Goal: Task Accomplishment & Management: Use online tool/utility

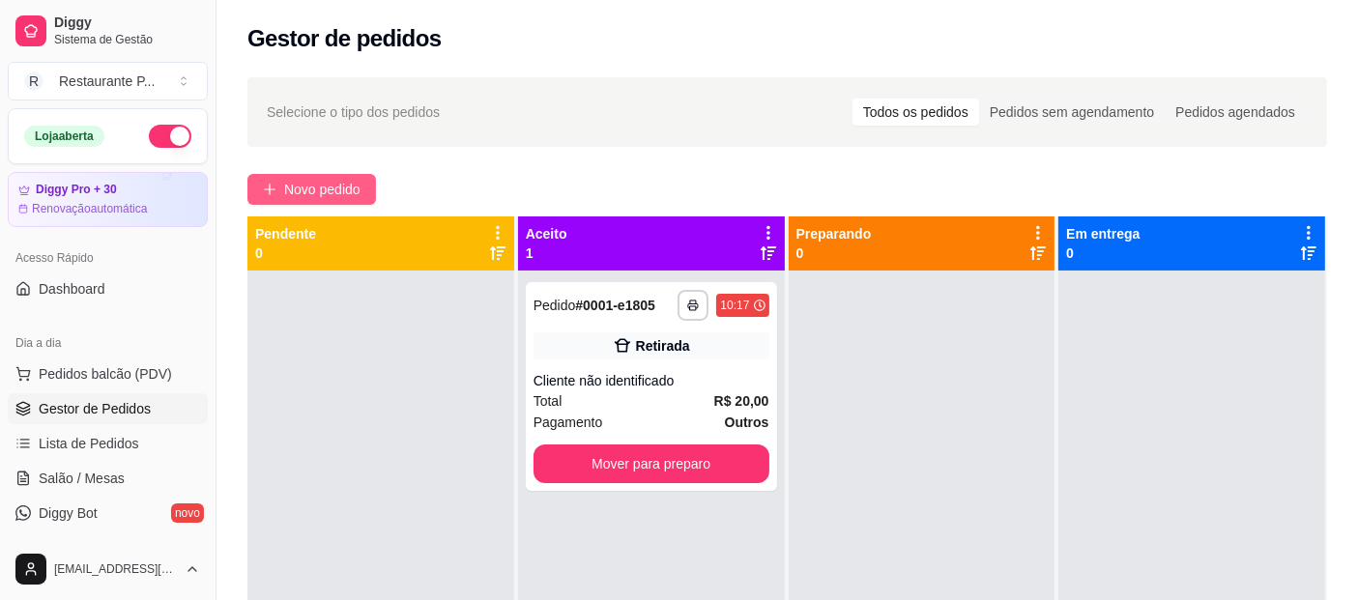
click at [303, 189] on span "Novo pedido" at bounding box center [322, 189] width 76 height 21
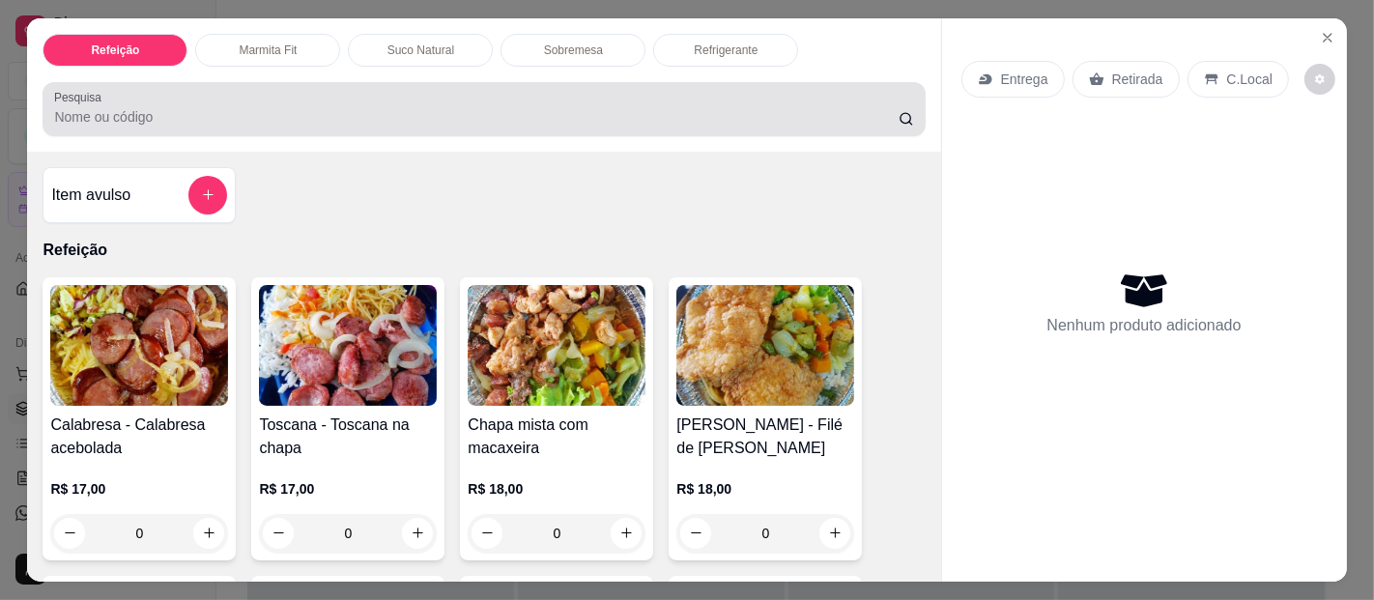
click at [515, 114] on input "Pesquisa" at bounding box center [476, 116] width 844 height 19
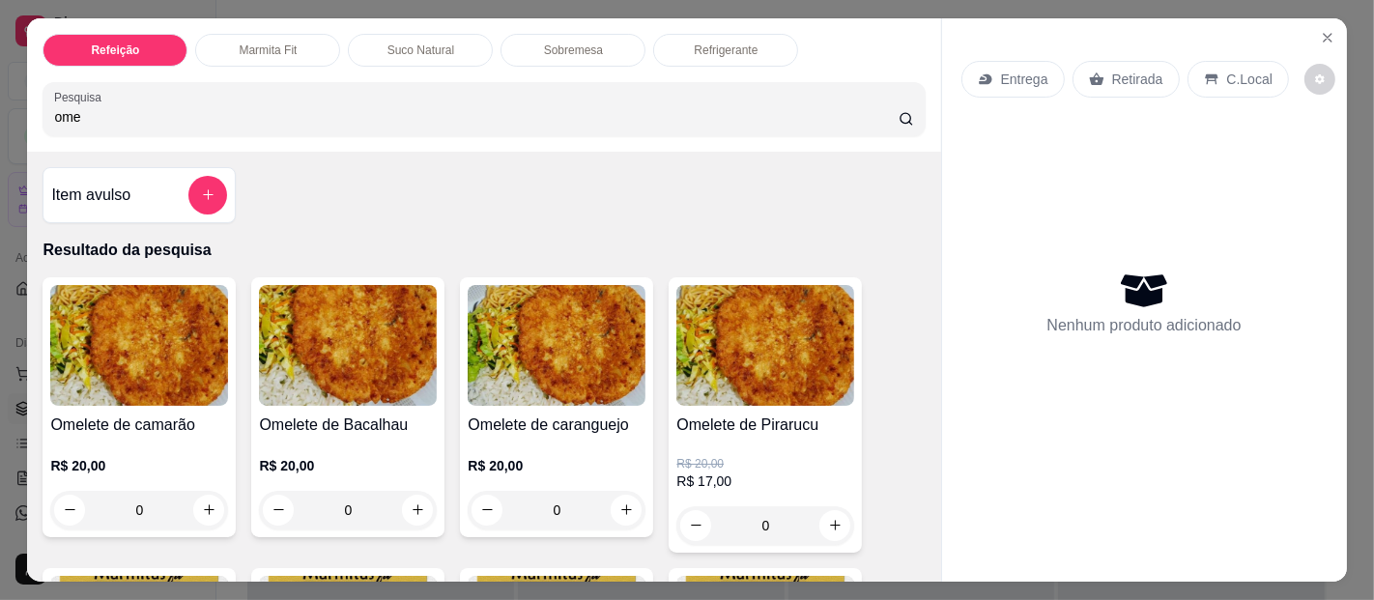
type input "ome"
click at [574, 374] on img at bounding box center [557, 345] width 178 height 121
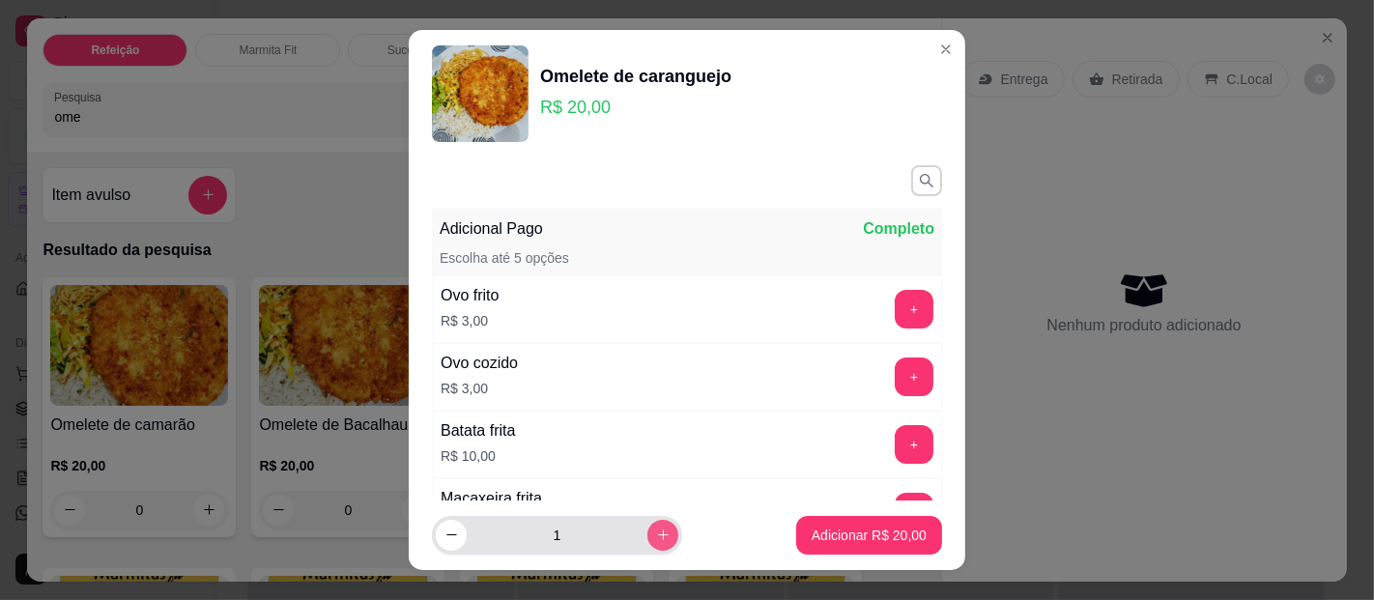
click at [656, 529] on icon "increase-product-quantity" at bounding box center [663, 535] width 14 height 14
type input "2"
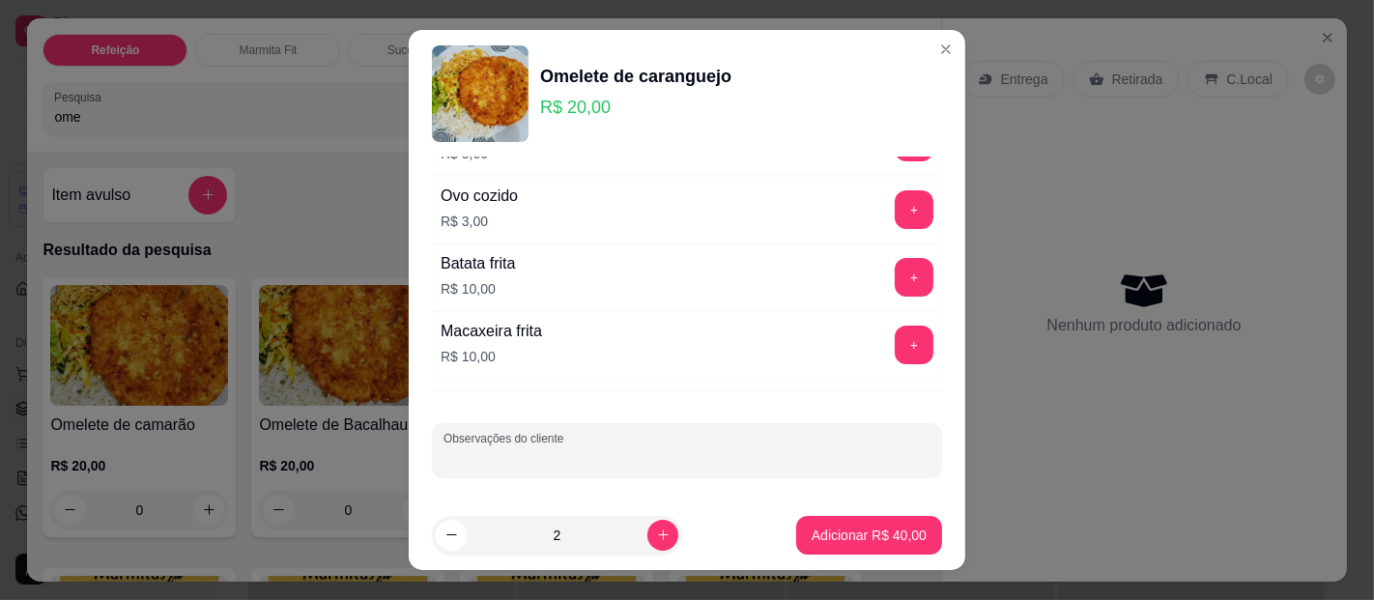
click at [627, 457] on input "Observações do cliente" at bounding box center [687, 457] width 487 height 19
click at [531, 453] on input "um com arroz 4 feijao preto e 4 farofa" at bounding box center [687, 457] width 487 height 19
type input "um com arroz 5 feijao preto e 4 farofa"
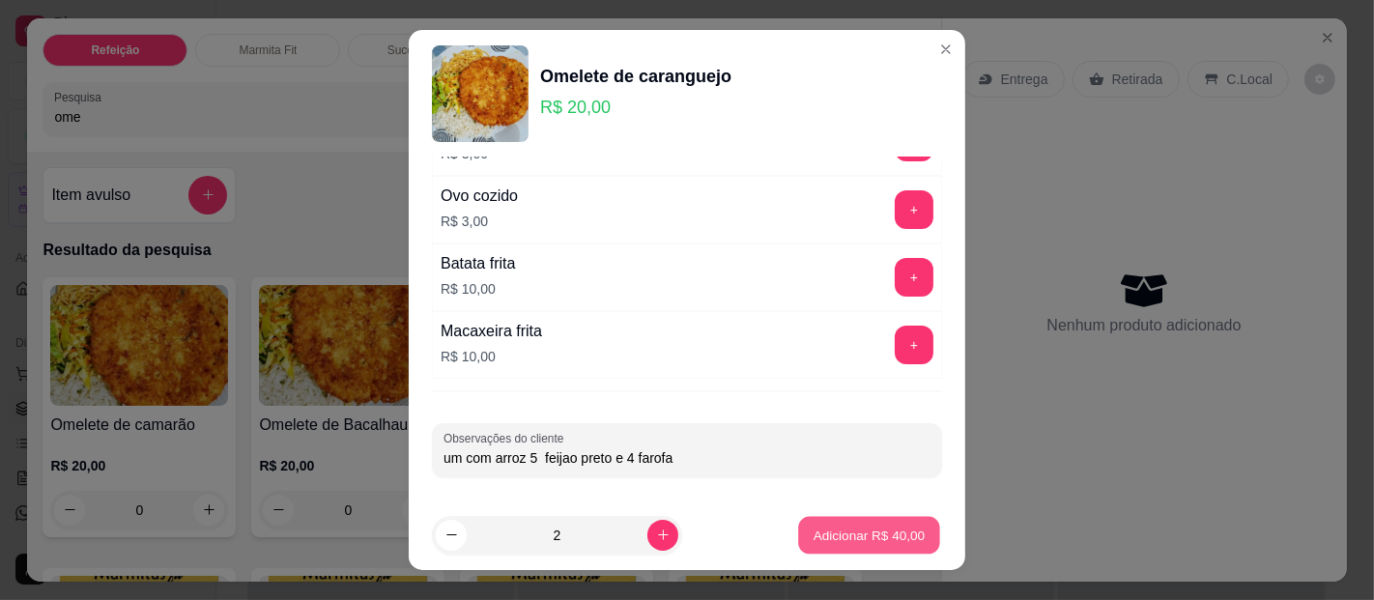
click at [873, 551] on button "Adicionar R$ 40,00" at bounding box center [869, 536] width 142 height 38
click at [812, 531] on p "Adicionar R$ 40,00" at bounding box center [869, 535] width 115 height 19
drag, startPoint x: 641, startPoint y: 37, endPoint x: 669, endPoint y: 43, distance: 28.6
click at [669, 43] on header "Omelete de caranguejo R$ 20,00" at bounding box center [687, 94] width 557 height 128
click at [866, 539] on p "Adicionar R$ 40,00" at bounding box center [870, 535] width 112 height 18
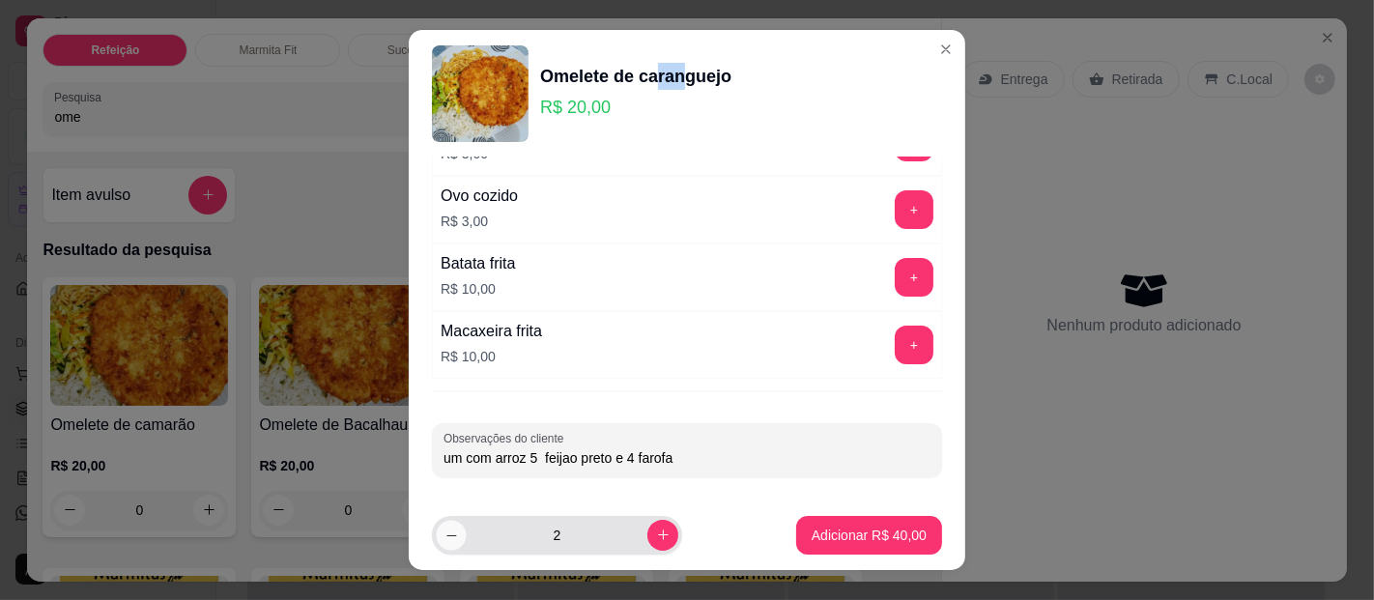
click at [452, 538] on button "decrease-product-quantity" at bounding box center [451, 535] width 30 height 30
type input "1"
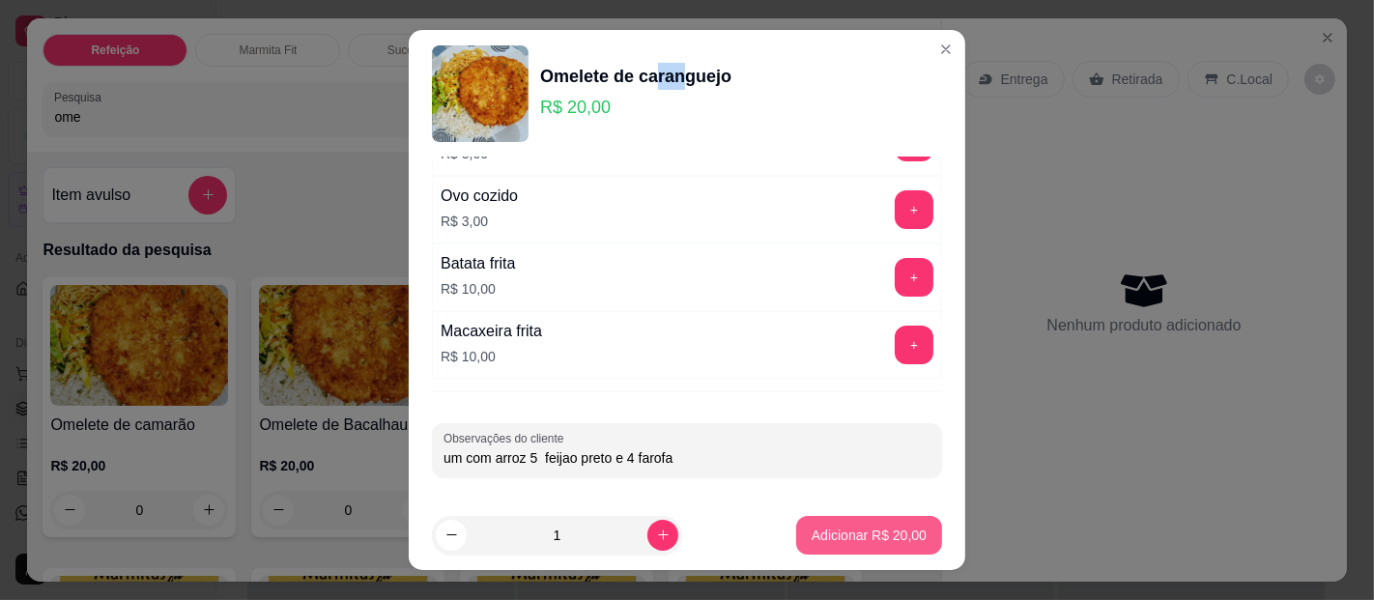
click at [796, 516] on button "Adicionar R$ 20,00" at bounding box center [869, 535] width 146 height 39
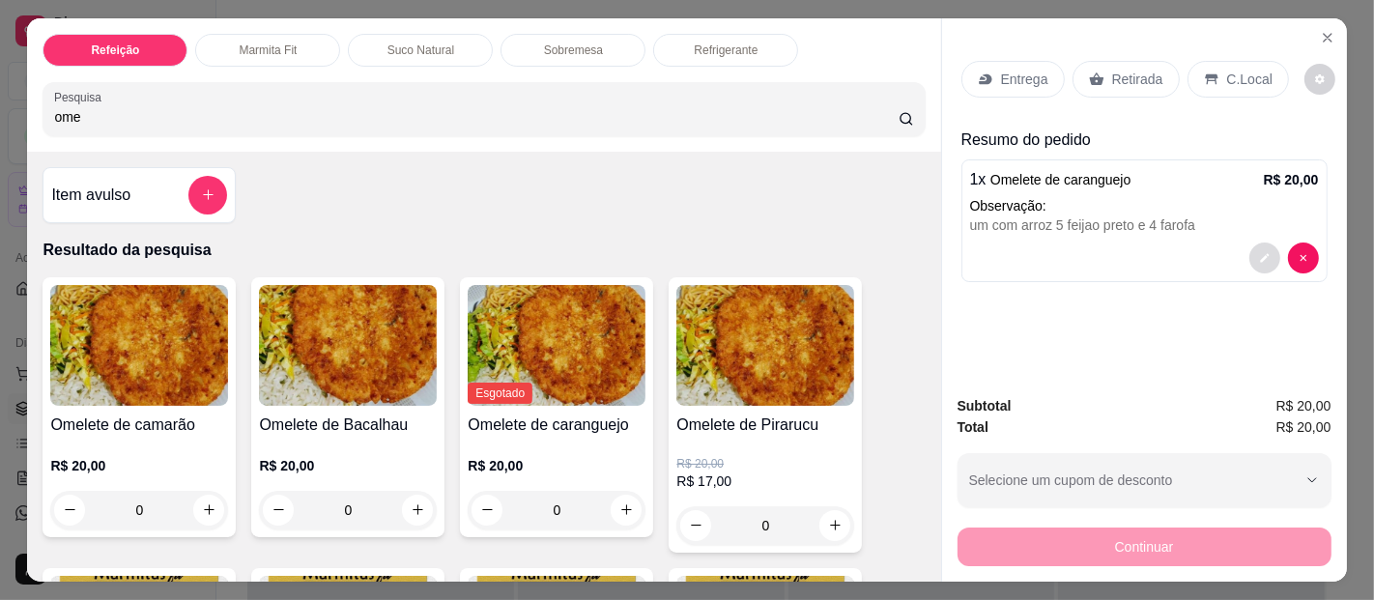
click at [1260, 252] on icon "decrease-product-quantity" at bounding box center [1265, 258] width 12 height 12
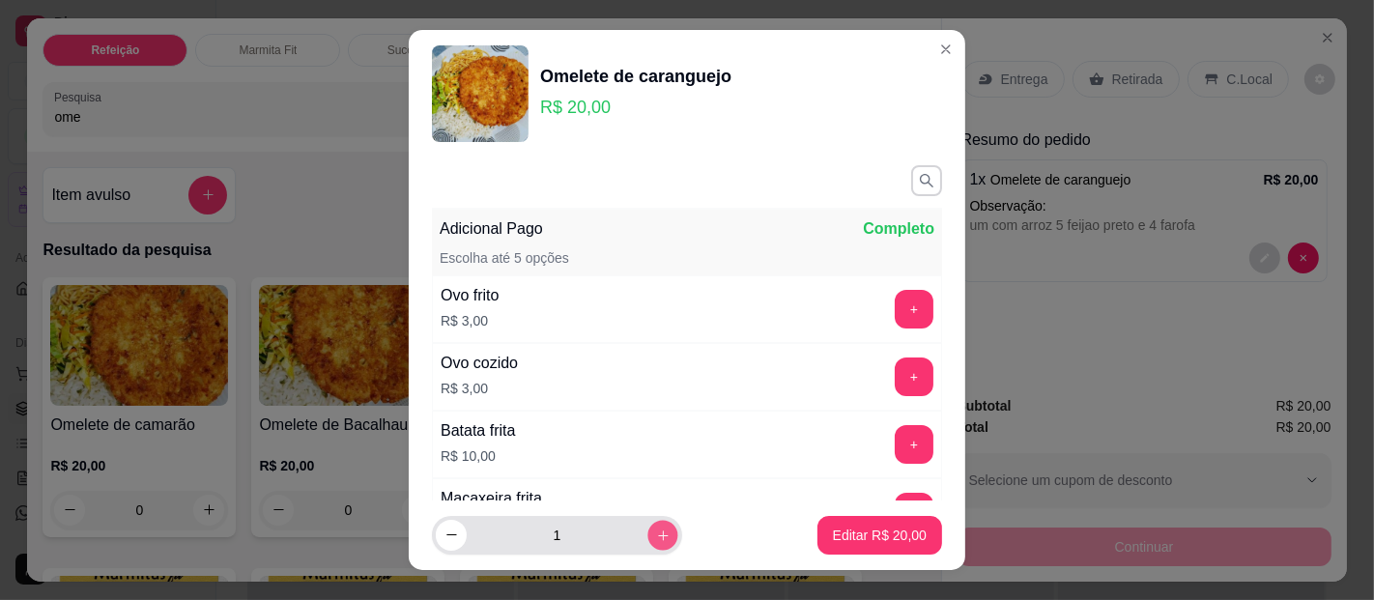
click at [656, 533] on button "increase-product-quantity" at bounding box center [663, 535] width 30 height 30
type input "2"
click at [833, 530] on p "Editar R$ 40,00" at bounding box center [880, 535] width 94 height 19
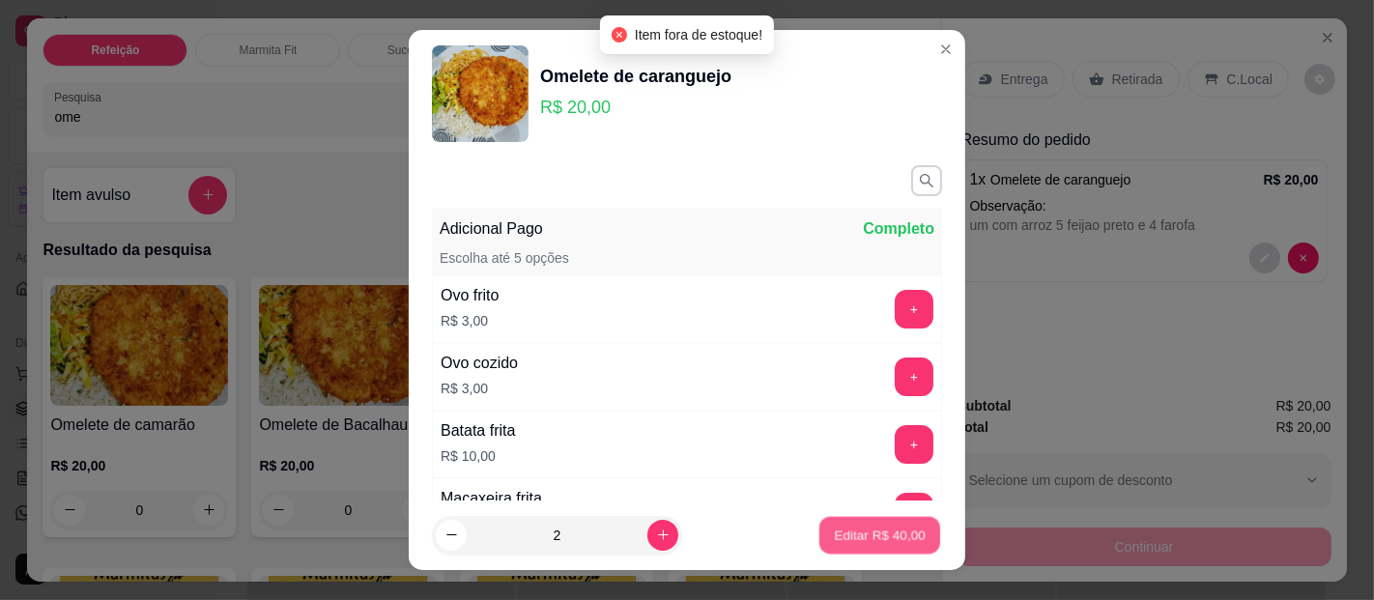
click at [864, 532] on p "Editar R$ 40,00" at bounding box center [879, 535] width 91 height 18
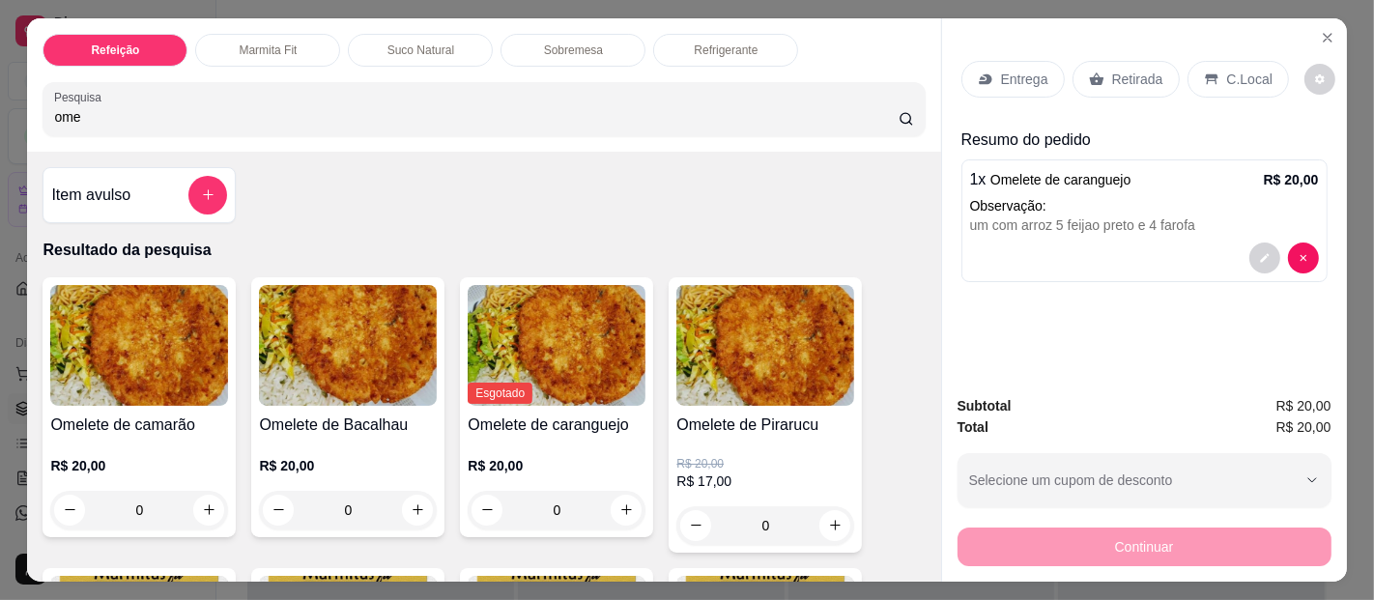
click at [1135, 200] on p "Observação:" at bounding box center [1144, 205] width 349 height 19
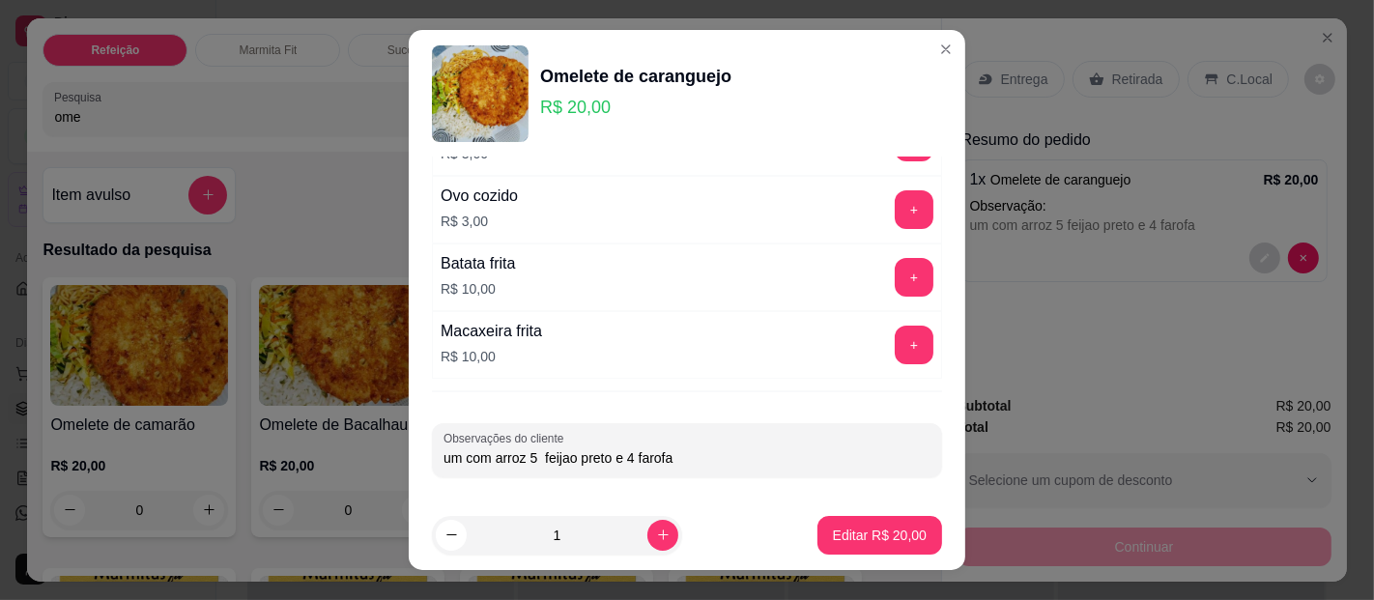
drag, startPoint x: 701, startPoint y: 450, endPoint x: 431, endPoint y: 441, distance: 269.8
click at [432, 441] on div "Observações do cliente um com arroz 5 feijao preto e 4 farofa" at bounding box center [687, 450] width 510 height 54
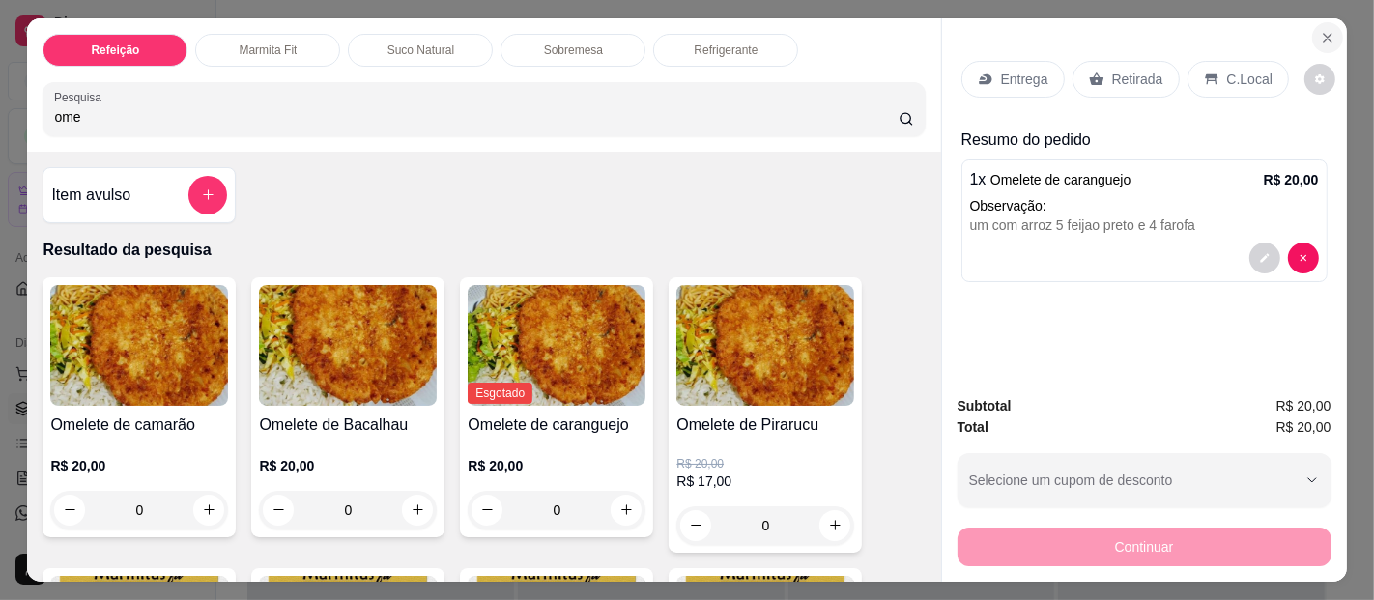
click at [1330, 28] on button "Close" at bounding box center [1327, 37] width 31 height 31
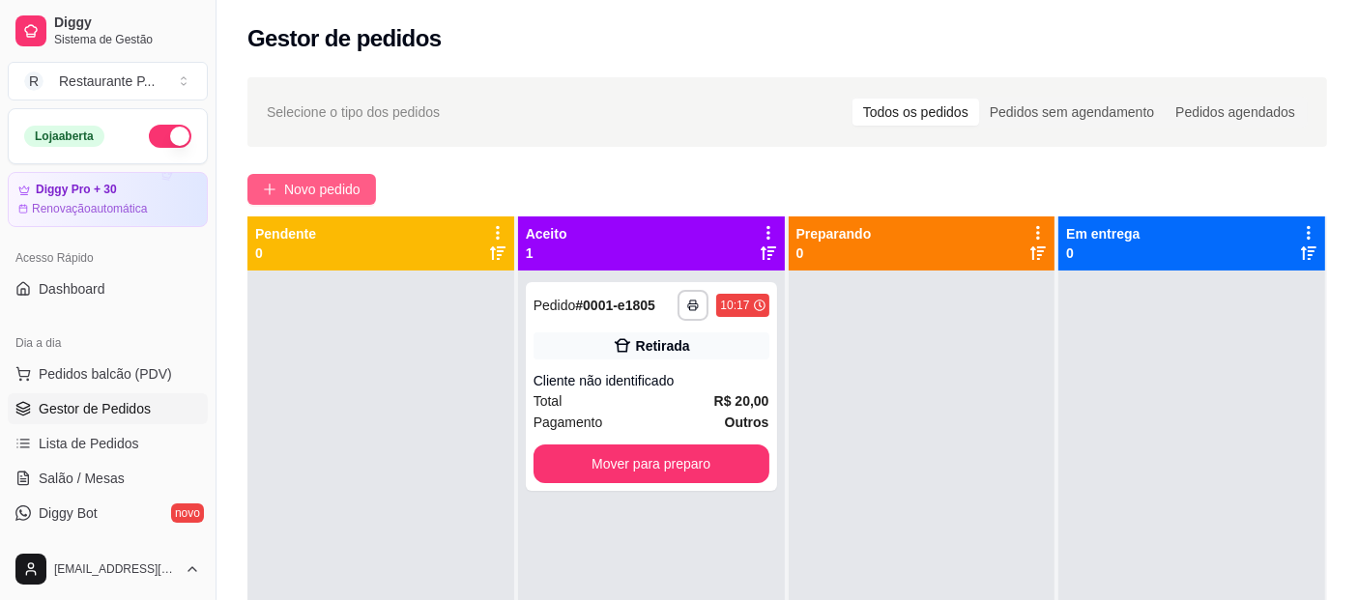
click at [317, 178] on button "Novo pedido" at bounding box center [311, 189] width 129 height 31
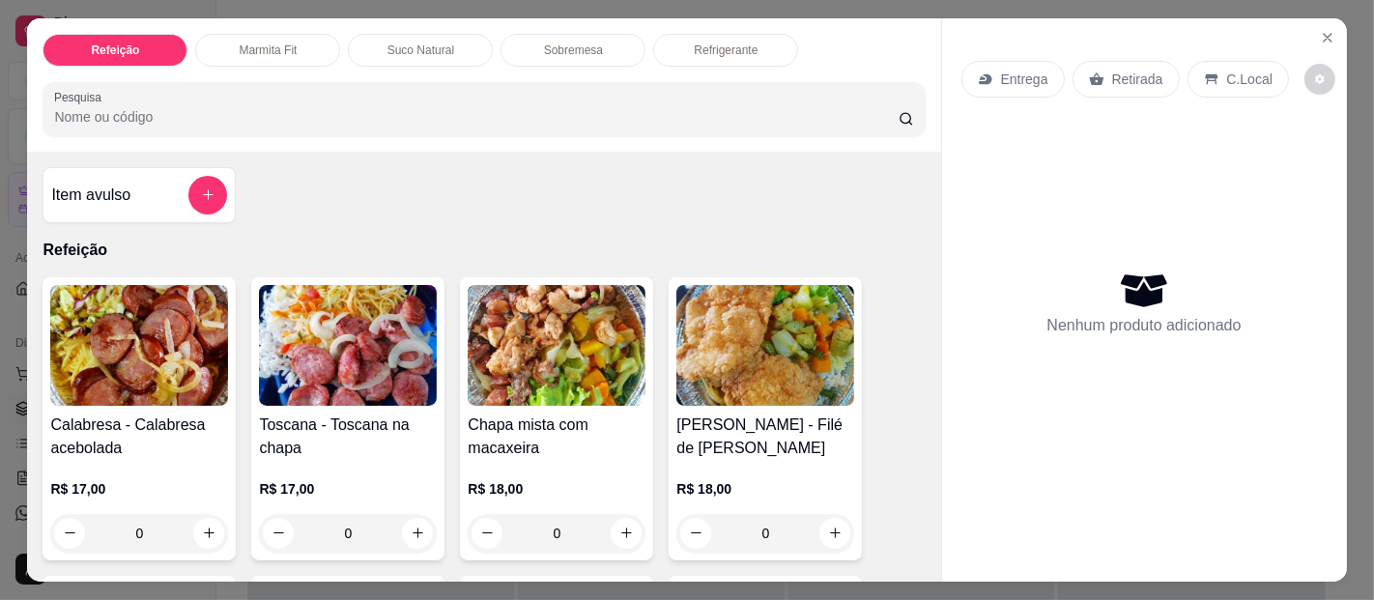
click at [222, 96] on div at bounding box center [483, 109] width 859 height 39
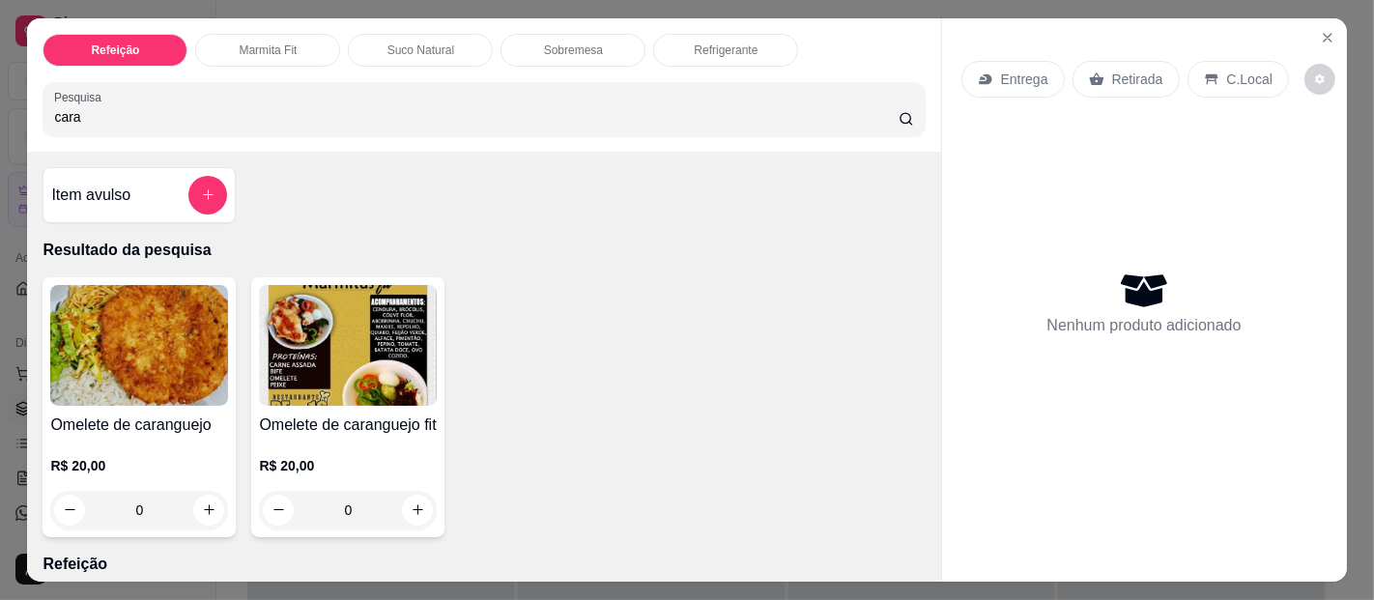
type input "cara"
click at [124, 337] on img at bounding box center [139, 345] width 178 height 121
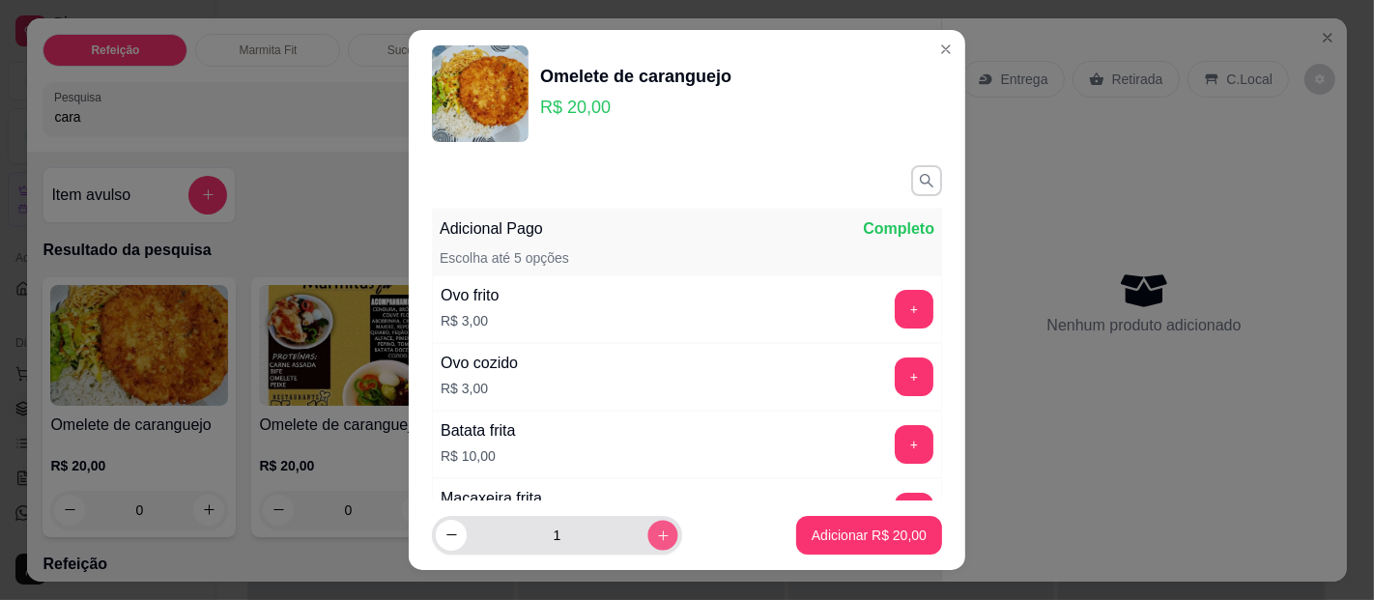
click at [648, 527] on button "increase-product-quantity" at bounding box center [663, 535] width 30 height 30
type input "2"
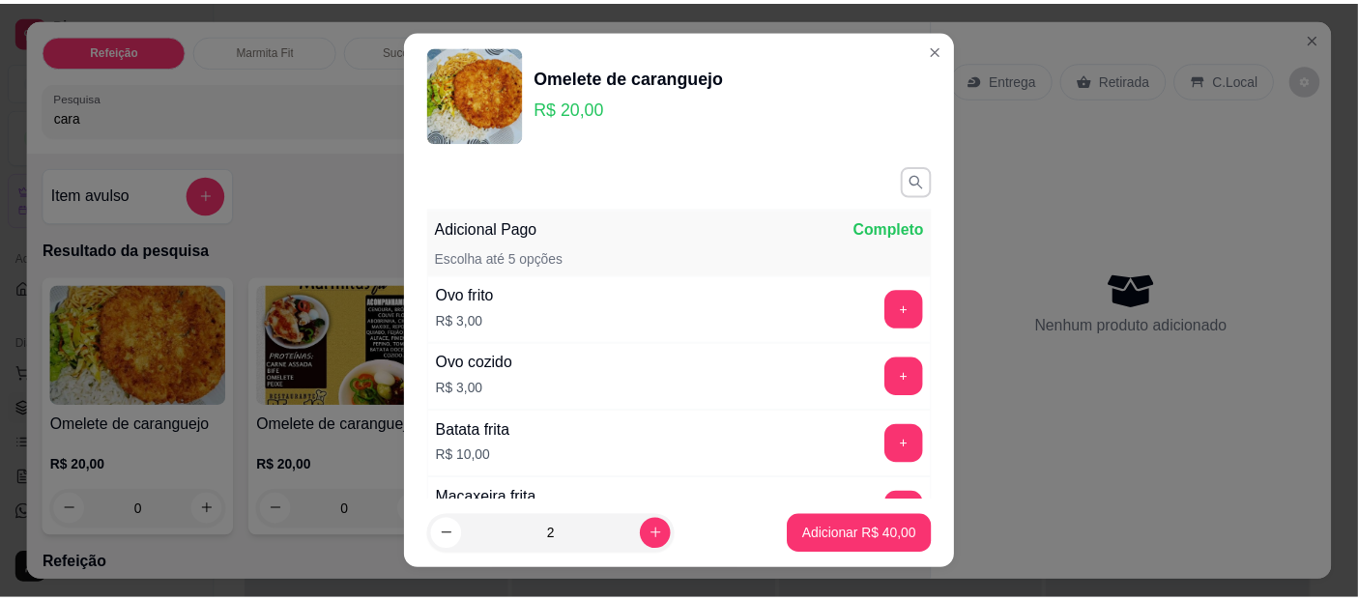
scroll to position [167, 0]
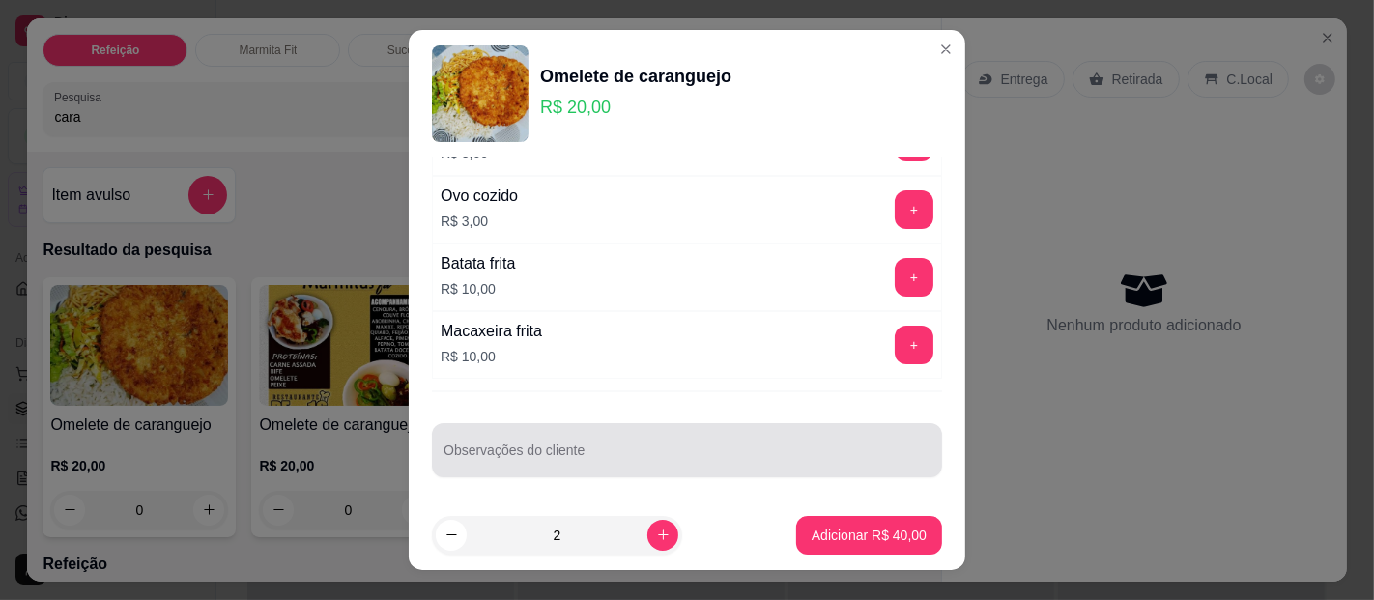
click at [491, 443] on div at bounding box center [687, 450] width 487 height 39
click at [450, 445] on div "Observações do cliente" at bounding box center [687, 450] width 510 height 54
click at [488, 445] on div "Observações do cliente" at bounding box center [687, 450] width 510 height 54
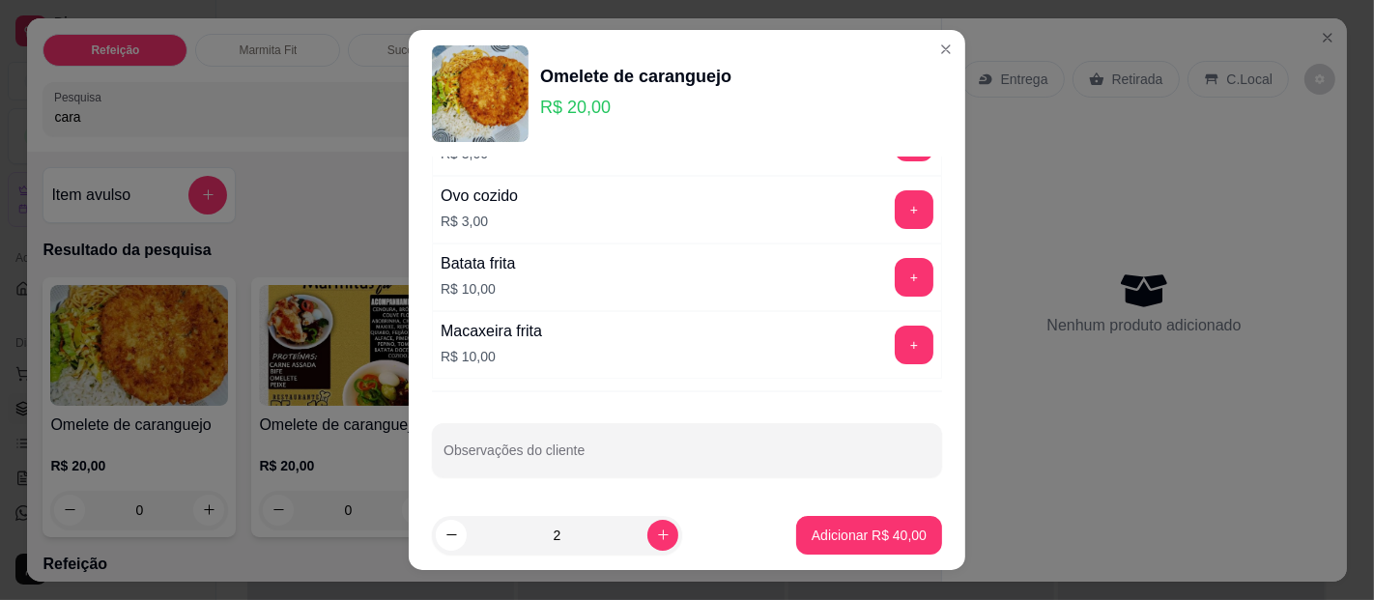
click at [460, 461] on input "Observações do cliente" at bounding box center [687, 457] width 487 height 19
click at [454, 447] on div "Observações do cliente" at bounding box center [687, 450] width 510 height 54
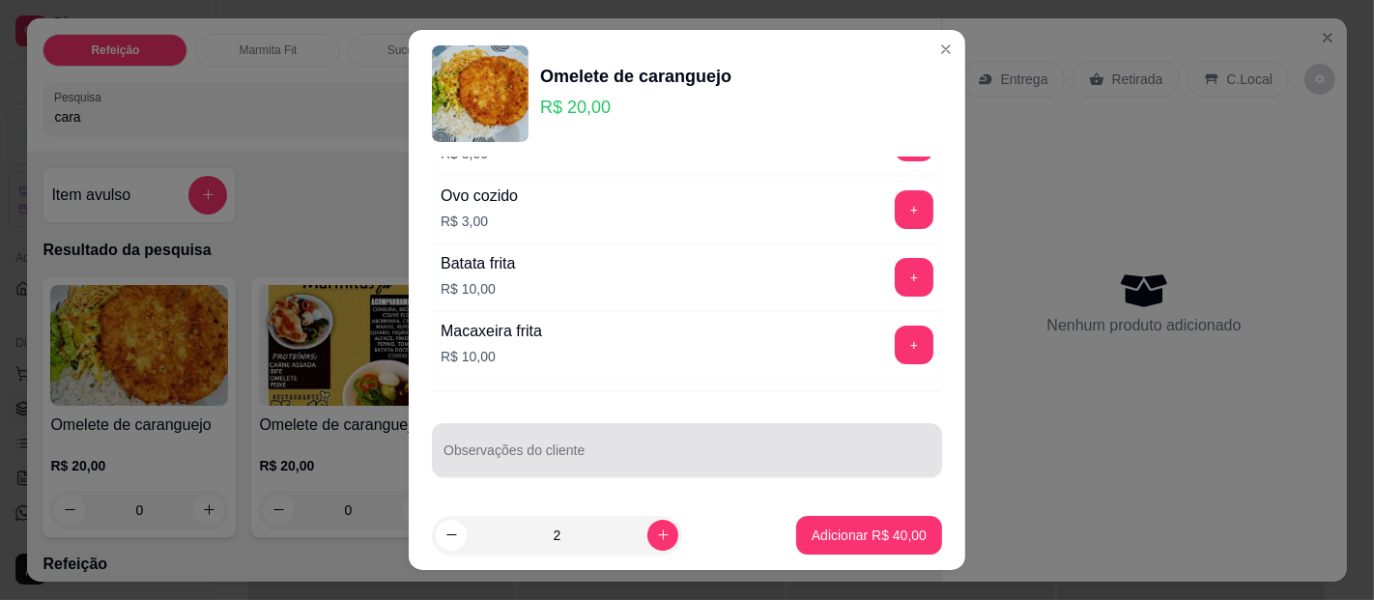
click at [434, 446] on div "Observações do cliente" at bounding box center [687, 450] width 510 height 54
click at [443, 437] on div "Observações do cliente" at bounding box center [687, 450] width 510 height 54
type input "um com arroz 5 feijao preto e 4 farofa"
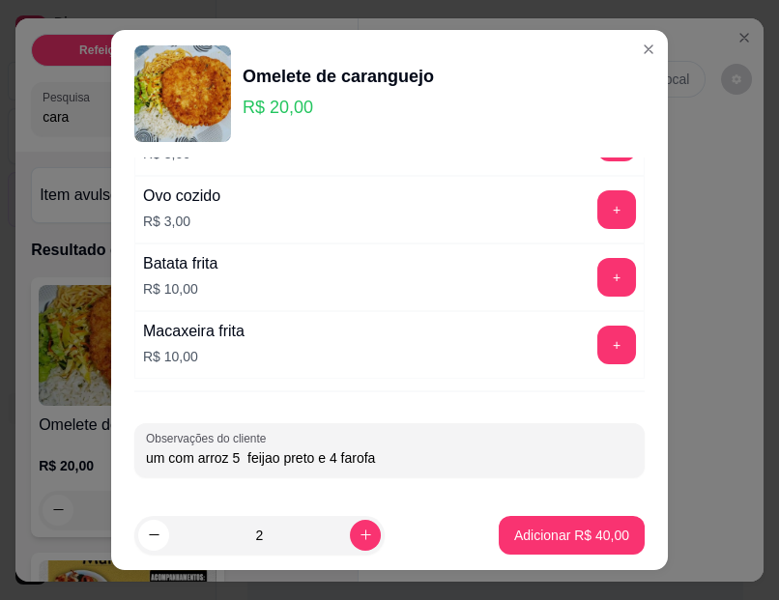
click at [547, 526] on p "Adicionar R$ 40,00" at bounding box center [571, 535] width 115 height 19
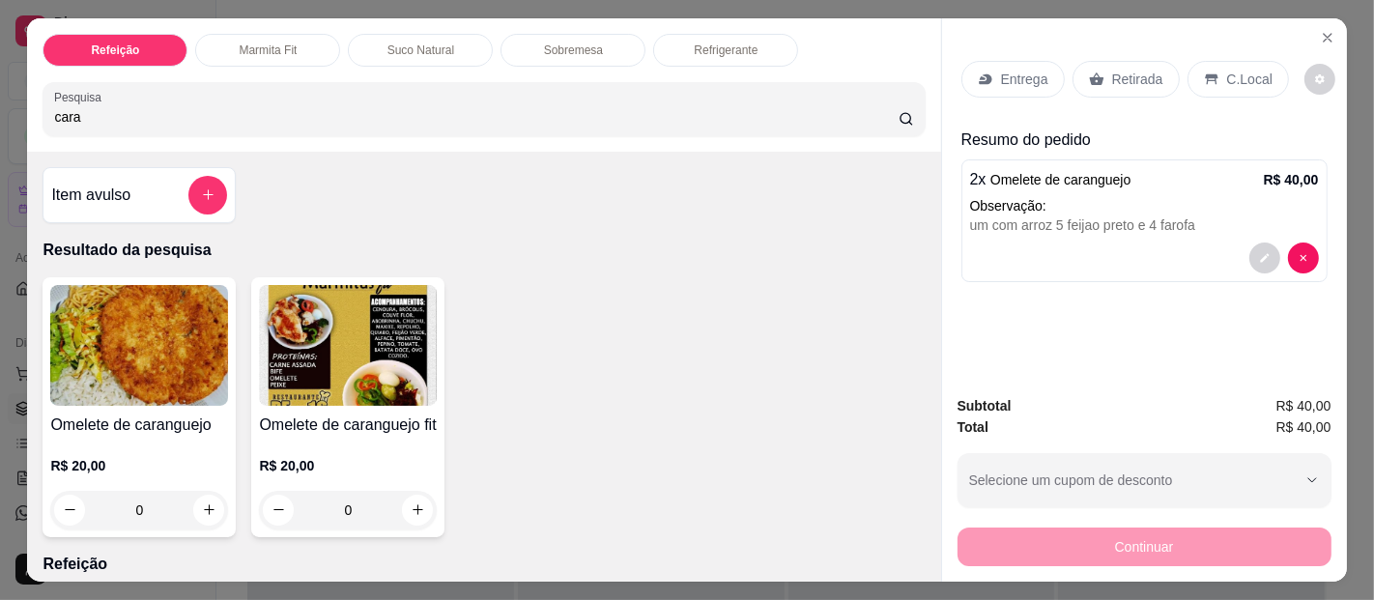
click at [1012, 76] on p "Entrega" at bounding box center [1024, 79] width 47 height 19
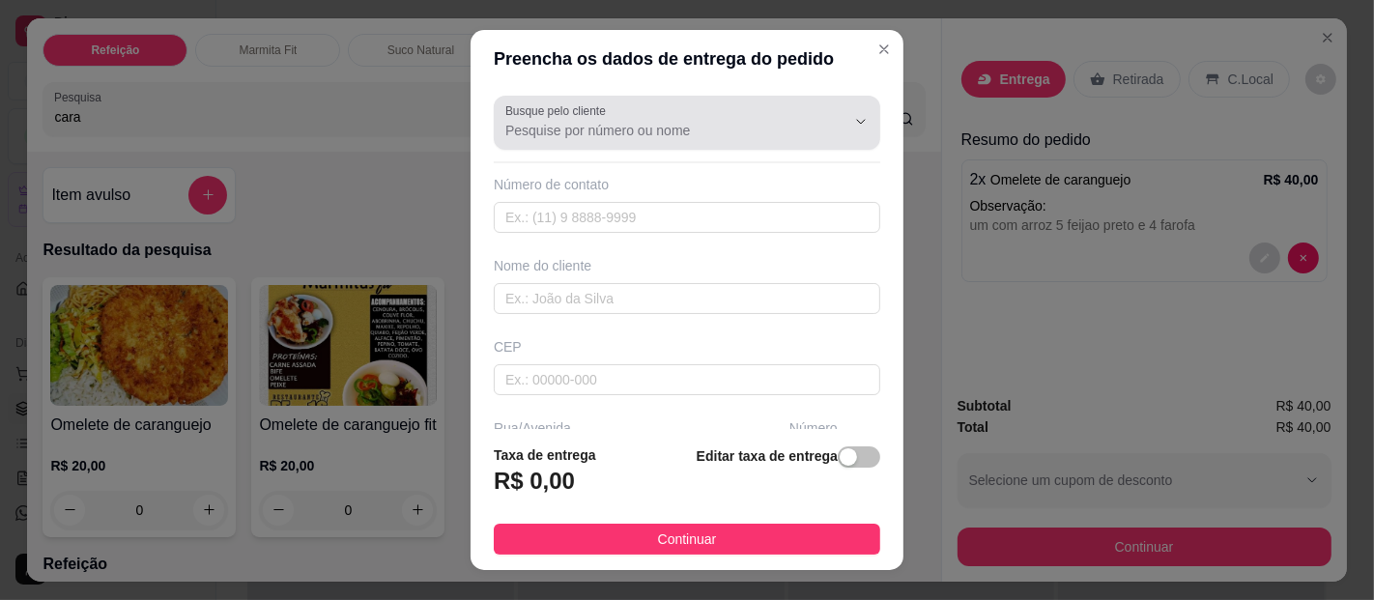
click at [593, 127] on input "Busque pelo cliente" at bounding box center [659, 130] width 309 height 19
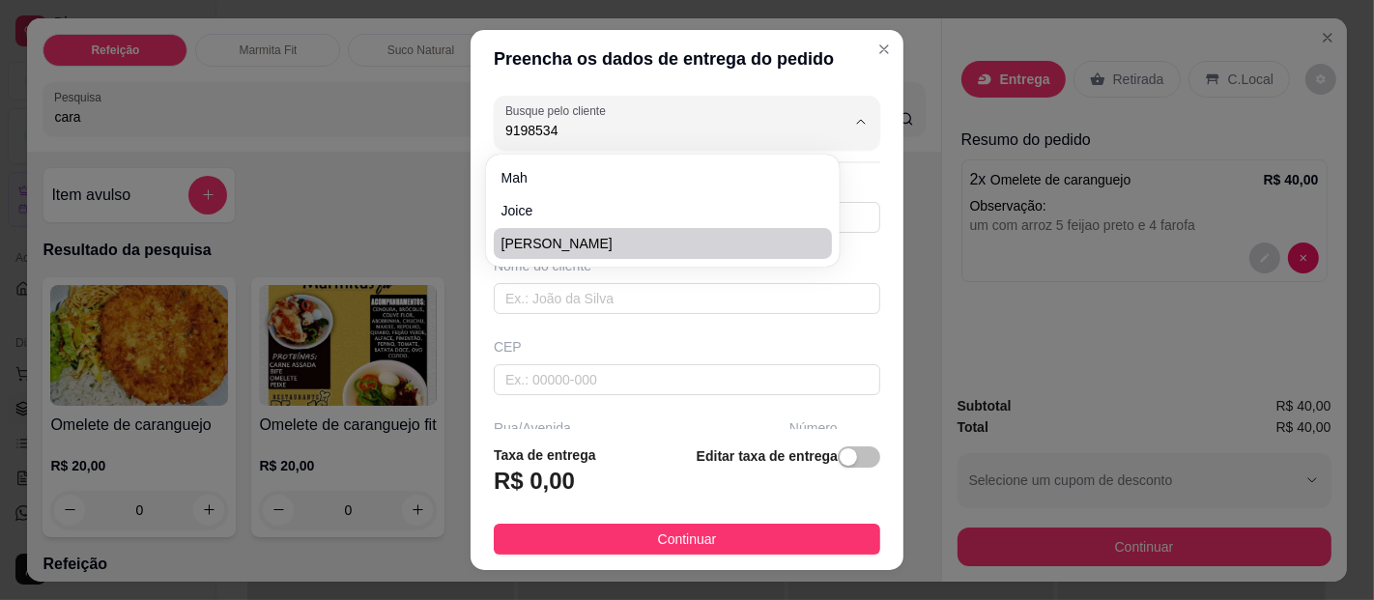
click at [567, 242] on span "[PERSON_NAME]" at bounding box center [653, 243] width 303 height 19
type input "[PERSON_NAME]"
type input "91985342172"
type input "[PERSON_NAME]"
type input "São domingos entre 16 e beira mar"
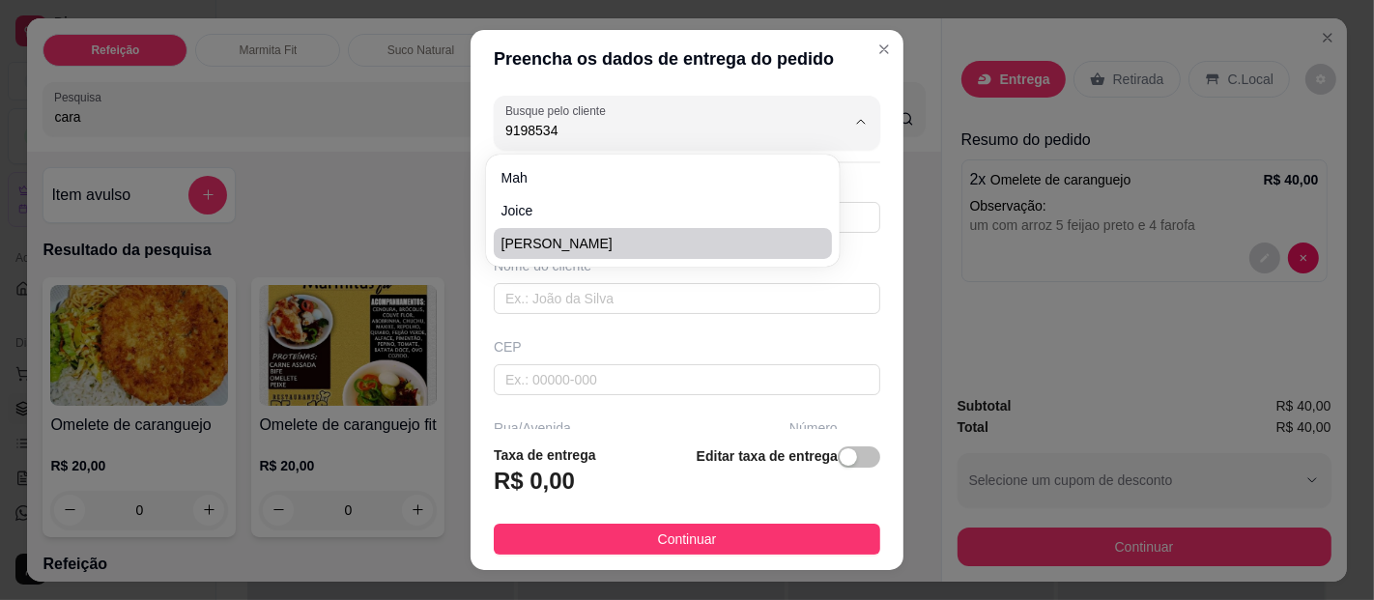
type input "233"
type input "[GEOGRAPHIC_DATA]"
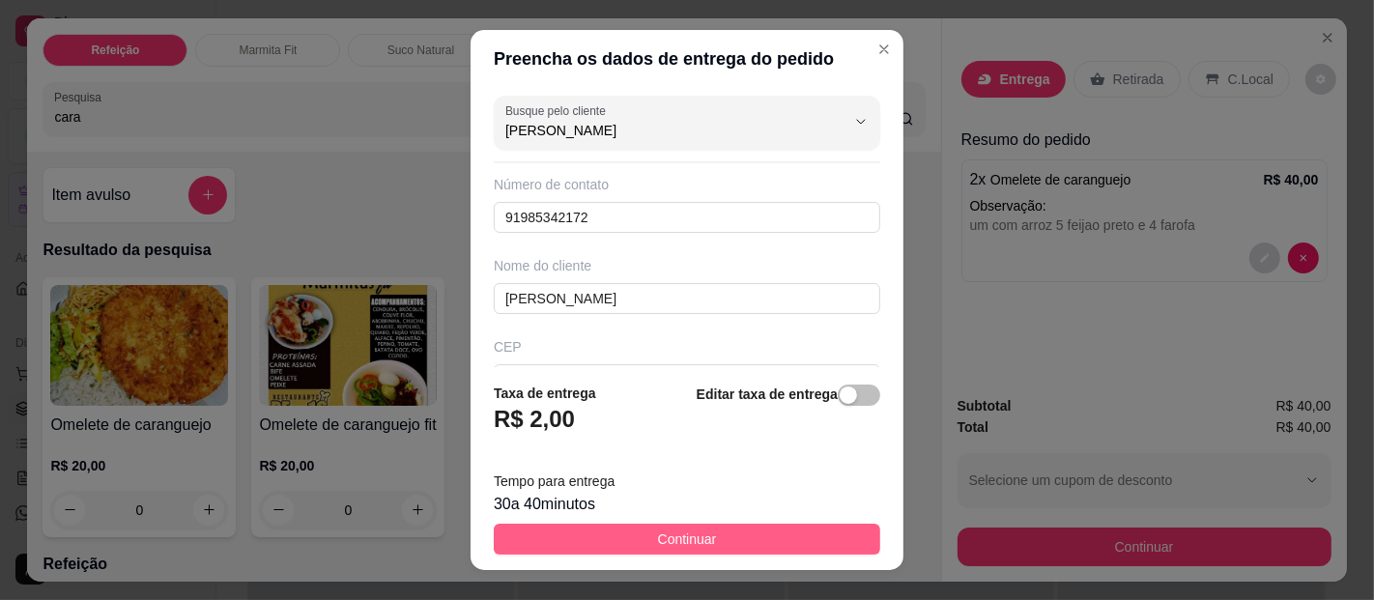
type input "[PERSON_NAME]"
click at [687, 531] on span "Continuar" at bounding box center [687, 539] width 59 height 21
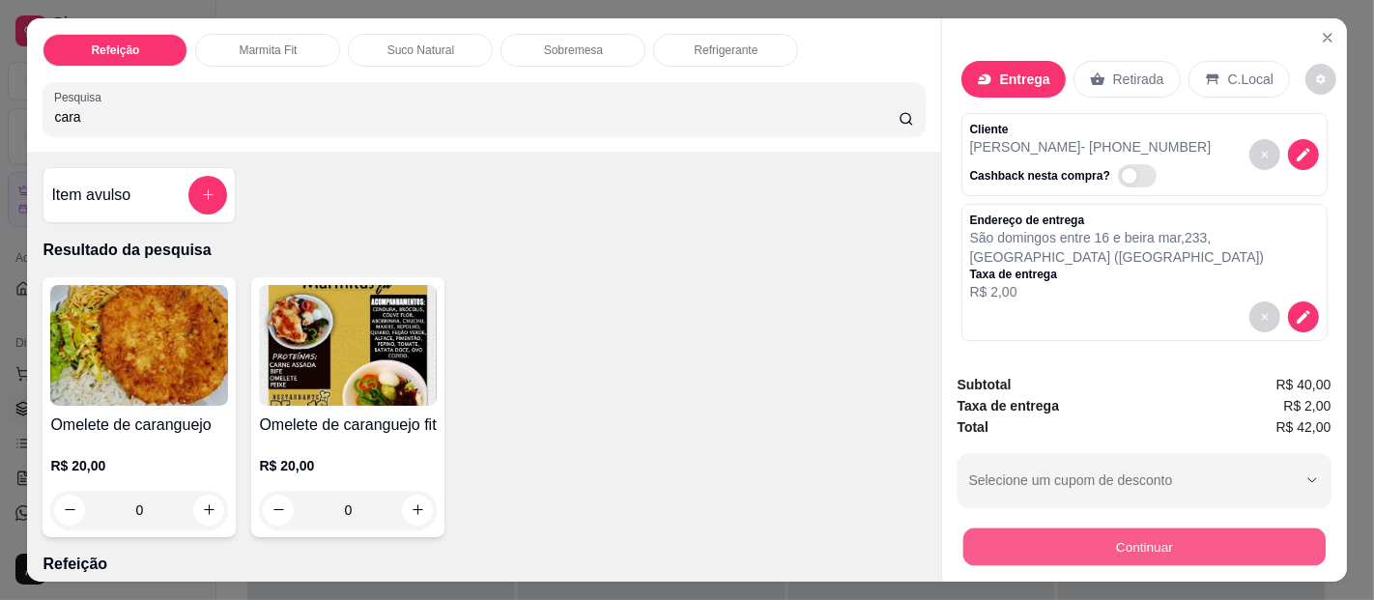
click at [1171, 537] on button "Continuar" at bounding box center [1144, 548] width 362 height 38
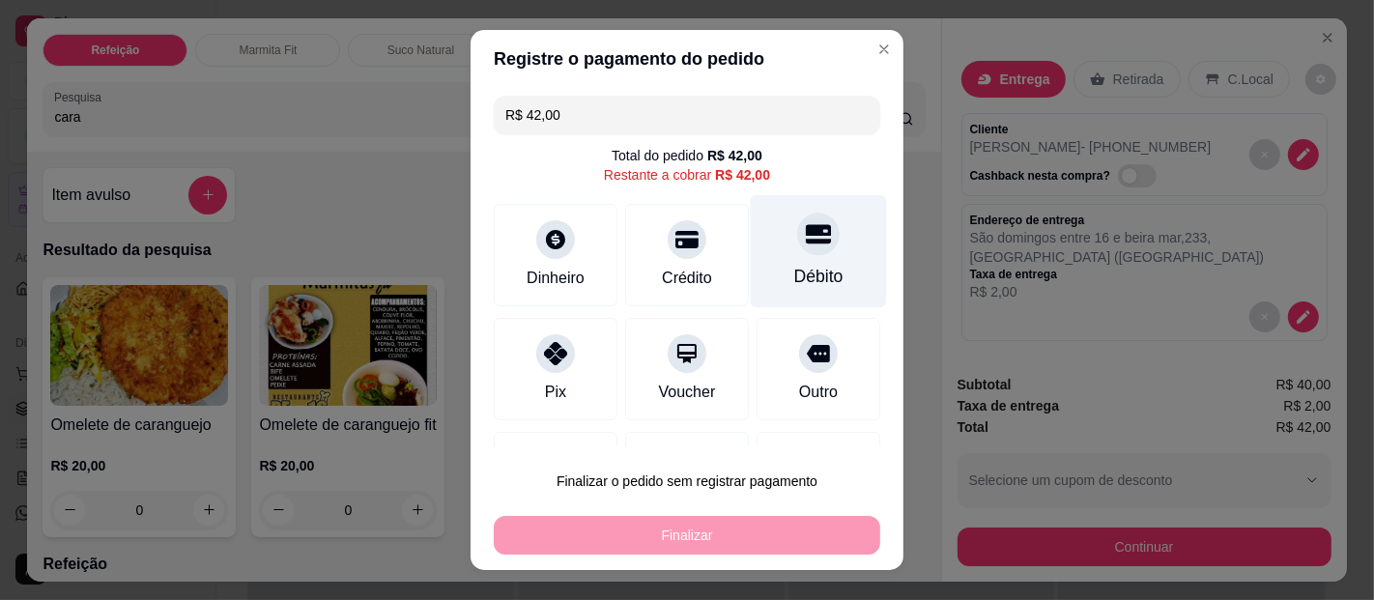
click at [778, 262] on div "Débito" at bounding box center [819, 251] width 136 height 113
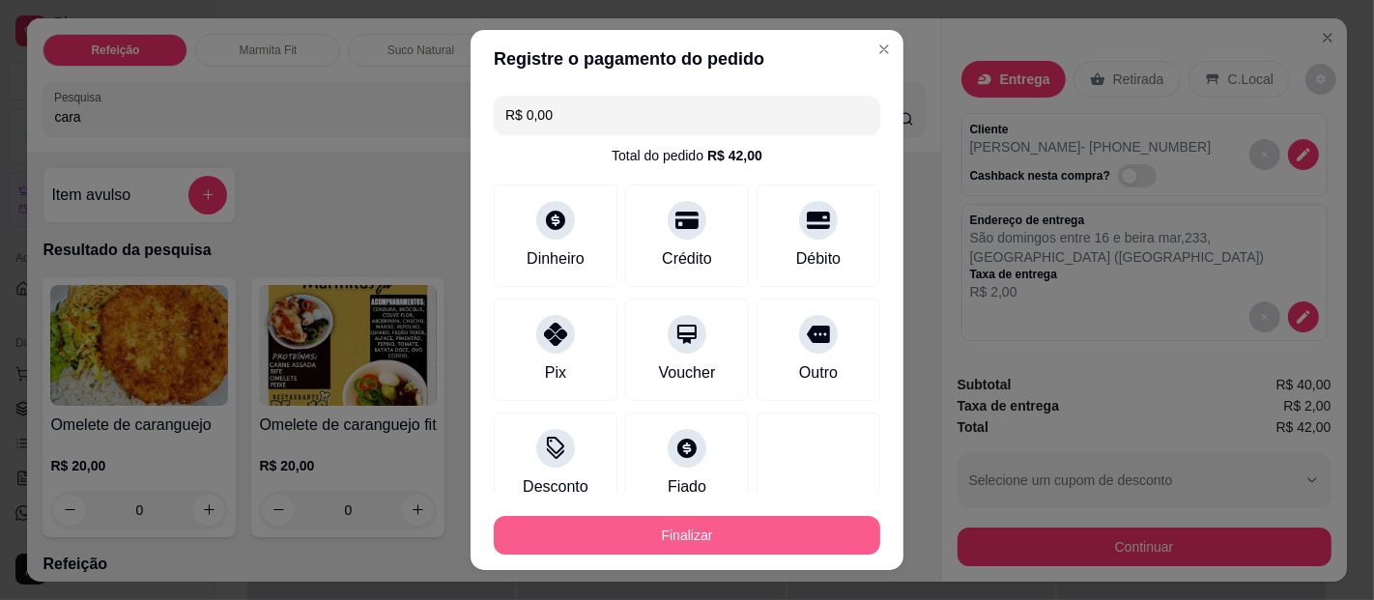
click at [709, 522] on button "Finalizar" at bounding box center [687, 535] width 387 height 39
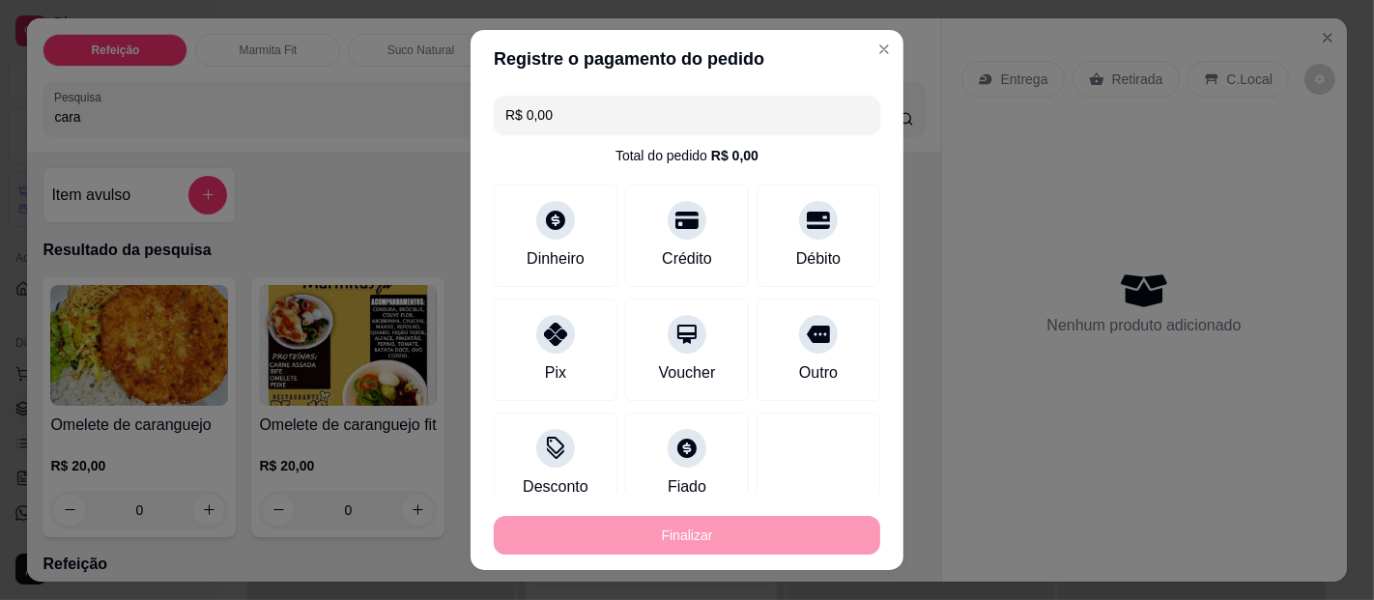
type input "-R$ 42,00"
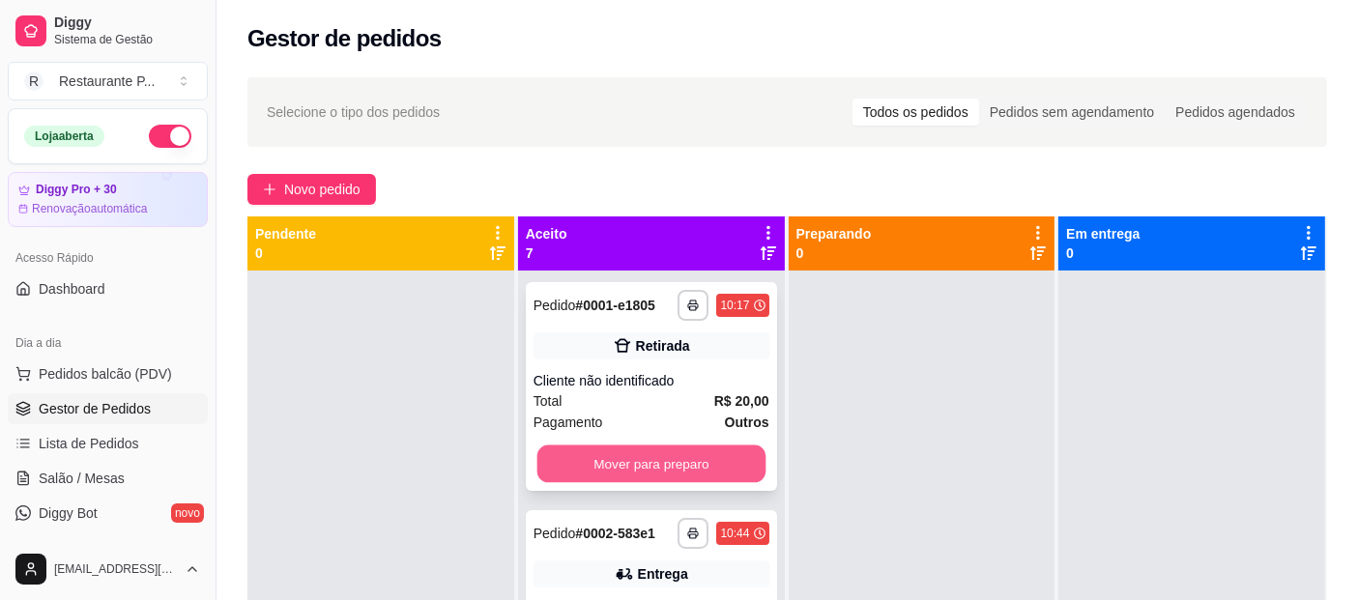
click at [588, 452] on button "Mover para preparo" at bounding box center [650, 465] width 228 height 38
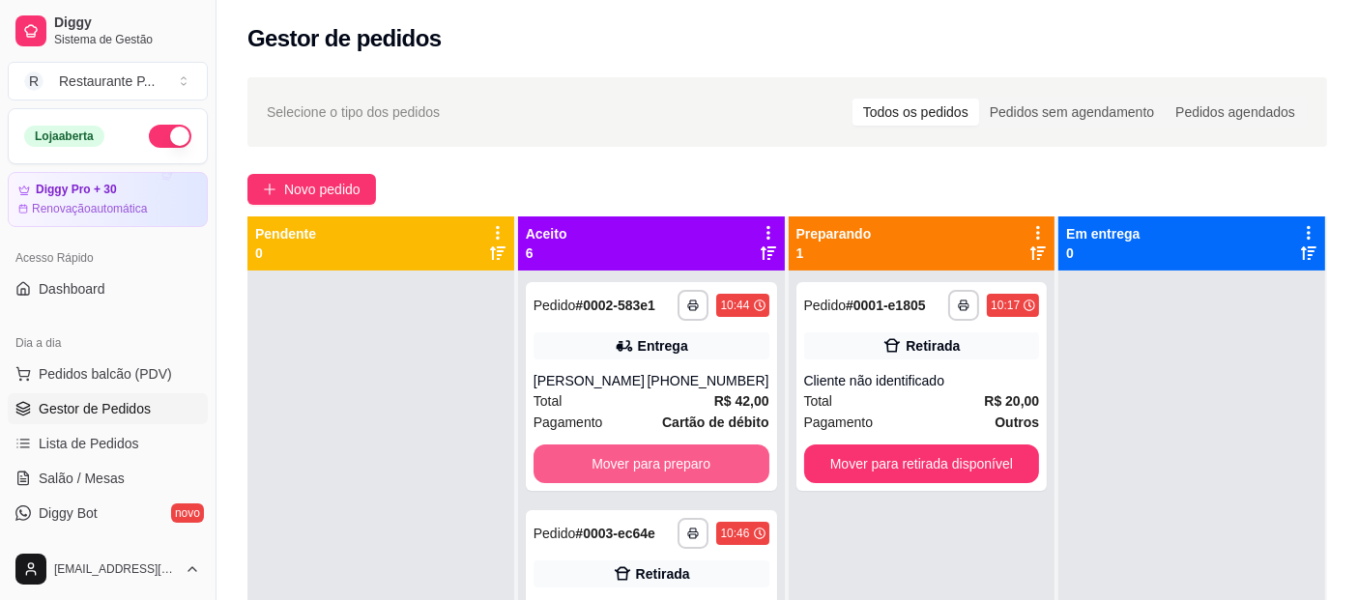
click at [588, 452] on button "Mover para preparo" at bounding box center [651, 464] width 236 height 39
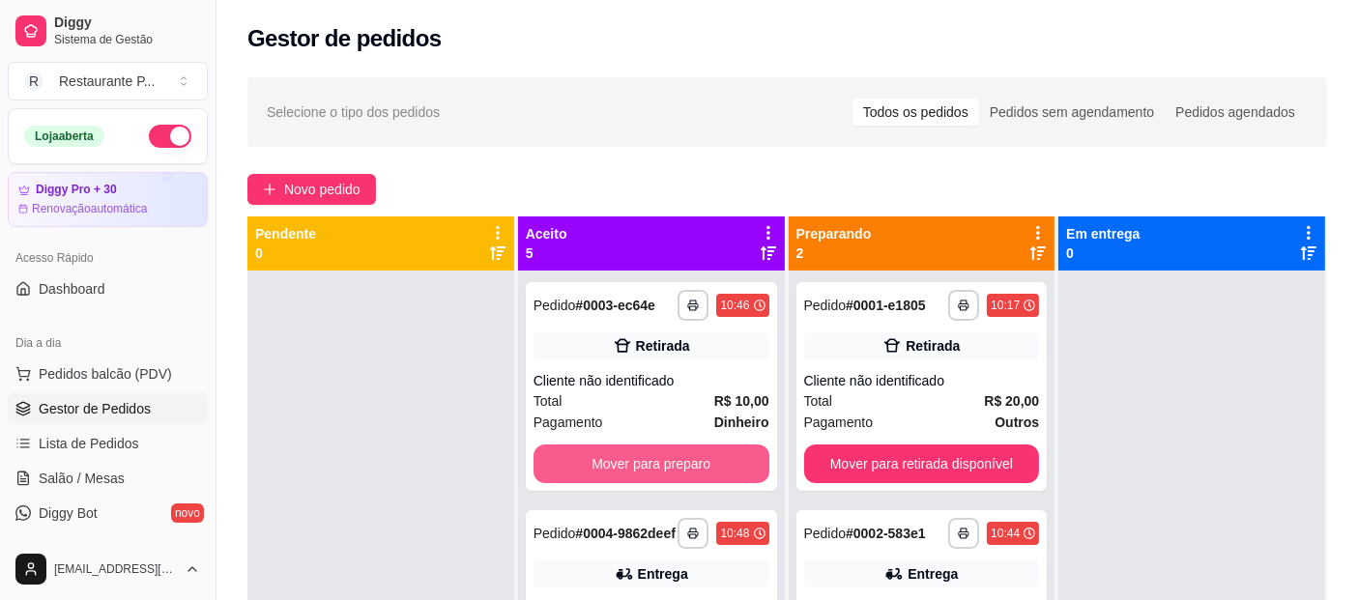
click at [588, 452] on button "Mover para preparo" at bounding box center [651, 464] width 236 height 39
click at [678, 475] on button "Mover para preparo" at bounding box center [650, 465] width 228 height 38
click at [676, 462] on button "Mover para preparo" at bounding box center [650, 465] width 228 height 38
click at [681, 481] on button "Mover para preparo" at bounding box center [650, 465] width 228 height 38
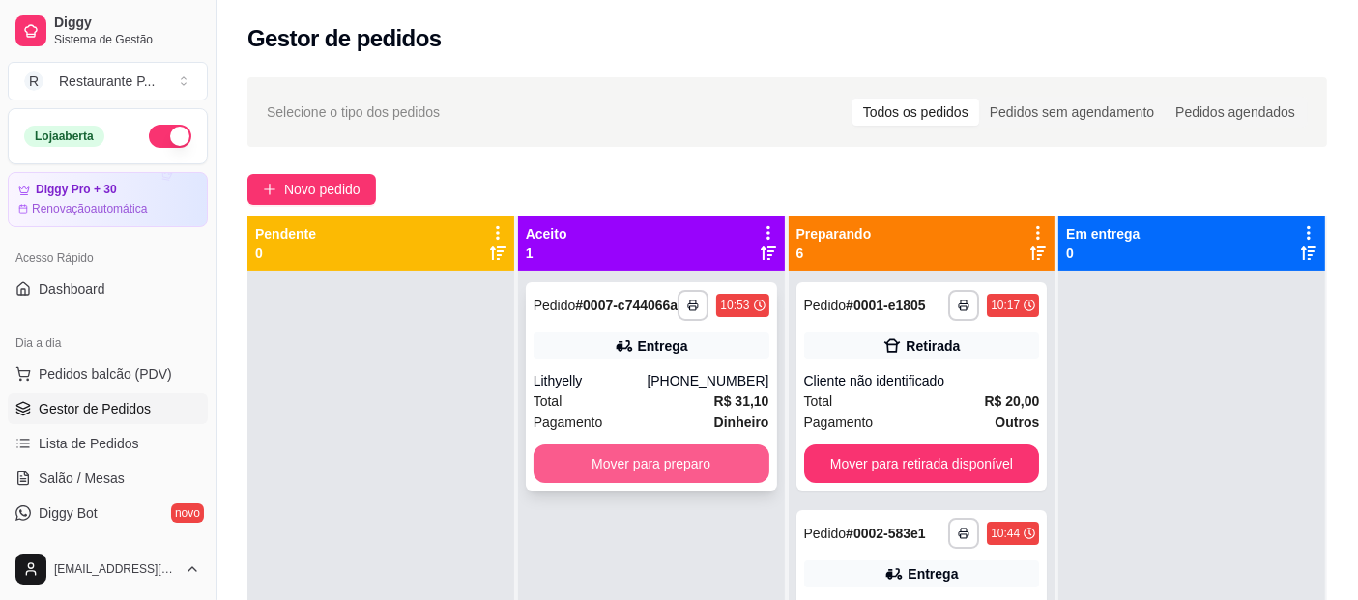
click at [684, 481] on button "Mover para preparo" at bounding box center [651, 464] width 236 height 39
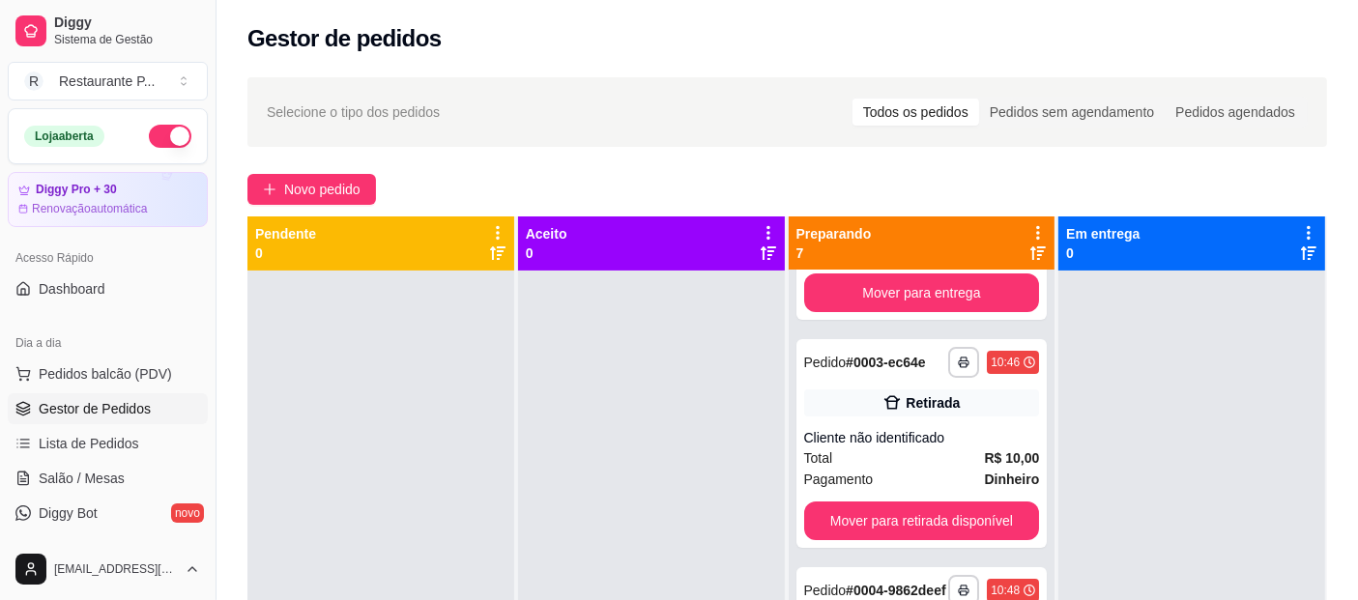
scroll to position [414, 0]
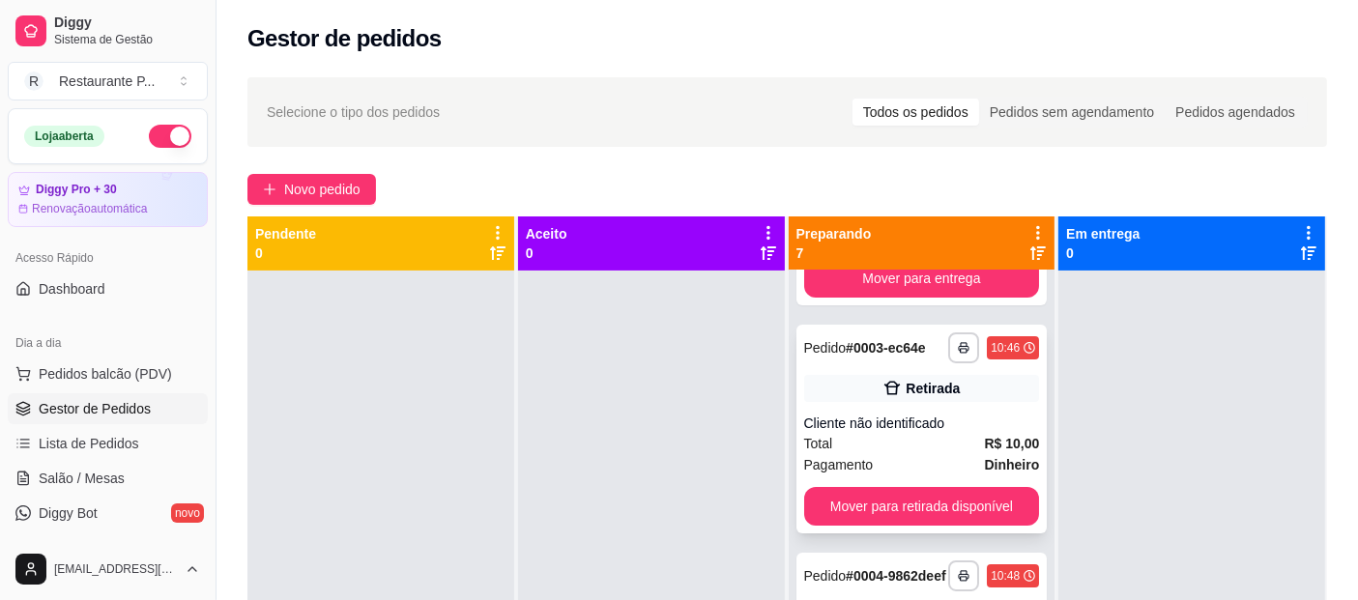
click at [862, 446] on div "Total R$ 10,00" at bounding box center [922, 443] width 236 height 21
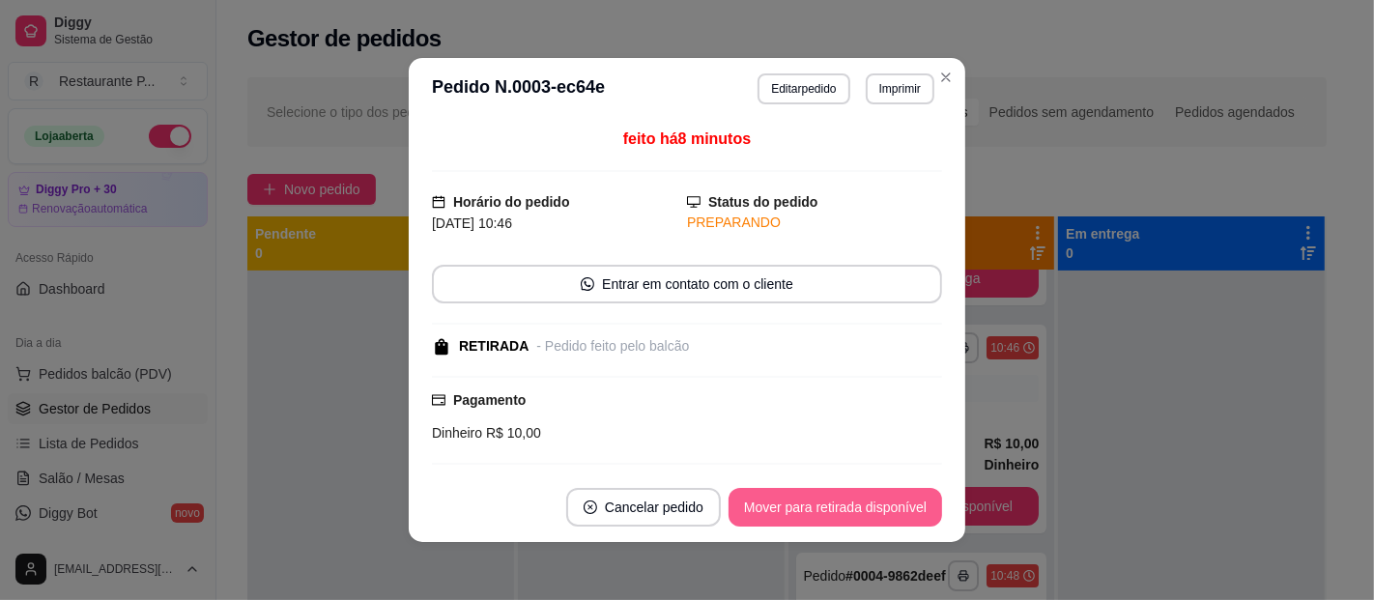
click at [816, 504] on button "Mover para retirada disponível" at bounding box center [836, 507] width 214 height 39
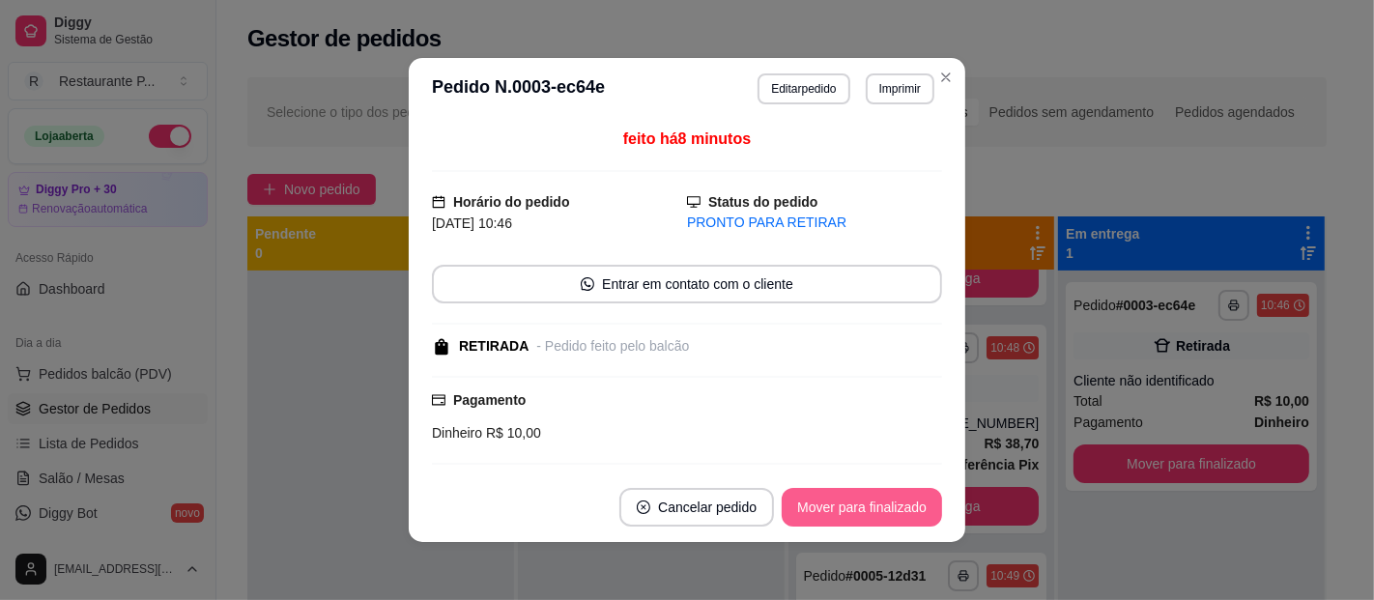
click at [816, 504] on button "Mover para finalizado" at bounding box center [862, 507] width 160 height 39
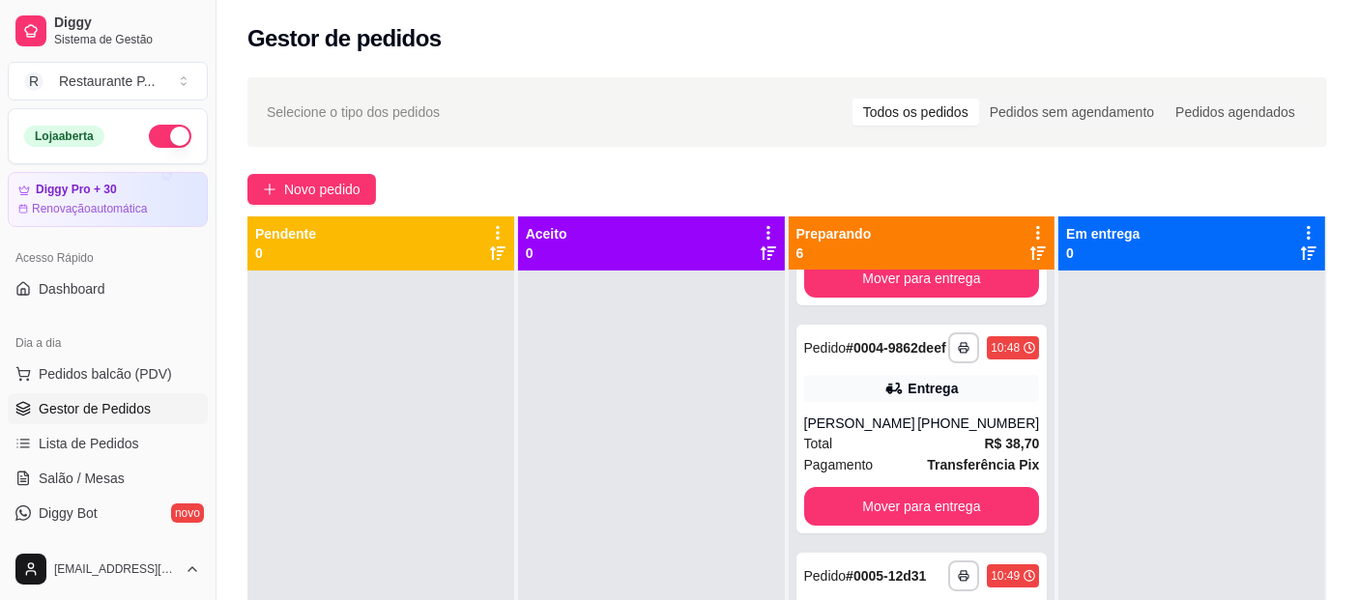
scroll to position [529, 0]
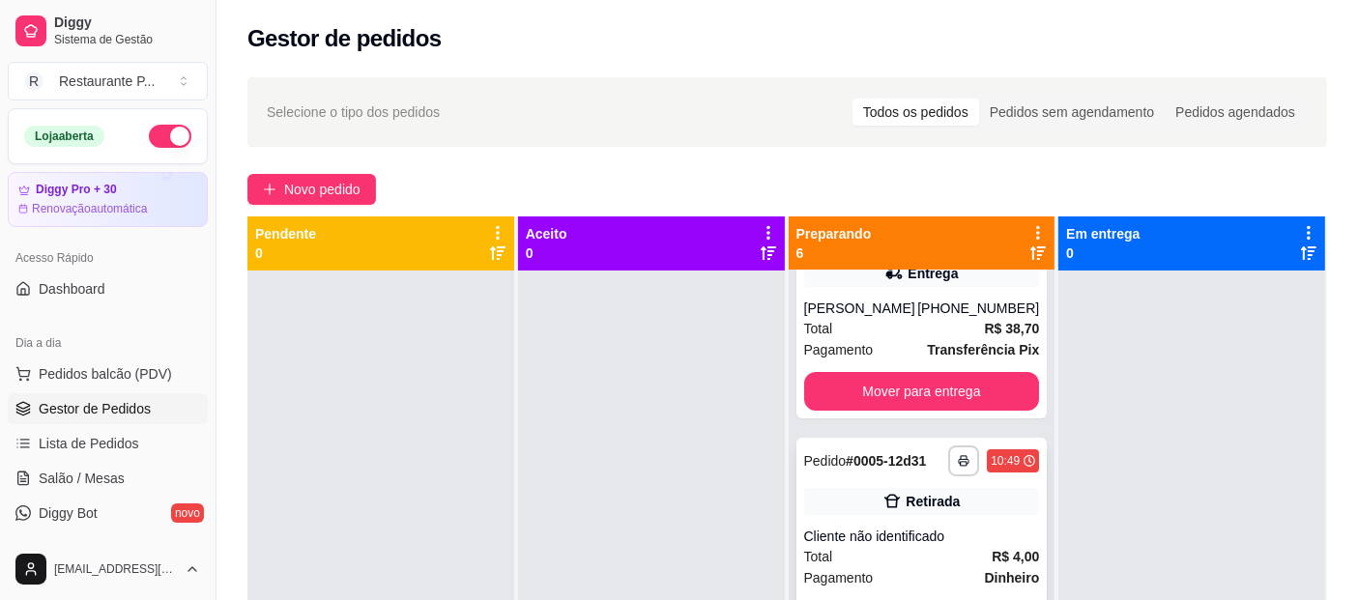
click at [922, 542] on div "Cliente não identificado" at bounding box center [922, 536] width 236 height 19
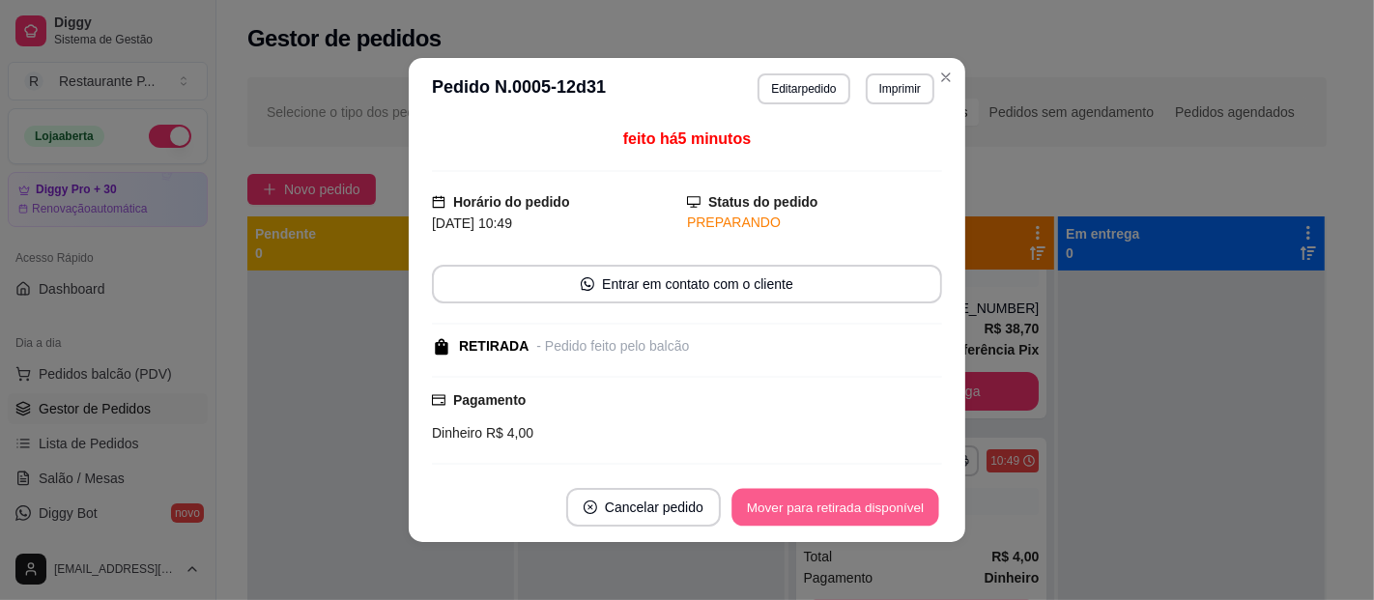
click at [865, 512] on button "Mover para retirada disponível" at bounding box center [835, 508] width 207 height 38
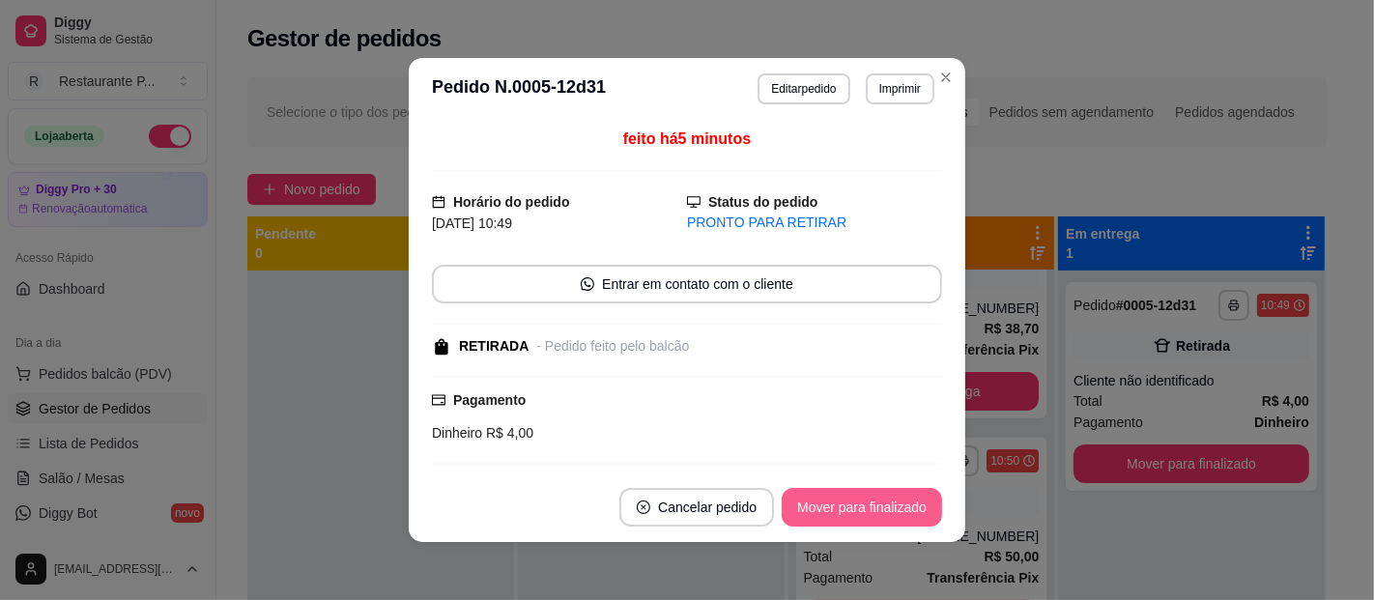
click at [862, 509] on button "Mover para finalizado" at bounding box center [862, 507] width 160 height 39
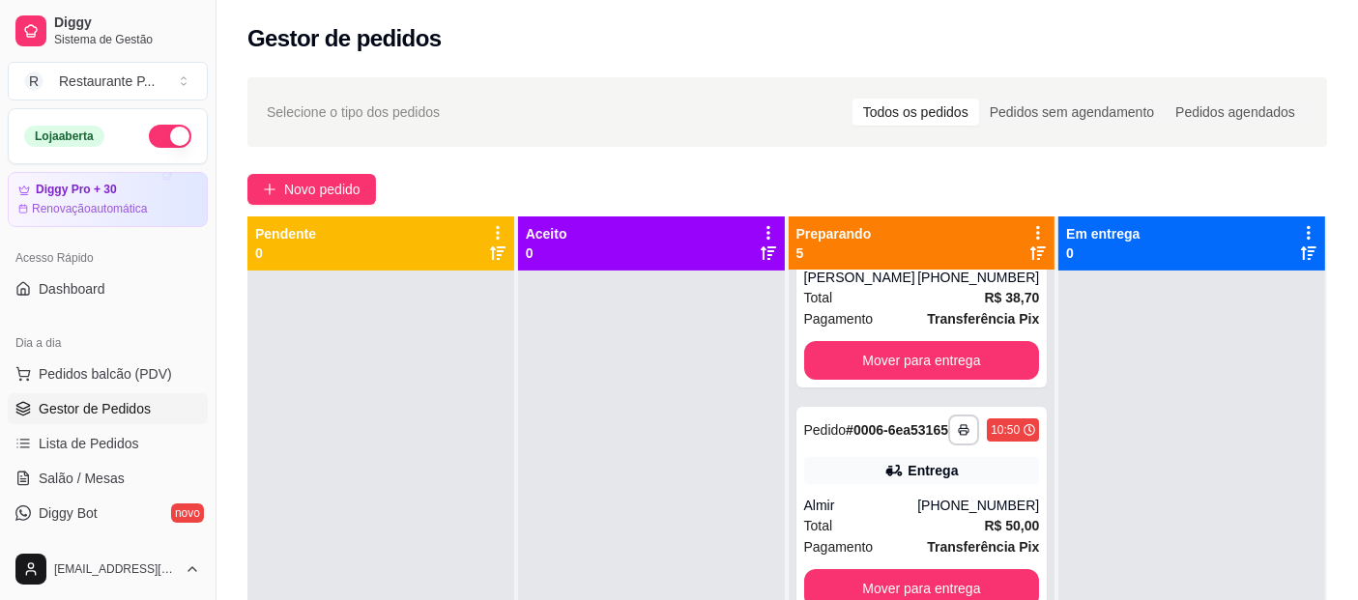
scroll to position [0, 0]
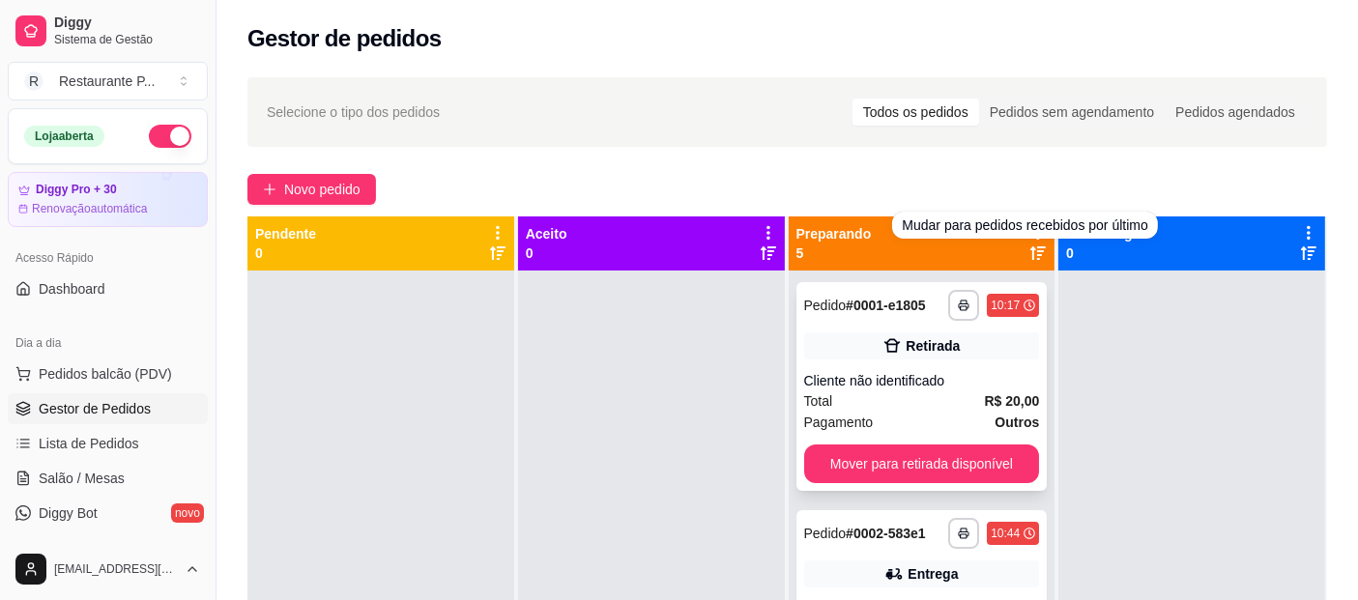
click at [881, 375] on div "Cliente não identificado" at bounding box center [922, 380] width 236 height 19
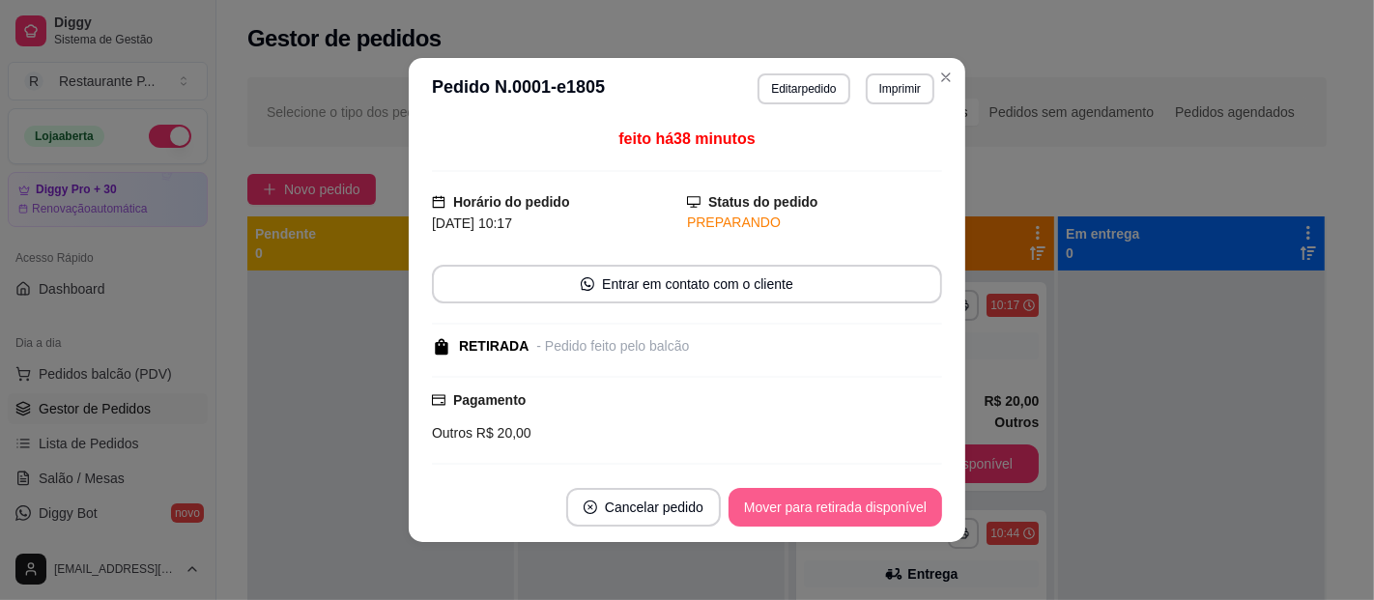
click at [866, 504] on button "Mover para retirada disponível" at bounding box center [836, 507] width 214 height 39
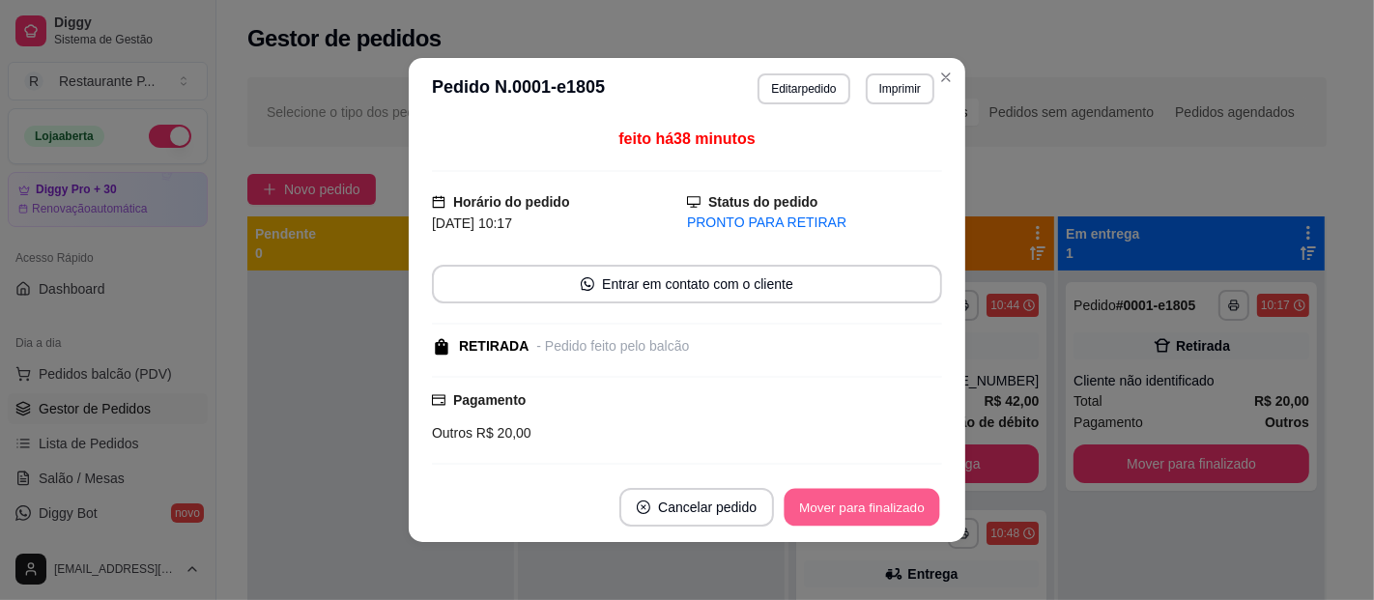
click at [866, 504] on button "Mover para finalizado" at bounding box center [863, 508] width 156 height 38
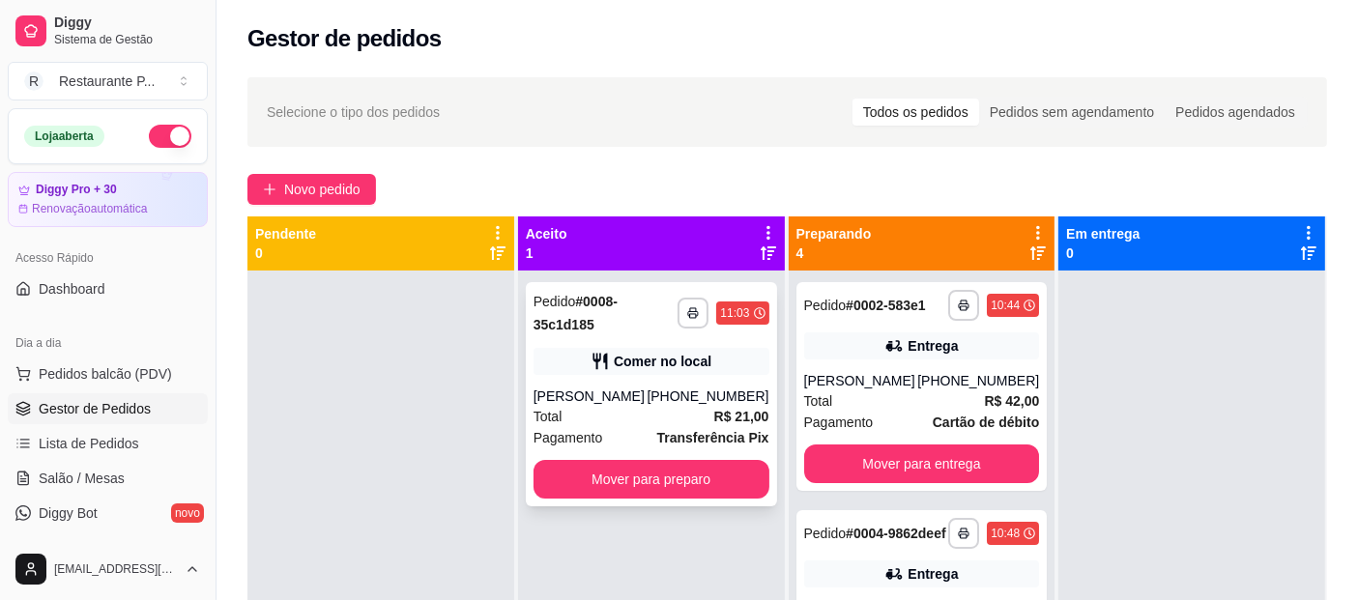
click at [673, 411] on div "Total R$ 21,00" at bounding box center [651, 416] width 236 height 21
click at [687, 319] on icon "button" at bounding box center [693, 313] width 12 height 12
click at [632, 371] on button "Impressora" at bounding box center [634, 380] width 135 height 30
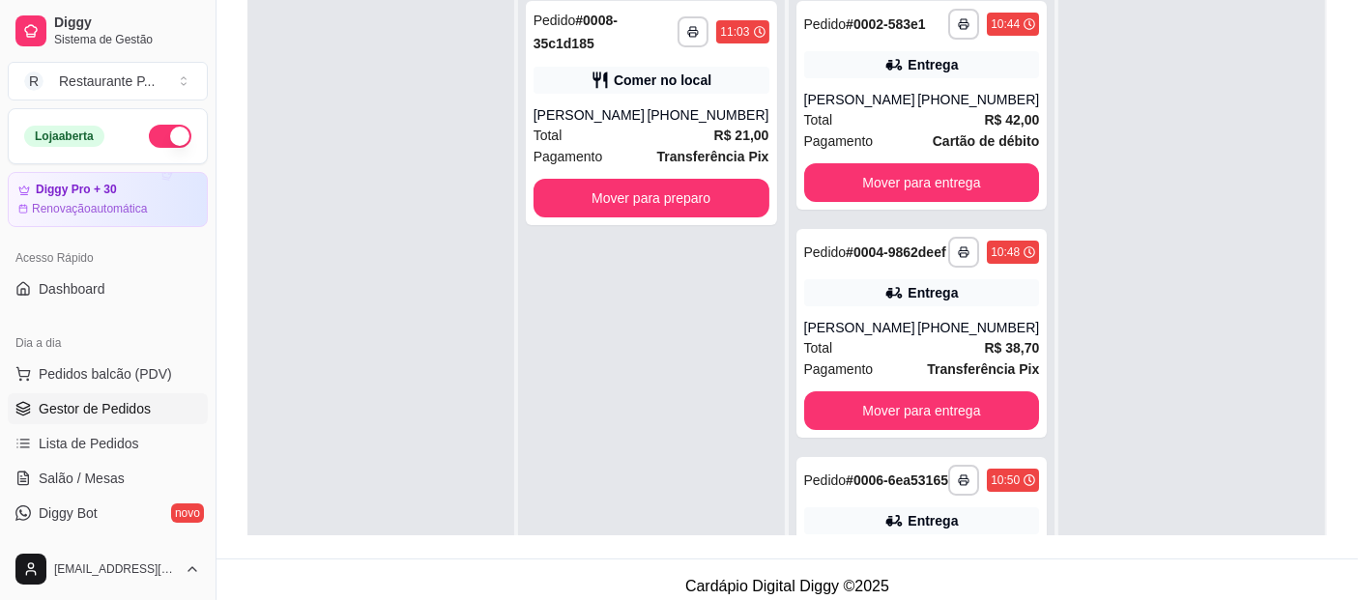
scroll to position [289, 0]
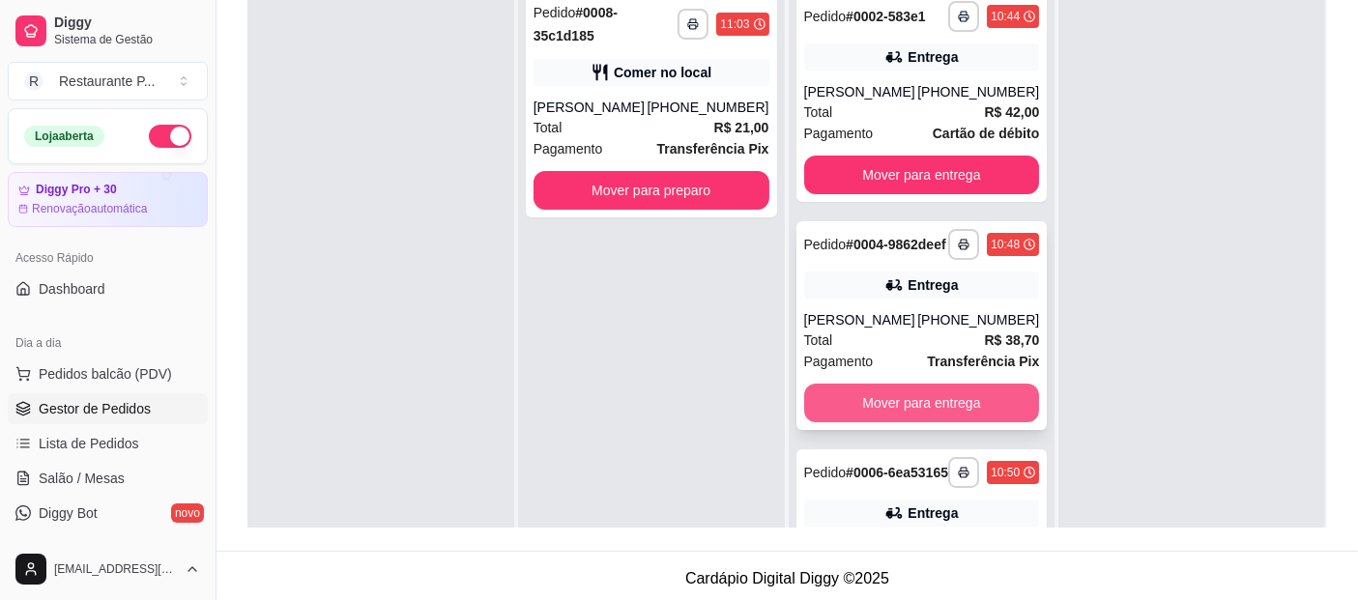
click at [980, 406] on button "Mover para entrega" at bounding box center [922, 403] width 236 height 39
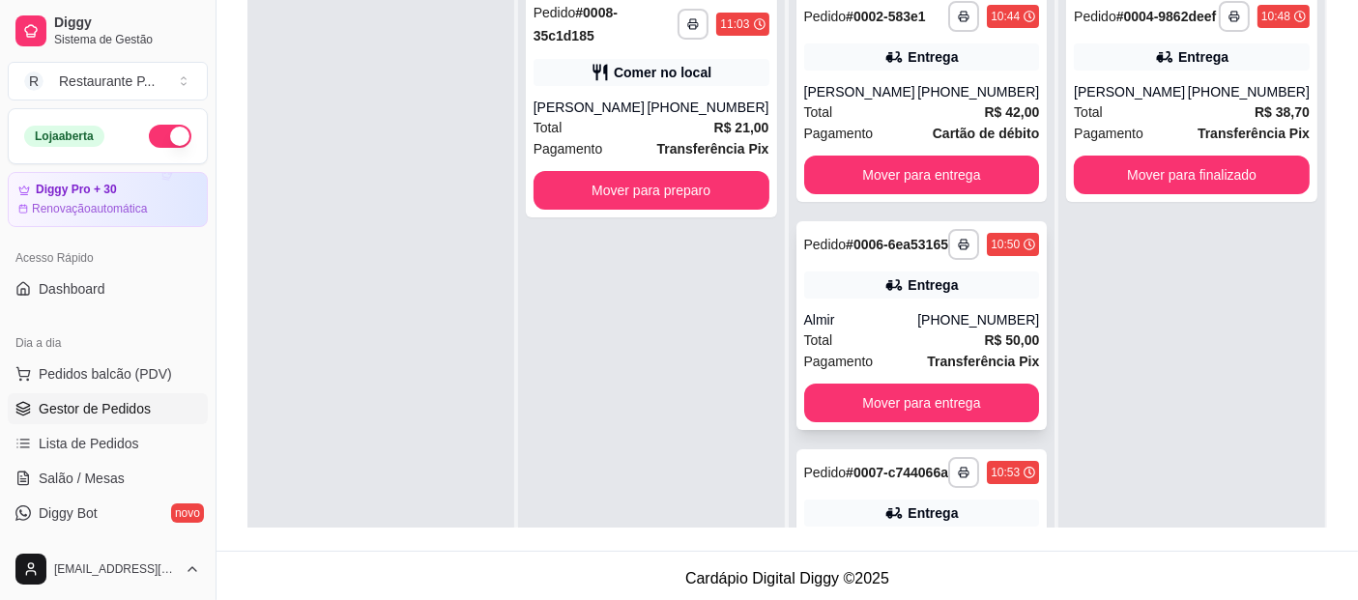
click at [961, 398] on div "**********" at bounding box center [921, 325] width 251 height 209
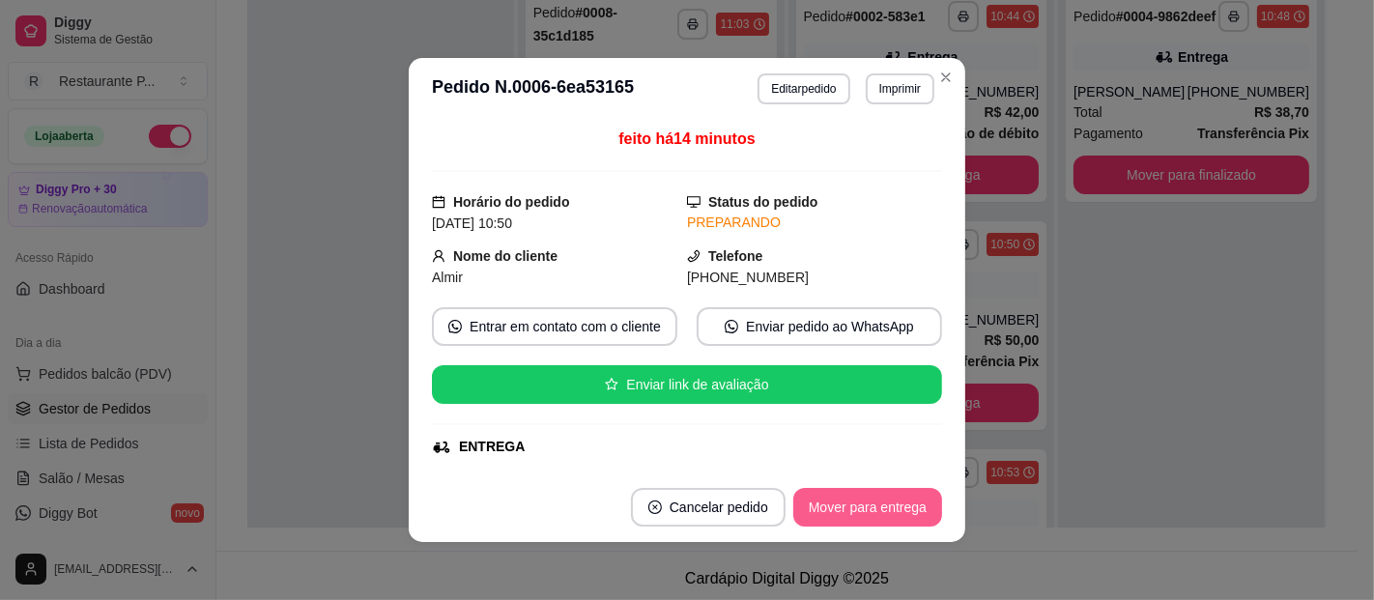
click at [858, 504] on button "Mover para entrega" at bounding box center [867, 507] width 149 height 39
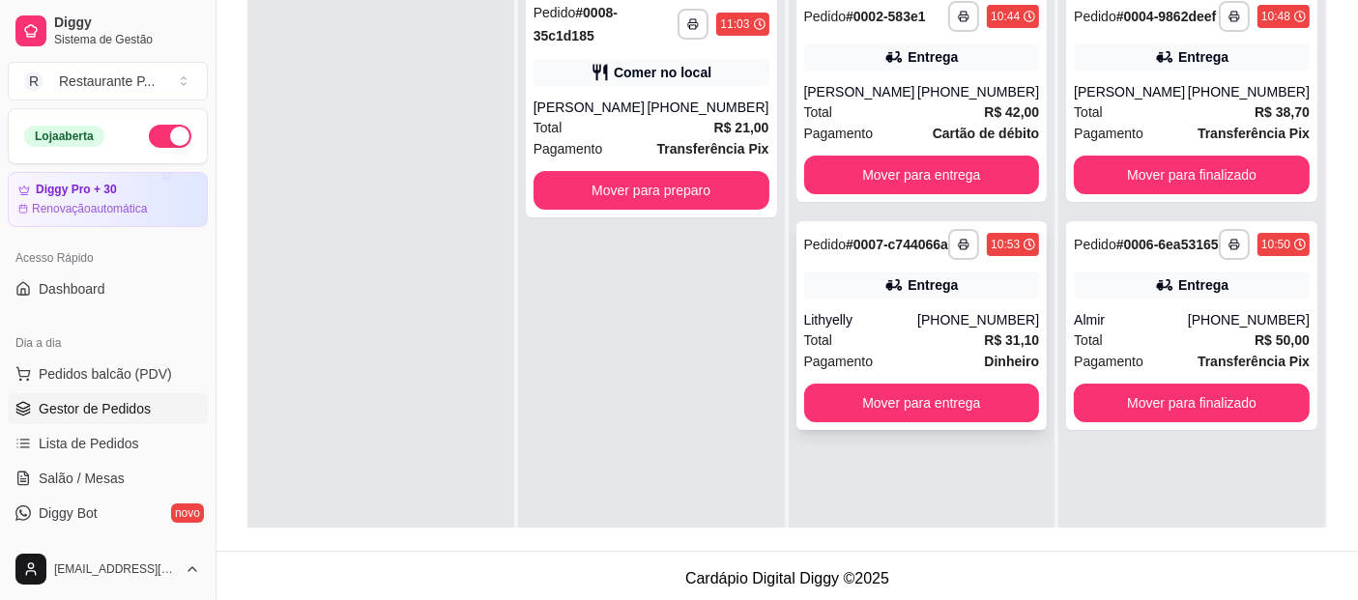
click at [840, 397] on div "**********" at bounding box center [921, 325] width 251 height 209
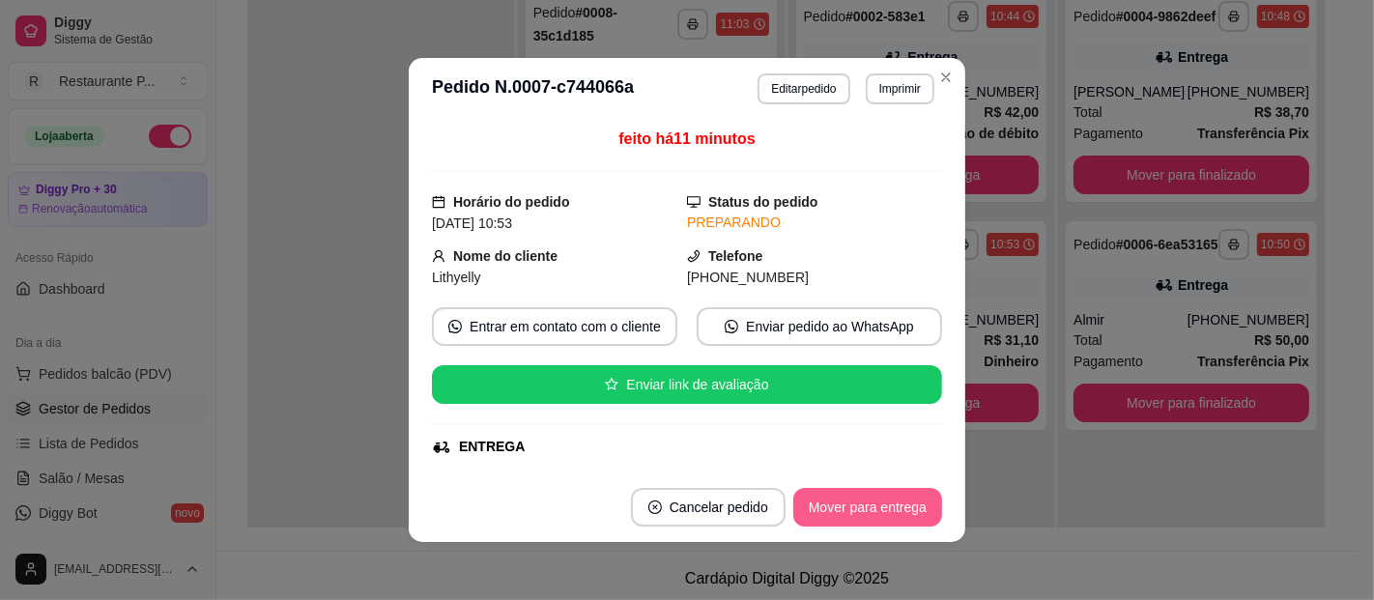
click at [873, 501] on button "Mover para entrega" at bounding box center [867, 507] width 149 height 39
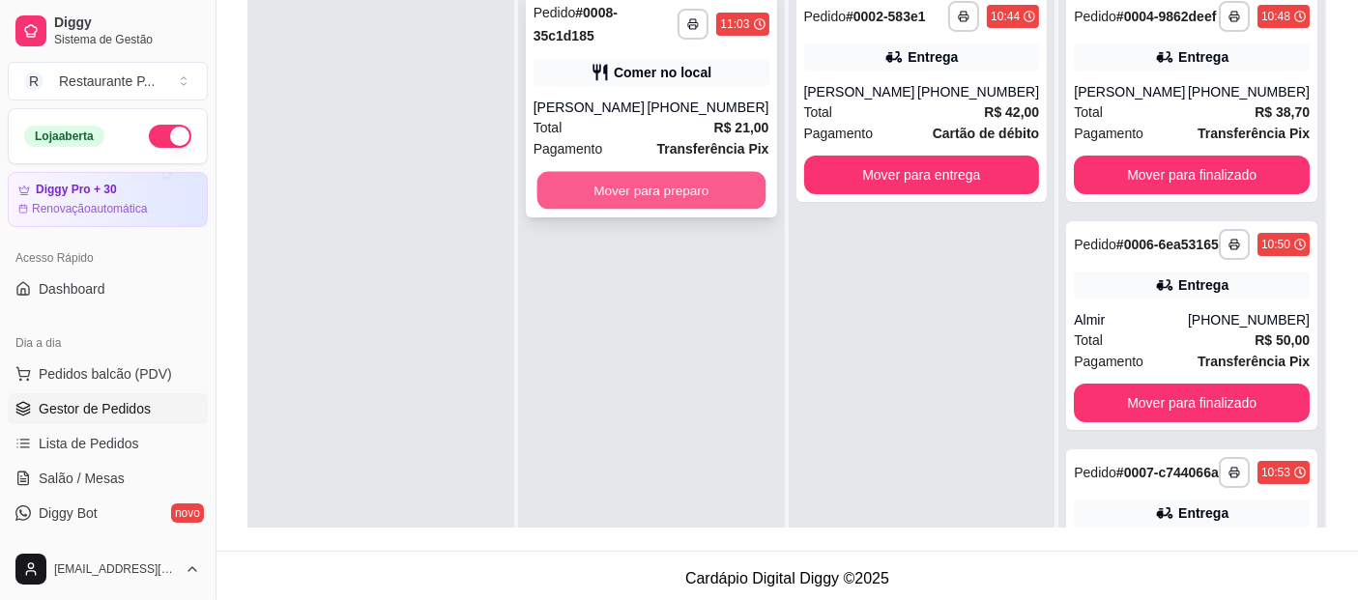
click at [648, 181] on button "Mover para preparo" at bounding box center [650, 191] width 228 height 38
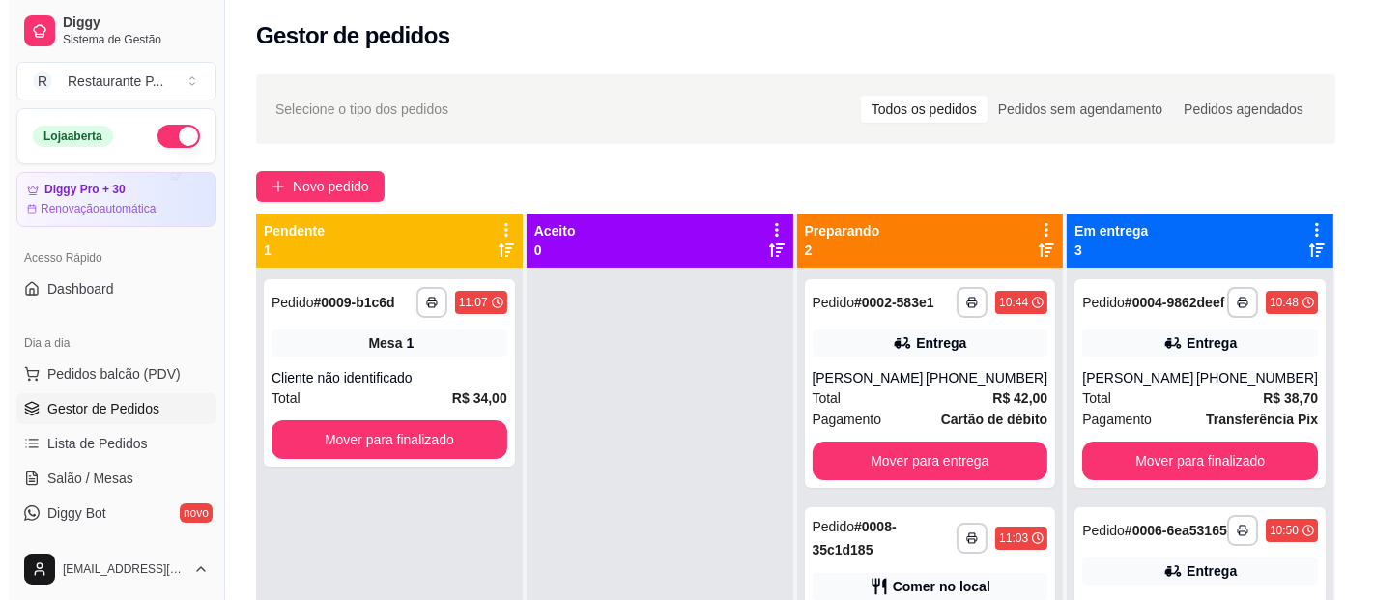
scroll to position [0, 0]
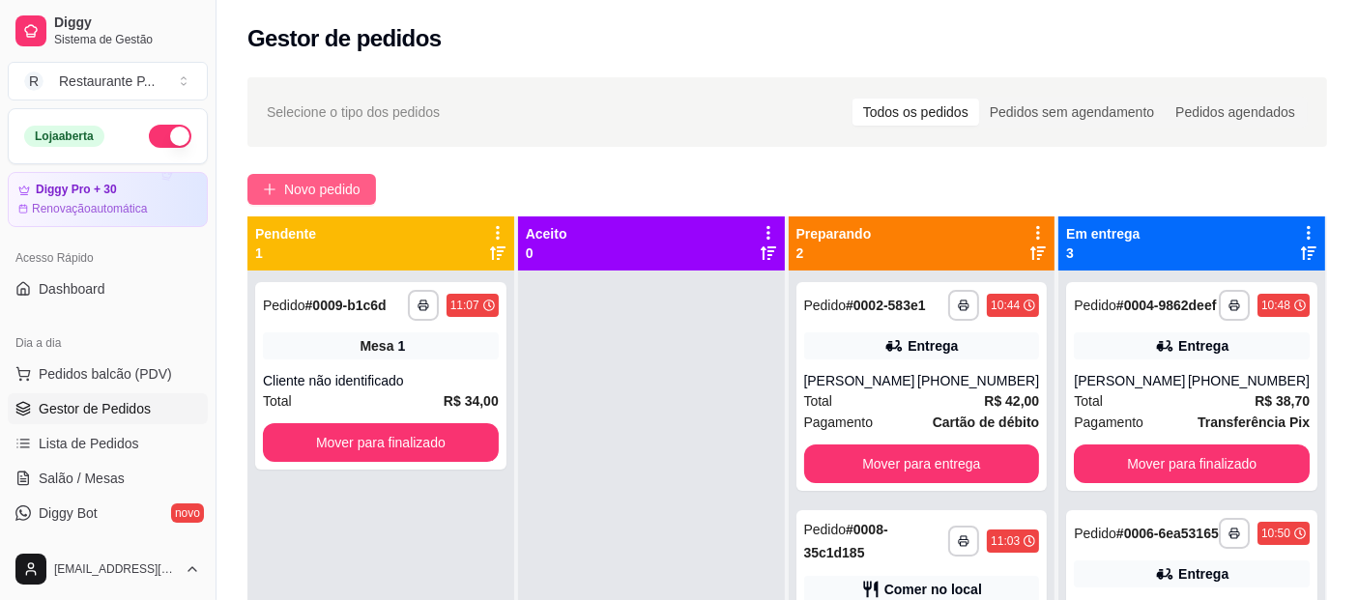
click at [326, 182] on span "Novo pedido" at bounding box center [322, 189] width 76 height 21
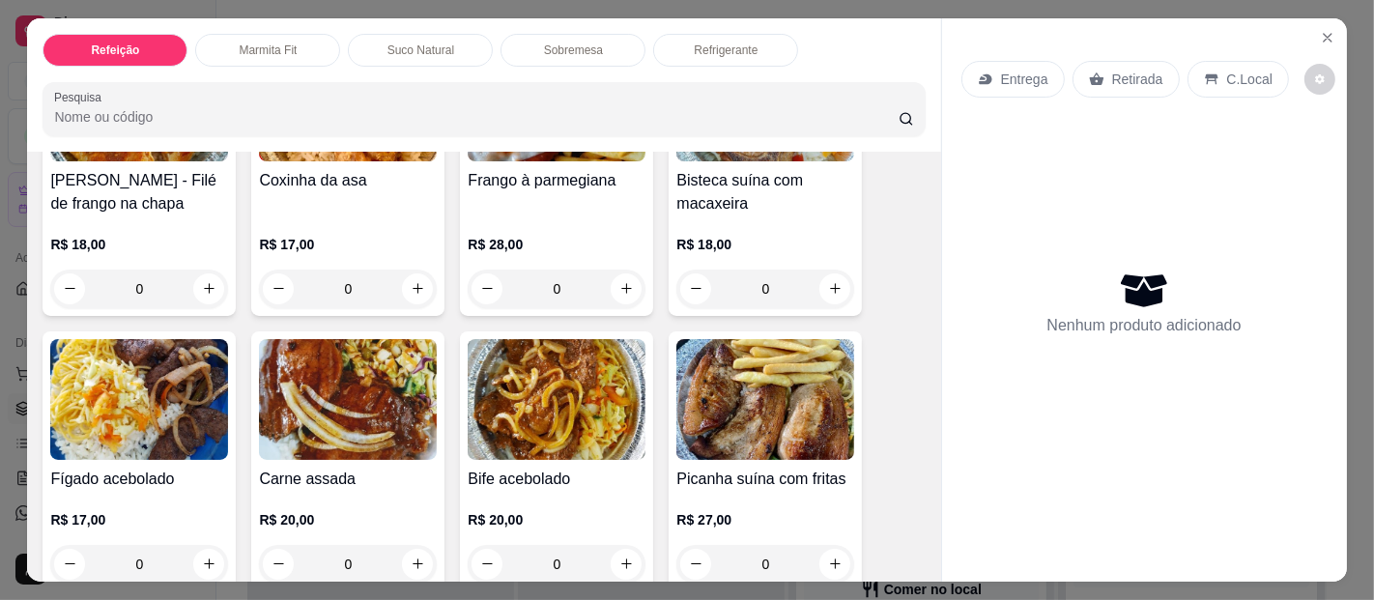
scroll to position [561, 0]
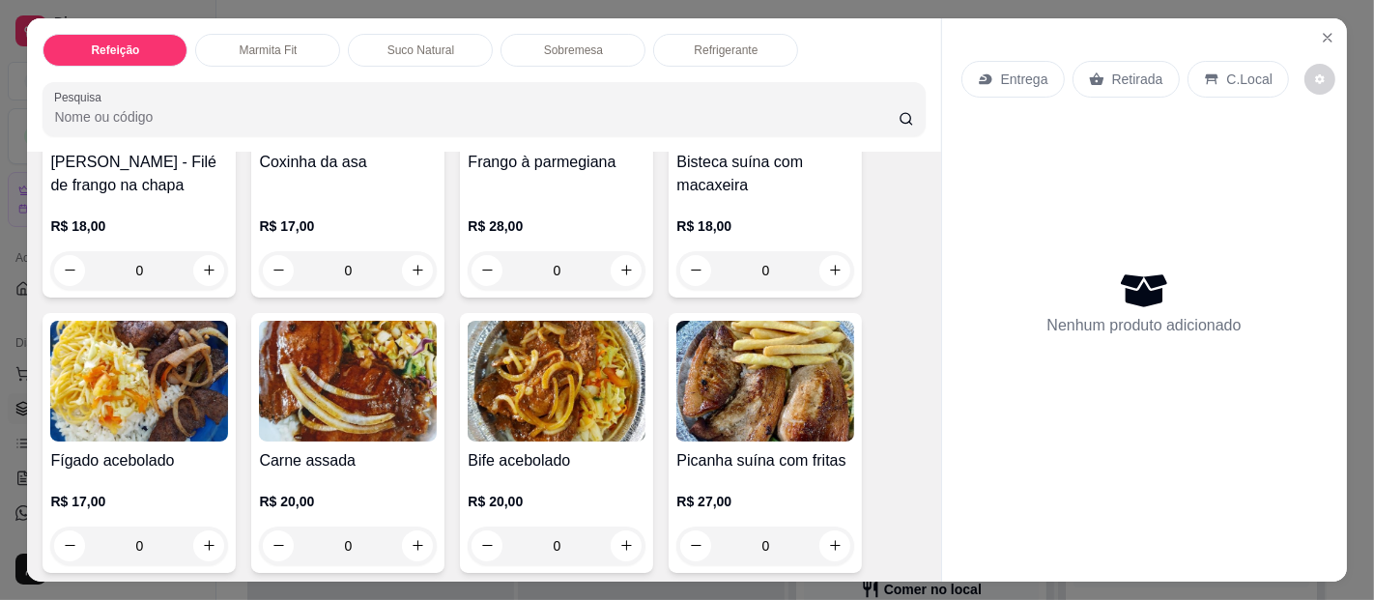
click at [344, 377] on img at bounding box center [348, 381] width 178 height 121
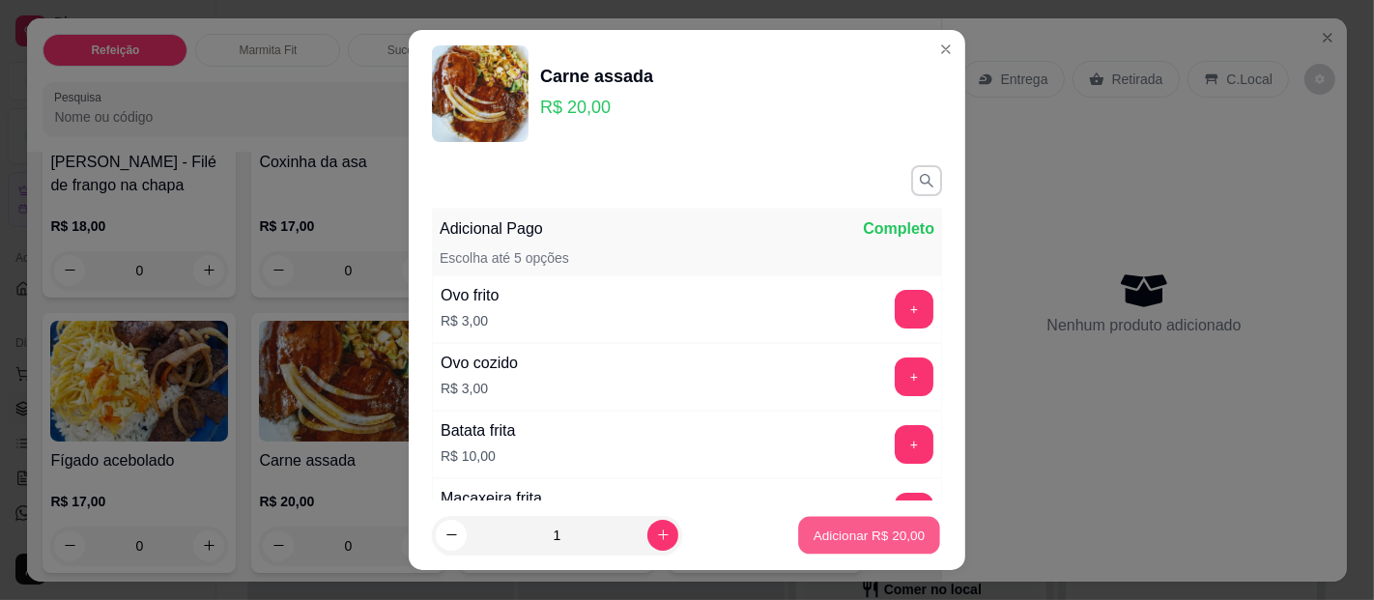
click at [840, 538] on p "Adicionar R$ 20,00" at bounding box center [870, 535] width 112 height 18
type input "1"
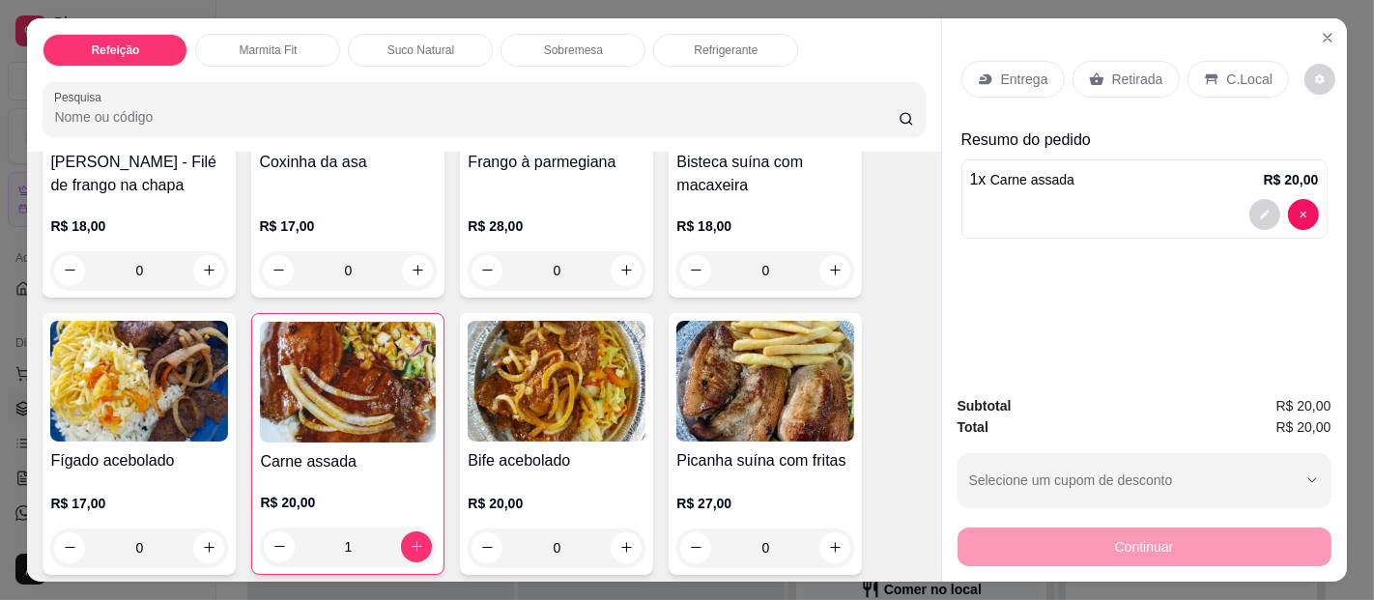
click at [1253, 70] on p "C.Local" at bounding box center [1249, 79] width 45 height 19
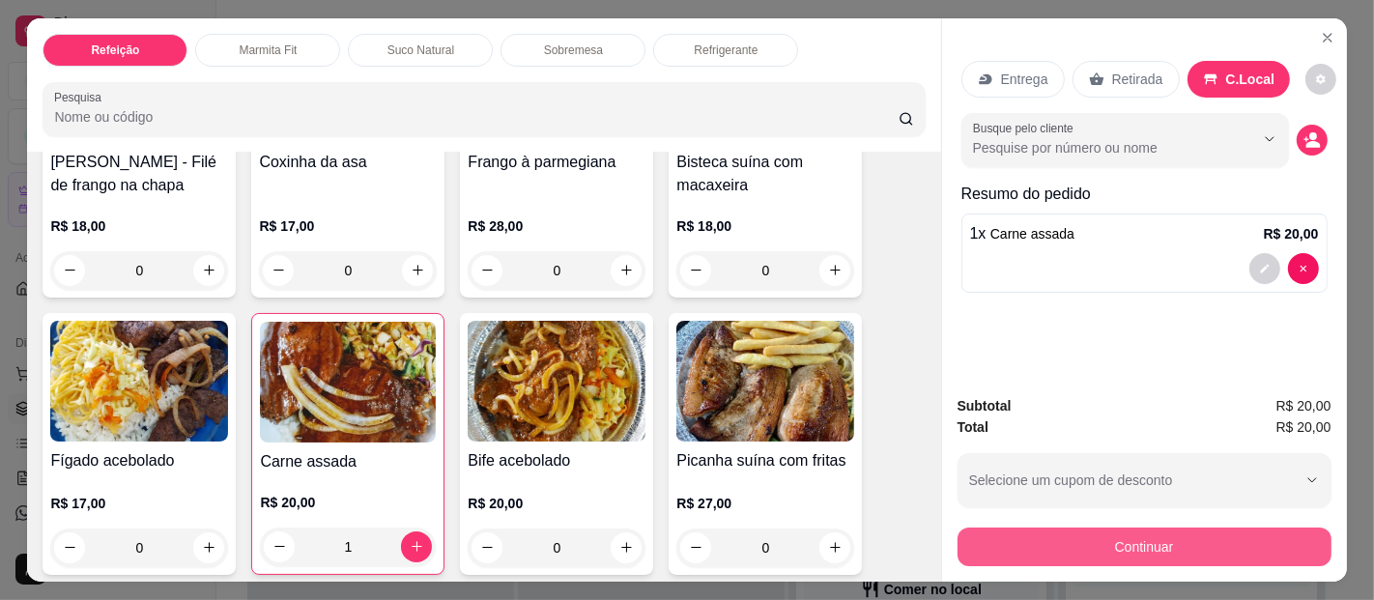
click at [1273, 528] on button "Continuar" at bounding box center [1145, 547] width 374 height 39
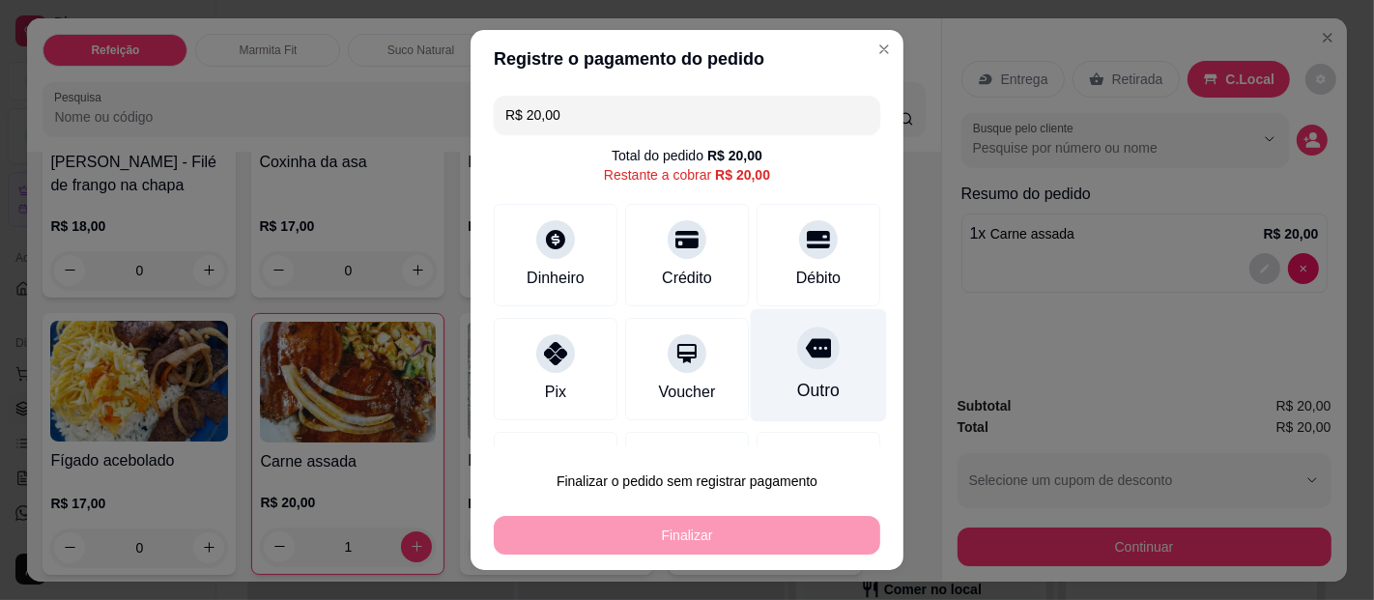
click at [797, 362] on div at bounding box center [818, 348] width 43 height 43
type input "R$ 0,00"
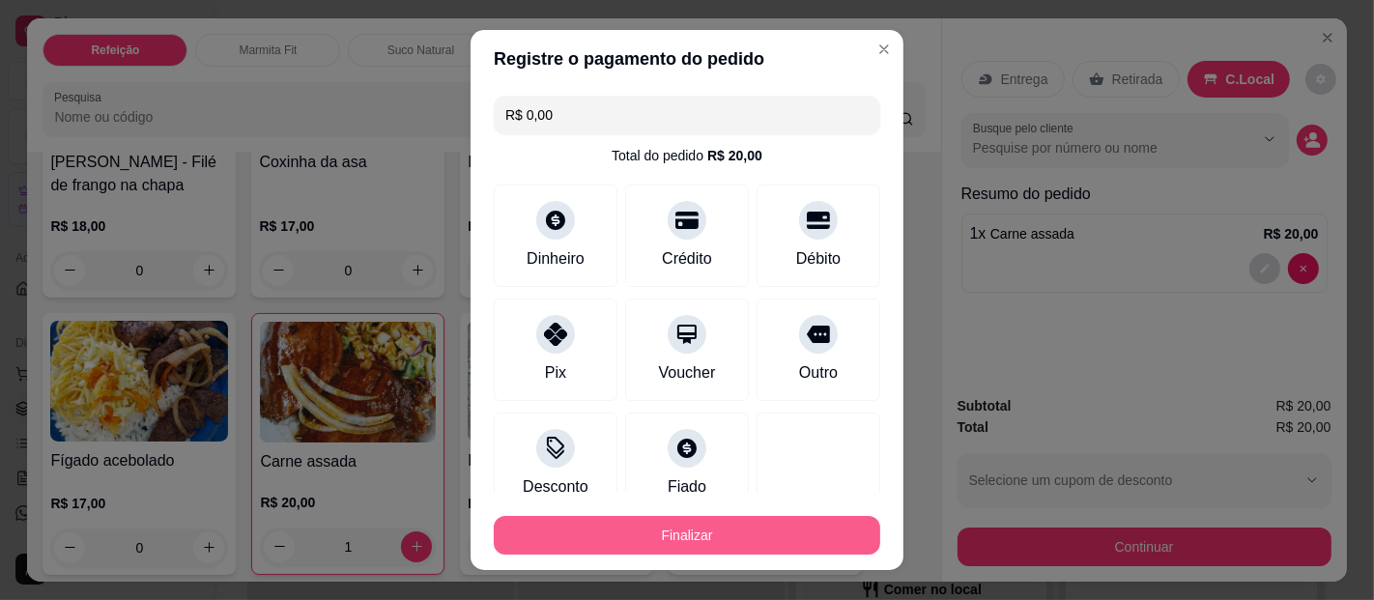
click at [717, 540] on button "Finalizar" at bounding box center [687, 535] width 387 height 39
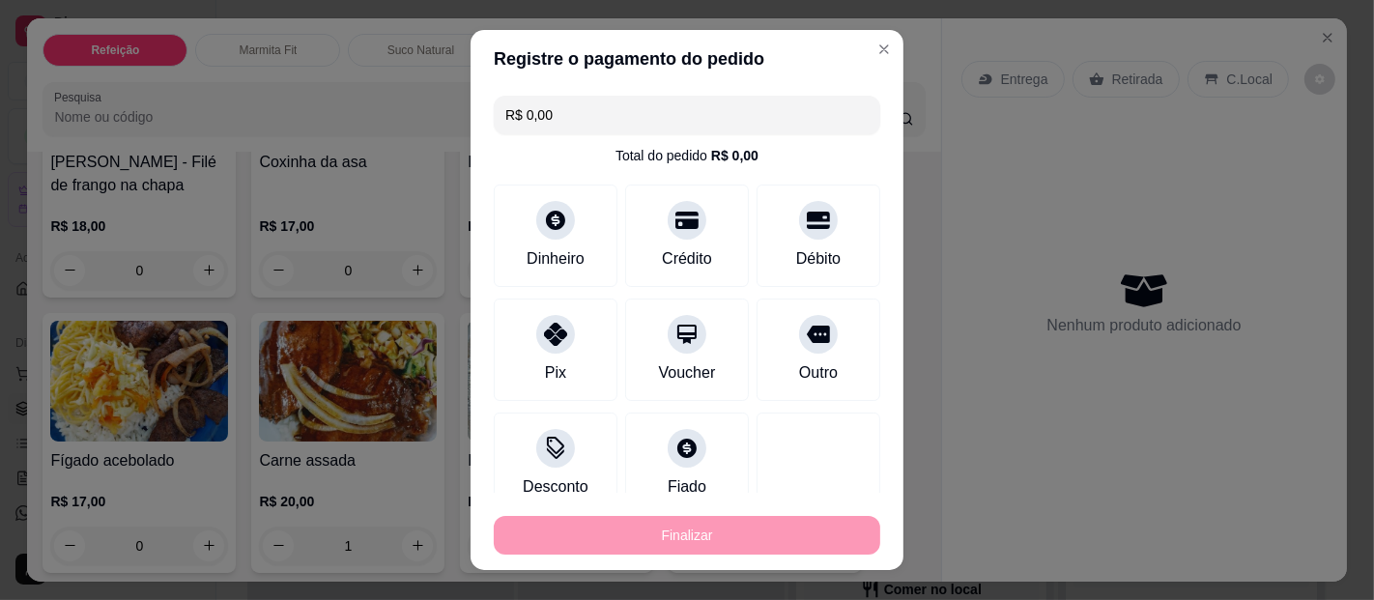
type input "0"
type input "-R$ 20,00"
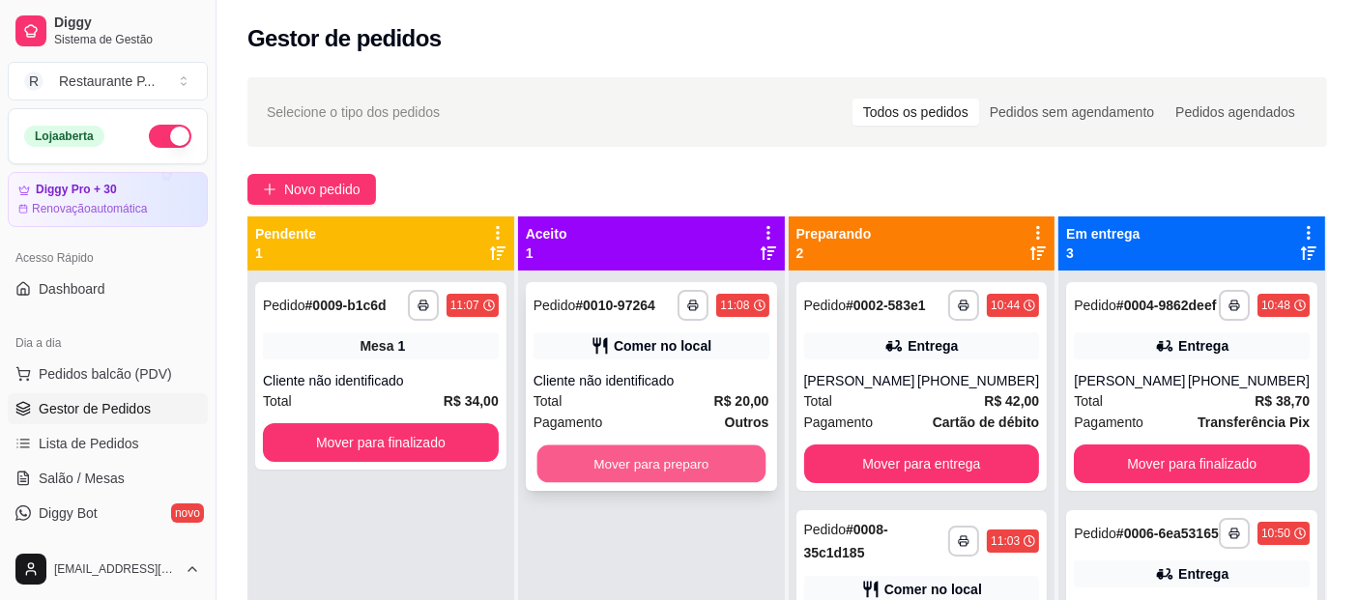
click at [746, 446] on button "Mover para preparo" at bounding box center [650, 465] width 228 height 38
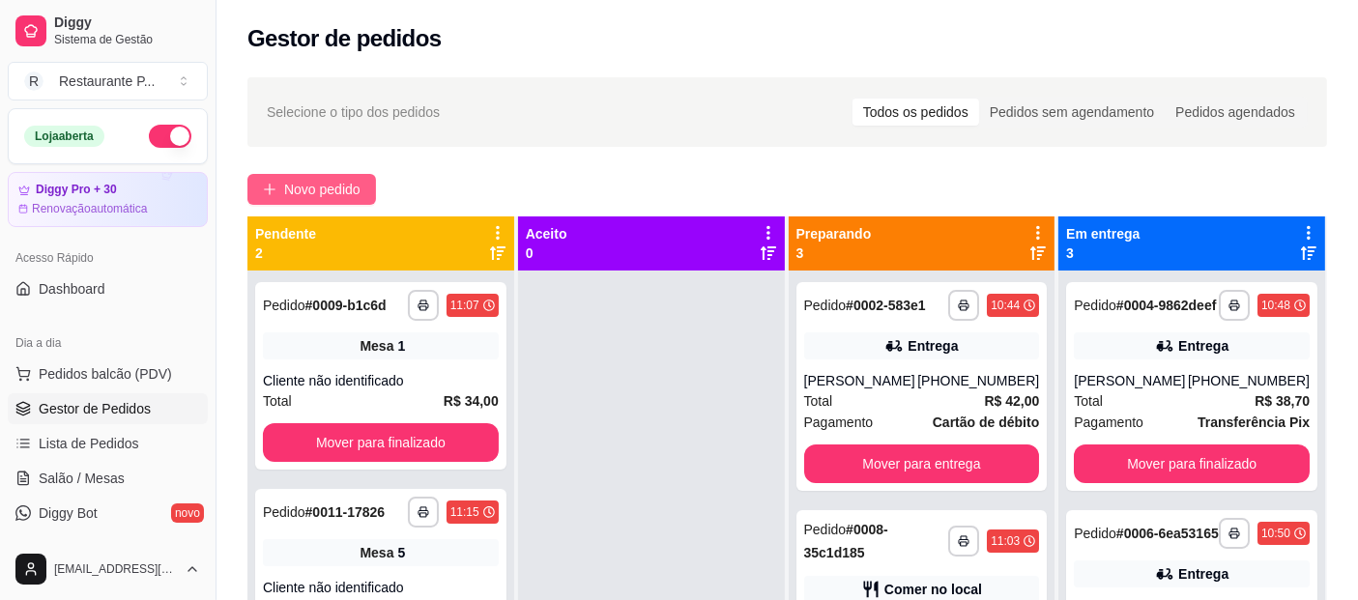
click at [295, 184] on span "Novo pedido" at bounding box center [322, 189] width 76 height 21
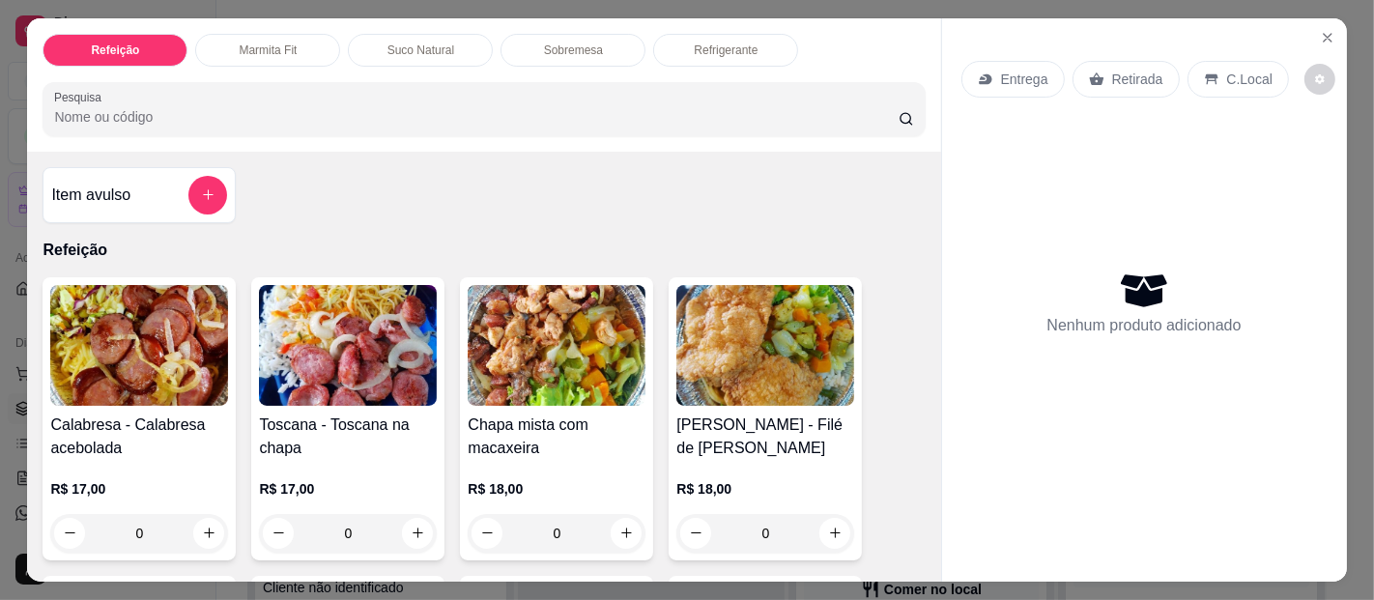
click at [350, 324] on img at bounding box center [348, 345] width 178 height 121
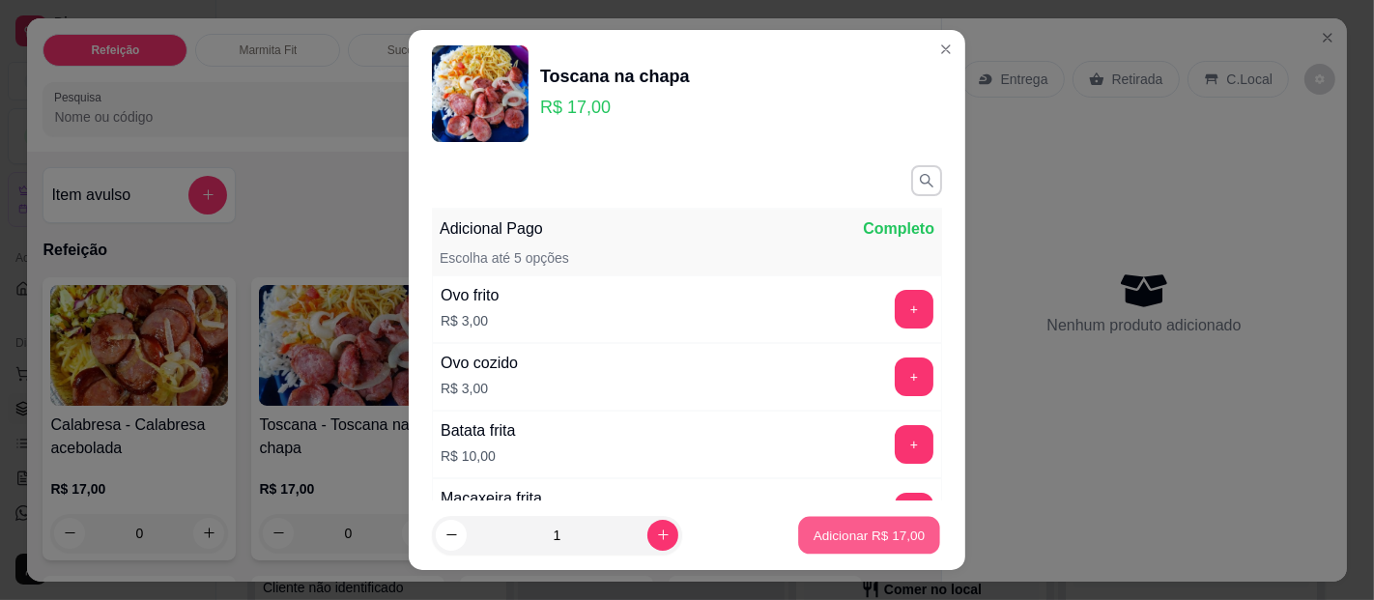
click at [877, 523] on button "Adicionar R$ 17,00" at bounding box center [869, 536] width 142 height 38
type input "1"
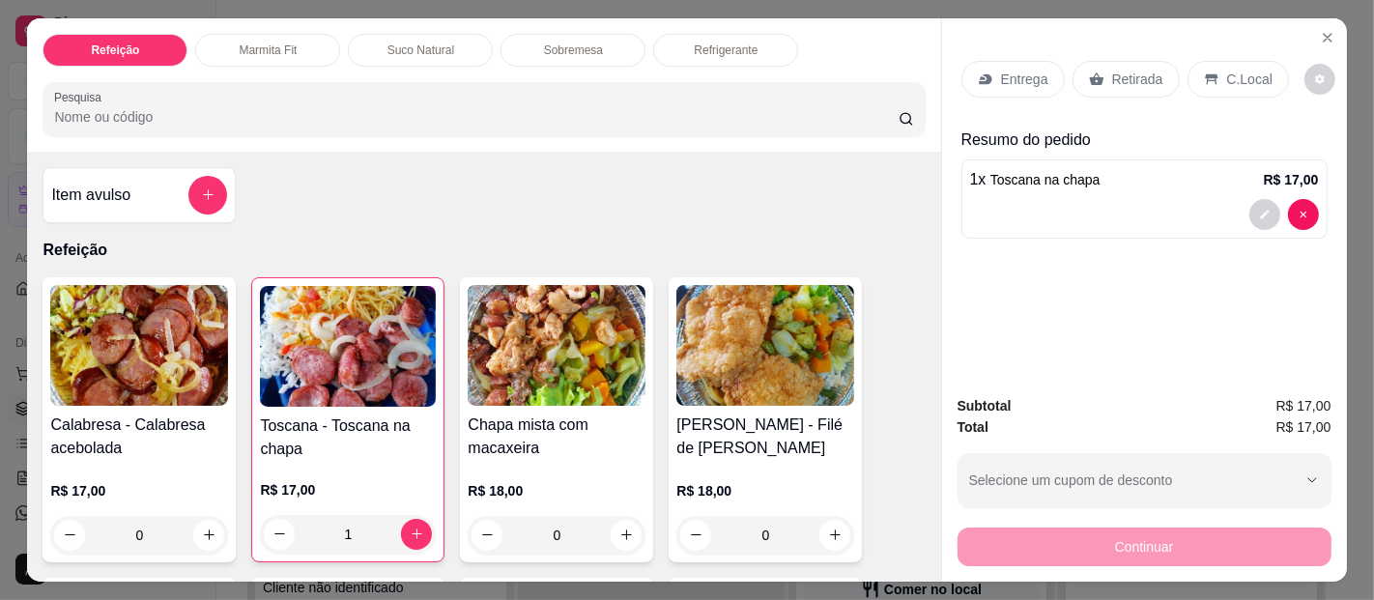
click at [562, 43] on p "Sobremesa" at bounding box center [573, 50] width 59 height 15
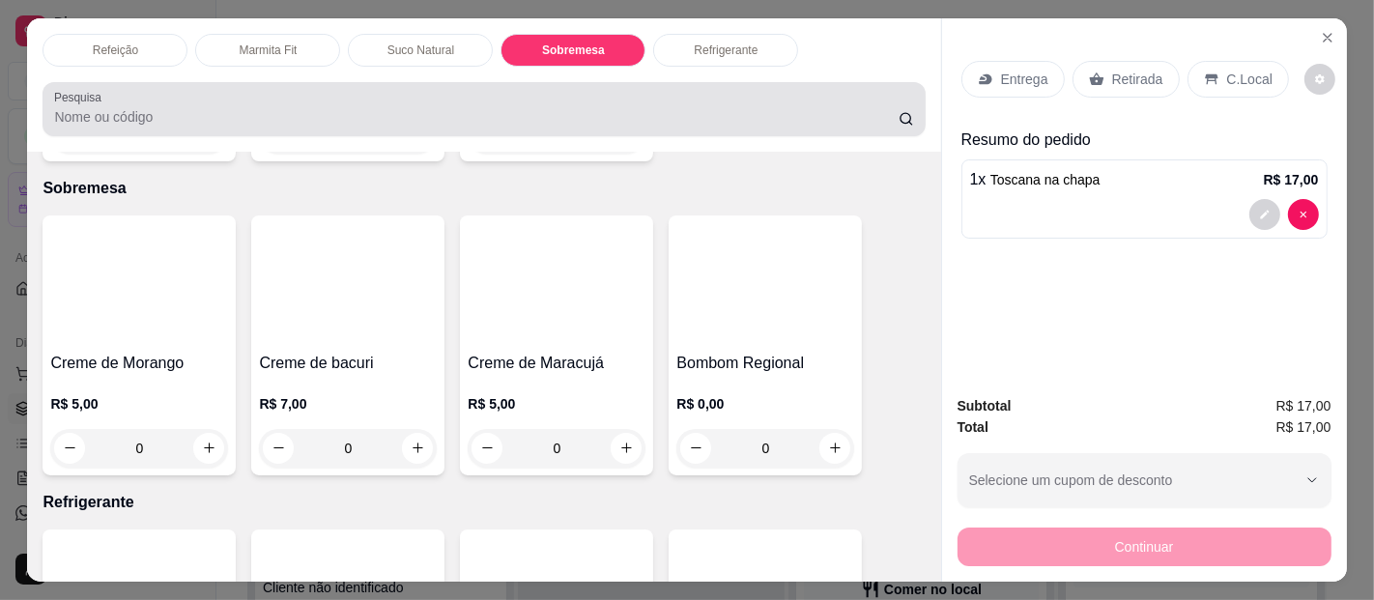
scroll to position [52, 0]
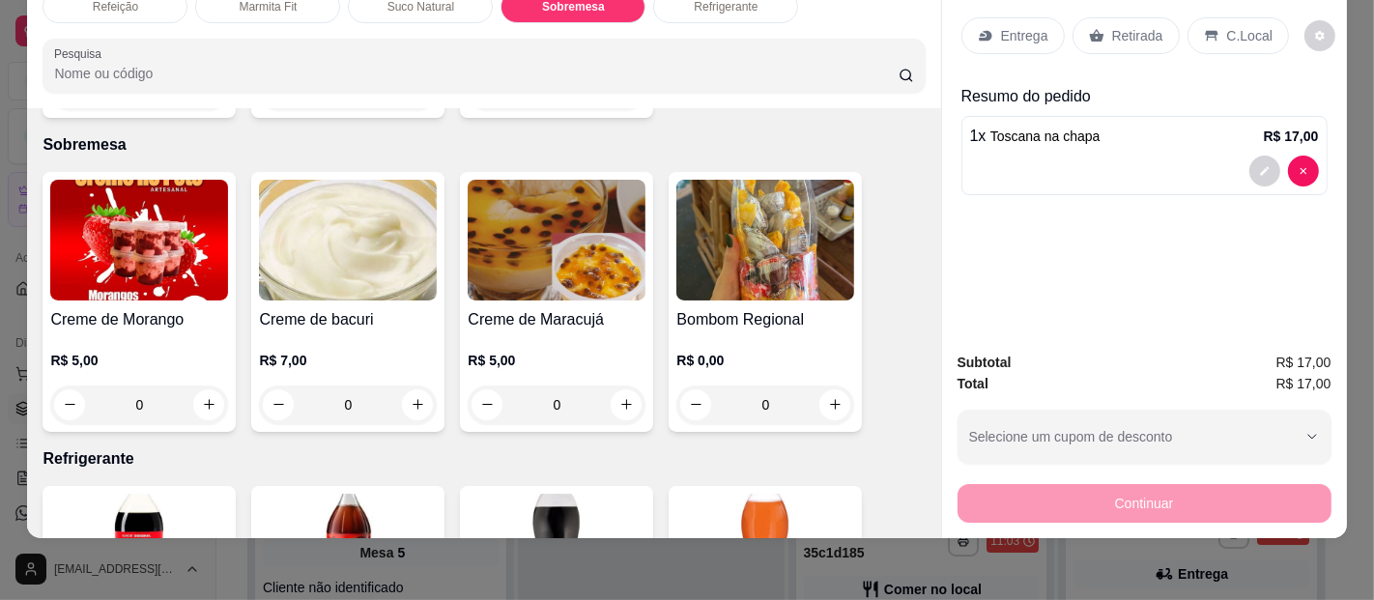
click at [94, 199] on img at bounding box center [139, 240] width 178 height 121
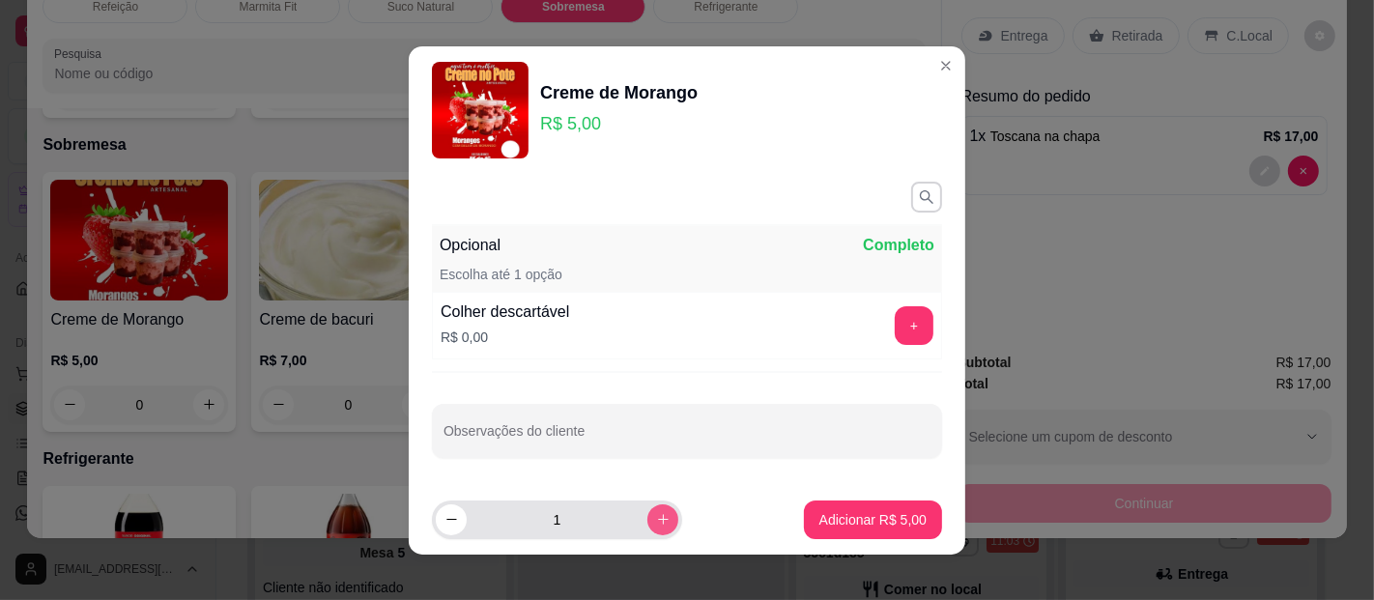
click at [656, 522] on icon "increase-product-quantity" at bounding box center [663, 519] width 14 height 14
type input "2"
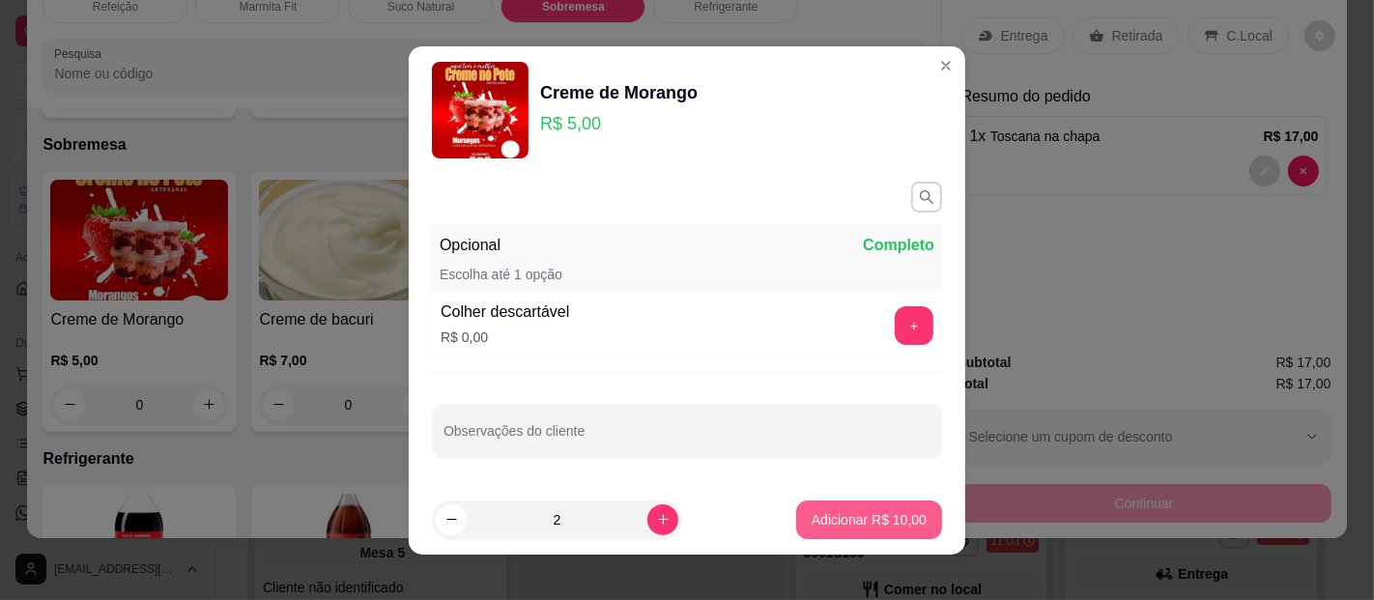
click at [820, 520] on p "Adicionar R$ 10,00" at bounding box center [869, 519] width 115 height 19
type input "2"
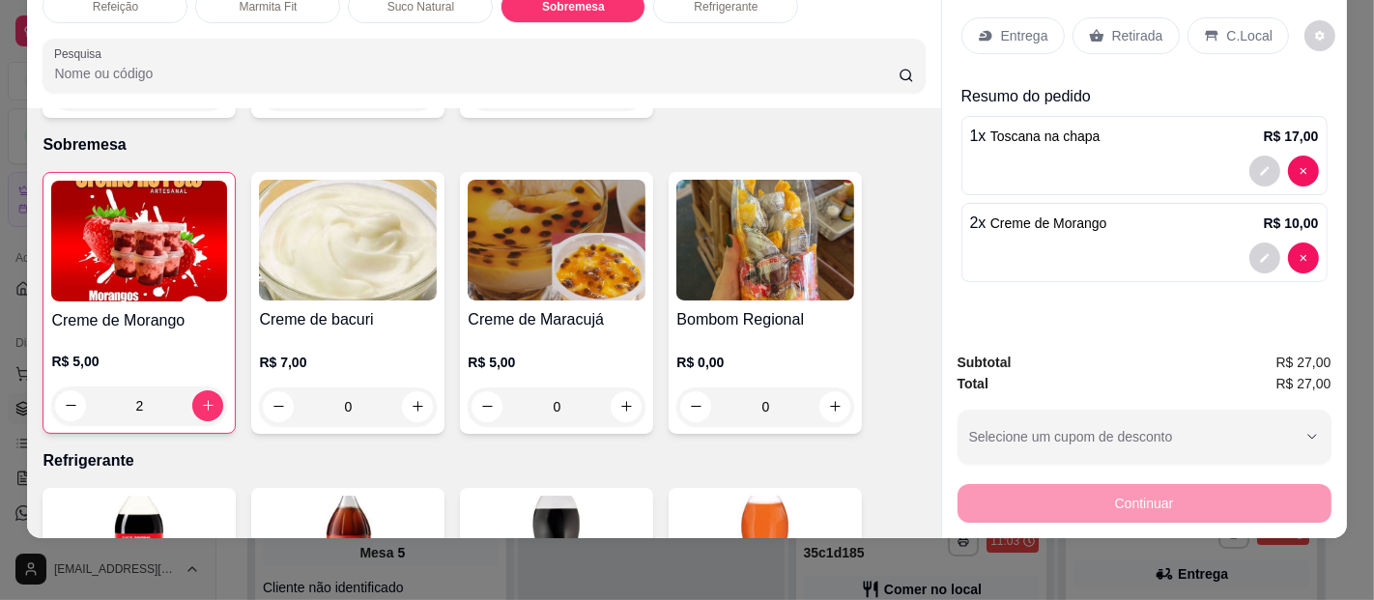
click at [999, 17] on div "Entrega" at bounding box center [1013, 35] width 103 height 37
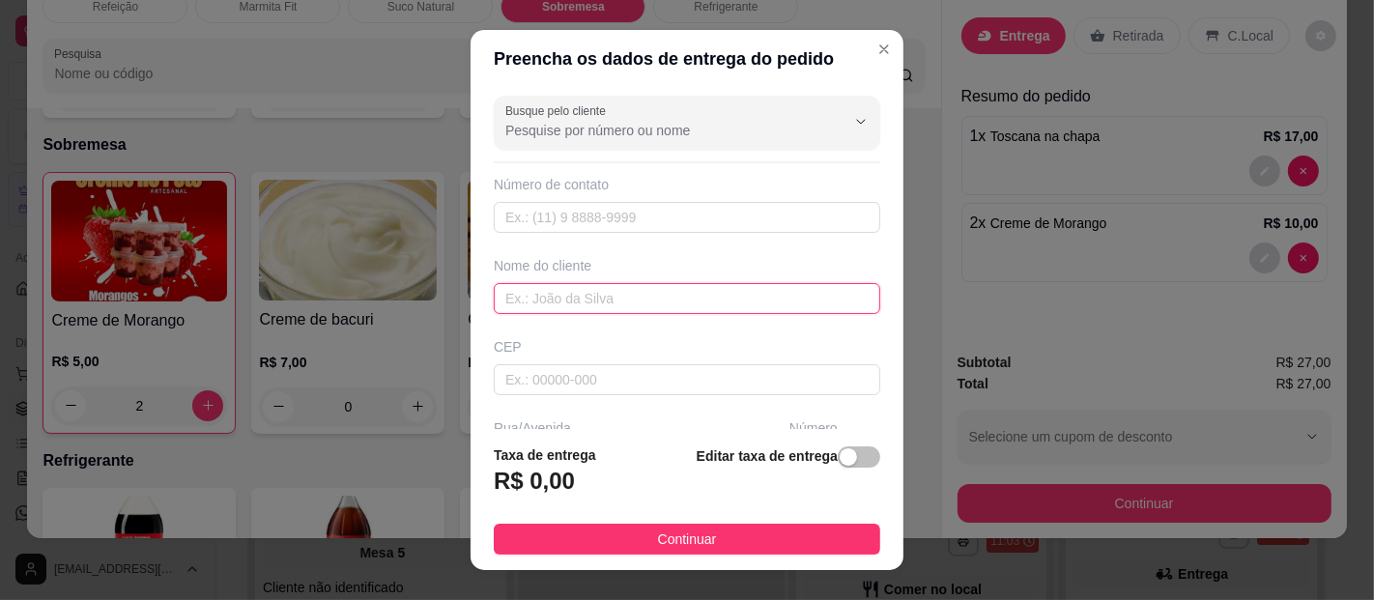
click at [520, 290] on input "text" at bounding box center [687, 298] width 387 height 31
type input "saulo servico social"
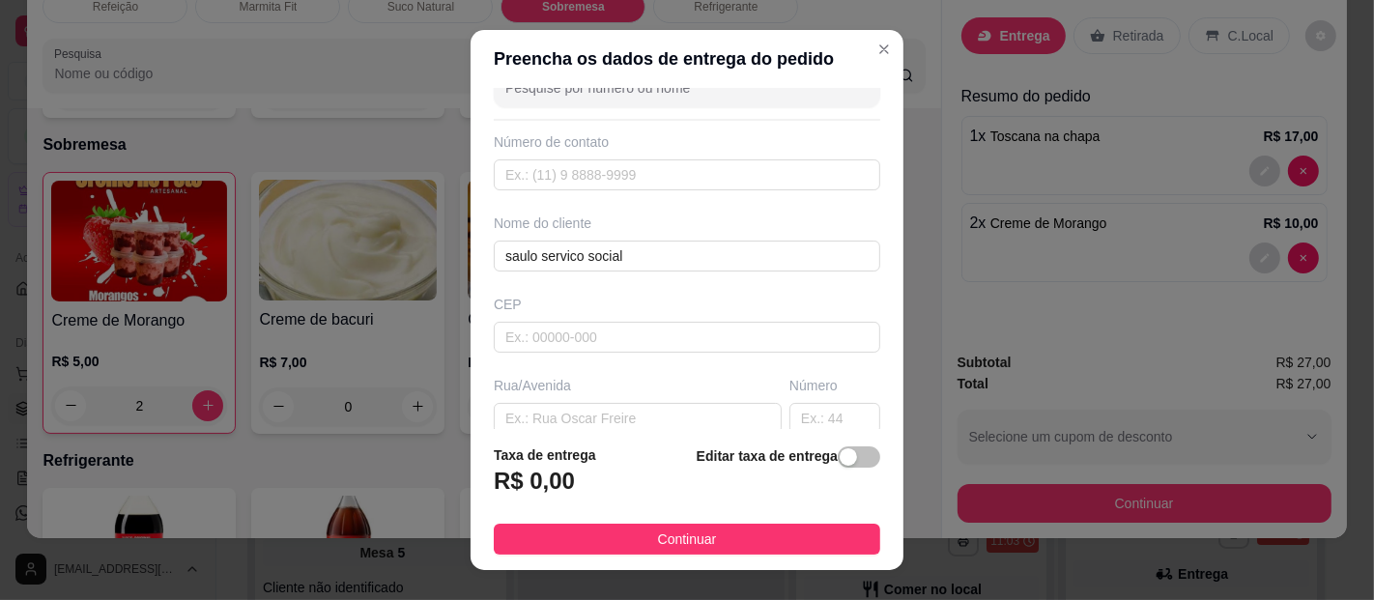
click at [869, 435] on footer "Taxa de entrega R$ 0,00 Editar taxa de entrega Continuar" at bounding box center [687, 499] width 433 height 141
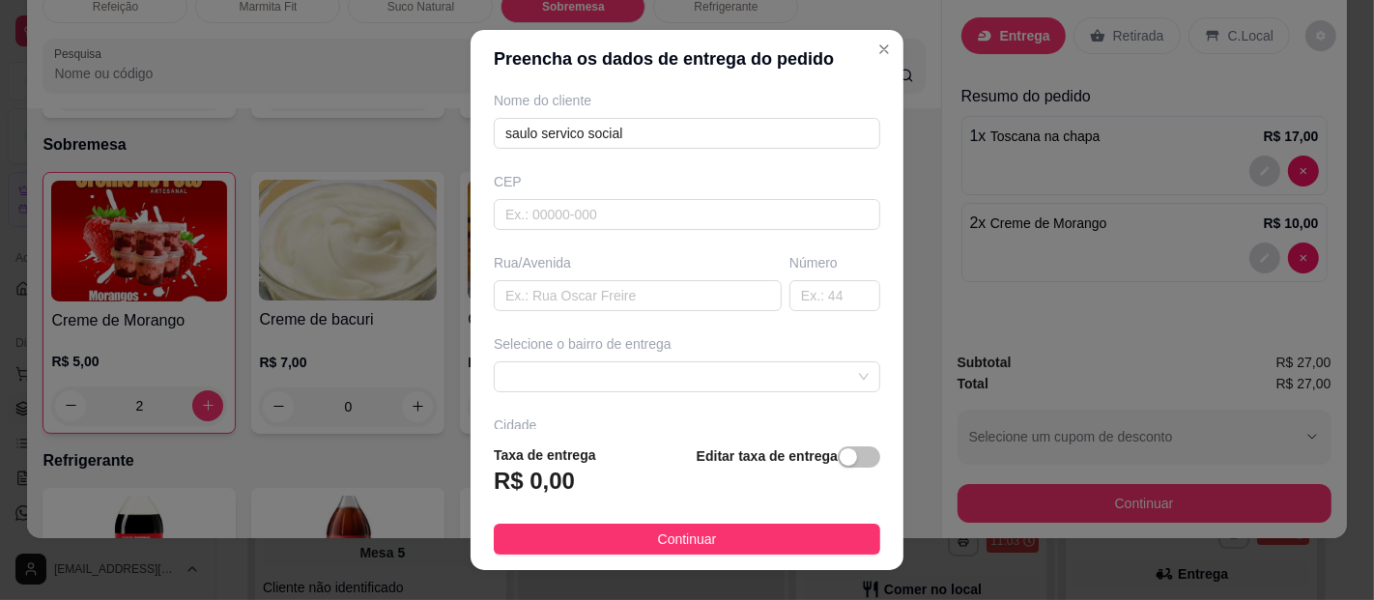
scroll to position [171, 0]
click at [797, 362] on span at bounding box center [686, 371] width 363 height 29
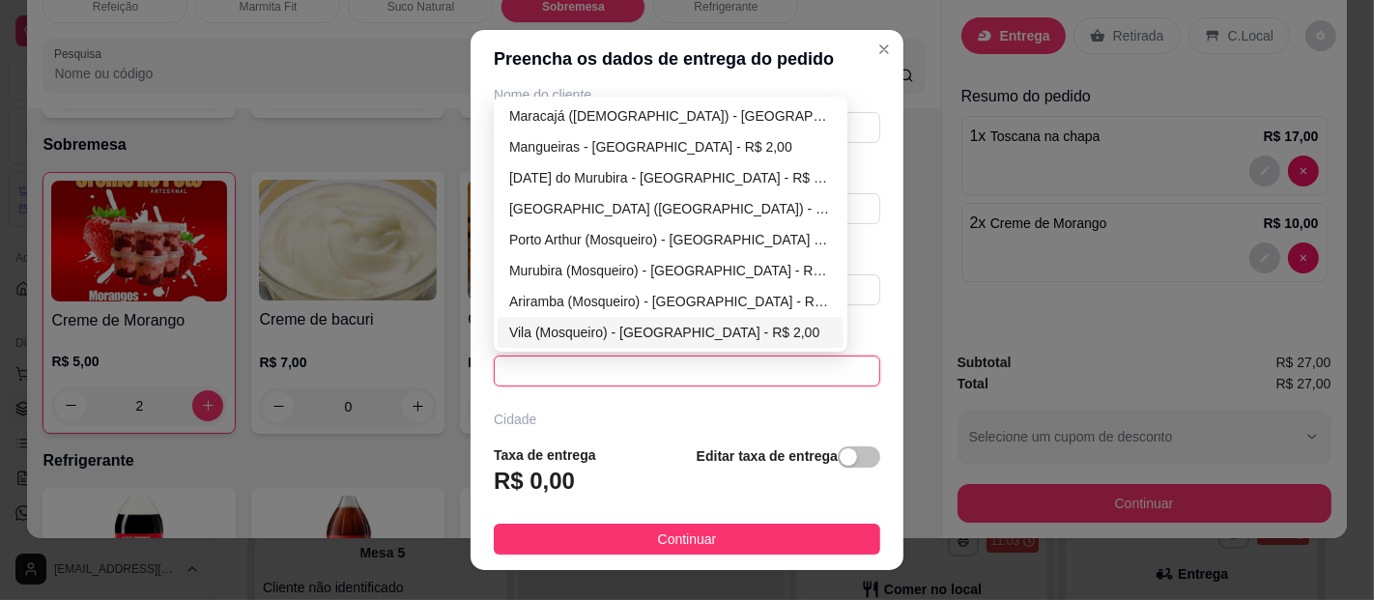
click at [628, 317] on div "Vila (Mosqueiro) - [GEOGRAPHIC_DATA] - R$ 2,00" at bounding box center [671, 332] width 346 height 31
type input "[GEOGRAPHIC_DATA]"
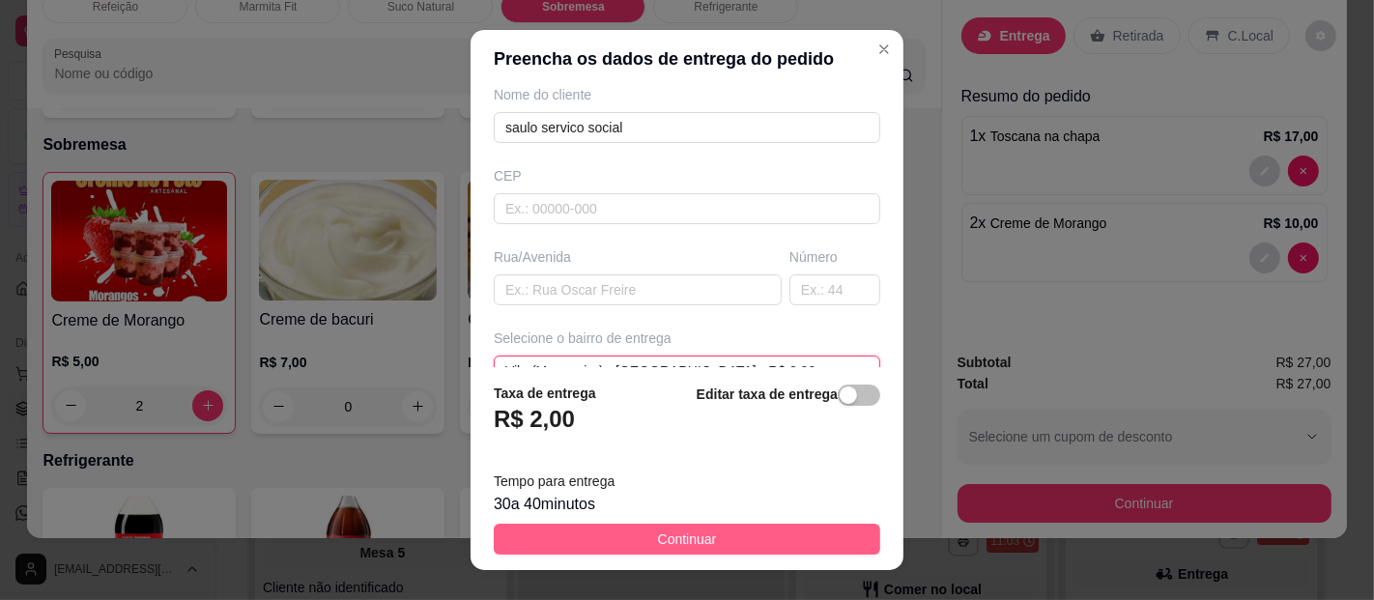
click at [667, 526] on button "Continuar" at bounding box center [687, 539] width 387 height 31
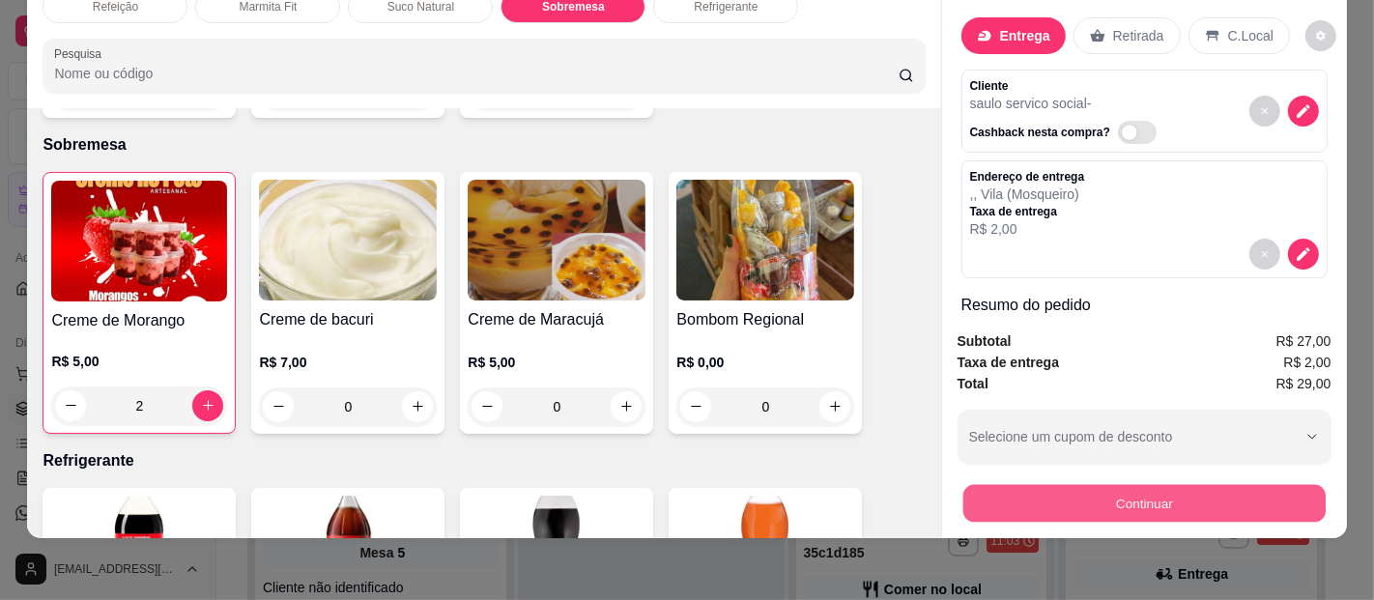
click at [1118, 485] on button "Continuar" at bounding box center [1144, 504] width 362 height 38
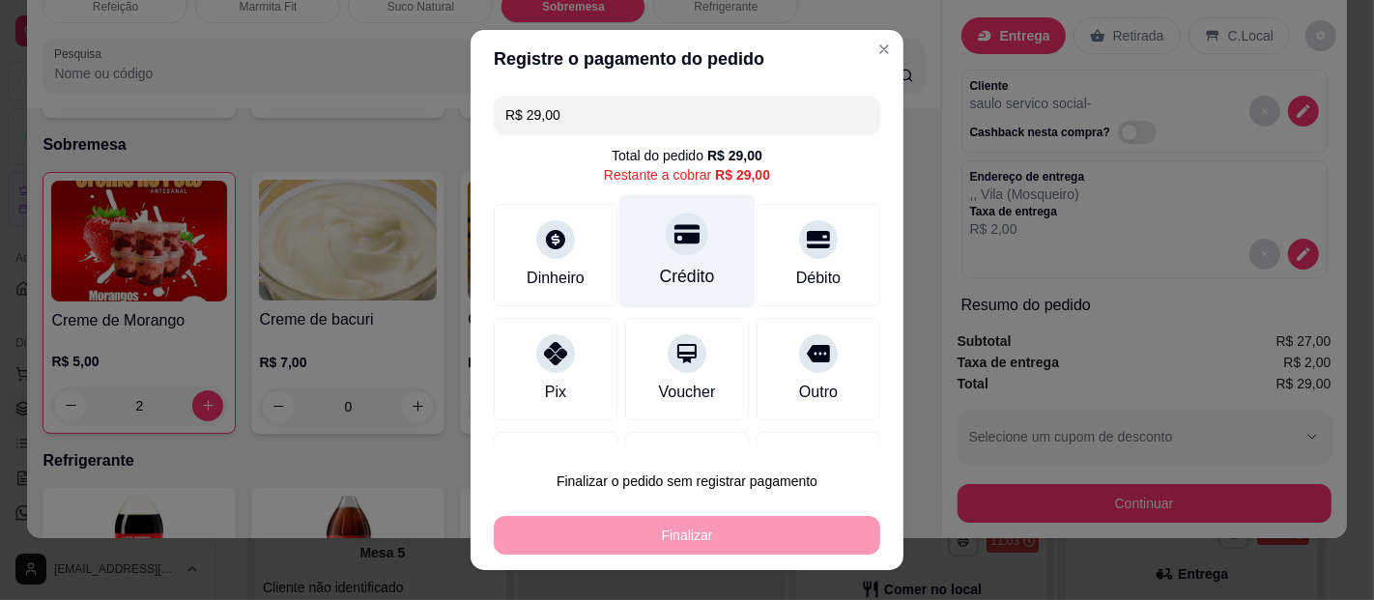
click at [676, 261] on div "Crédito" at bounding box center [687, 251] width 136 height 113
type input "R$ 0,00"
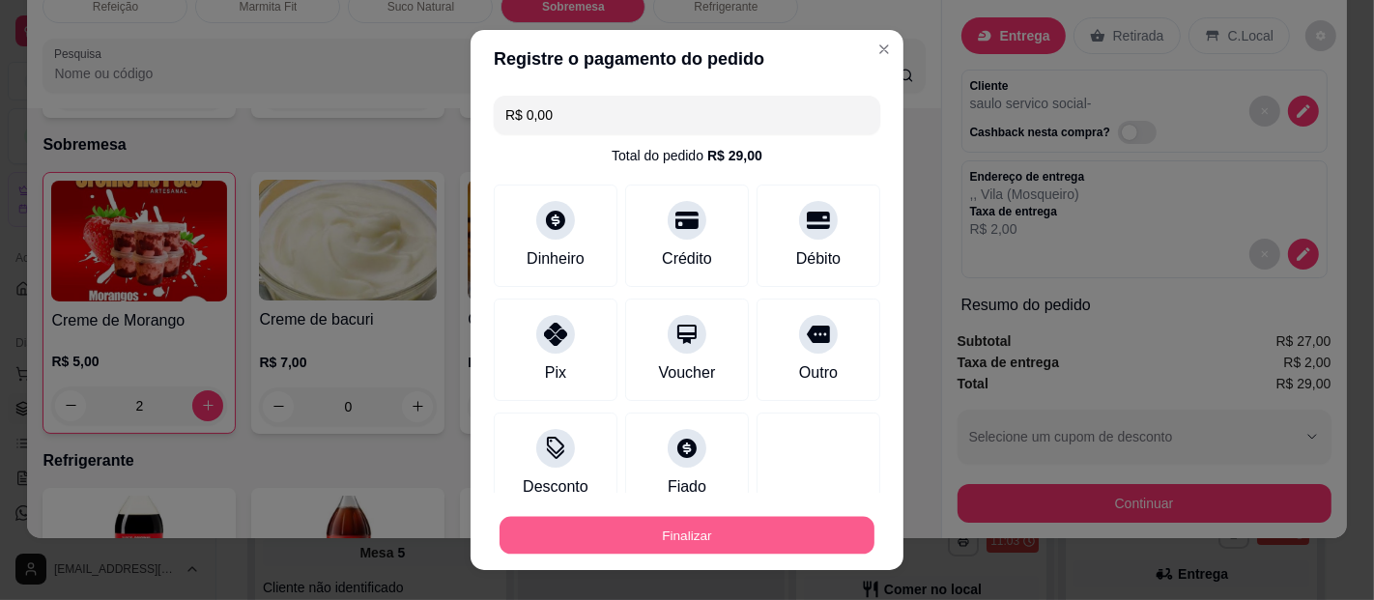
click at [708, 536] on button "Finalizar" at bounding box center [687, 536] width 375 height 38
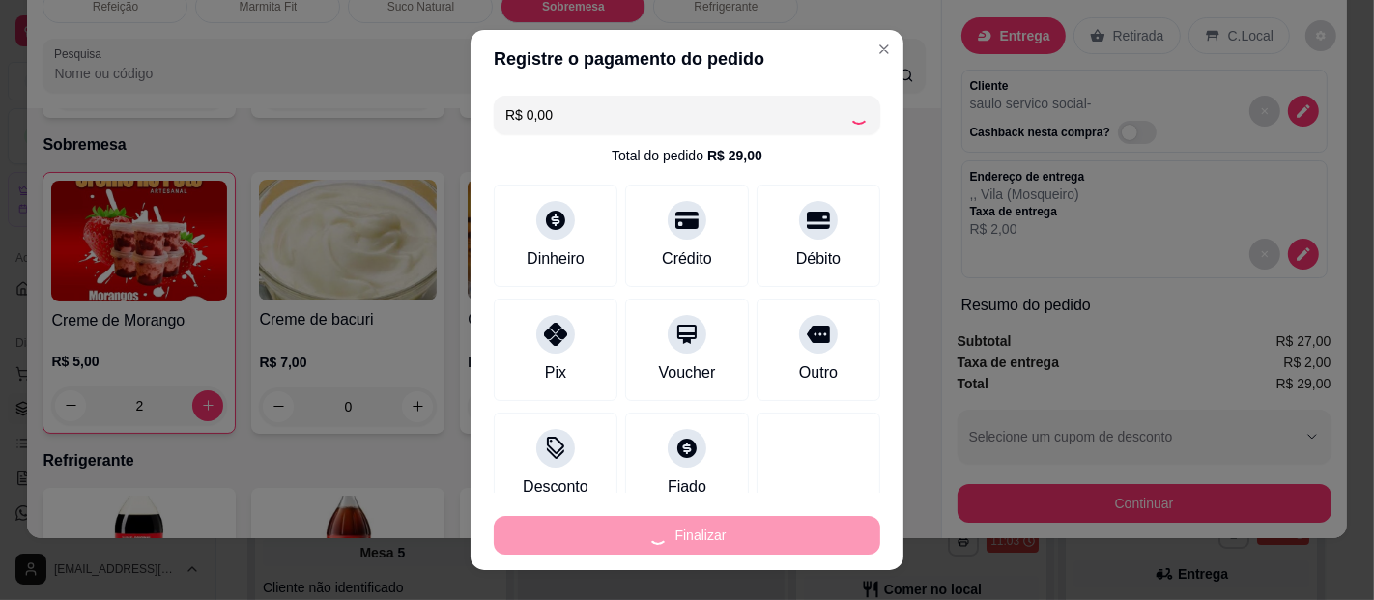
type input "0"
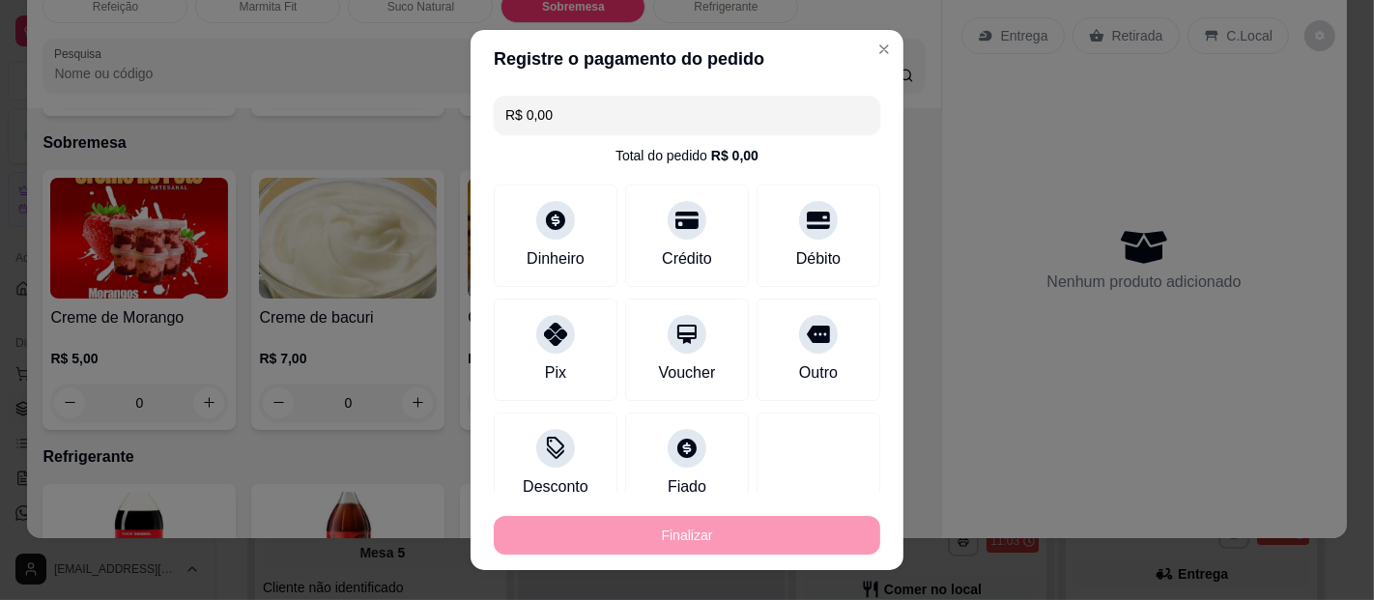
type input "-R$ 29,00"
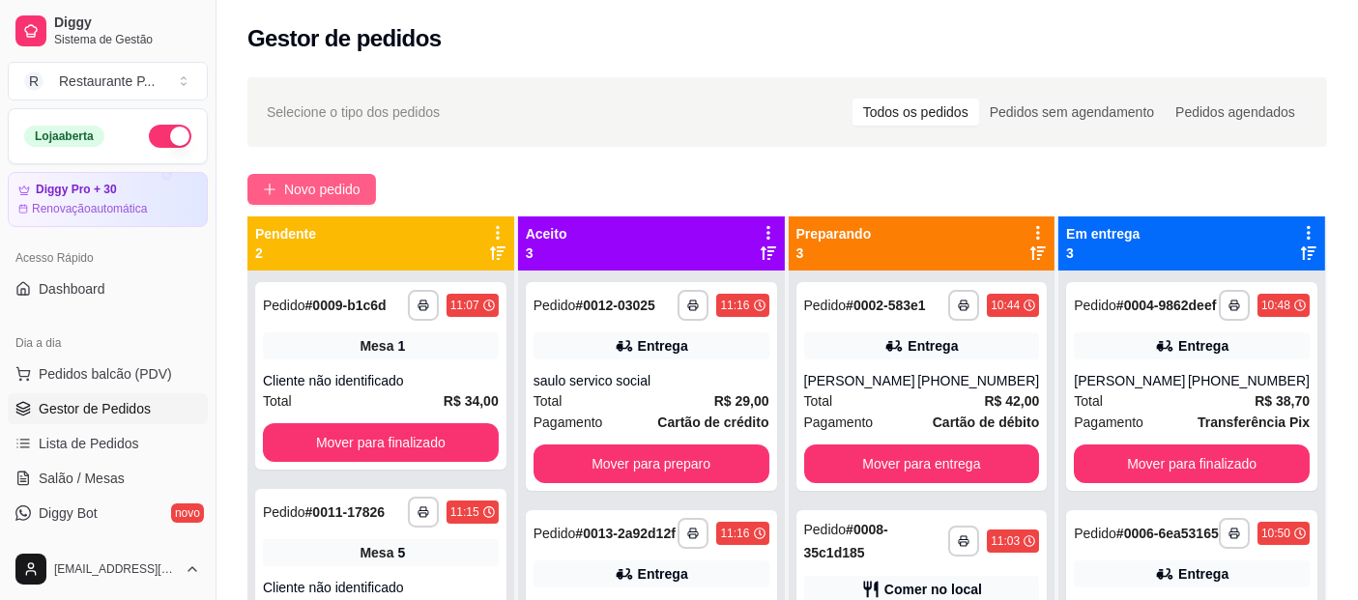
click at [362, 180] on button "Novo pedido" at bounding box center [311, 189] width 129 height 31
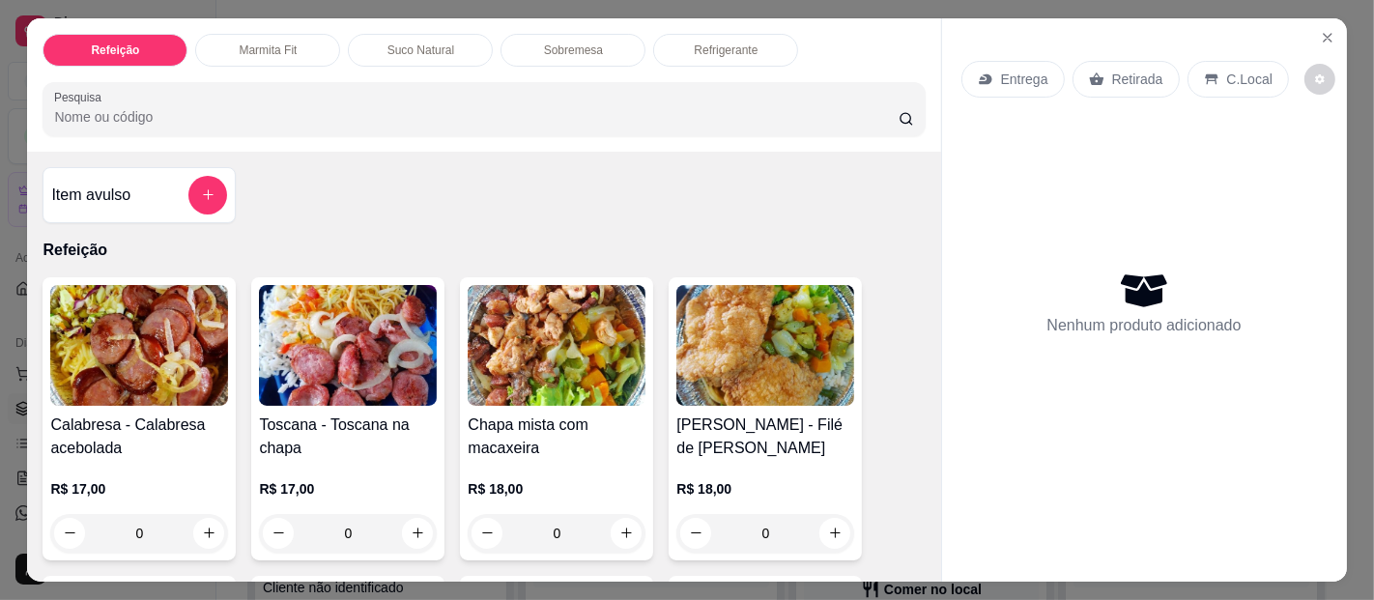
click at [388, 43] on p "Suco Natural" at bounding box center [421, 50] width 67 height 15
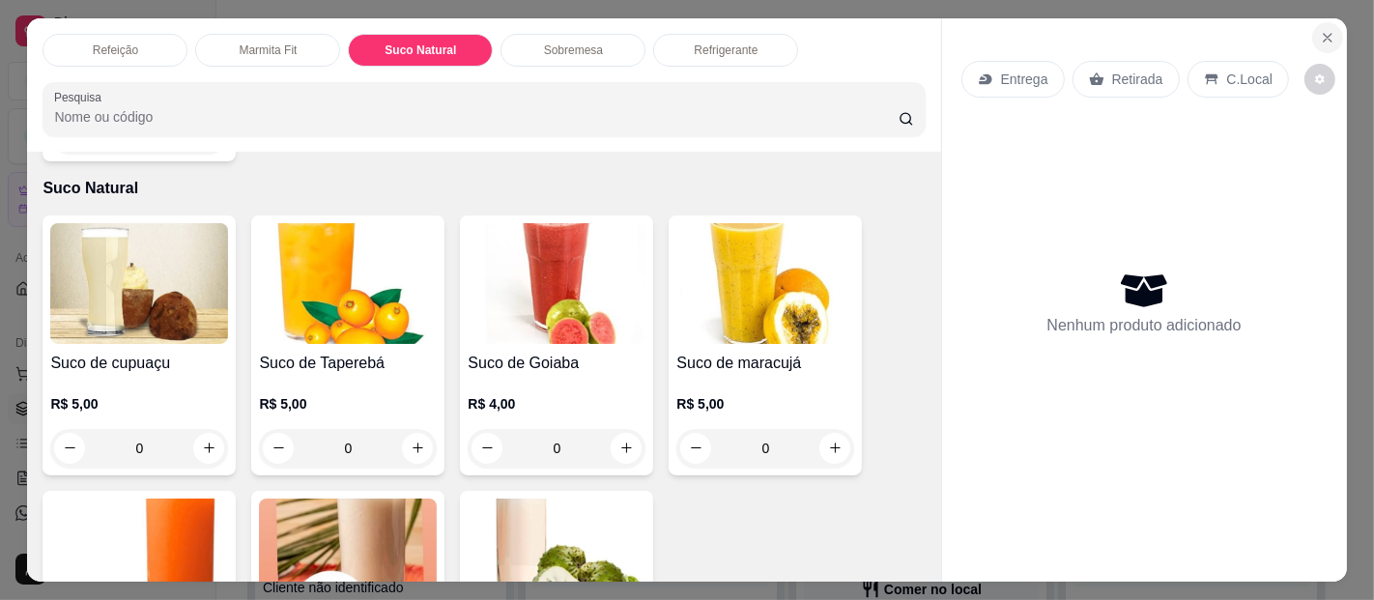
click at [1320, 30] on icon "Close" at bounding box center [1327, 37] width 15 height 15
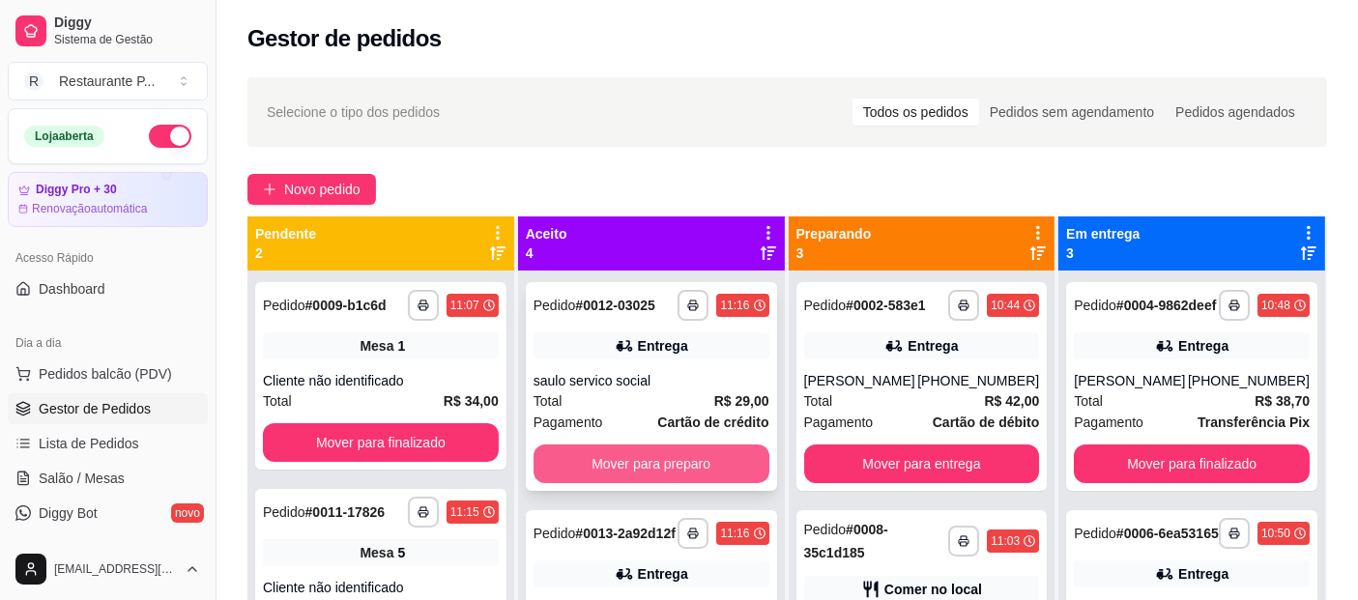
click at [606, 455] on button "Mover para preparo" at bounding box center [651, 464] width 236 height 39
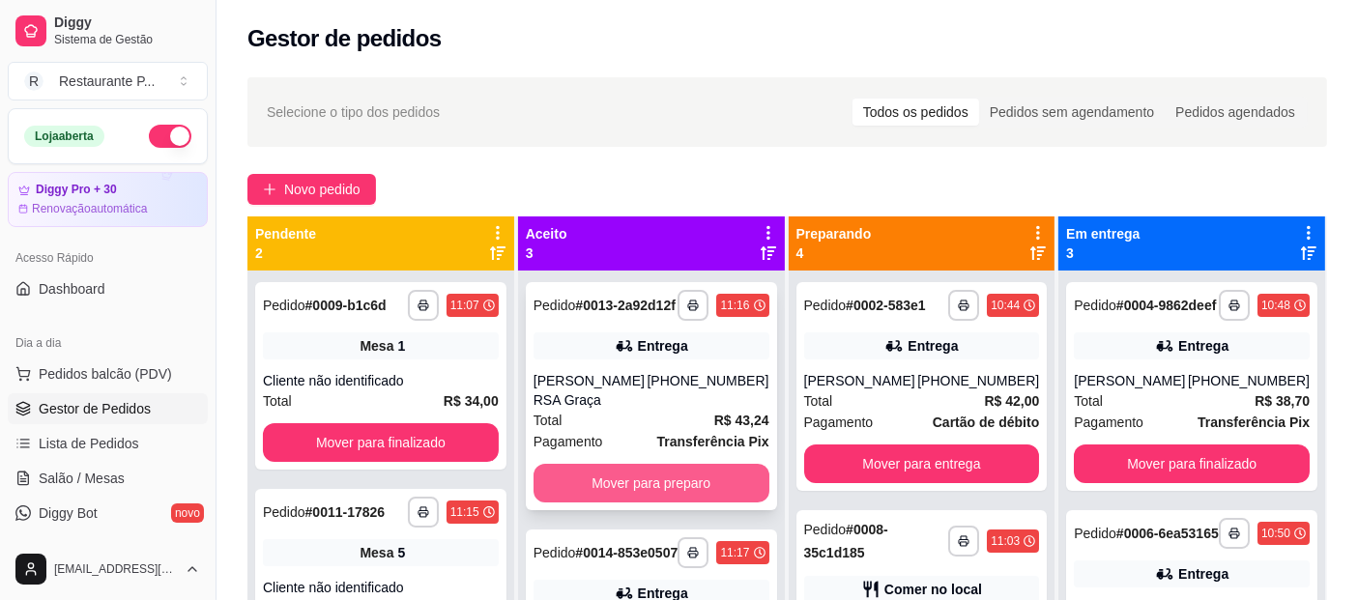
click at [603, 475] on button "Mover para preparo" at bounding box center [651, 483] width 236 height 39
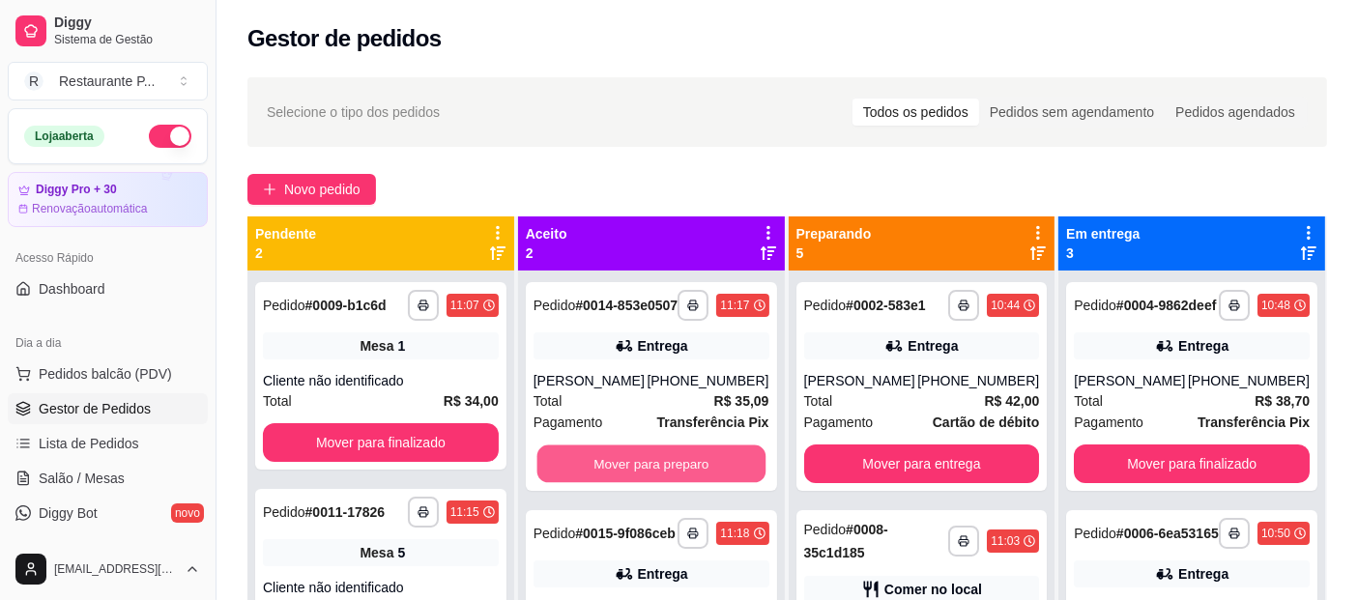
click at [603, 475] on button "Mover para preparo" at bounding box center [650, 465] width 228 height 38
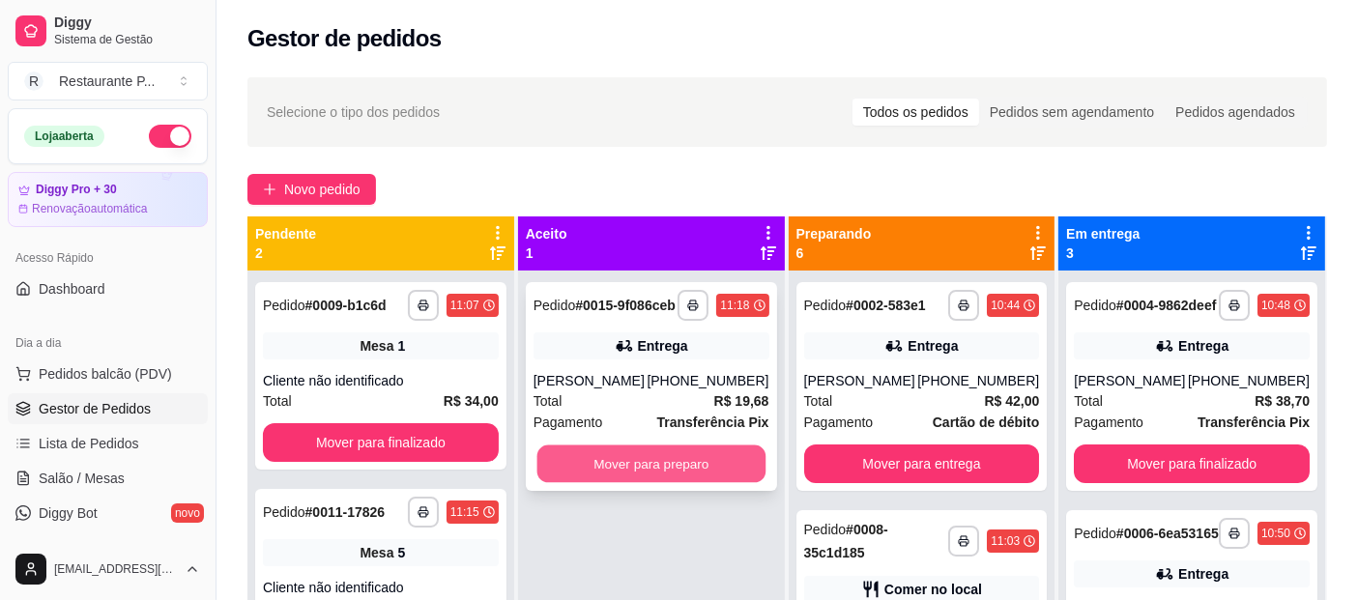
click at [618, 468] on button "Mover para preparo" at bounding box center [650, 465] width 228 height 38
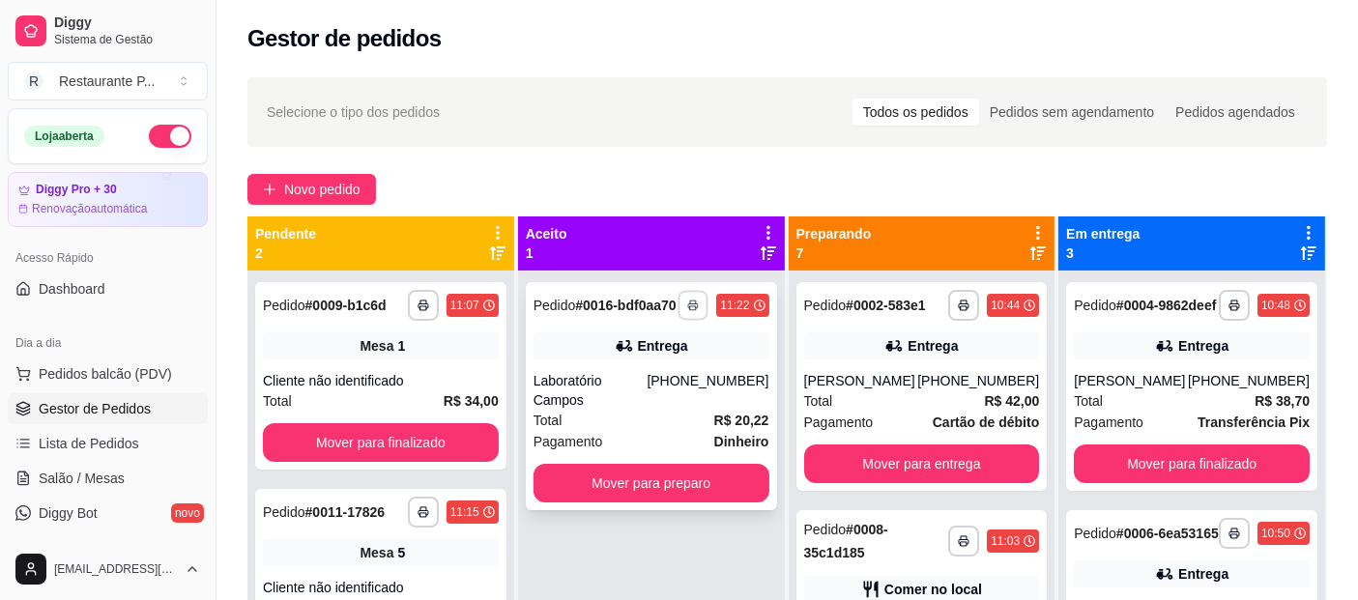
click at [688, 306] on button "button" at bounding box center [693, 305] width 30 height 30
click at [640, 379] on button "Impressora" at bounding box center [634, 380] width 135 height 30
click at [686, 298] on button "button" at bounding box center [692, 305] width 31 height 31
click at [648, 377] on button "Impressora" at bounding box center [635, 380] width 140 height 31
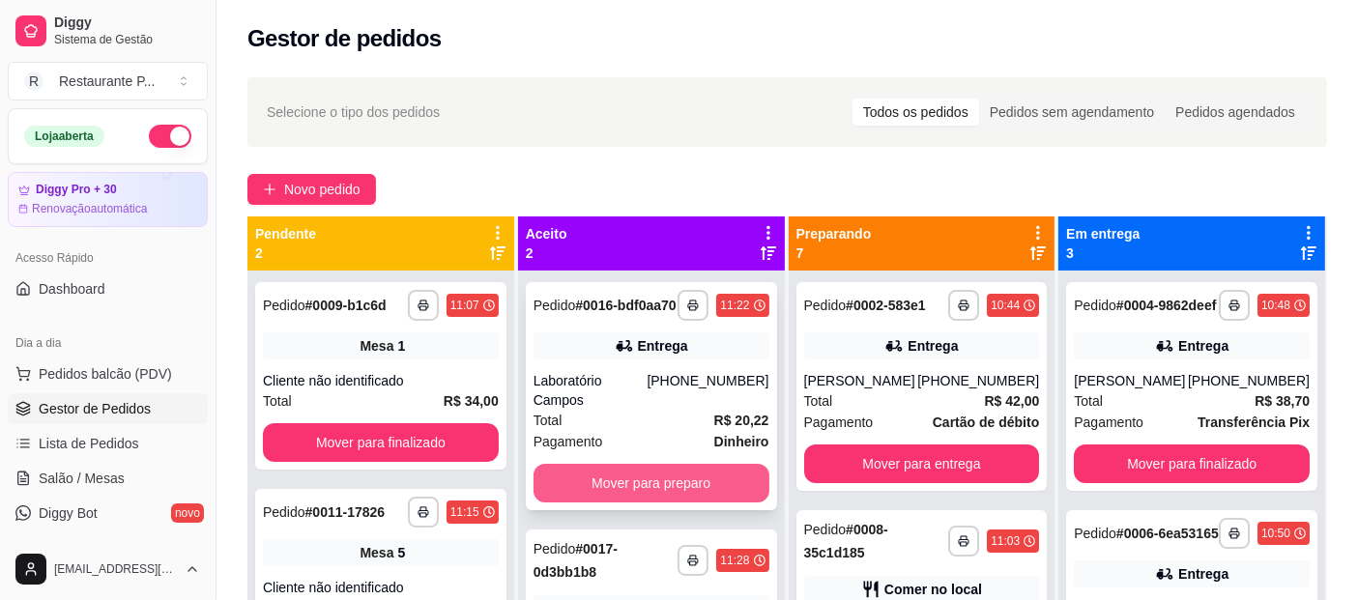
click at [687, 487] on button "Mover para preparo" at bounding box center [651, 483] width 236 height 39
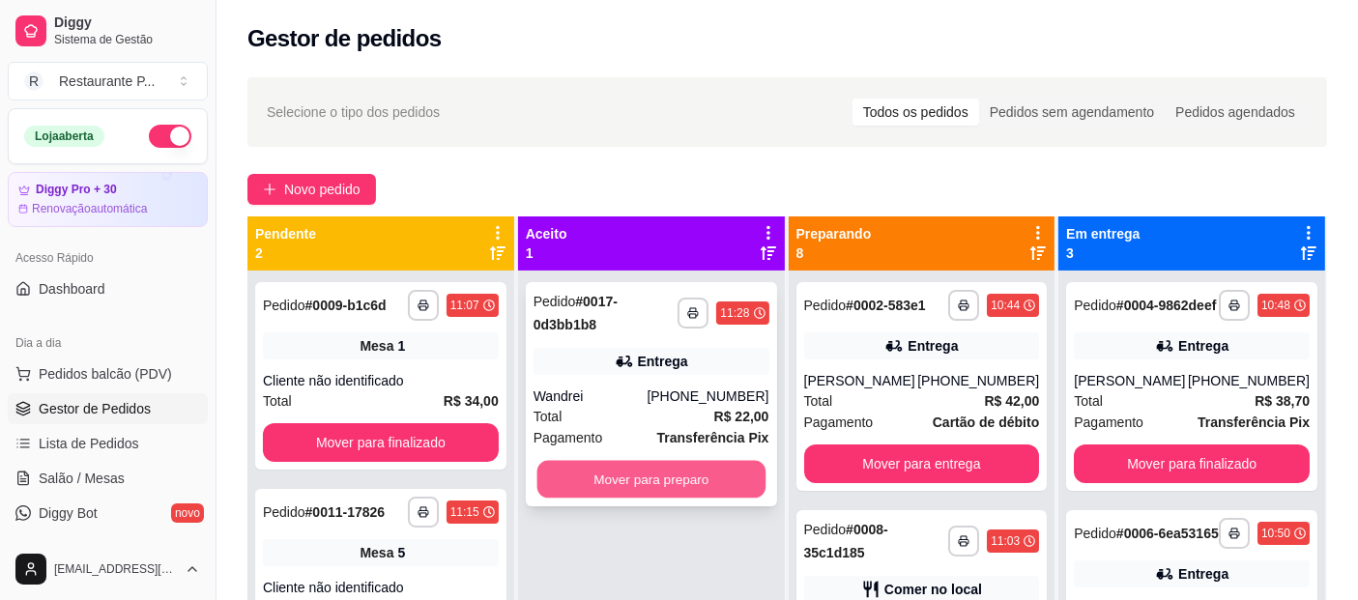
click at [620, 477] on button "Mover para preparo" at bounding box center [650, 480] width 228 height 38
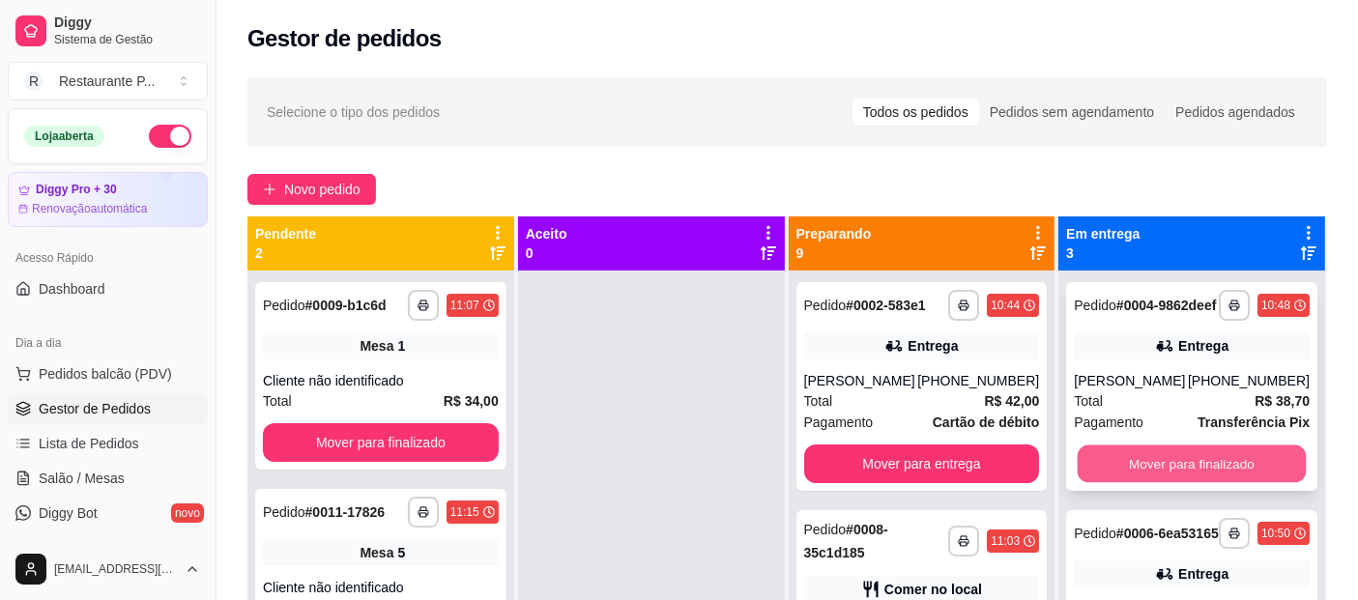
click at [1130, 480] on button "Mover para finalizado" at bounding box center [1192, 465] width 228 height 38
click at [1202, 477] on button "Mover para finalizado" at bounding box center [1192, 464] width 236 height 39
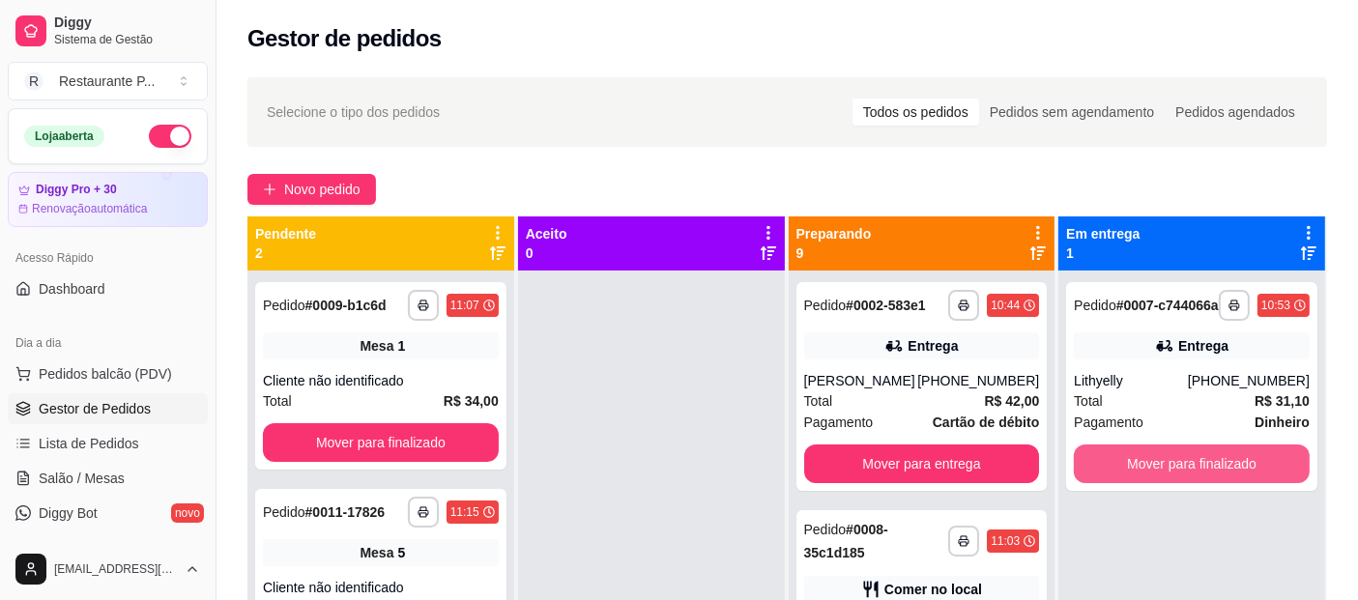
click at [1196, 472] on button "Mover para finalizado" at bounding box center [1192, 464] width 236 height 39
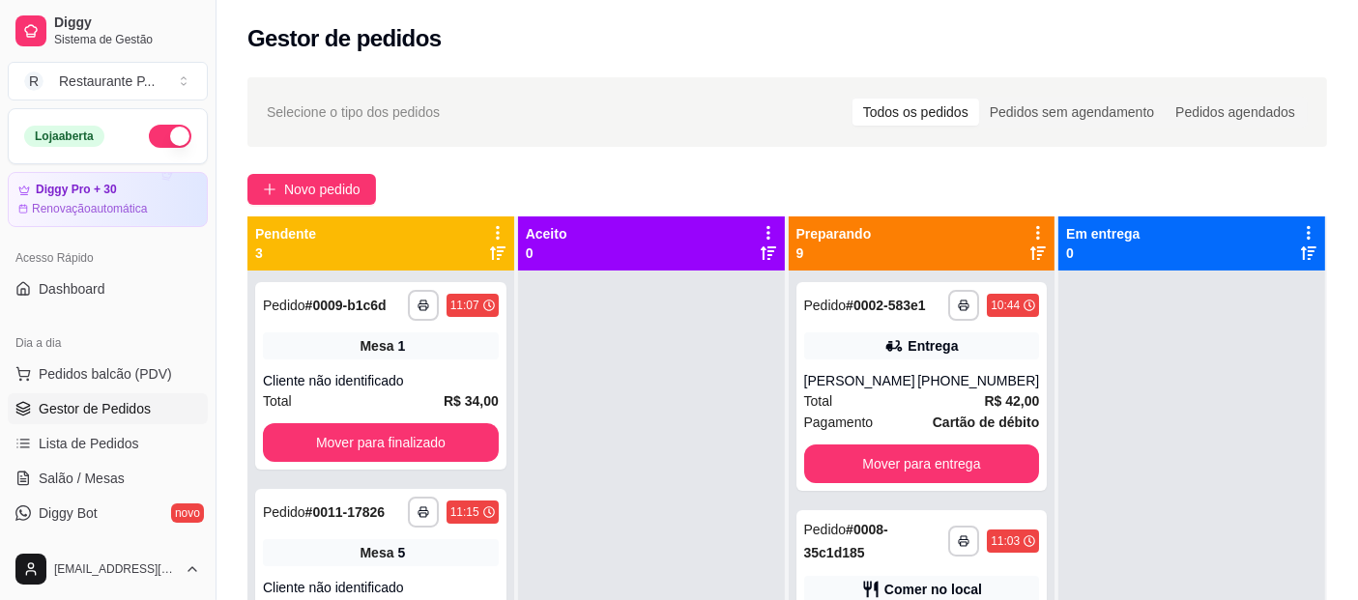
click at [92, 460] on ul "Pedidos balcão (PDV) Gestor de Pedidos Lista de Pedidos Salão / Mesas Diggy Bot…" at bounding box center [108, 461] width 200 height 205
click at [92, 469] on span "Salão / Mesas" at bounding box center [82, 478] width 86 height 19
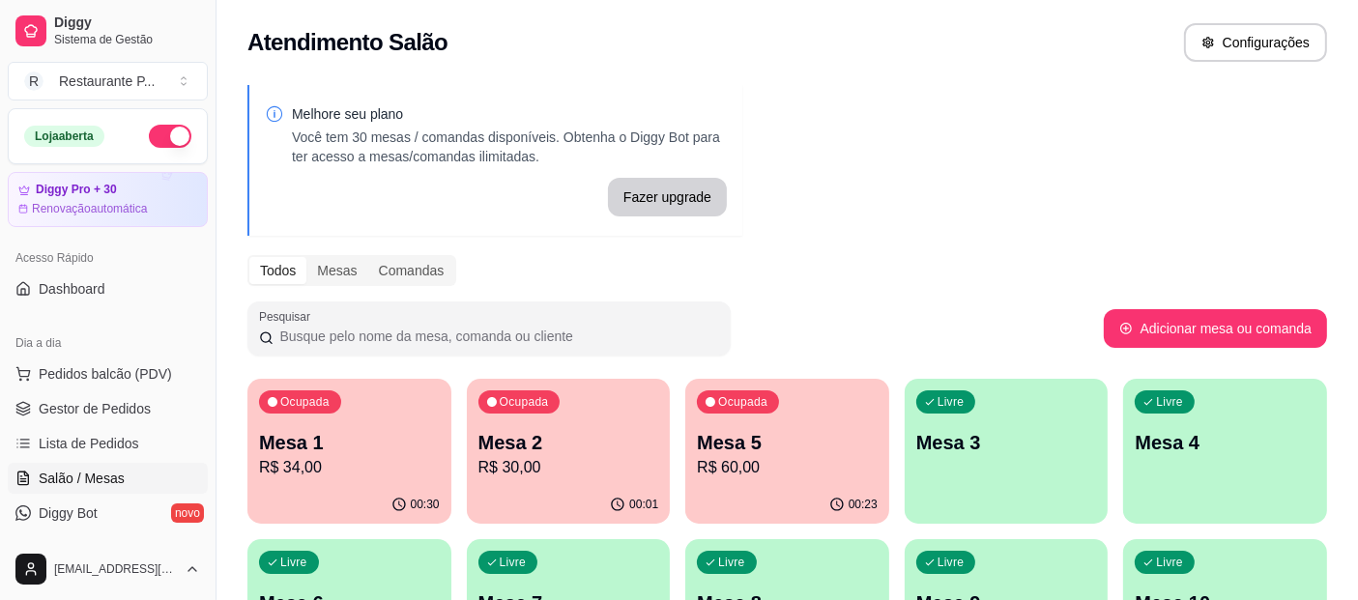
click at [363, 428] on div "Ocupada Mesa 1 R$ 34,00" at bounding box center [349, 432] width 204 height 107
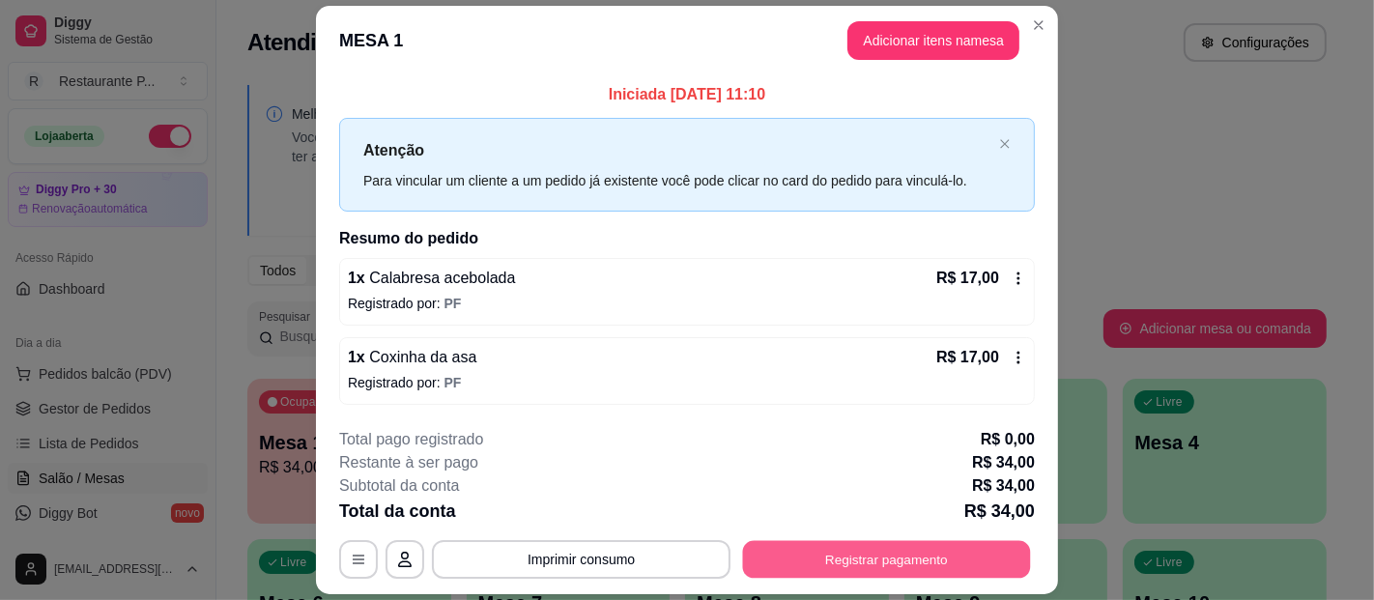
click at [871, 545] on button "Registrar pagamento" at bounding box center [887, 560] width 288 height 38
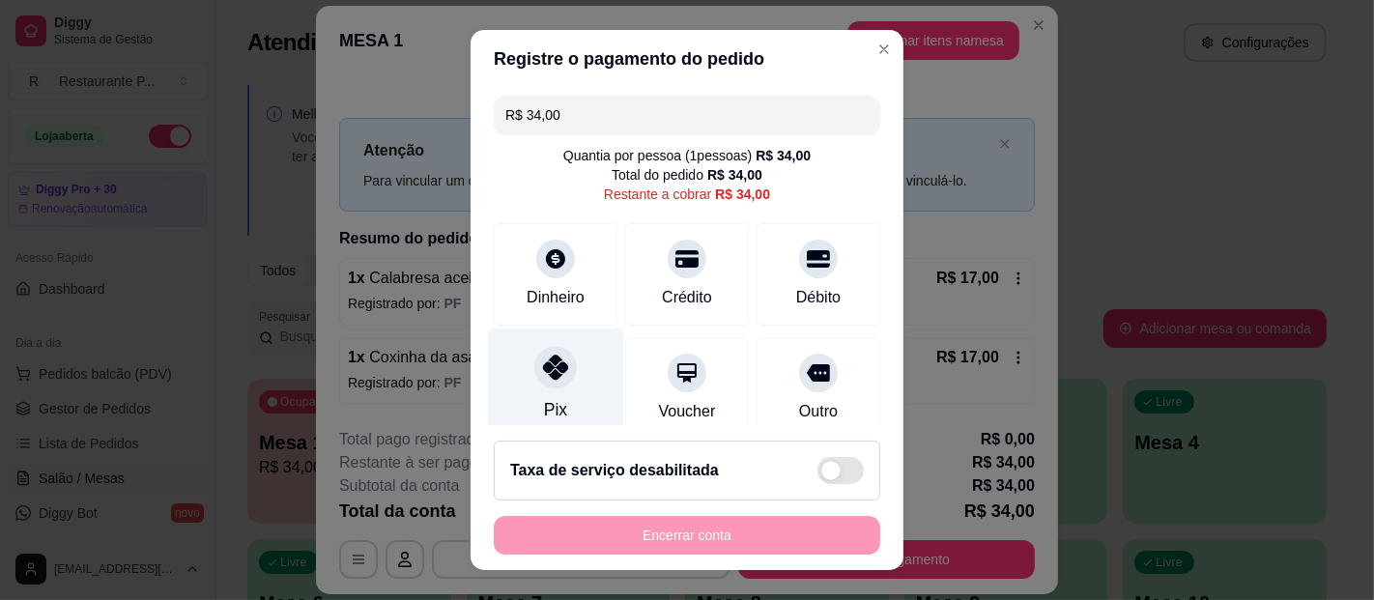
click at [553, 383] on div at bounding box center [555, 367] width 43 height 43
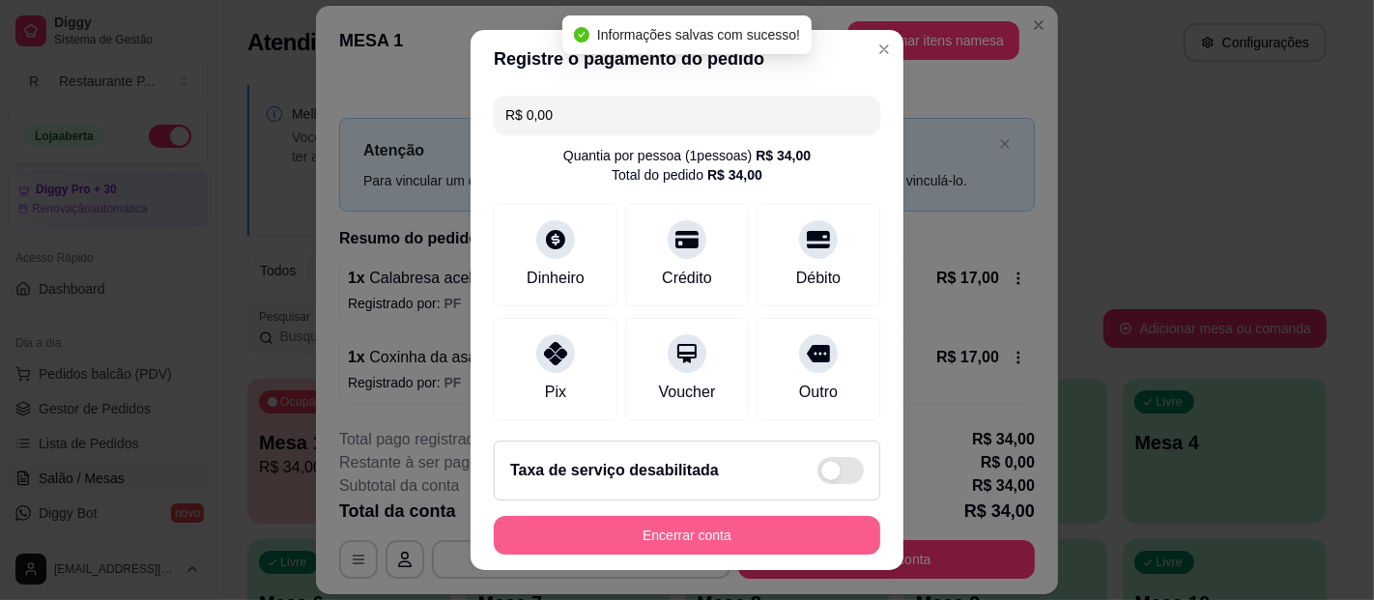
type input "R$ 0,00"
click at [650, 532] on button "Encerrar conta" at bounding box center [687, 535] width 387 height 39
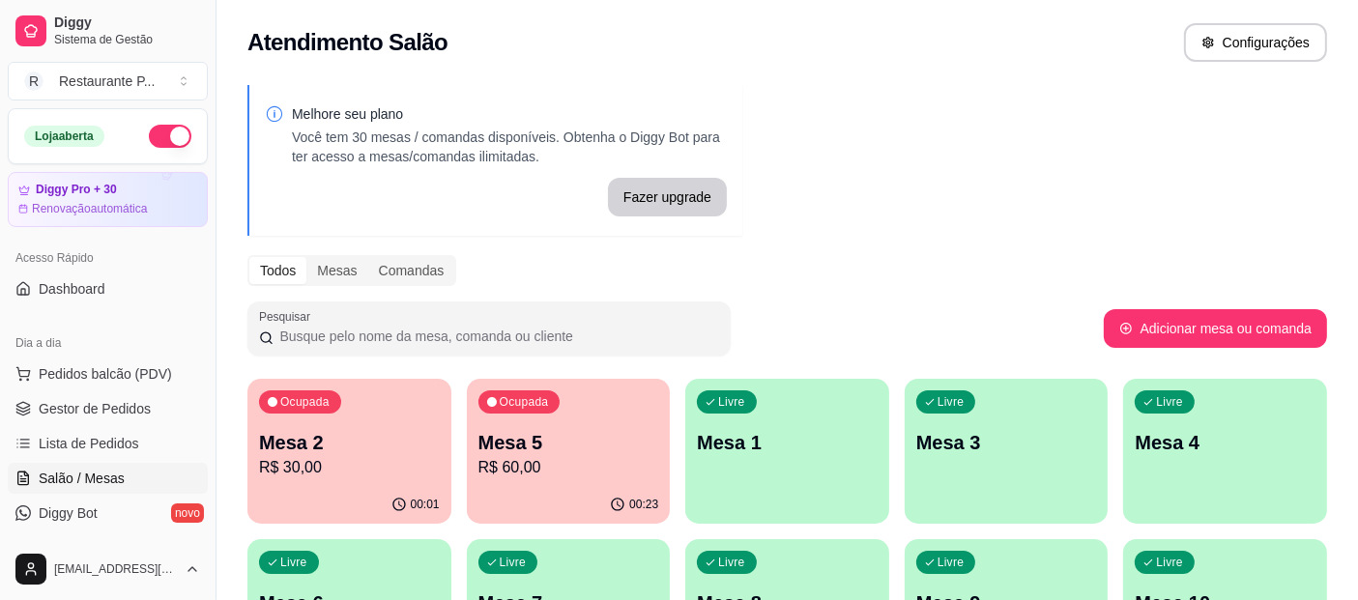
click at [451, 59] on div "Atendimento Salão Configurações" at bounding box center [786, 42] width 1079 height 39
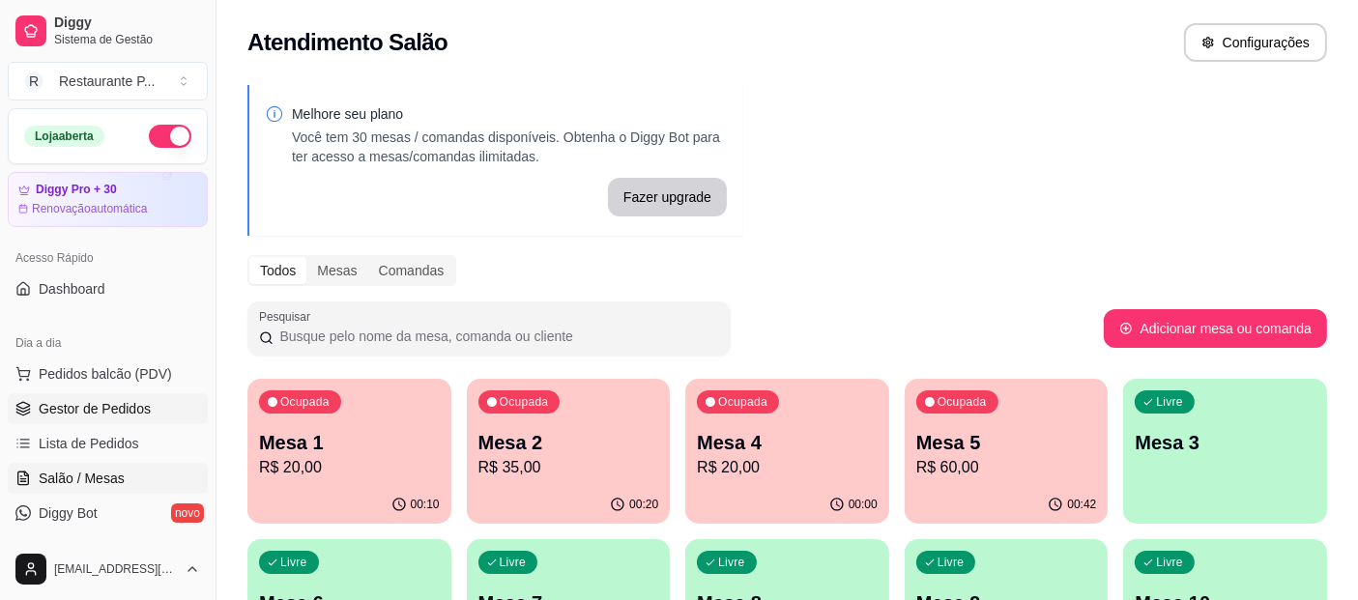
click at [107, 396] on link "Gestor de Pedidos" at bounding box center [108, 408] width 200 height 31
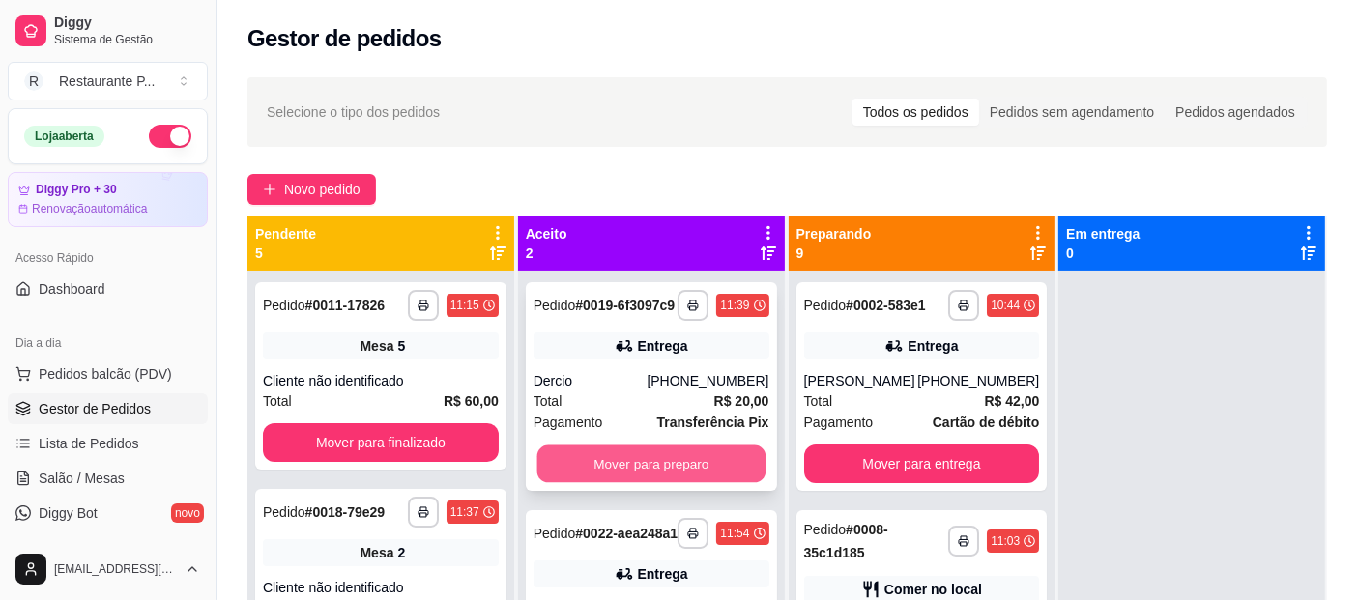
click at [607, 458] on button "Mover para preparo" at bounding box center [650, 465] width 228 height 38
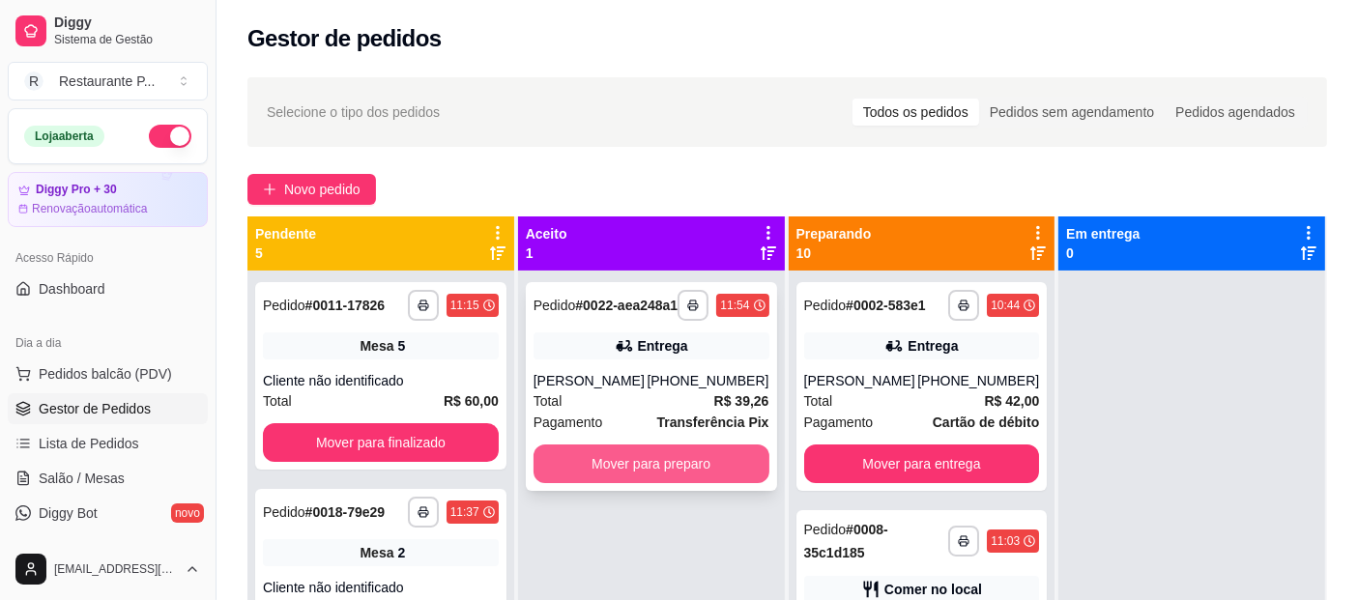
click at [626, 483] on button "Mover para preparo" at bounding box center [651, 464] width 236 height 39
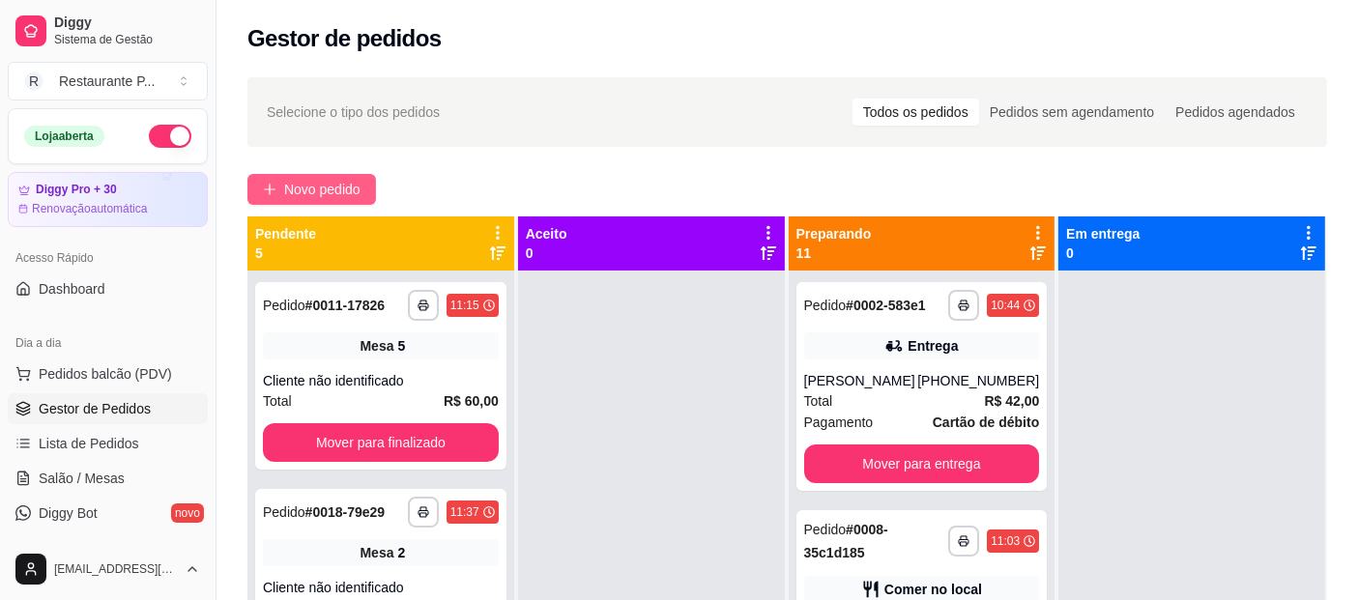
click at [329, 179] on span "Novo pedido" at bounding box center [322, 189] width 76 height 21
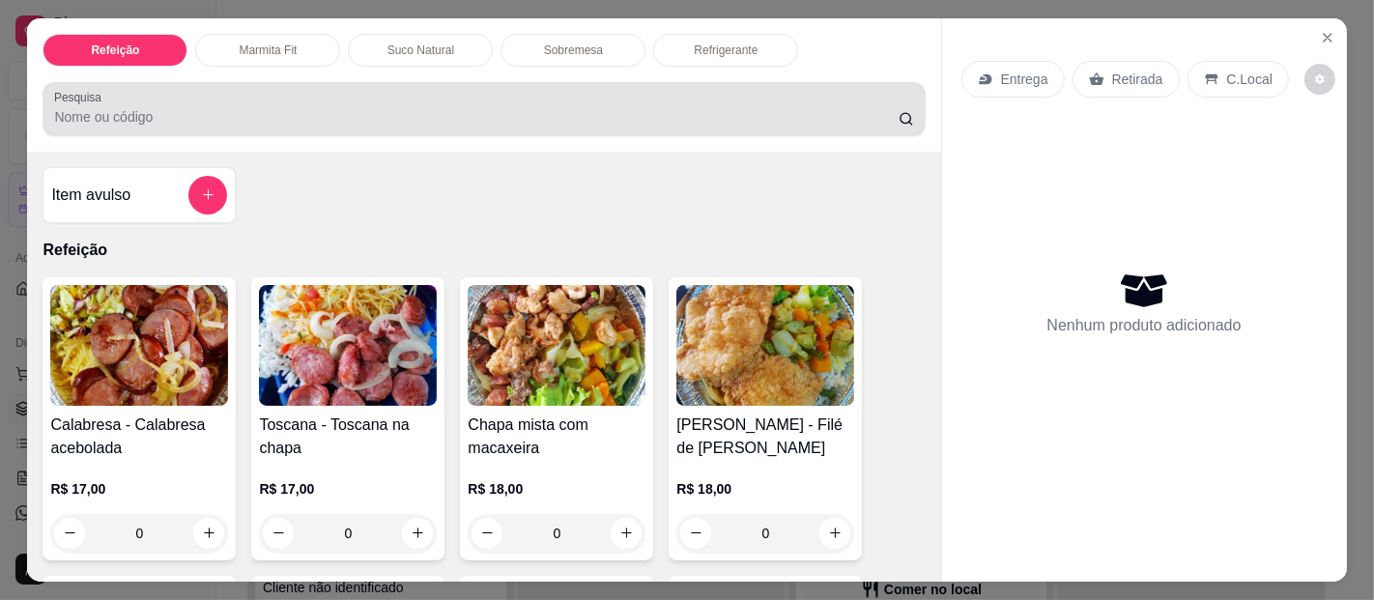
click at [193, 107] on input "Pesquisa" at bounding box center [476, 116] width 844 height 19
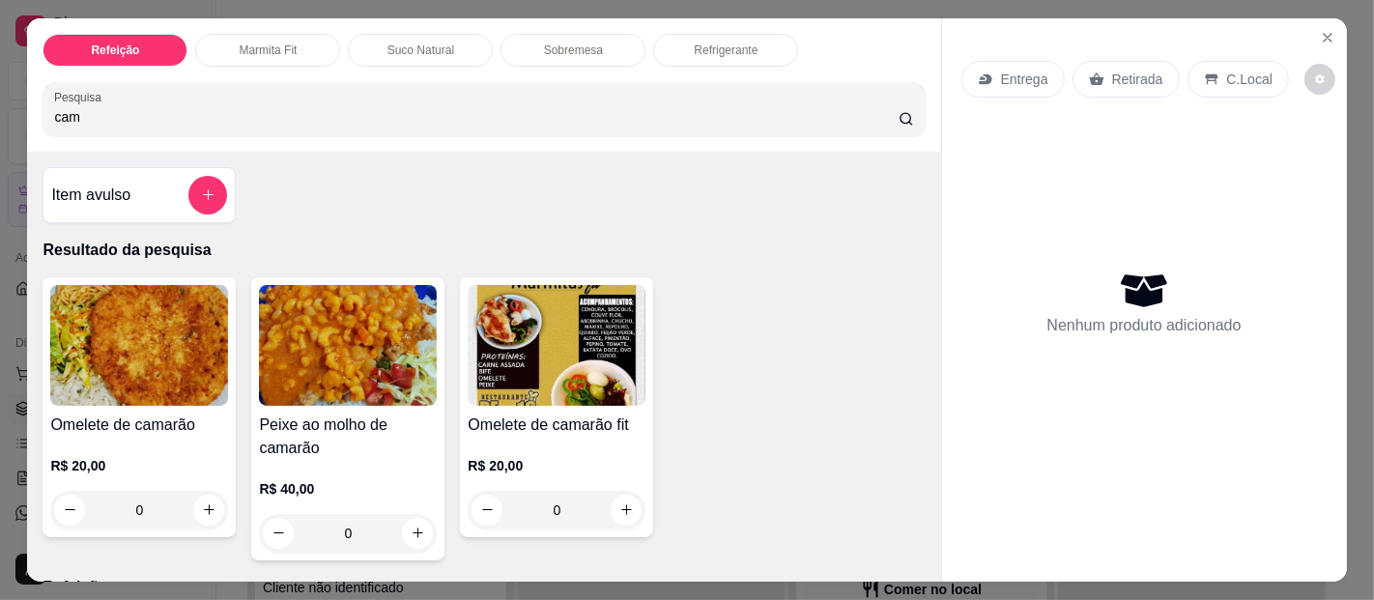
type input "cam"
click at [79, 316] on img at bounding box center [139, 345] width 178 height 121
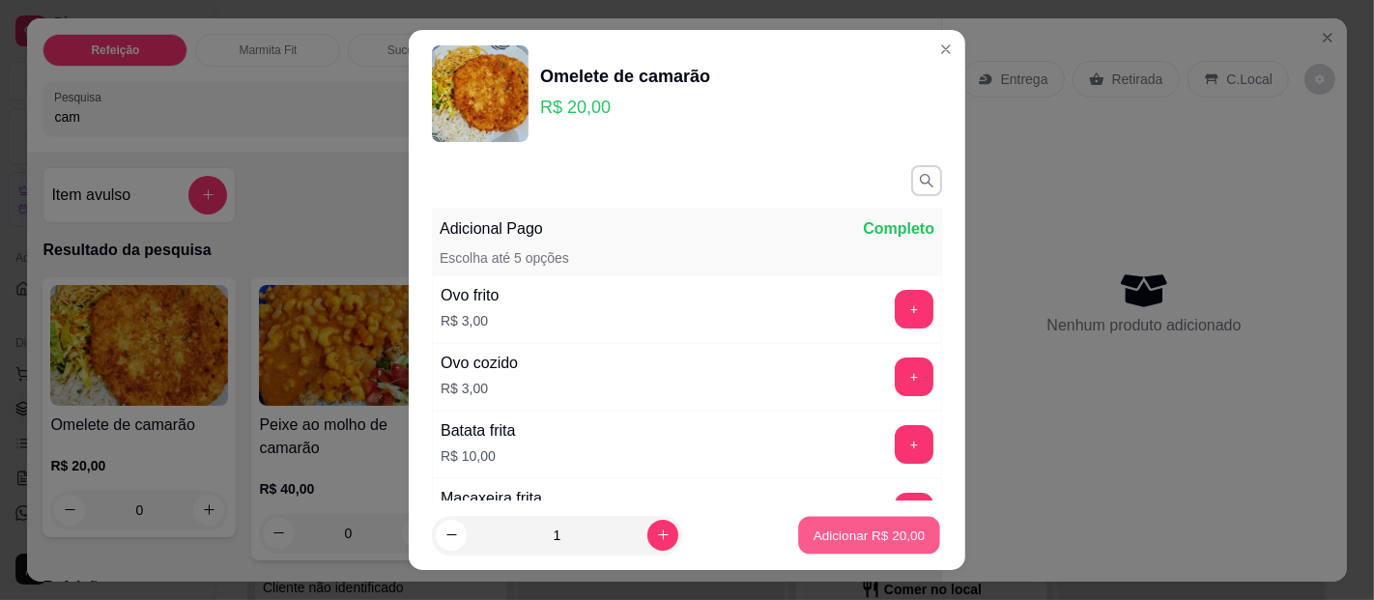
click at [872, 527] on p "Adicionar R$ 20,00" at bounding box center [870, 535] width 112 height 18
type input "1"
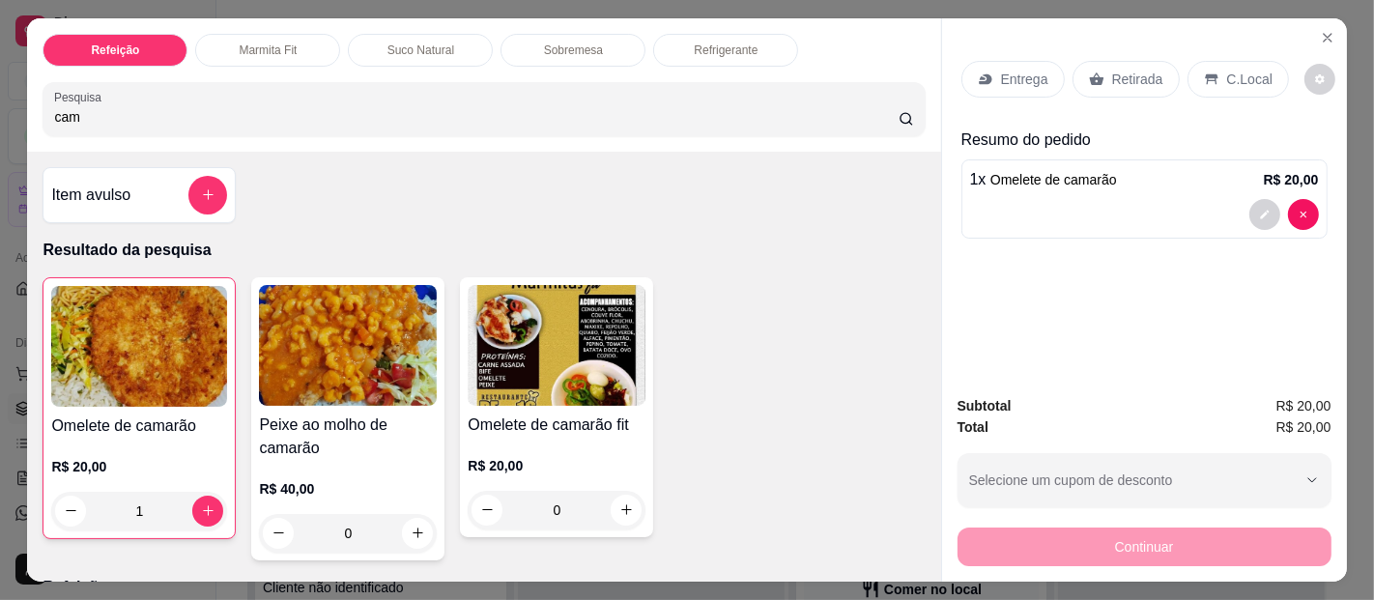
click at [1027, 78] on p "Entrega" at bounding box center [1024, 79] width 47 height 19
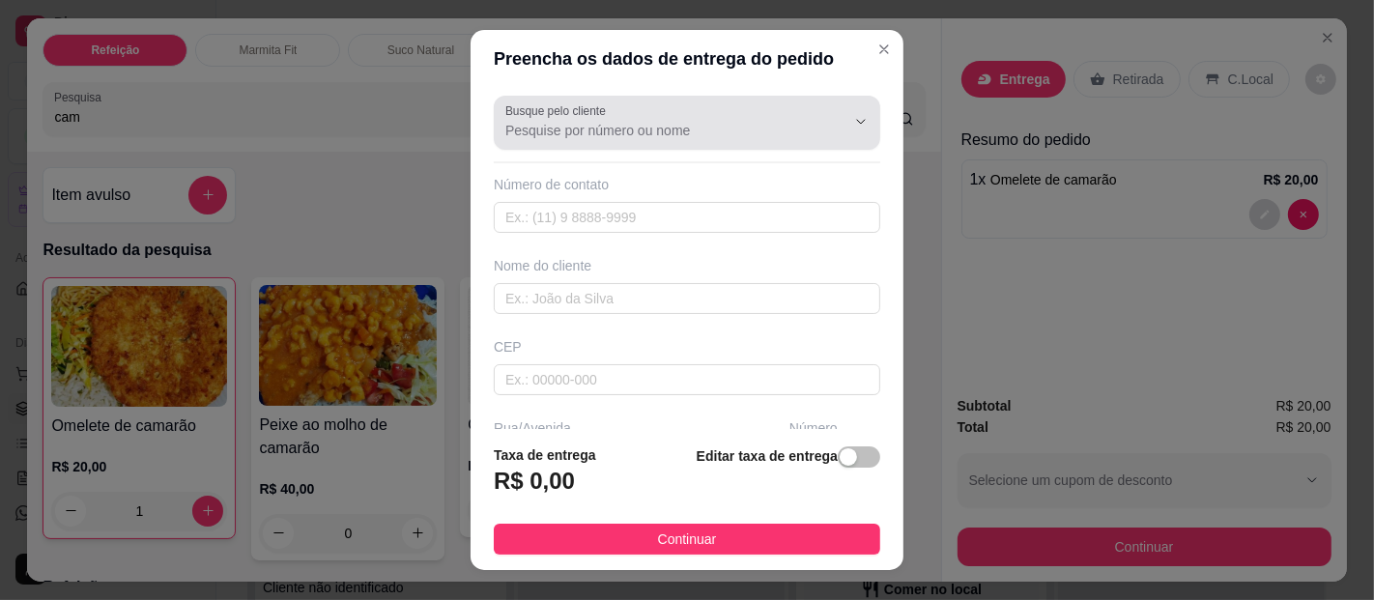
click at [580, 134] on input "Busque pelo cliente" at bounding box center [659, 130] width 309 height 19
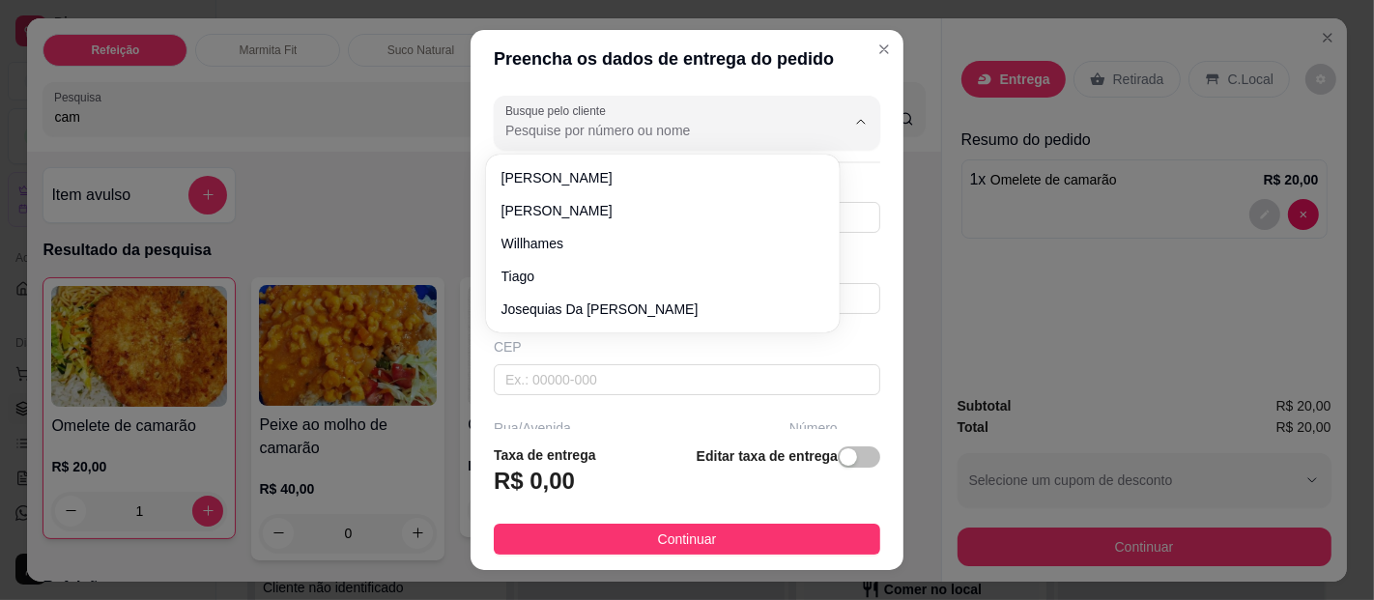
click at [614, 124] on input "Busque pelo cliente" at bounding box center [659, 130] width 309 height 19
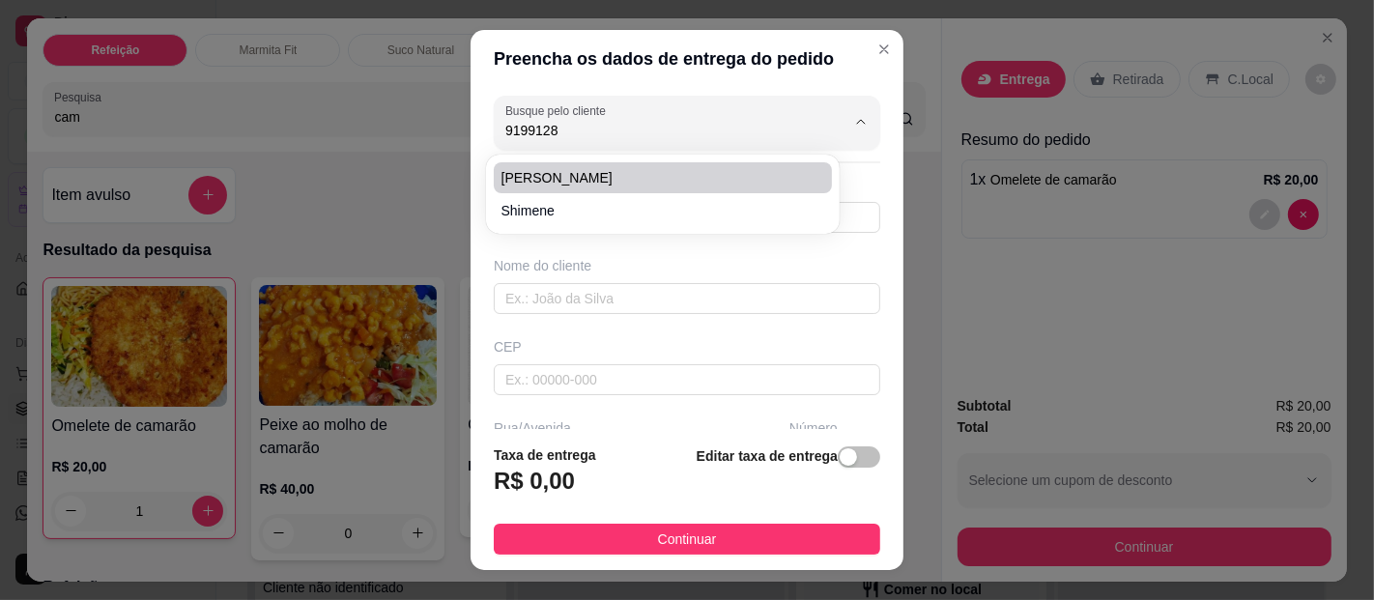
click at [523, 169] on span "[PERSON_NAME]" at bounding box center [653, 177] width 303 height 19
type input "[PERSON_NAME]"
type input "91991288896"
type input "[PERSON_NAME]"
type input "ALL GUIMARAES"
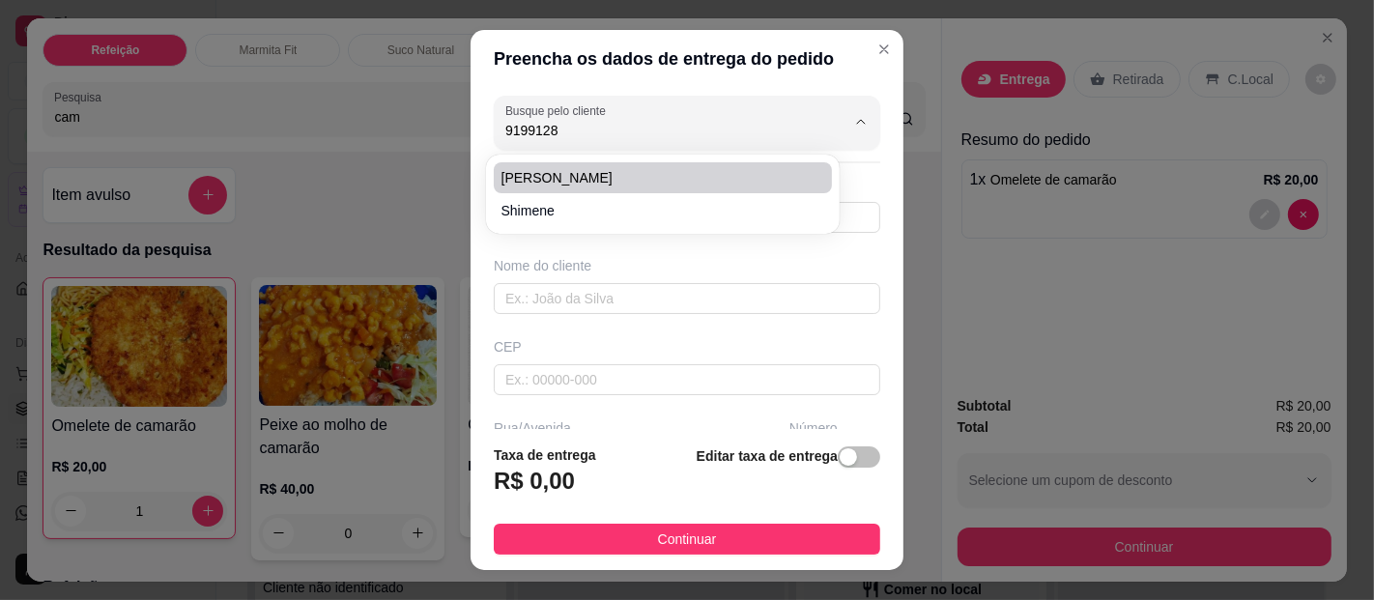
type input "[GEOGRAPHIC_DATA]"
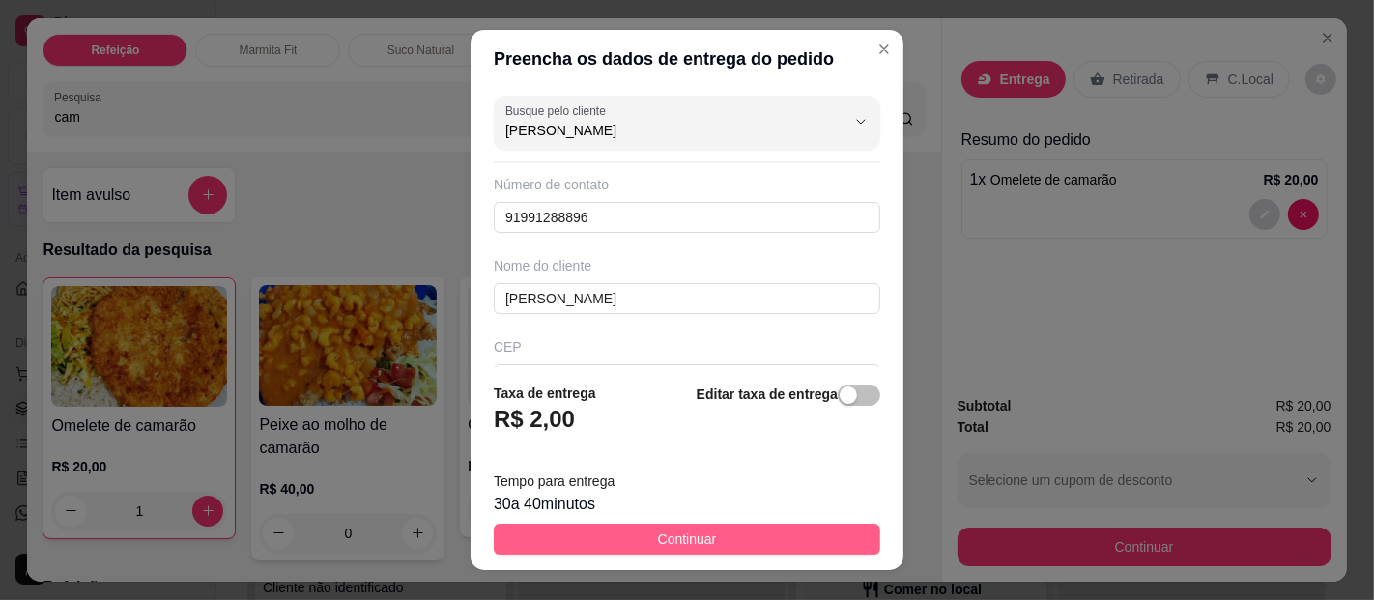
click at [679, 540] on span "Continuar" at bounding box center [687, 539] width 59 height 21
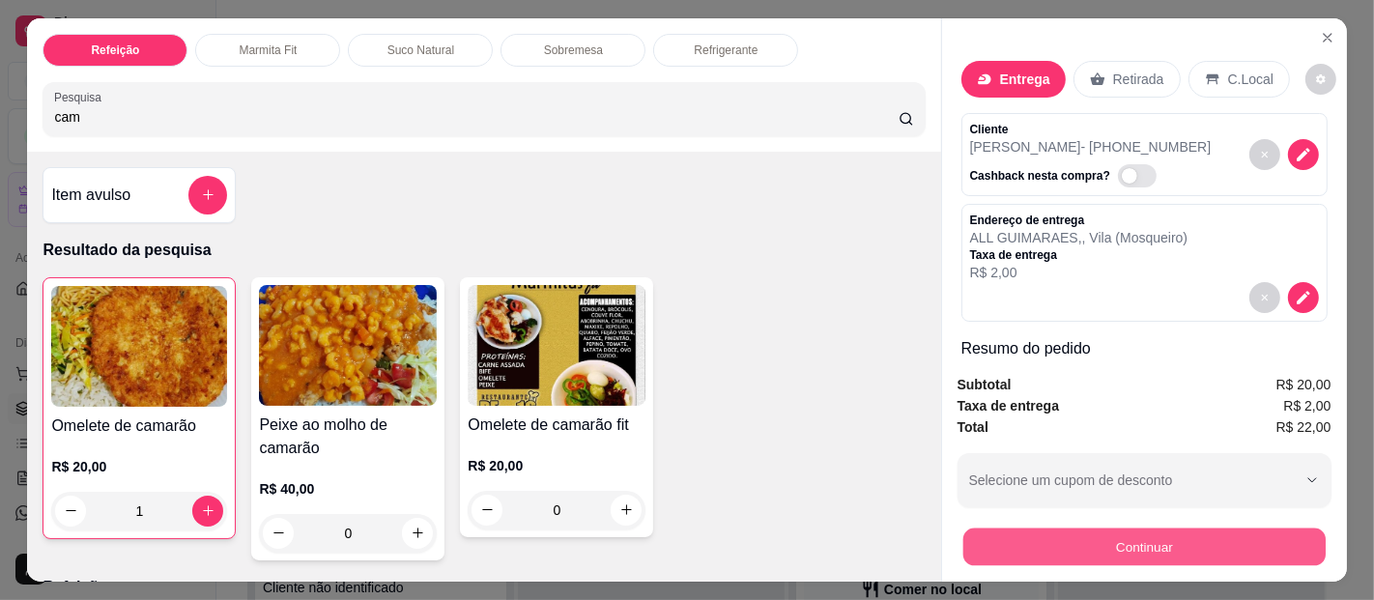
click at [1138, 530] on button "Continuar" at bounding box center [1144, 548] width 362 height 38
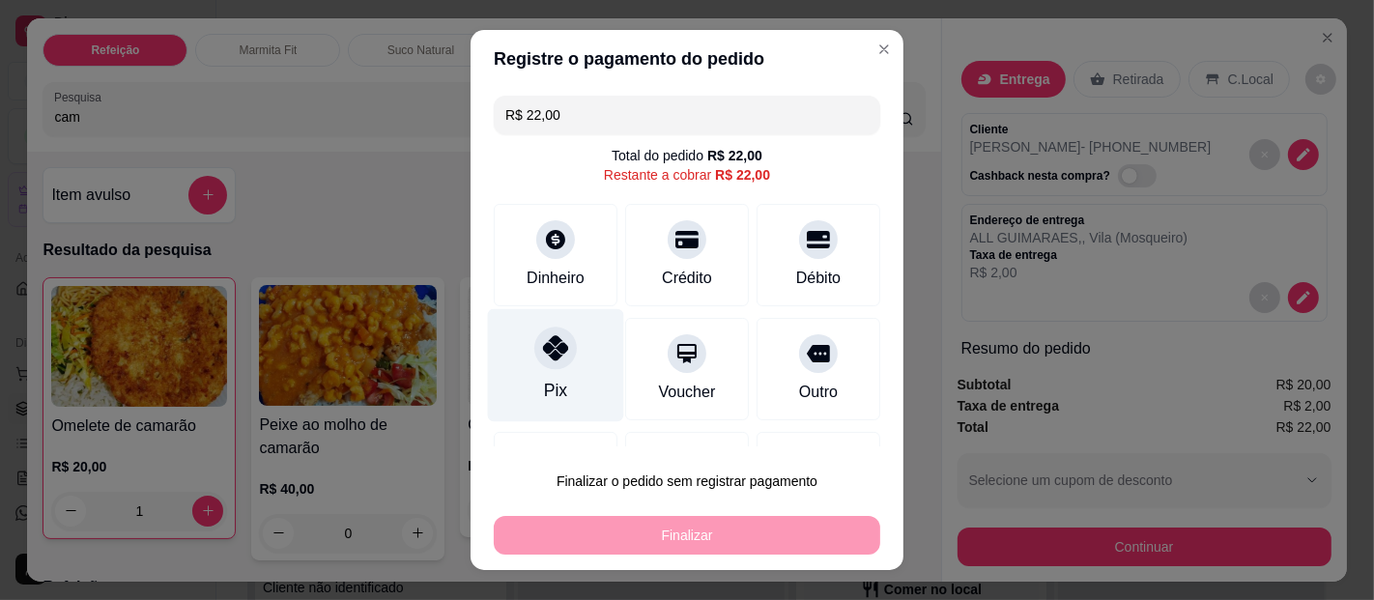
click at [549, 373] on div "Pix" at bounding box center [556, 365] width 136 height 113
type input "R$ 0,00"
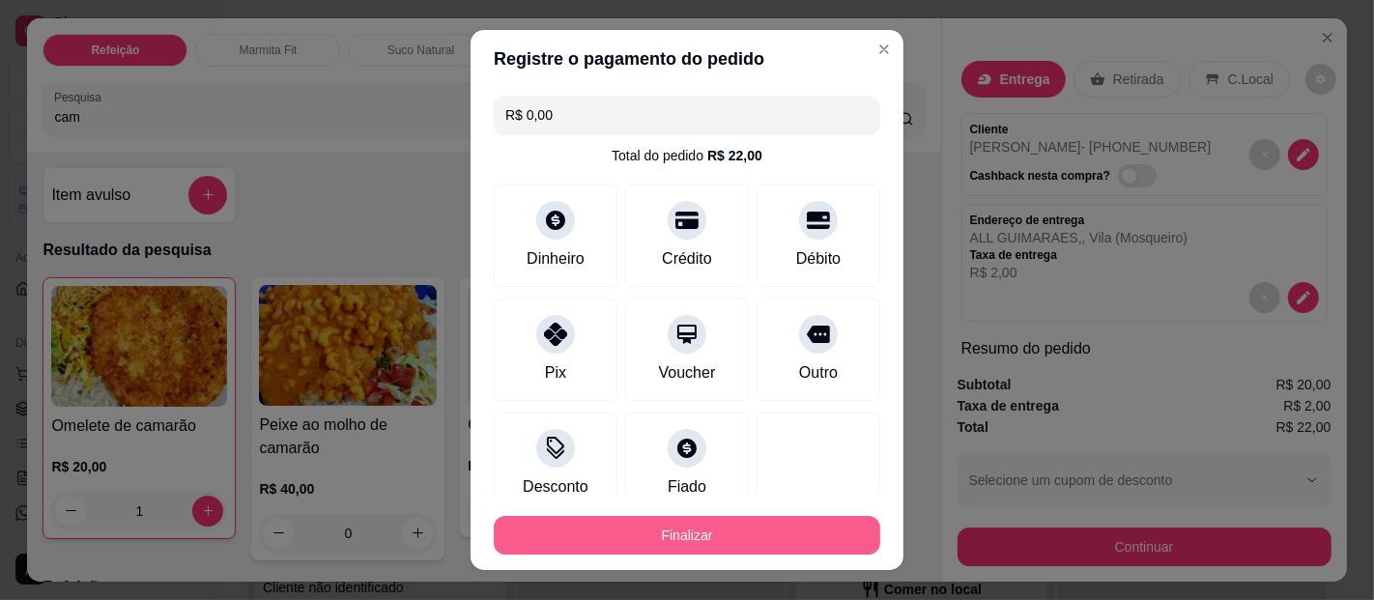
click at [642, 522] on button "Finalizar" at bounding box center [687, 535] width 387 height 39
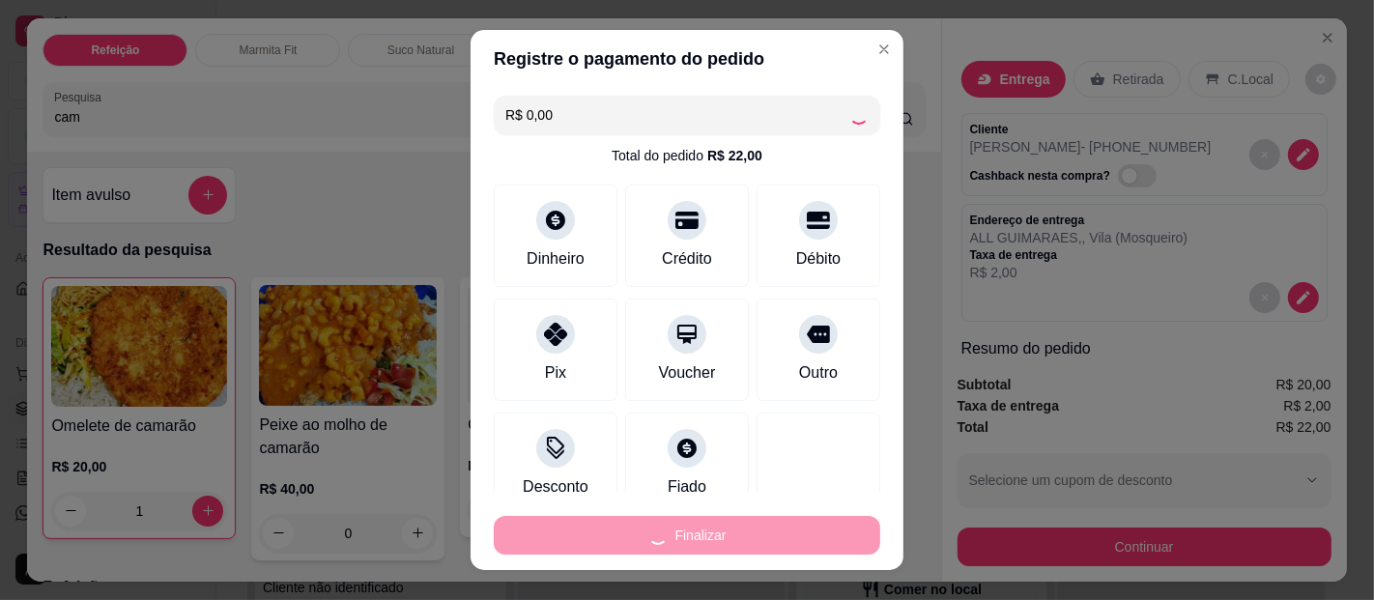
type input "0"
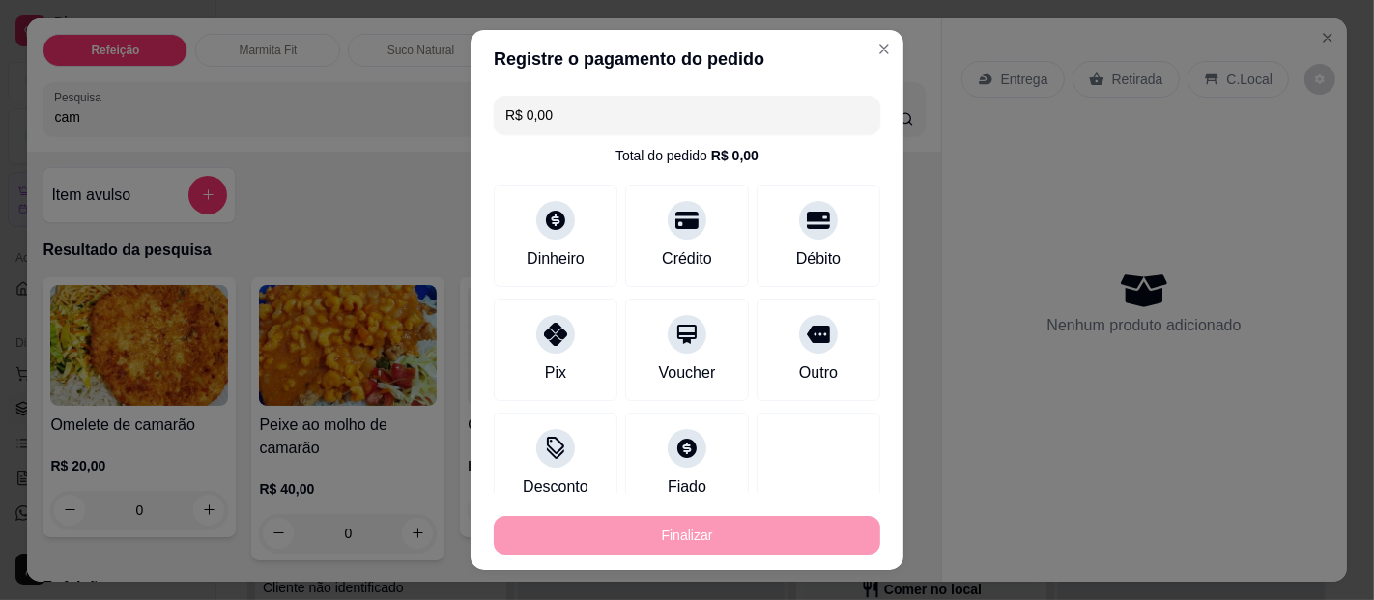
type input "-R$ 22,00"
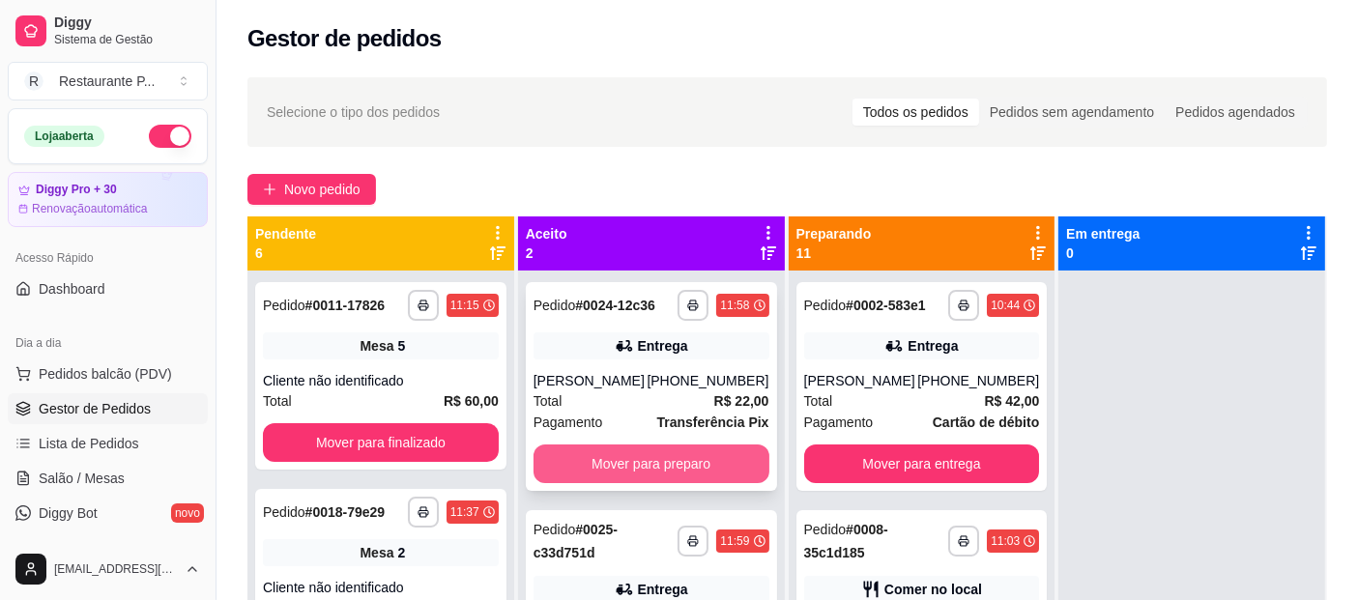
click at [691, 459] on button "Mover para preparo" at bounding box center [651, 464] width 236 height 39
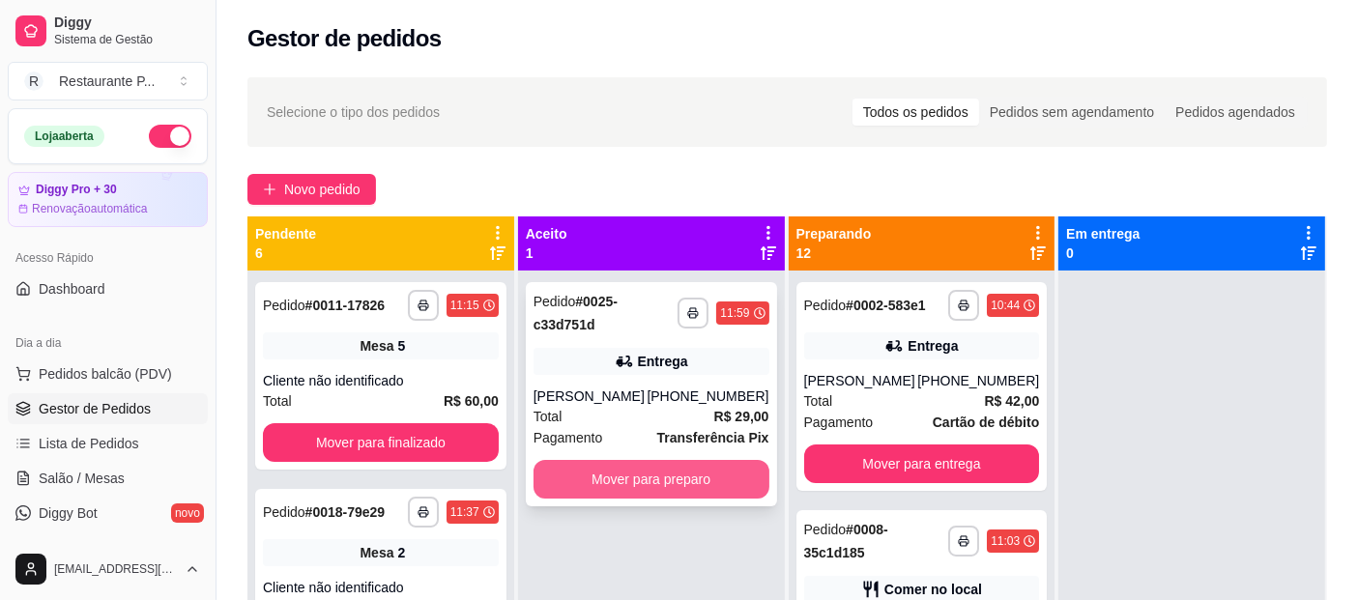
click at [664, 464] on button "Mover para preparo" at bounding box center [651, 479] width 236 height 39
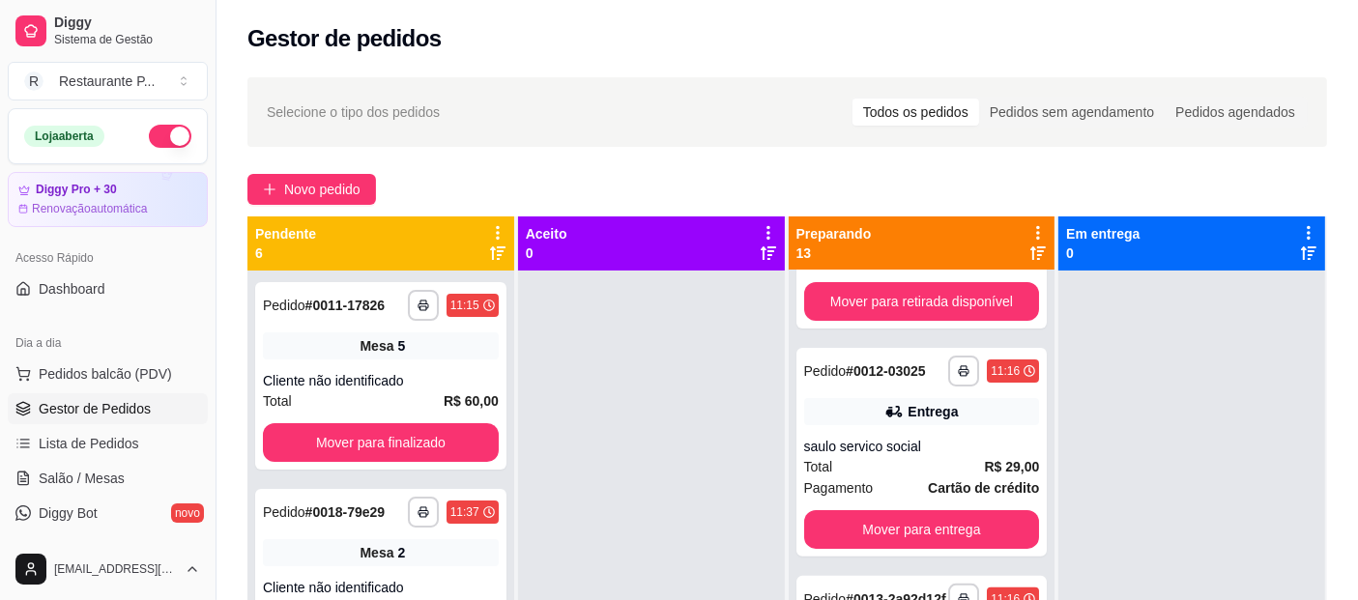
scroll to position [687, 0]
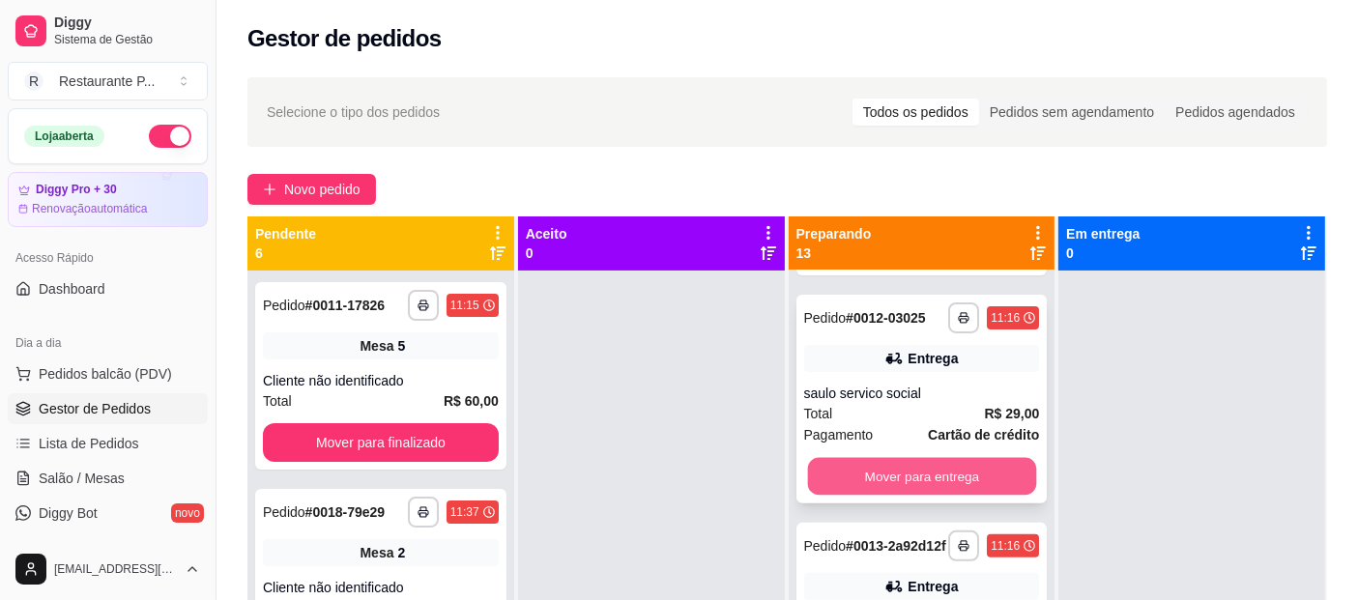
click at [945, 458] on button "Mover para entrega" at bounding box center [921, 477] width 228 height 38
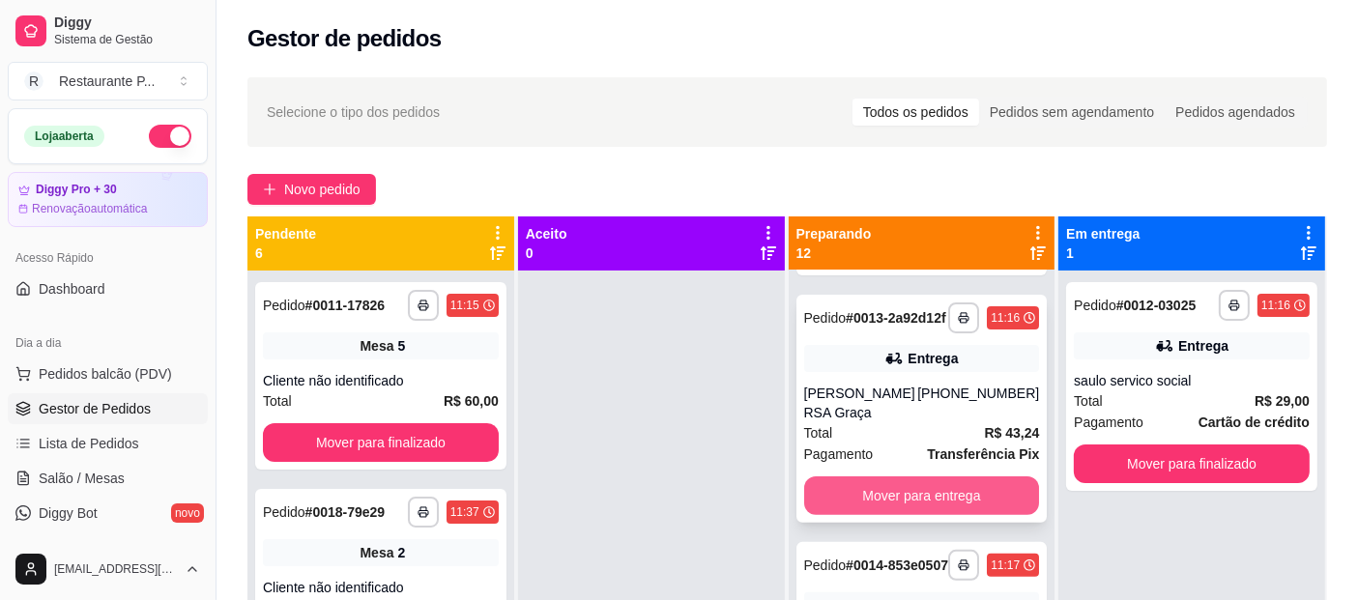
click at [961, 495] on button "Mover para entrega" at bounding box center [922, 495] width 236 height 39
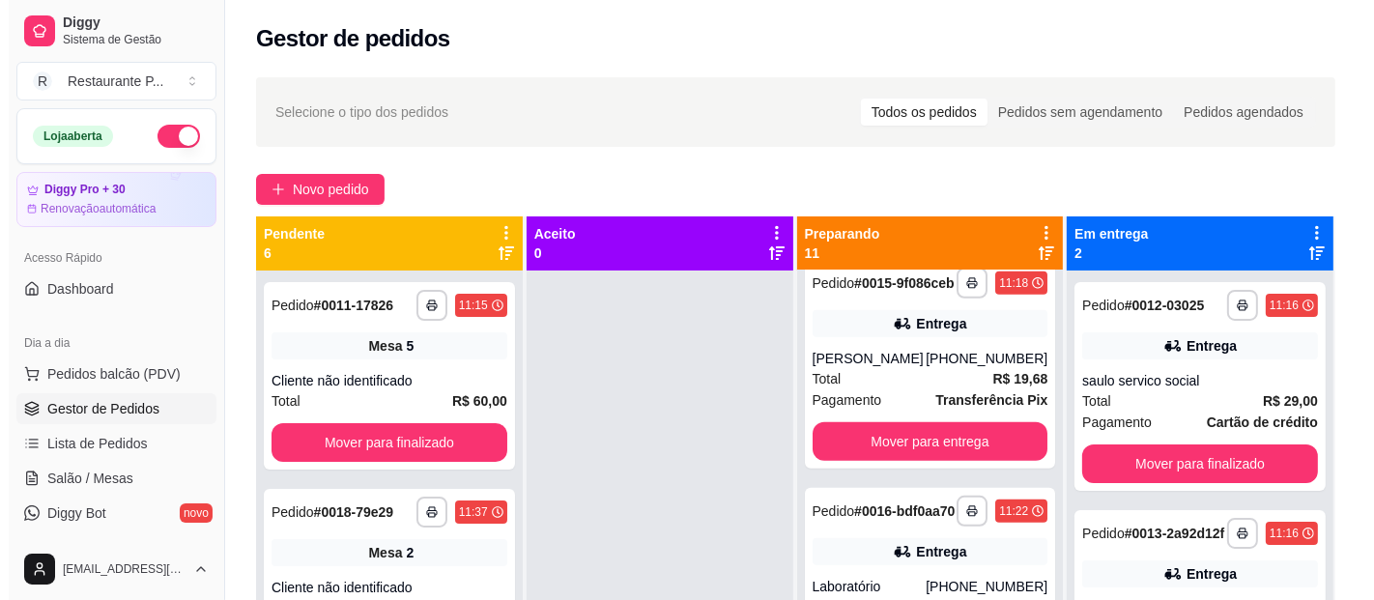
scroll to position [939, 0]
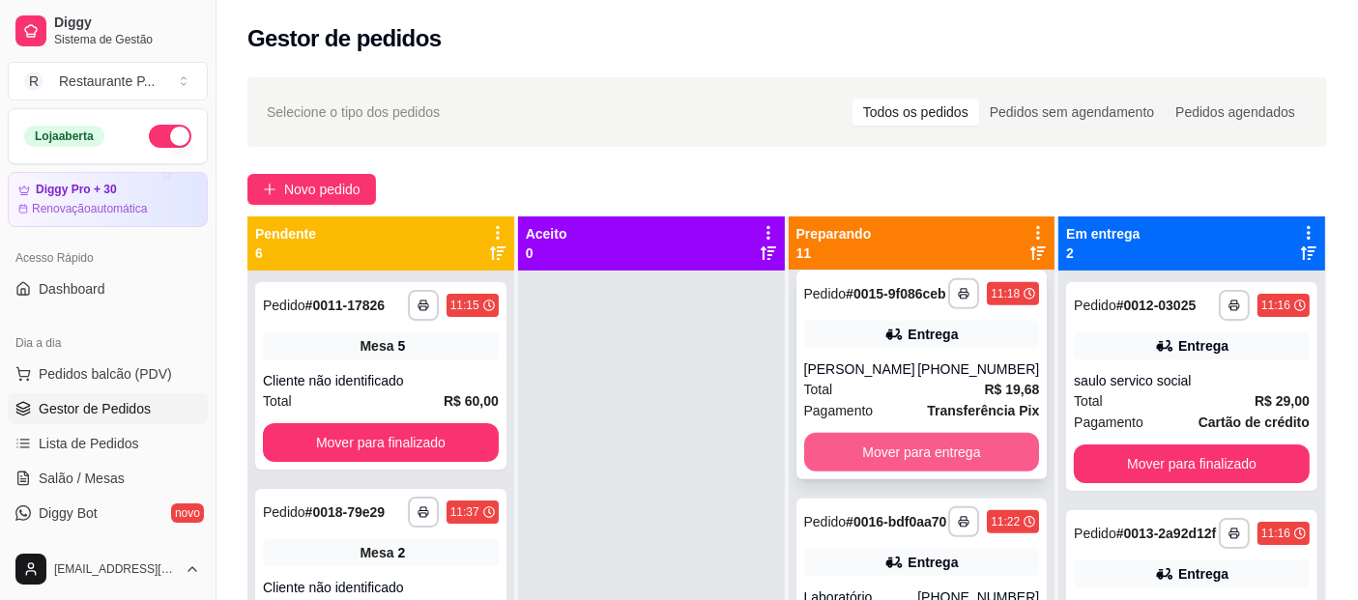
click at [938, 472] on button "Mover para entrega" at bounding box center [922, 452] width 236 height 39
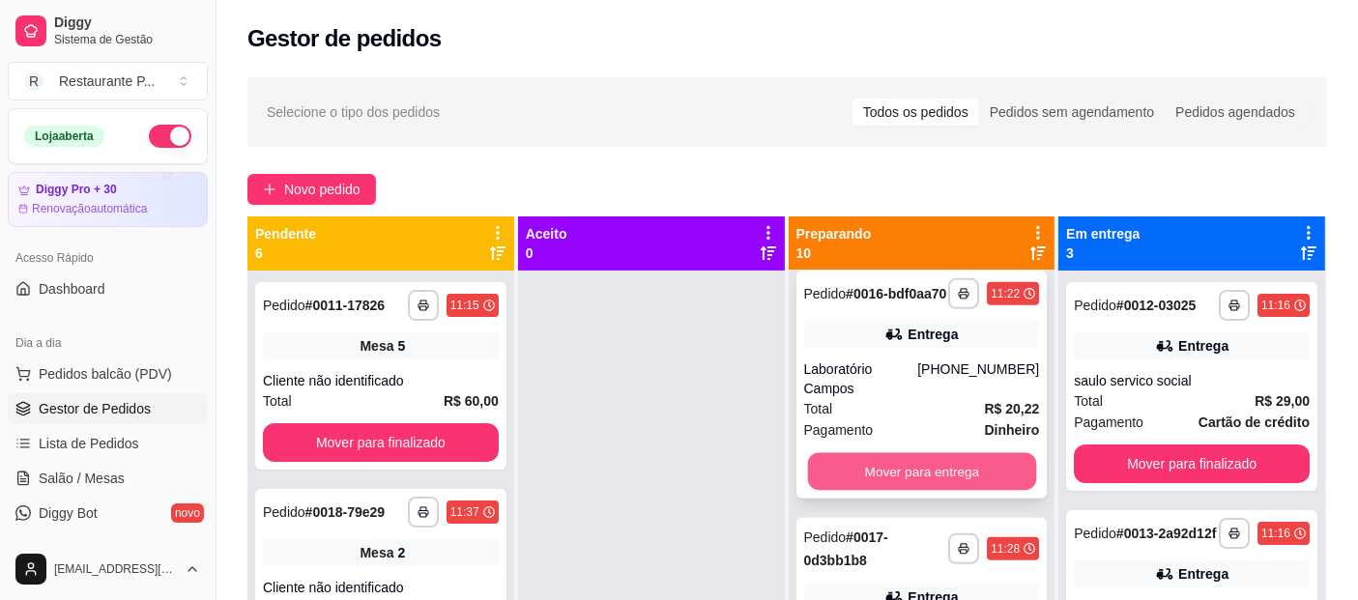
click at [953, 491] on button "Mover para entrega" at bounding box center [921, 472] width 228 height 38
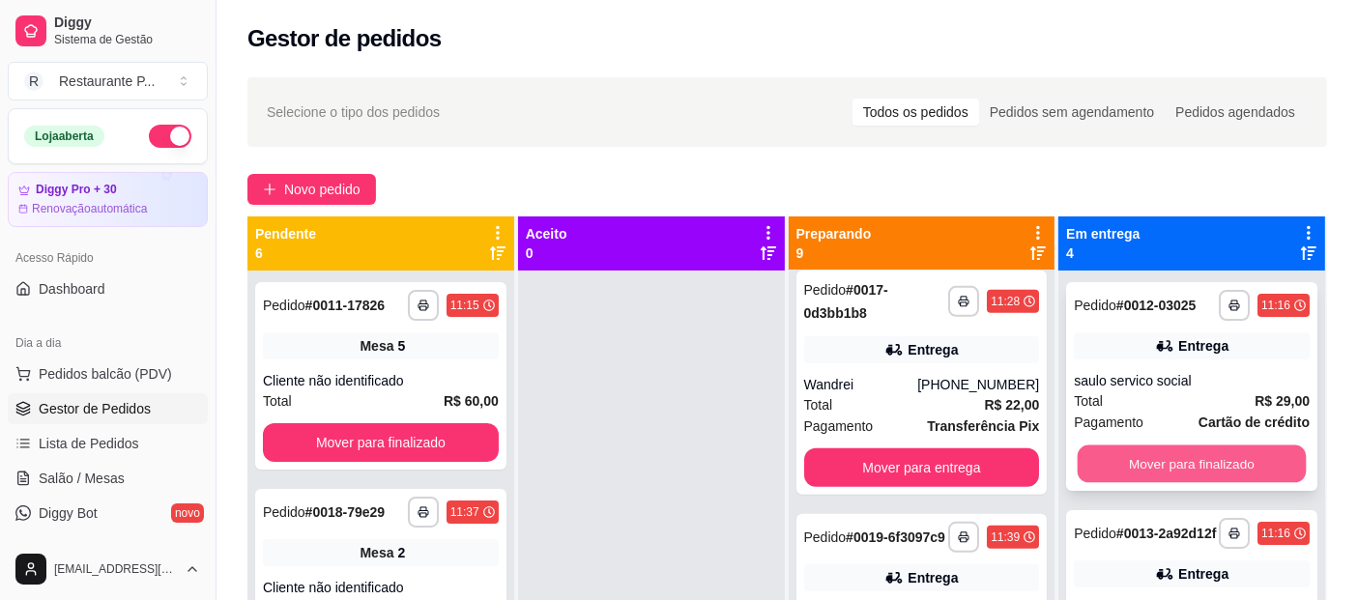
click at [1181, 455] on button "Mover para finalizado" at bounding box center [1192, 465] width 228 height 38
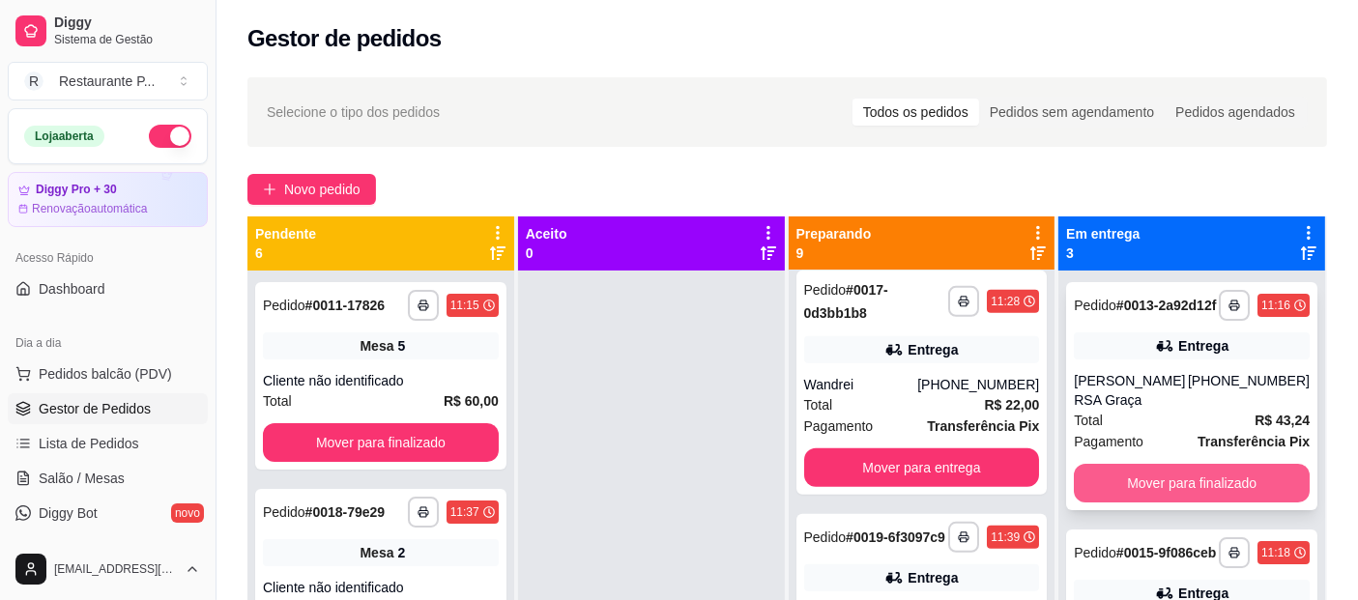
click at [1190, 464] on button "Mover para finalizado" at bounding box center [1192, 483] width 236 height 39
click at [1232, 474] on button "Mover para finalizado" at bounding box center [1192, 483] width 236 height 39
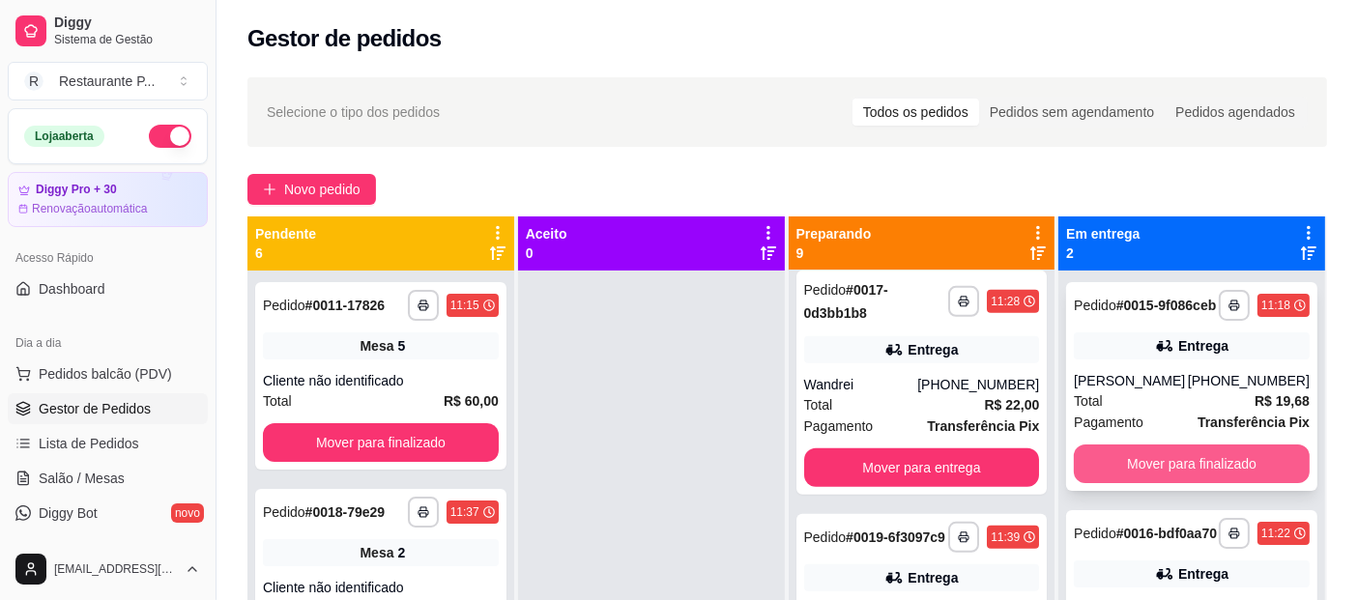
click at [1191, 456] on button "Mover para finalizado" at bounding box center [1192, 464] width 236 height 39
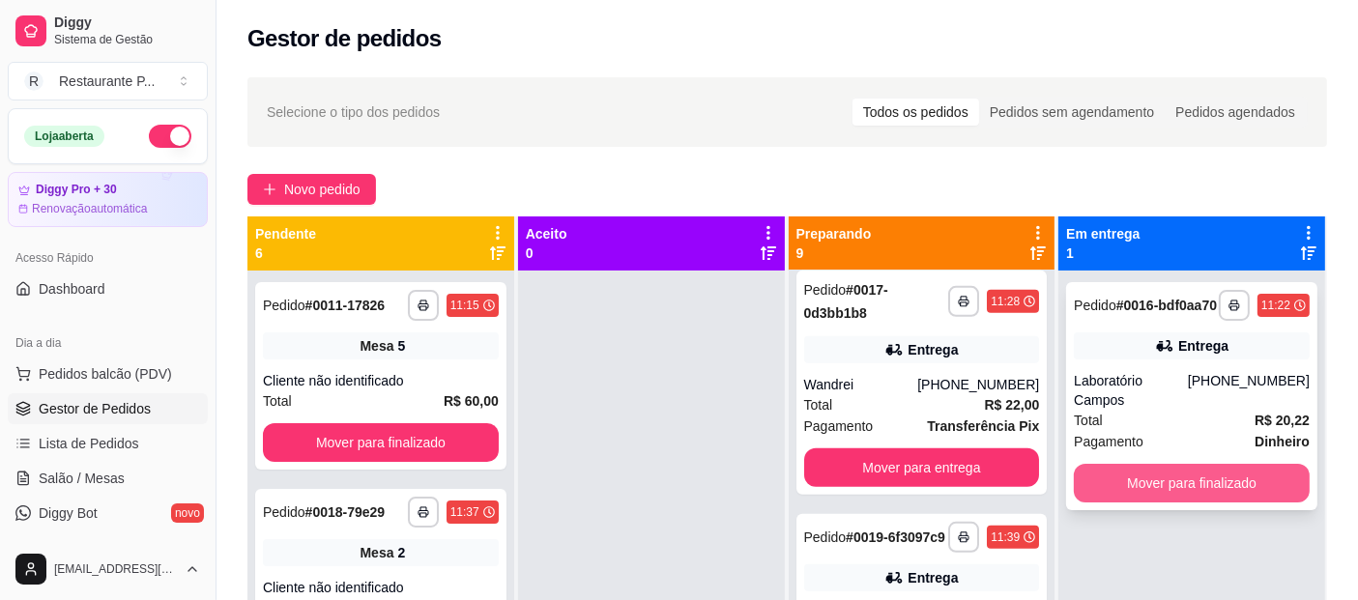
click at [1225, 481] on button "Mover para finalizado" at bounding box center [1192, 483] width 236 height 39
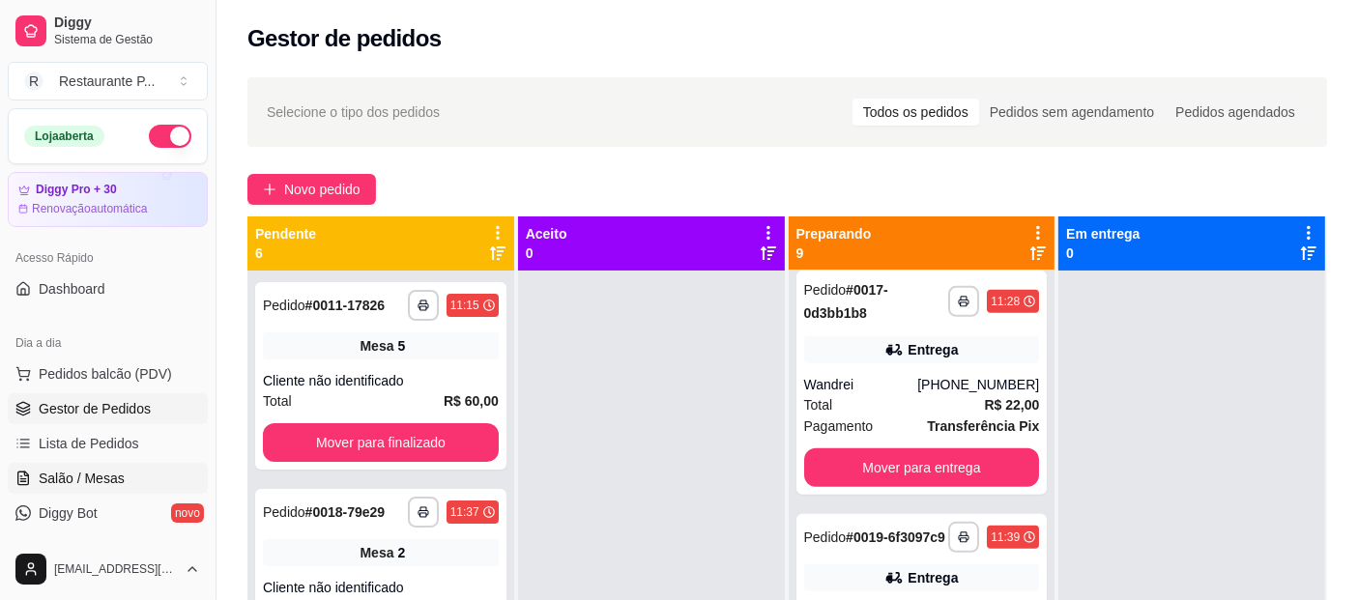
click at [80, 466] on link "Salão / Mesas" at bounding box center [108, 478] width 200 height 31
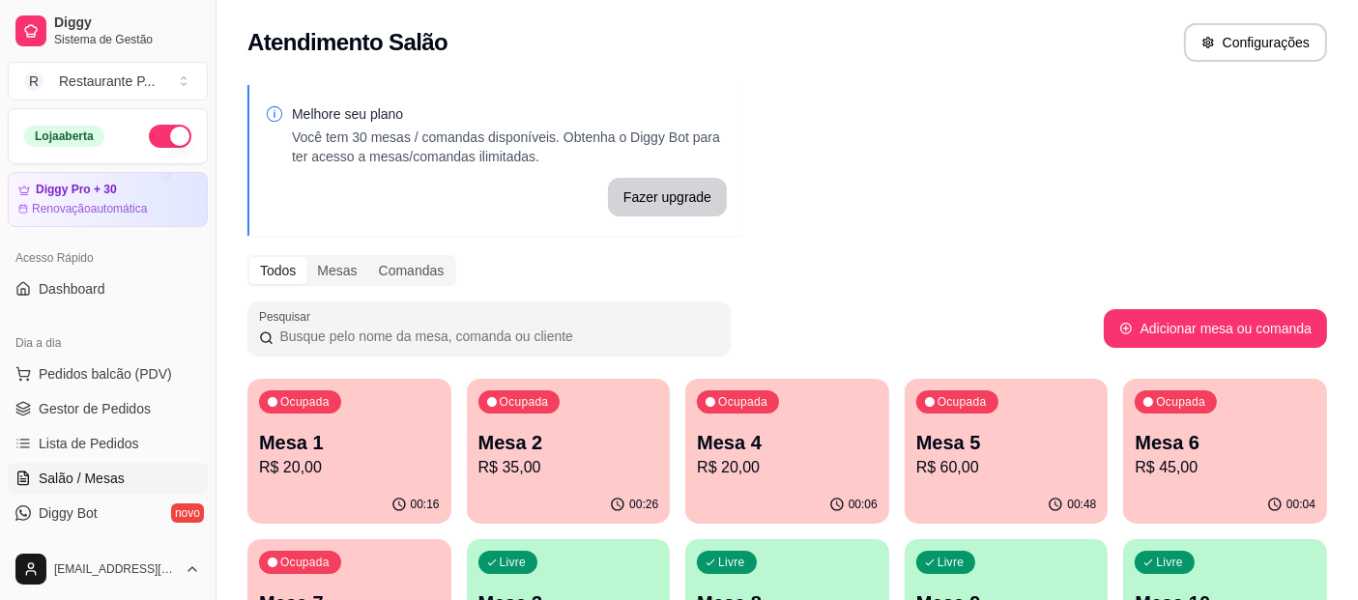
click at [999, 442] on p "Mesa 5" at bounding box center [1006, 442] width 181 height 27
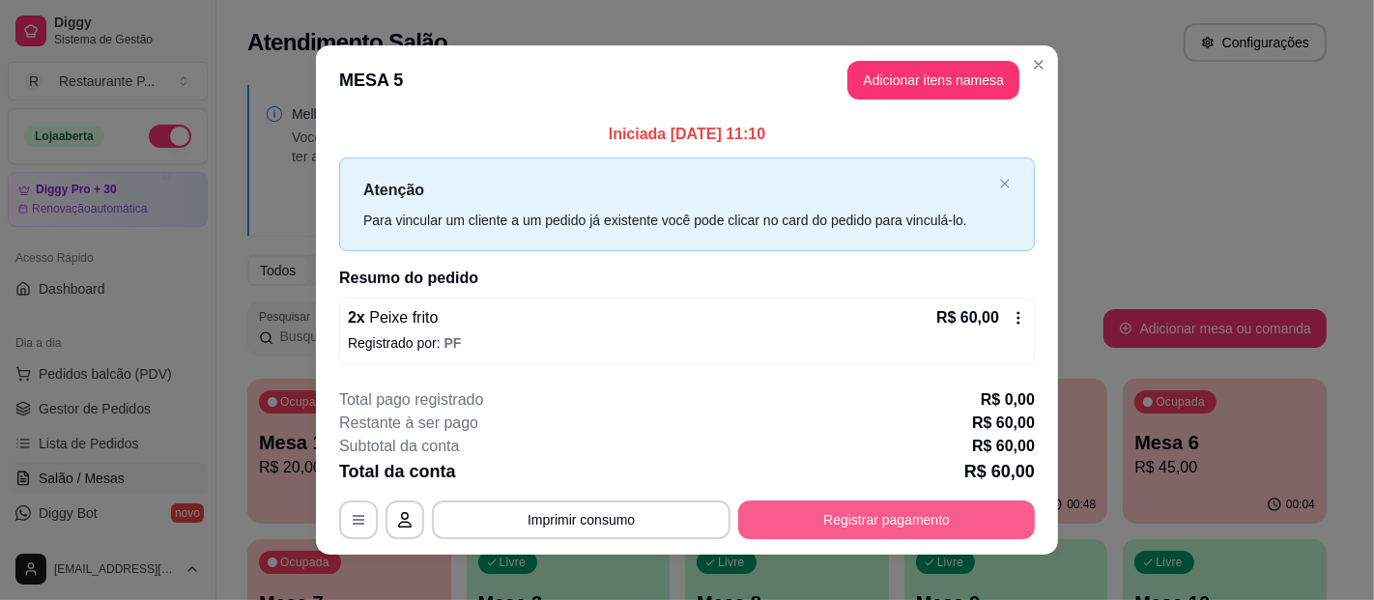
click at [921, 517] on button "Registrar pagamento" at bounding box center [886, 520] width 297 height 39
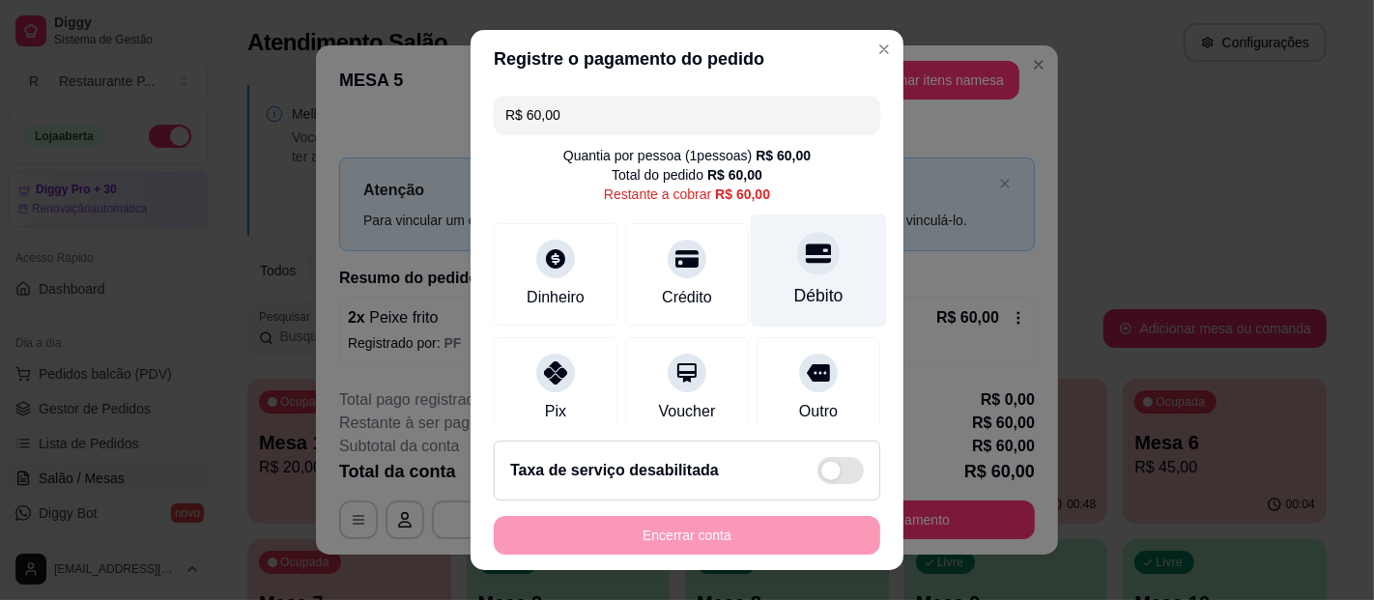
click at [806, 263] on icon at bounding box center [818, 253] width 25 height 25
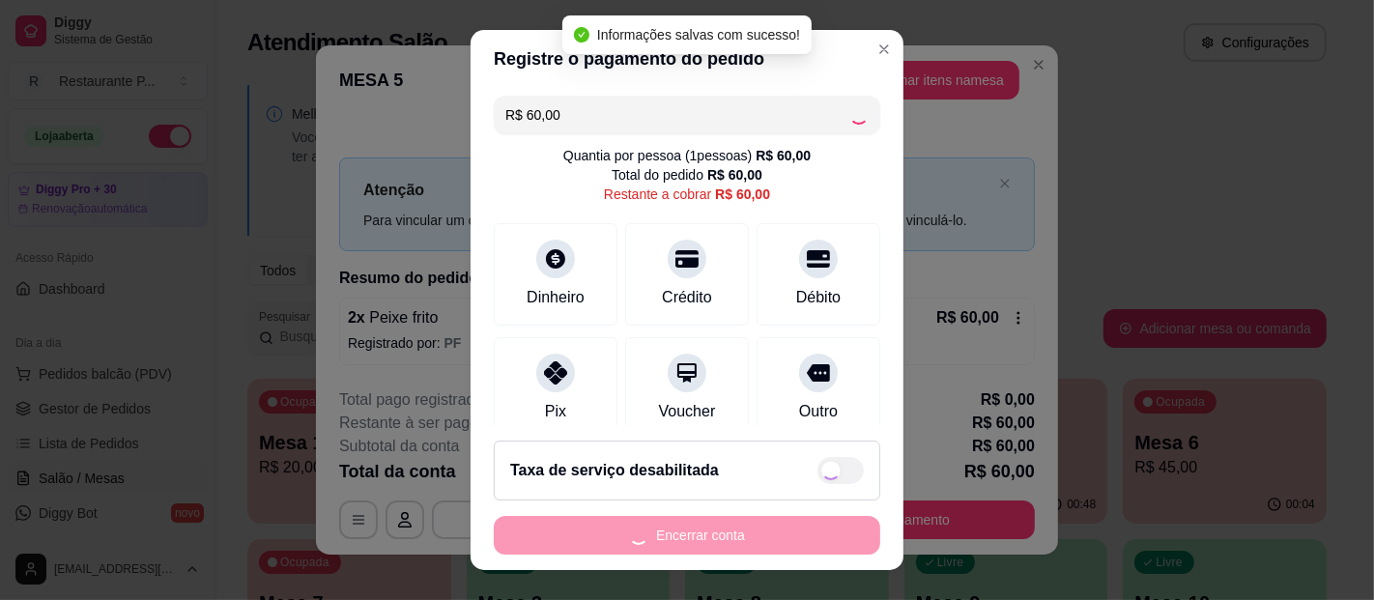
type input "R$ 0,00"
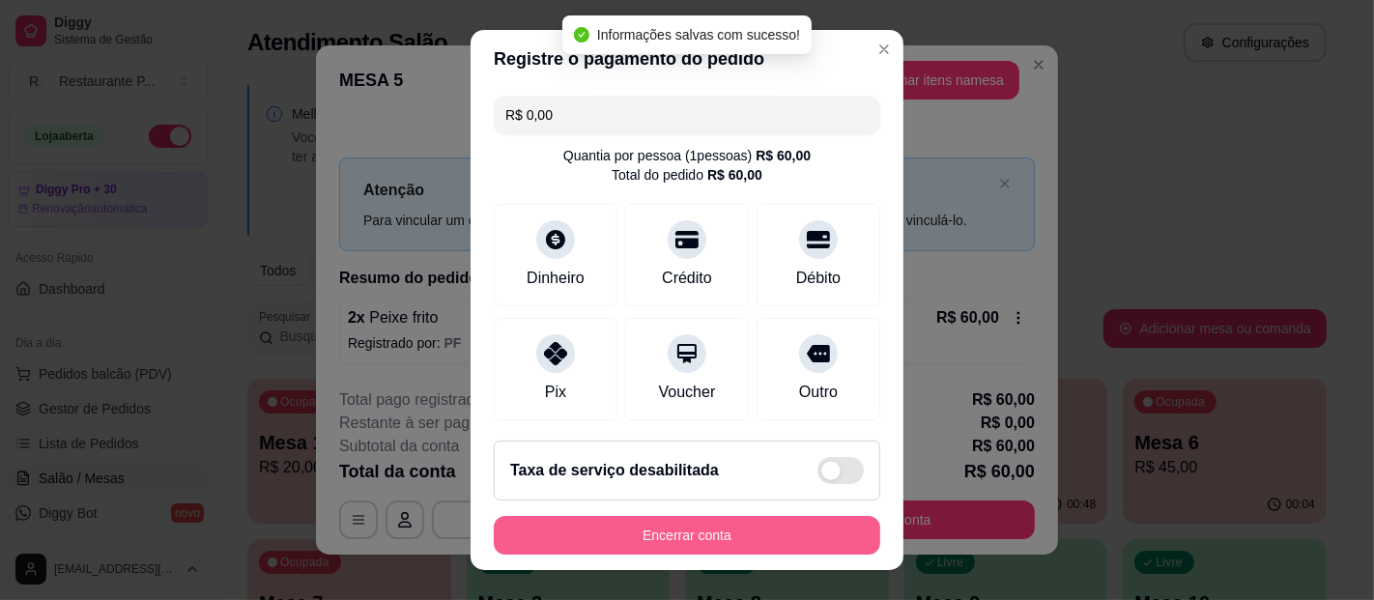
click at [749, 536] on button "Encerrar conta" at bounding box center [687, 535] width 387 height 39
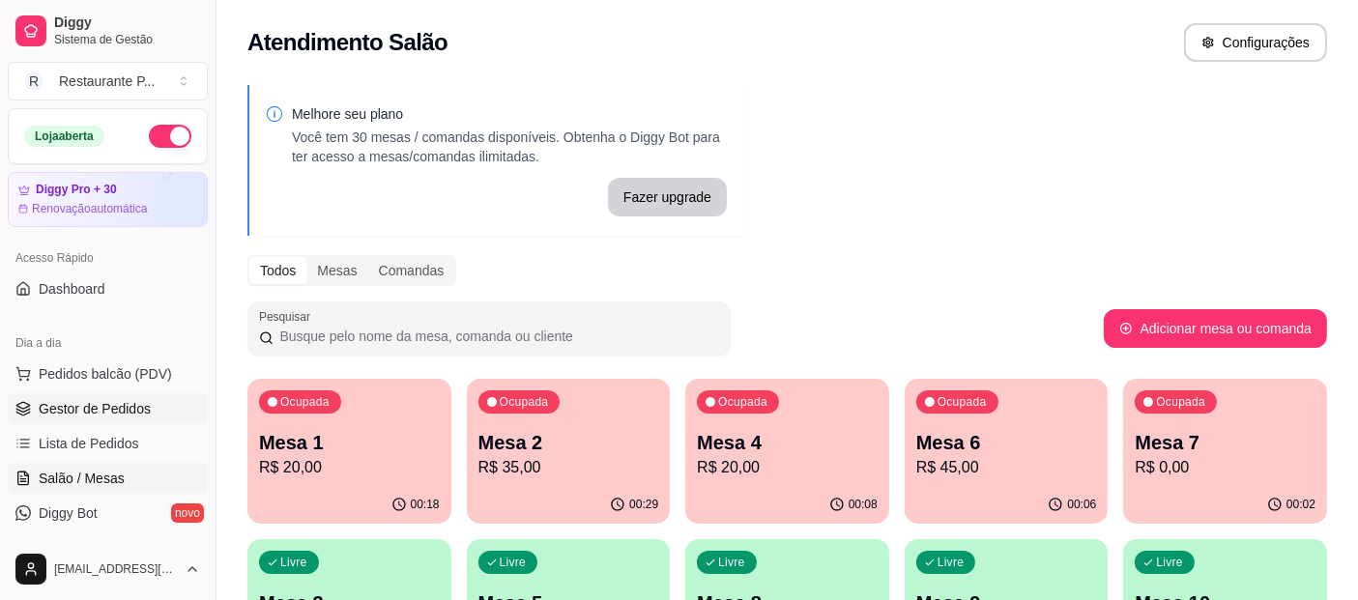
click at [101, 410] on span "Gestor de Pedidos" at bounding box center [95, 408] width 112 height 19
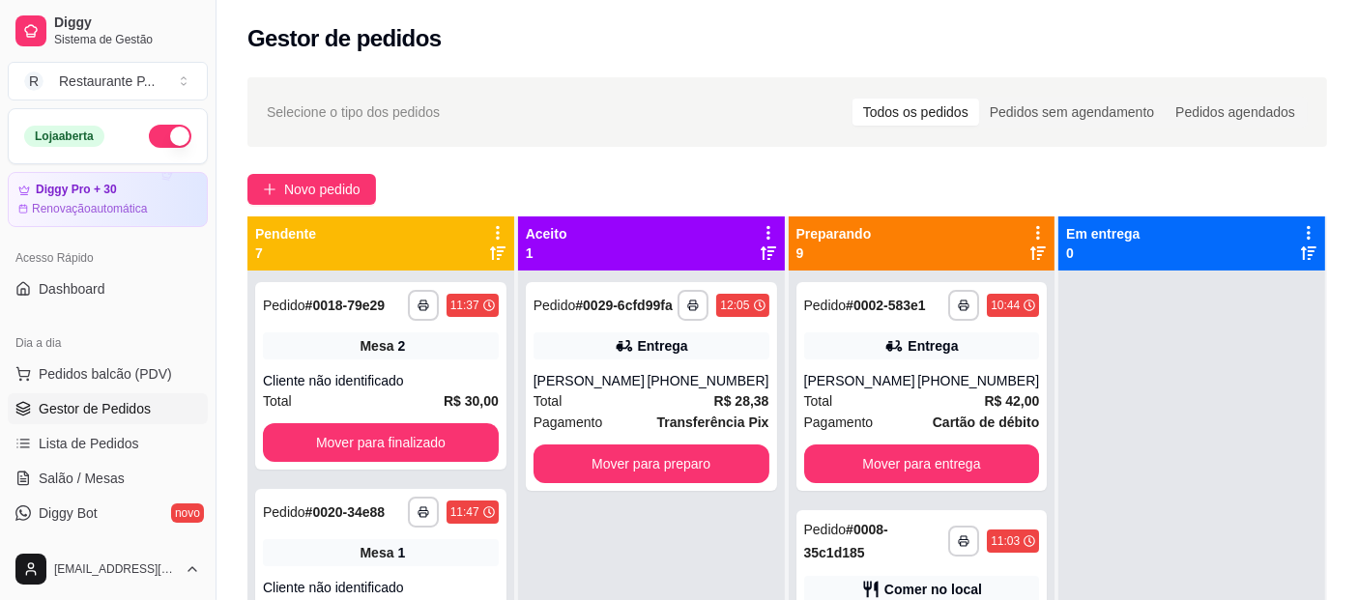
click at [331, 172] on div "**********" at bounding box center [786, 453] width 1141 height 774
click at [331, 181] on span "Novo pedido" at bounding box center [322, 189] width 76 height 21
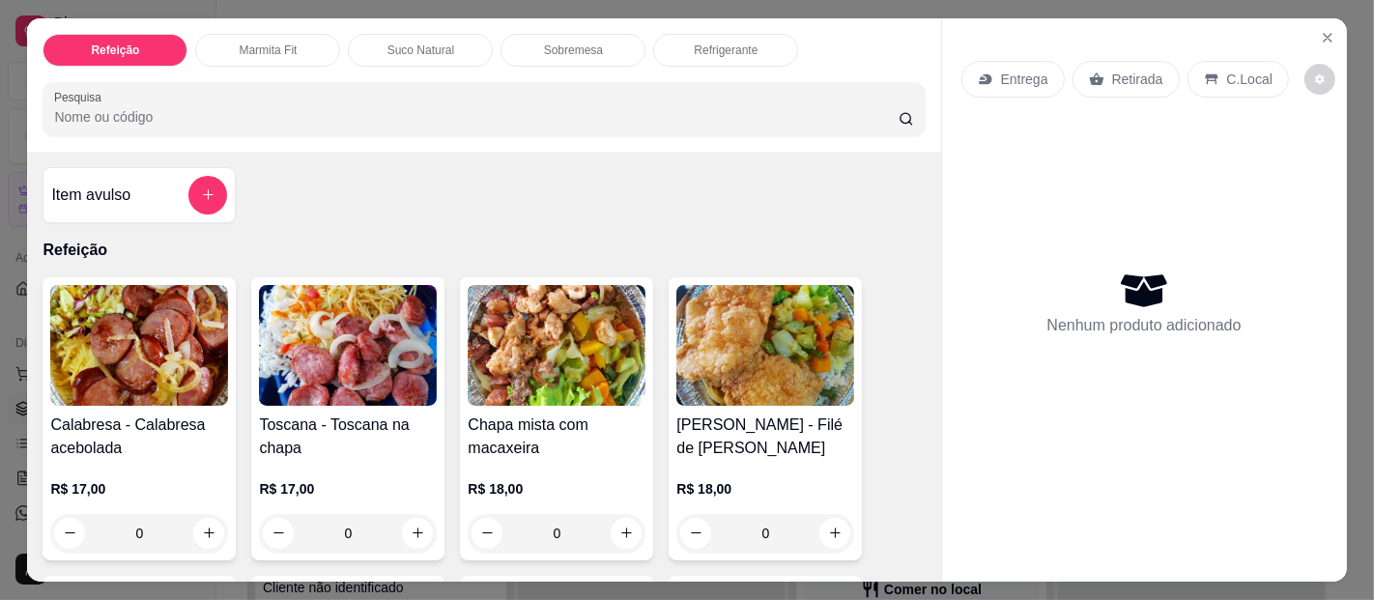
click at [411, 43] on p "Suco Natural" at bounding box center [421, 50] width 67 height 15
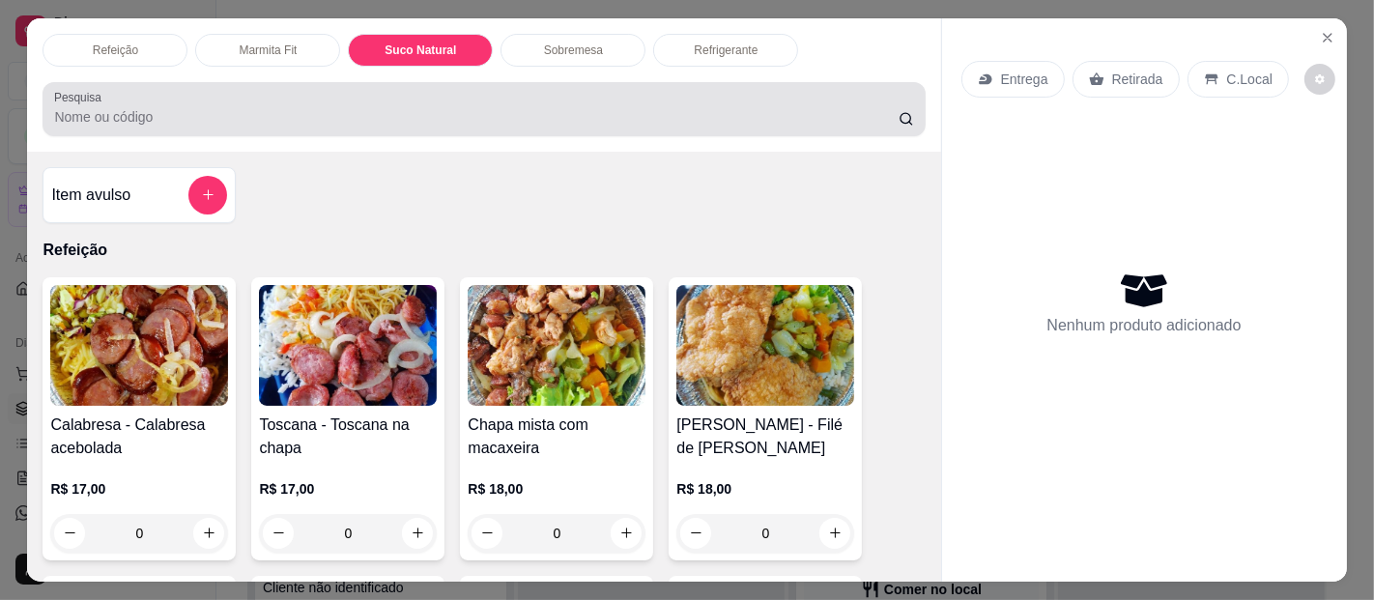
scroll to position [52, 0]
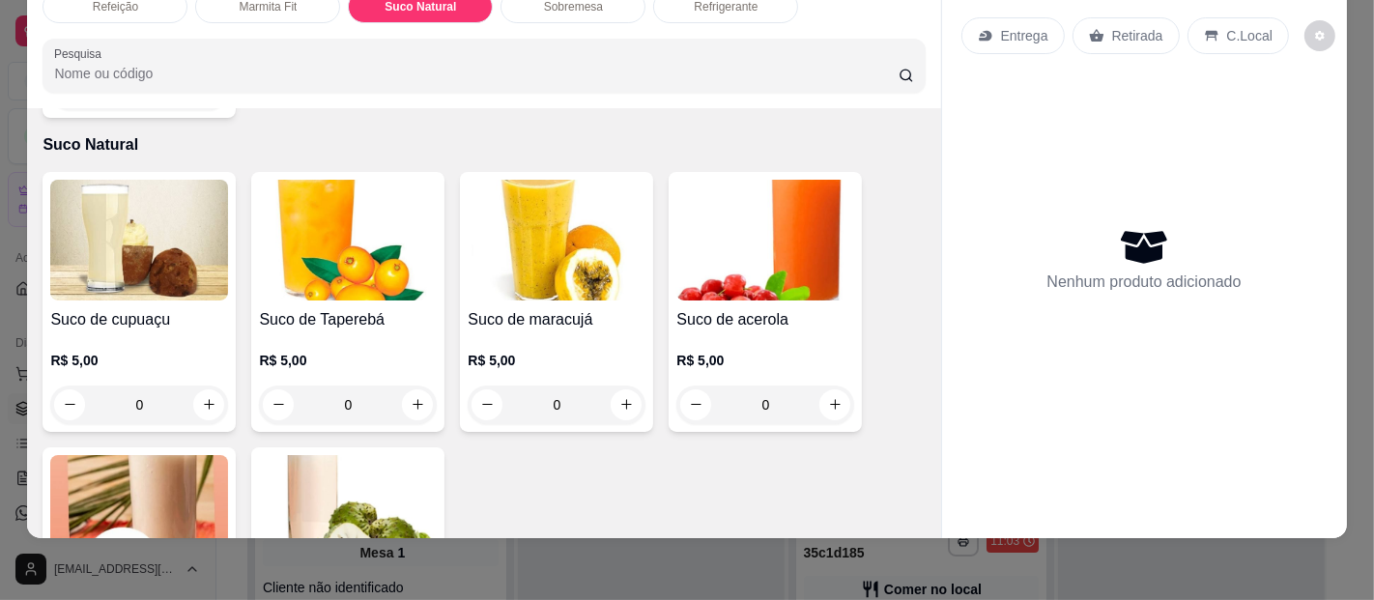
click at [775, 229] on img at bounding box center [765, 240] width 178 height 121
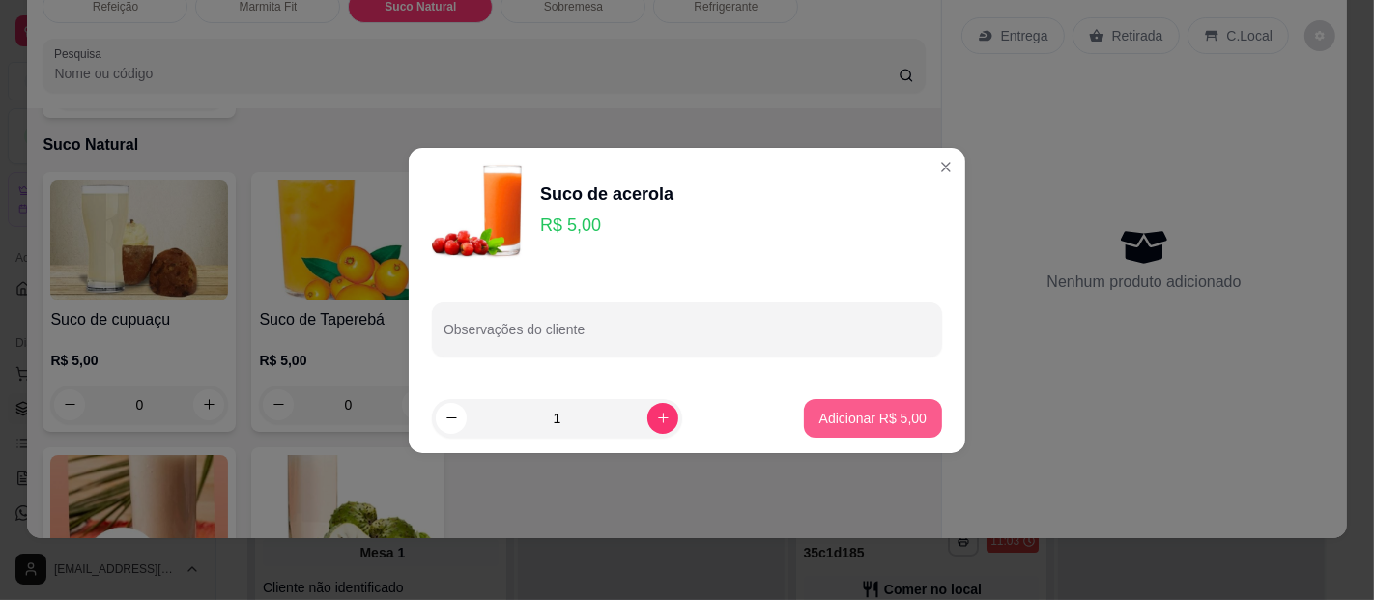
click at [842, 407] on button "Adicionar R$ 5,00" at bounding box center [873, 418] width 138 height 39
type input "1"
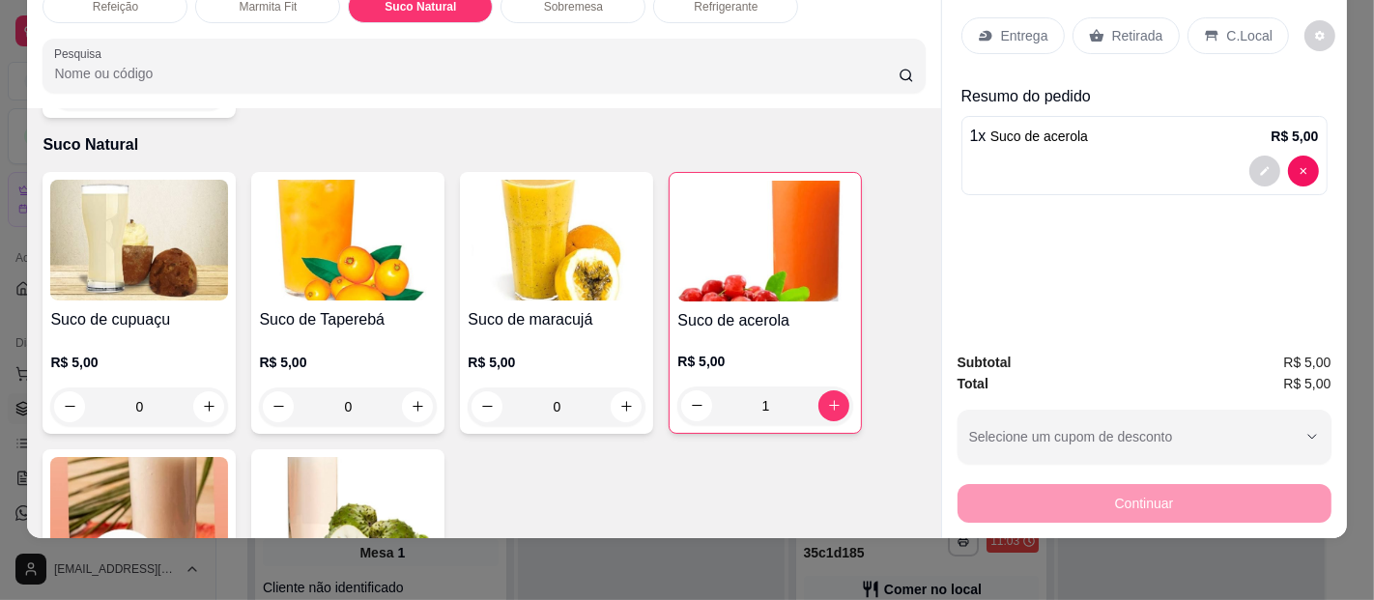
click at [1237, 26] on p "C.Local" at bounding box center [1249, 35] width 45 height 19
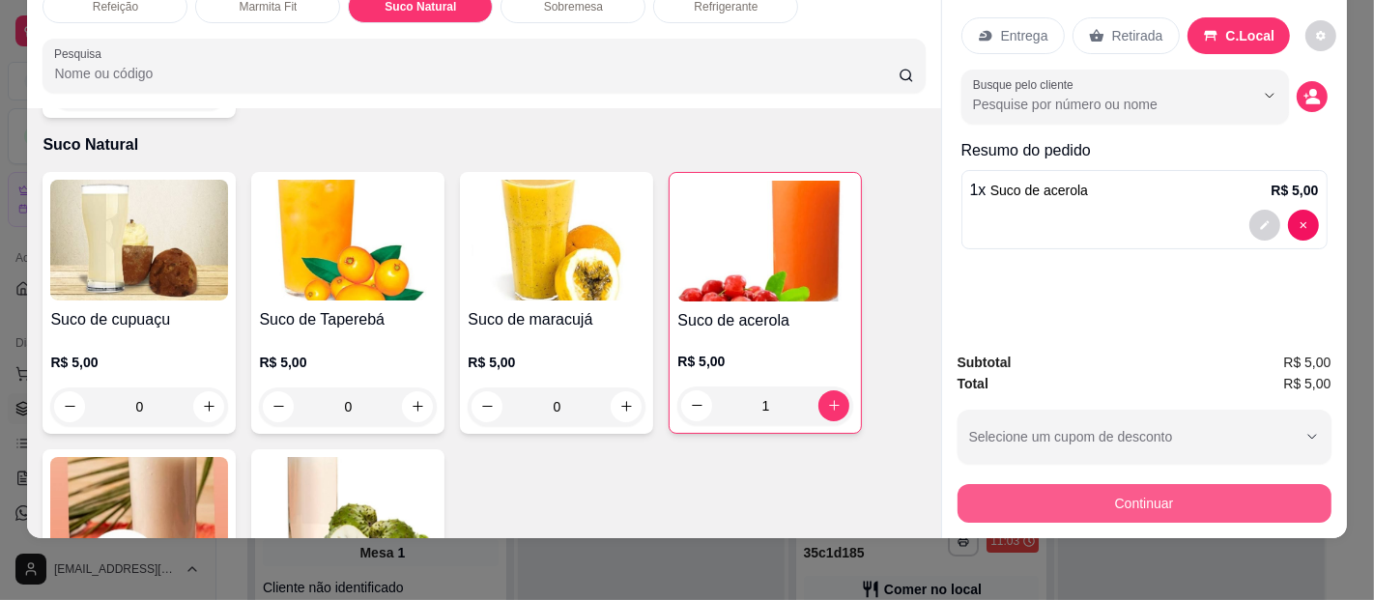
click at [1093, 484] on button "Continuar" at bounding box center [1145, 503] width 374 height 39
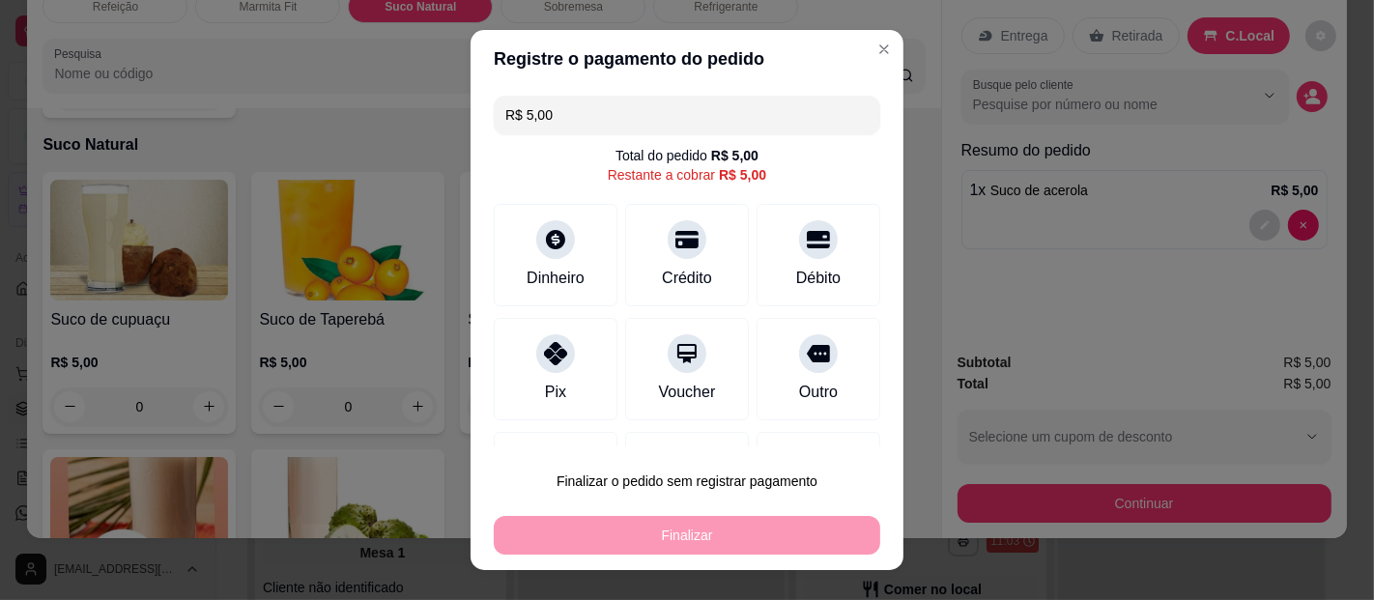
scroll to position [94, 0]
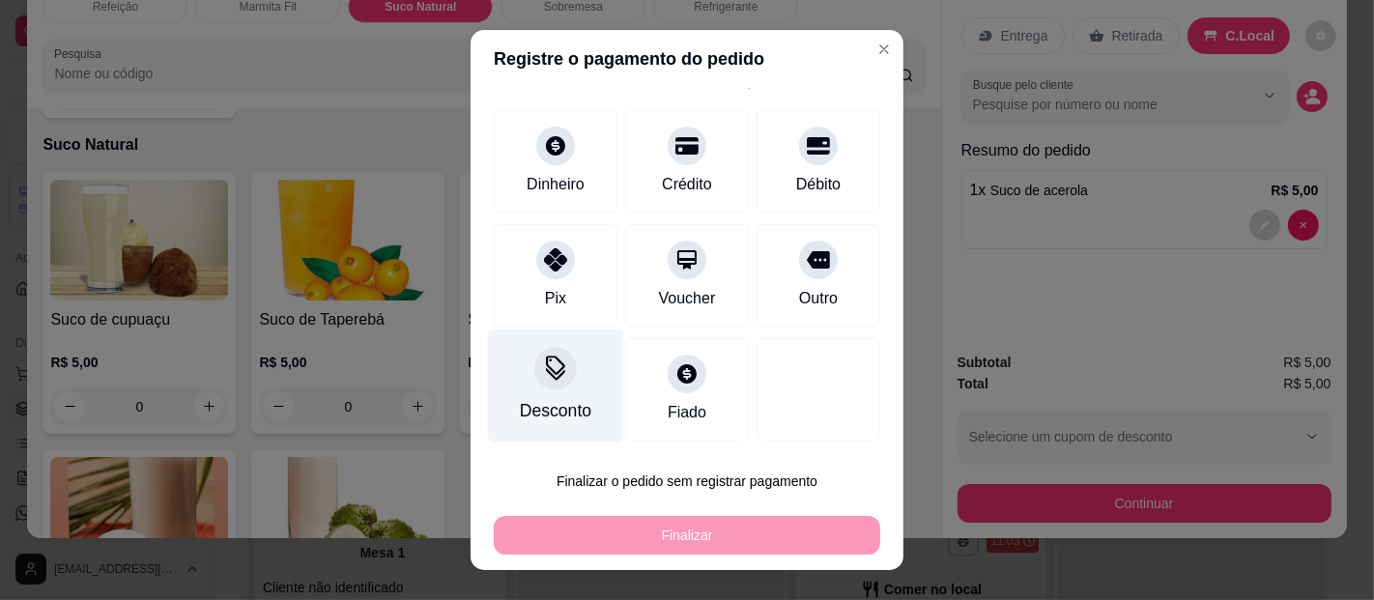
click at [562, 383] on div "Desconto" at bounding box center [556, 386] width 136 height 113
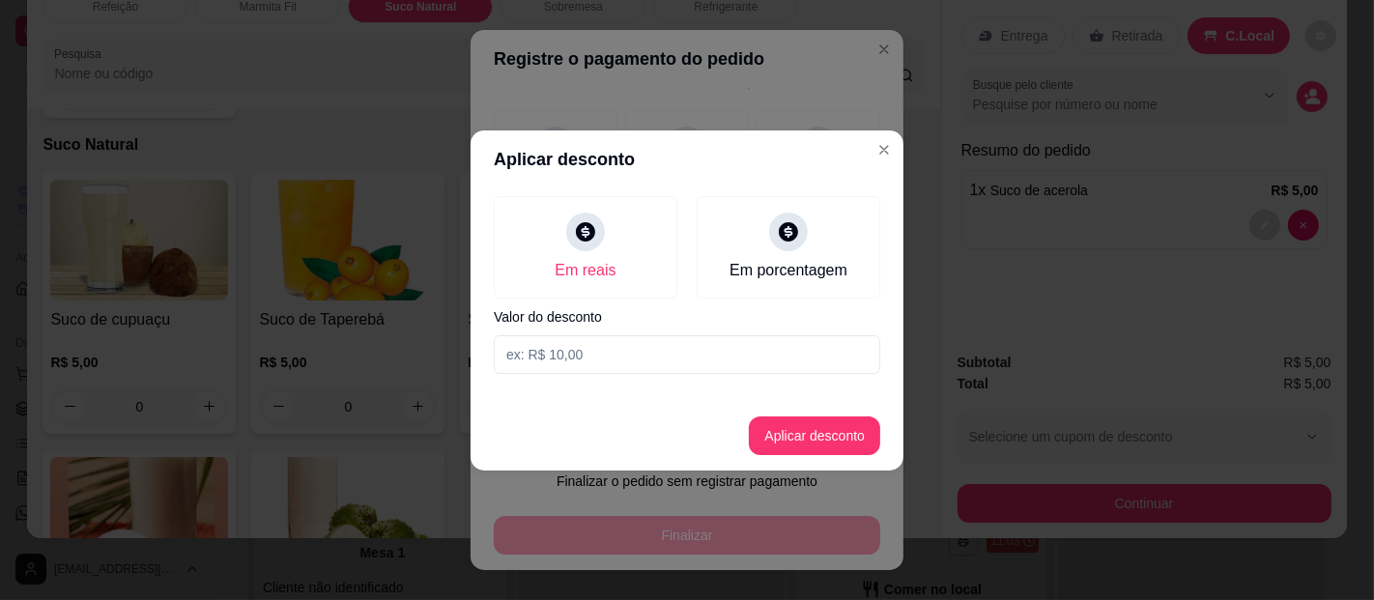
click at [605, 340] on input at bounding box center [687, 354] width 387 height 39
type input "5,00"
click at [846, 430] on button "Aplicar desconto" at bounding box center [814, 436] width 131 height 39
type input "R$ 0,00"
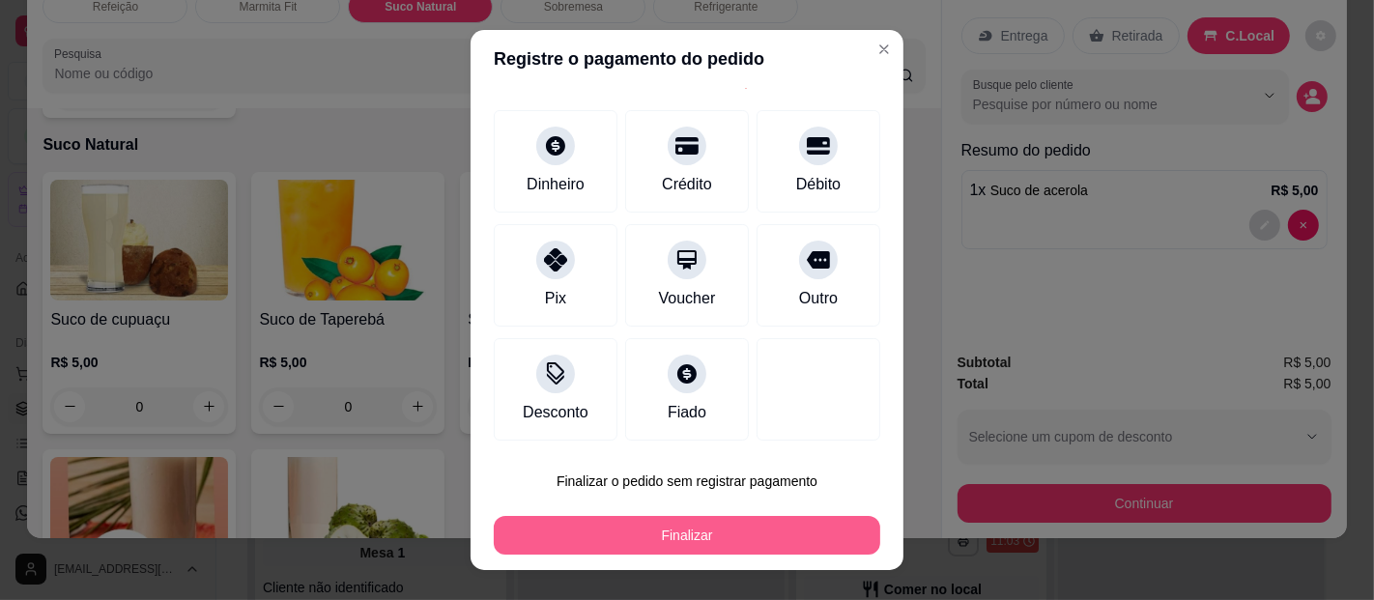
click at [699, 539] on button "Finalizar" at bounding box center [687, 535] width 387 height 39
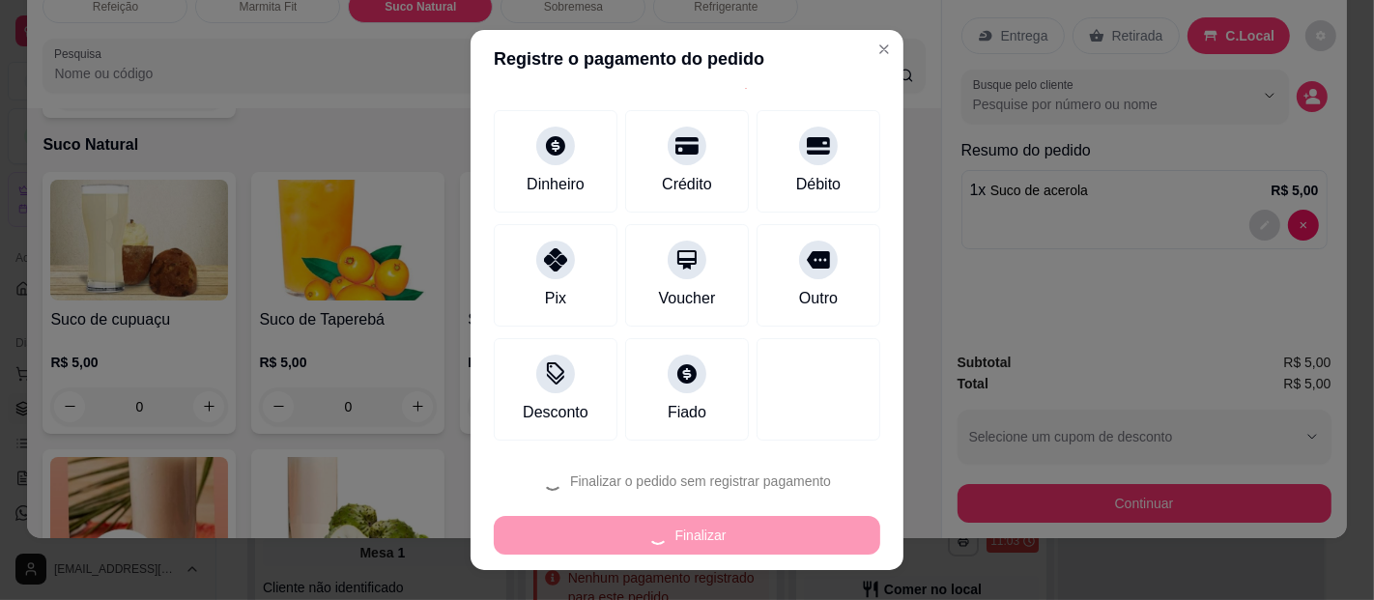
type input "0"
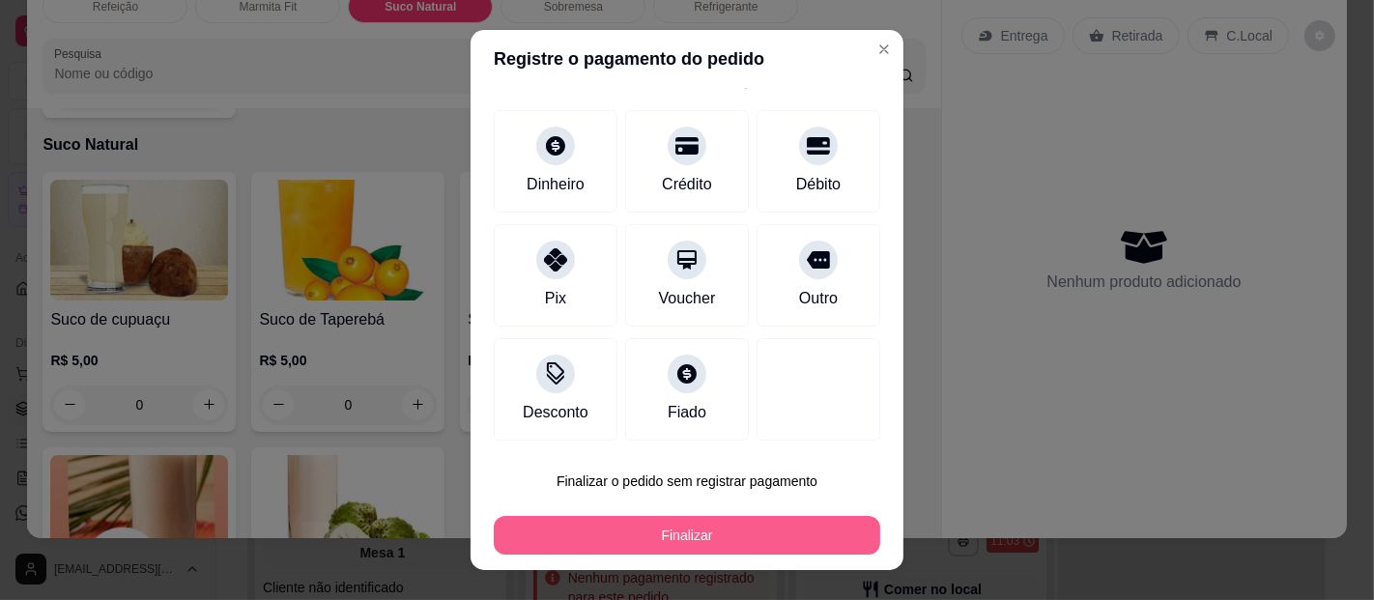
type input "-R$ 5,00"
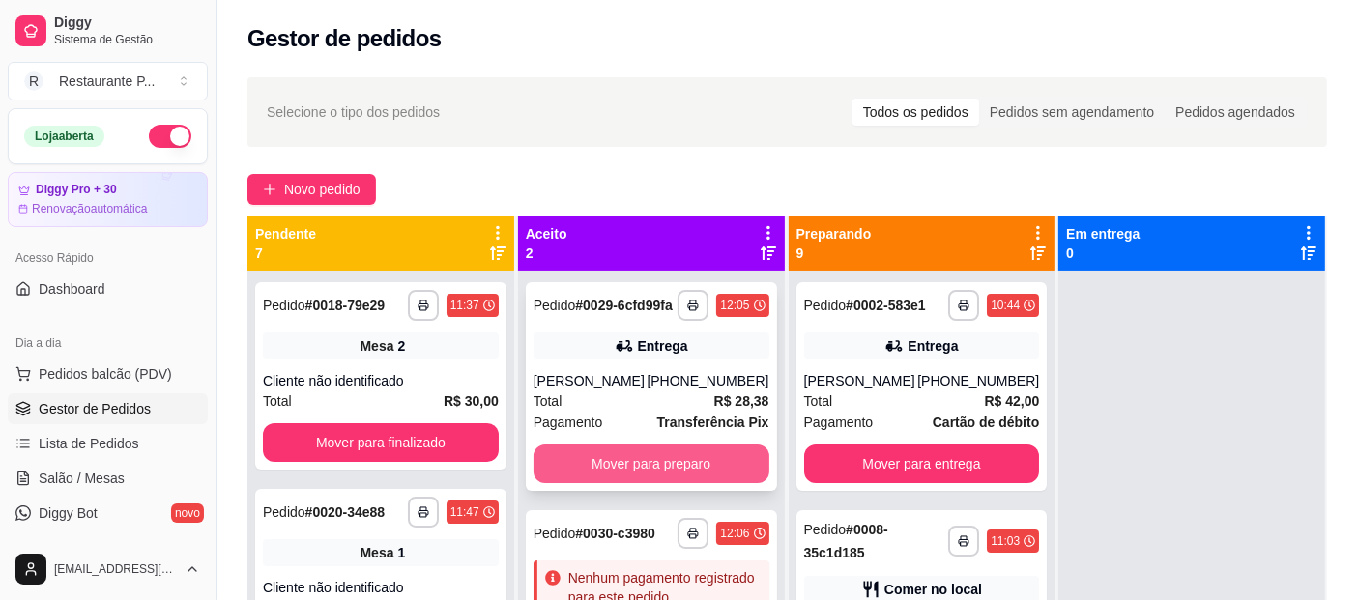
click at [706, 446] on button "Mover para preparo" at bounding box center [651, 464] width 236 height 39
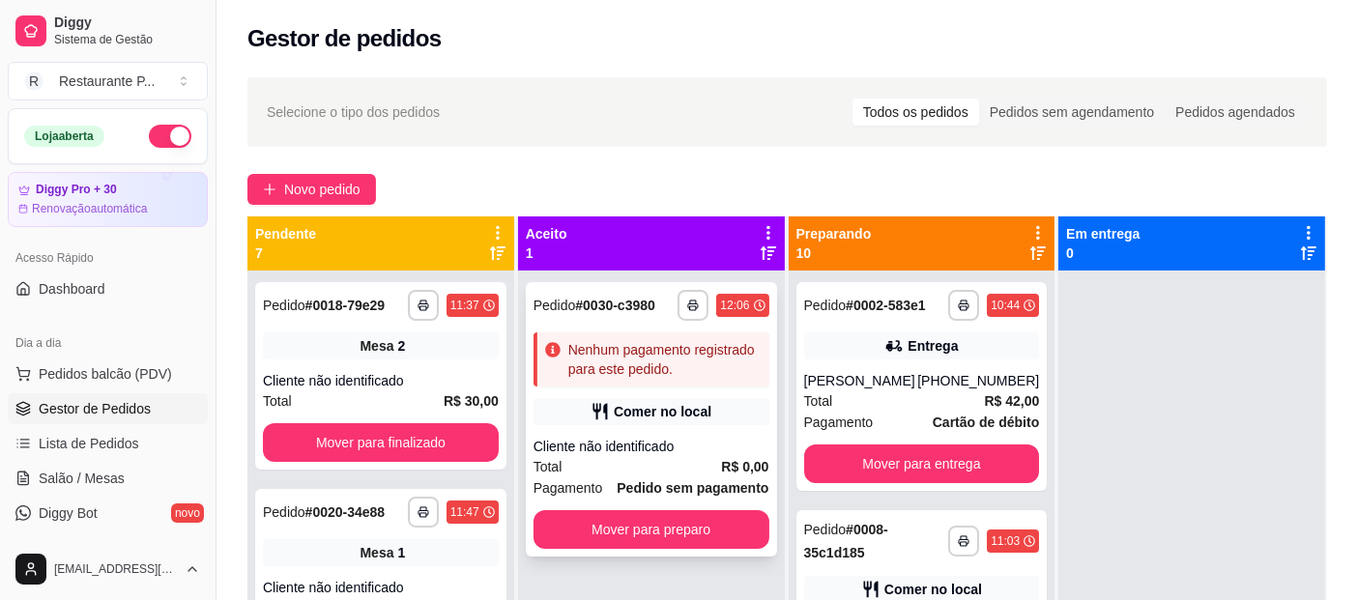
click at [632, 431] on div "**********" at bounding box center [651, 419] width 251 height 274
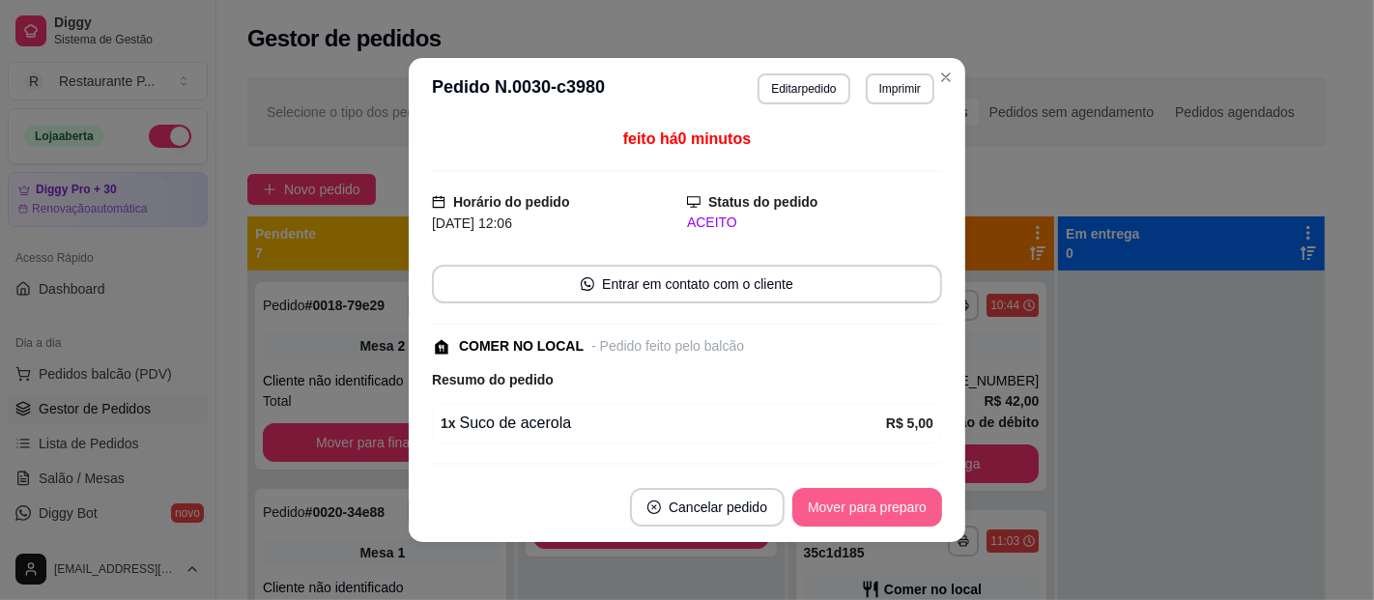
click at [852, 504] on button "Mover para preparo" at bounding box center [867, 507] width 150 height 39
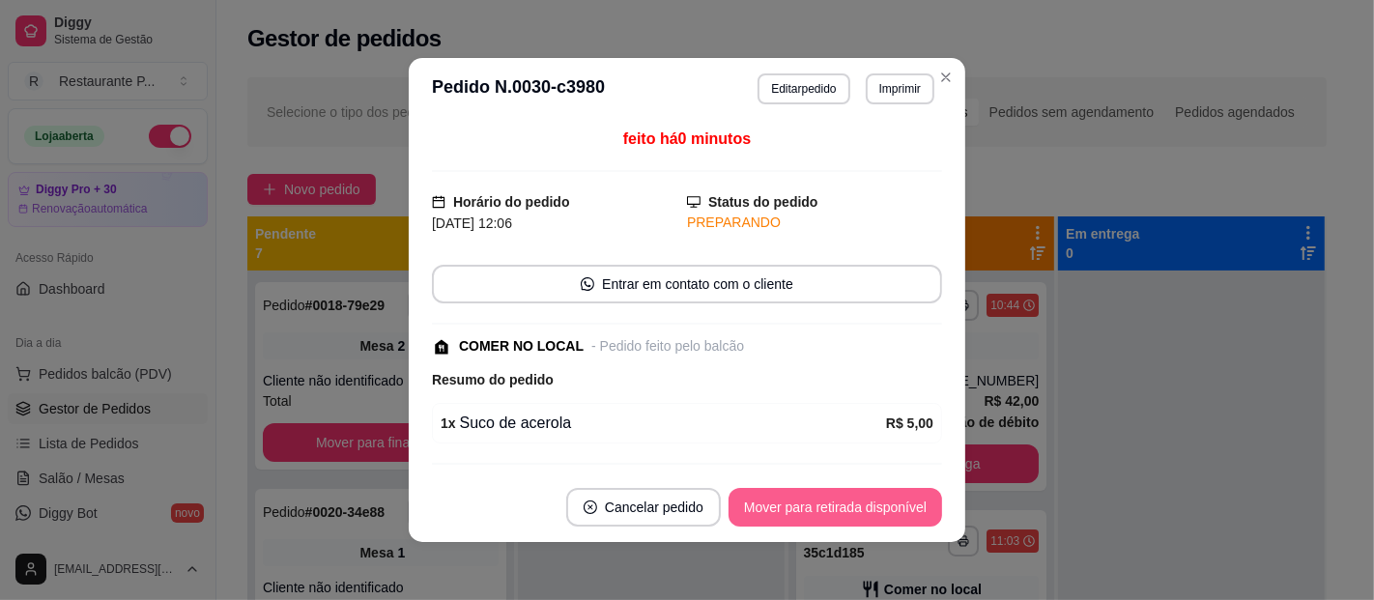
click at [852, 503] on button "Mover para retirada disponível" at bounding box center [836, 507] width 214 height 39
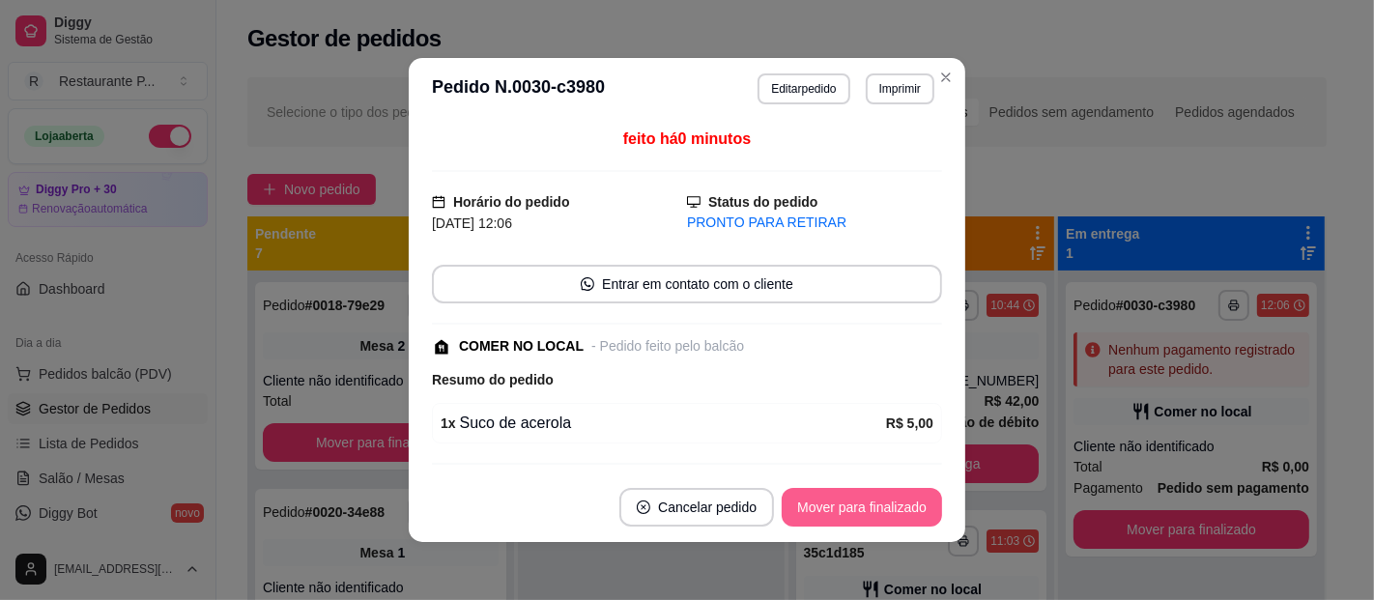
click at [884, 501] on button "Mover para finalizado" at bounding box center [862, 507] width 160 height 39
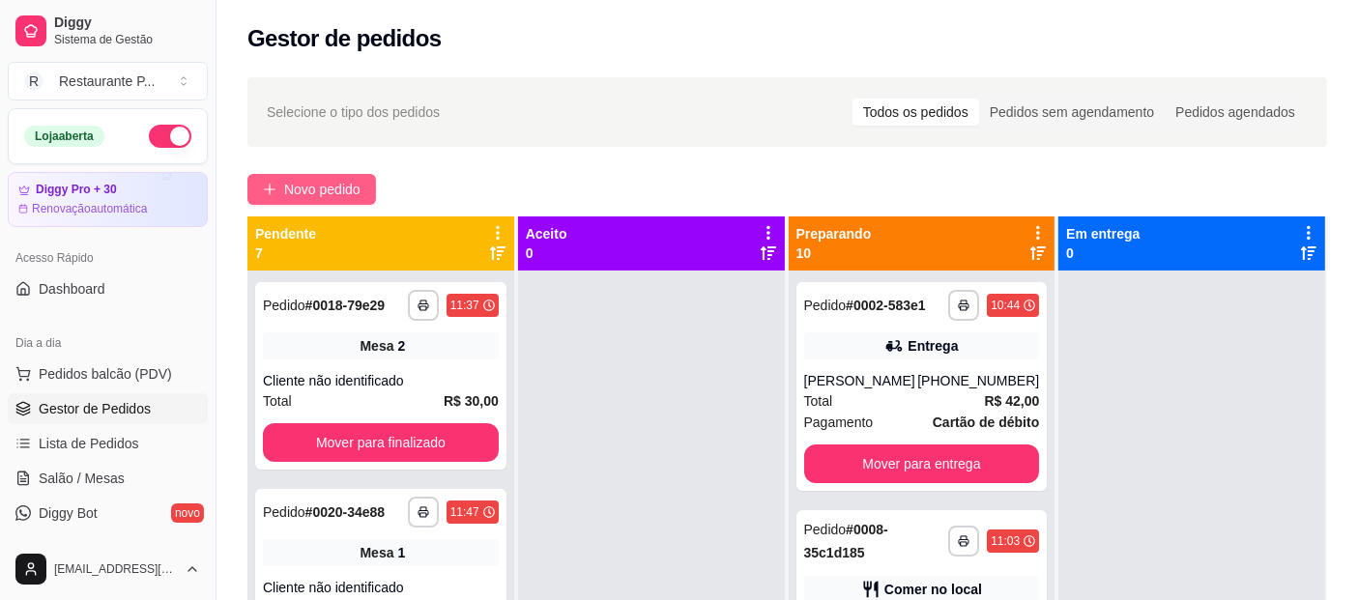
click at [301, 178] on button "Novo pedido" at bounding box center [311, 189] width 129 height 31
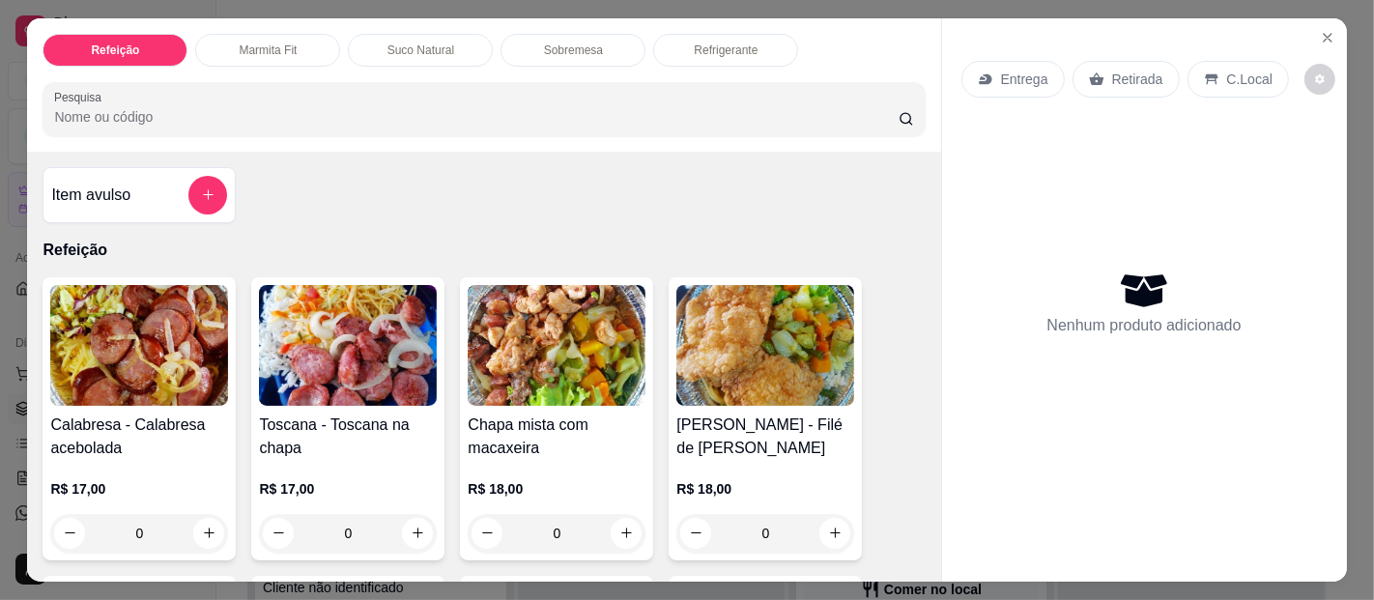
click at [275, 43] on p "Marmita Fit" at bounding box center [268, 50] width 58 height 15
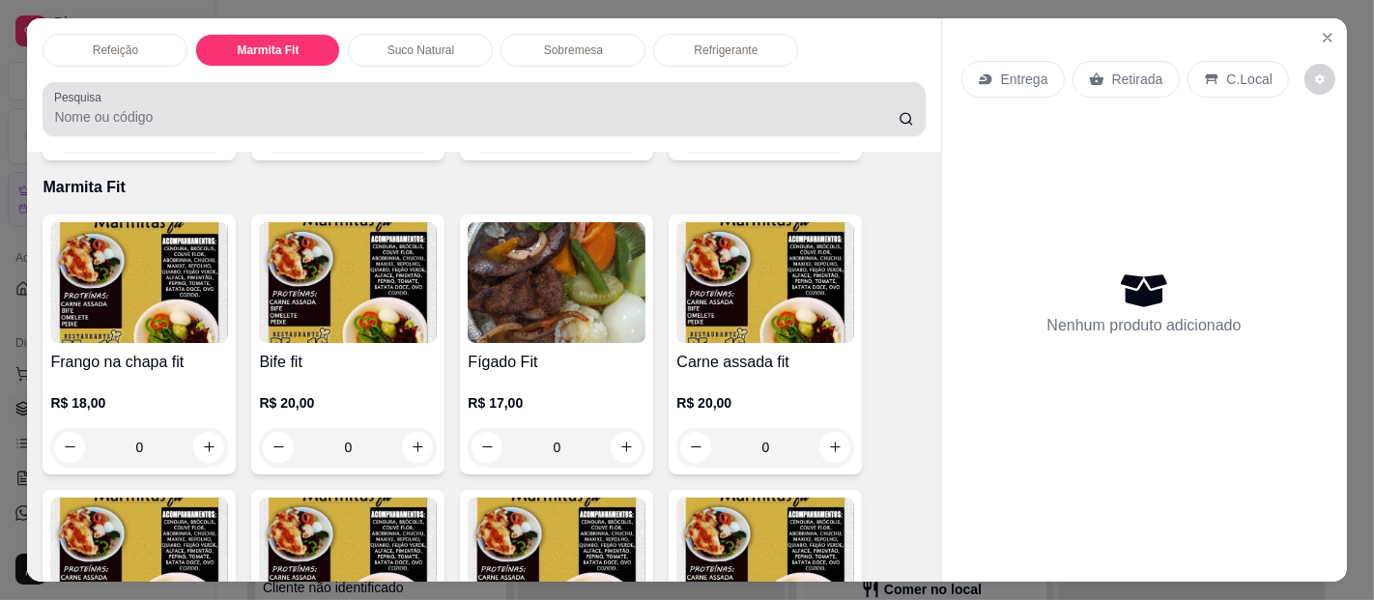
scroll to position [52, 0]
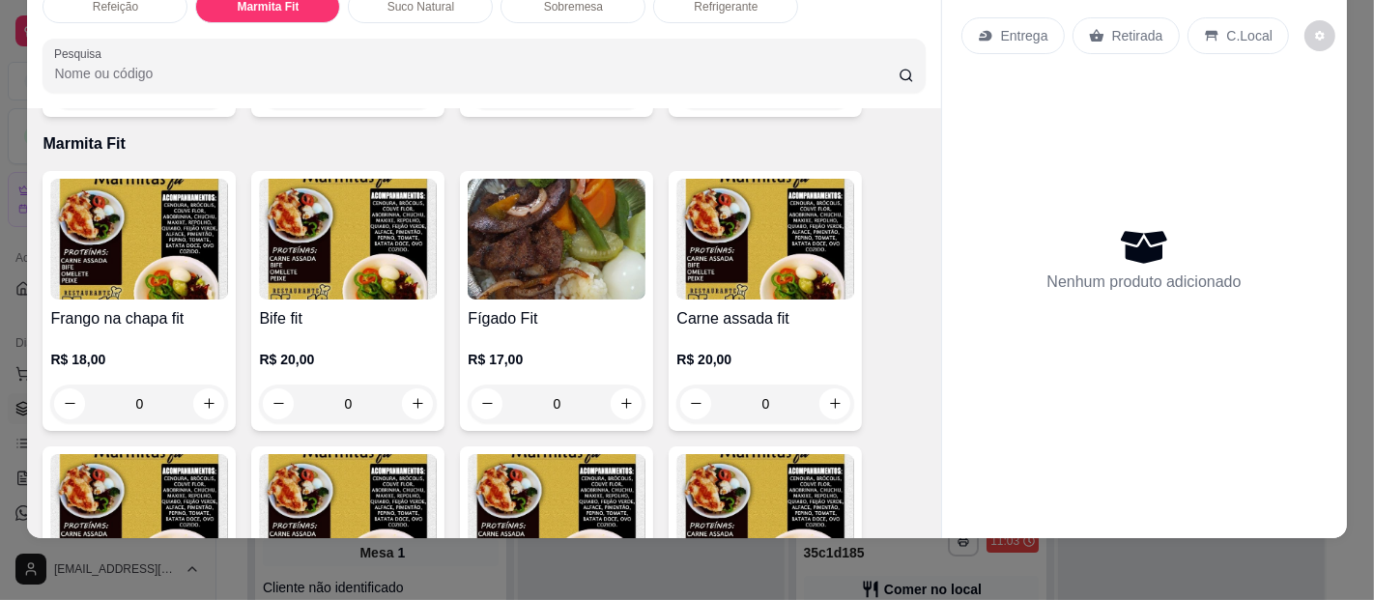
click at [155, 203] on img at bounding box center [139, 239] width 178 height 121
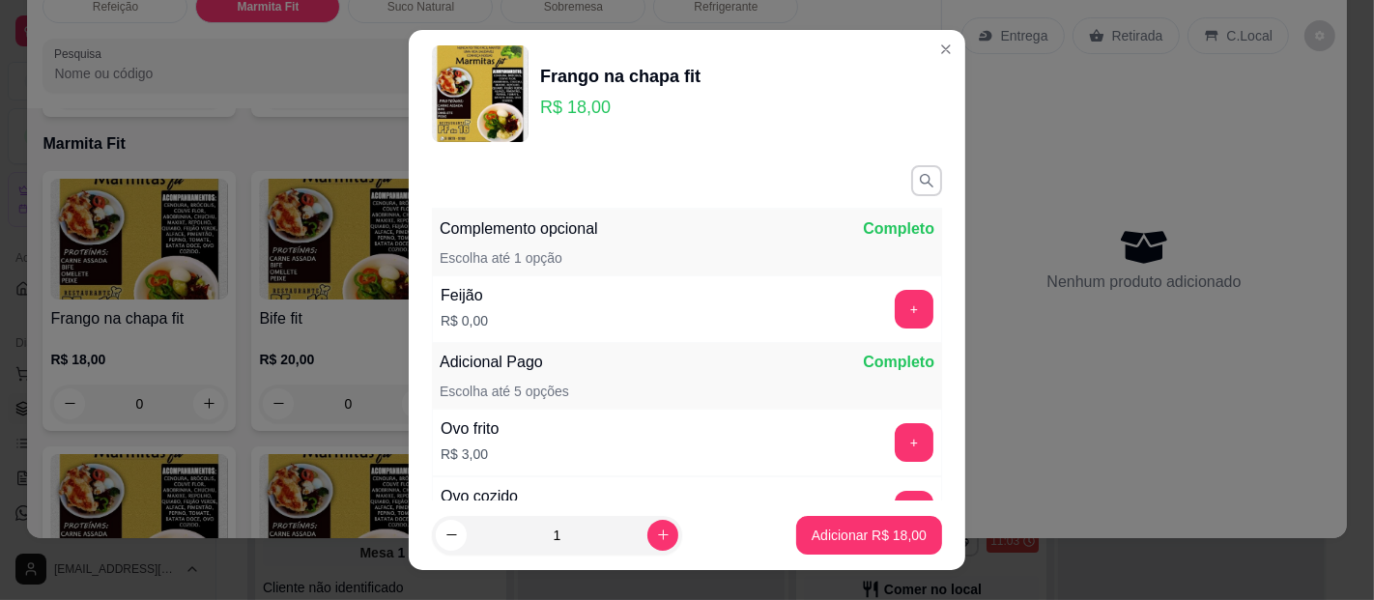
scroll to position [300, 0]
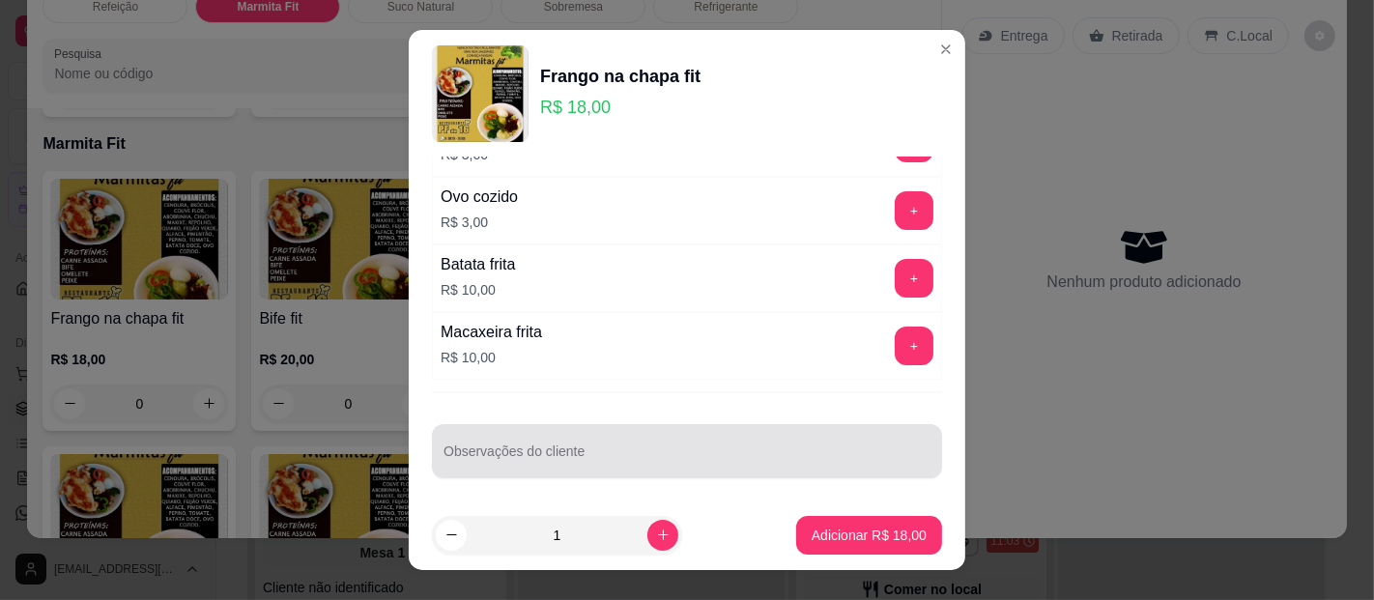
click at [516, 432] on div at bounding box center [687, 451] width 487 height 39
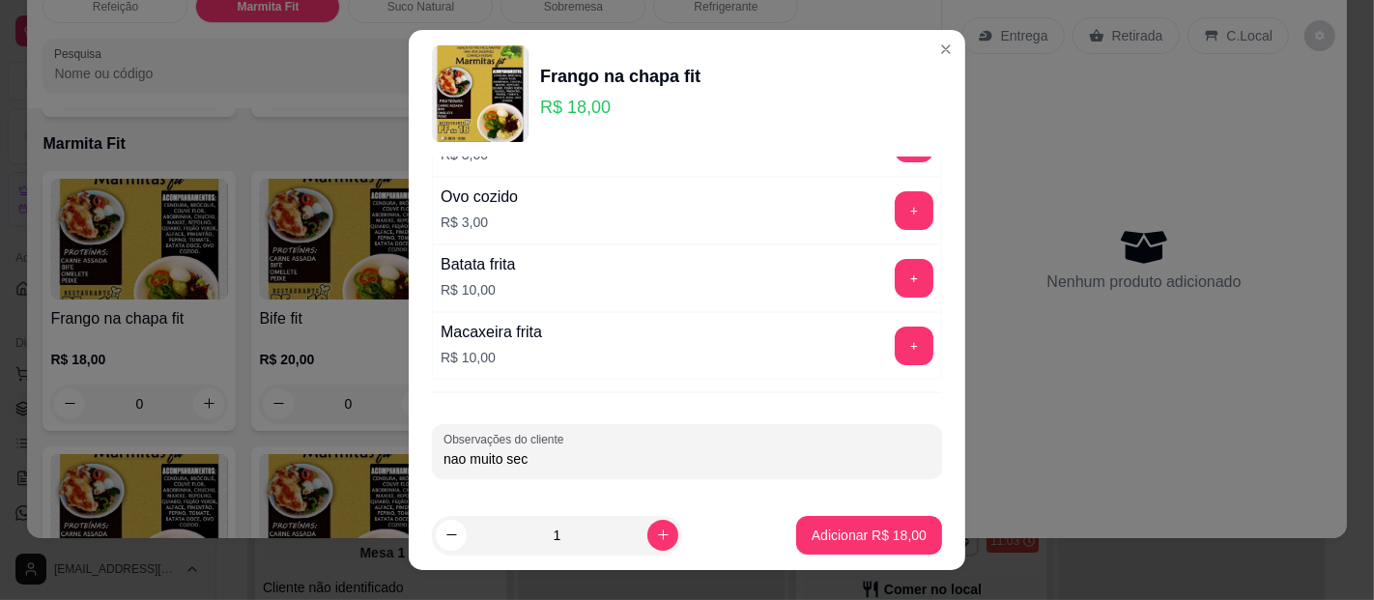
type input "nao muito seco"
click at [828, 520] on button "Adicionar R$ 18,00" at bounding box center [869, 535] width 146 height 39
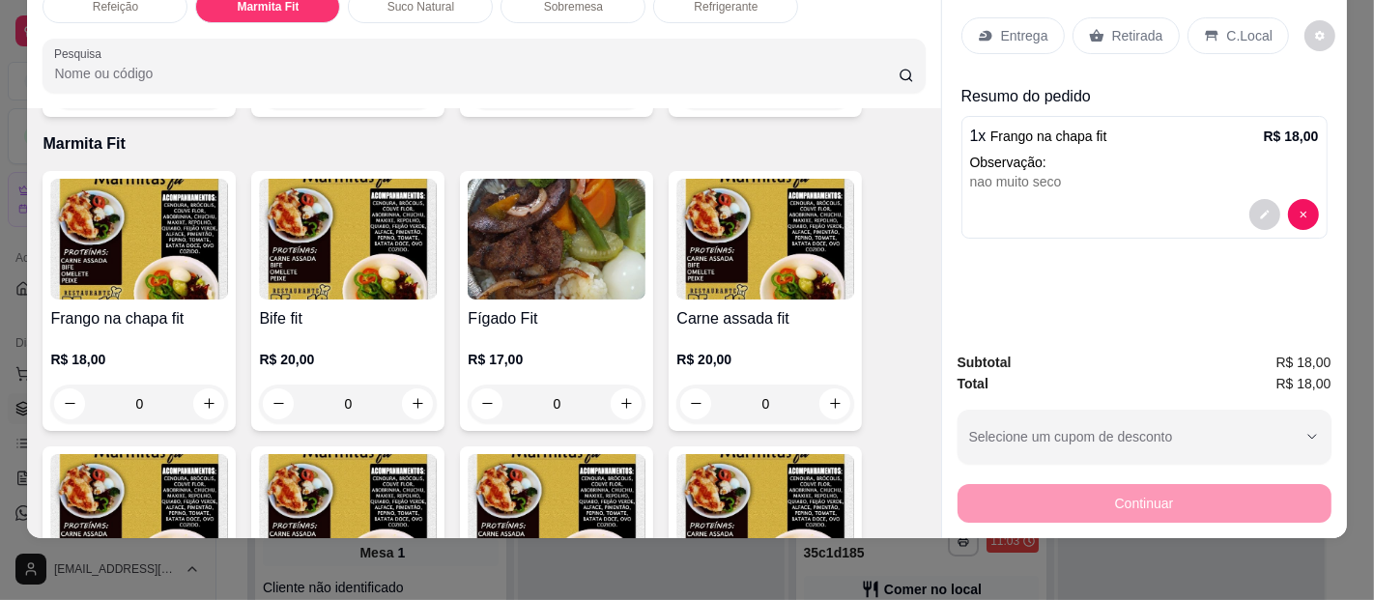
click at [1002, 26] on p "Entrega" at bounding box center [1024, 35] width 47 height 19
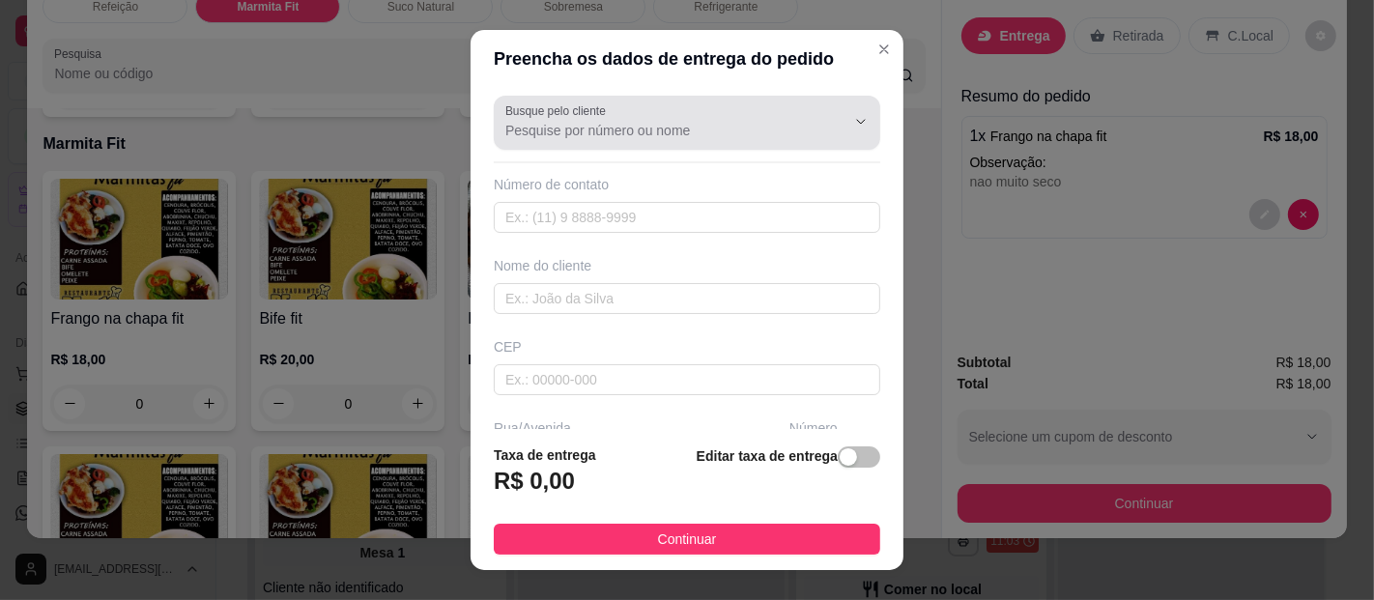
click at [607, 109] on div at bounding box center [686, 122] width 363 height 39
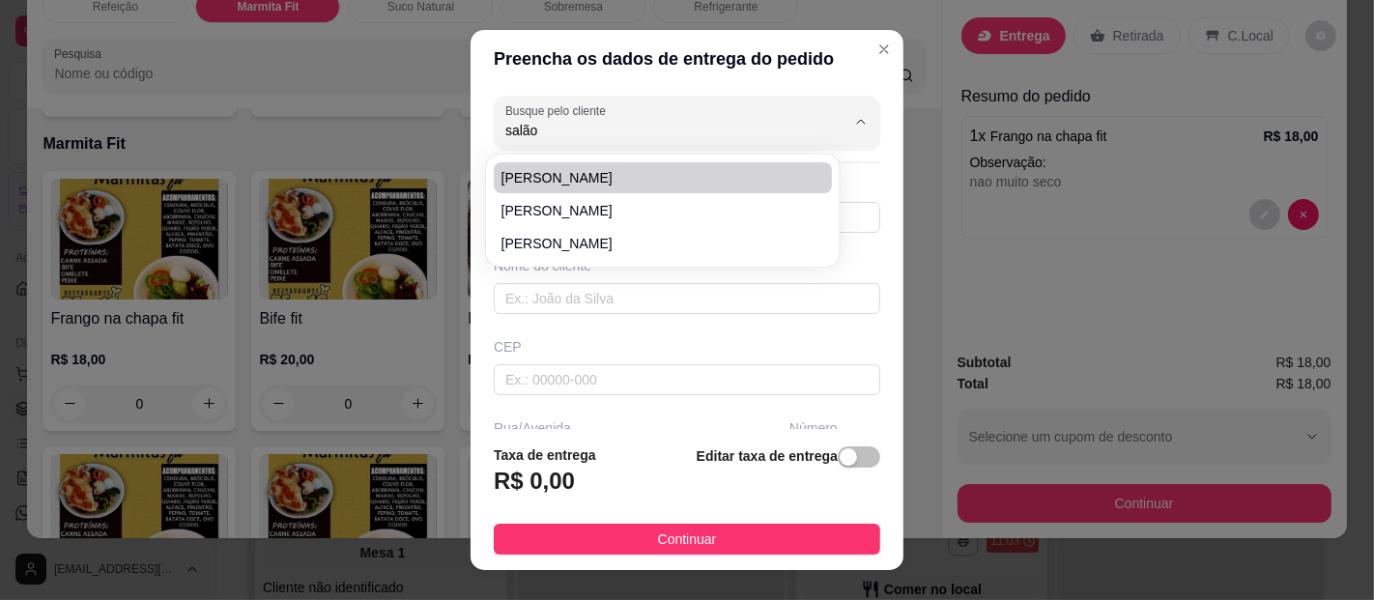
click at [562, 182] on span "[PERSON_NAME]" at bounding box center [653, 177] width 303 height 19
type input "[PERSON_NAME]"
type input "91980366389"
type input "[PERSON_NAME]"
type input "PA"
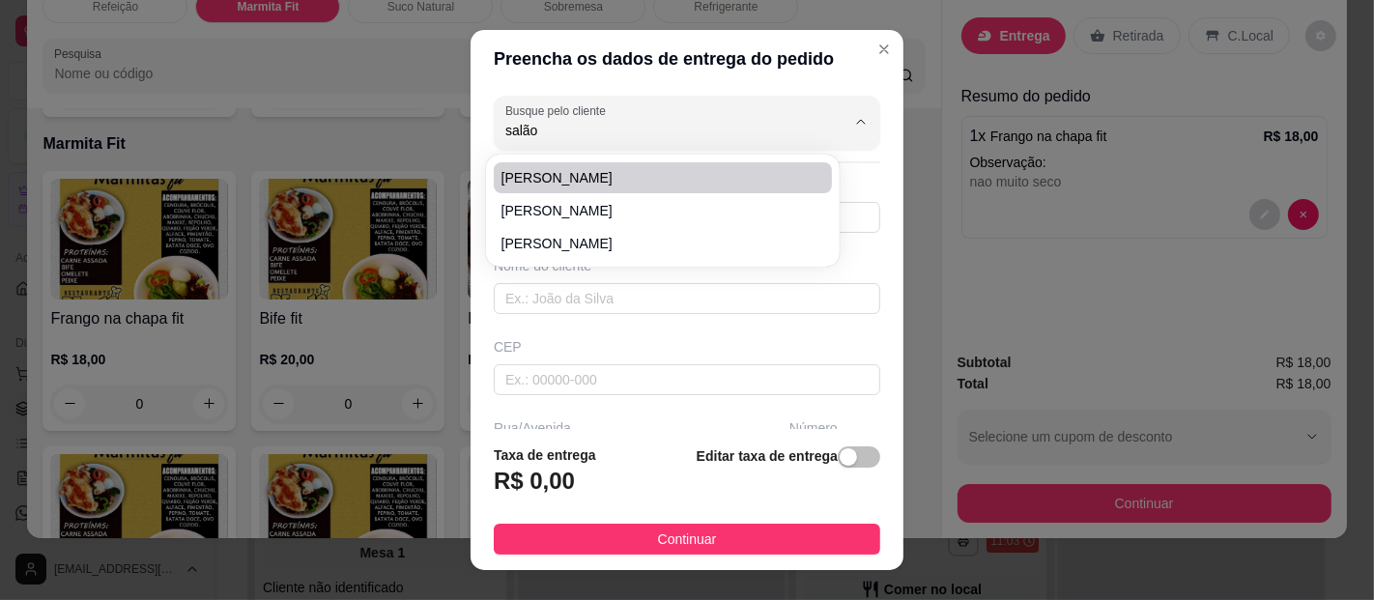
type input "[GEOGRAPHIC_DATA]"
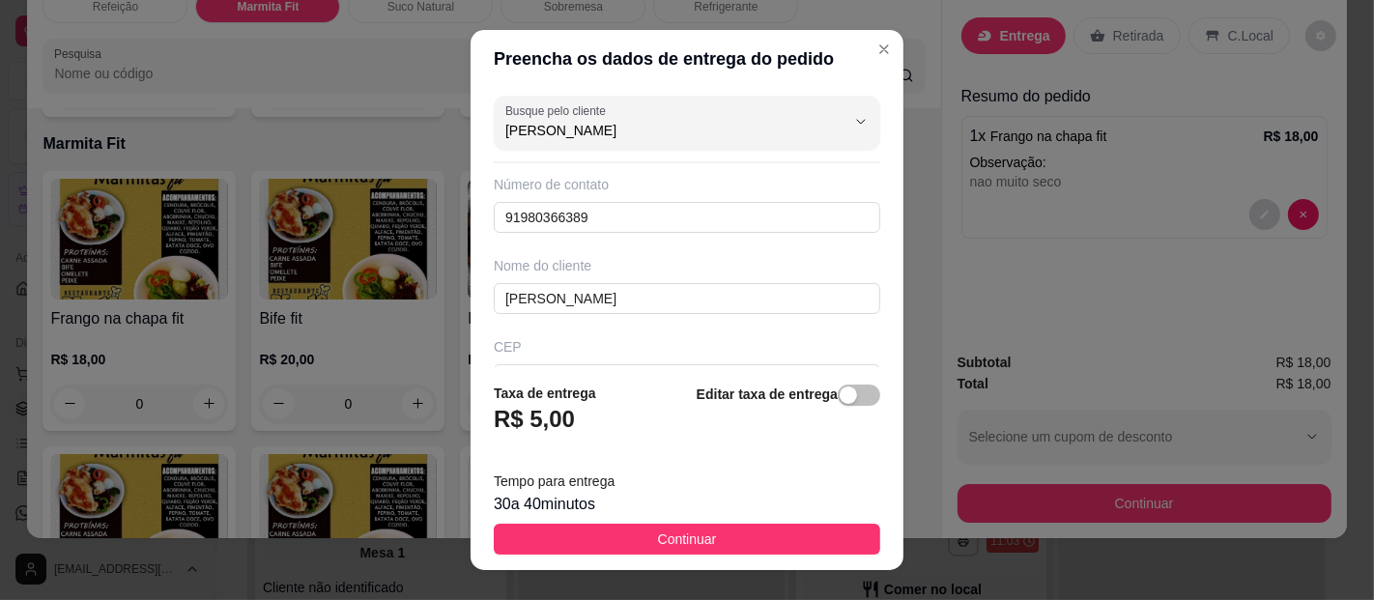
type input "[PERSON_NAME]"
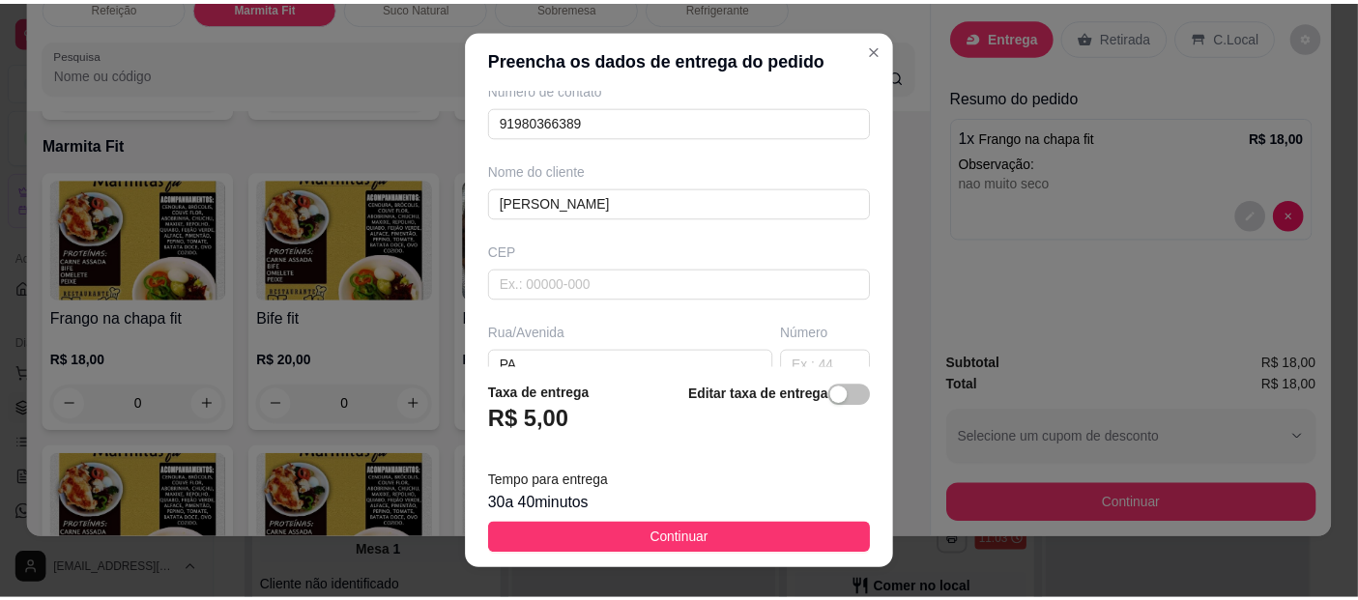
scroll to position [367, 0]
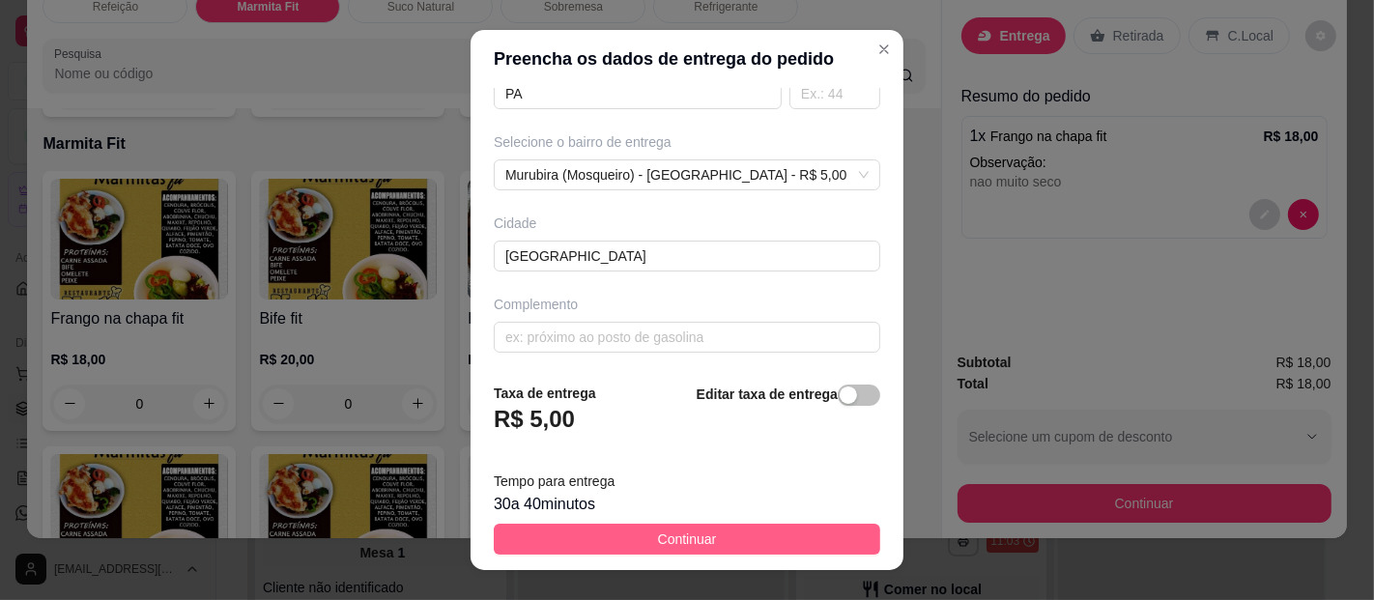
click at [698, 533] on span "Continuar" at bounding box center [687, 539] width 59 height 21
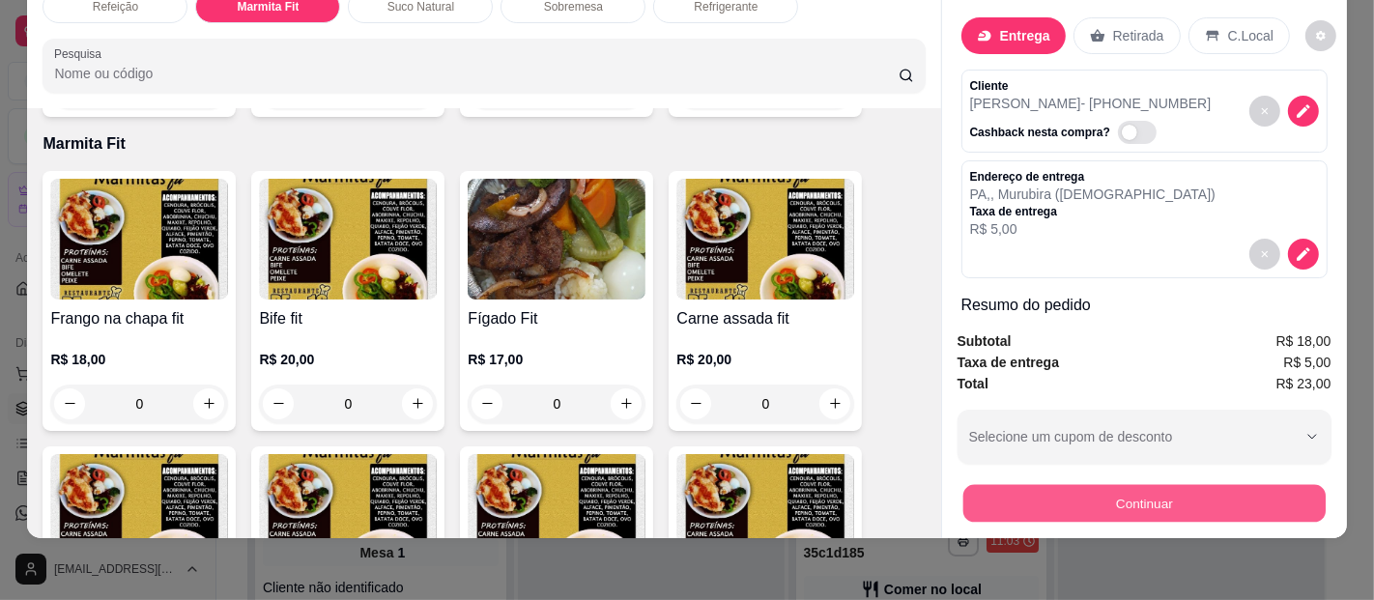
click at [1195, 493] on button "Continuar" at bounding box center [1144, 504] width 362 height 38
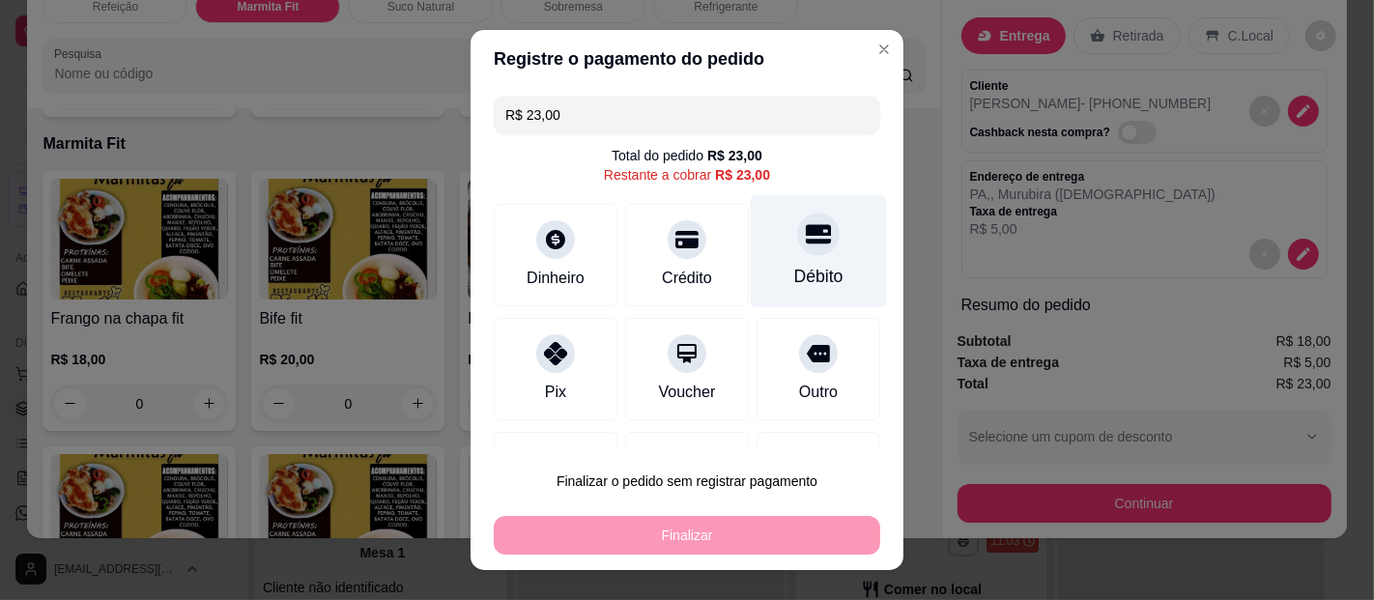
click at [780, 257] on div "Débito" at bounding box center [819, 251] width 136 height 113
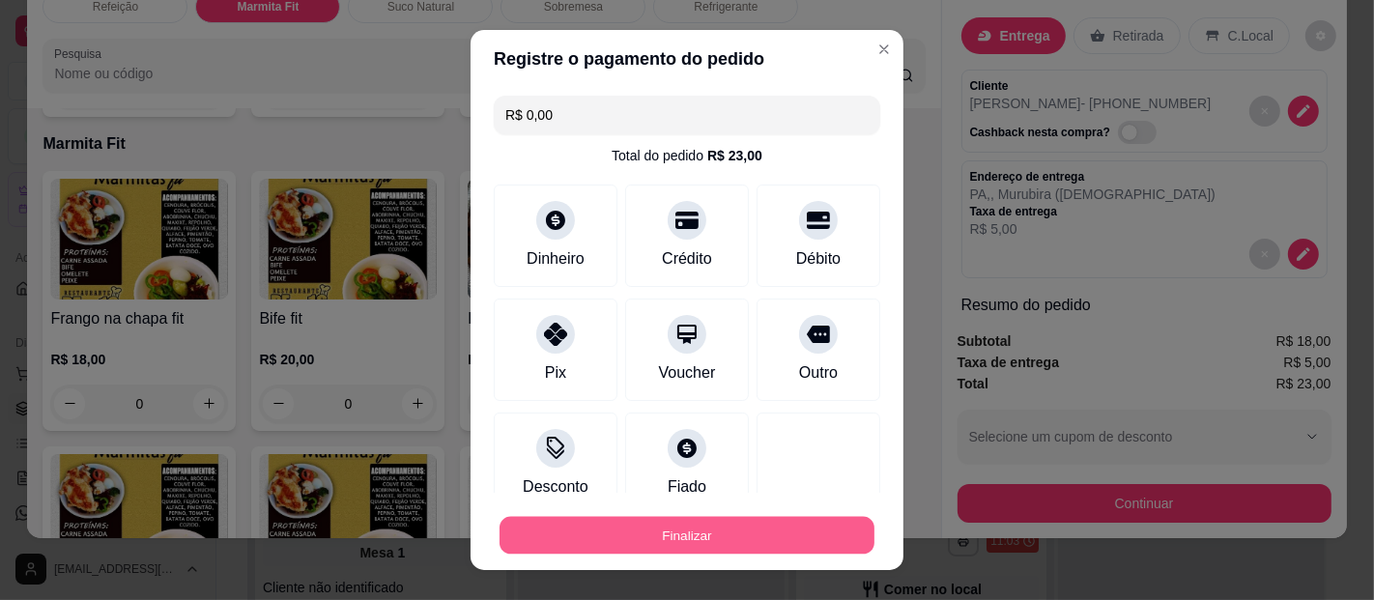
click at [691, 529] on button "Finalizar" at bounding box center [687, 536] width 375 height 38
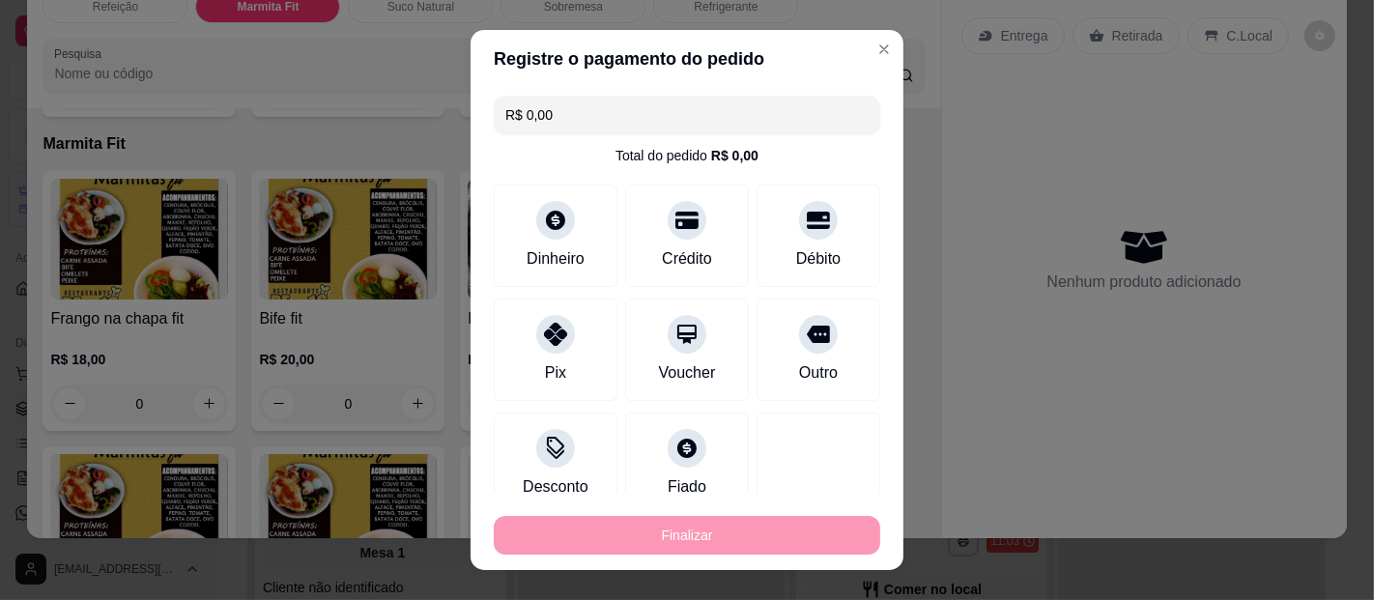
type input "-R$ 23,00"
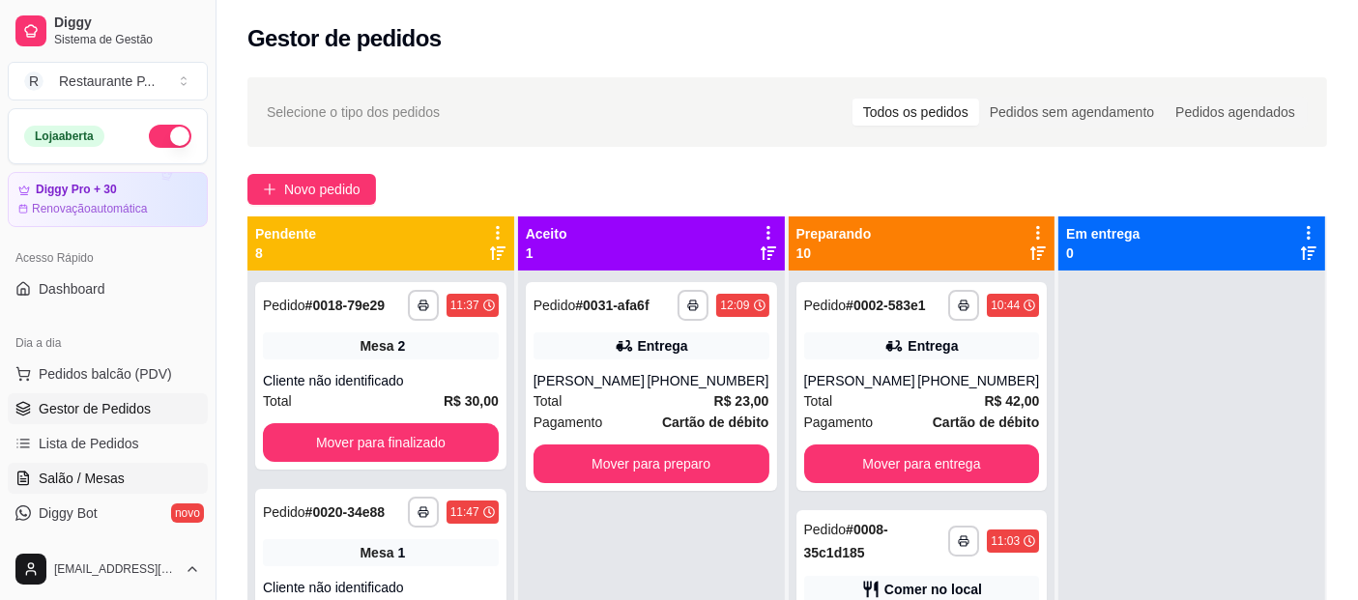
click at [75, 475] on span "Salão / Mesas" at bounding box center [82, 478] width 86 height 19
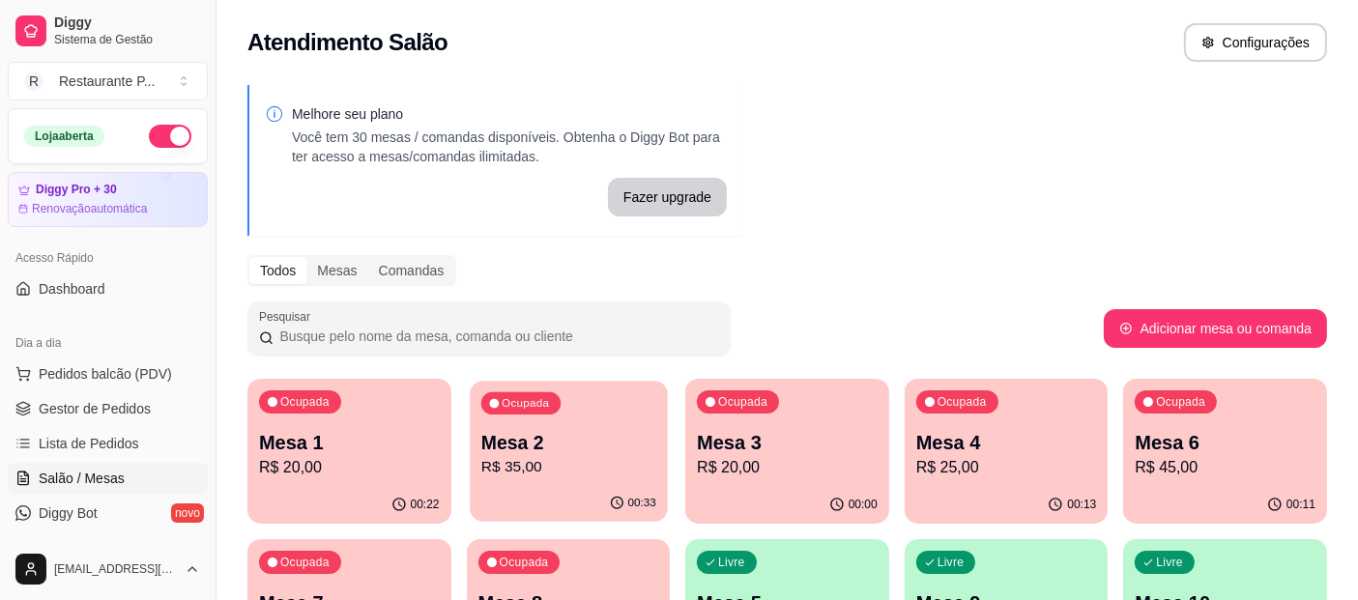
click at [599, 440] on p "Mesa 2" at bounding box center [567, 443] width 175 height 26
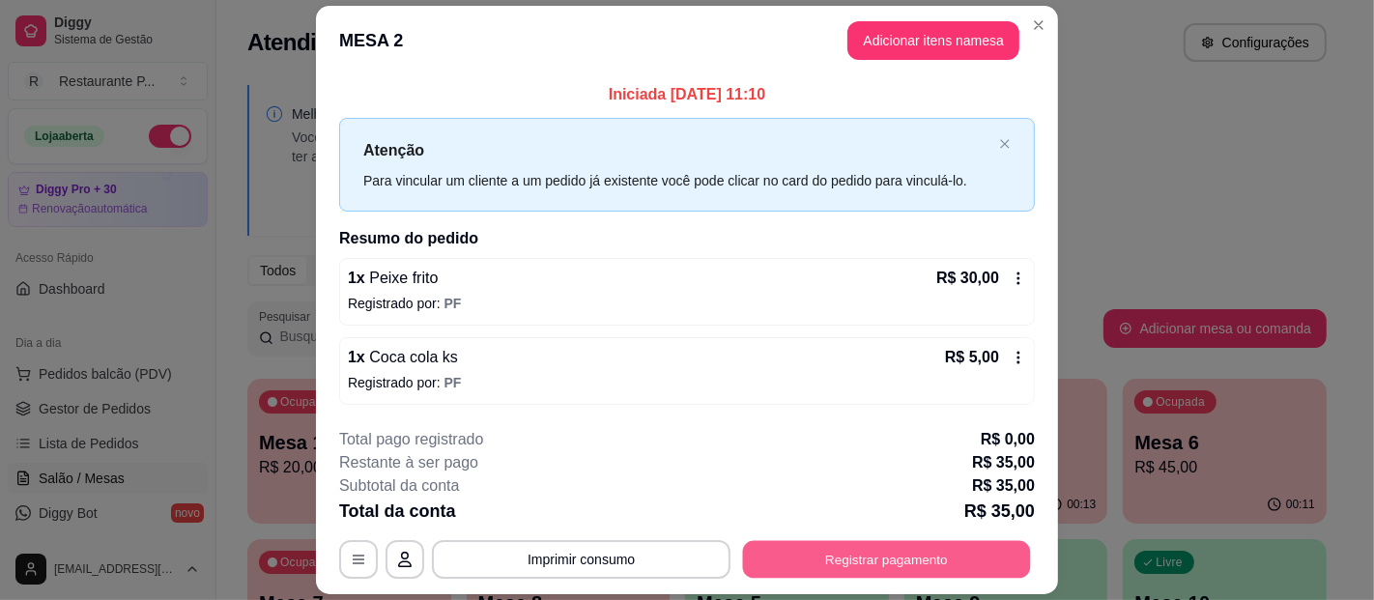
click at [864, 548] on button "Registrar pagamento" at bounding box center [887, 560] width 288 height 38
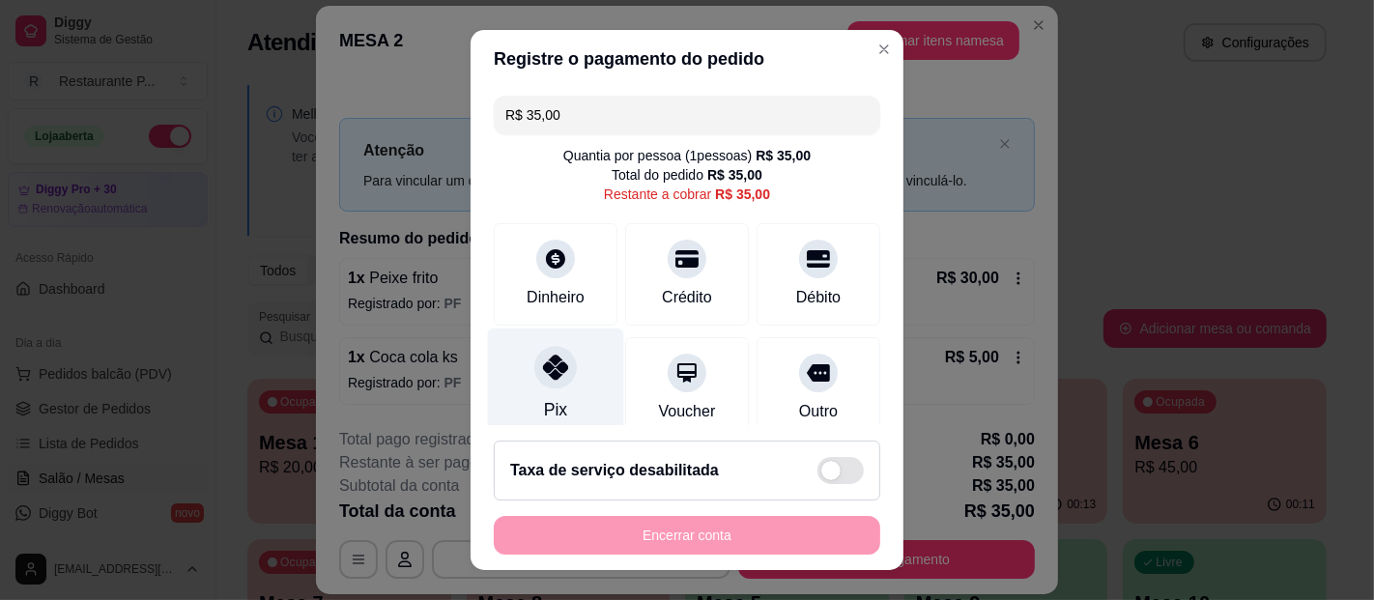
click at [546, 385] on div at bounding box center [555, 367] width 43 height 43
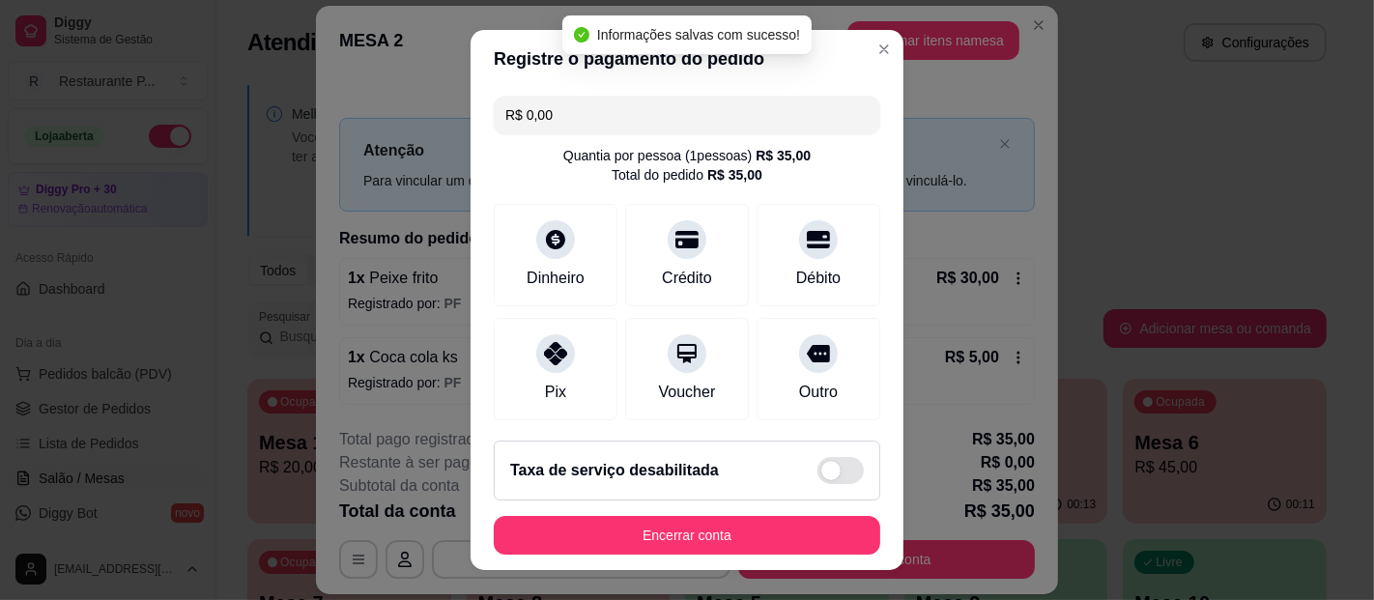
type input "R$ 0,00"
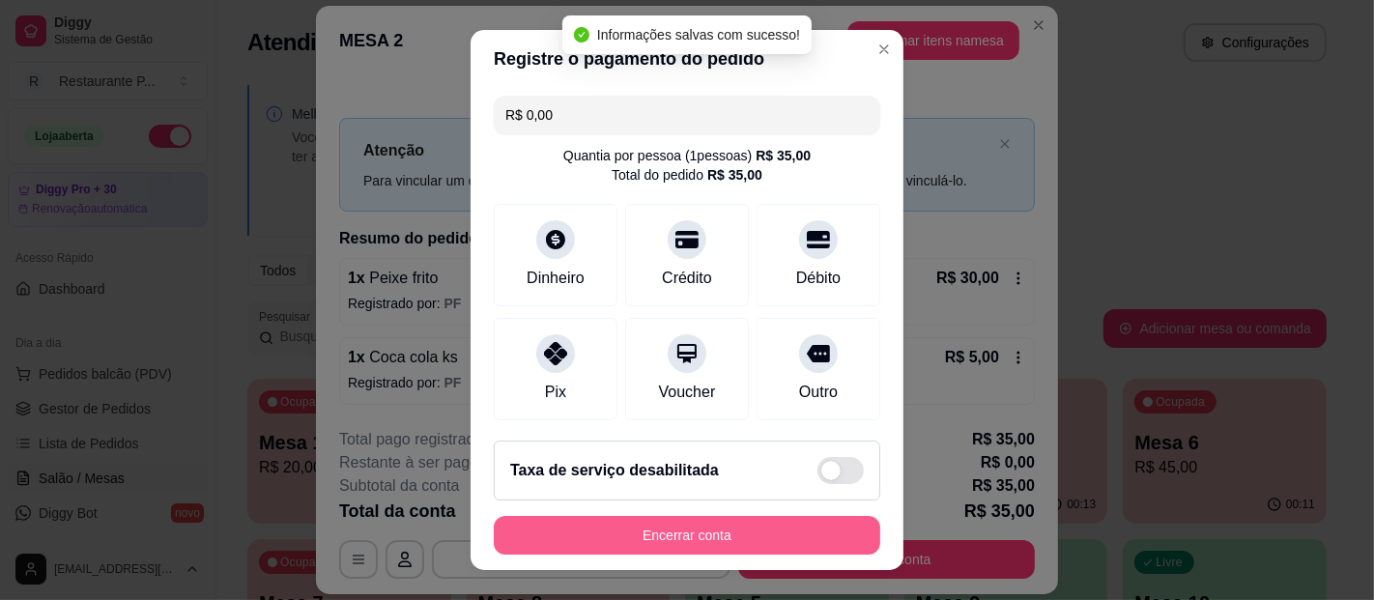
click at [649, 518] on button "Encerrar conta" at bounding box center [687, 535] width 387 height 39
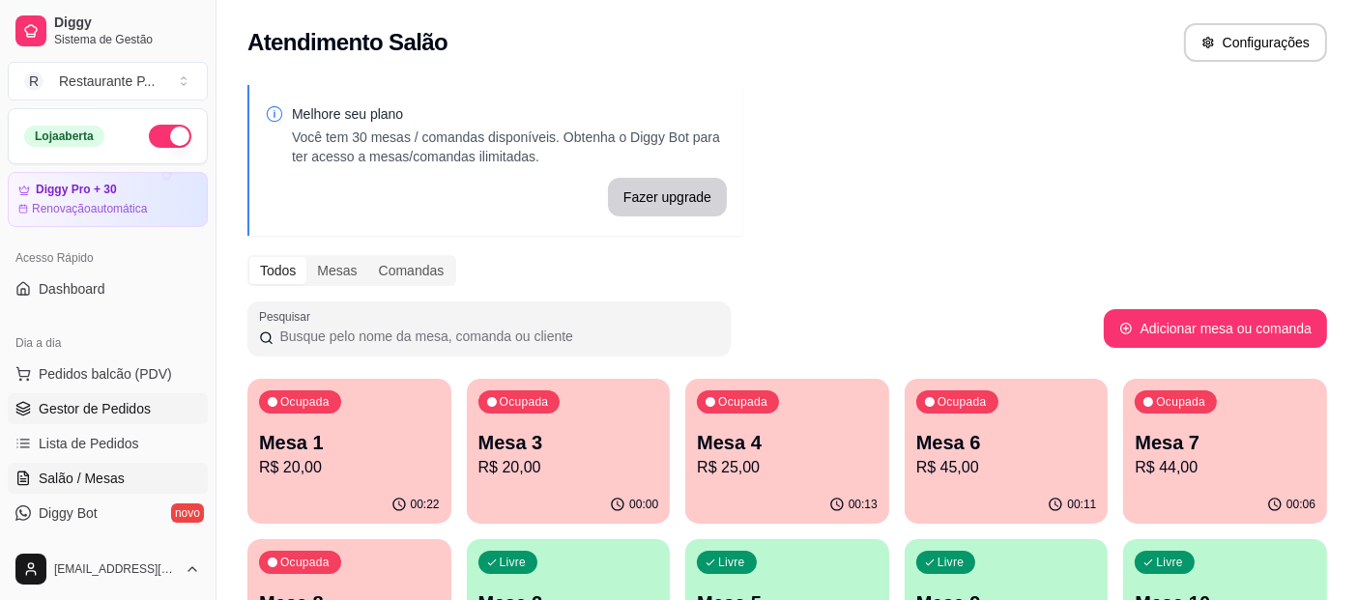
click at [99, 404] on span "Gestor de Pedidos" at bounding box center [95, 408] width 112 height 19
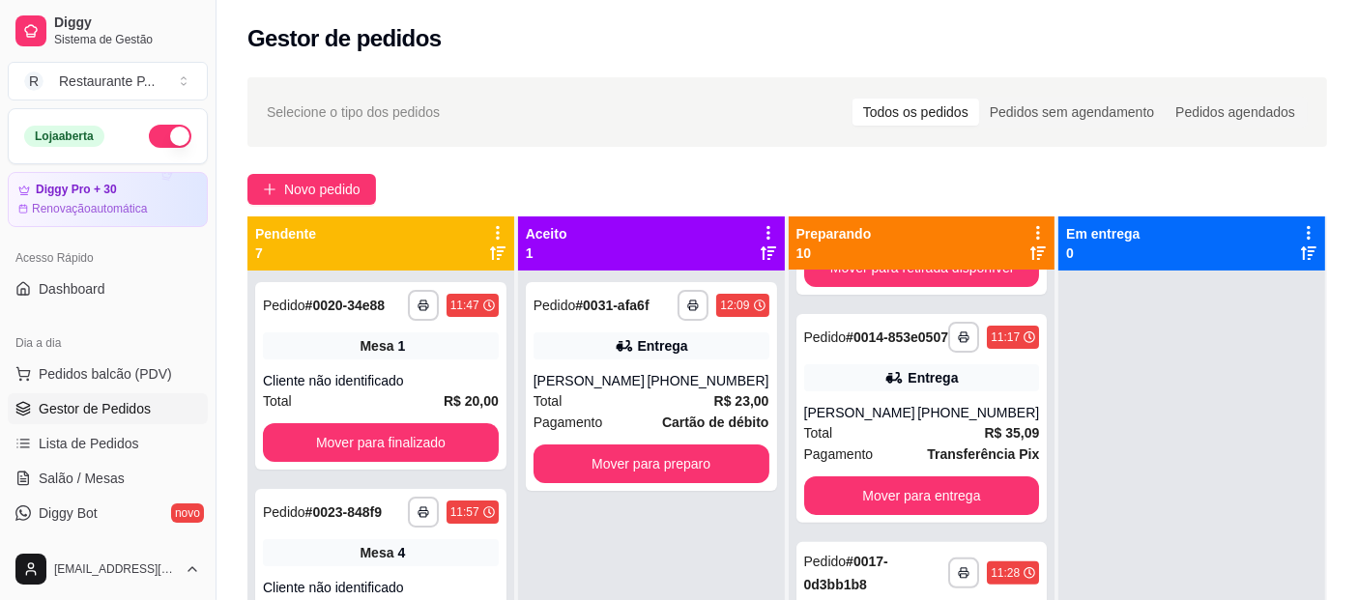
scroll to position [721, 0]
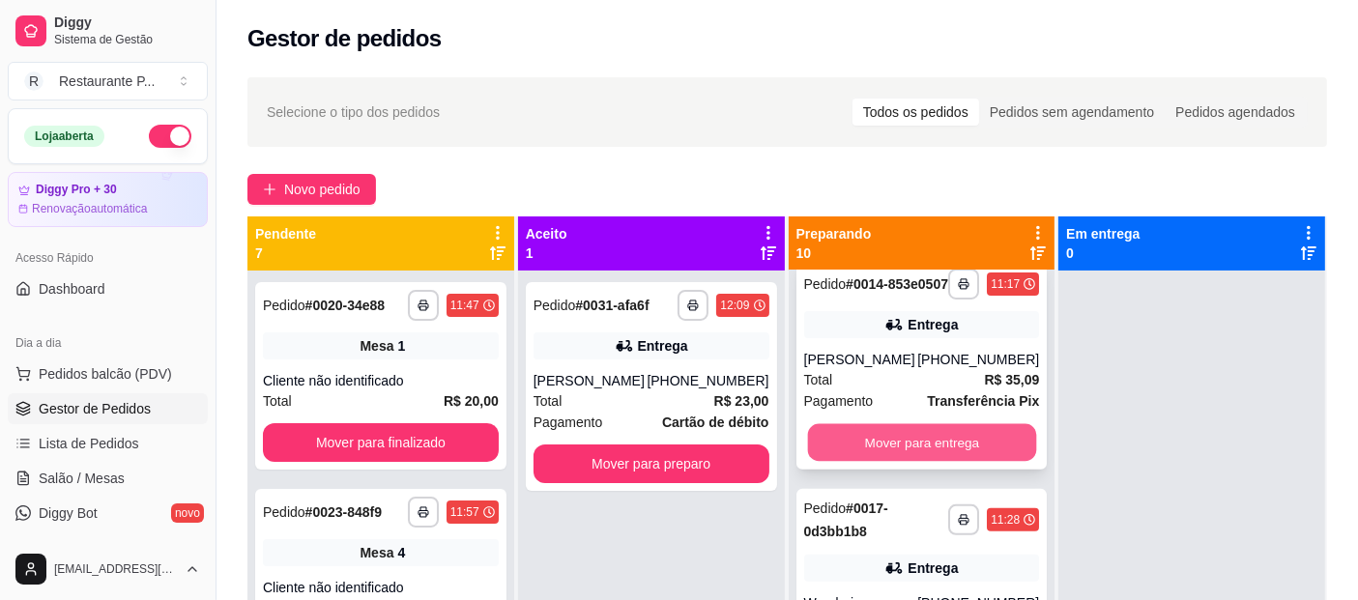
click at [962, 462] on button "Mover para entrega" at bounding box center [921, 443] width 228 height 38
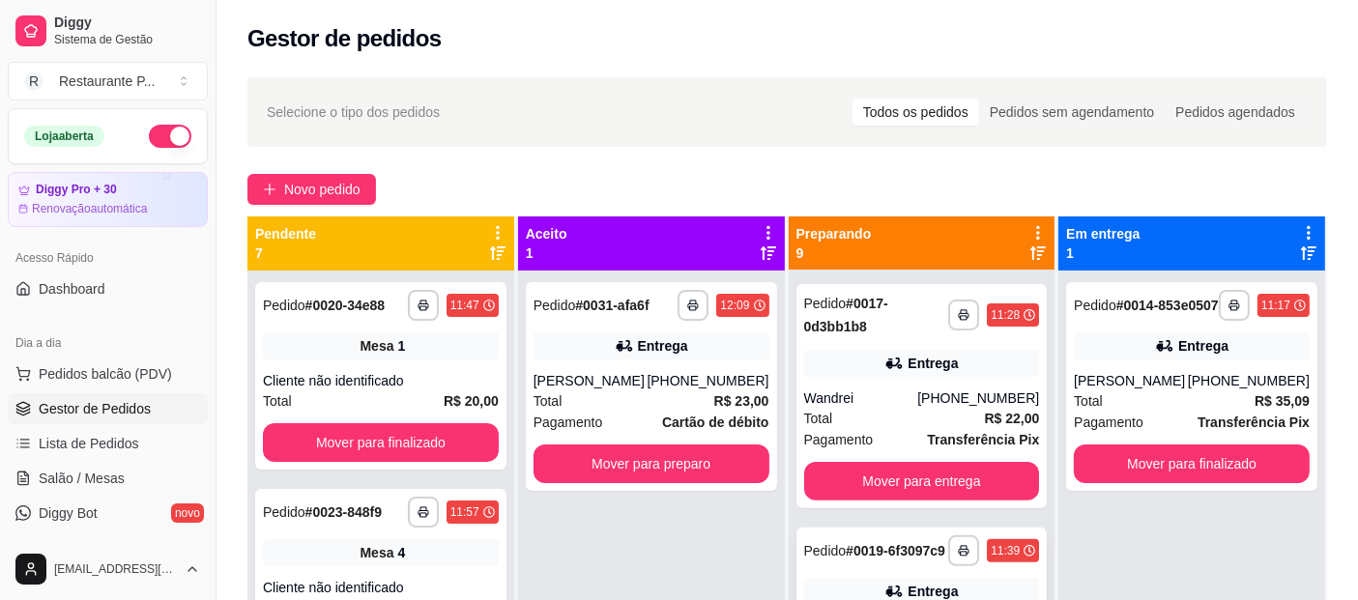
scroll to position [709, 0]
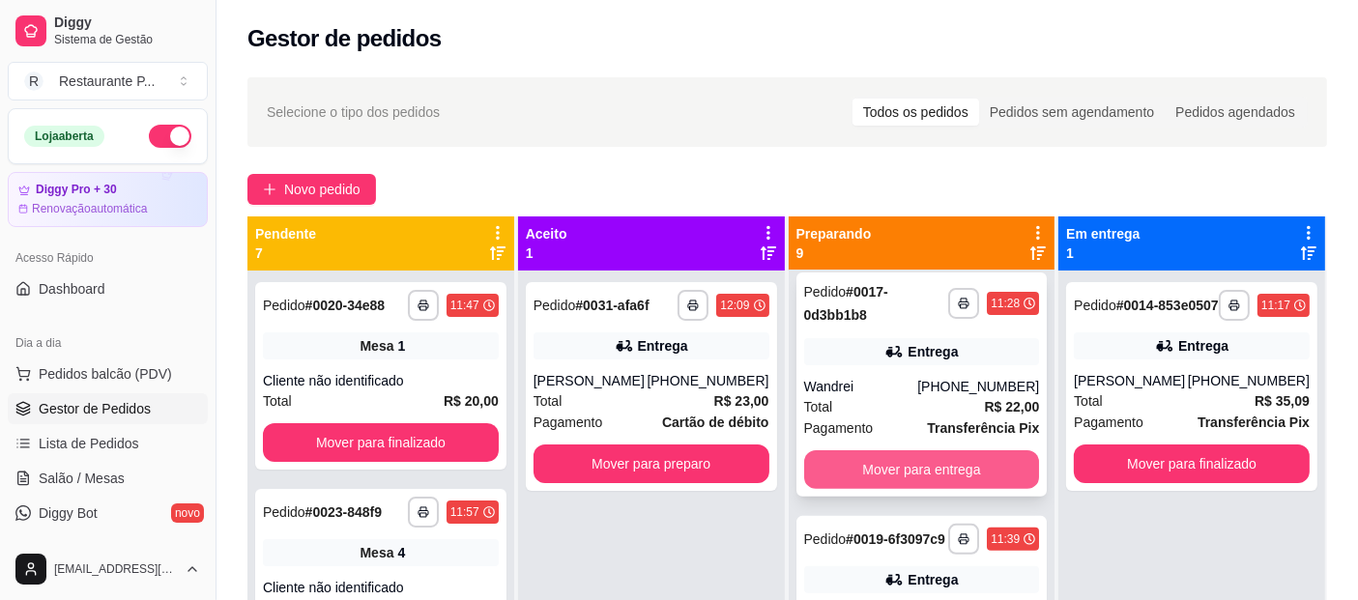
click at [929, 471] on button "Mover para entrega" at bounding box center [922, 469] width 236 height 39
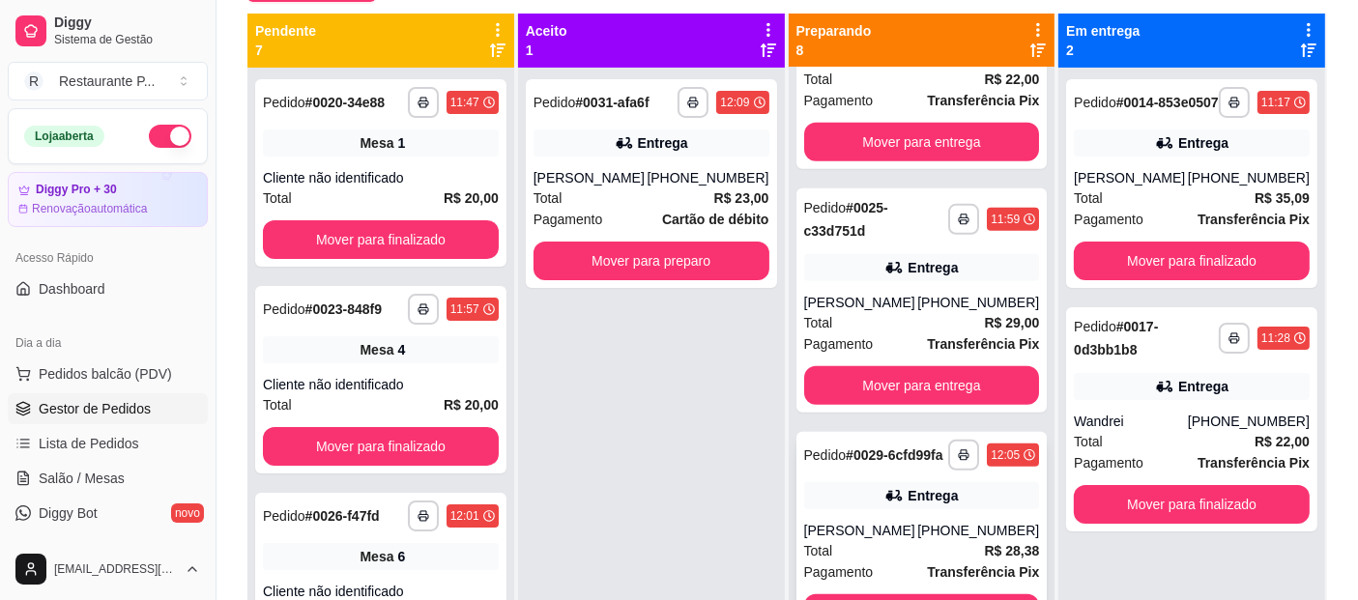
scroll to position [1311, 0]
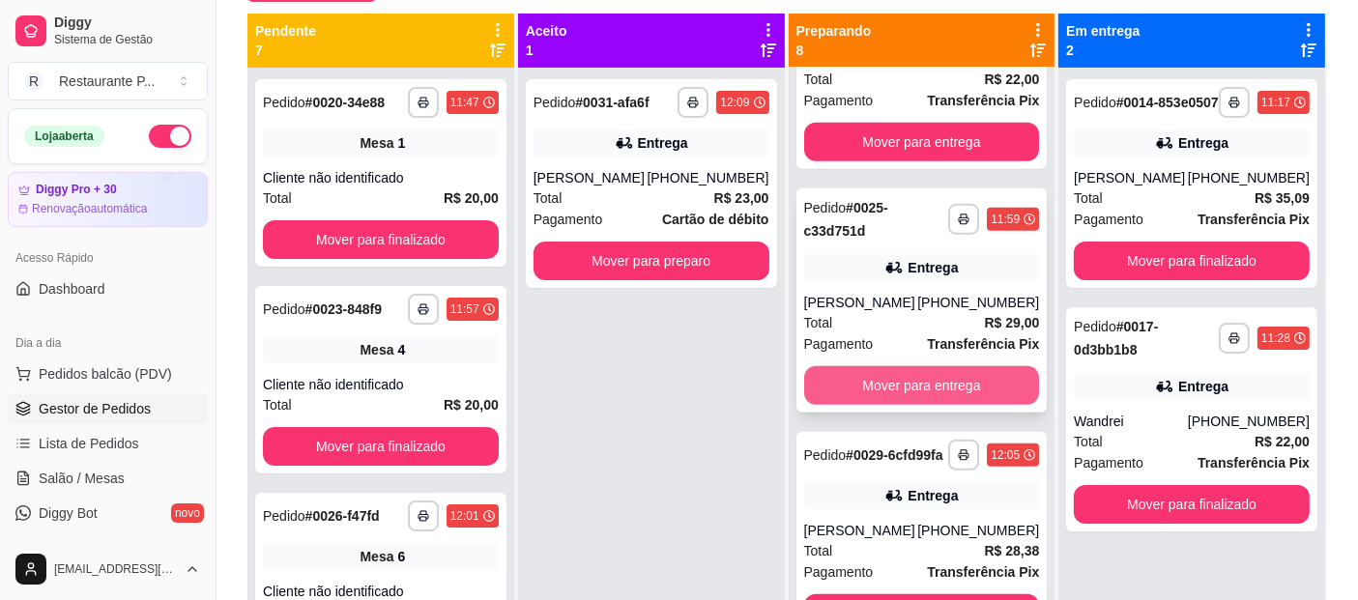
click at [915, 405] on button "Mover para entrega" at bounding box center [922, 385] width 236 height 39
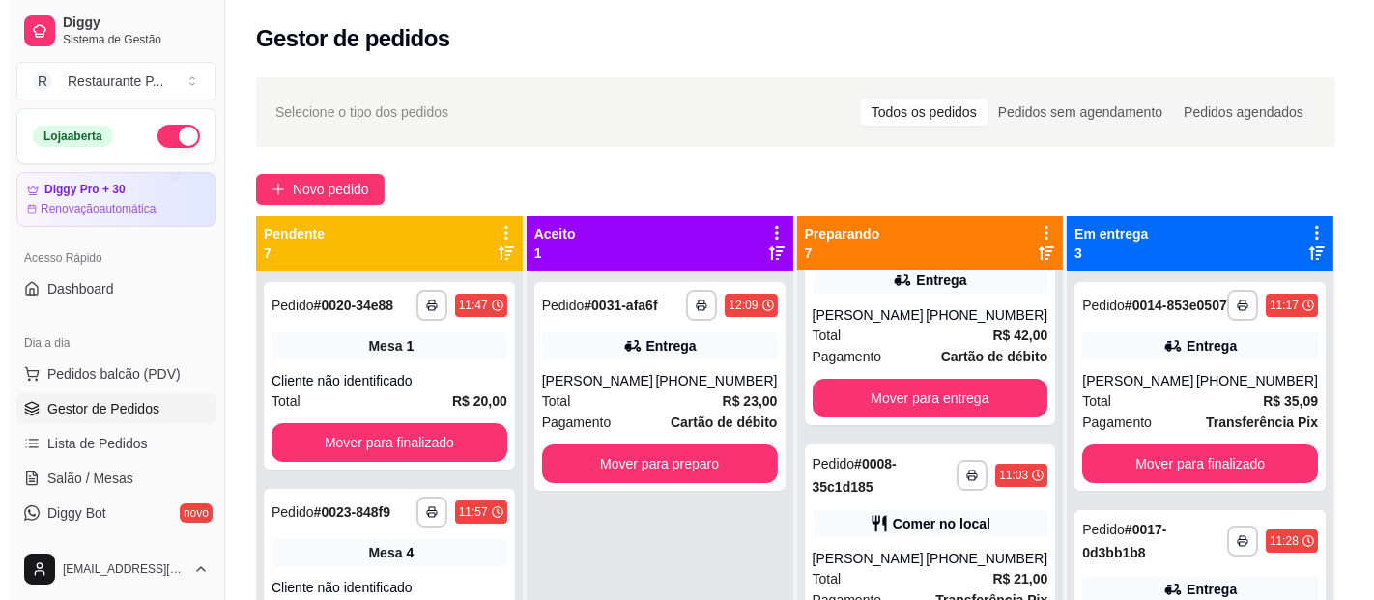
scroll to position [0, 0]
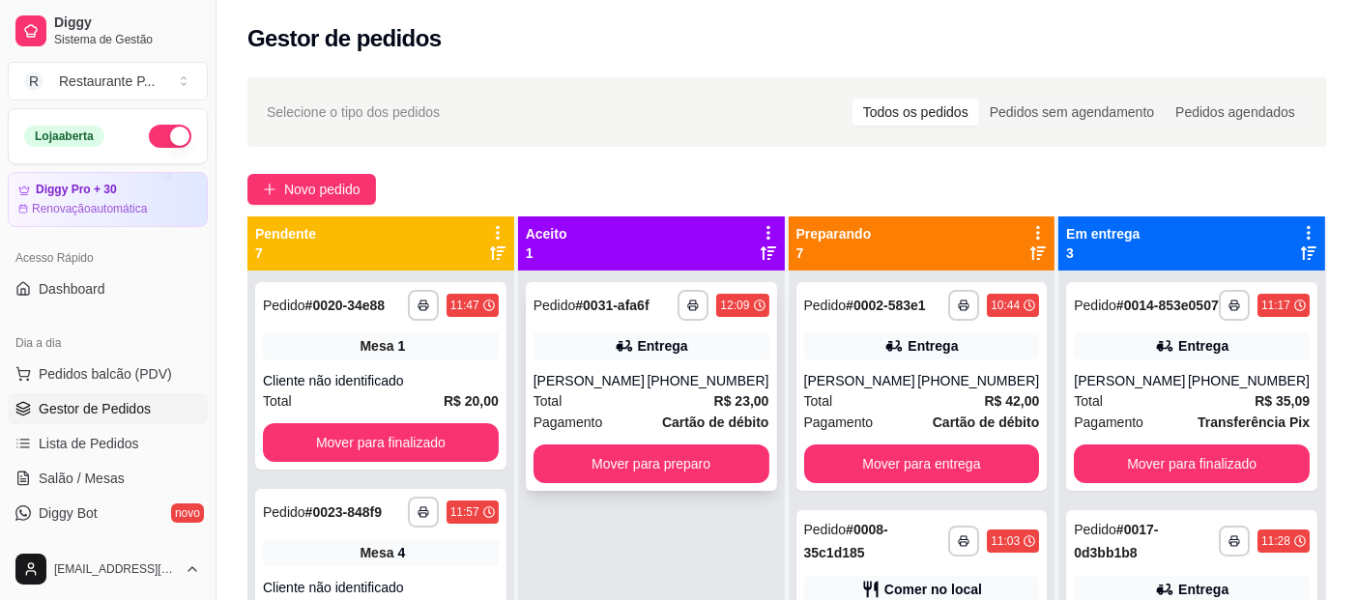
click at [659, 401] on div "Total R$ 23,00" at bounding box center [651, 400] width 236 height 21
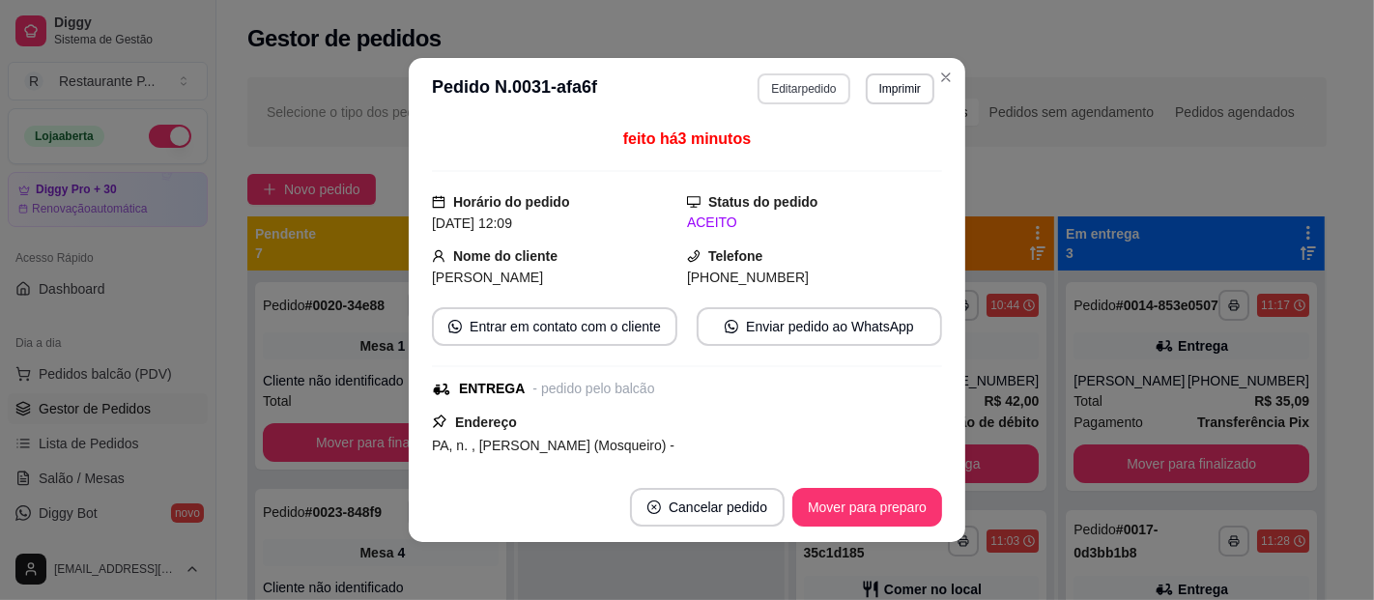
click at [793, 78] on button "Editar pedido" at bounding box center [804, 88] width 92 height 31
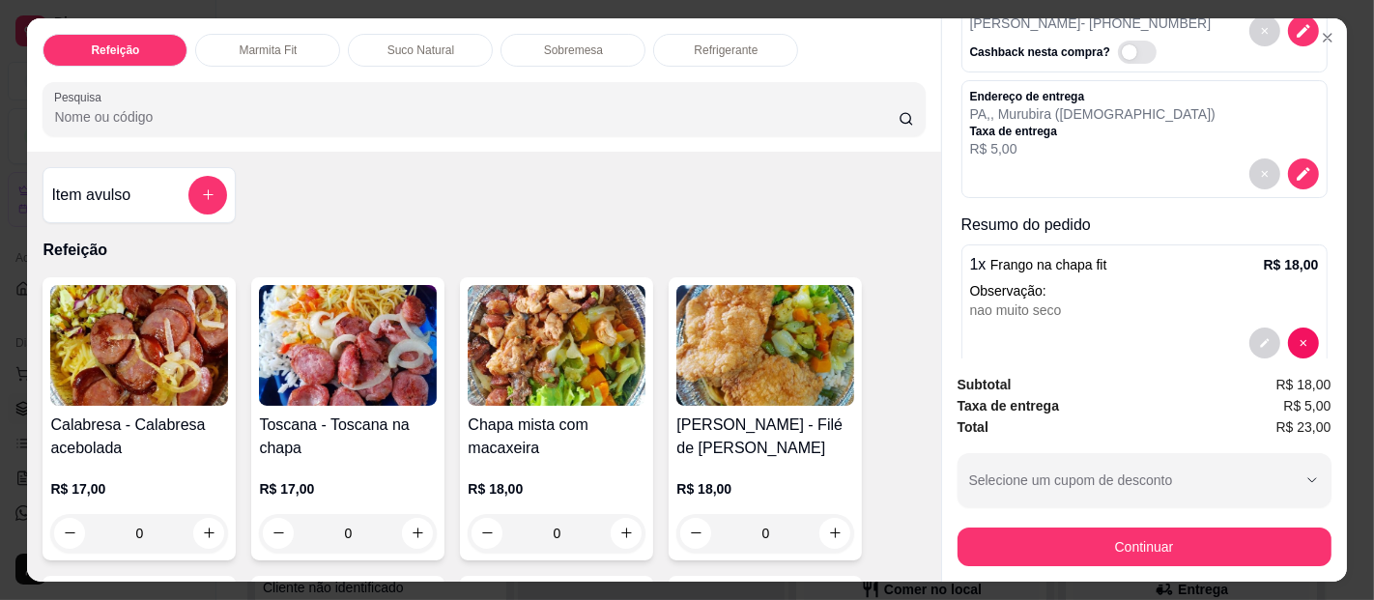
scroll to position [156, 0]
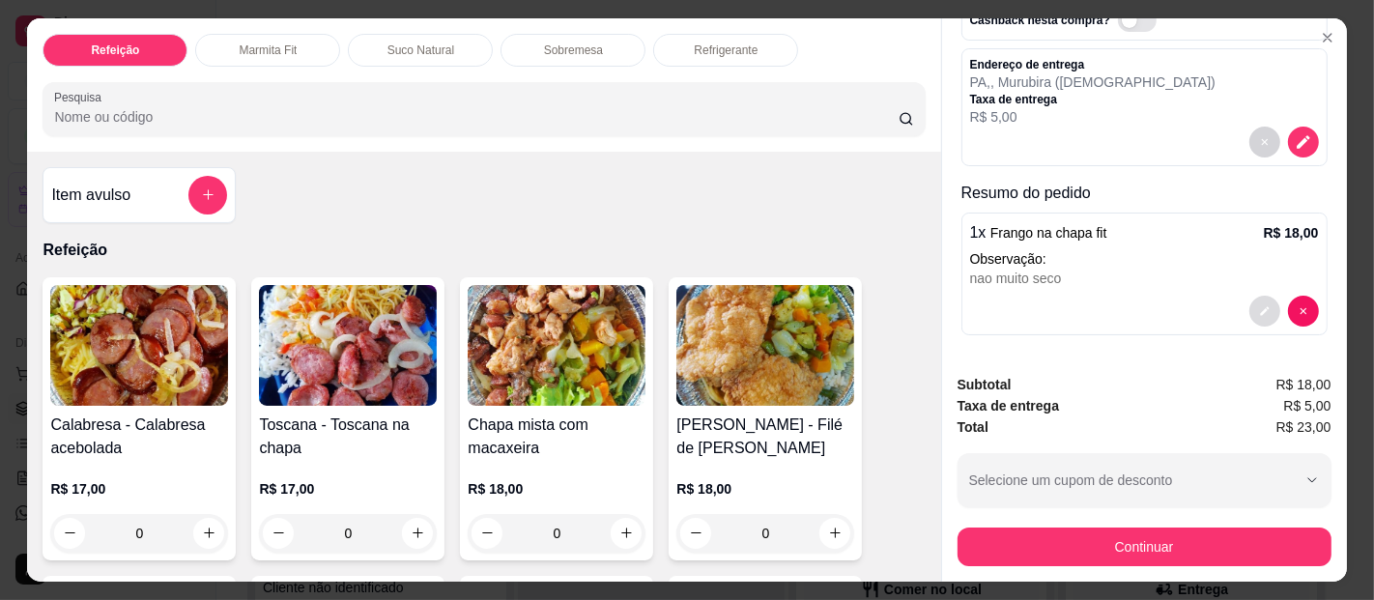
click at [1250, 296] on button "decrease-product-quantity" at bounding box center [1265, 311] width 31 height 31
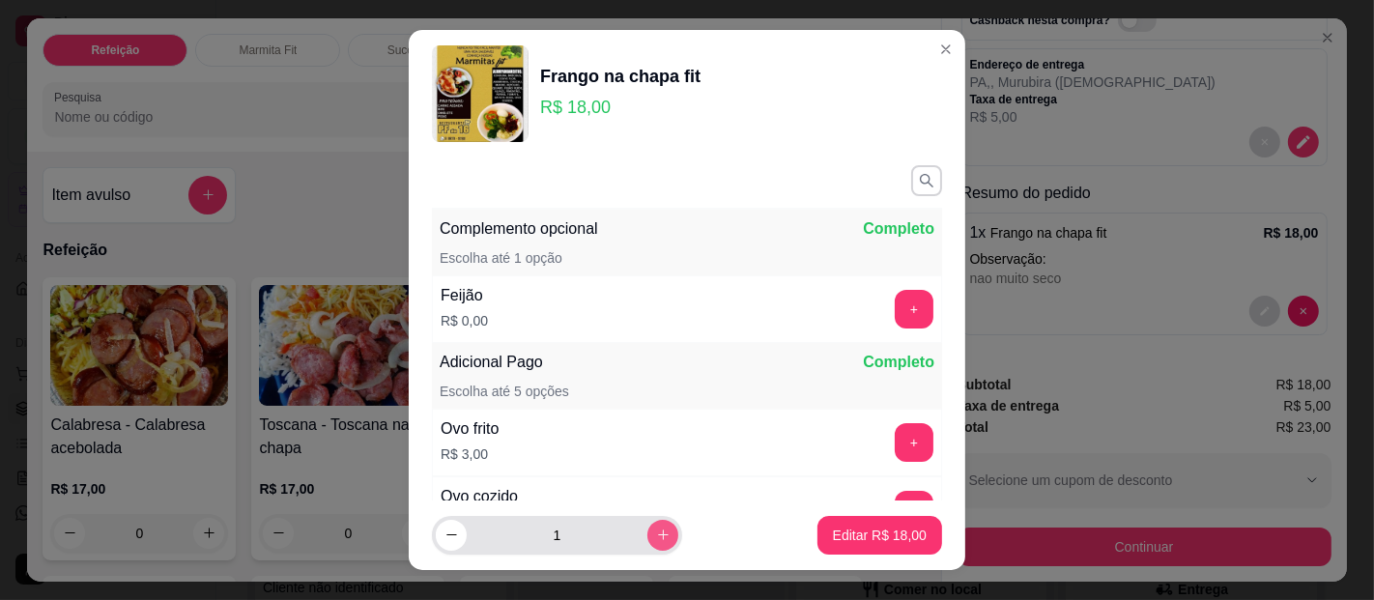
click at [658, 534] on icon "increase-product-quantity" at bounding box center [663, 536] width 11 height 11
type input "2"
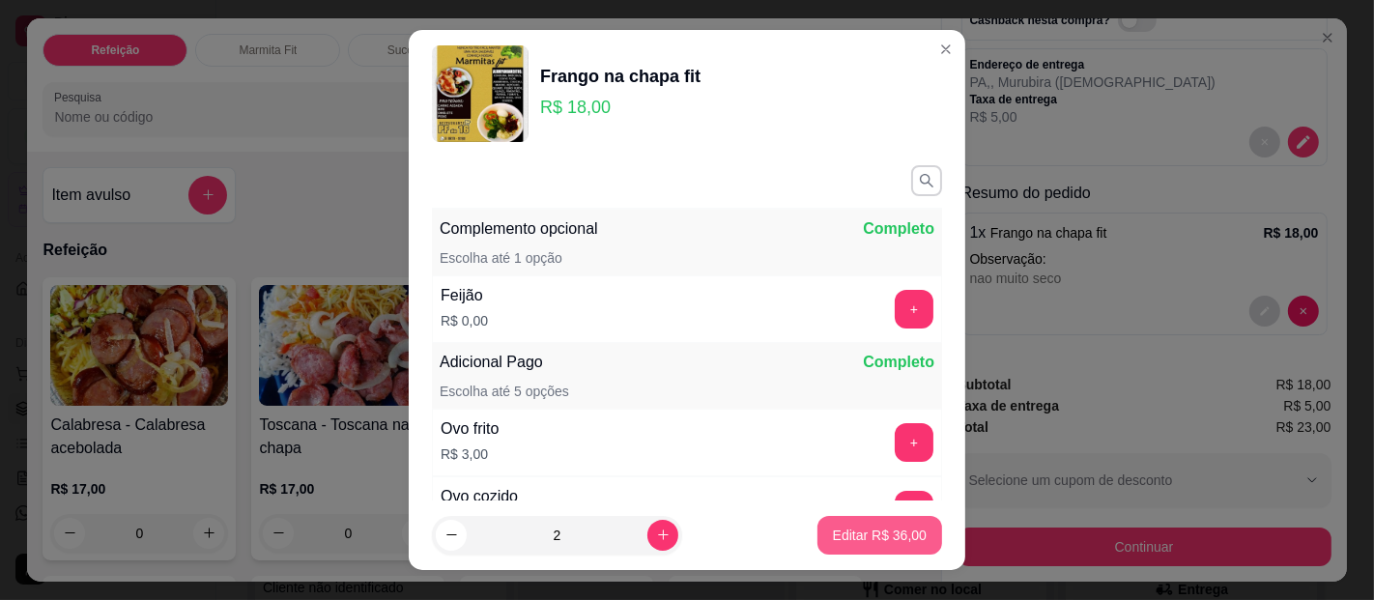
click at [871, 529] on p "Editar R$ 36,00" at bounding box center [880, 535] width 94 height 19
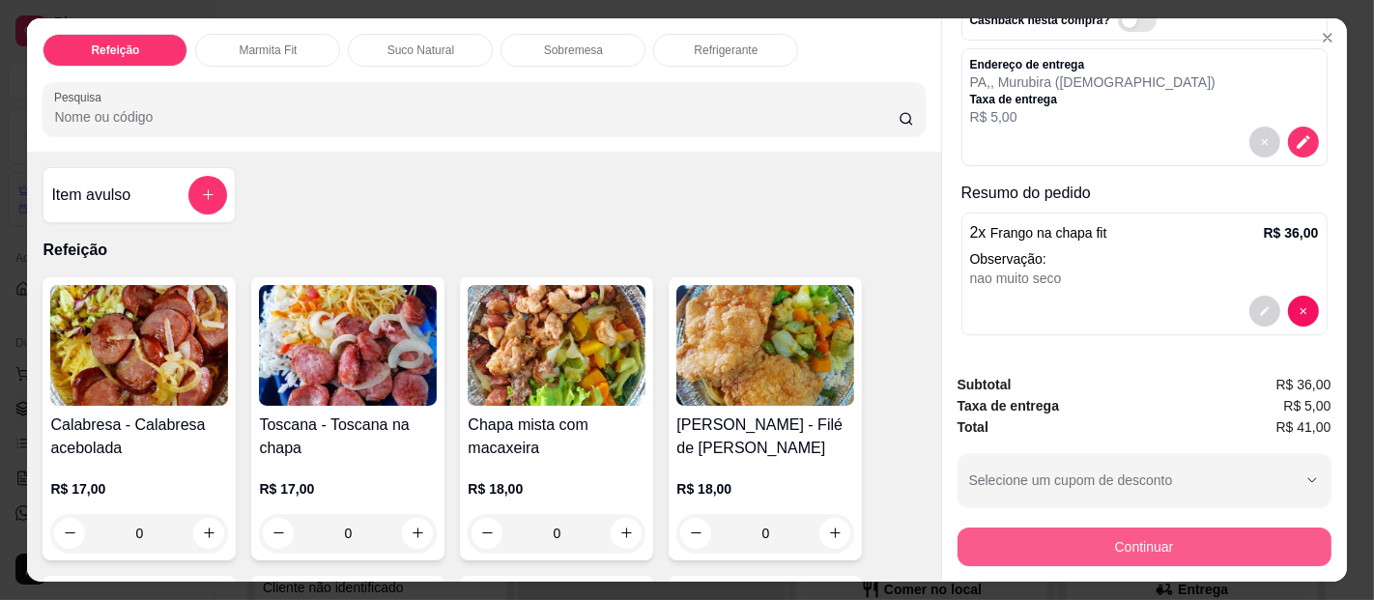
click at [1112, 535] on button "Continuar" at bounding box center [1145, 547] width 374 height 39
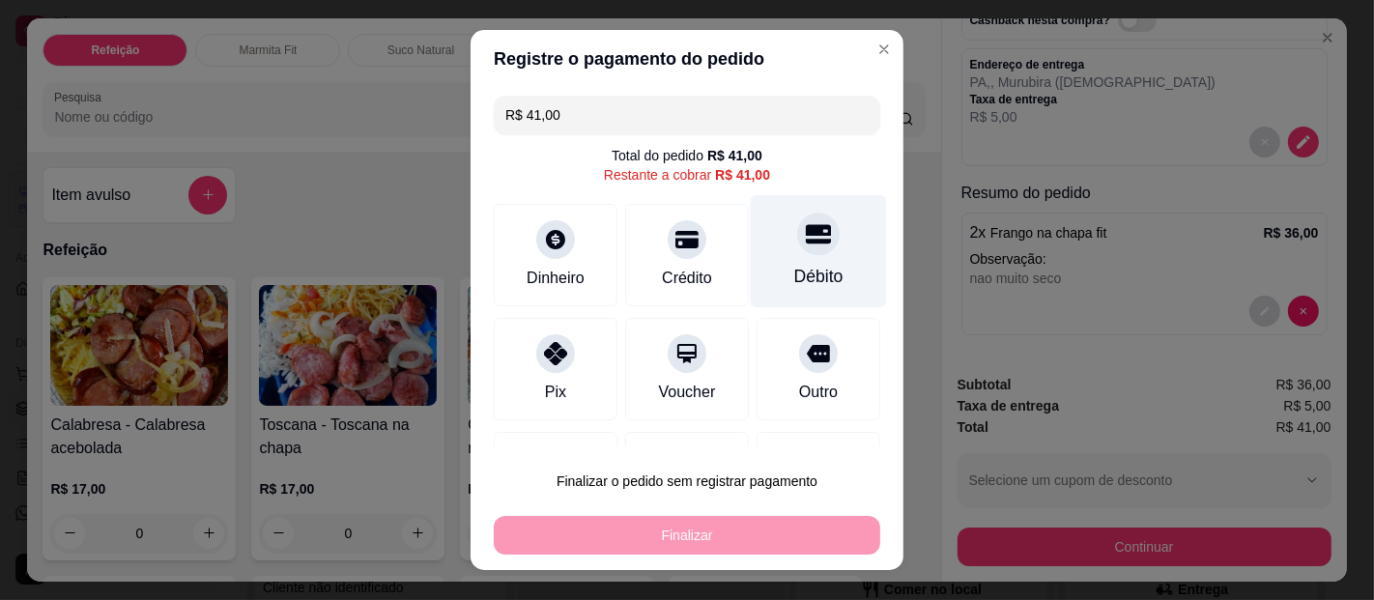
click at [767, 255] on div "Débito" at bounding box center [819, 251] width 136 height 113
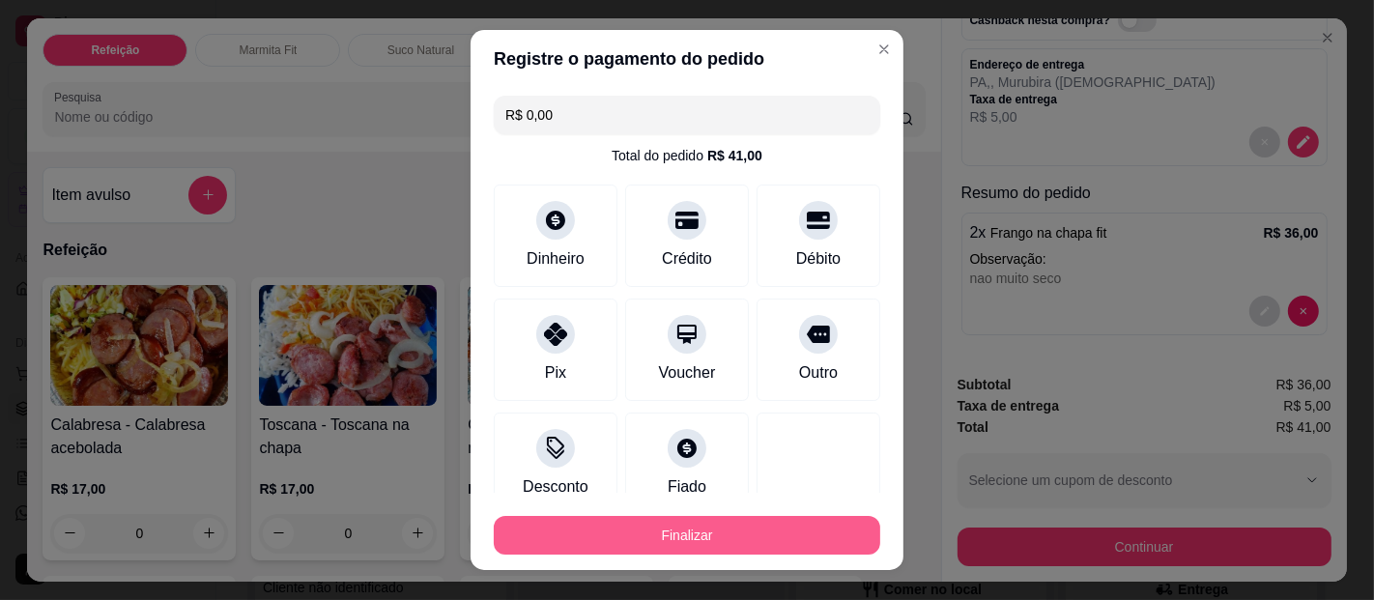
click at [748, 536] on button "Finalizar" at bounding box center [687, 535] width 387 height 39
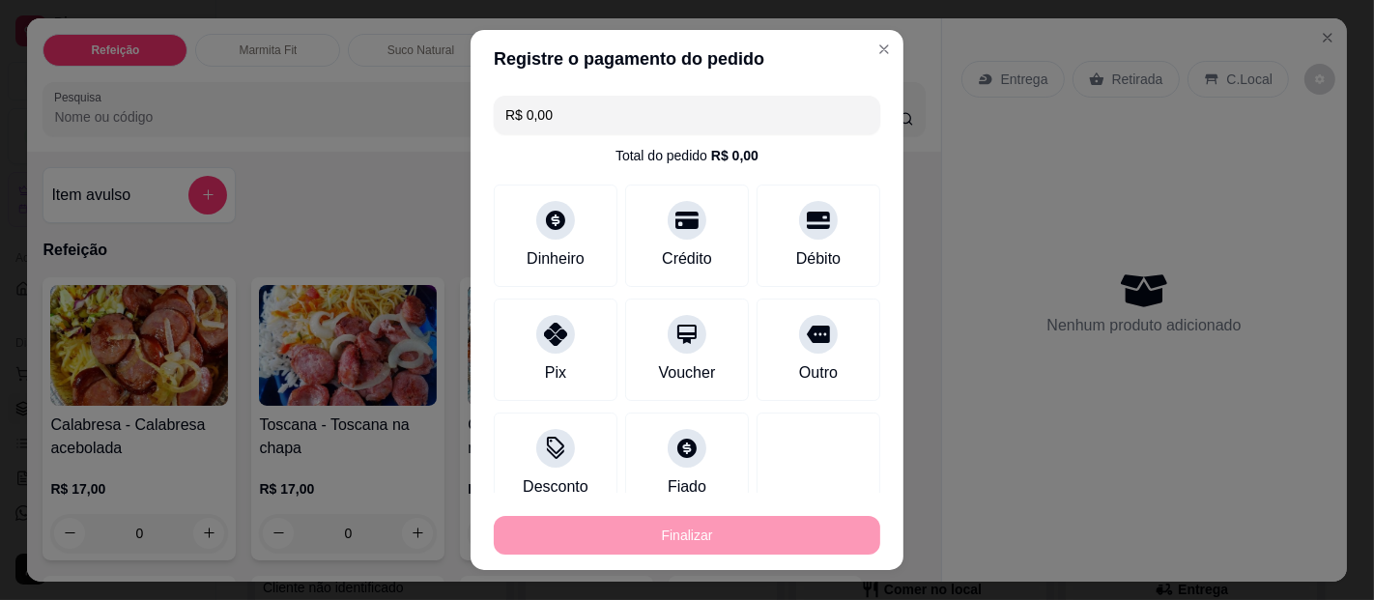
type input "-R$ 41,00"
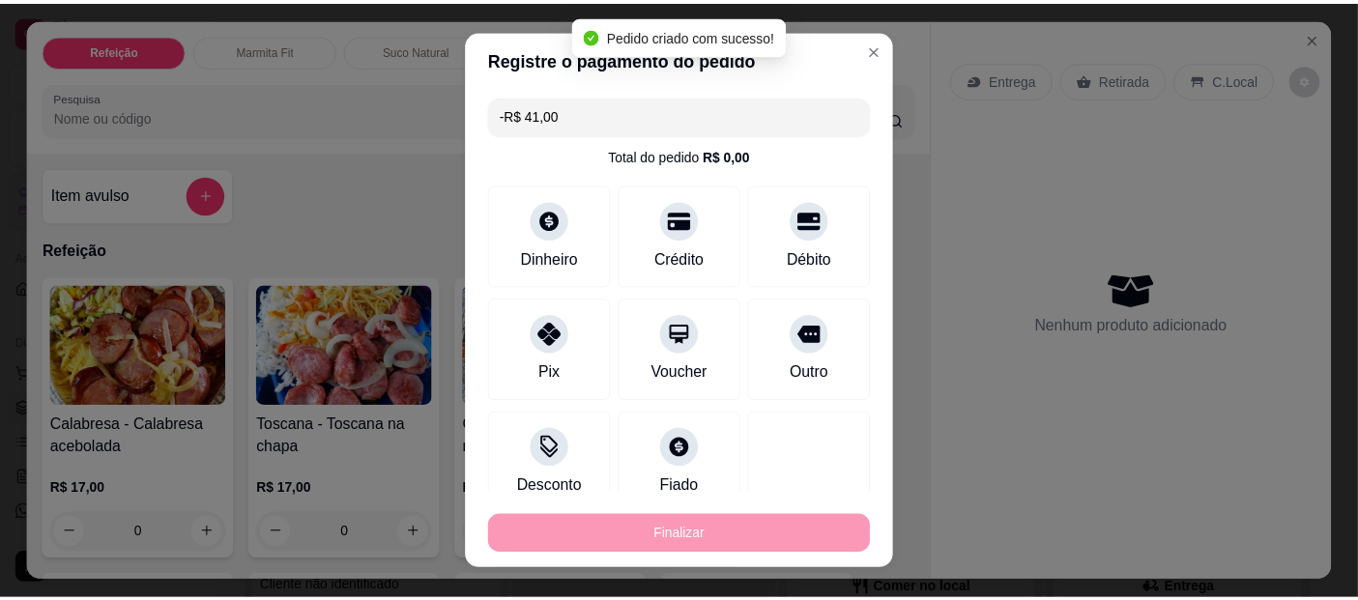
scroll to position [0, 0]
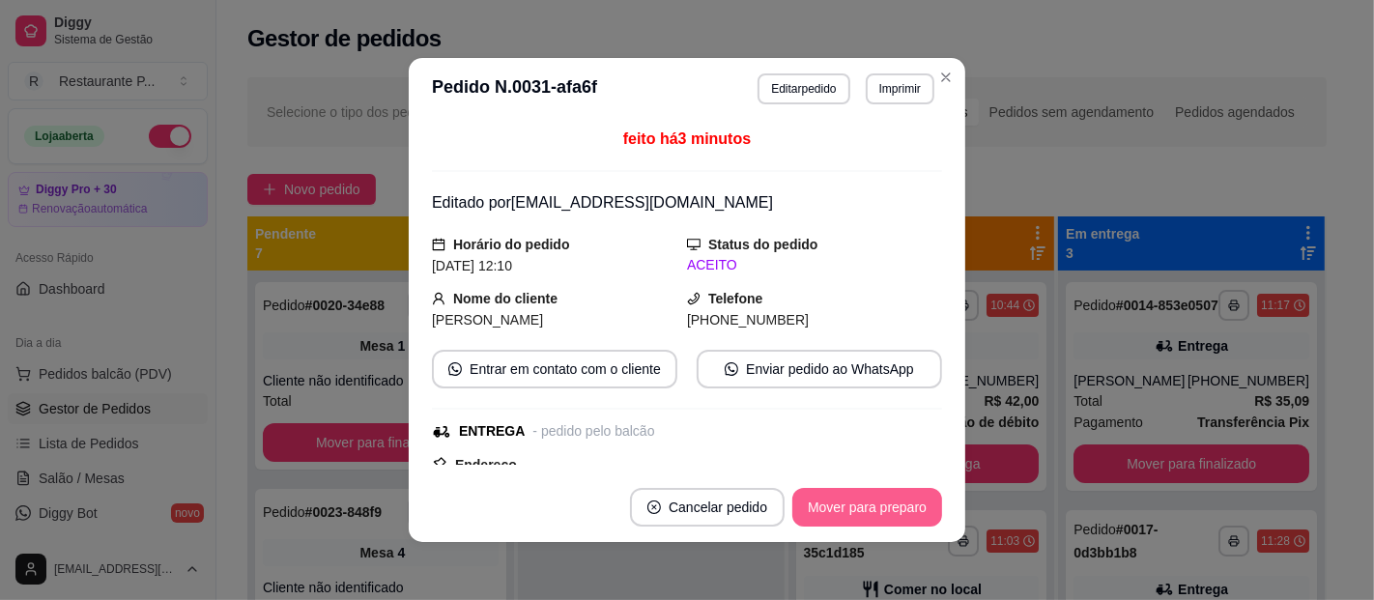
click at [855, 504] on button "Mover para preparo" at bounding box center [867, 507] width 150 height 39
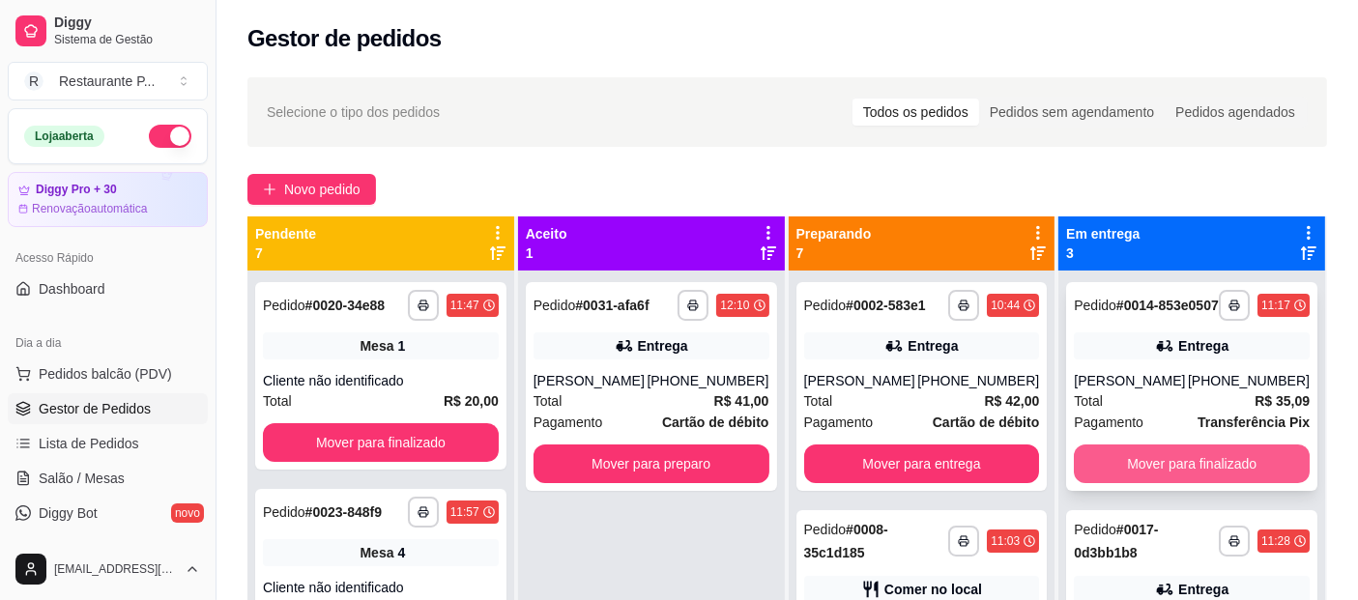
click at [1204, 483] on button "Mover para finalizado" at bounding box center [1192, 464] width 236 height 39
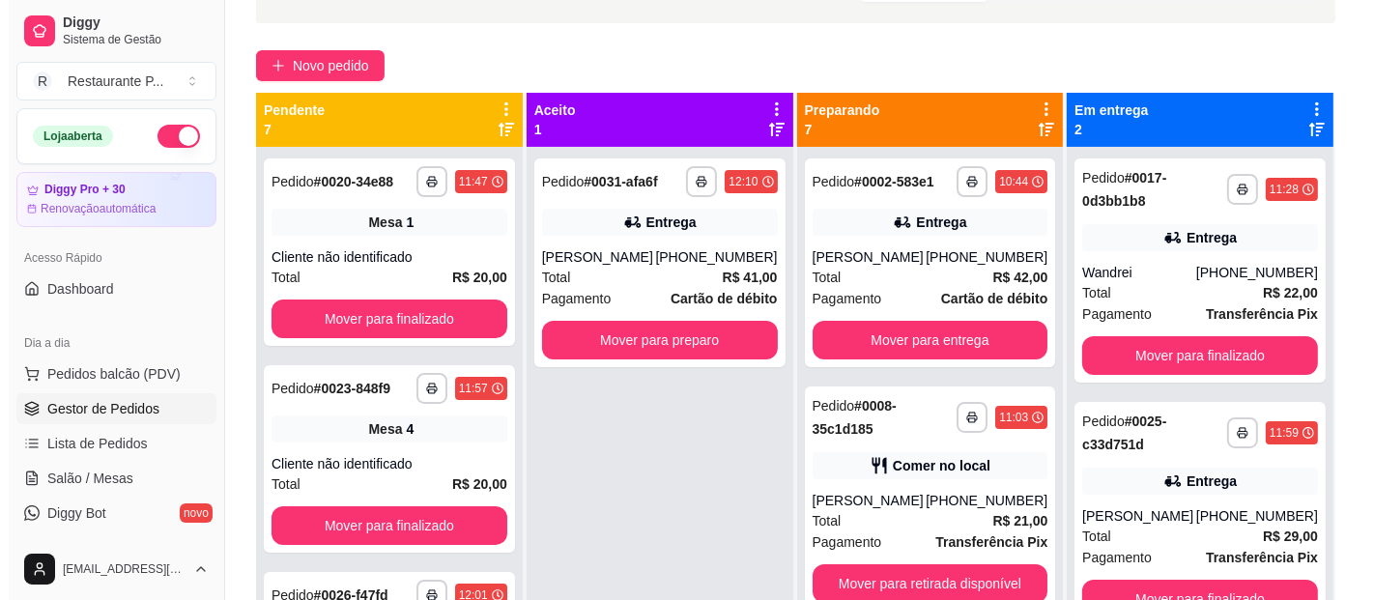
scroll to position [172, 0]
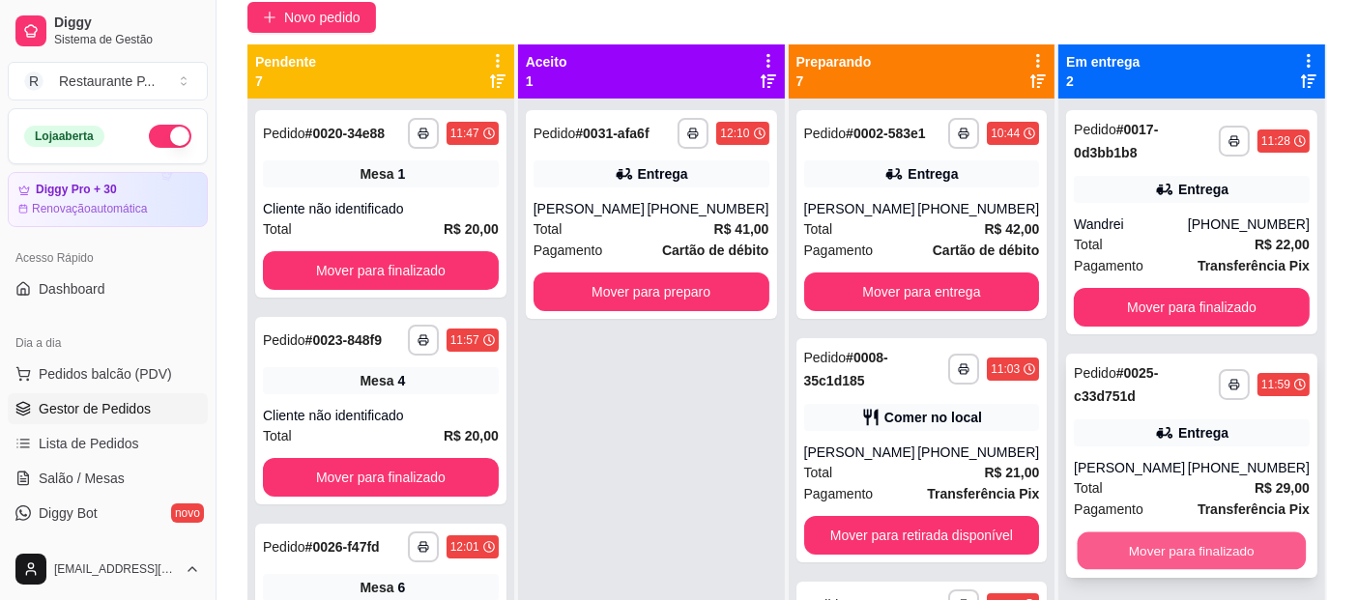
click at [1188, 540] on button "Mover para finalizado" at bounding box center [1192, 552] width 228 height 38
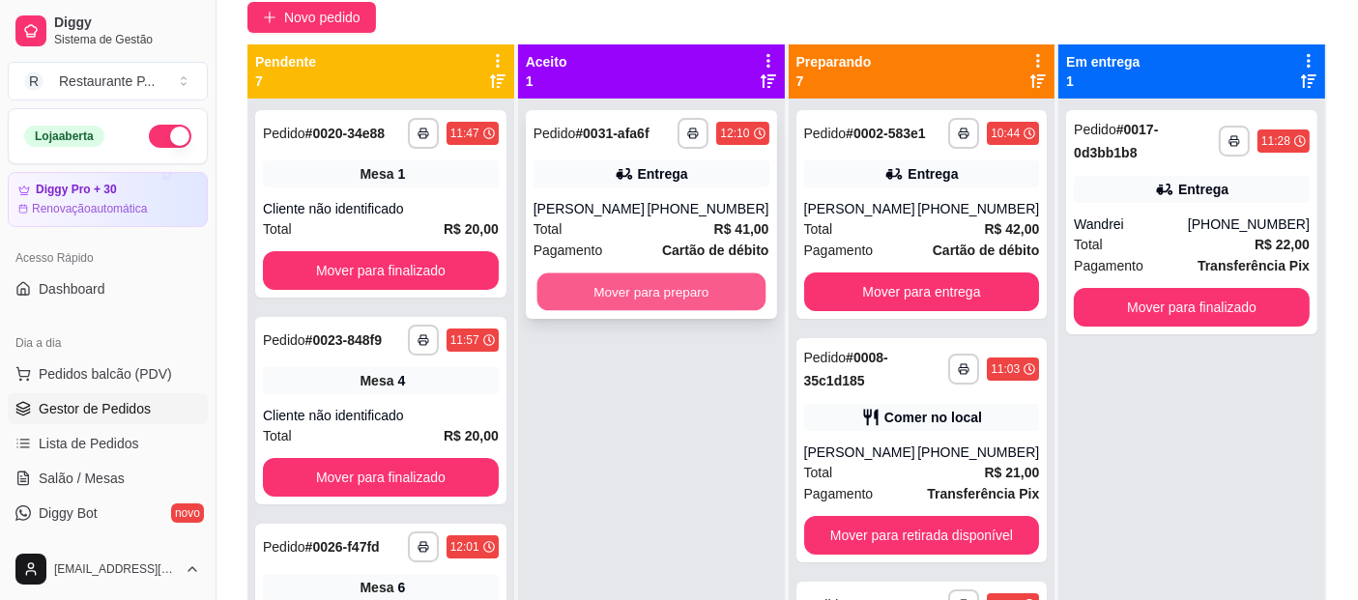
click at [669, 282] on button "Mover para preparo" at bounding box center [650, 292] width 228 height 38
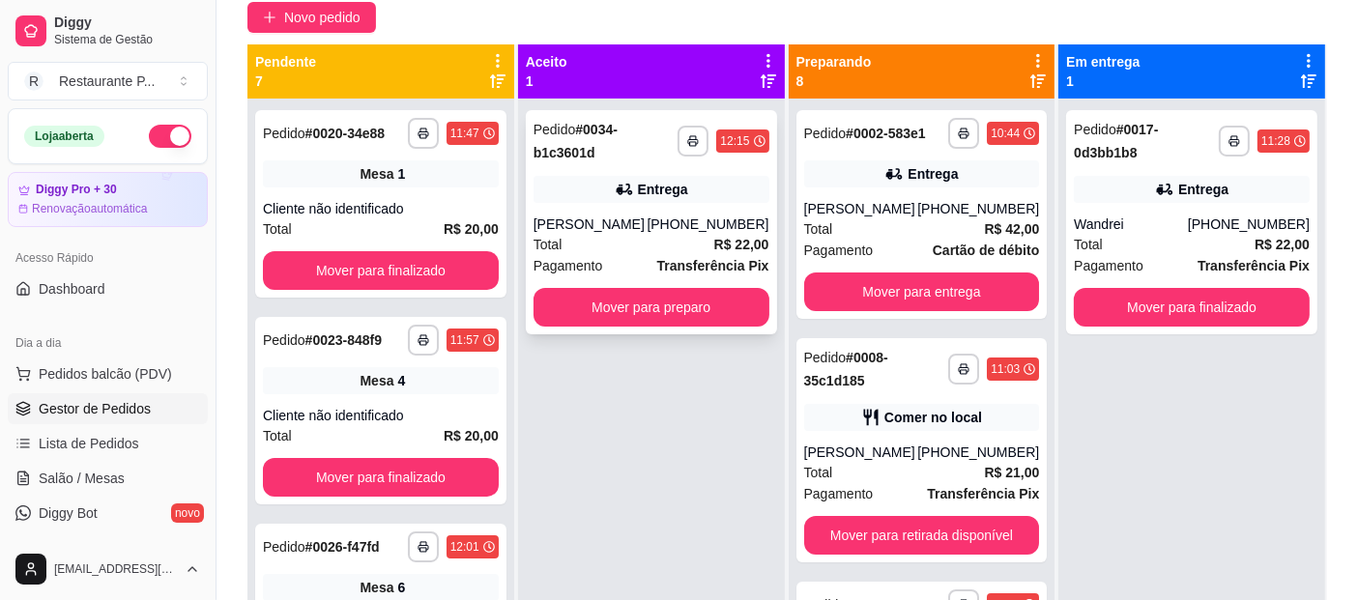
click at [662, 246] on div "Total R$ 22,00" at bounding box center [651, 244] width 236 height 21
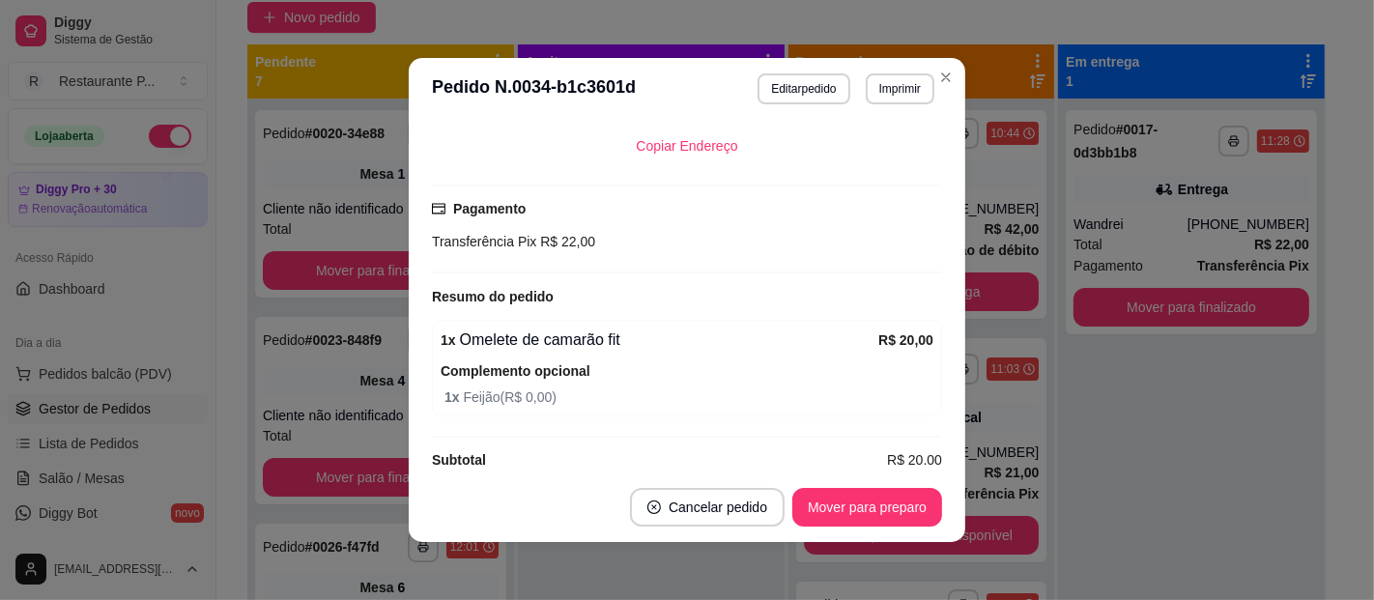
scroll to position [488, 0]
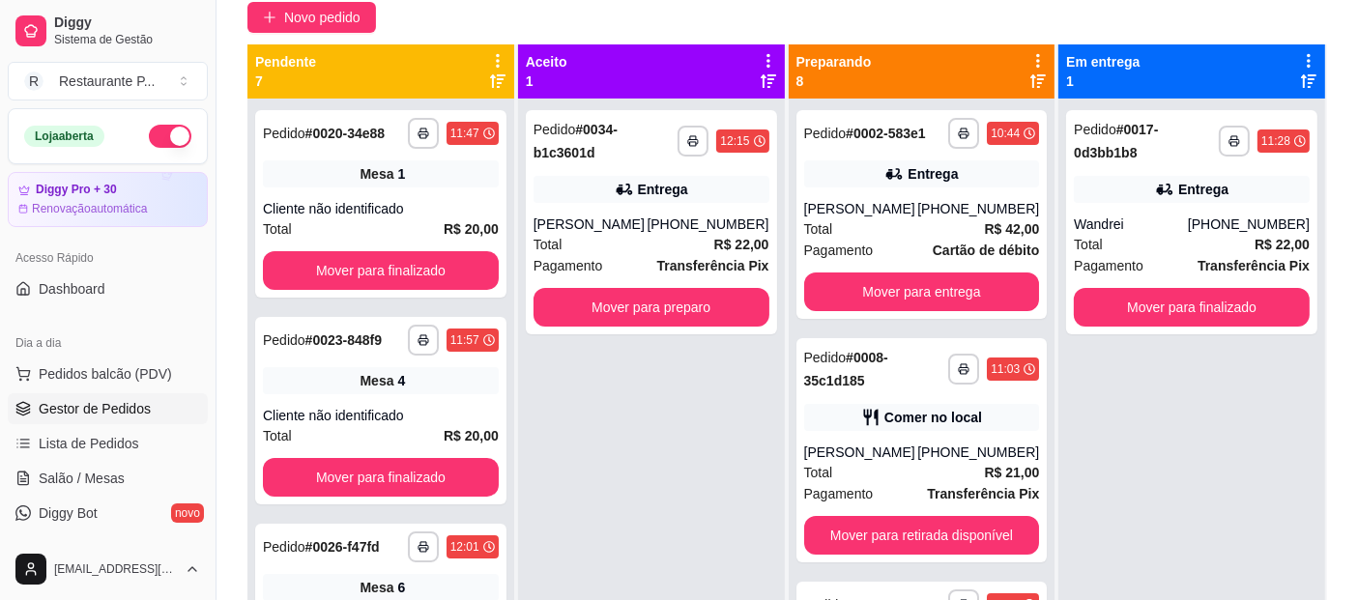
click at [1189, 485] on div "**********" at bounding box center [1191, 399] width 267 height 600
click at [1023, 89] on div "Preparando 8" at bounding box center [921, 71] width 251 height 39
click at [1030, 81] on icon at bounding box center [1037, 80] width 15 height 15
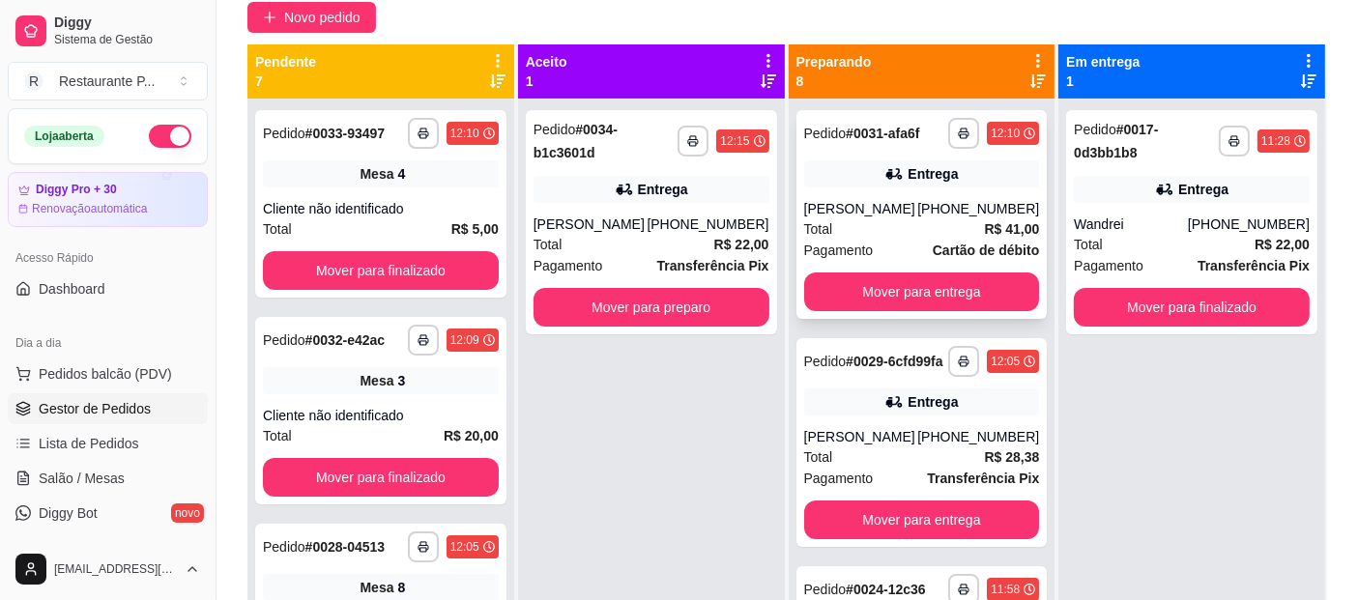
click at [907, 172] on div "Entrega" at bounding box center [932, 173] width 50 height 19
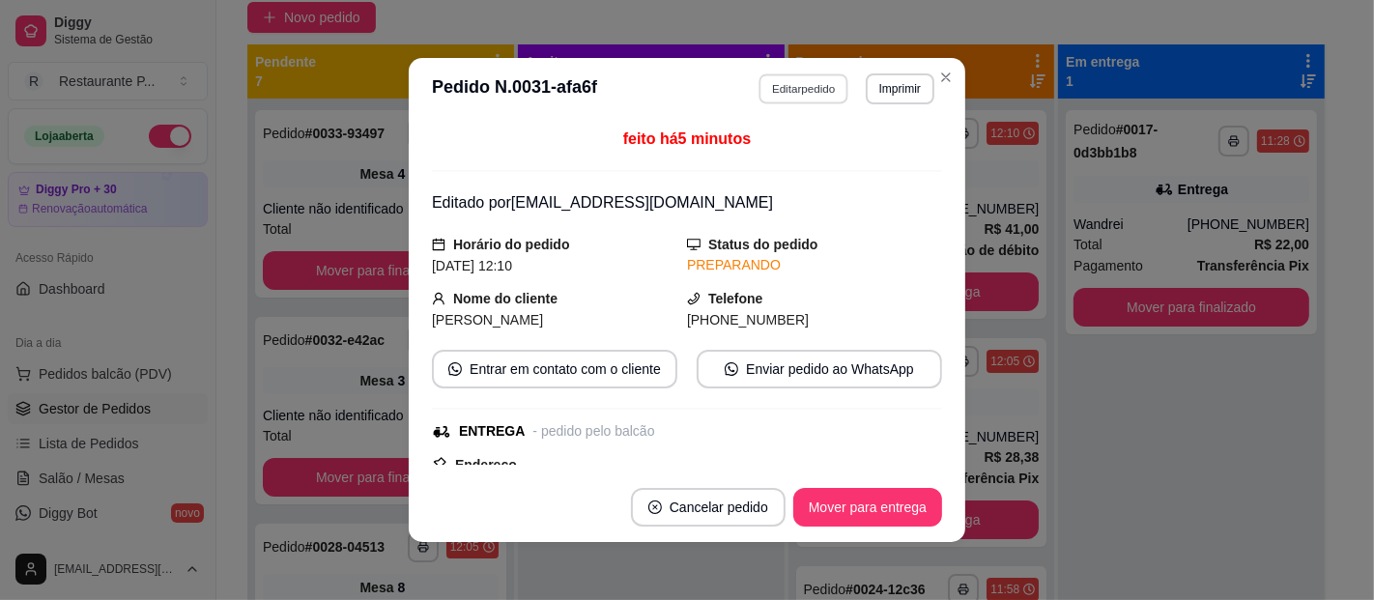
click at [810, 89] on button "Editar pedido" at bounding box center [805, 88] width 90 height 30
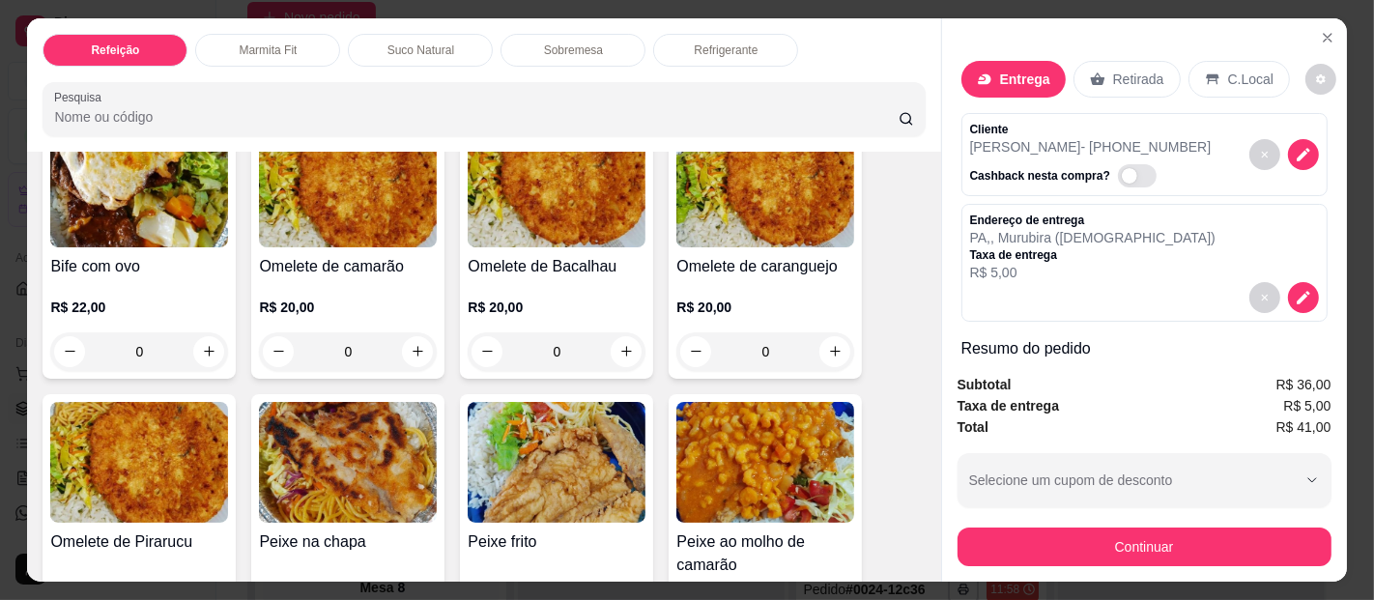
scroll to position [1086, 0]
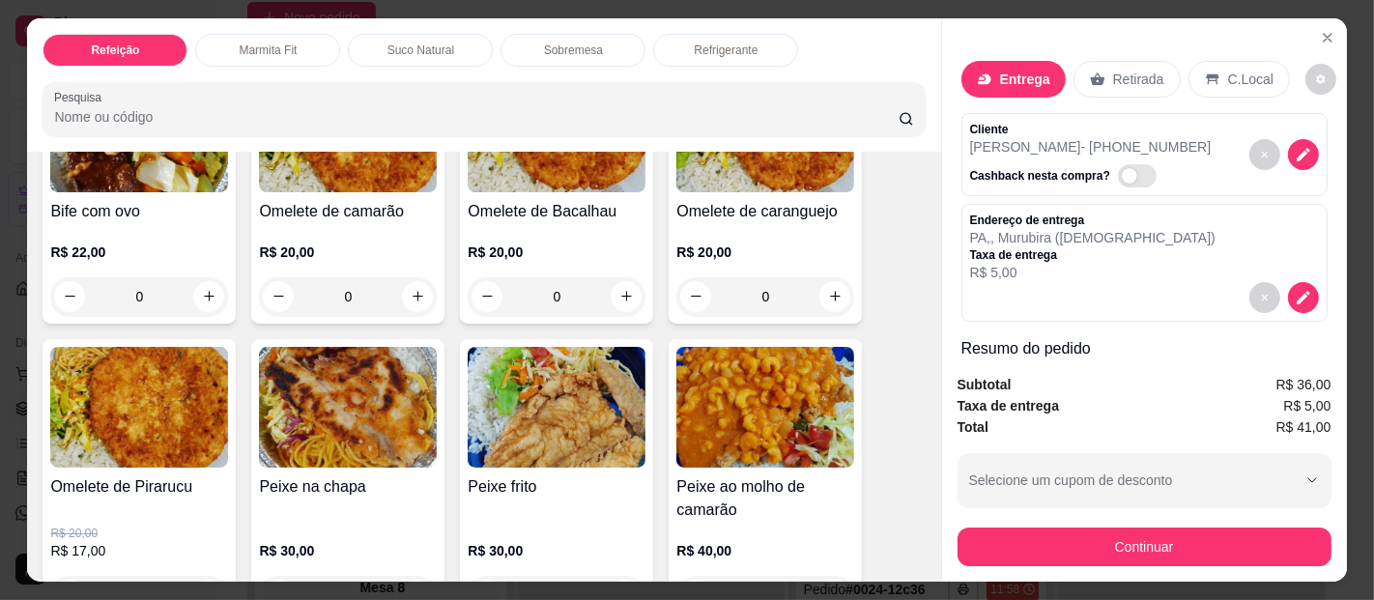
click at [762, 357] on img at bounding box center [765, 407] width 178 height 121
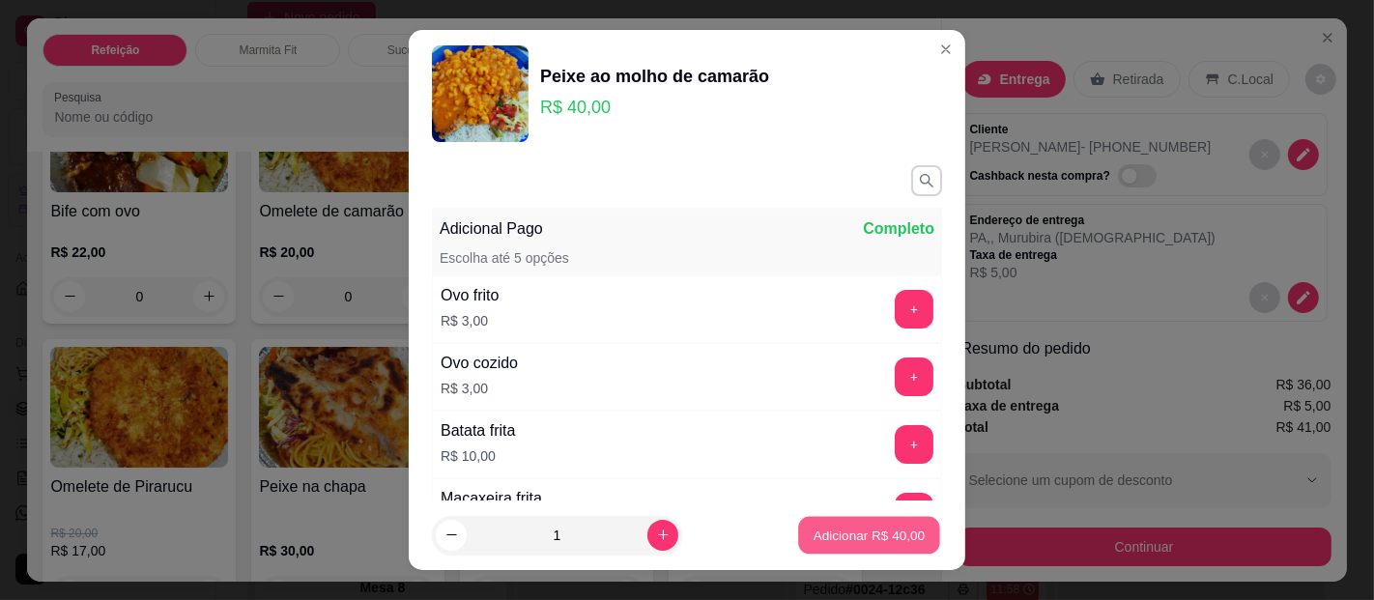
click at [895, 532] on p "Adicionar R$ 40,00" at bounding box center [870, 535] width 112 height 18
type input "1"
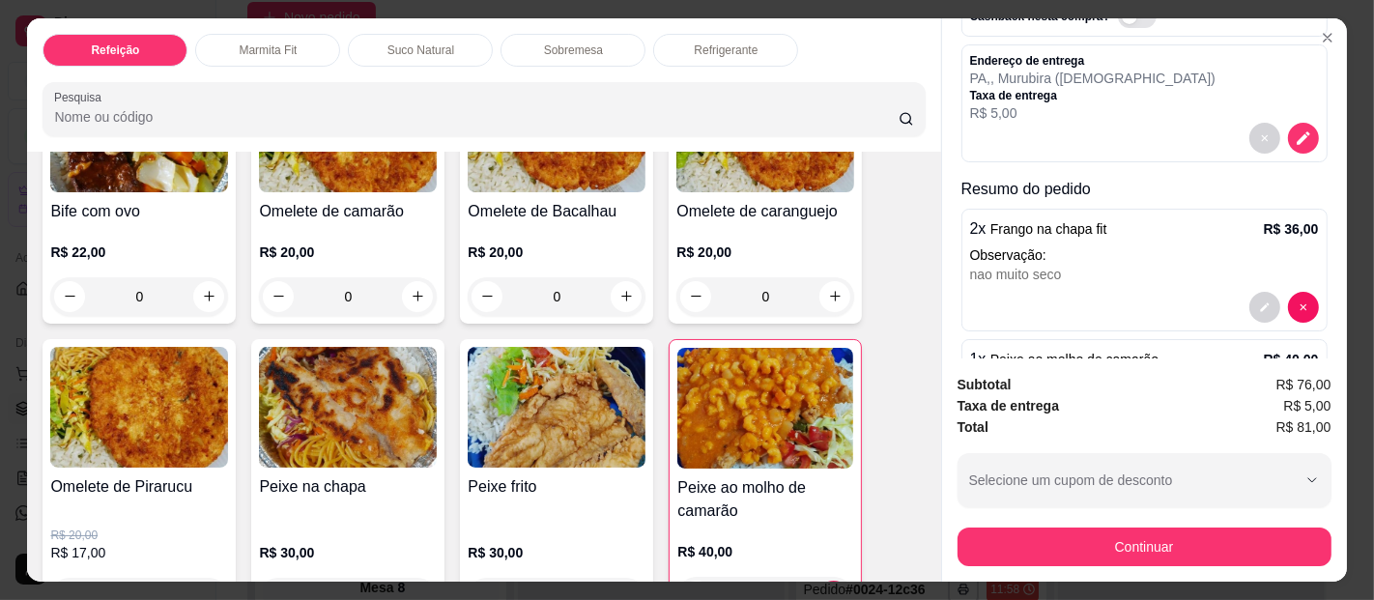
scroll to position [182, 0]
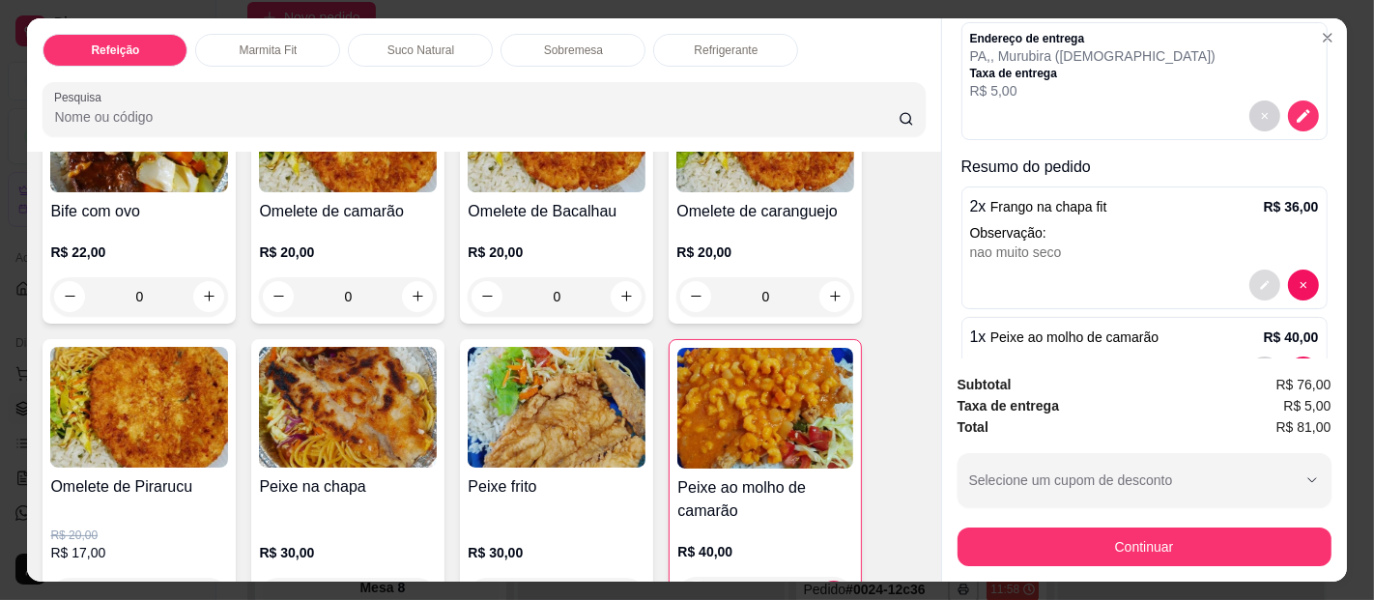
click at [1259, 279] on icon "decrease-product-quantity" at bounding box center [1265, 285] width 12 height 12
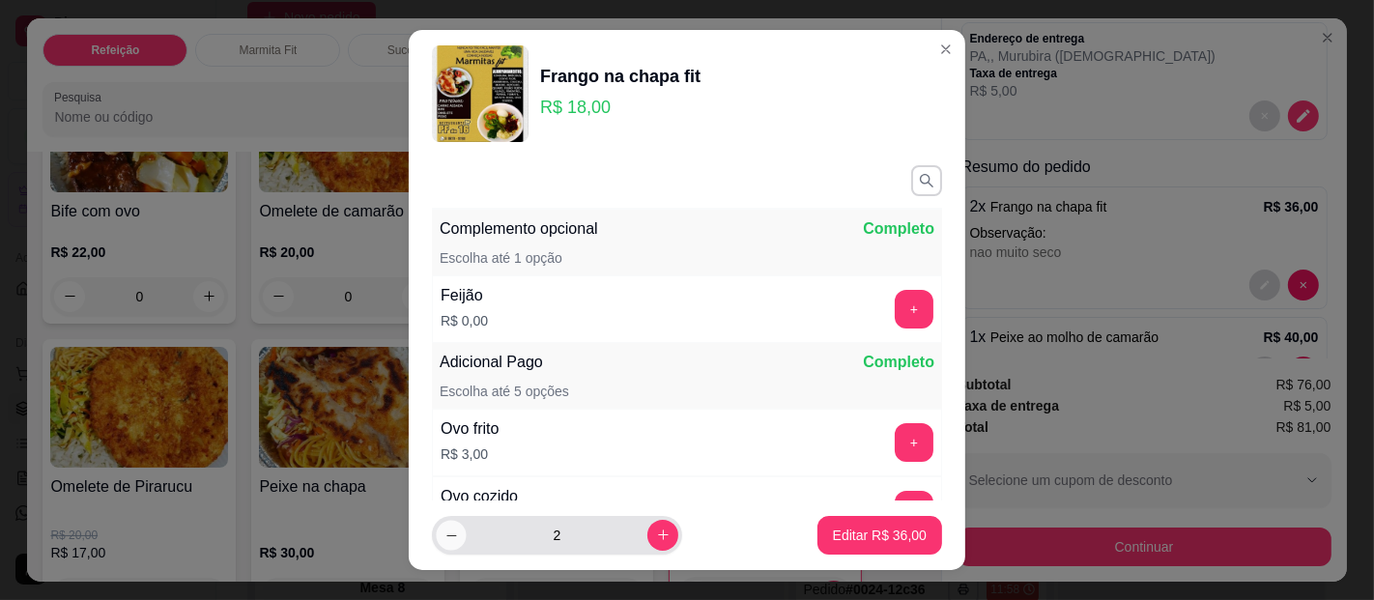
click at [445, 537] on icon "decrease-product-quantity" at bounding box center [452, 536] width 14 height 14
type input "1"
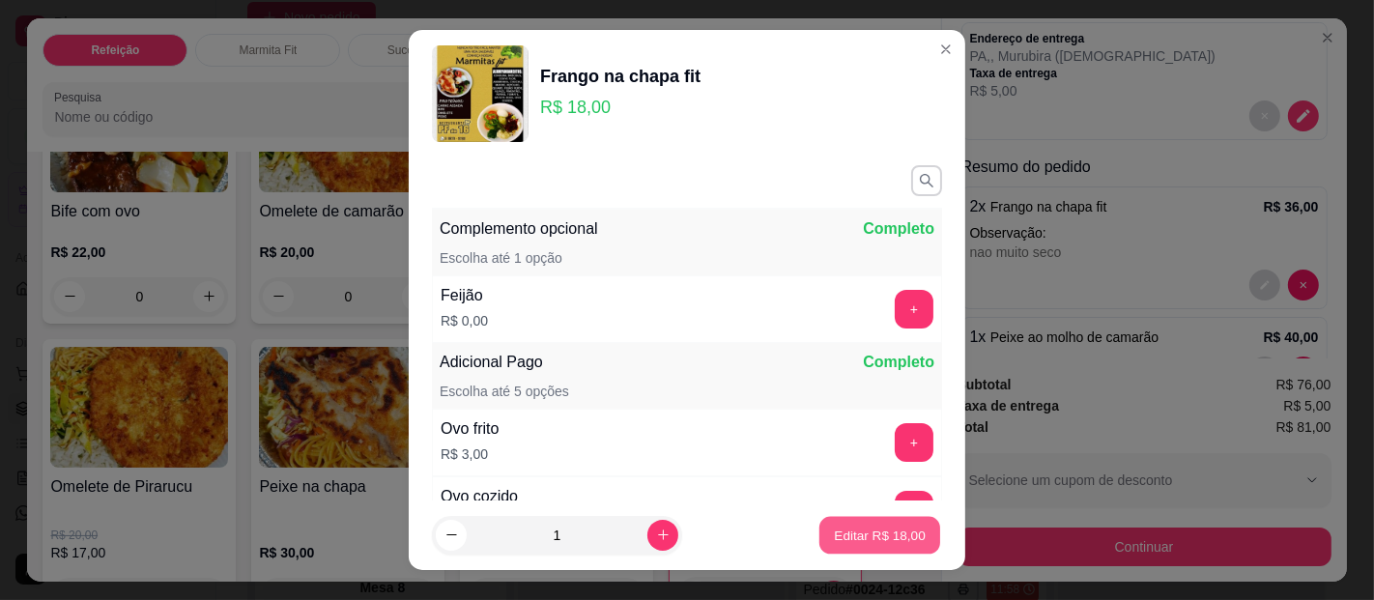
click at [841, 527] on p "Editar R$ 18,00" at bounding box center [879, 535] width 91 height 18
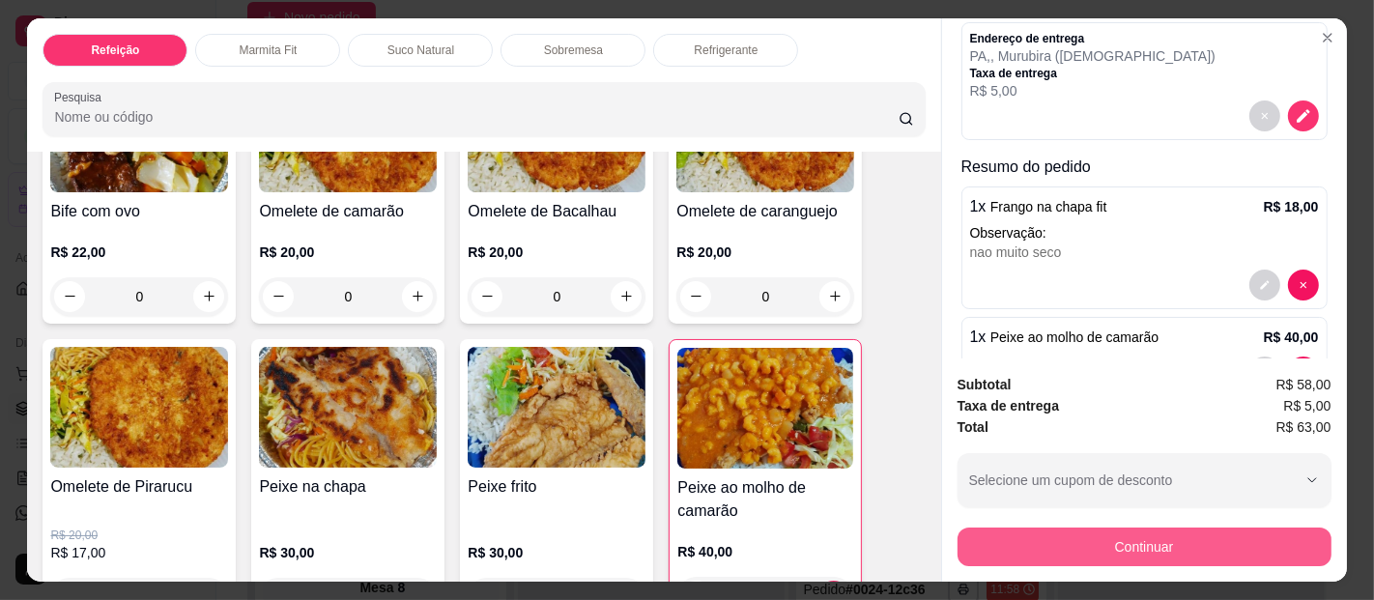
click at [1022, 541] on button "Continuar" at bounding box center [1145, 547] width 374 height 39
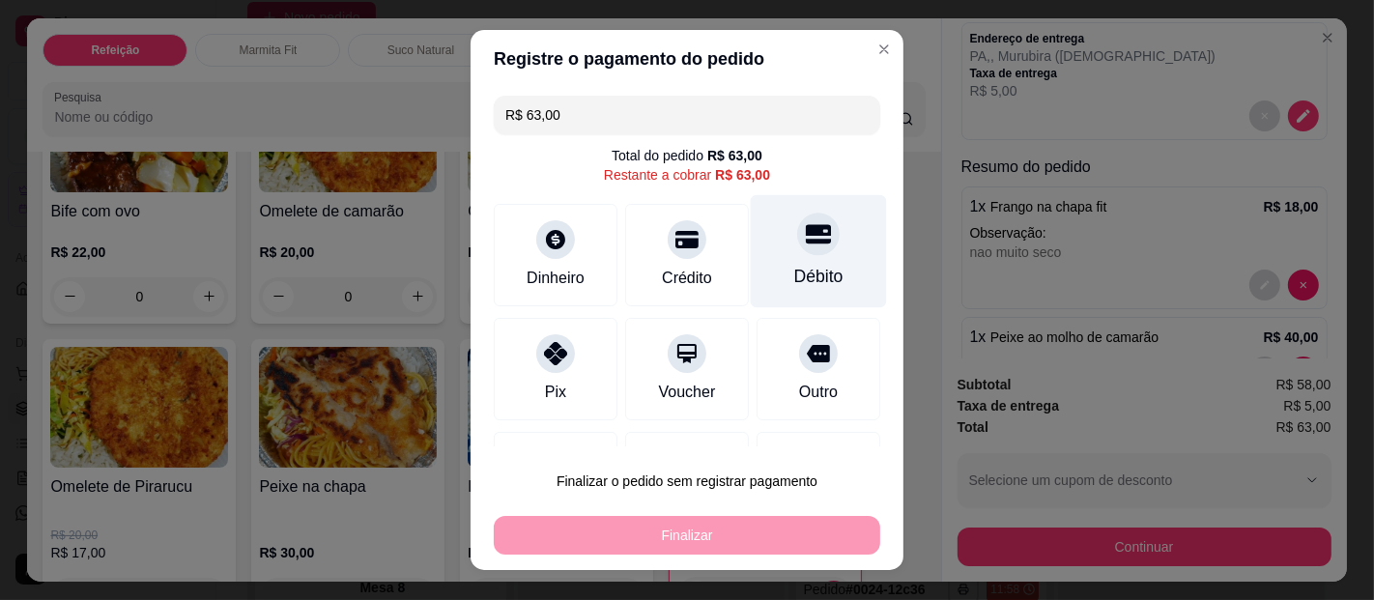
click at [773, 258] on div "Débito" at bounding box center [819, 251] width 136 height 113
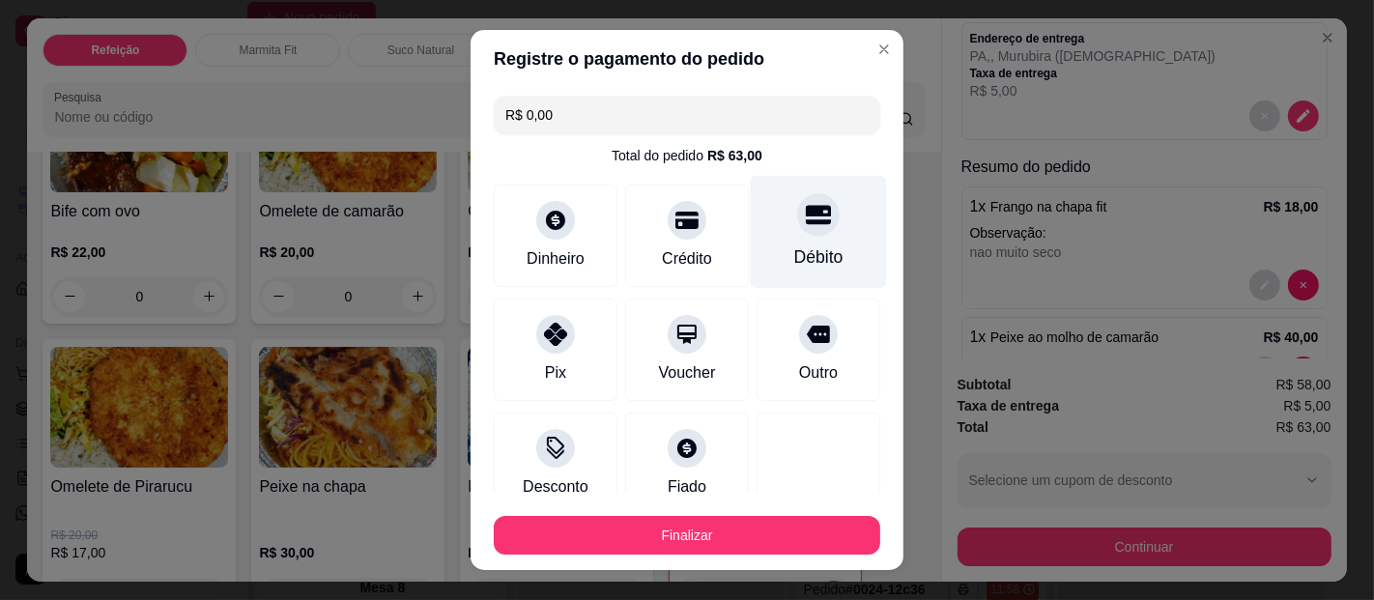
type input "R$ 0,00"
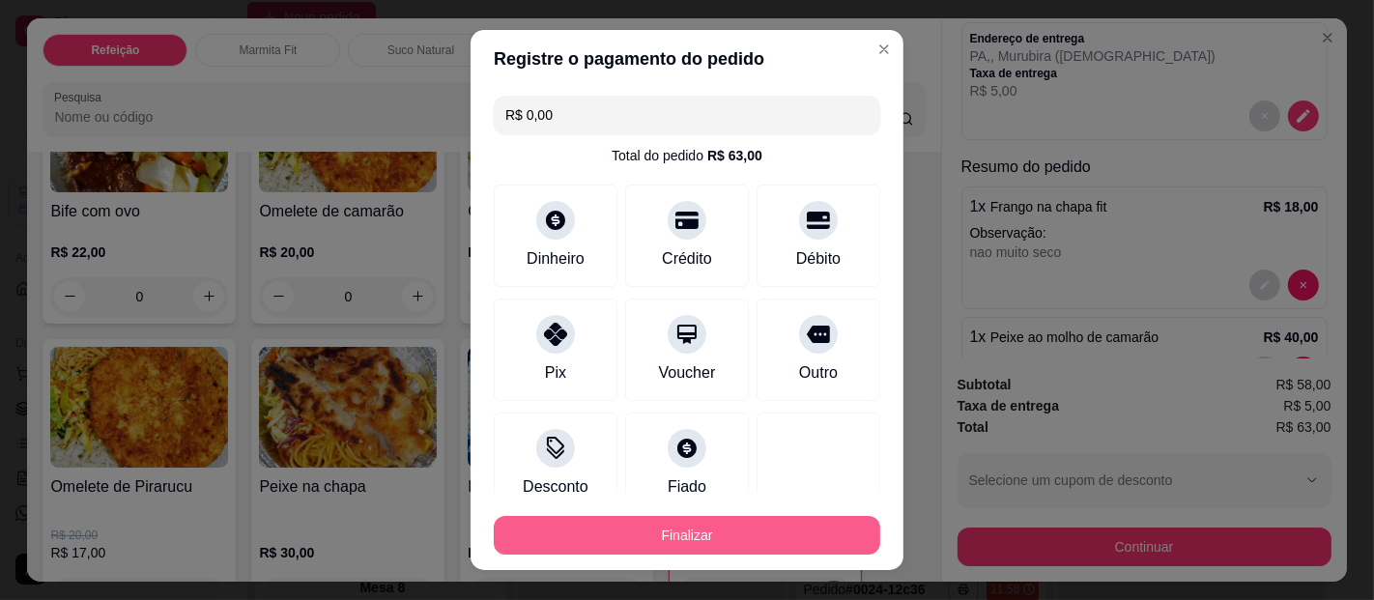
click at [733, 534] on button "Finalizar" at bounding box center [687, 535] width 387 height 39
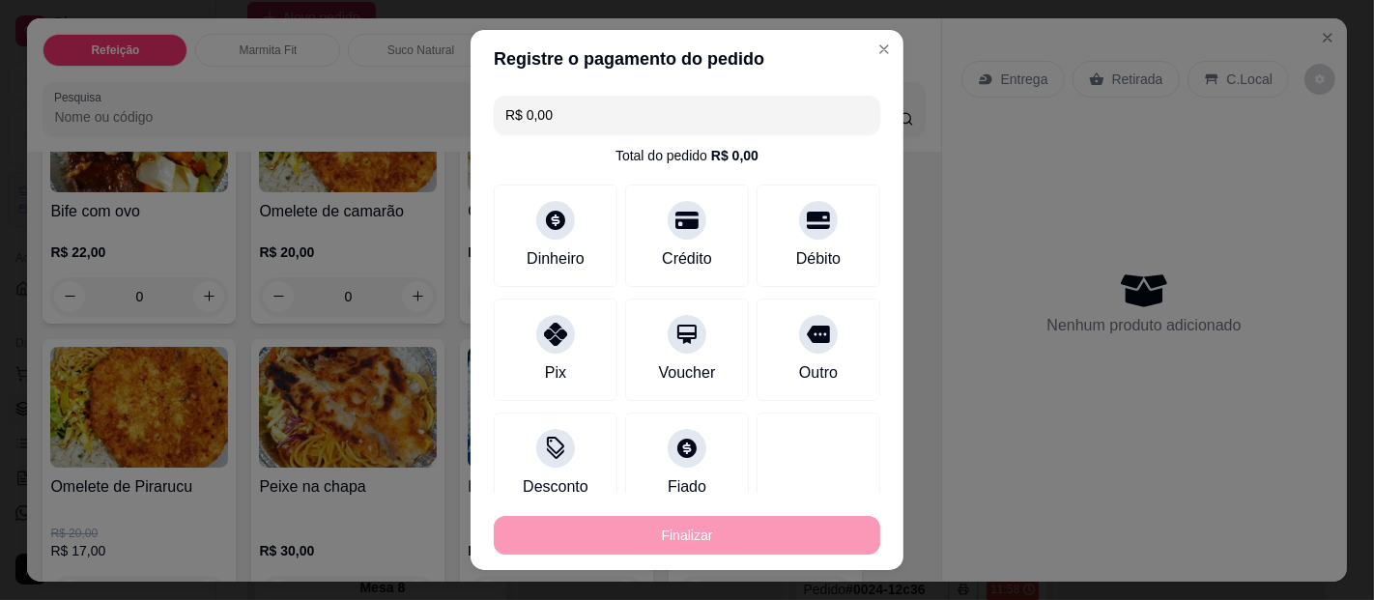
type input "0"
type input "-R$ 63,00"
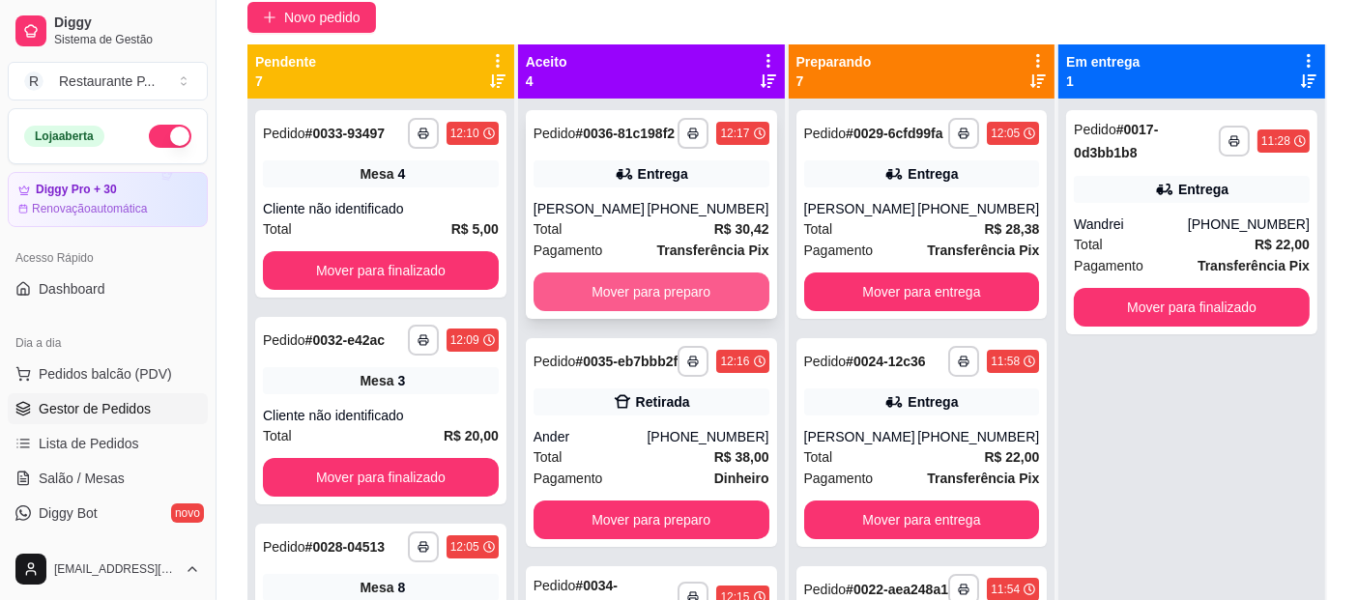
click at [666, 307] on button "Mover para preparo" at bounding box center [651, 292] width 236 height 39
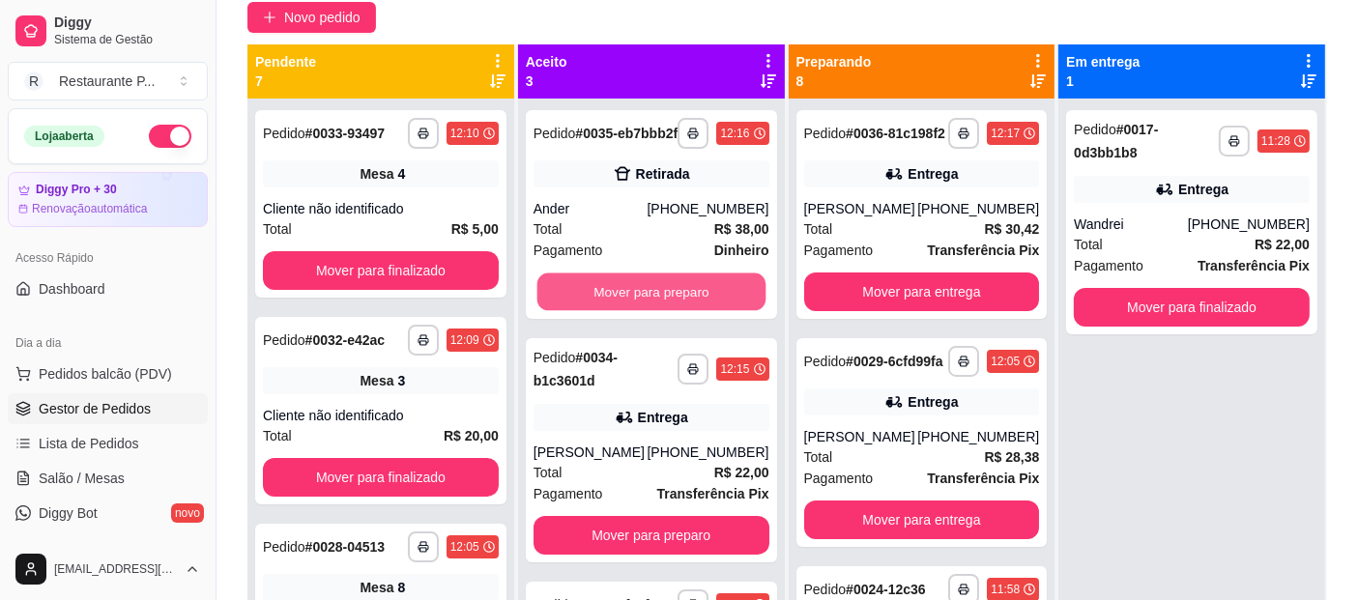
click at [666, 307] on button "Mover para preparo" at bounding box center [650, 292] width 228 height 38
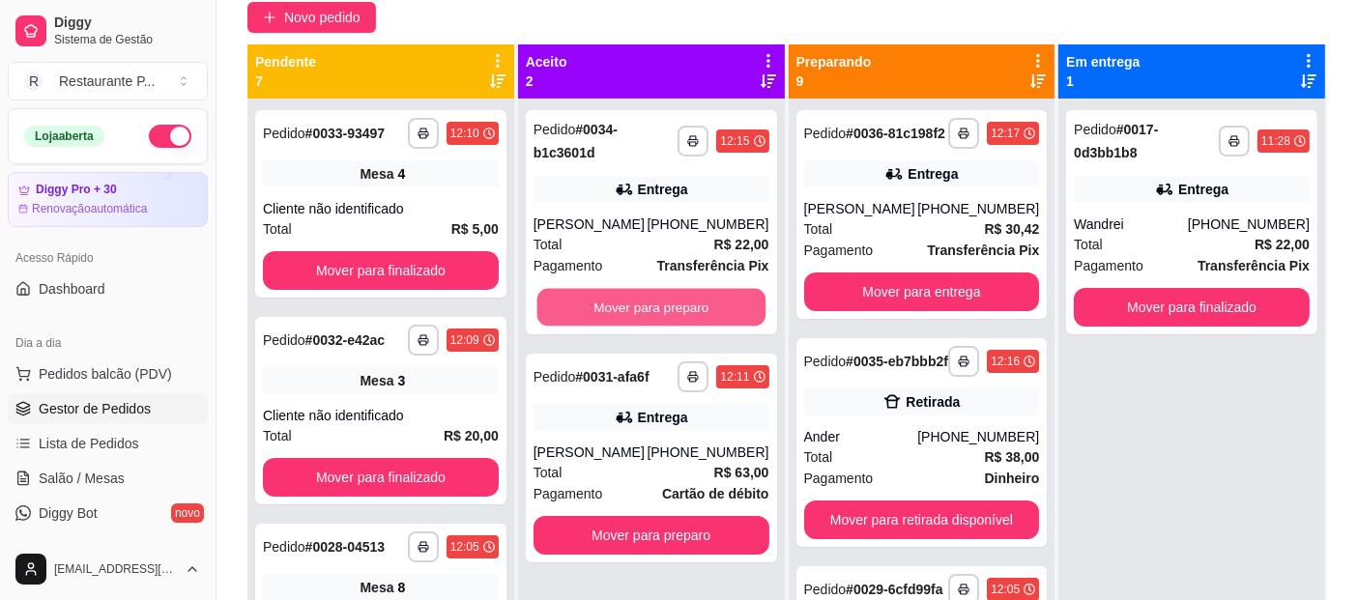
click at [666, 307] on button "Mover para preparo" at bounding box center [650, 308] width 228 height 38
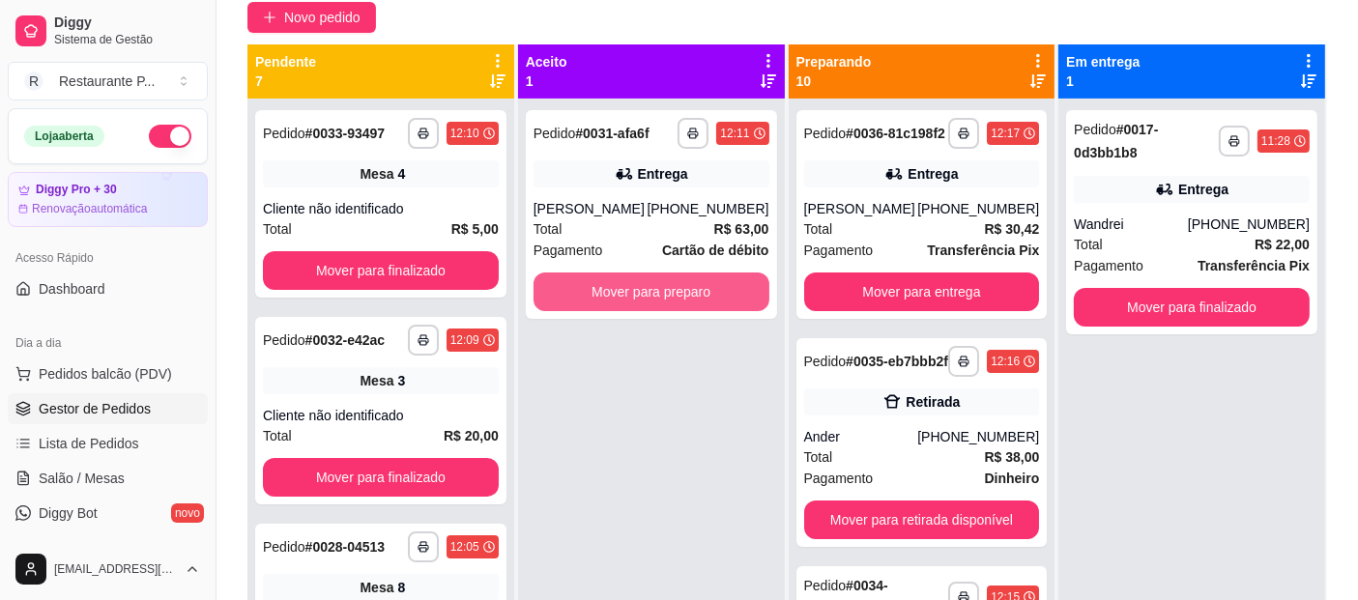
click at [666, 307] on button "Mover para preparo" at bounding box center [651, 292] width 236 height 39
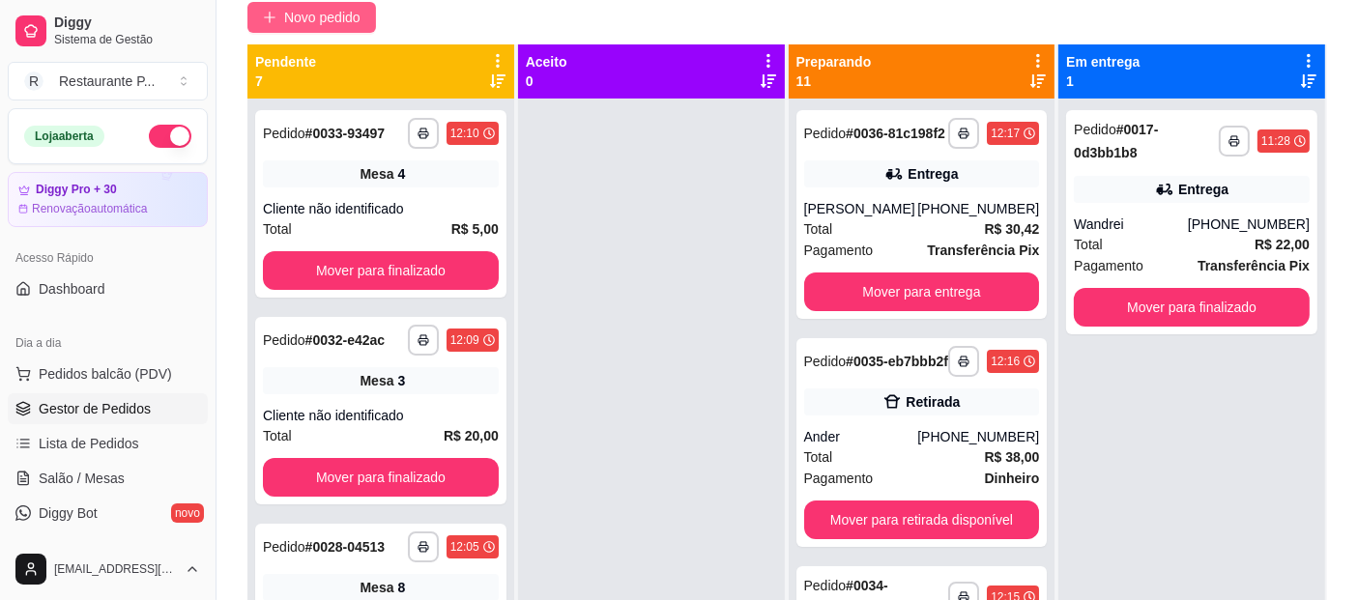
click at [298, 7] on span "Novo pedido" at bounding box center [322, 17] width 76 height 21
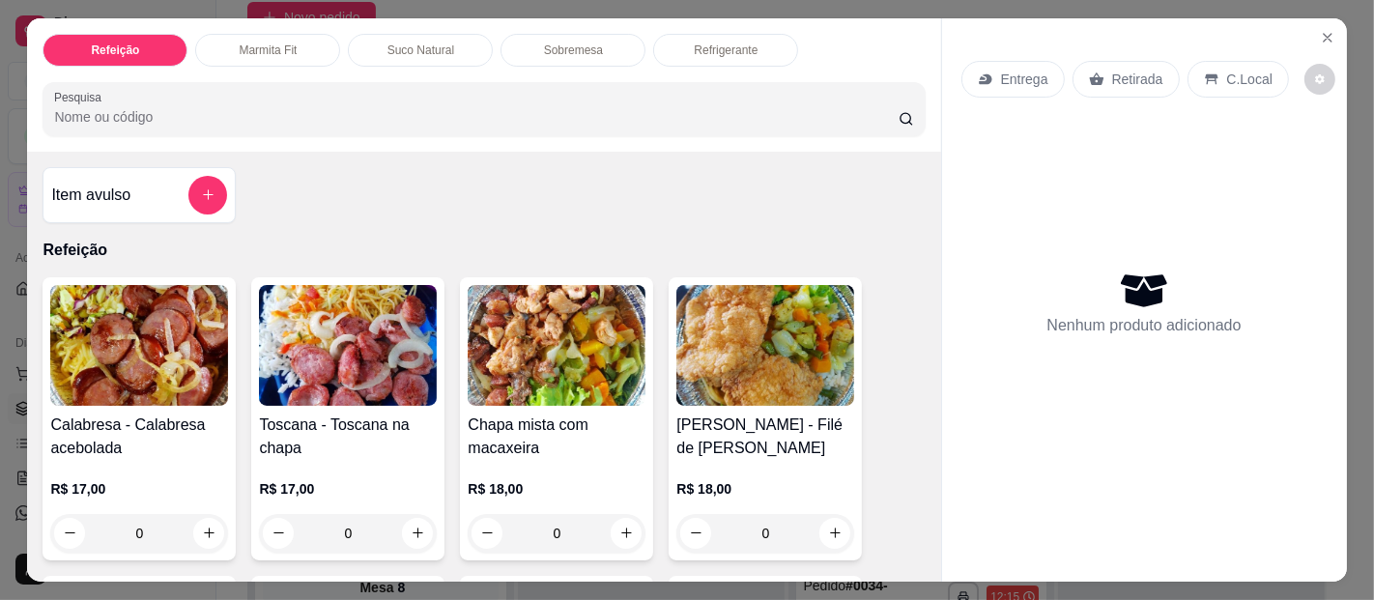
click at [390, 43] on p "Suco Natural" at bounding box center [421, 50] width 67 height 15
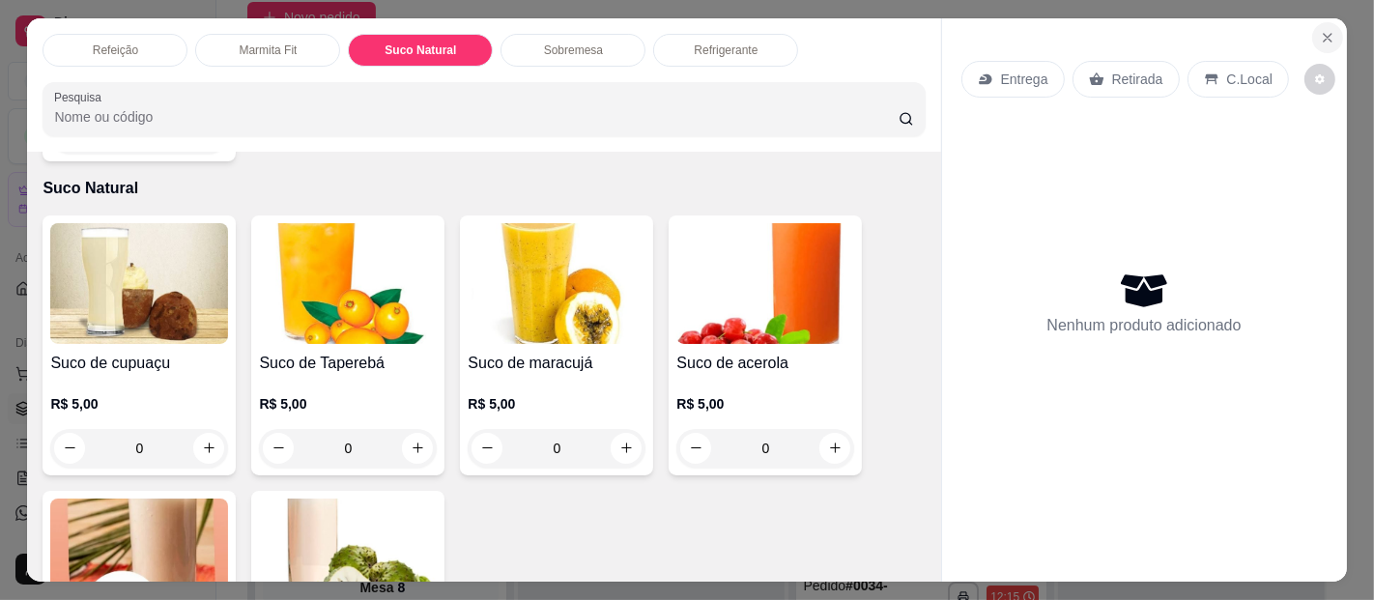
click at [1324, 34] on icon "Close" at bounding box center [1328, 38] width 8 height 8
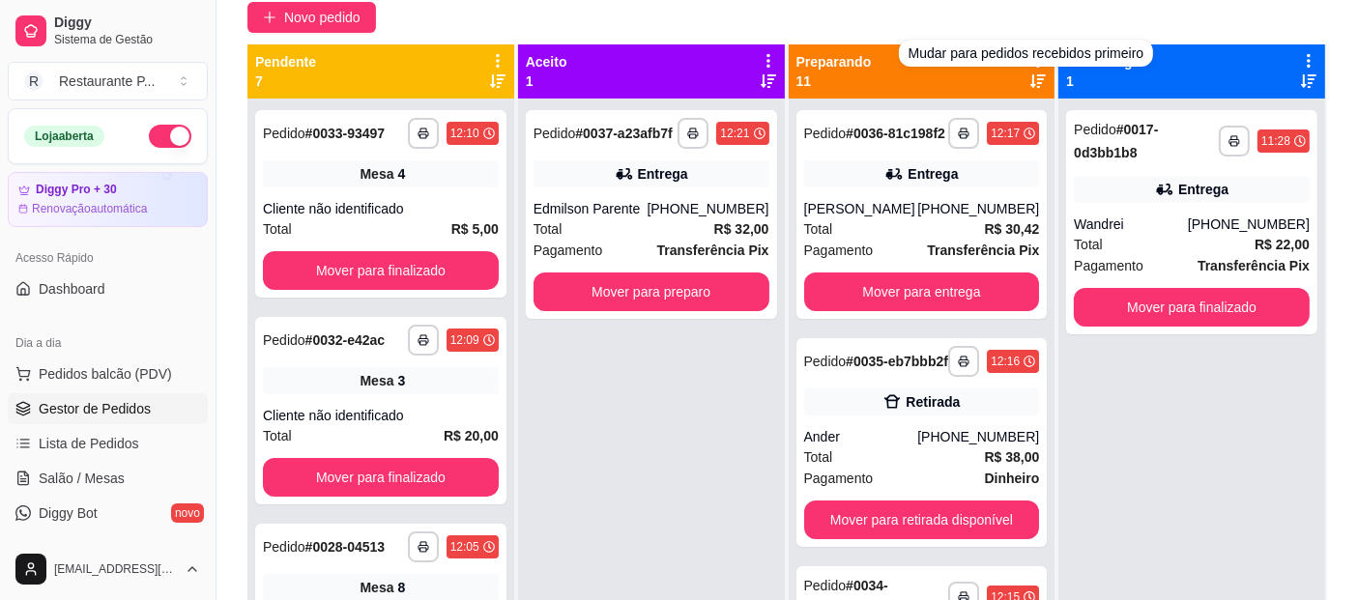
click at [1014, 81] on div "Preparando 11" at bounding box center [921, 71] width 251 height 39
click at [1030, 77] on icon at bounding box center [1037, 80] width 15 height 15
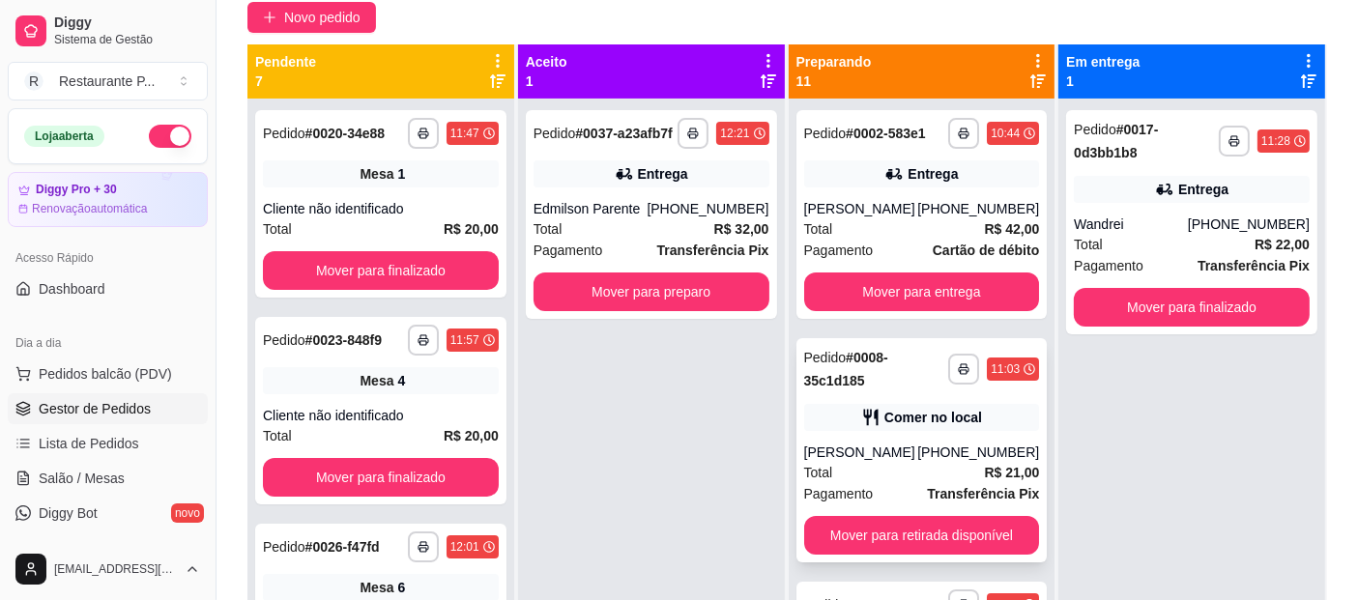
click at [867, 405] on div "Comer no local" at bounding box center [922, 417] width 236 height 27
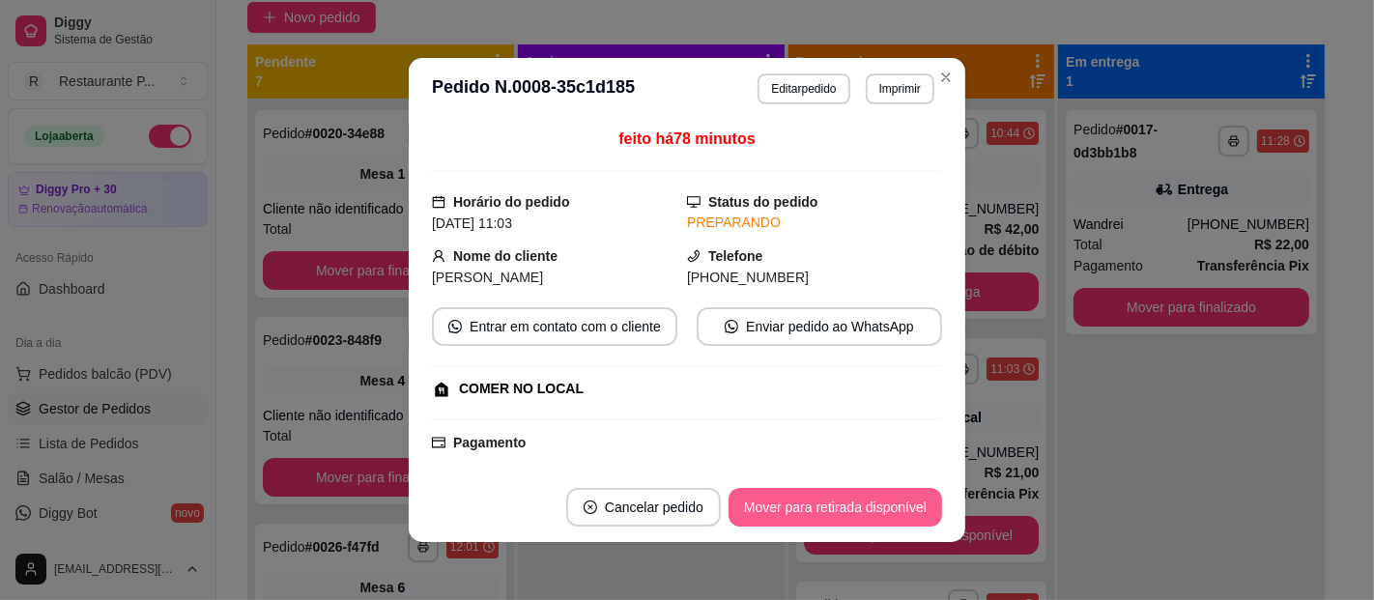
click at [827, 505] on button "Mover para retirada disponível" at bounding box center [836, 507] width 214 height 39
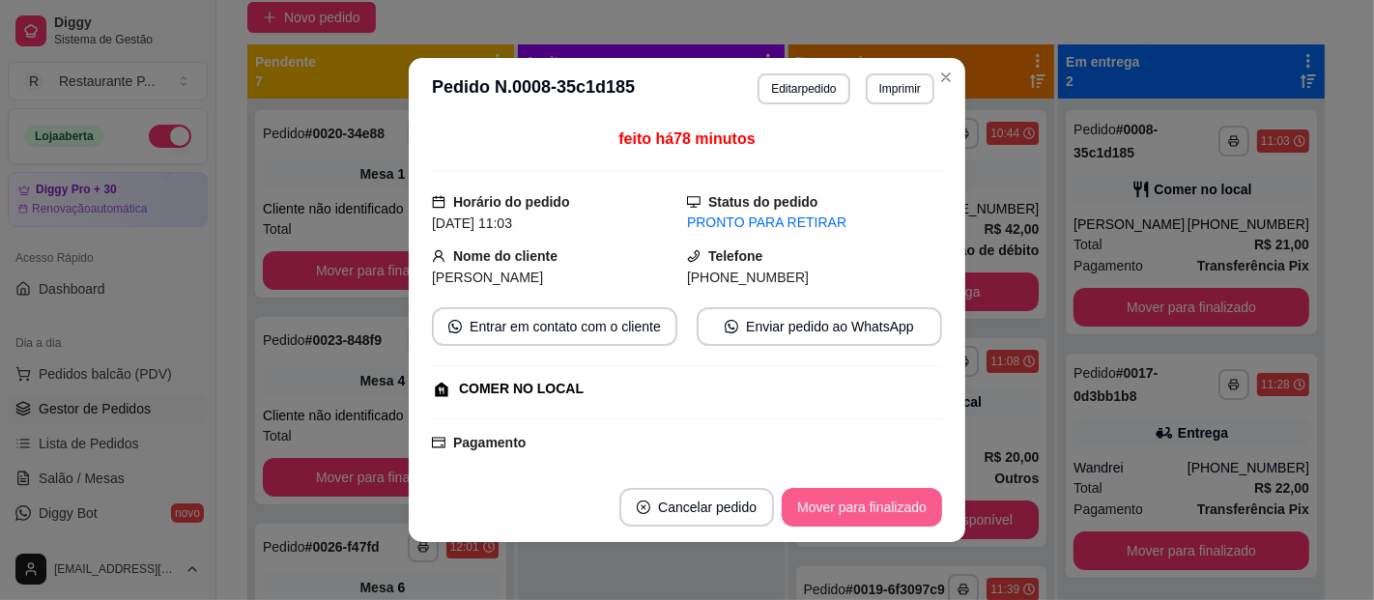
click at [827, 505] on button "Mover para finalizado" at bounding box center [862, 507] width 160 height 39
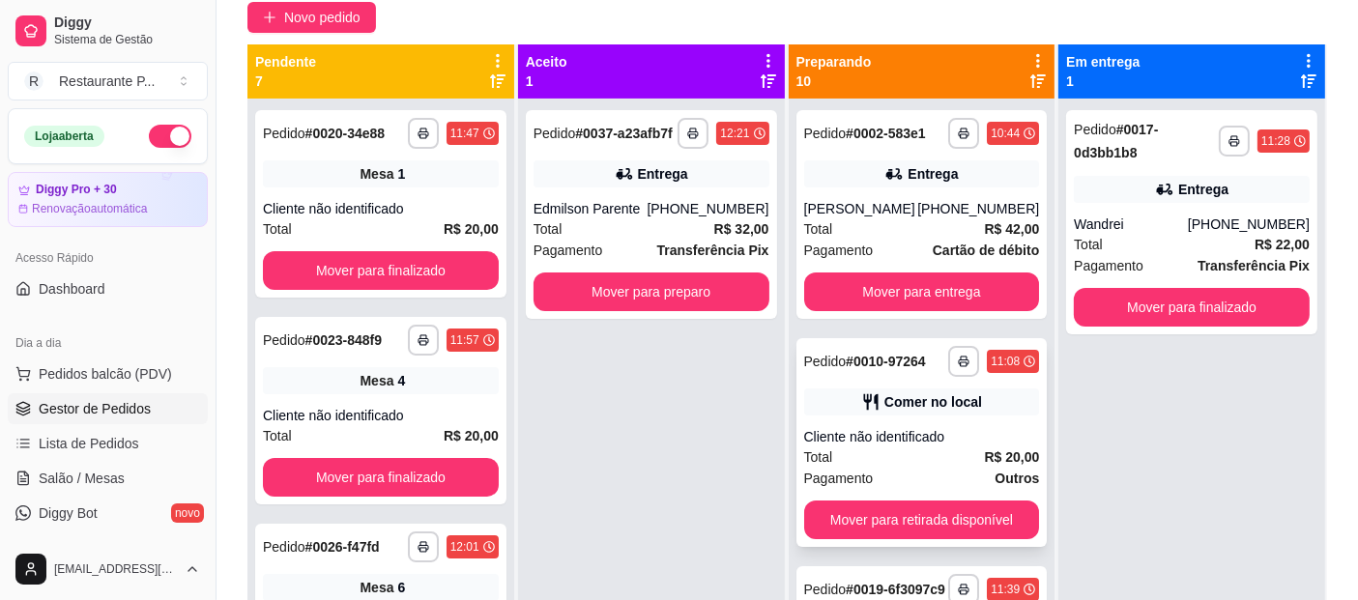
click at [907, 427] on div "Cliente não identificado" at bounding box center [922, 436] width 236 height 19
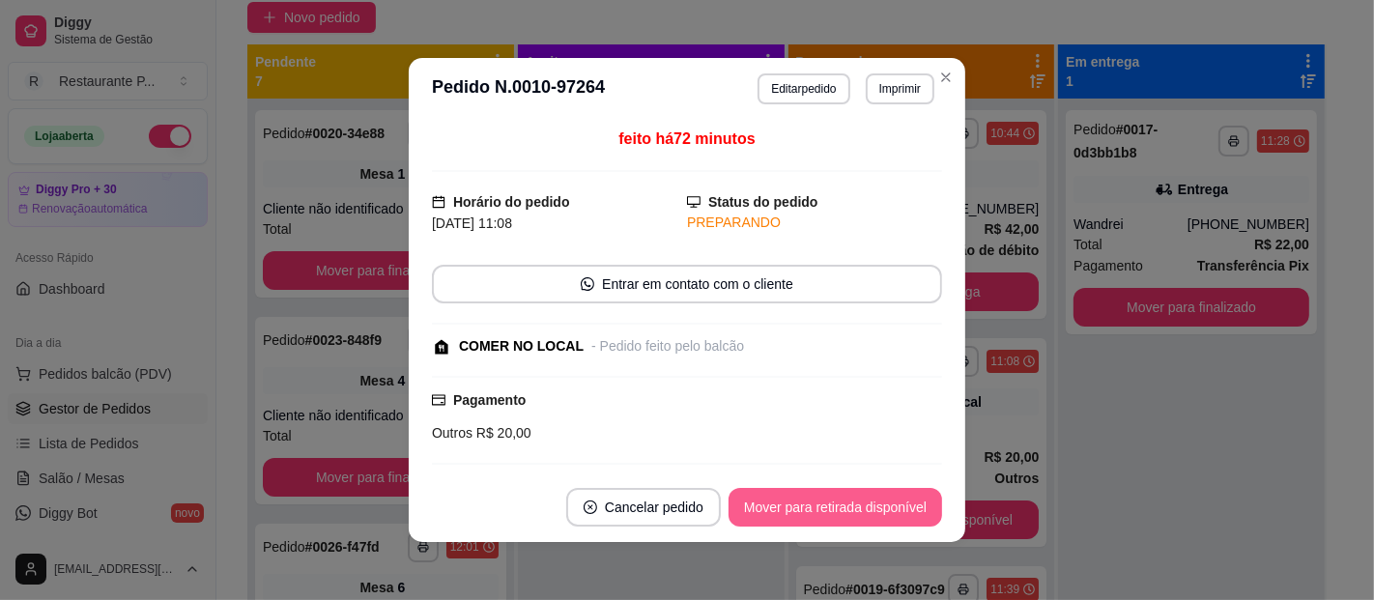
click at [876, 503] on button "Mover para retirada disponível" at bounding box center [836, 507] width 214 height 39
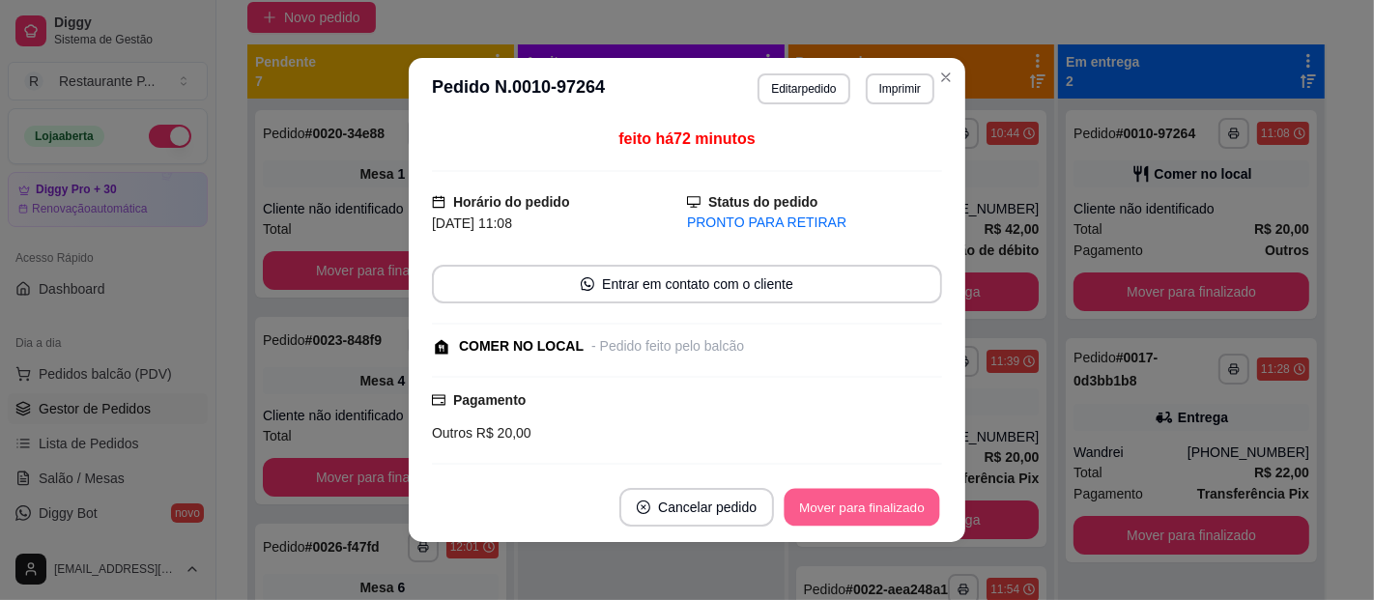
click at [871, 501] on button "Mover para finalizado" at bounding box center [863, 508] width 156 height 38
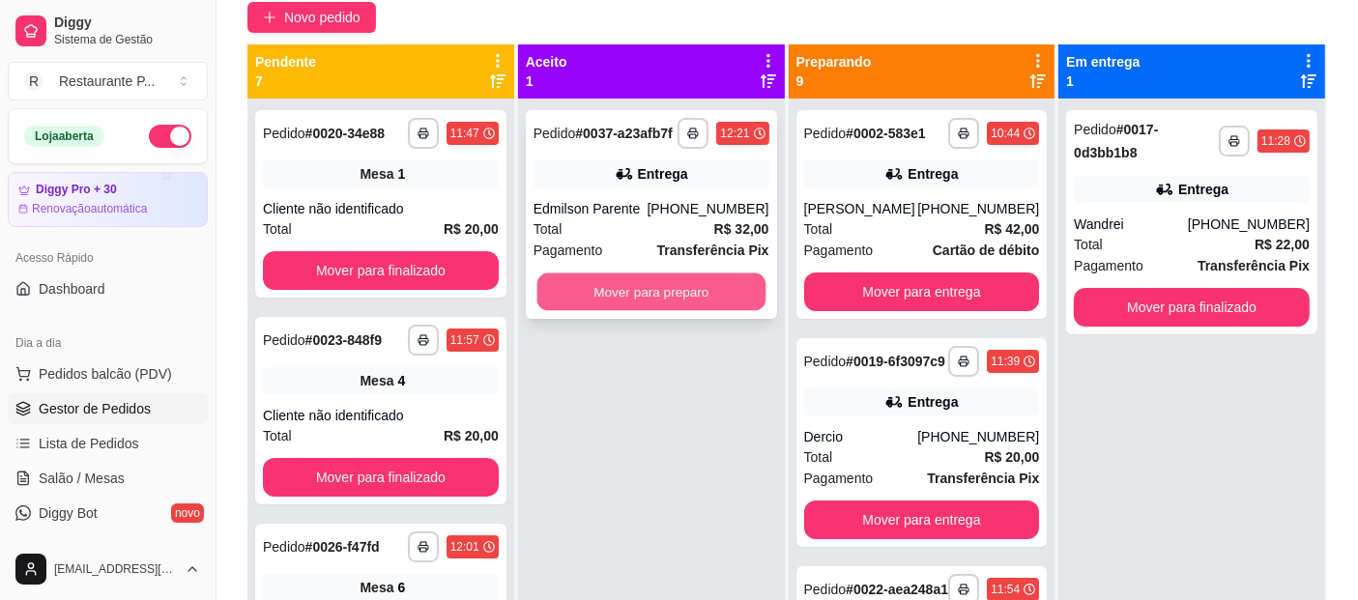
click at [638, 282] on button "Mover para preparo" at bounding box center [650, 292] width 228 height 38
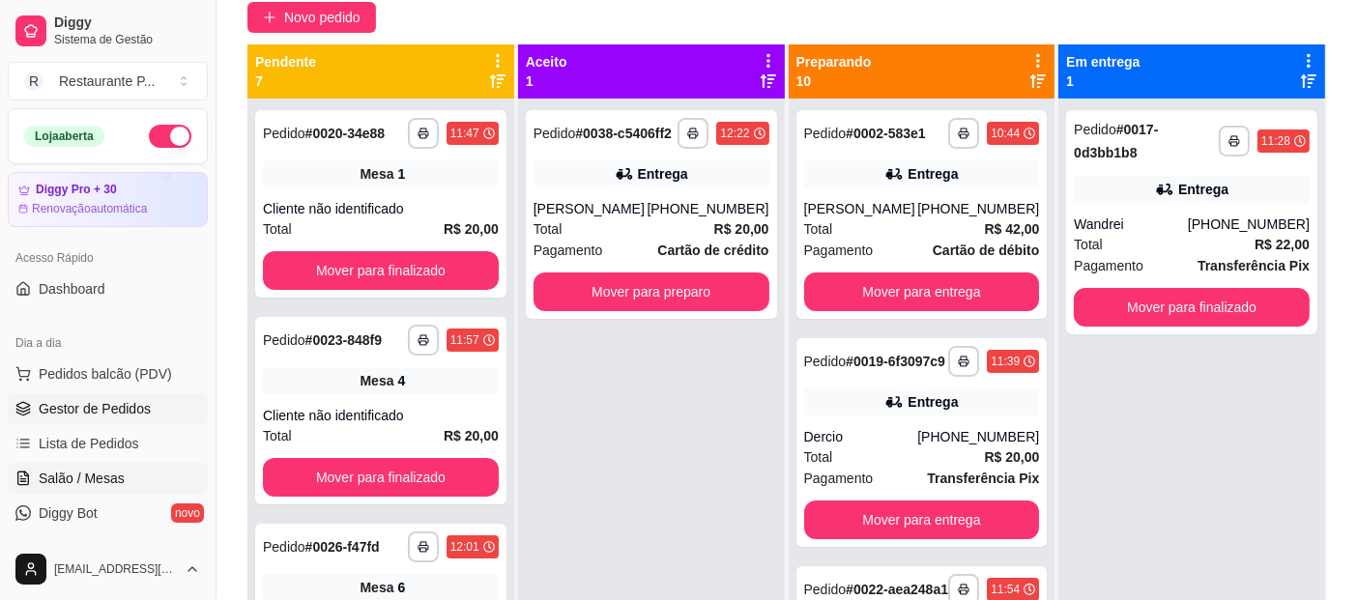
click at [90, 469] on span "Salão / Mesas" at bounding box center [82, 478] width 86 height 19
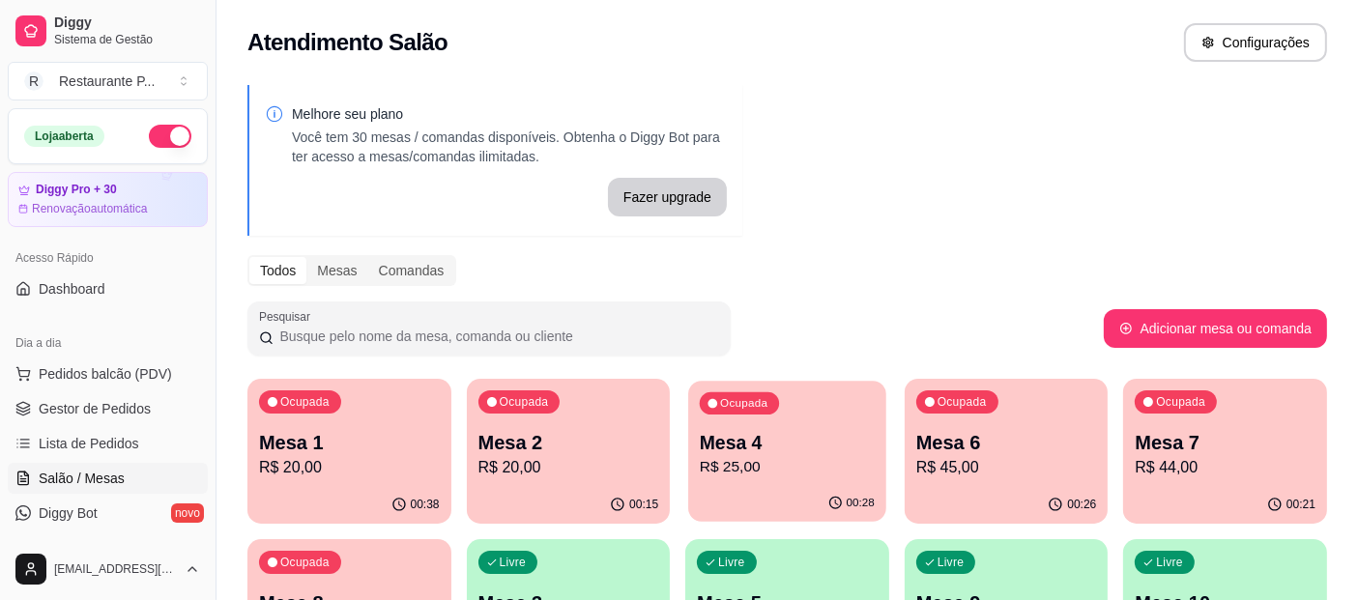
click at [781, 430] on p "Mesa 4" at bounding box center [787, 443] width 175 height 26
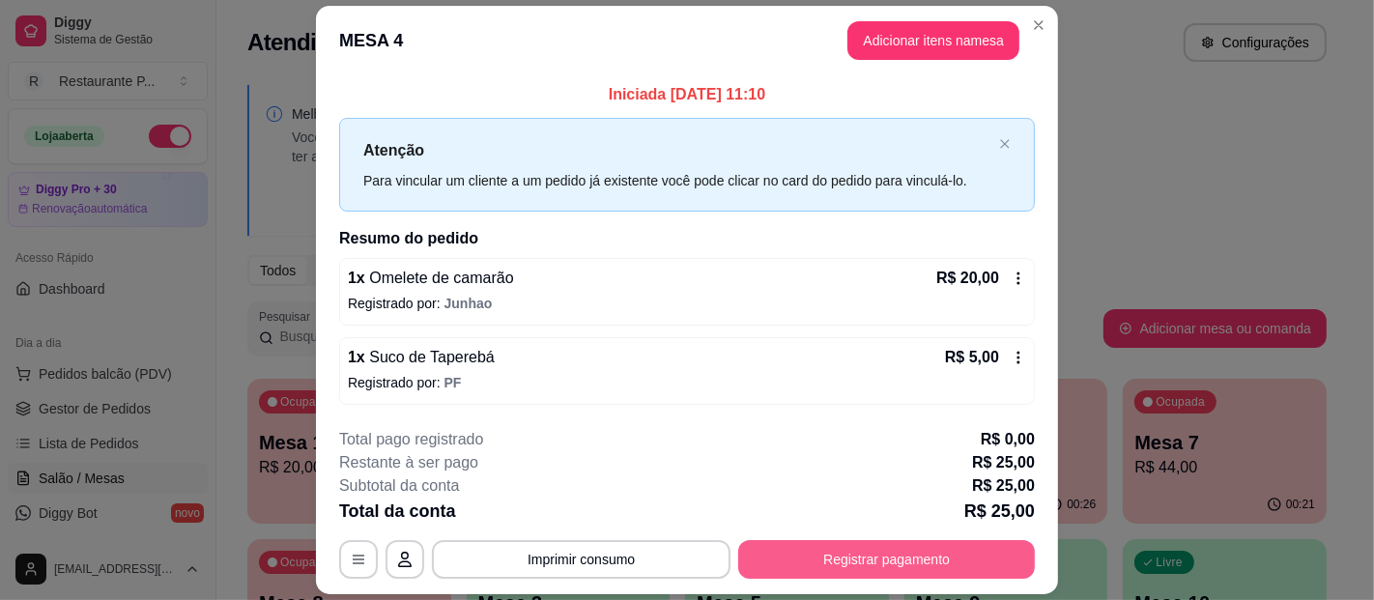
click at [955, 550] on button "Registrar pagamento" at bounding box center [886, 559] width 297 height 39
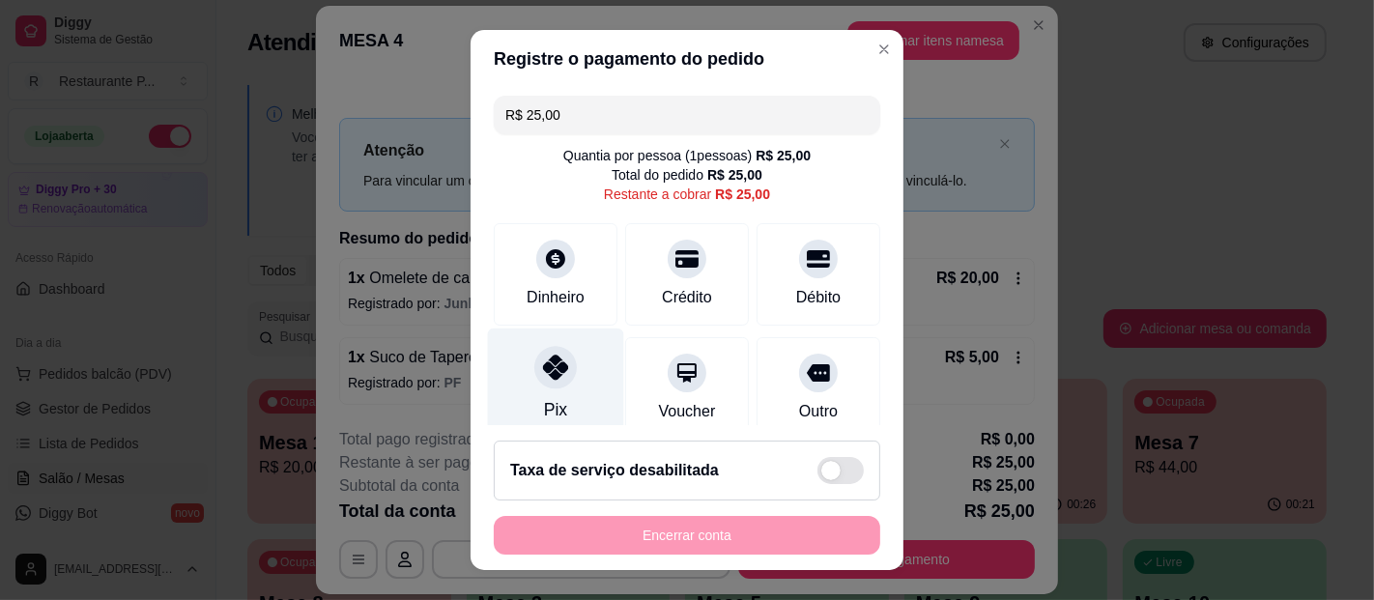
click at [560, 365] on div at bounding box center [555, 367] width 43 height 43
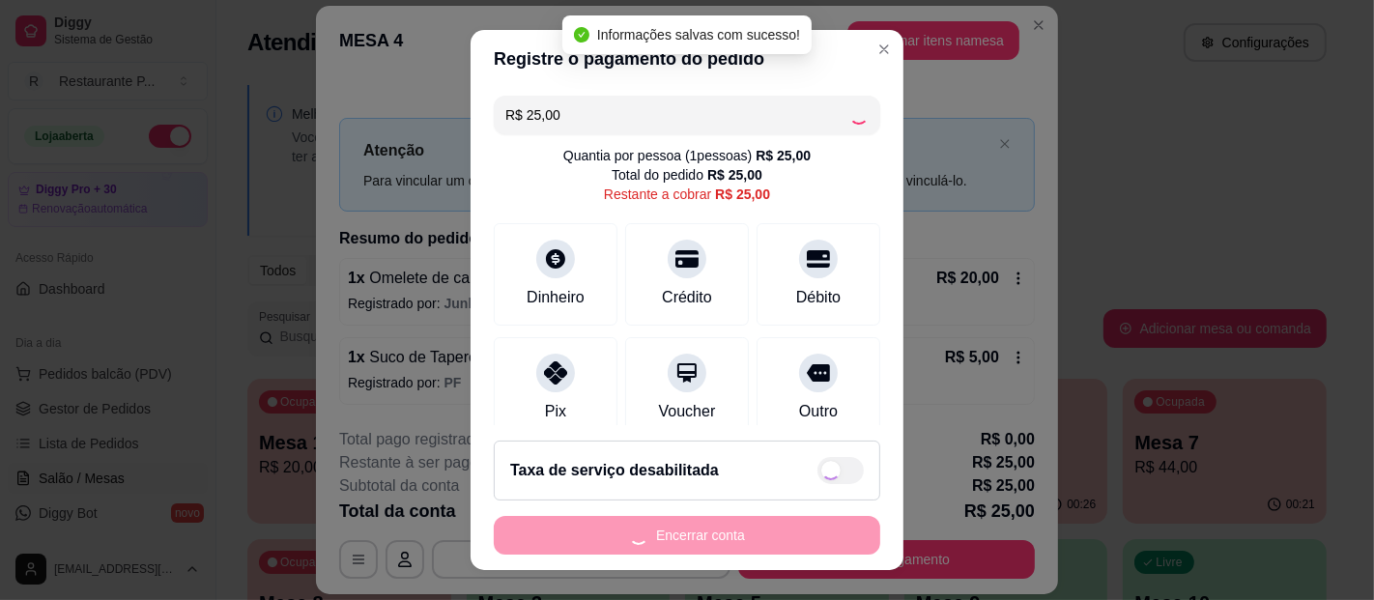
type input "R$ 0,00"
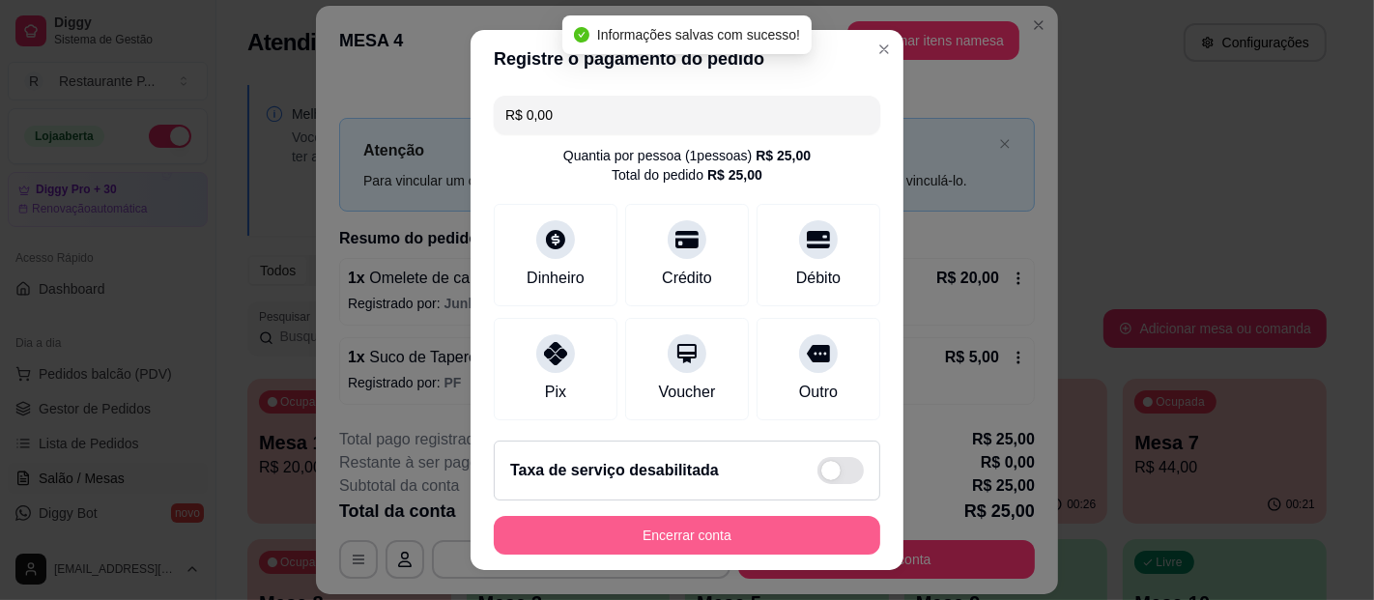
click at [715, 526] on button "Encerrar conta" at bounding box center [687, 535] width 387 height 39
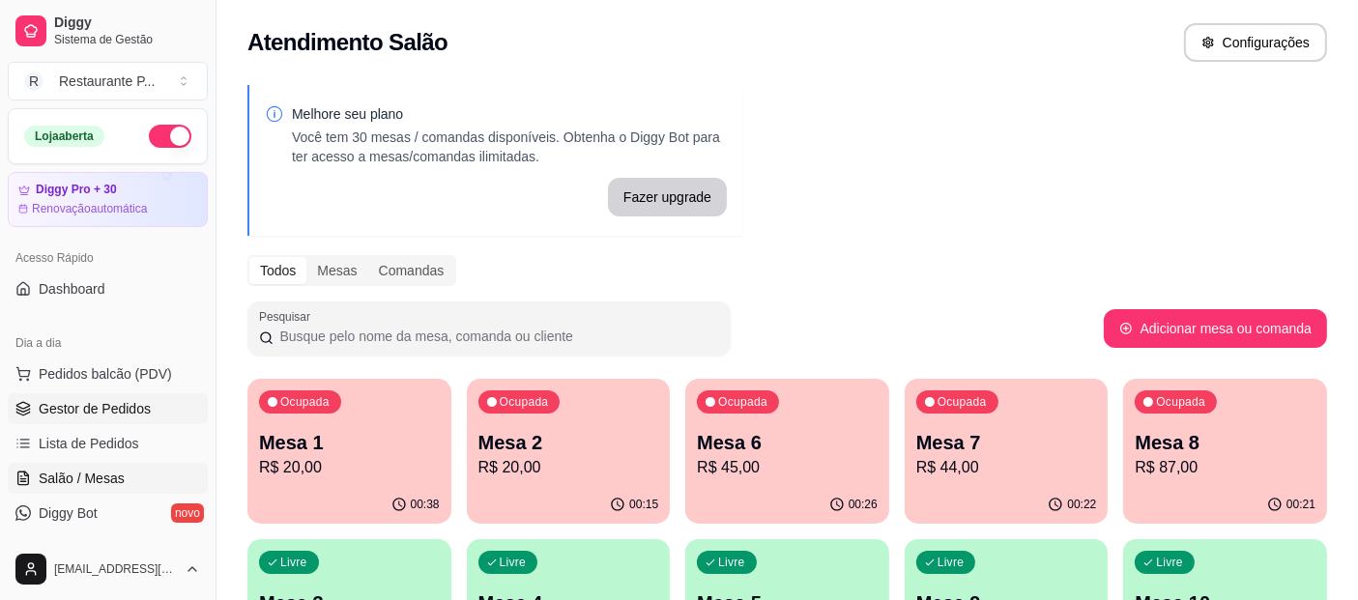
click at [119, 401] on span "Gestor de Pedidos" at bounding box center [95, 408] width 112 height 19
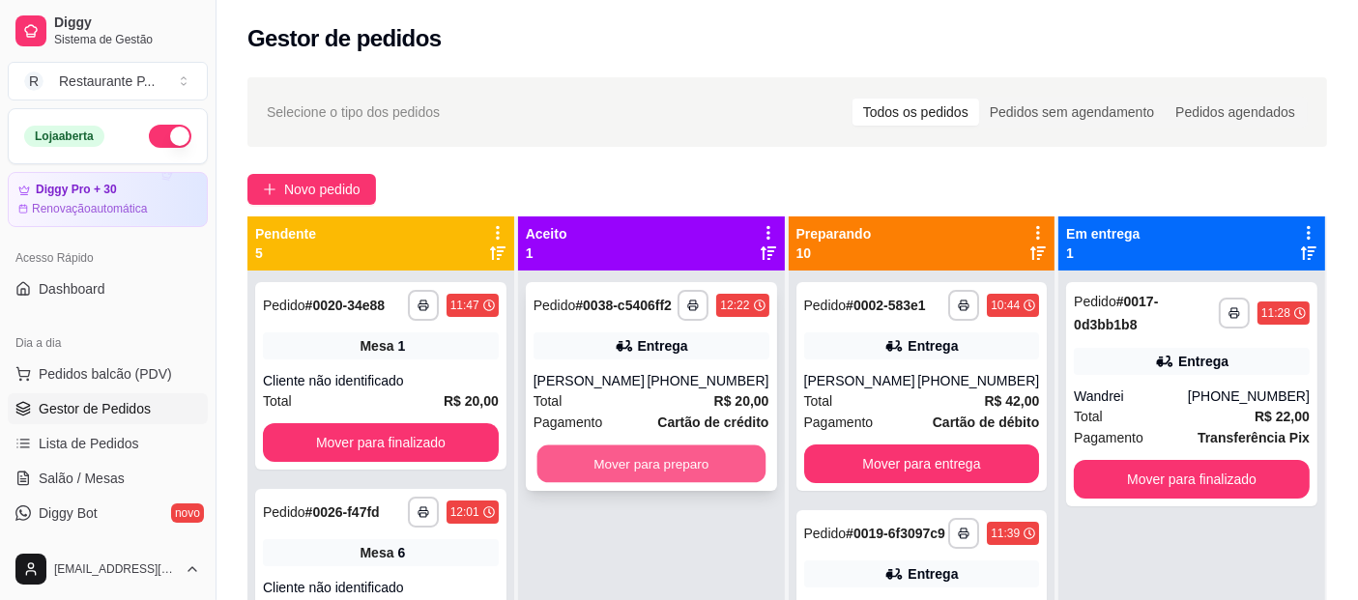
click at [589, 466] on button "Mover para preparo" at bounding box center [650, 465] width 228 height 38
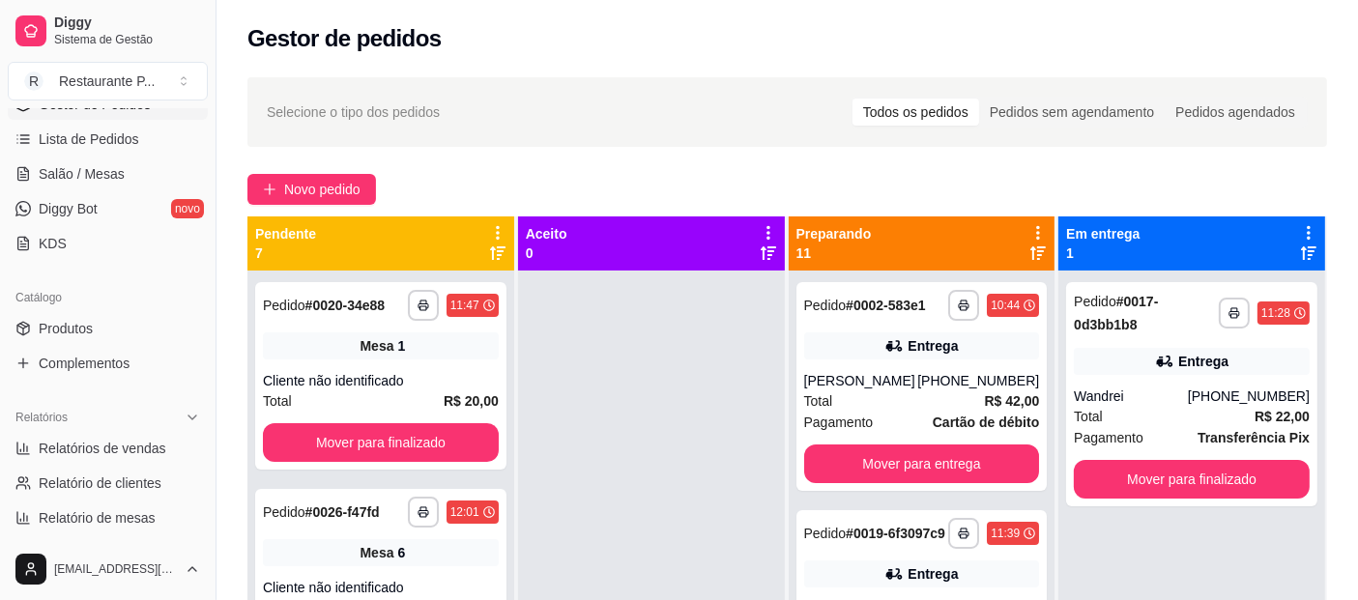
scroll to position [314, 0]
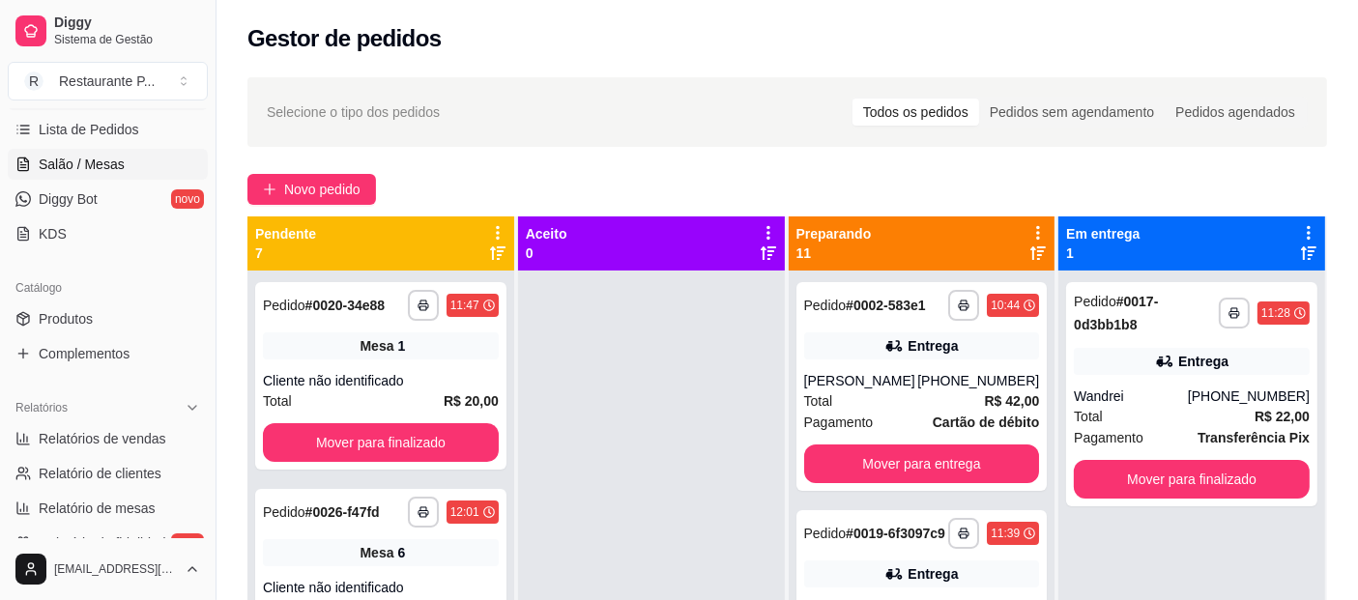
click at [49, 158] on span "Salão / Mesas" at bounding box center [82, 164] width 86 height 19
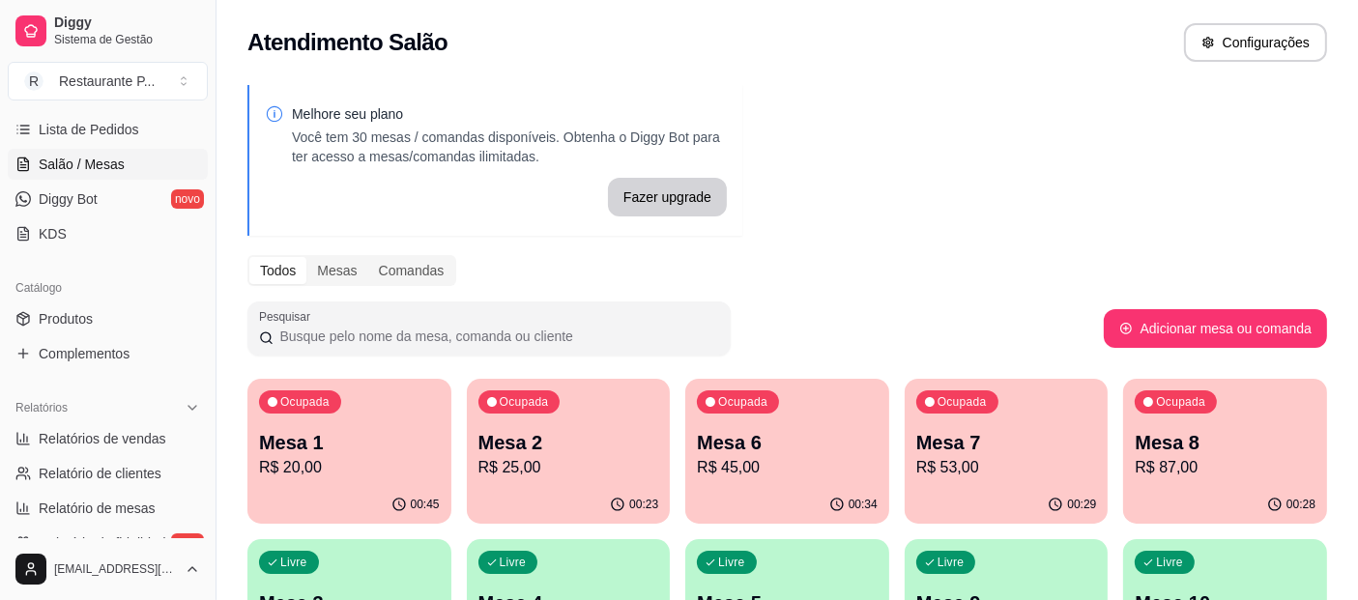
click at [771, 449] on p "Mesa 6" at bounding box center [787, 442] width 181 height 27
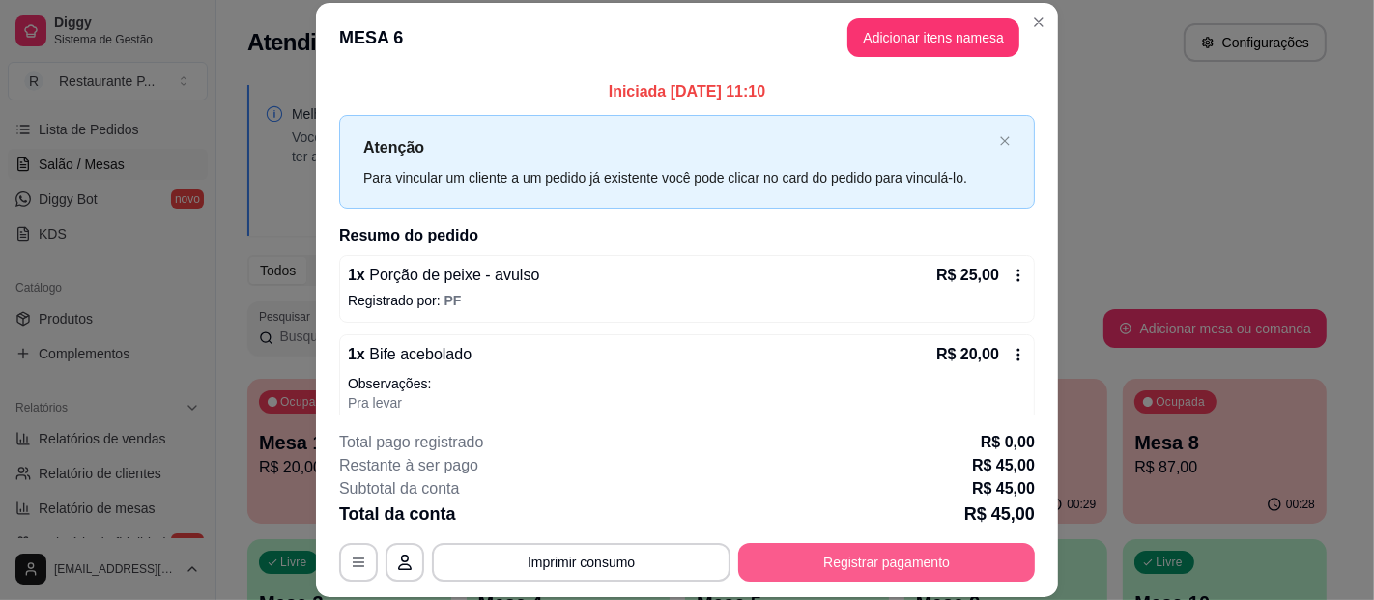
click at [864, 574] on button "Registrar pagamento" at bounding box center [886, 562] width 297 height 39
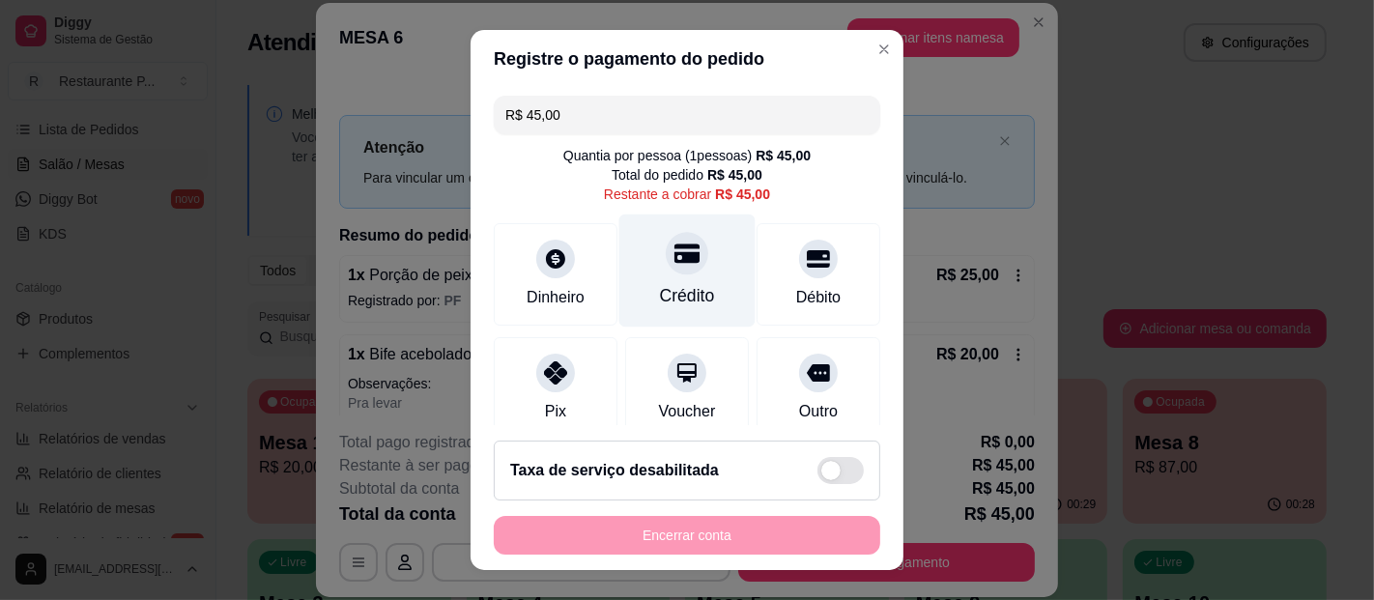
click at [674, 269] on div at bounding box center [687, 253] width 43 height 43
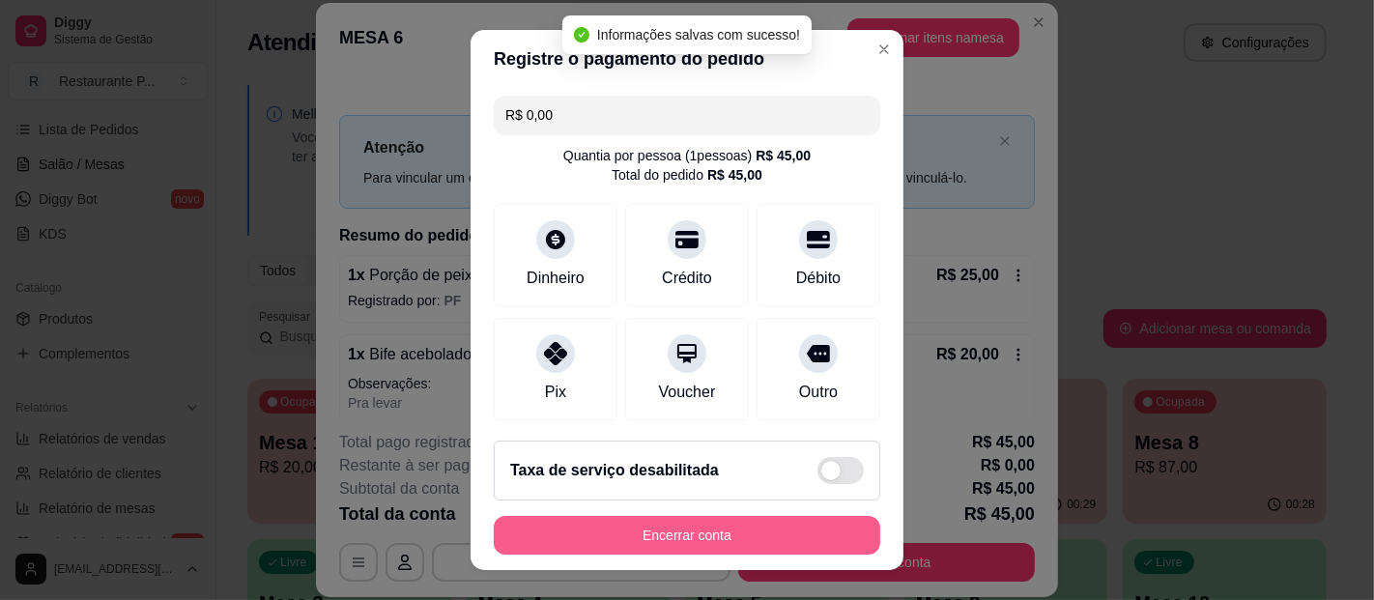
type input "R$ 0,00"
click at [707, 533] on button "Encerrar conta" at bounding box center [687, 535] width 387 height 39
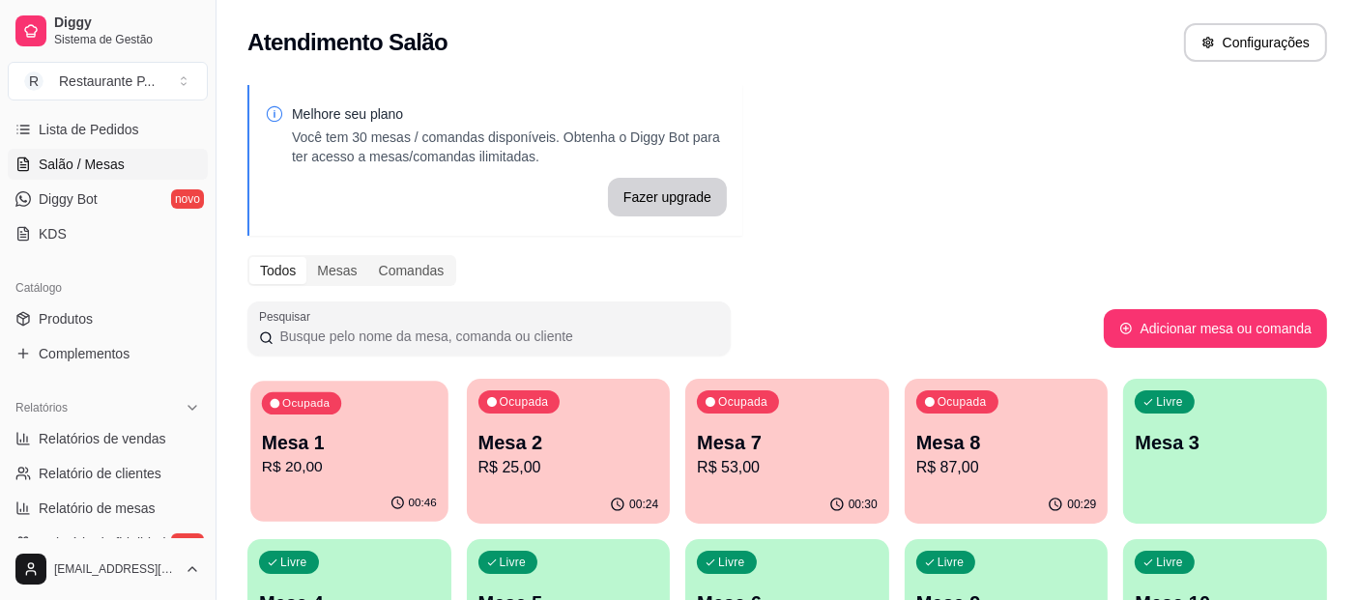
click at [330, 450] on p "Mesa 1" at bounding box center [349, 443] width 175 height 26
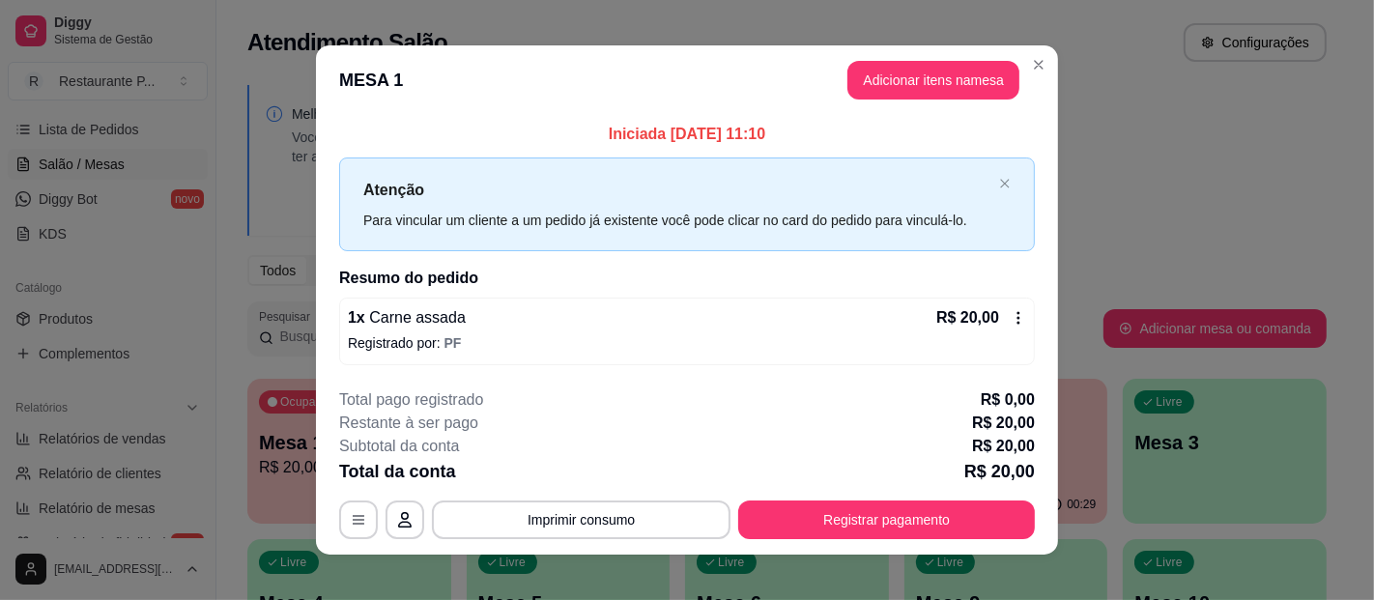
click at [1011, 315] on icon at bounding box center [1018, 317] width 15 height 15
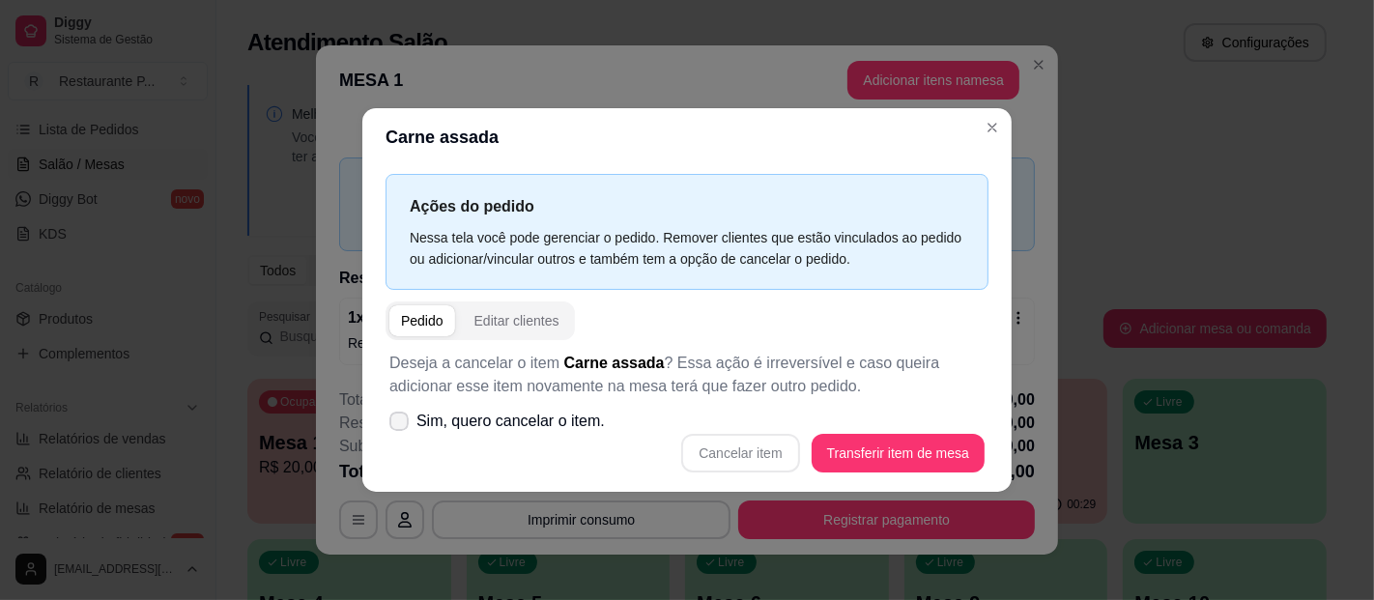
click at [406, 416] on icon at bounding box center [398, 422] width 15 height 12
click at [401, 424] on input "Sim, quero cancelar o item." at bounding box center [395, 430] width 13 height 13
checkbox input "true"
click at [741, 449] on button "Cancelar item" at bounding box center [740, 453] width 115 height 38
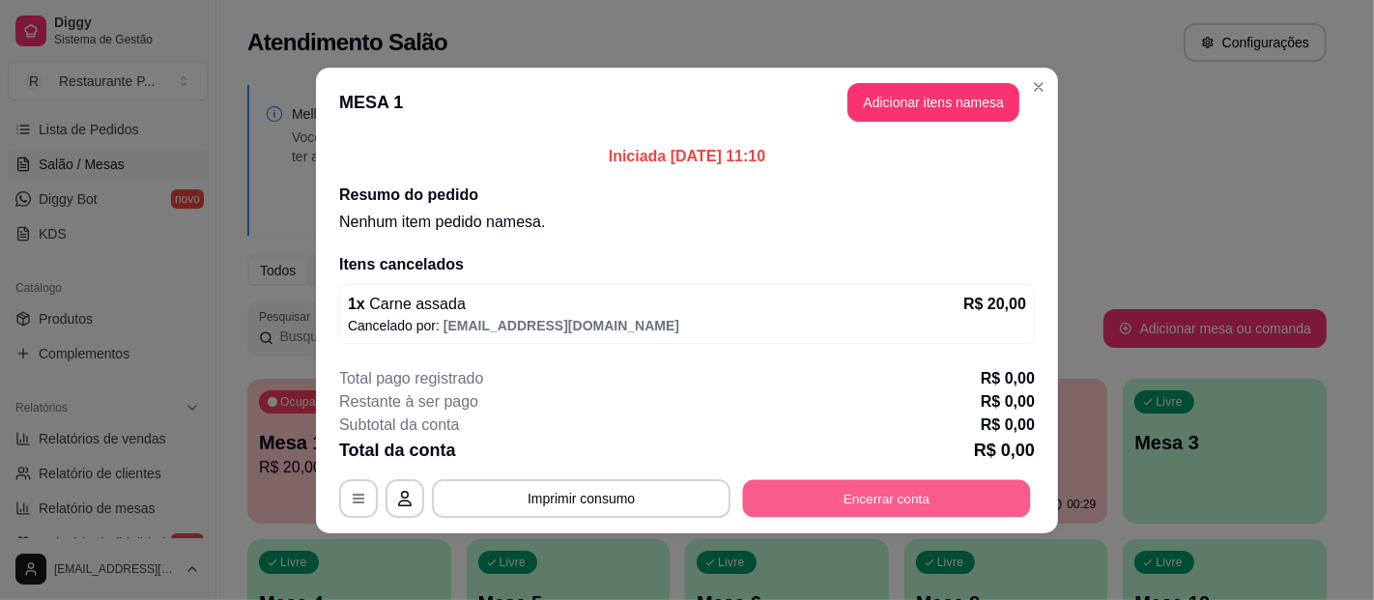
click at [921, 489] on button "Encerrar conta" at bounding box center [887, 498] width 288 height 38
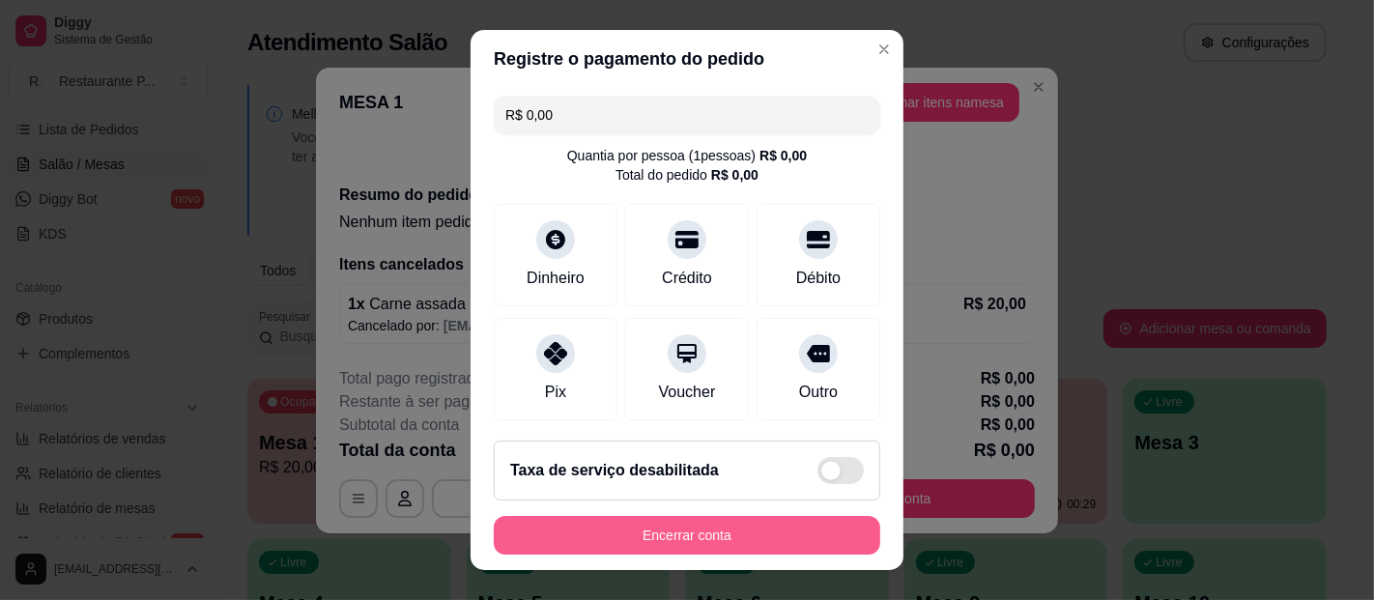
click at [684, 523] on button "Encerrar conta" at bounding box center [687, 535] width 387 height 39
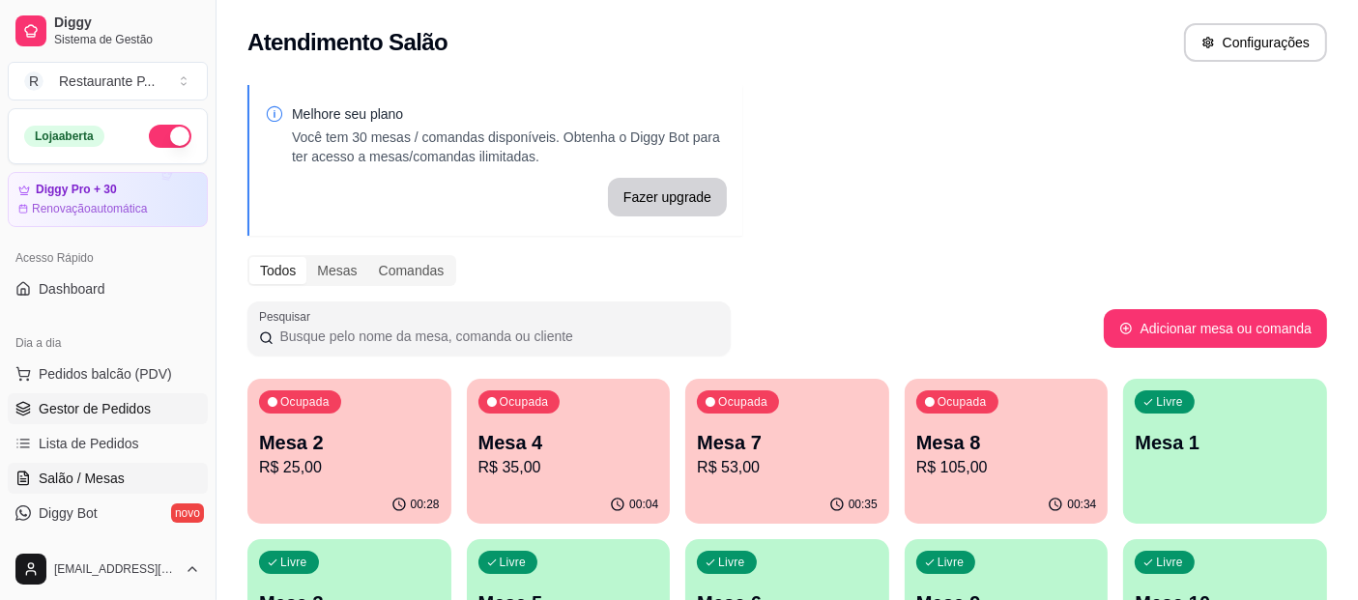
click at [66, 411] on span "Gestor de Pedidos" at bounding box center [95, 408] width 112 height 19
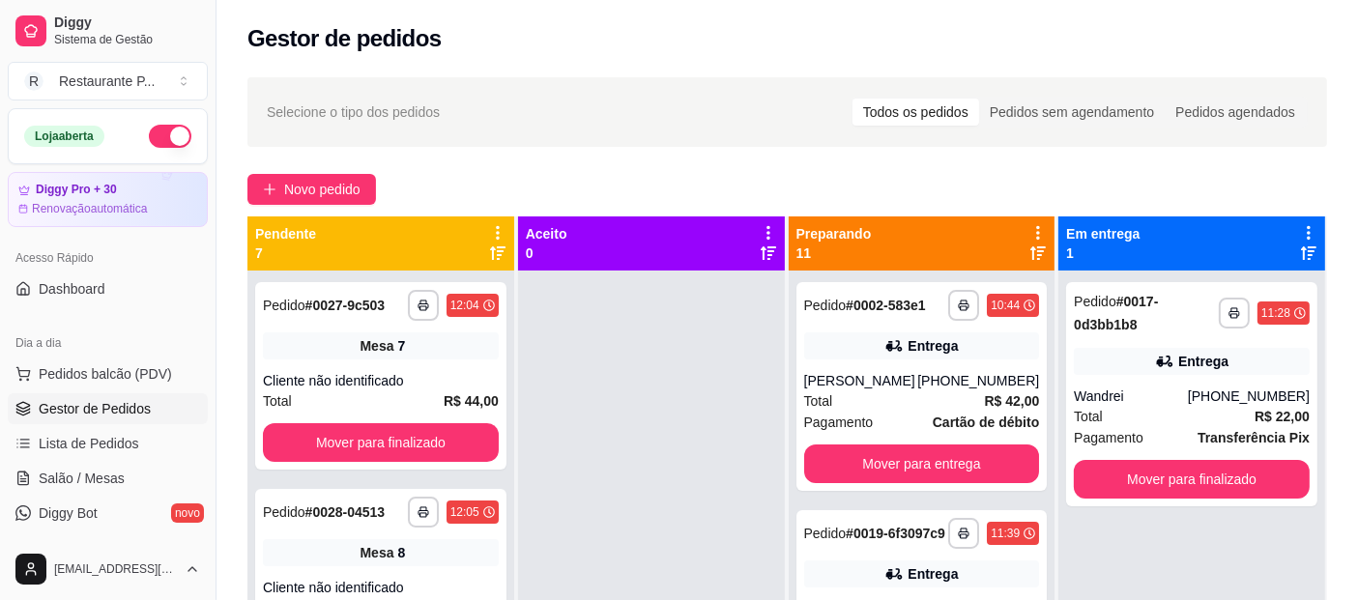
click at [1030, 247] on icon at bounding box center [1037, 253] width 15 height 14
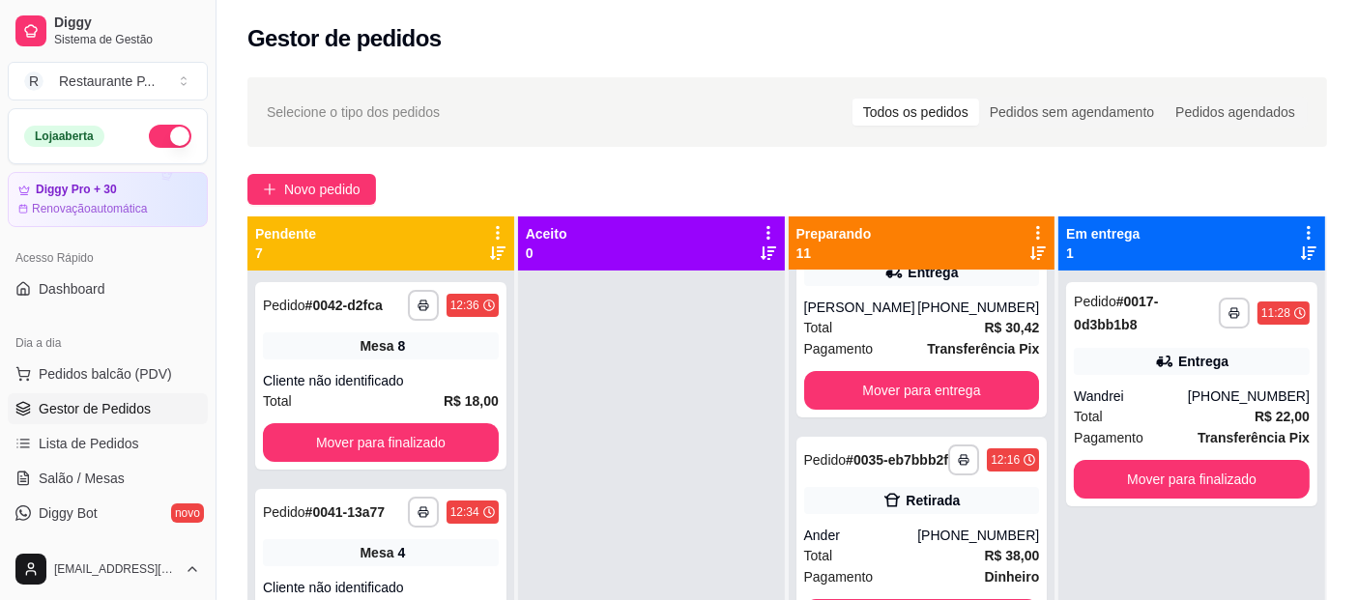
scroll to position [561, 0]
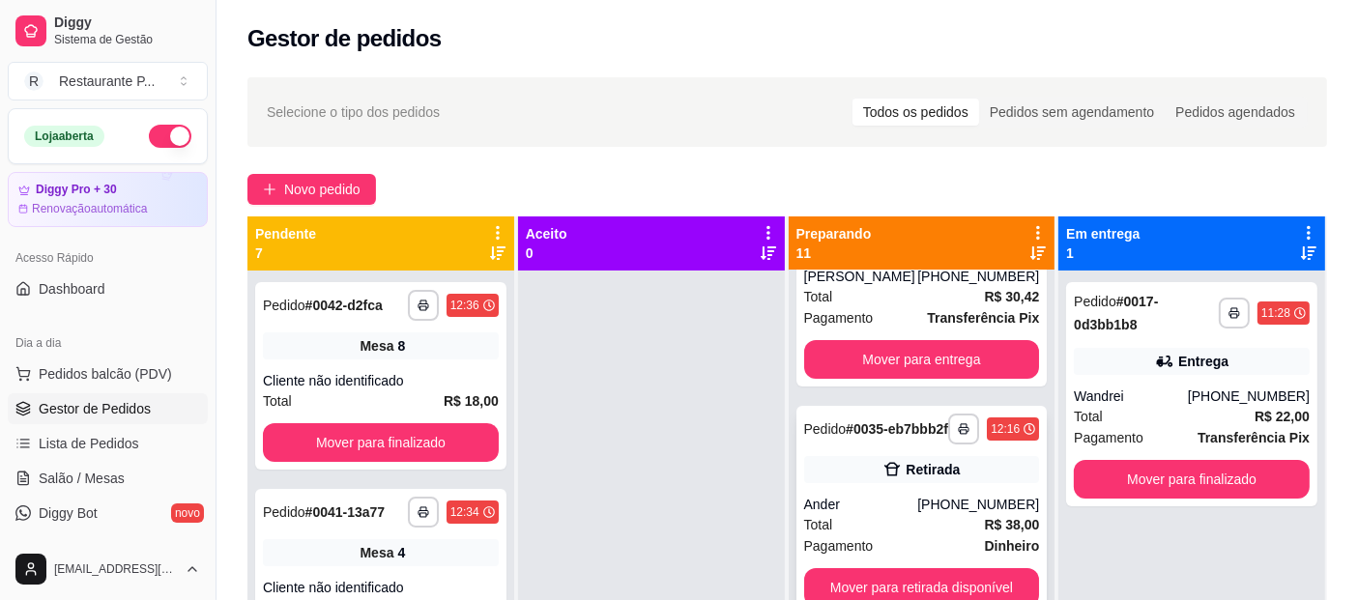
click at [821, 508] on div "**********" at bounding box center [921, 510] width 251 height 209
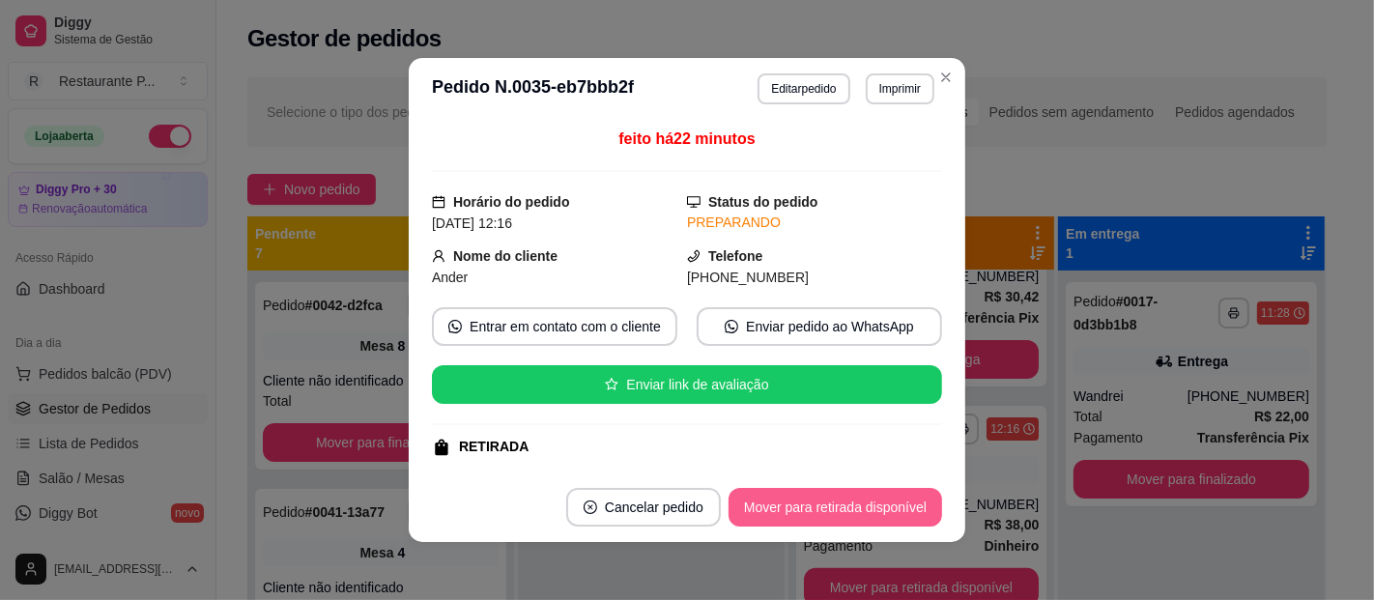
click at [820, 502] on button "Mover para retirada disponível" at bounding box center [836, 507] width 214 height 39
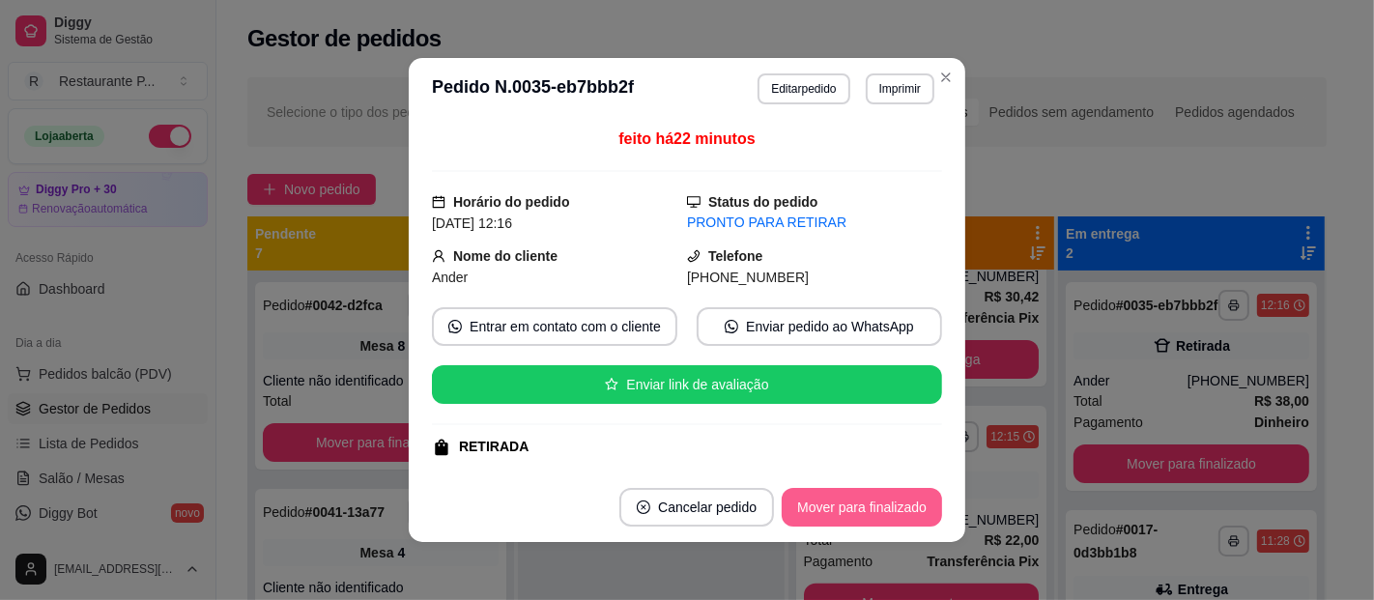
click at [820, 502] on button "Mover para finalizado" at bounding box center [862, 507] width 160 height 39
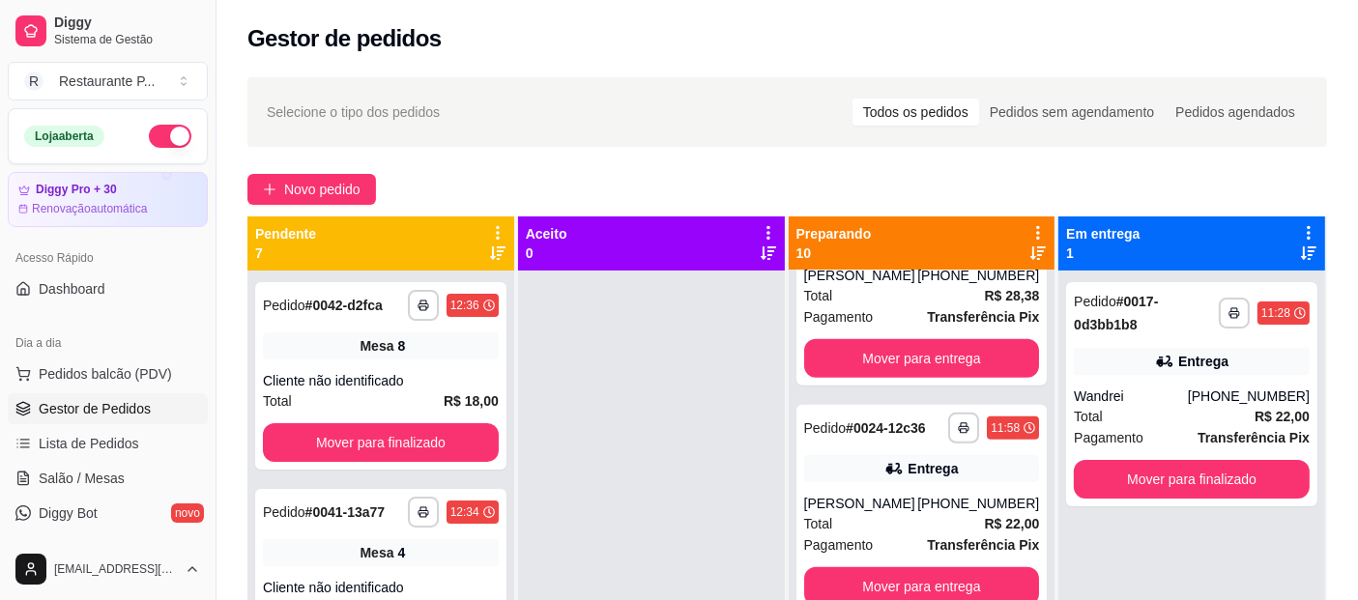
scroll to position [1265, 0]
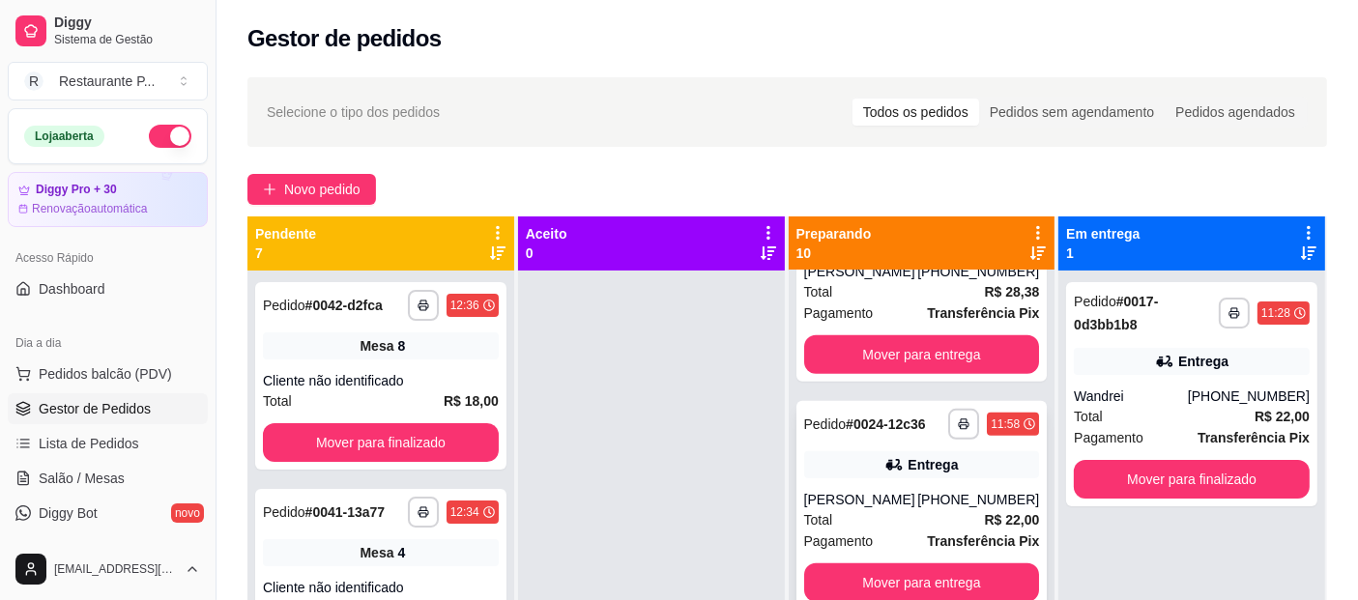
click at [872, 432] on strong "# 0024-12c36" at bounding box center [886, 424] width 80 height 15
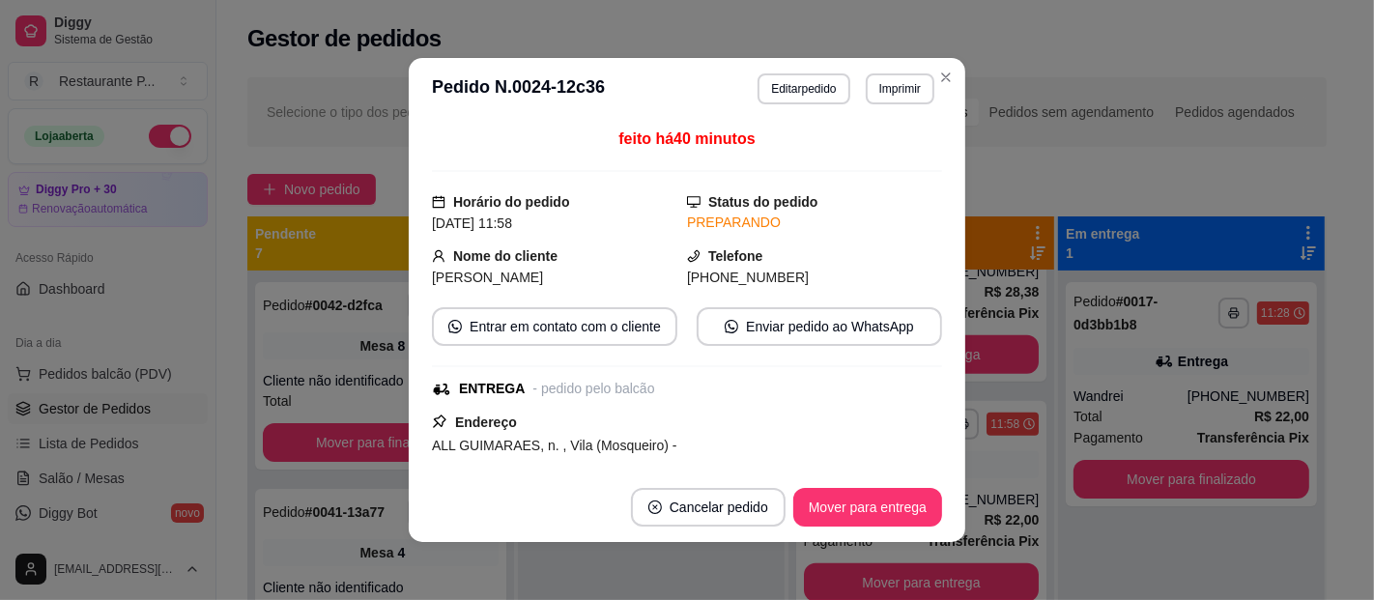
click at [872, 517] on button "Mover para entrega" at bounding box center [867, 507] width 149 height 39
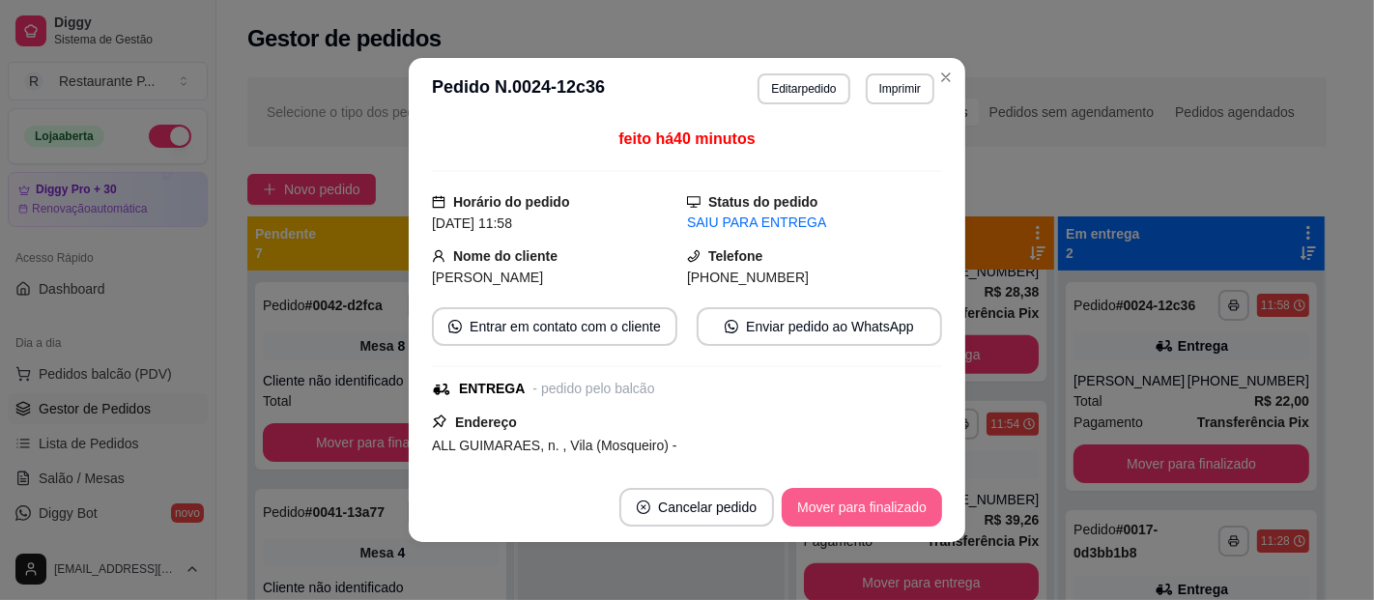
click at [875, 507] on button "Mover para finalizado" at bounding box center [862, 507] width 160 height 39
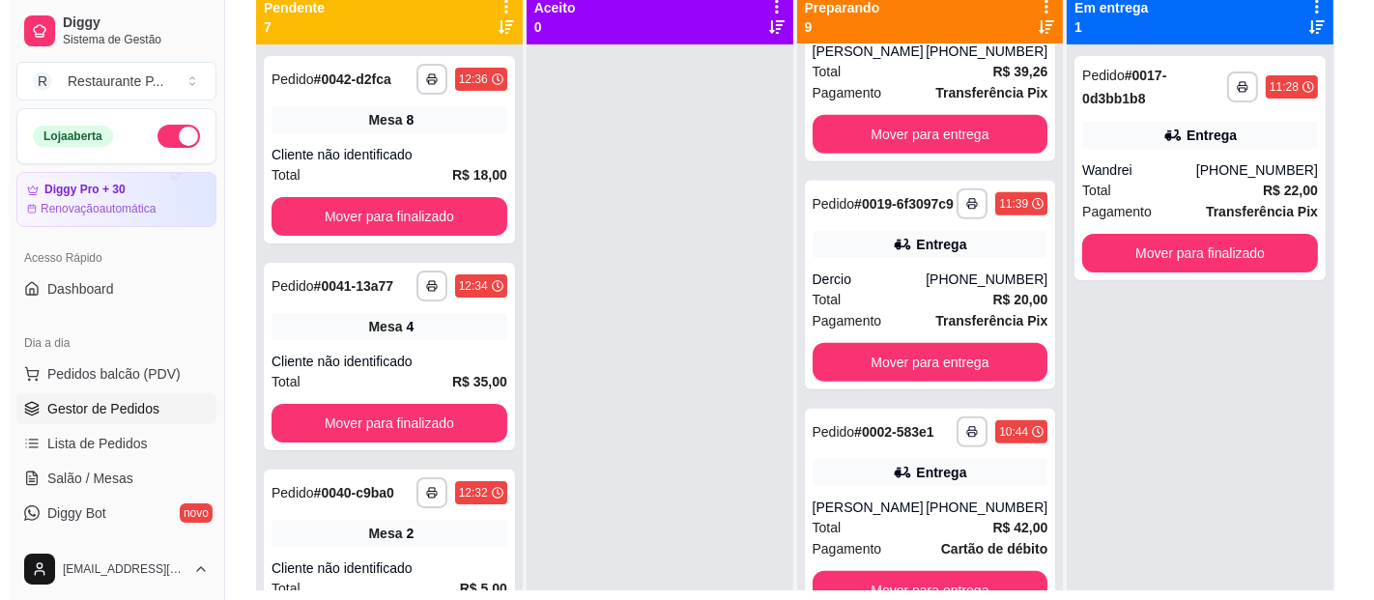
scroll to position [1549, 0]
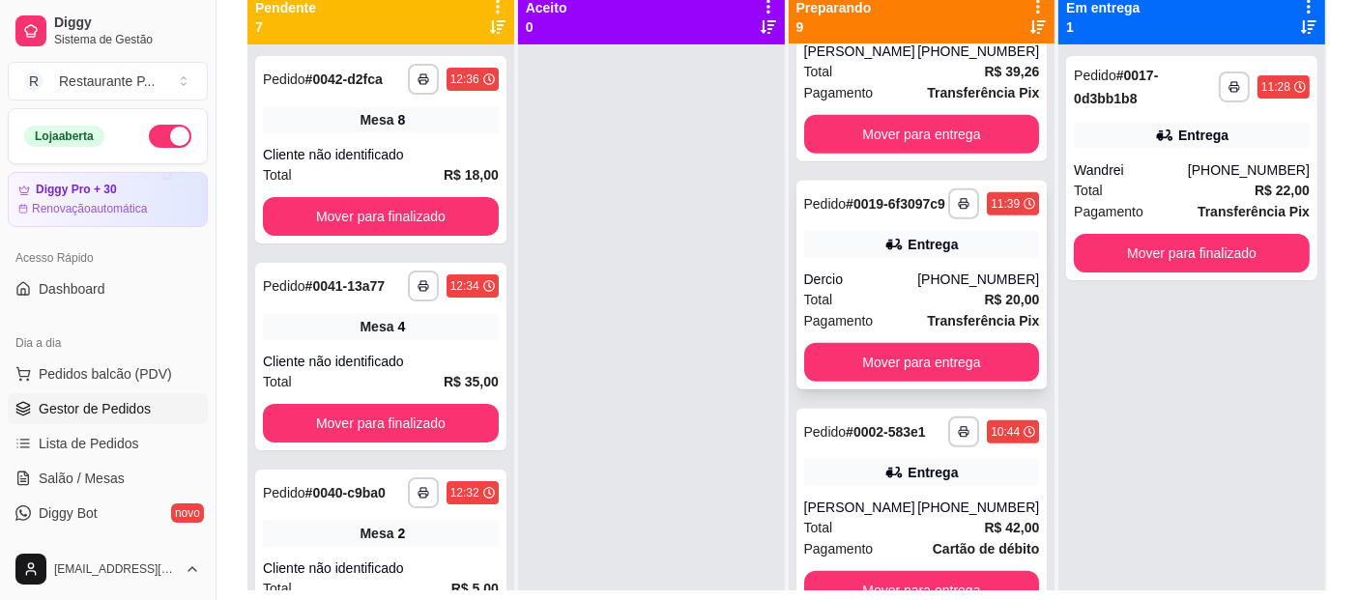
click at [879, 310] on div "Total R$ 20,00" at bounding box center [922, 299] width 236 height 21
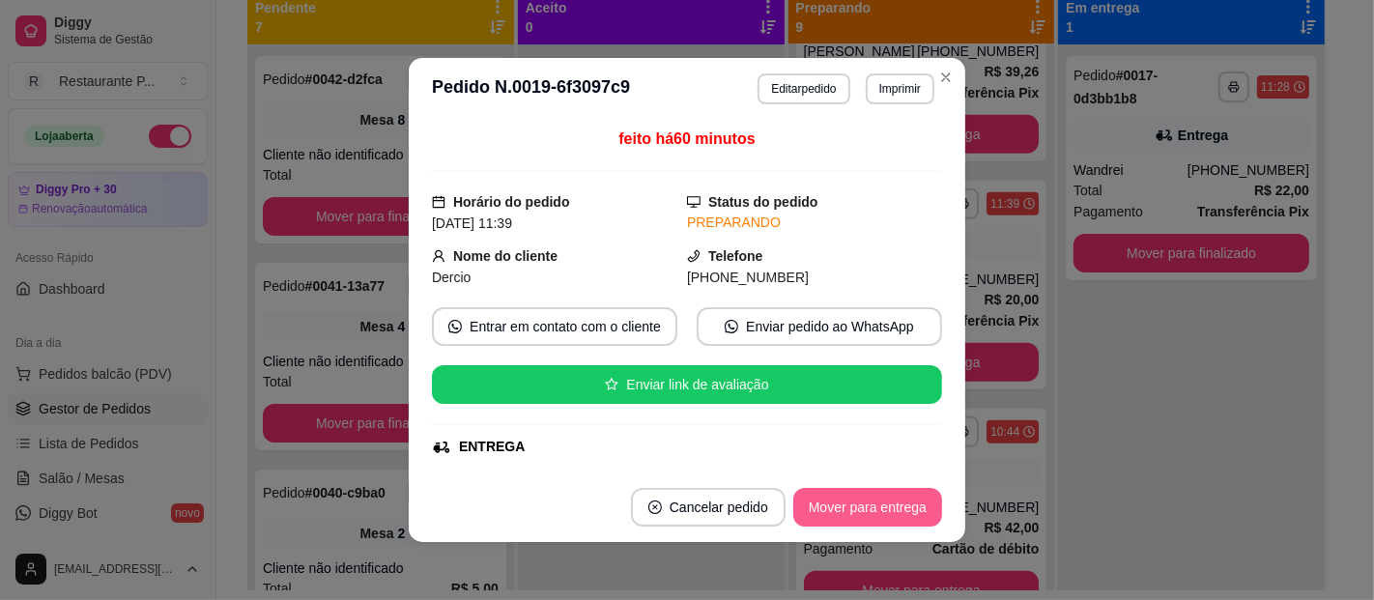
click at [849, 513] on button "Mover para entrega" at bounding box center [867, 507] width 149 height 39
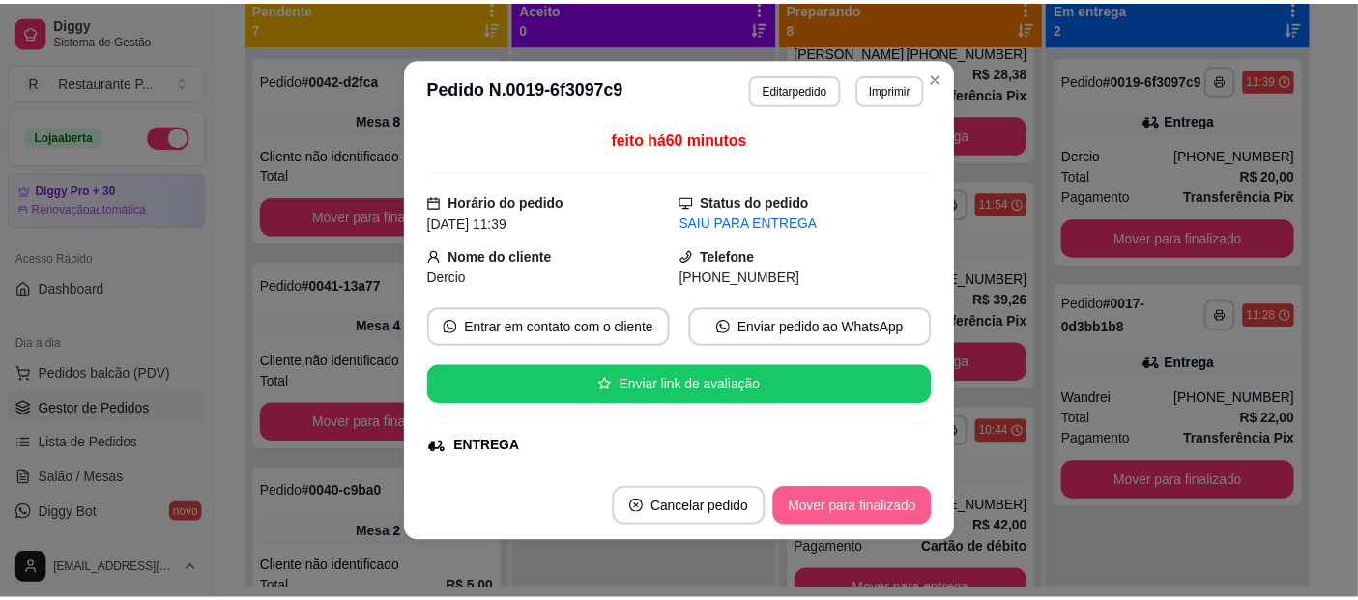
scroll to position [1376, 0]
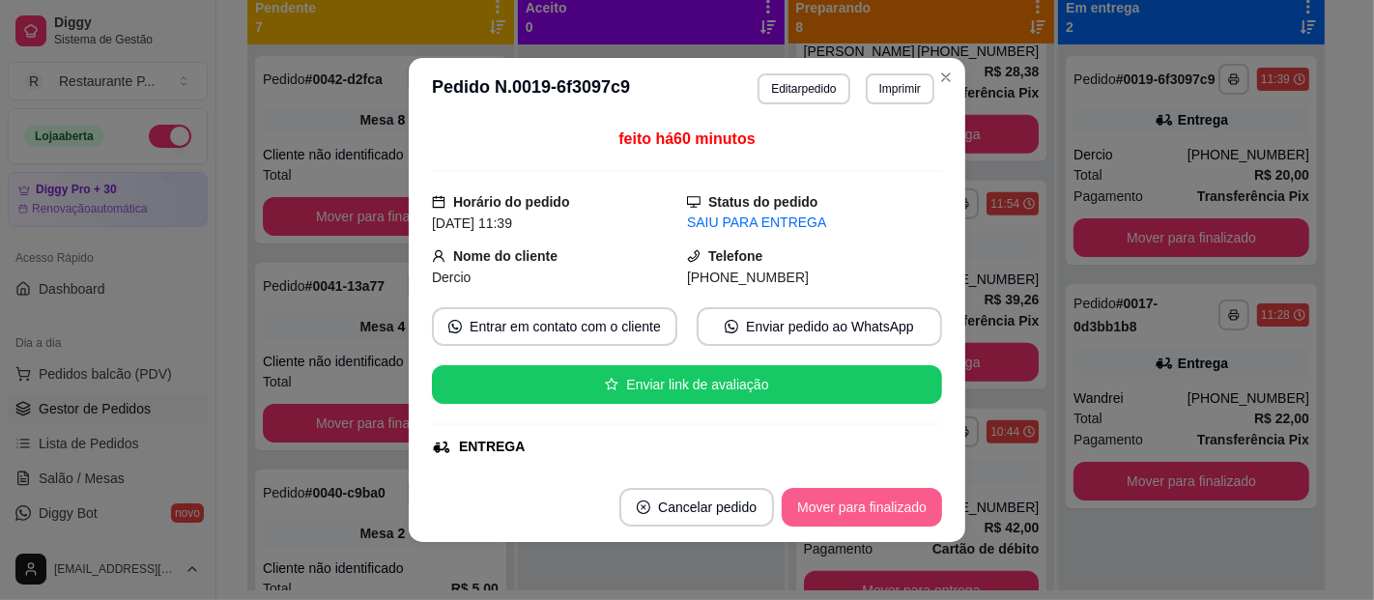
click at [849, 513] on button "Mover para finalizado" at bounding box center [862, 507] width 160 height 39
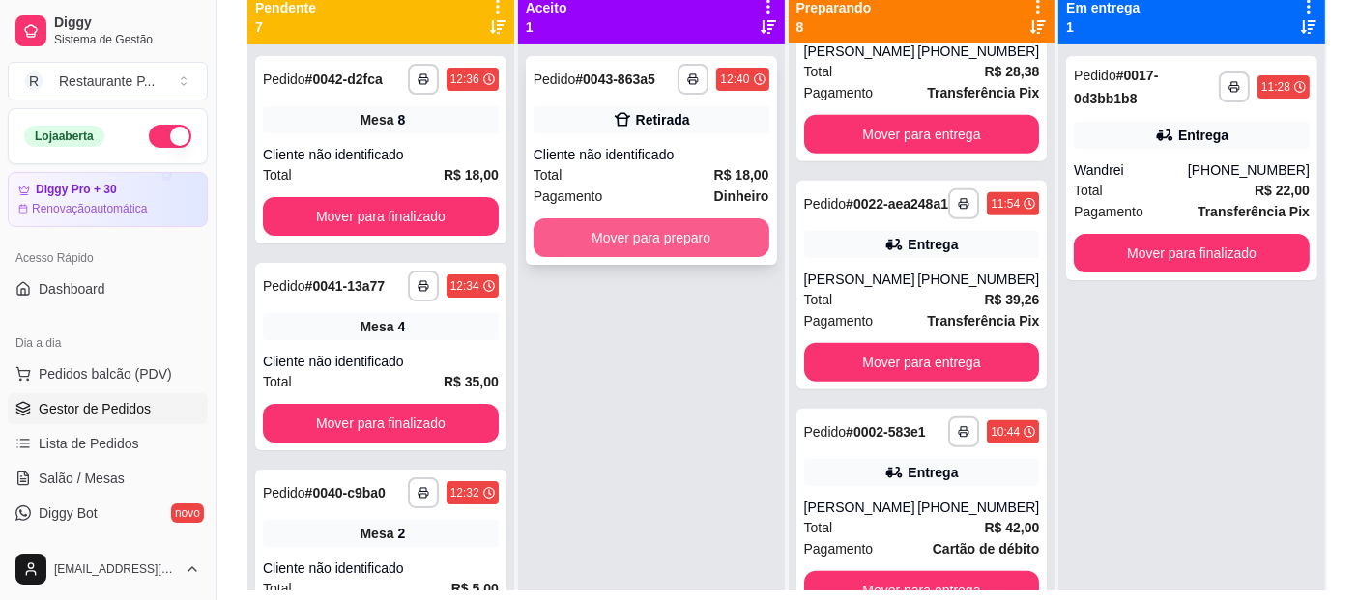
click at [615, 222] on button "Mover para preparo" at bounding box center [651, 237] width 236 height 39
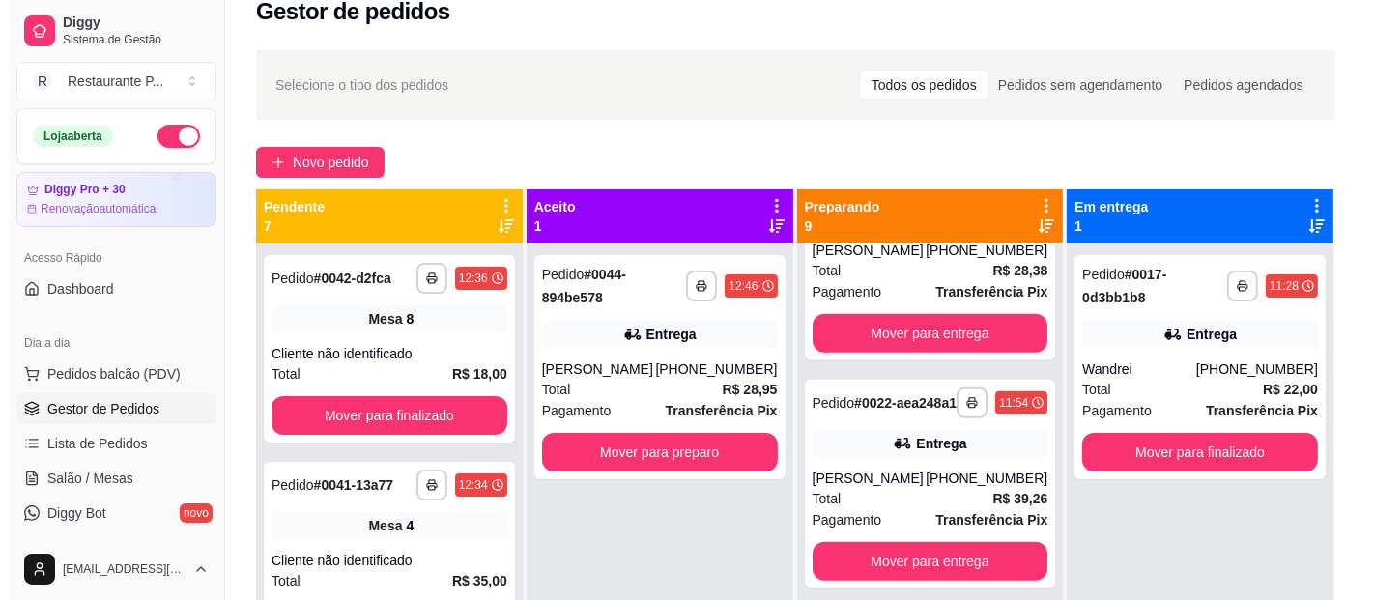
scroll to position [0, 0]
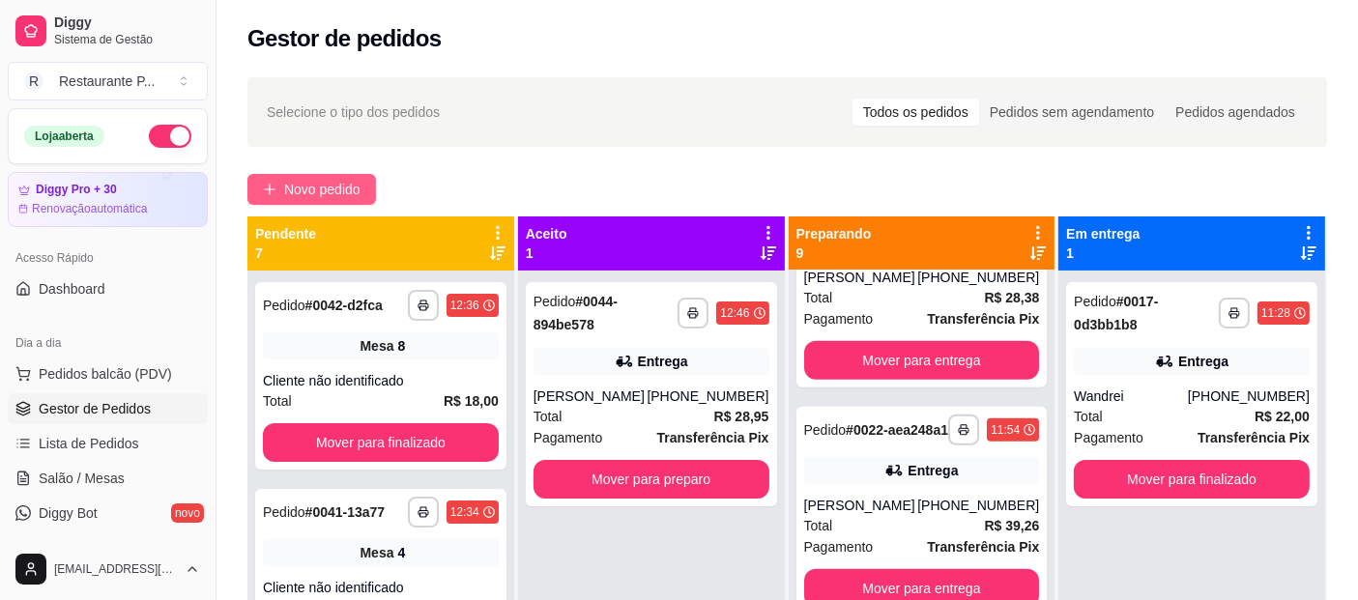
click at [331, 197] on span "Novo pedido" at bounding box center [322, 189] width 76 height 21
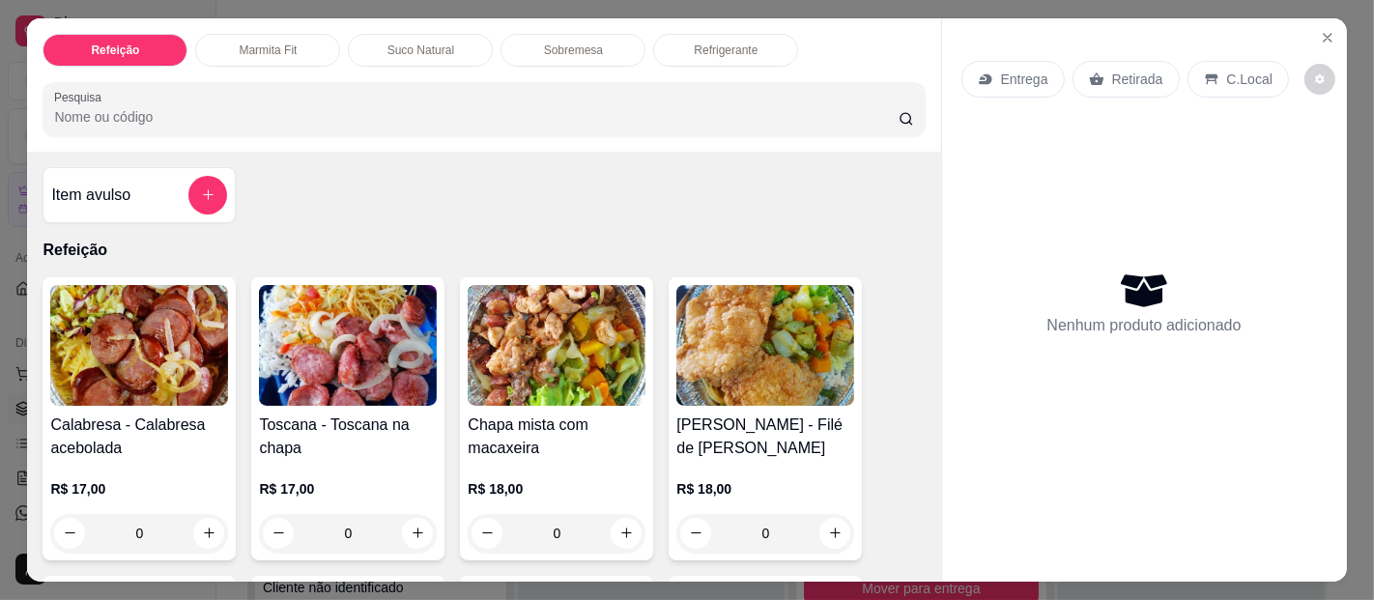
click at [85, 176] on div "Item avulso" at bounding box center [139, 195] width 176 height 39
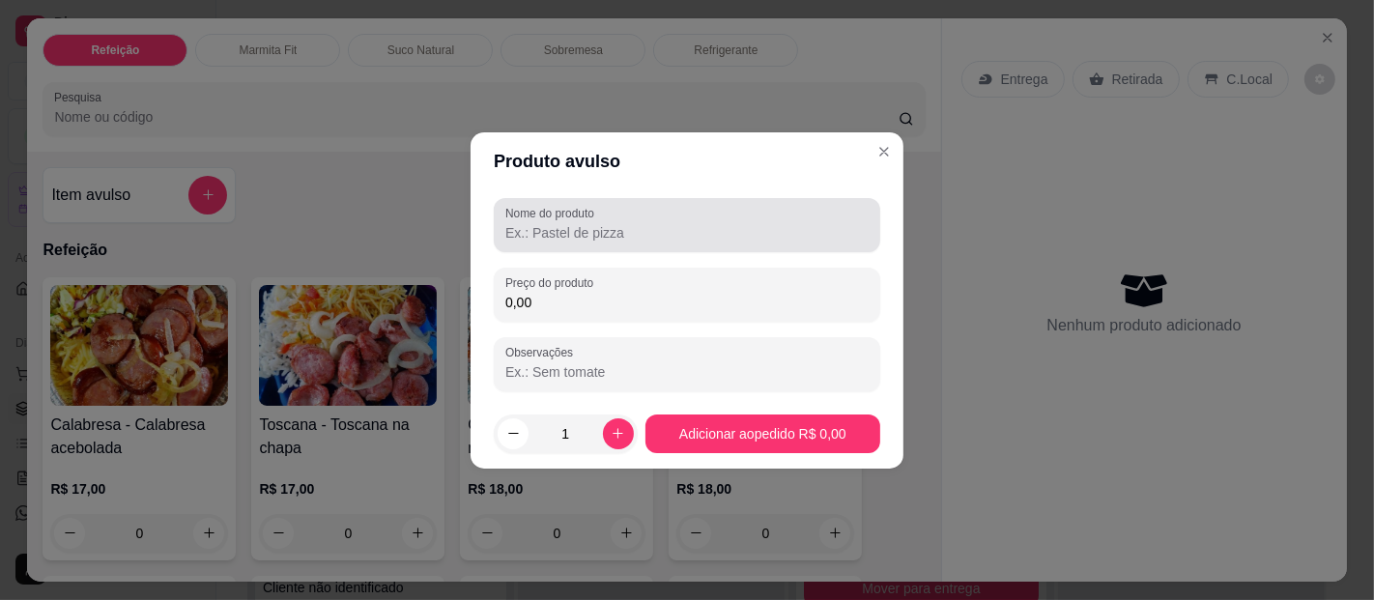
click at [585, 246] on div "Nome do produto" at bounding box center [687, 225] width 387 height 54
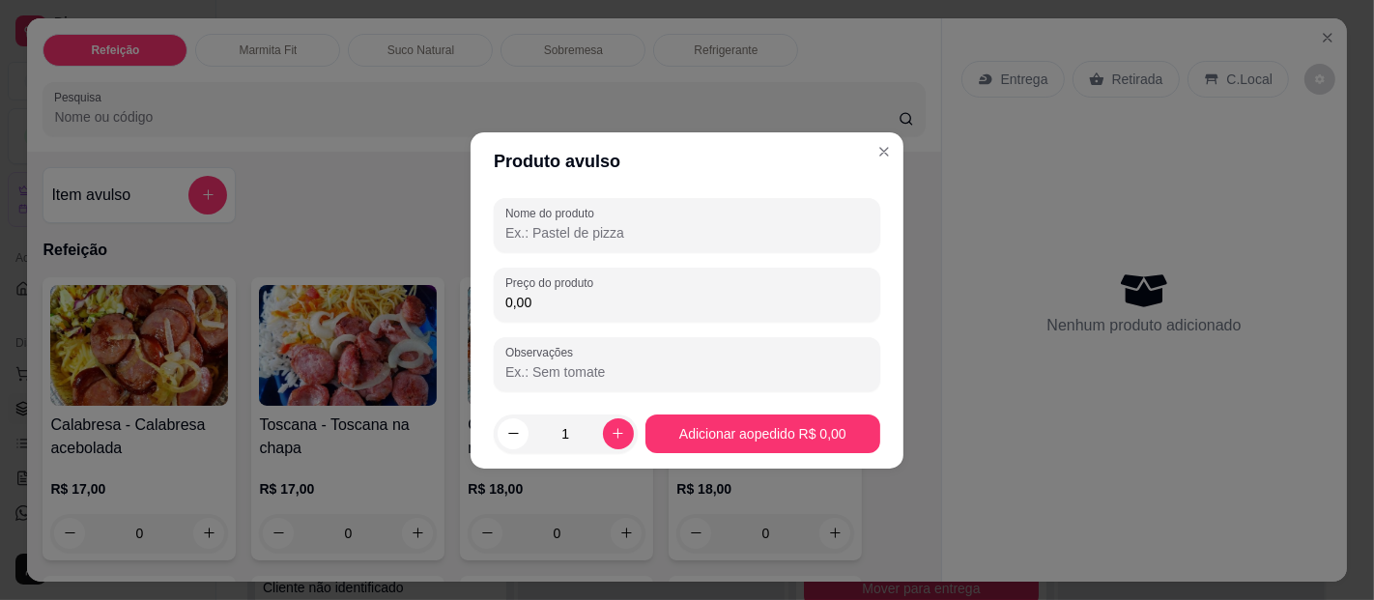
click at [584, 214] on label "Nome do produto" at bounding box center [553, 213] width 96 height 16
click at [584, 223] on input "Nome do produto" at bounding box center [686, 232] width 363 height 19
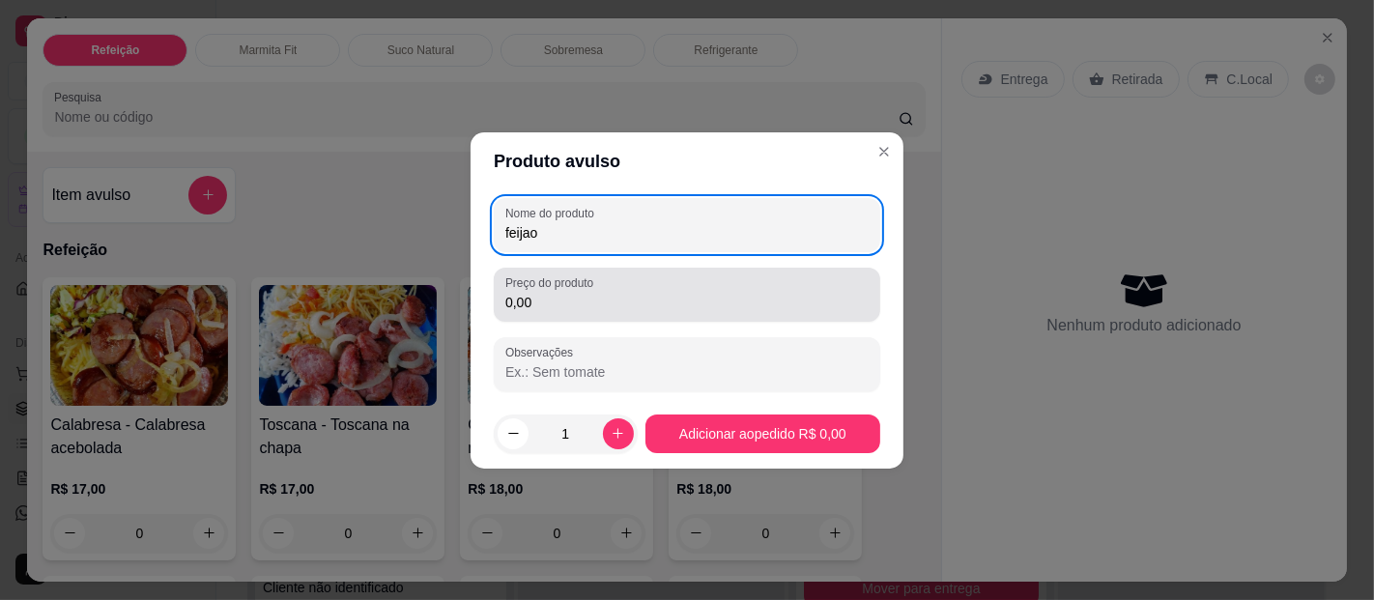
type input "feijao"
click at [565, 294] on input "0,00" at bounding box center [686, 302] width 363 height 19
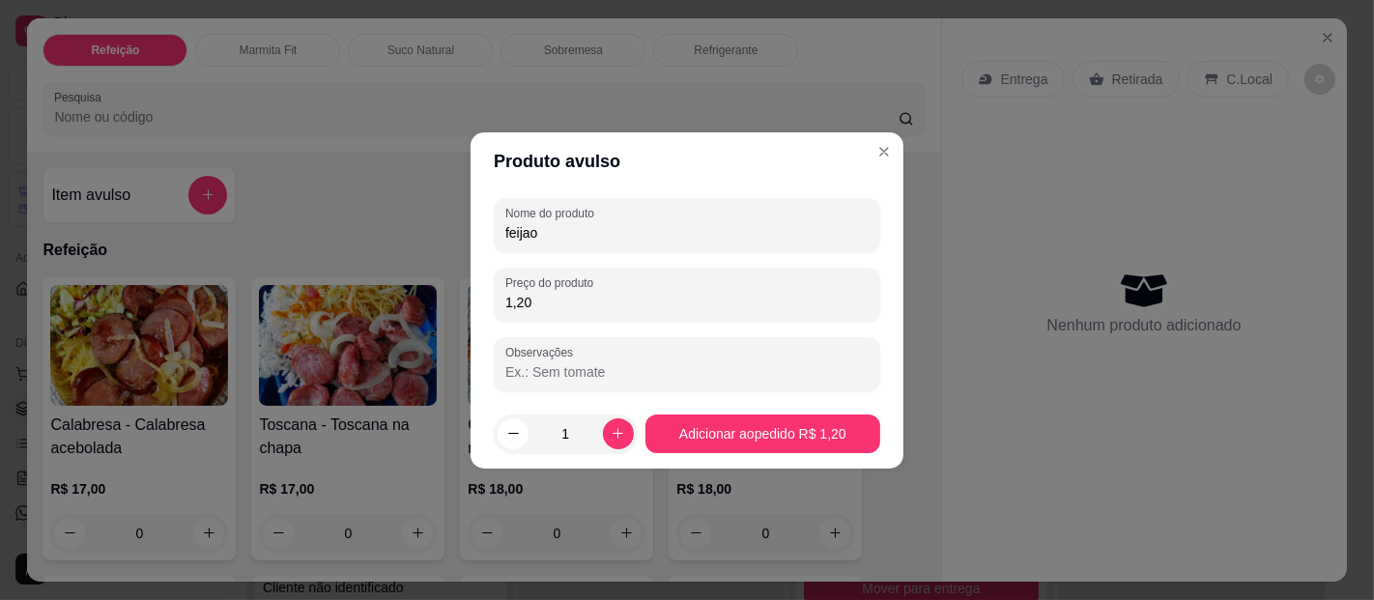
type input "12,00"
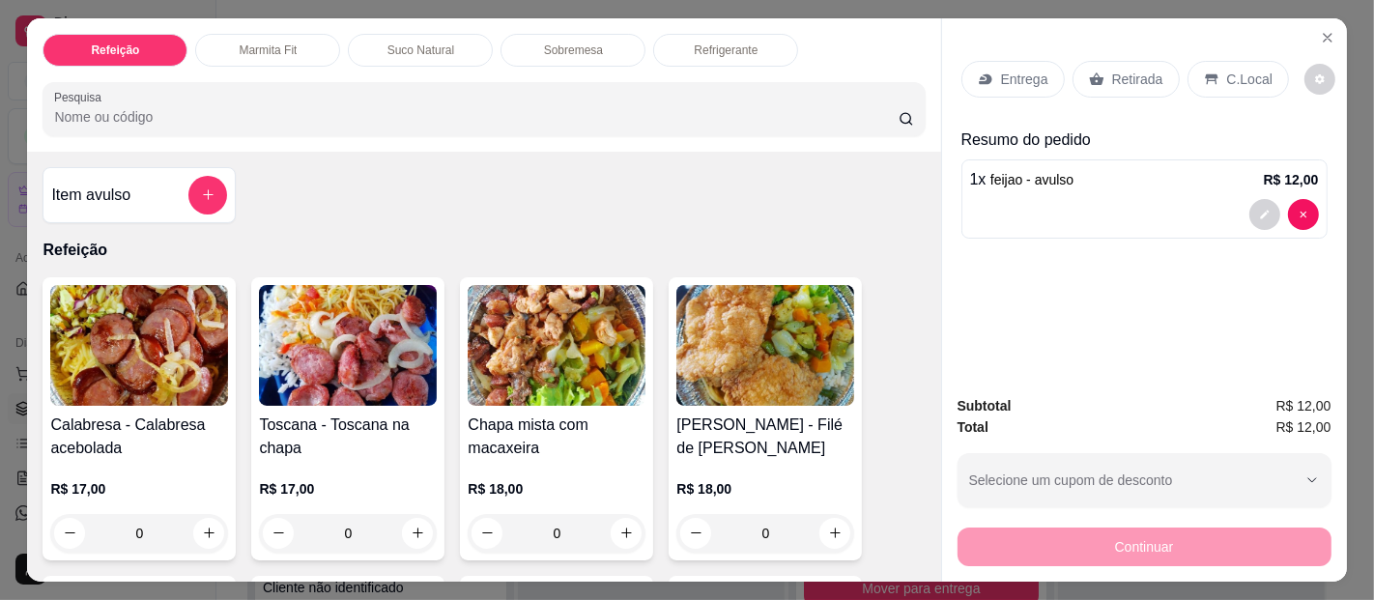
click at [1096, 61] on div "Retirada" at bounding box center [1126, 79] width 107 height 37
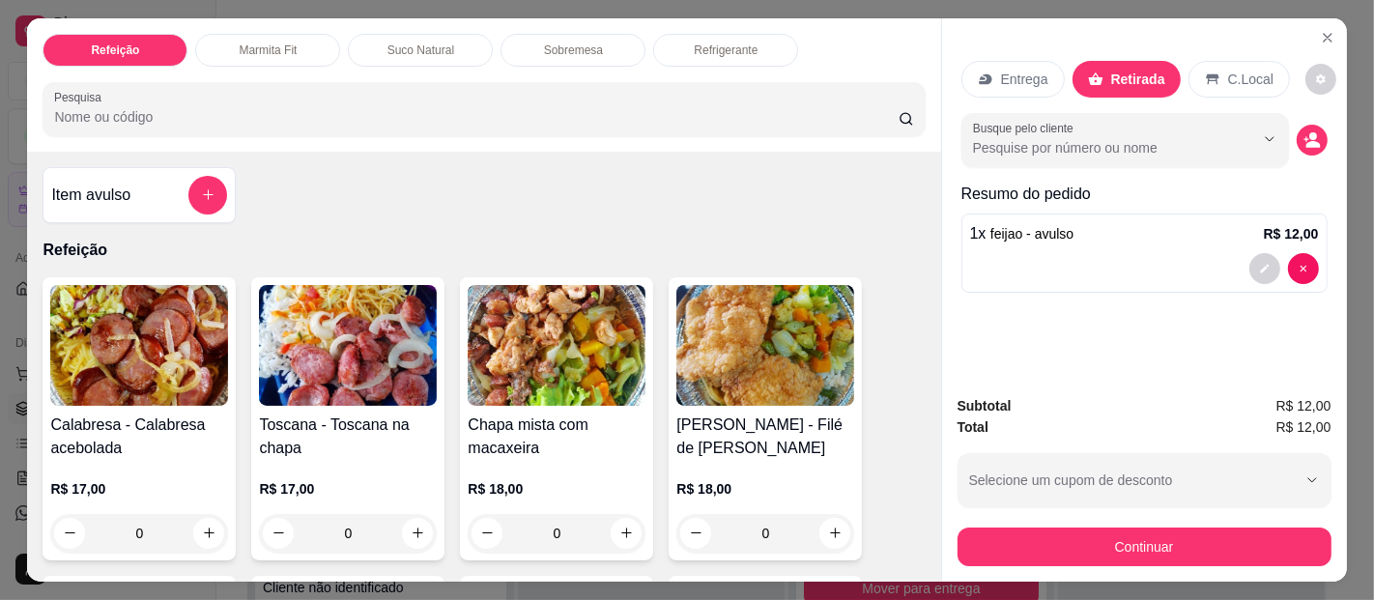
click at [1113, 61] on div "Retirada" at bounding box center [1127, 79] width 108 height 37
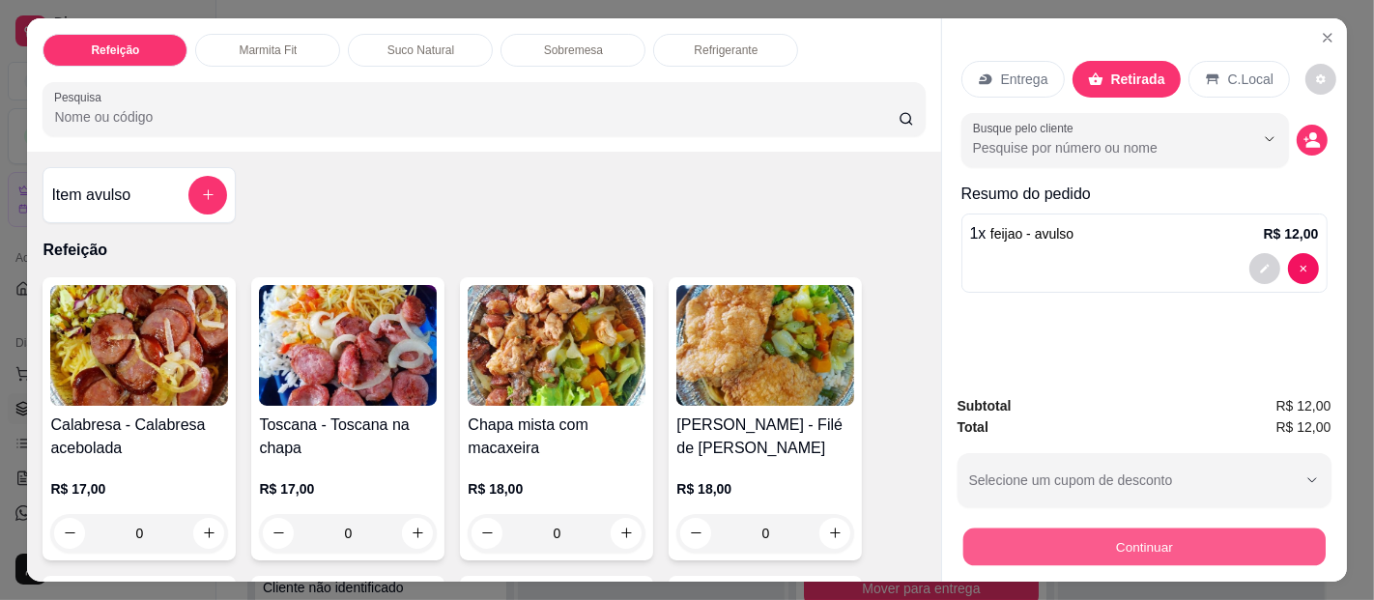
click at [1222, 536] on button "Continuar" at bounding box center [1144, 548] width 362 height 38
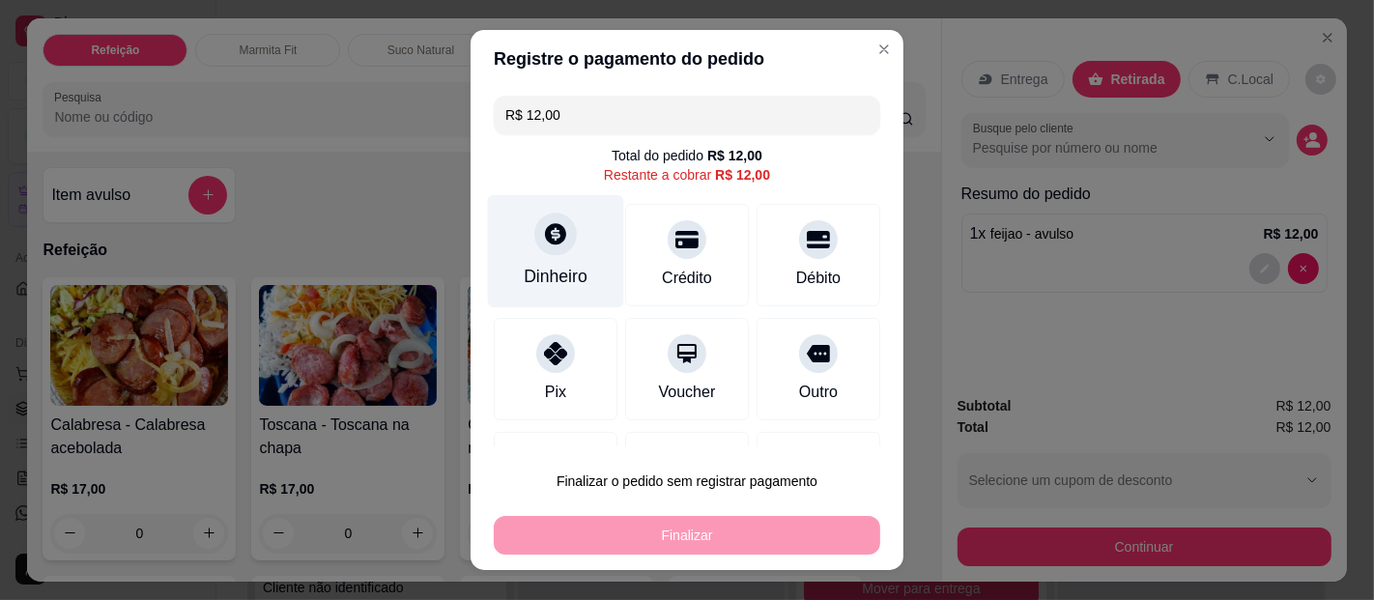
click at [513, 250] on div "Dinheiro" at bounding box center [556, 251] width 136 height 113
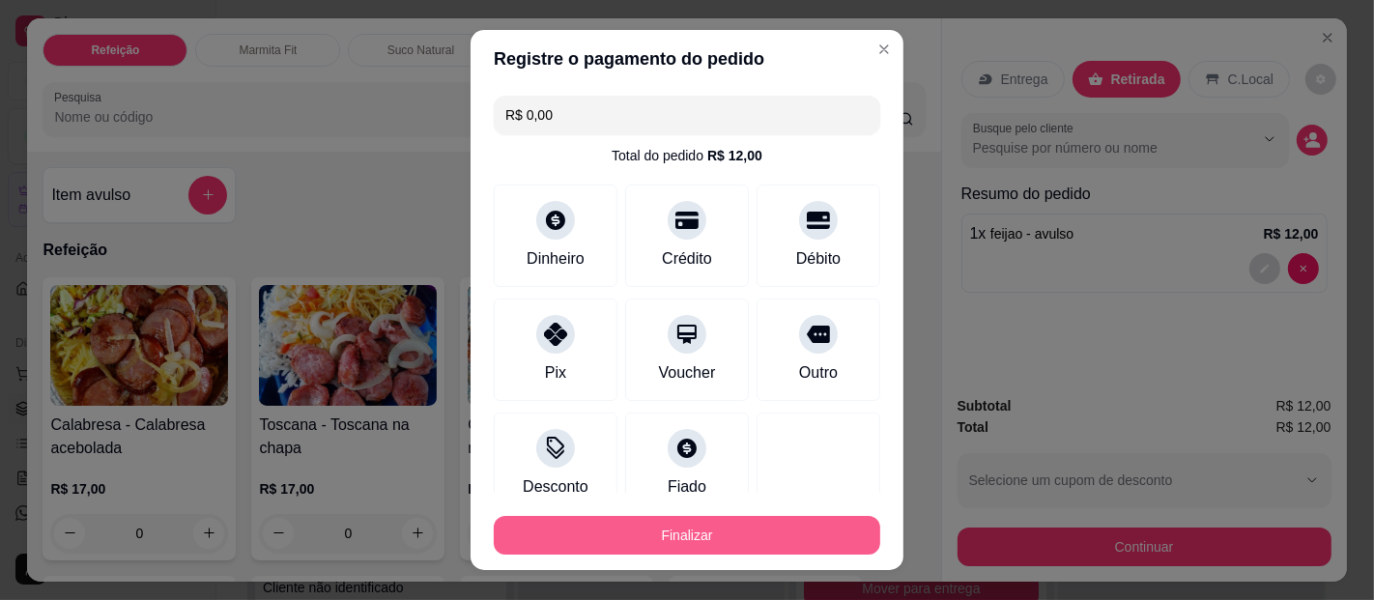
click at [696, 521] on button "Finalizar" at bounding box center [687, 535] width 387 height 39
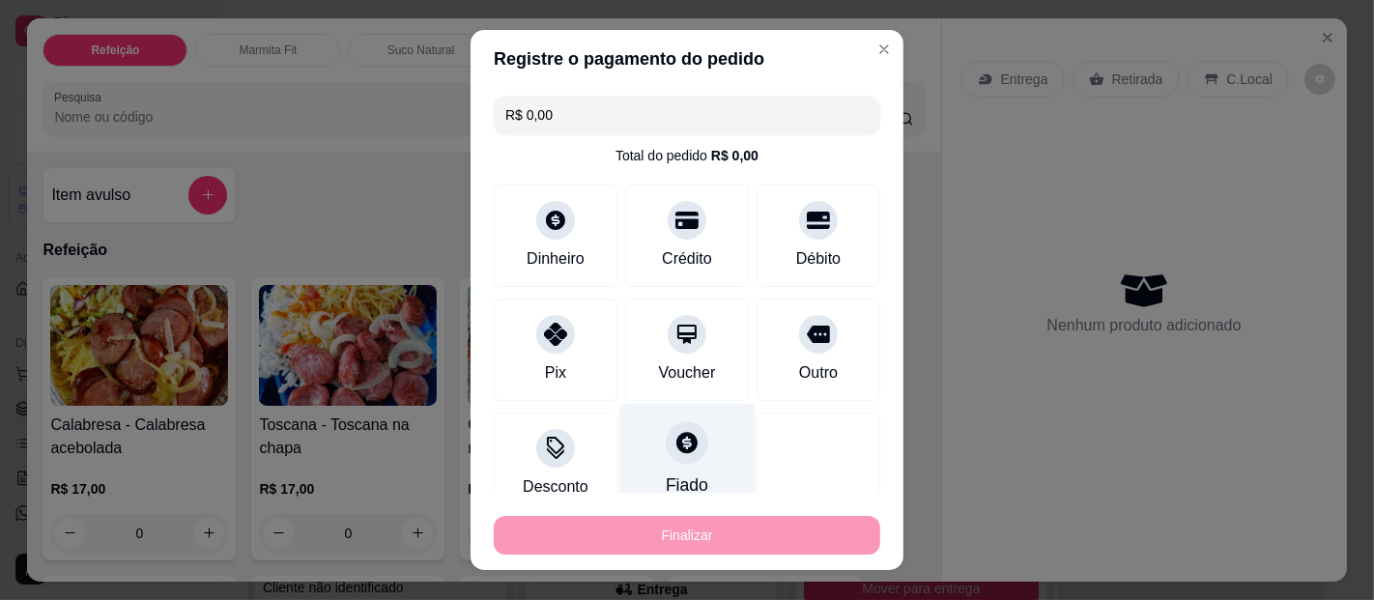
type input "-R$ 12,00"
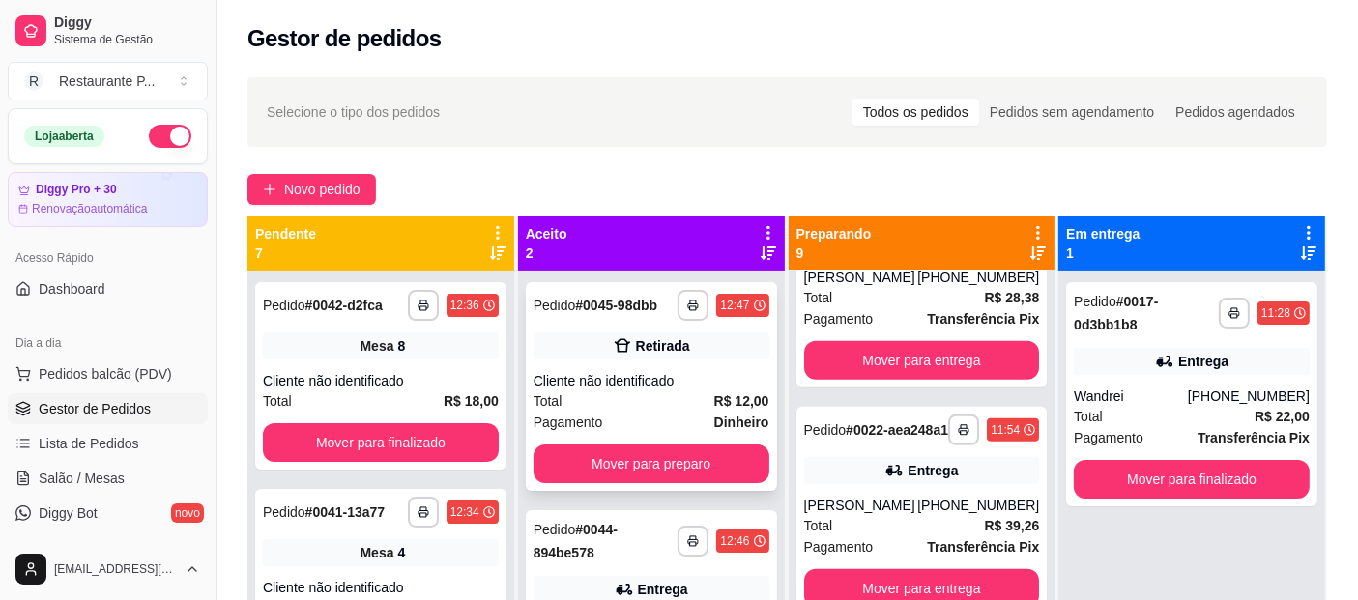
click at [637, 398] on div "Total R$ 12,00" at bounding box center [651, 400] width 236 height 21
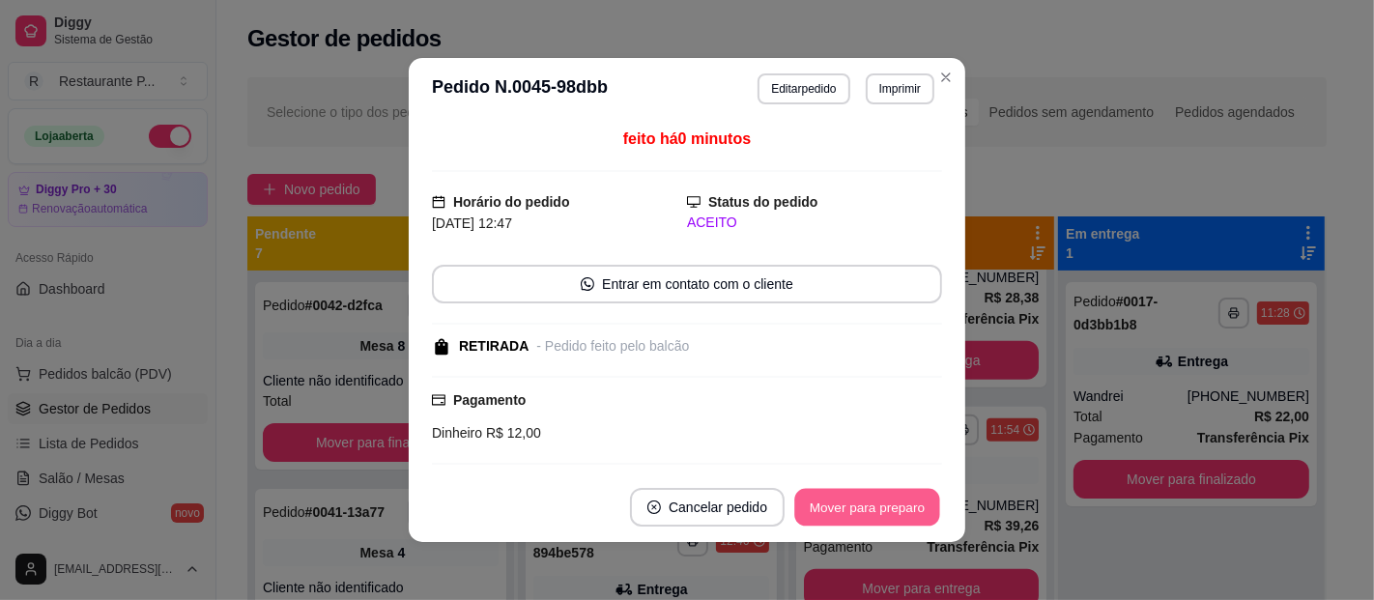
click at [828, 511] on button "Mover para preparo" at bounding box center [866, 508] width 145 height 38
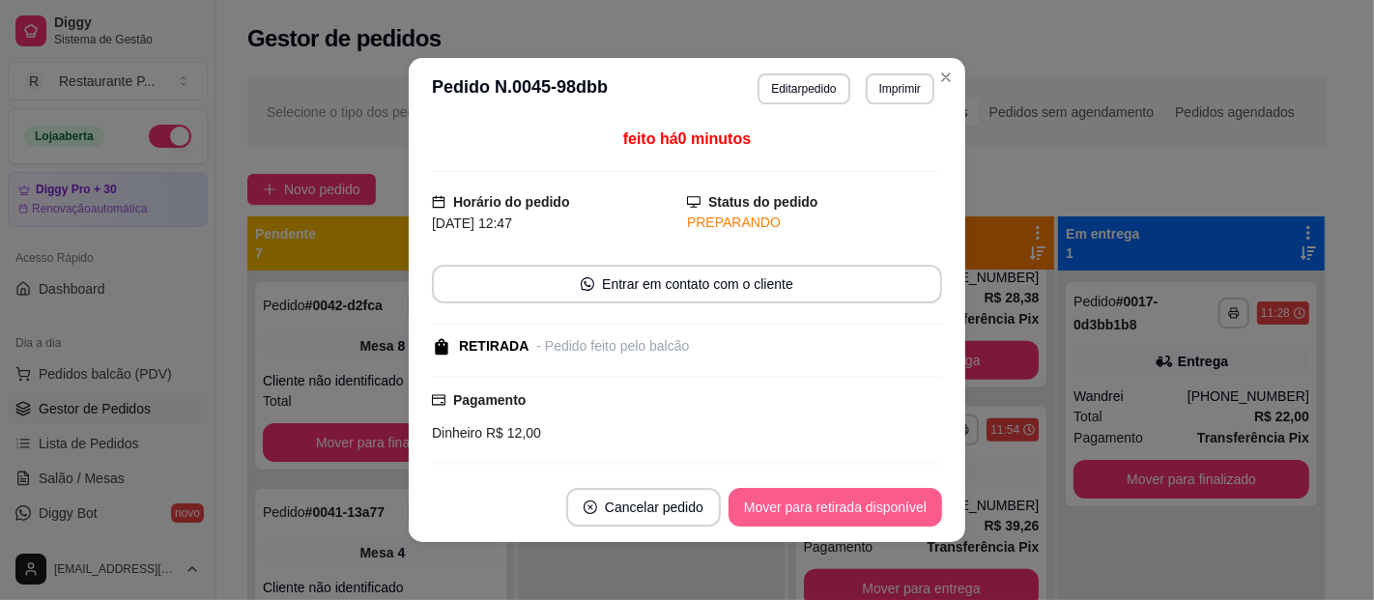
click at [828, 511] on button "Mover para retirada disponível" at bounding box center [836, 507] width 214 height 39
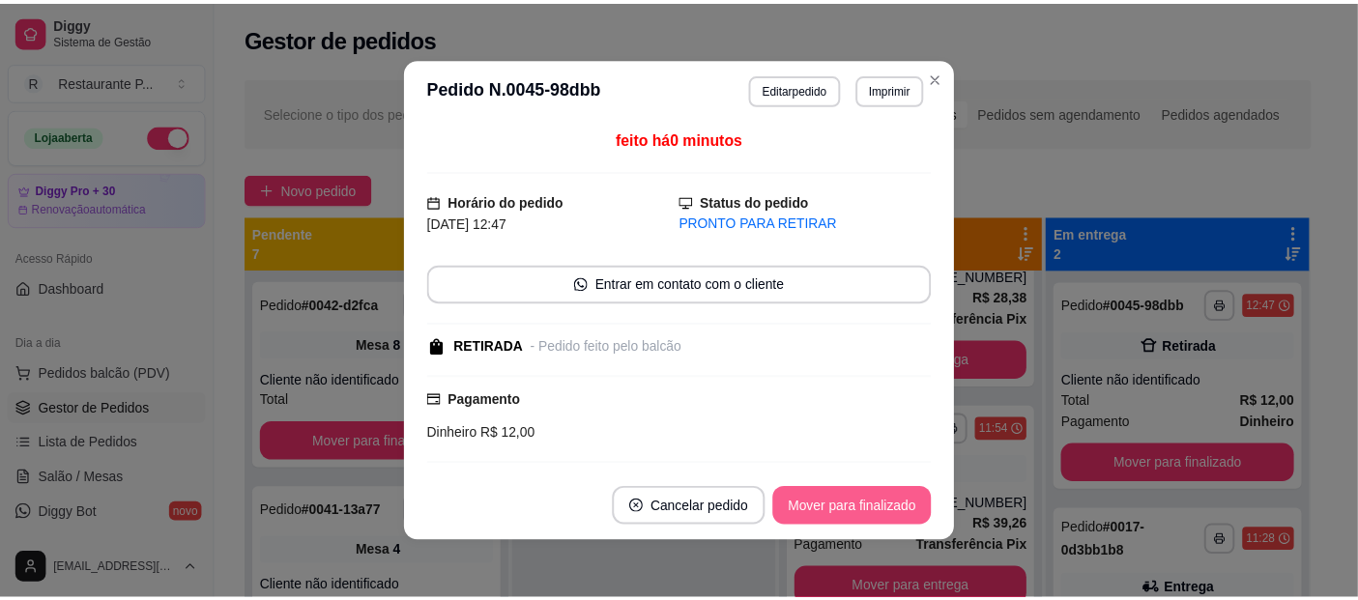
scroll to position [1604, 0]
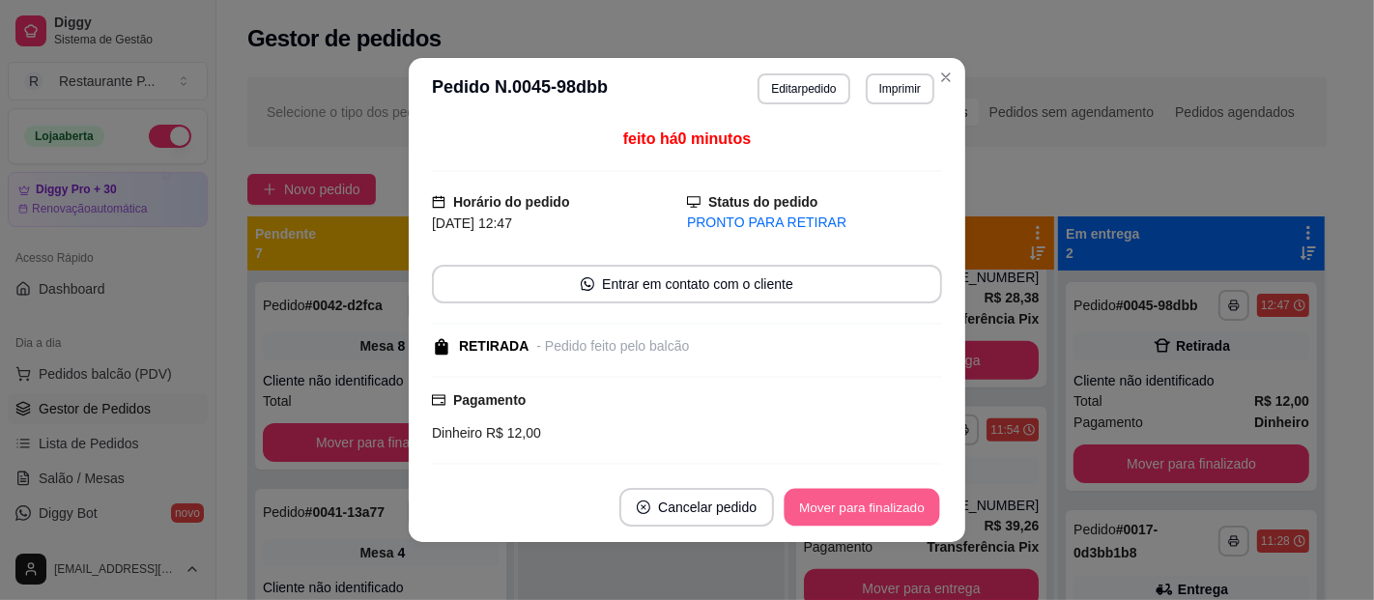
click at [839, 504] on button "Mover para finalizado" at bounding box center [863, 508] width 156 height 38
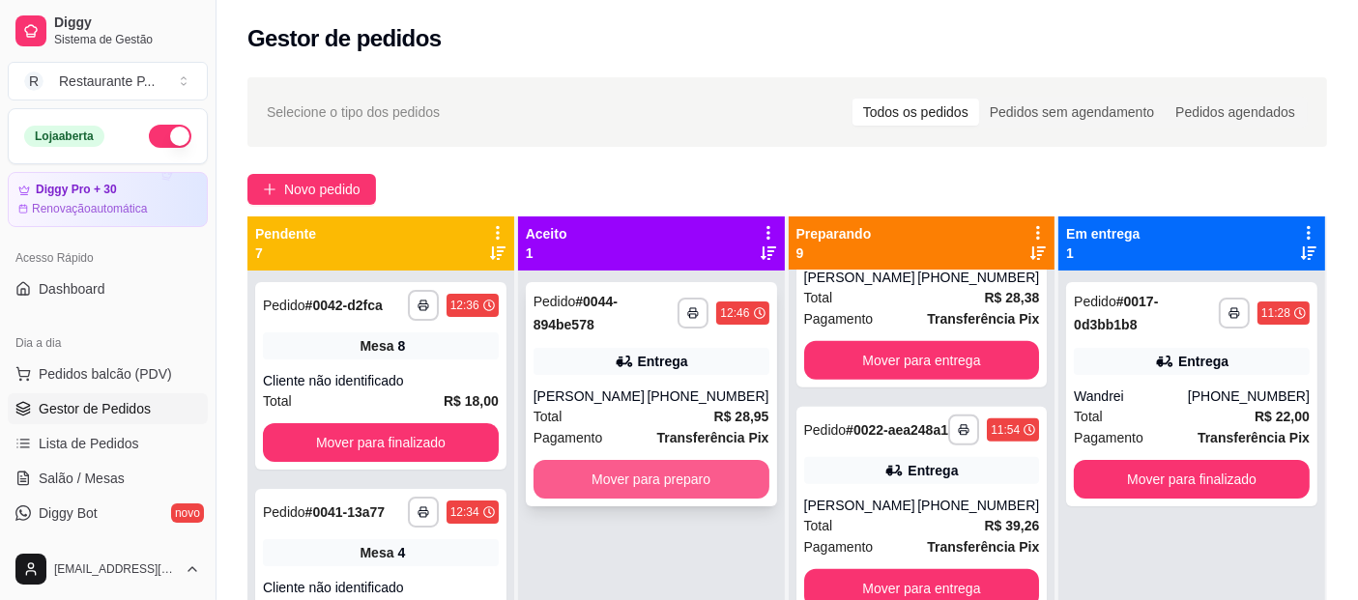
click at [651, 474] on button "Mover para preparo" at bounding box center [651, 479] width 236 height 39
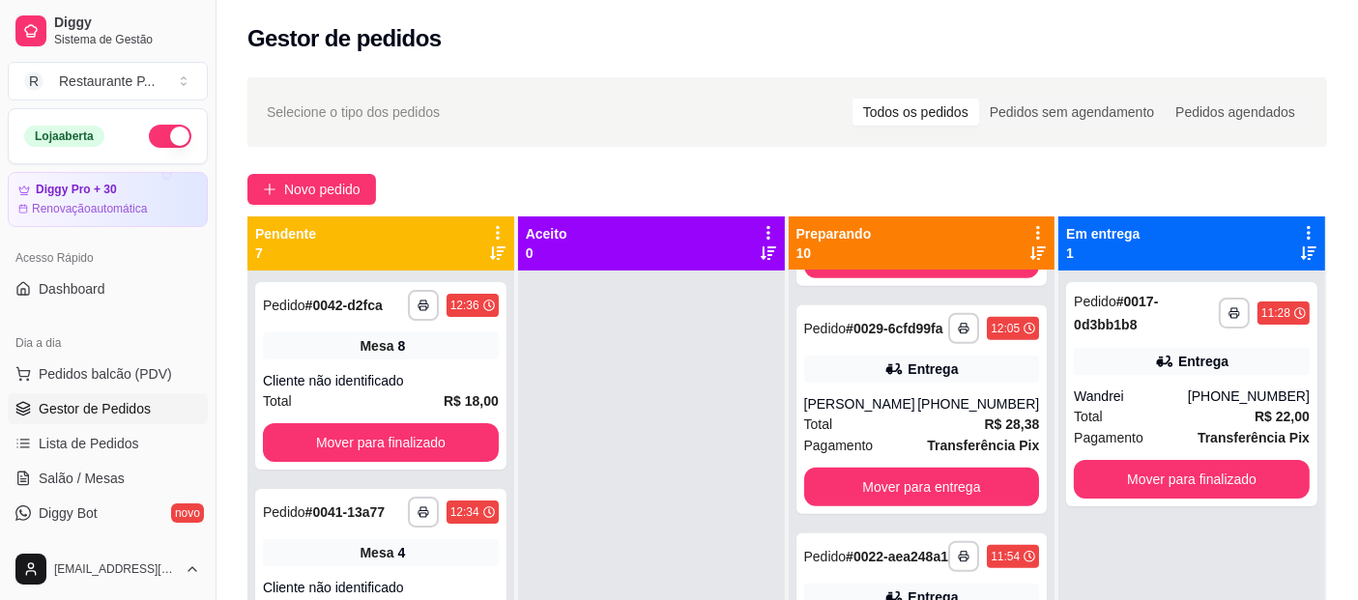
scroll to position [1849, 0]
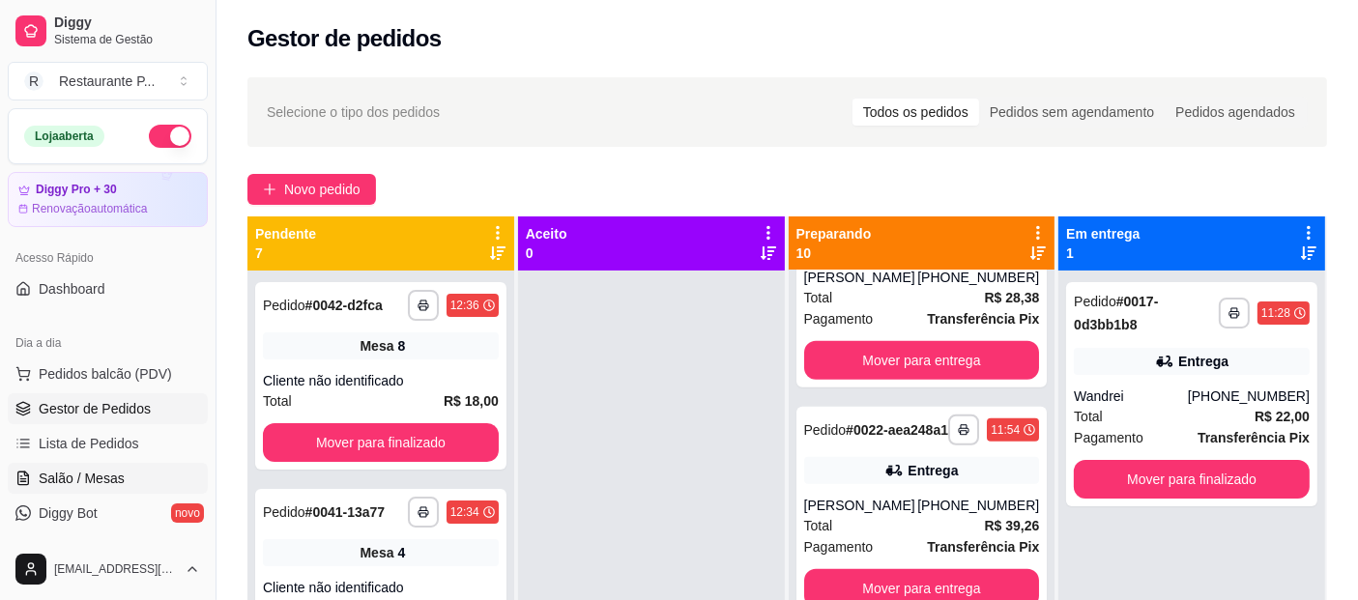
click at [63, 469] on span "Salão / Mesas" at bounding box center [82, 478] width 86 height 19
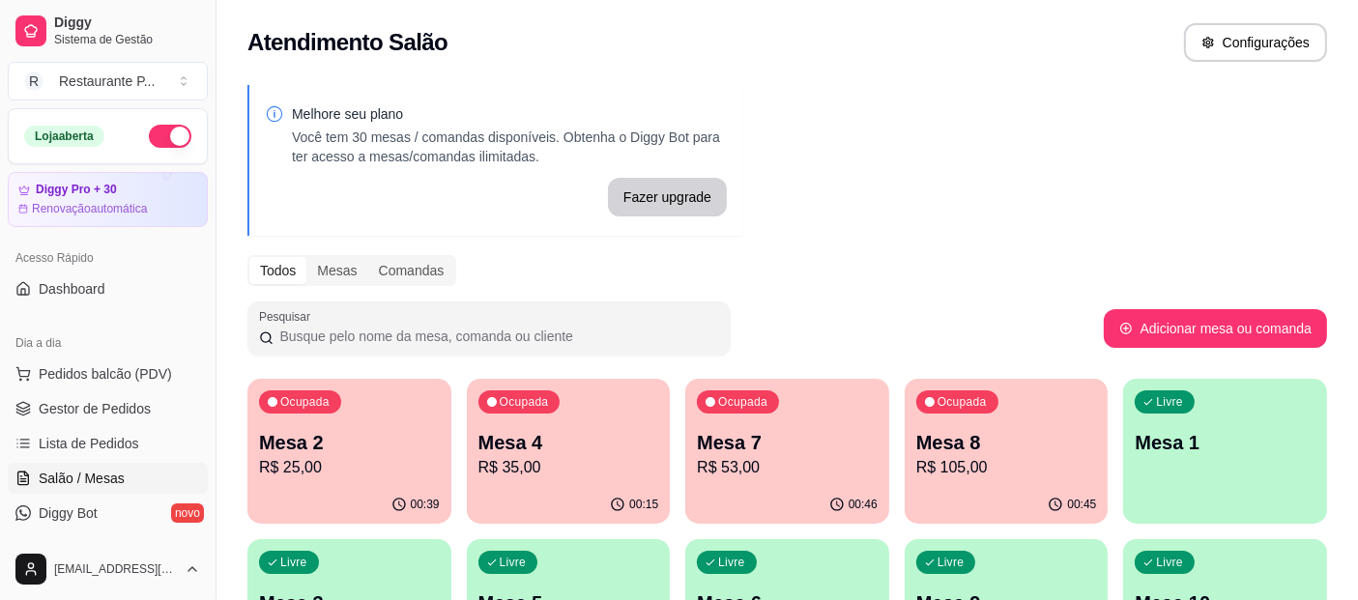
click at [1016, 459] on p "R$ 105,00" at bounding box center [1006, 467] width 181 height 23
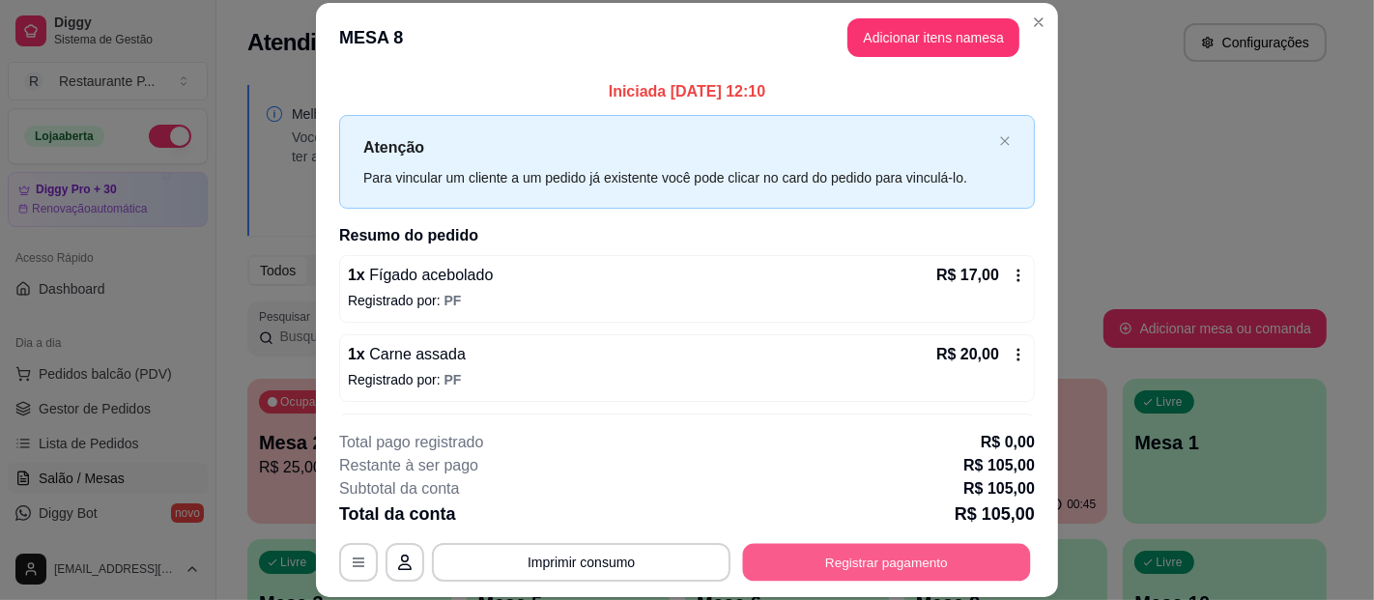
click at [830, 566] on button "Registrar pagamento" at bounding box center [887, 562] width 288 height 38
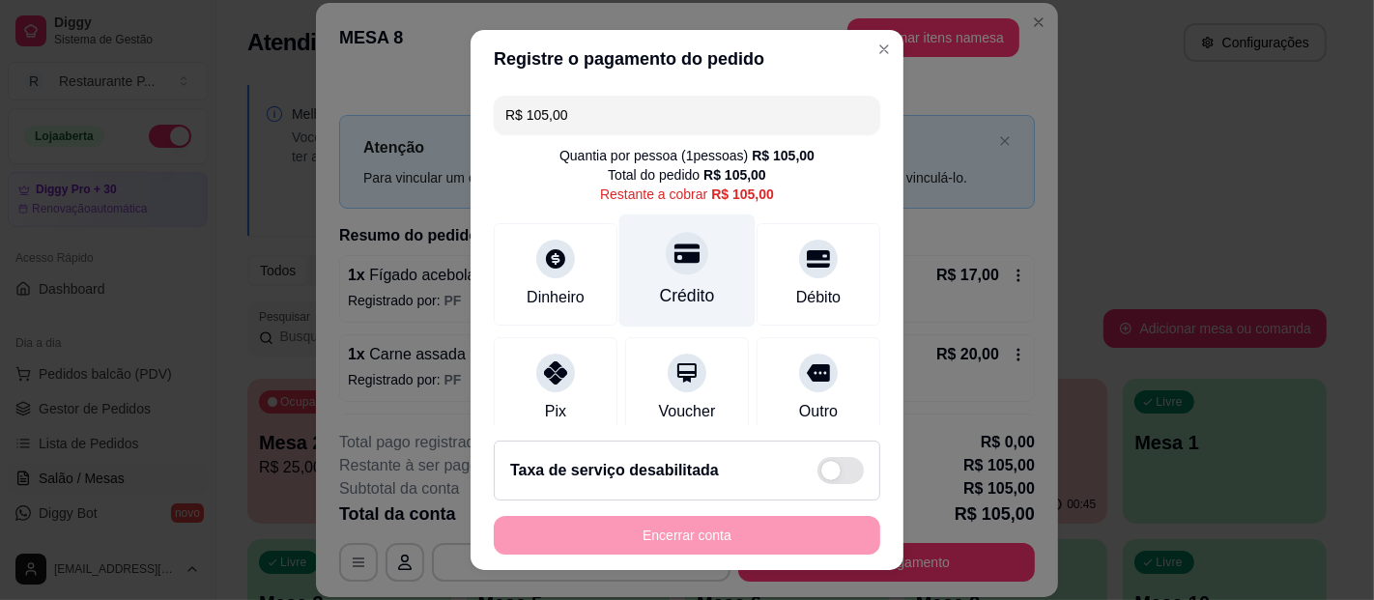
click at [688, 279] on div "Crédito" at bounding box center [687, 271] width 136 height 113
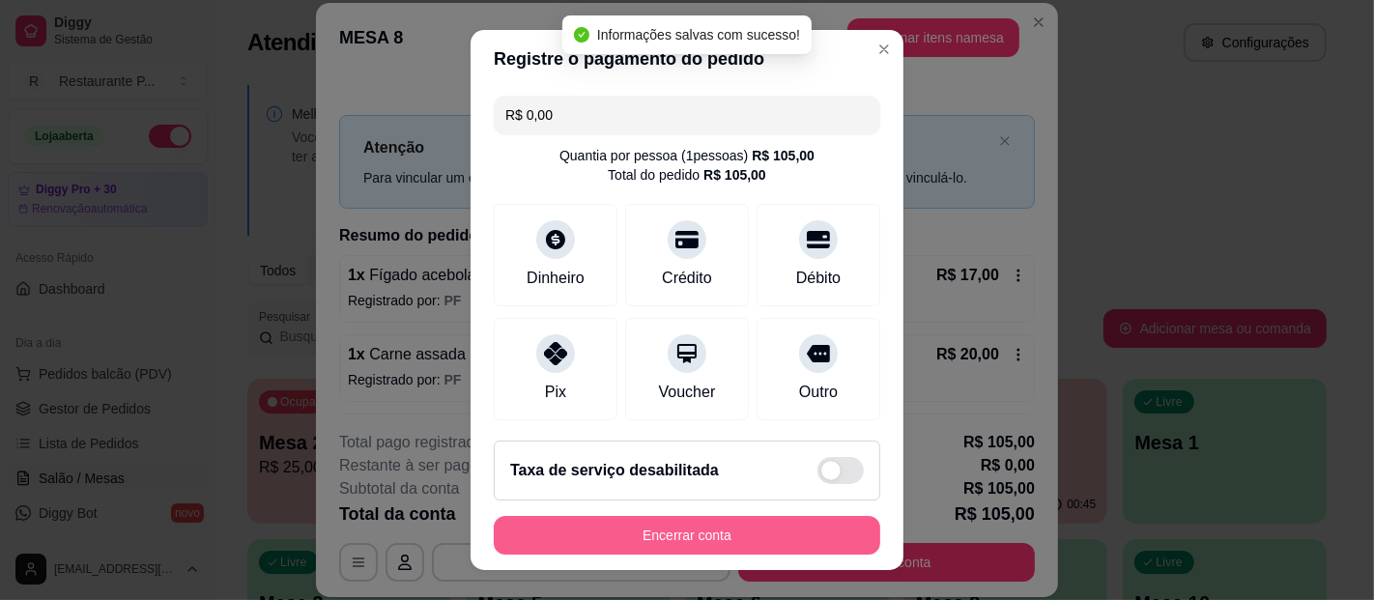
type input "R$ 0,00"
click at [695, 527] on button "Encerrar conta" at bounding box center [687, 535] width 387 height 39
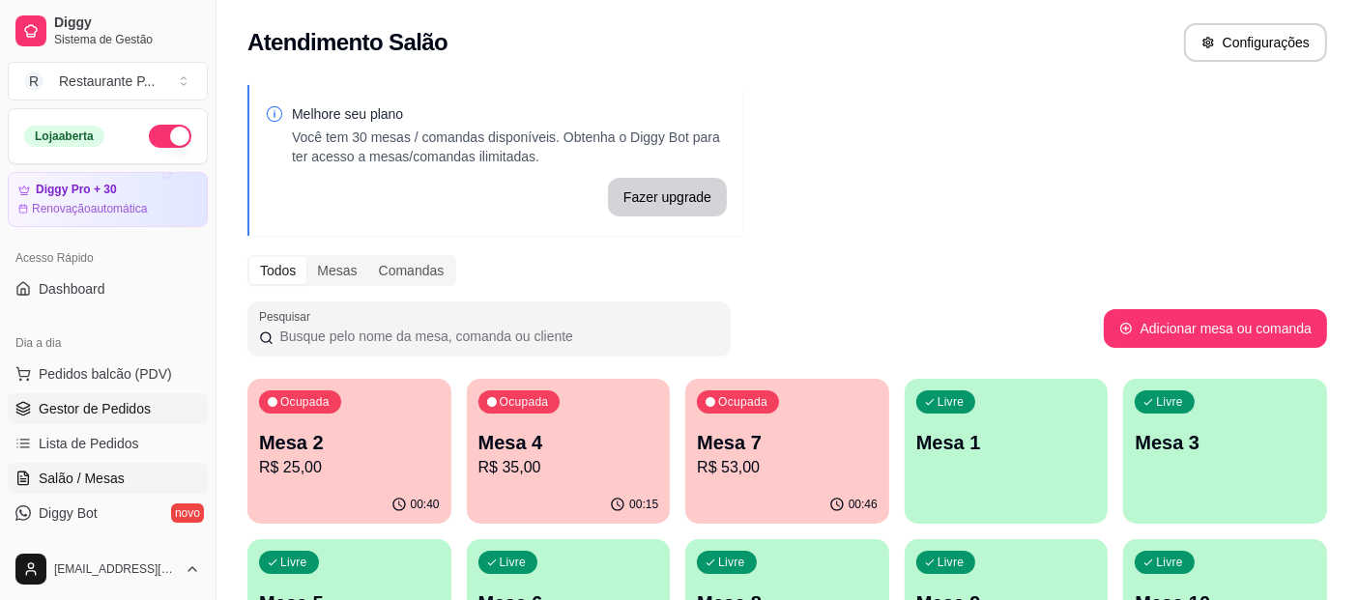
click at [122, 409] on span "Gestor de Pedidos" at bounding box center [95, 408] width 112 height 19
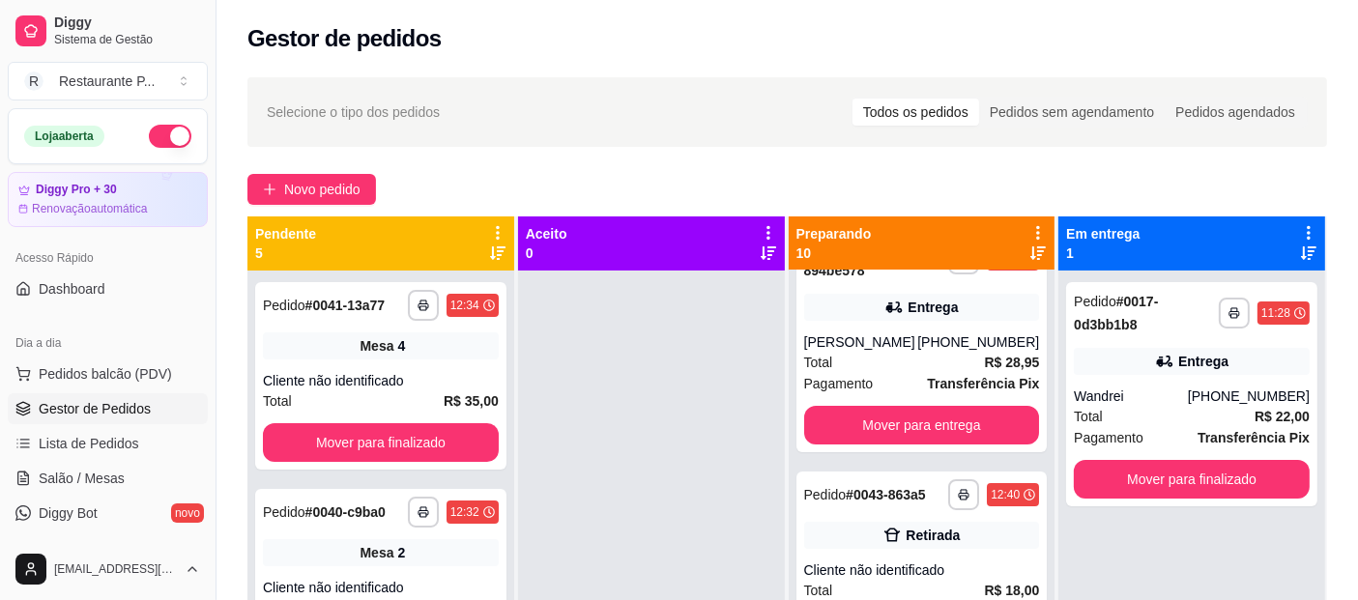
scroll to position [132, 0]
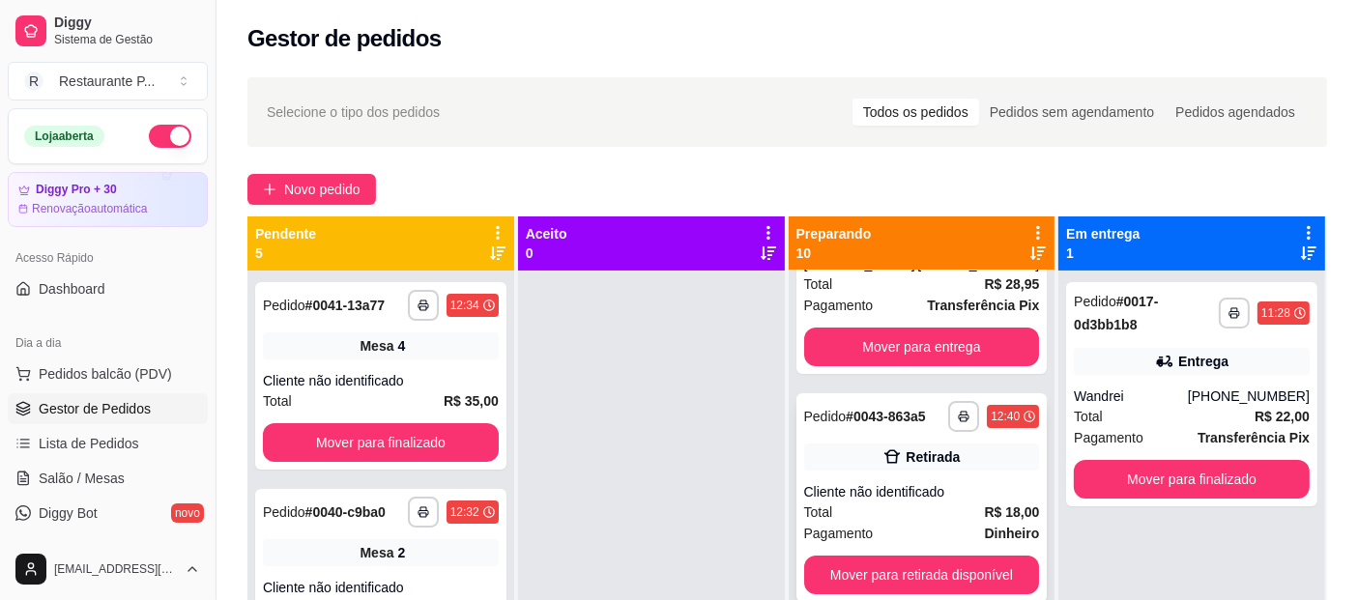
click at [922, 463] on div "Retirada" at bounding box center [933, 456] width 54 height 19
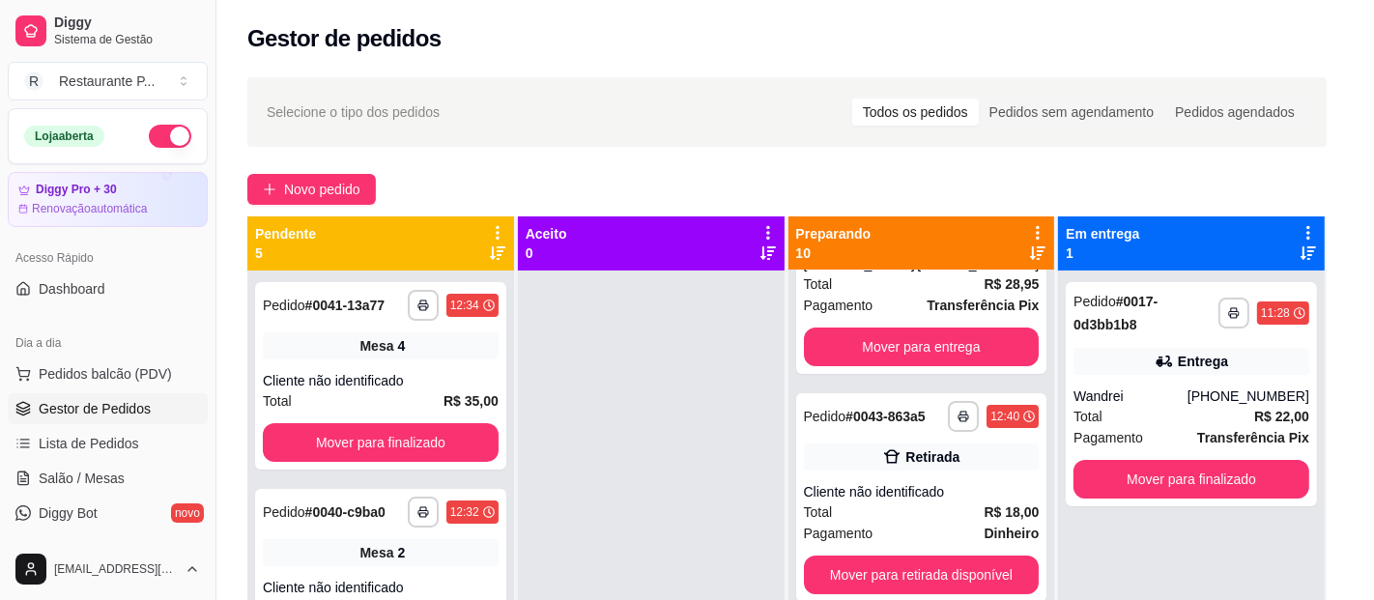
click at [813, 490] on button "Mover para retirada disponível" at bounding box center [836, 507] width 214 height 39
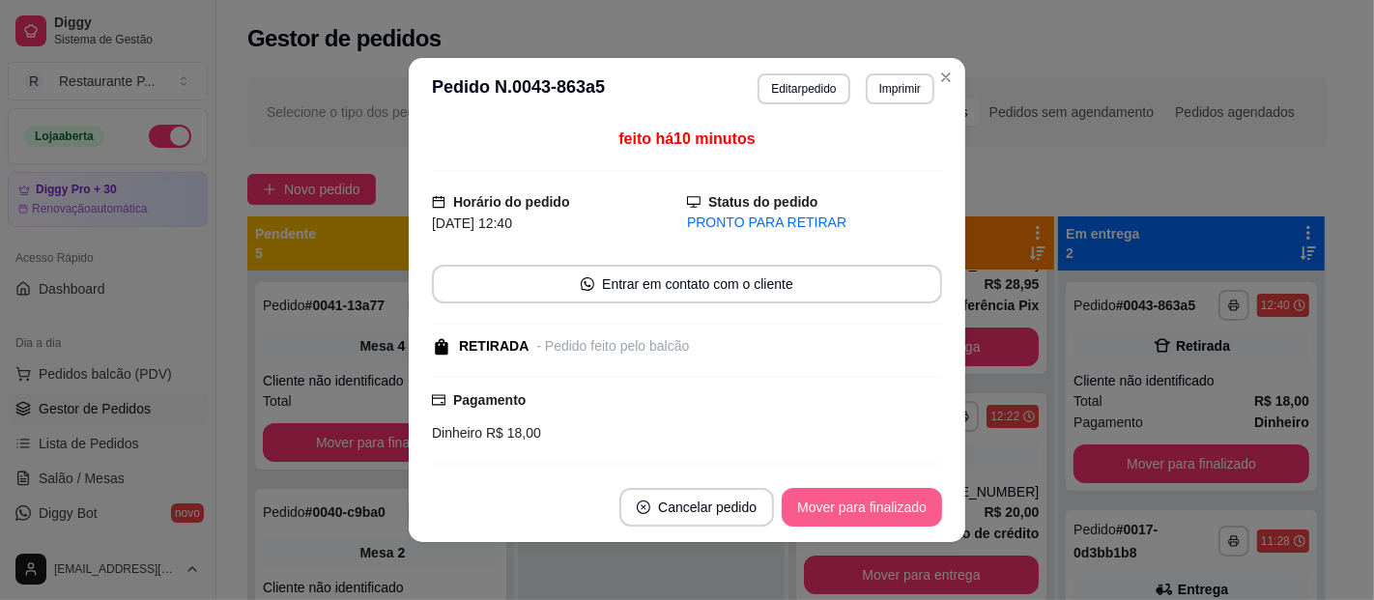
click at [818, 493] on button "Mover para finalizado" at bounding box center [862, 507] width 160 height 39
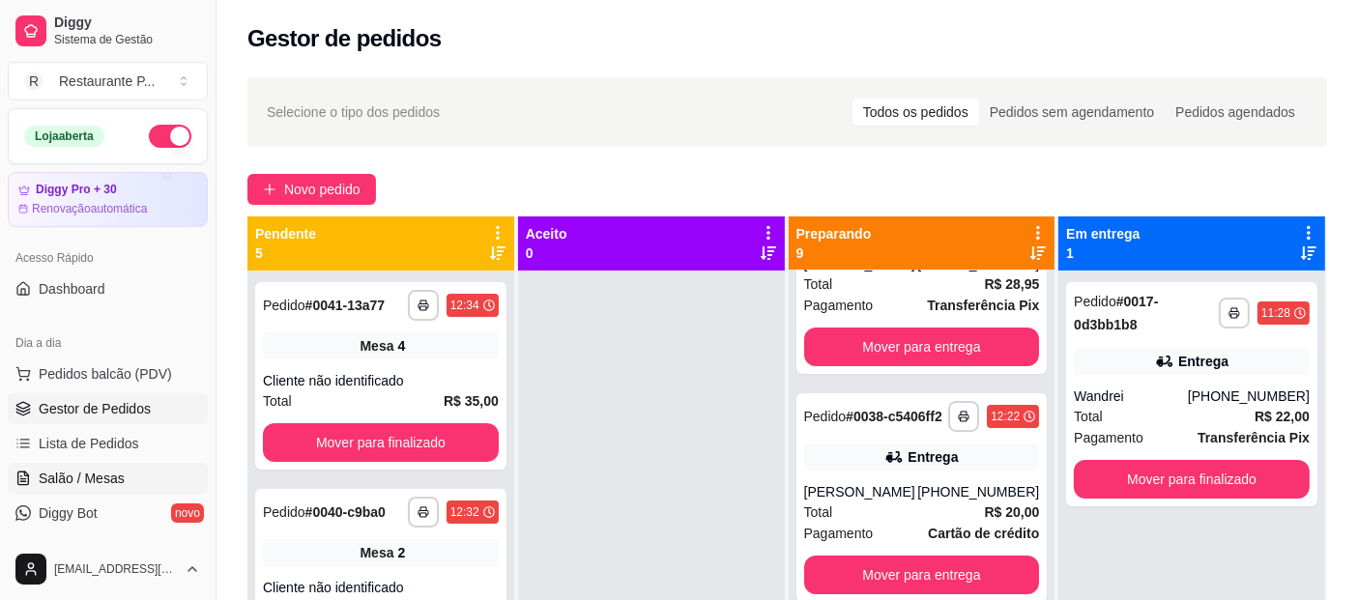
click at [66, 485] on span "Salão / Mesas" at bounding box center [82, 478] width 86 height 19
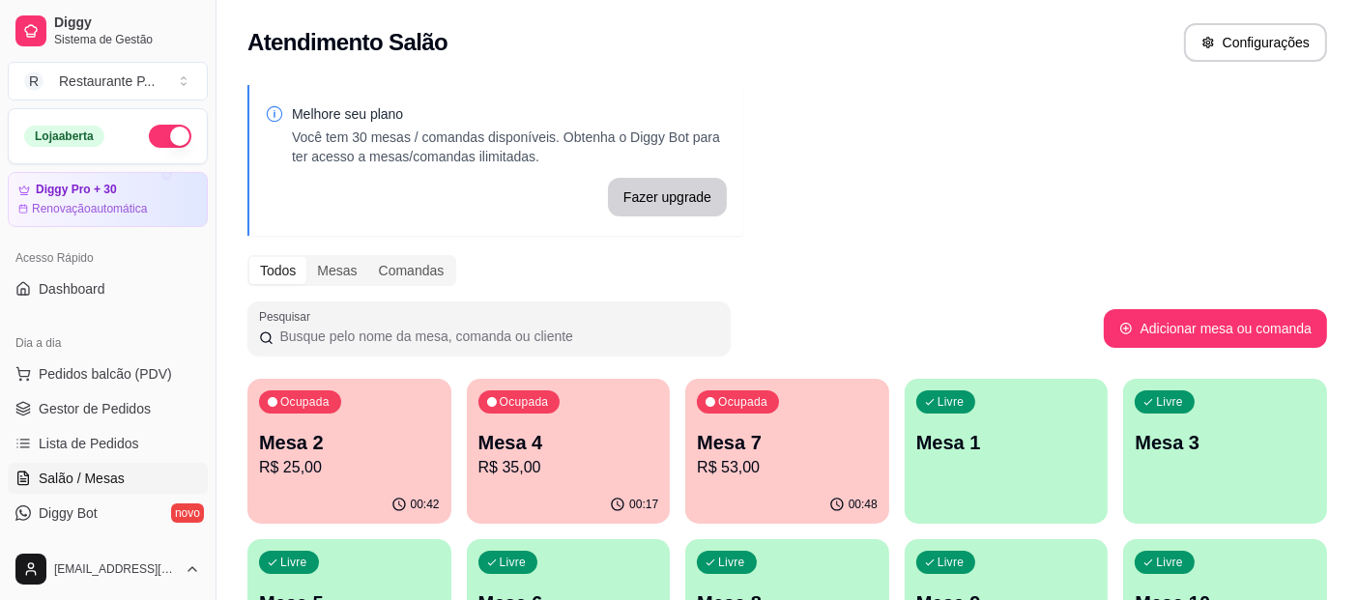
click at [770, 436] on p "Mesa 7" at bounding box center [787, 442] width 181 height 27
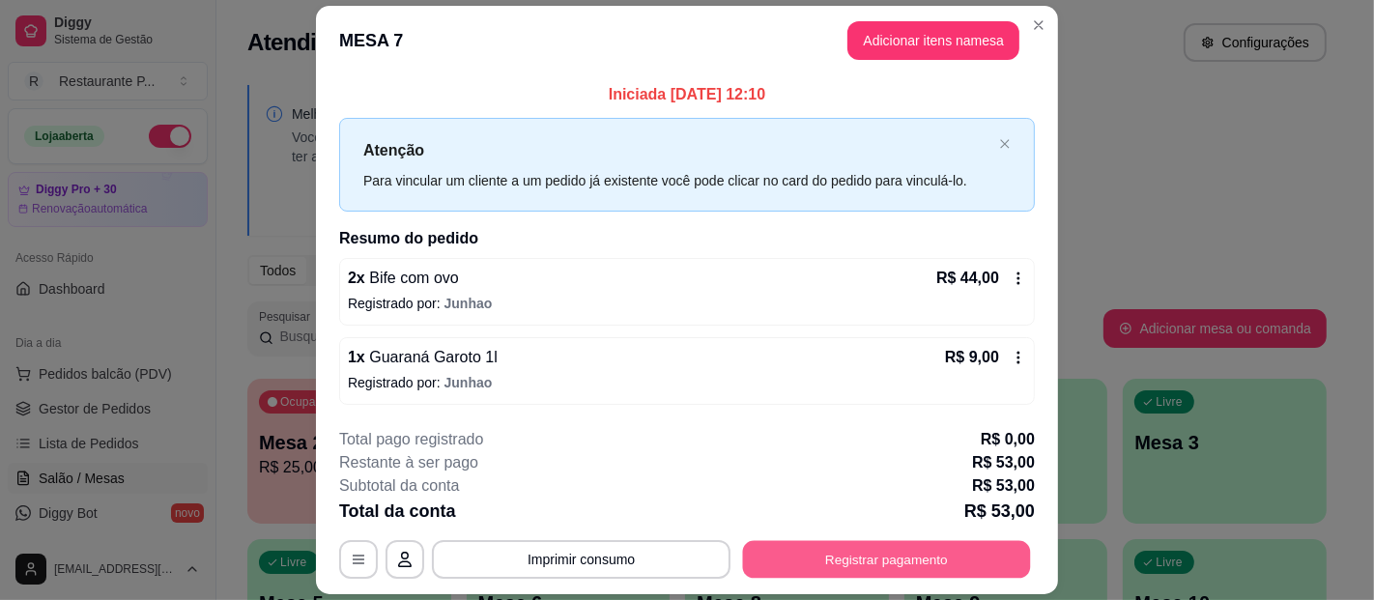
click at [860, 546] on button "Registrar pagamento" at bounding box center [887, 560] width 288 height 38
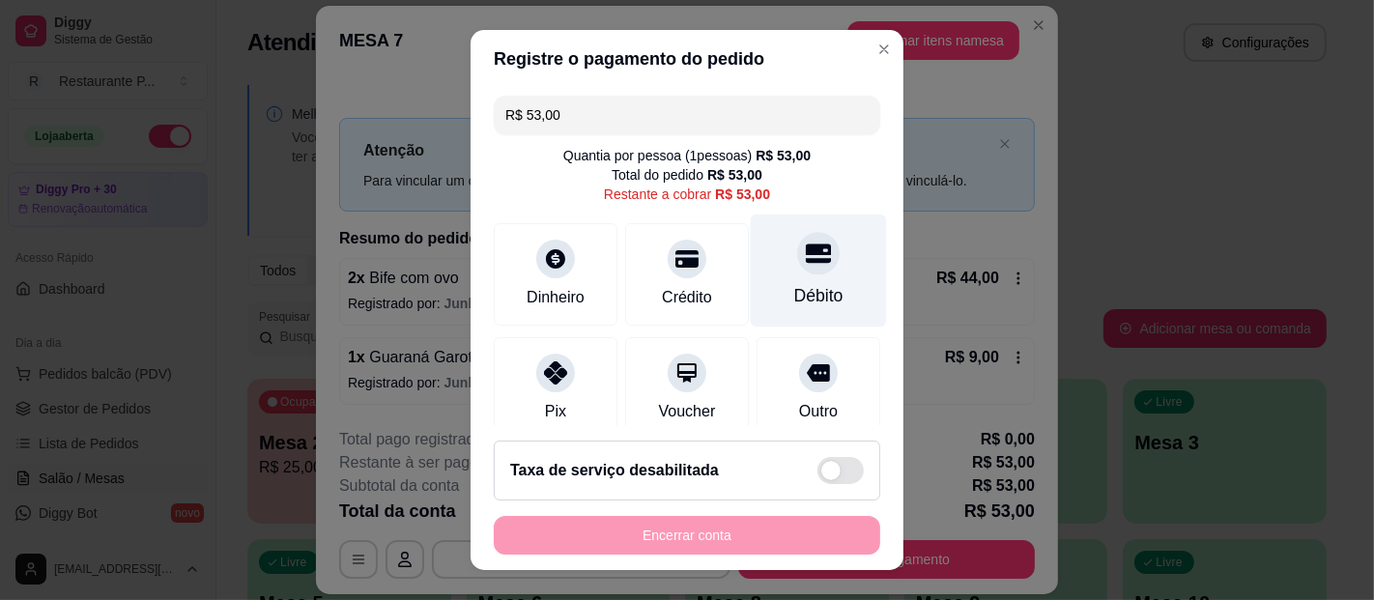
click at [811, 285] on div "Débito" at bounding box center [819, 271] width 136 height 113
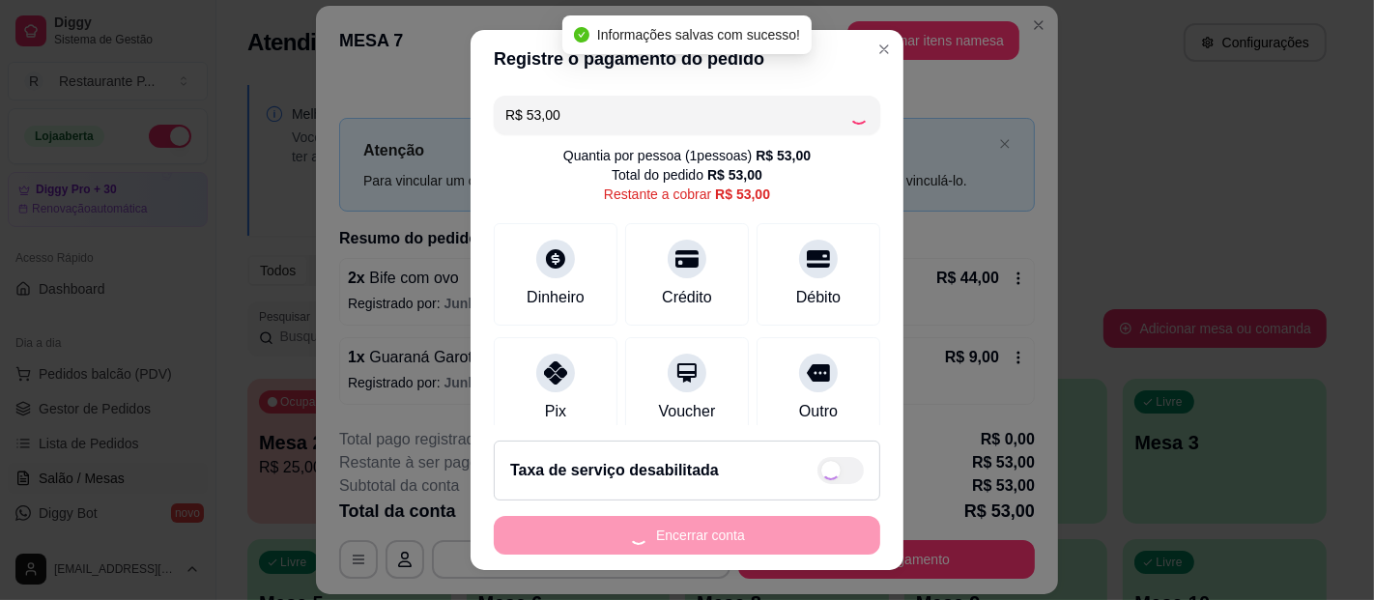
type input "R$ 0,00"
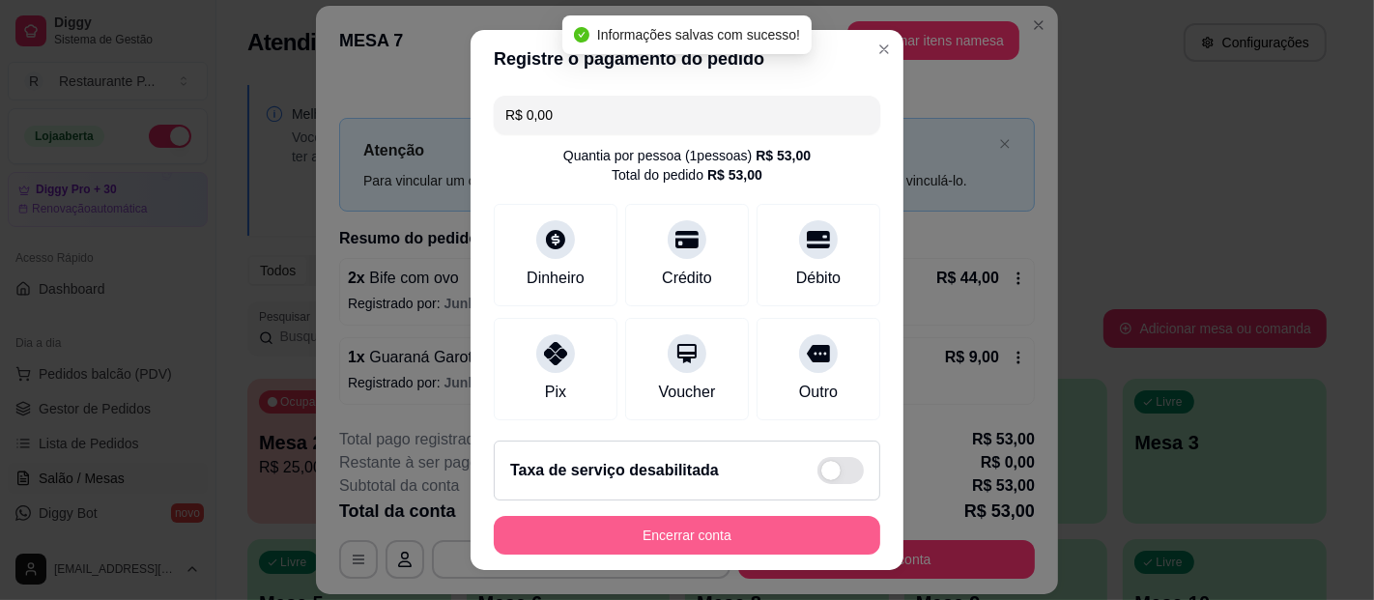
click at [681, 548] on button "Encerrar conta" at bounding box center [687, 535] width 387 height 39
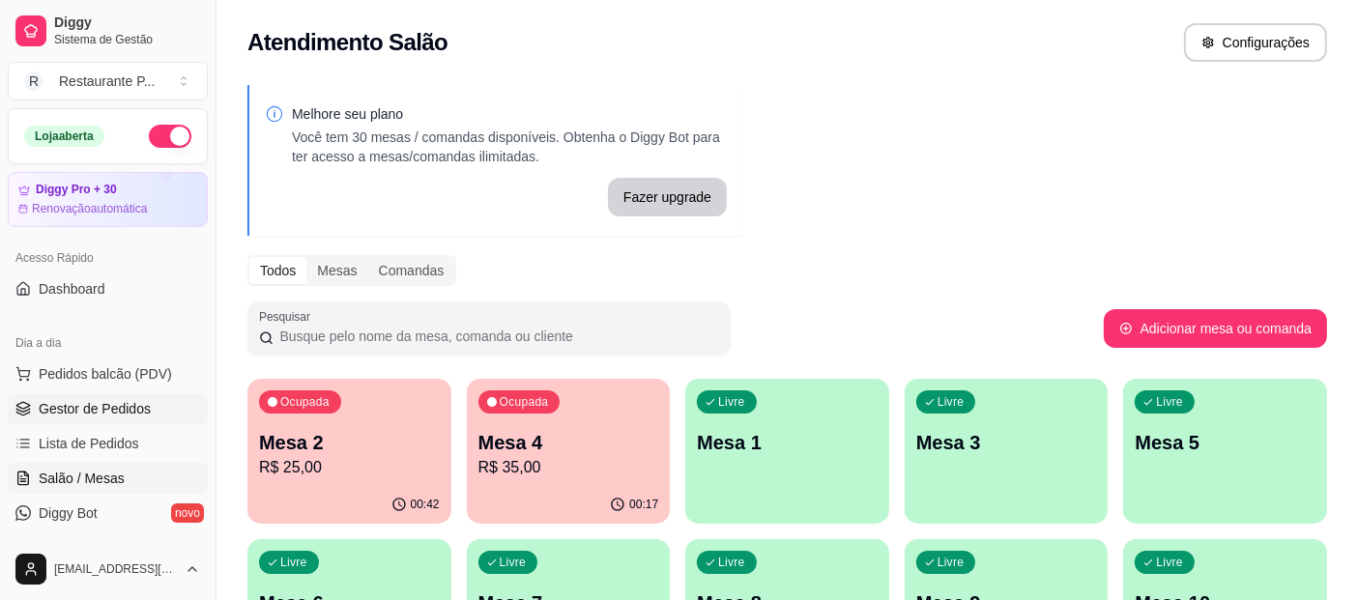
click at [87, 396] on link "Gestor de Pedidos" at bounding box center [108, 408] width 200 height 31
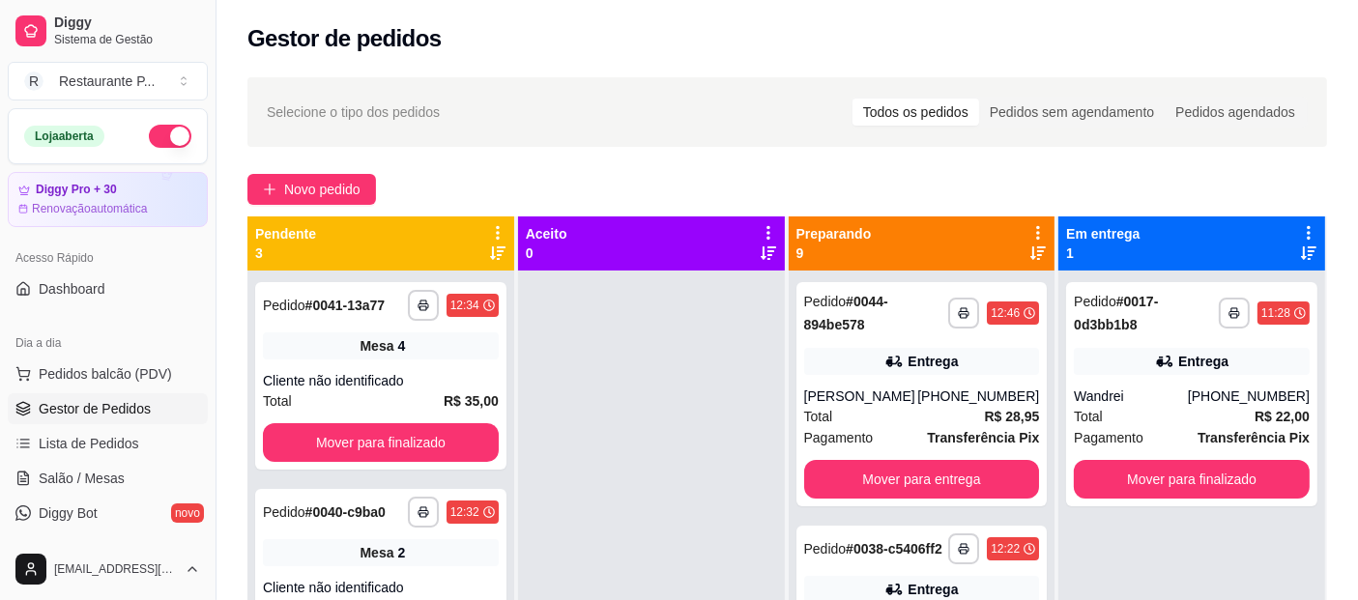
click at [1030, 256] on icon at bounding box center [1037, 252] width 15 height 15
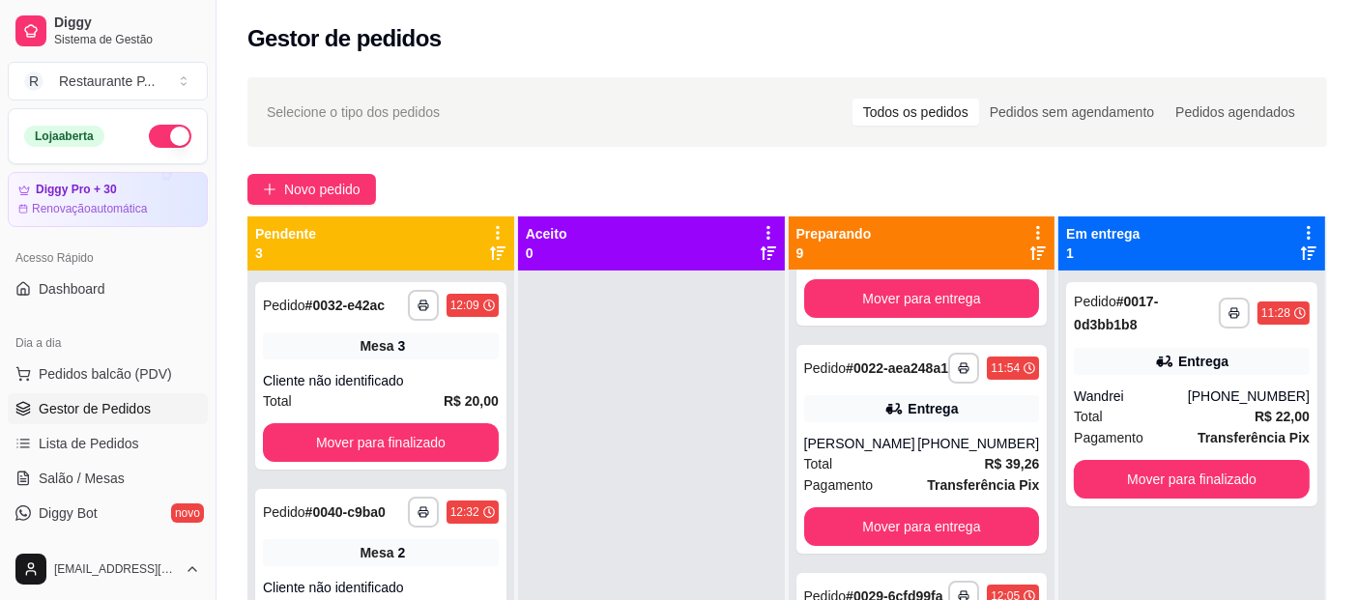
scroll to position [171, 0]
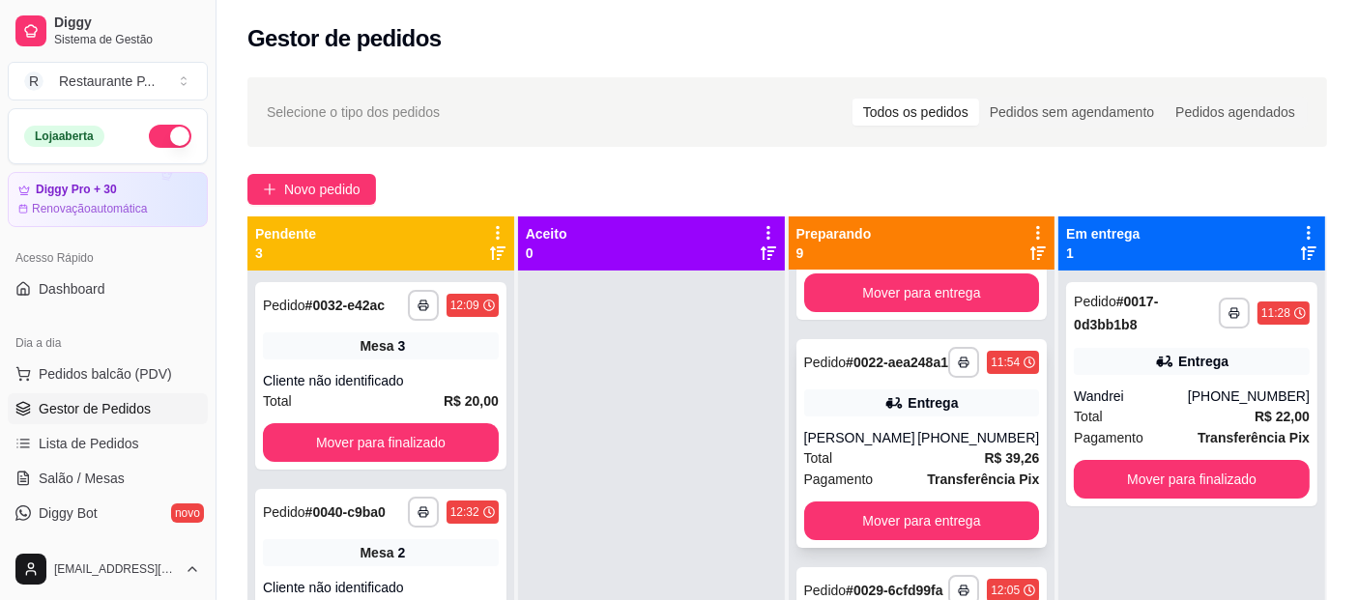
click at [931, 447] on div "[PHONE_NUMBER]" at bounding box center [978, 437] width 122 height 19
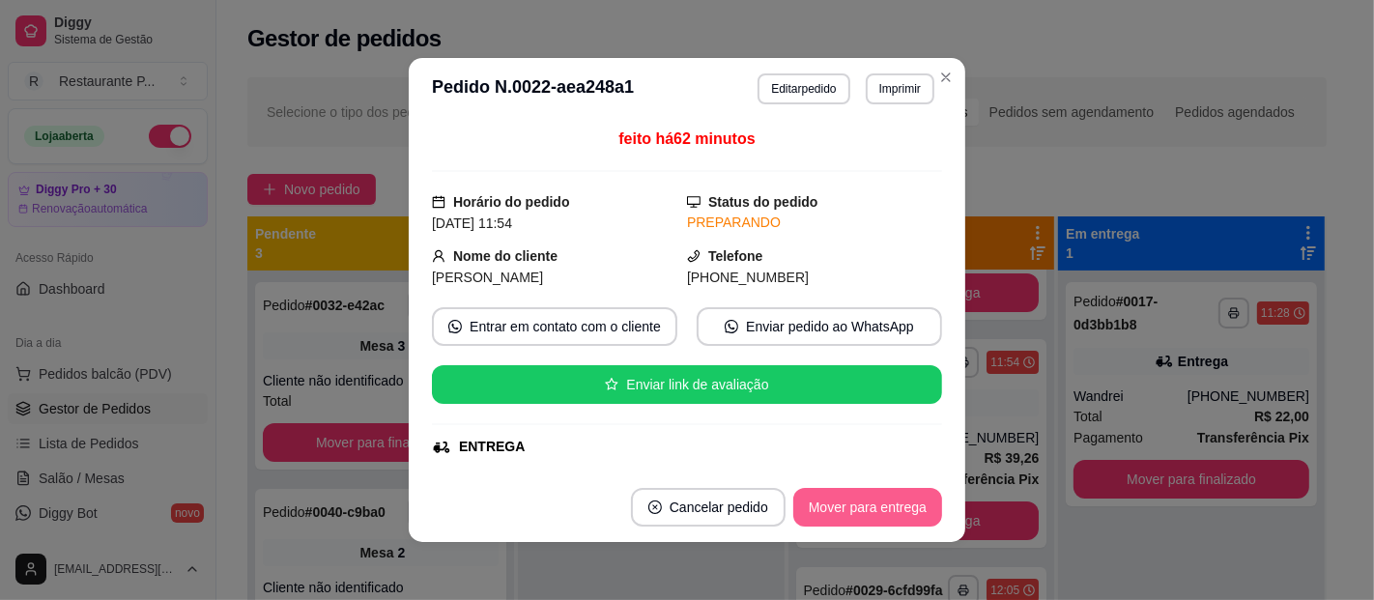
click at [867, 524] on button "Mover para entrega" at bounding box center [867, 507] width 149 height 39
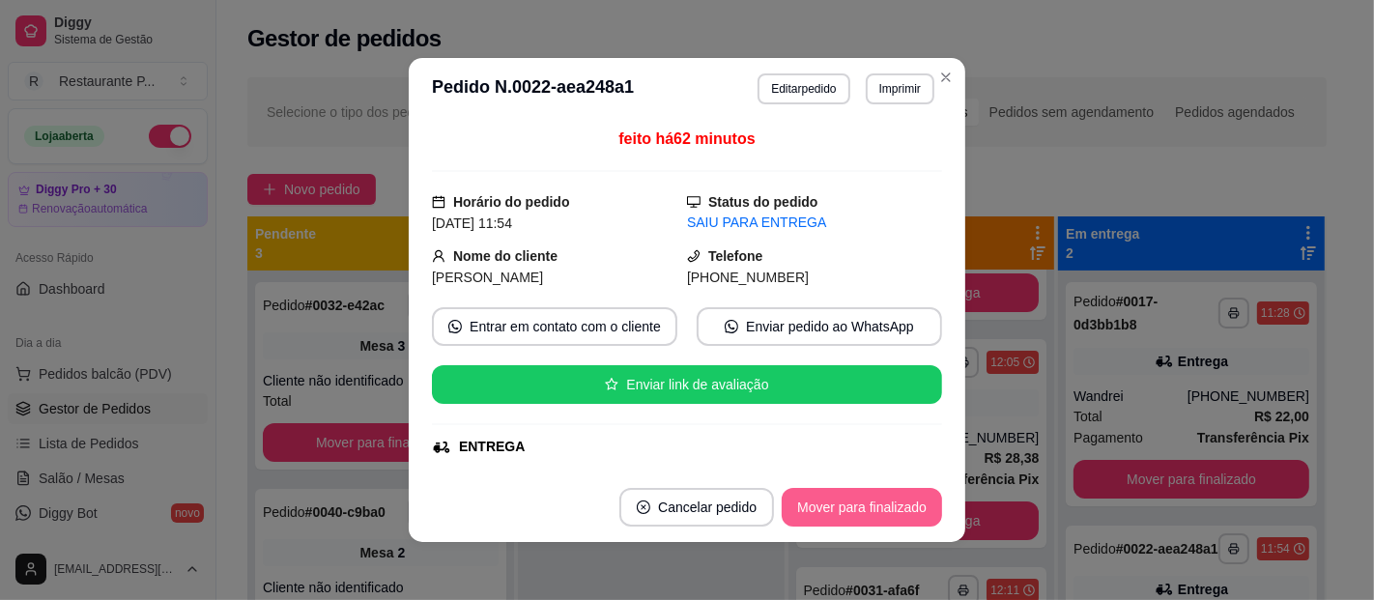
click at [869, 512] on button "Mover para finalizado" at bounding box center [862, 507] width 160 height 39
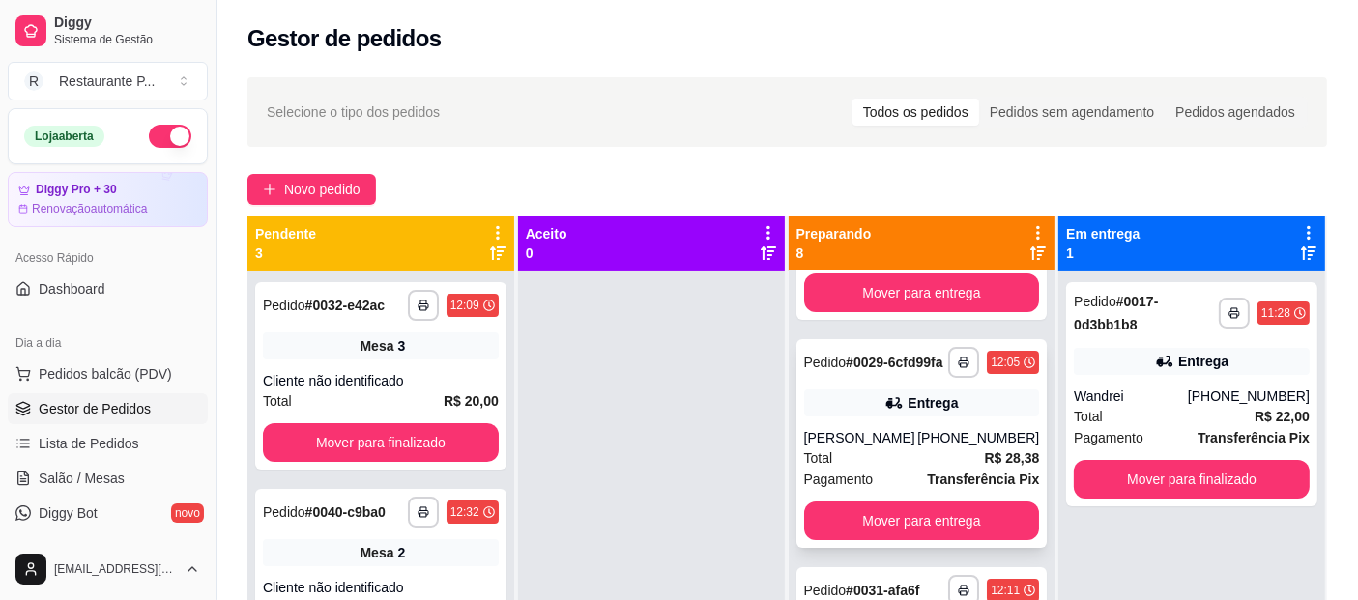
click at [933, 469] on div "Total R$ 28,38" at bounding box center [922, 457] width 236 height 21
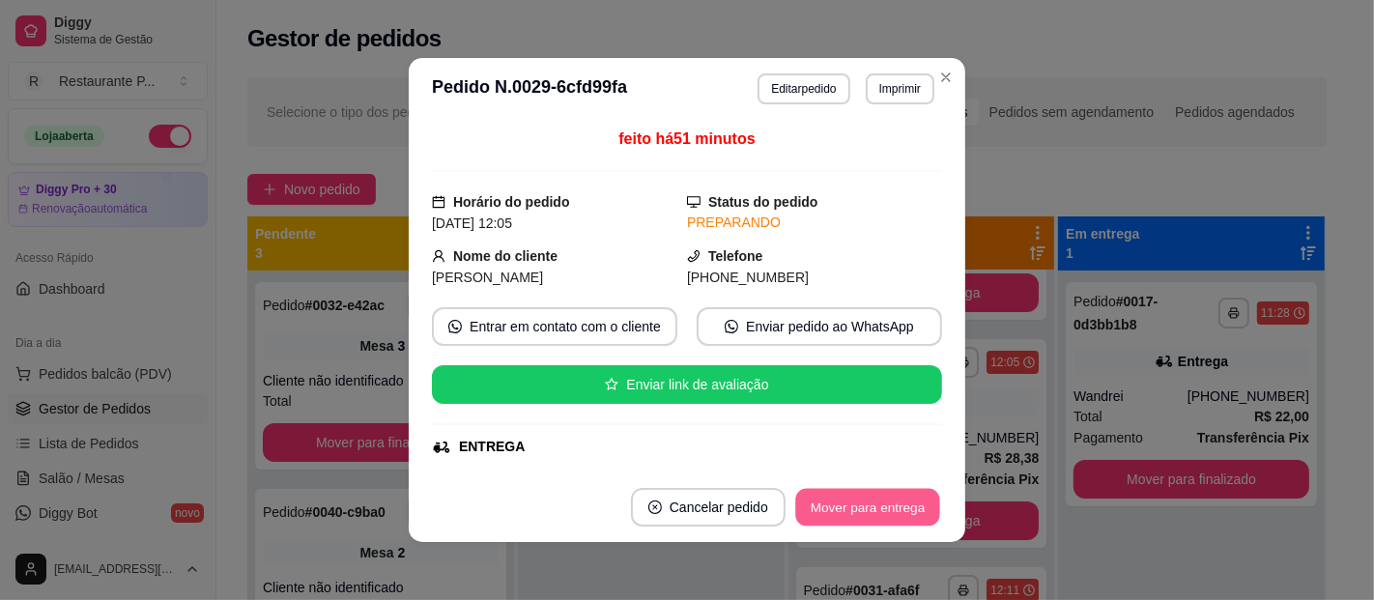
click at [864, 505] on button "Mover para entrega" at bounding box center [867, 508] width 145 height 38
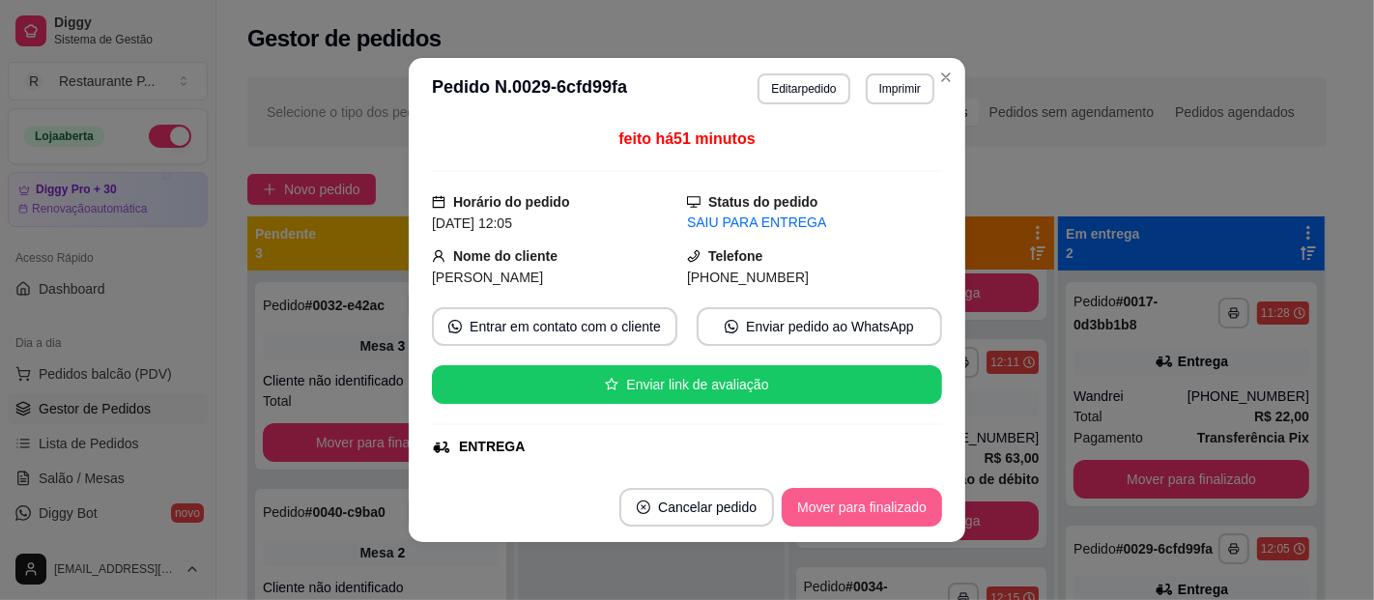
click at [864, 505] on button "Mover para finalizado" at bounding box center [862, 507] width 160 height 39
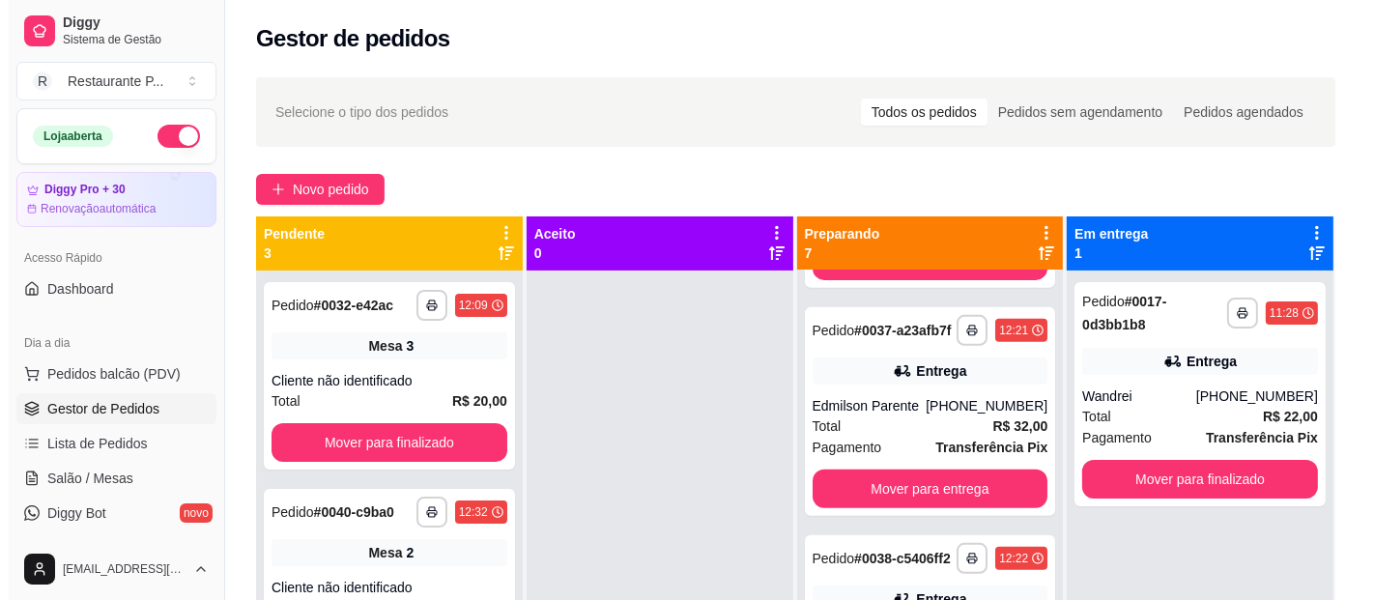
scroll to position [934, 0]
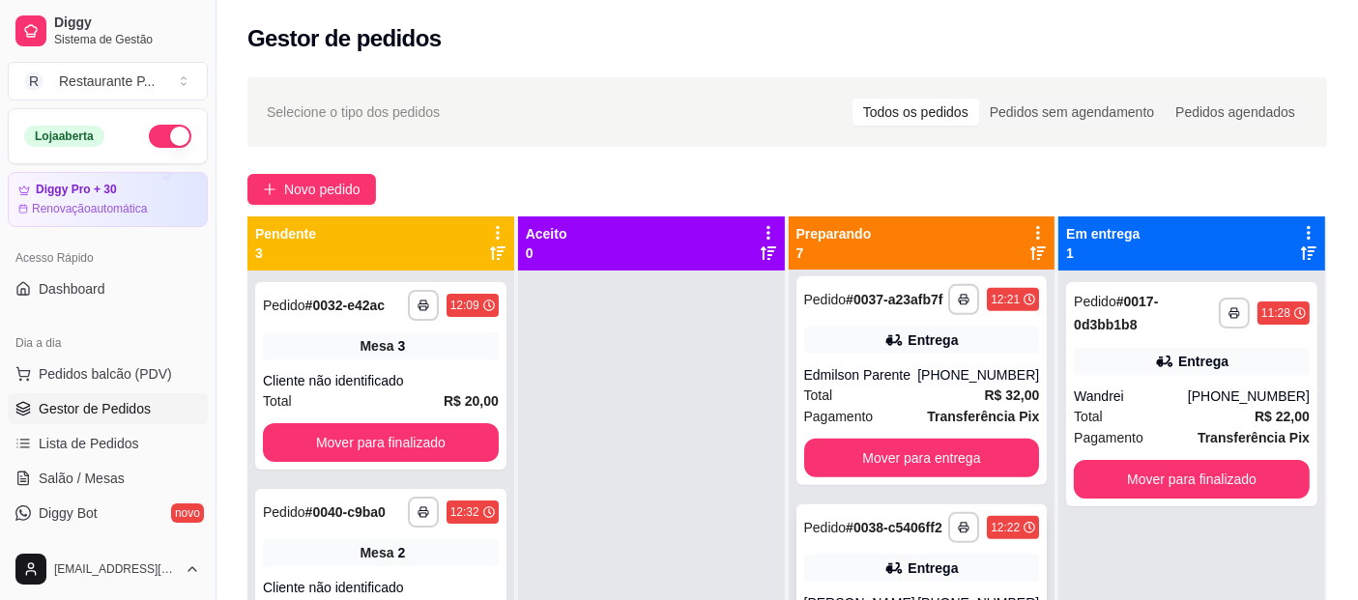
click at [878, 559] on div "**********" at bounding box center [921, 608] width 251 height 209
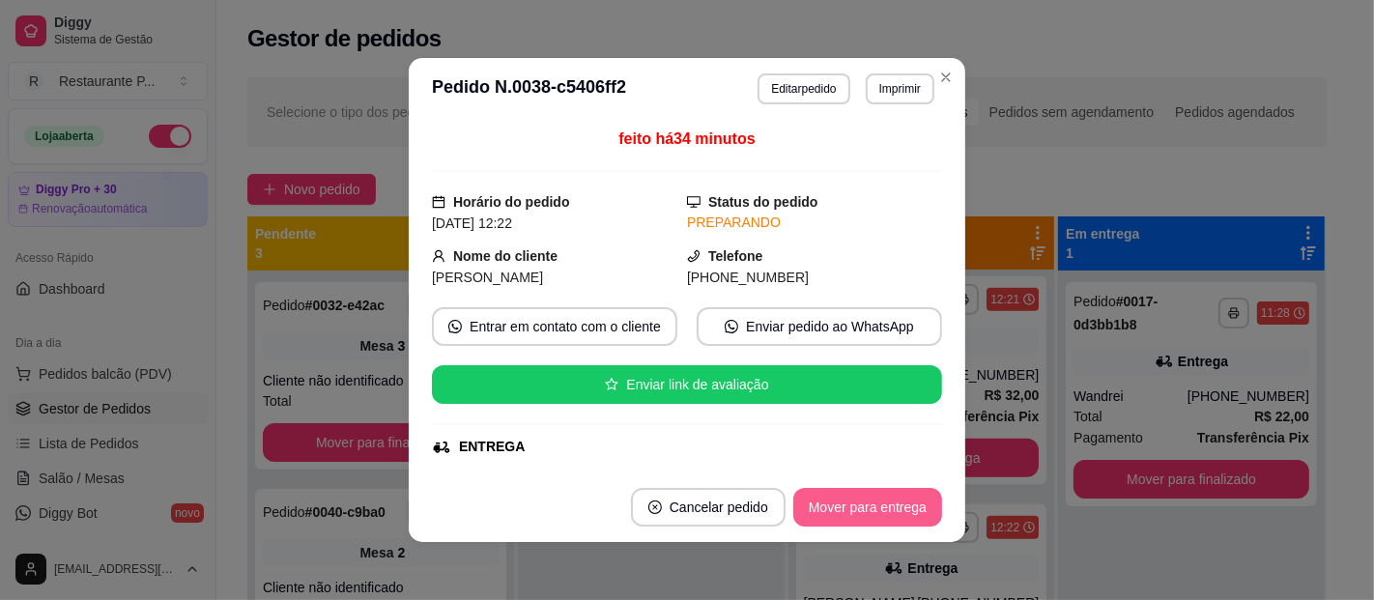
click at [861, 509] on button "Mover para entrega" at bounding box center [867, 507] width 149 height 39
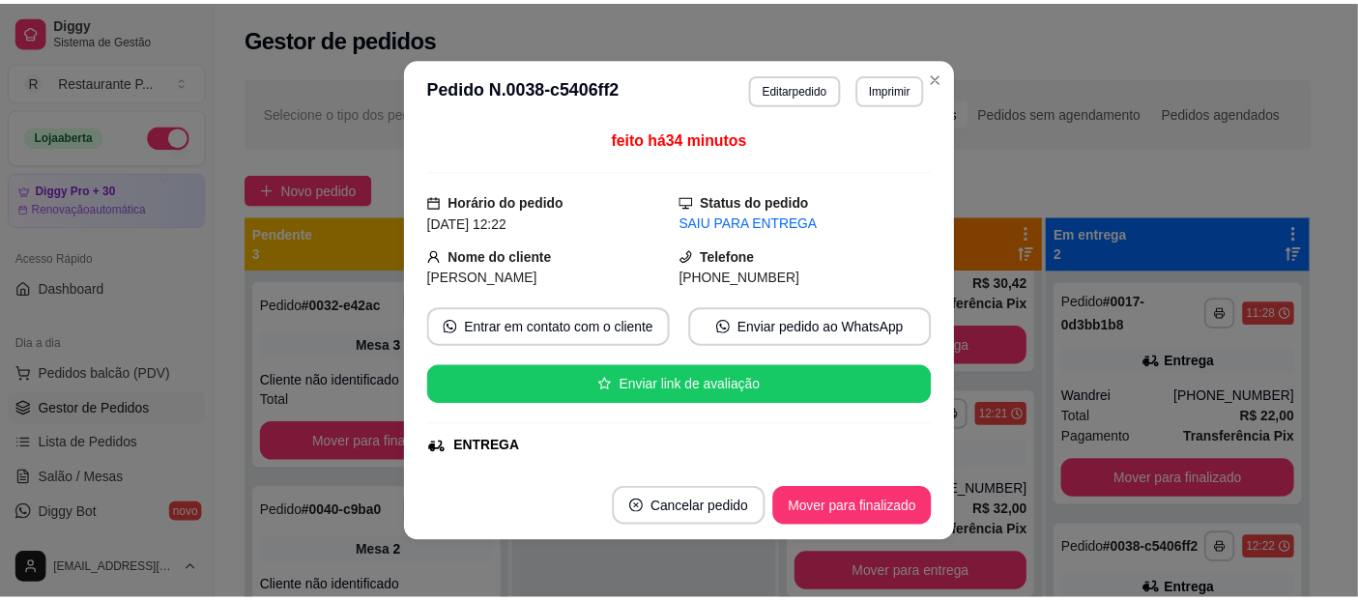
scroll to position [870, 0]
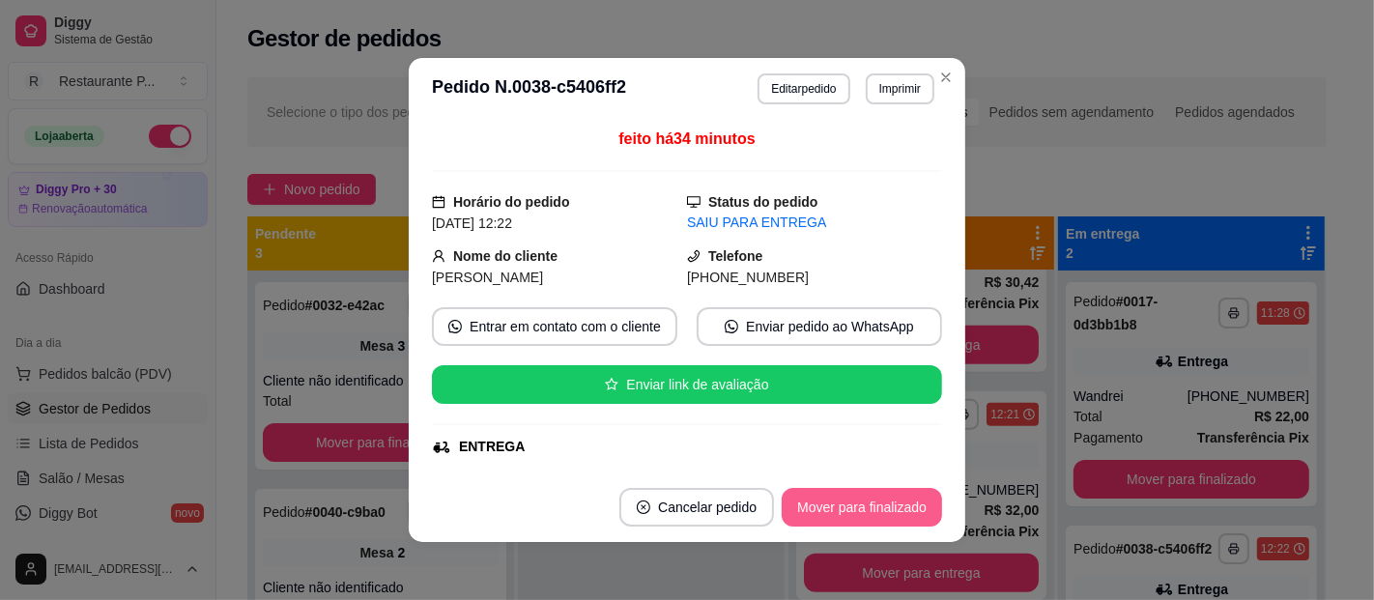
click at [861, 509] on button "Mover para finalizado" at bounding box center [862, 507] width 160 height 39
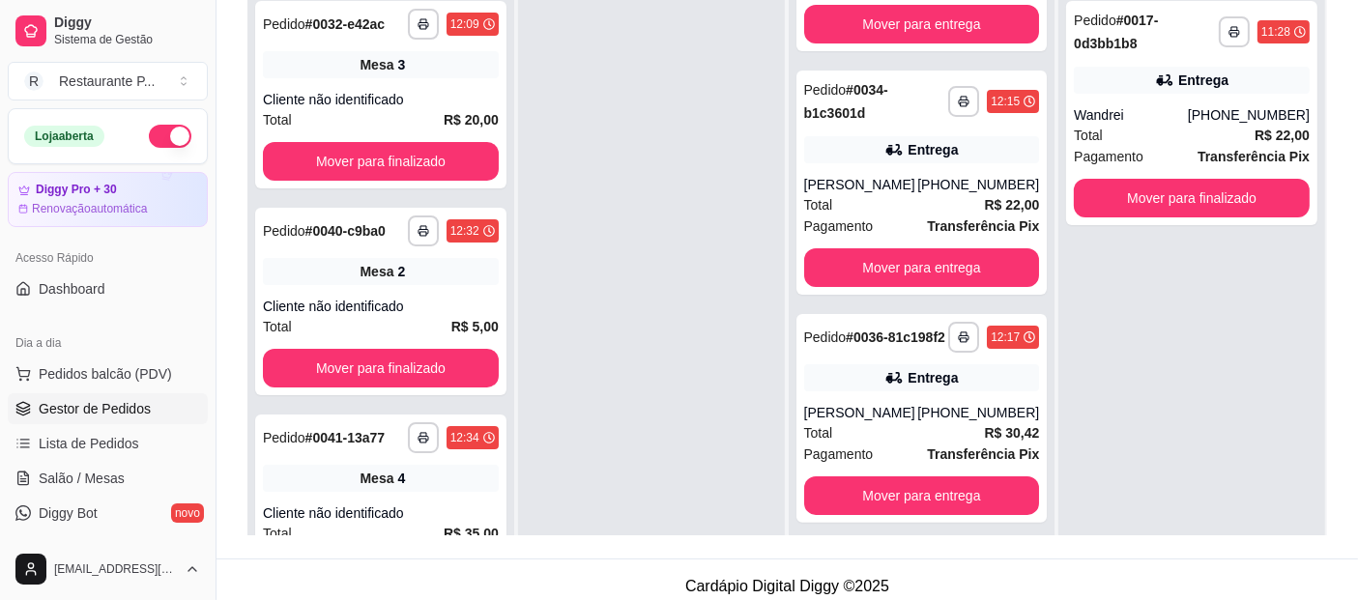
scroll to position [353, 0]
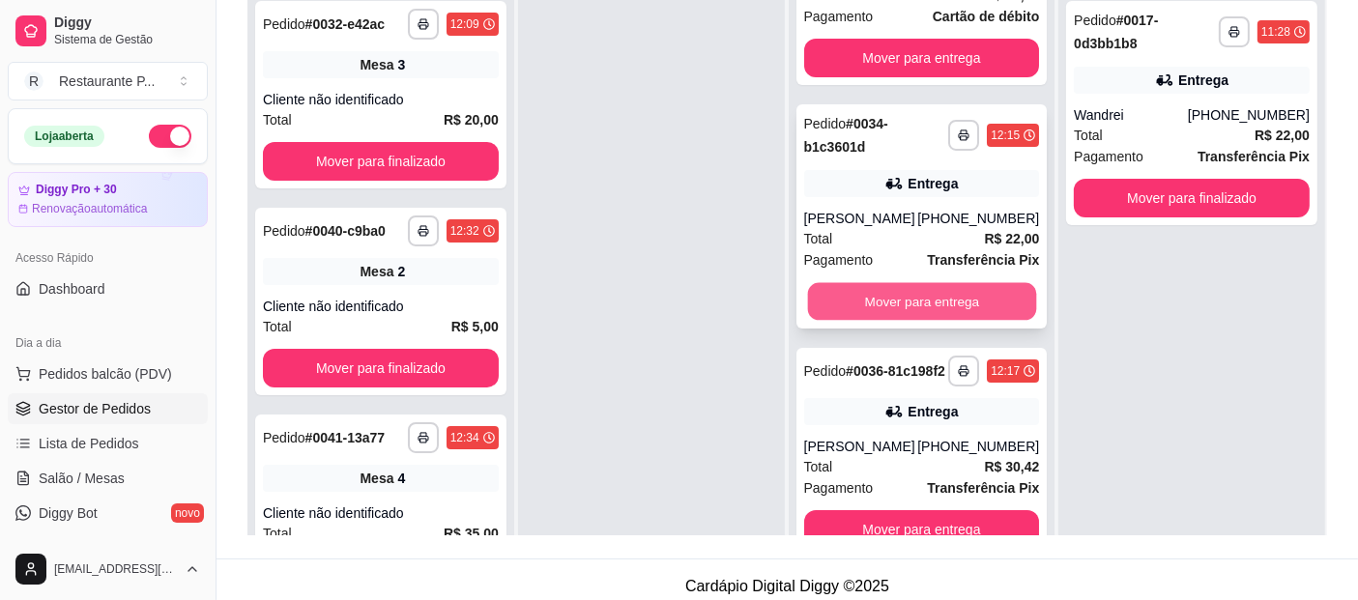
click at [942, 313] on button "Mover para entrega" at bounding box center [921, 302] width 228 height 38
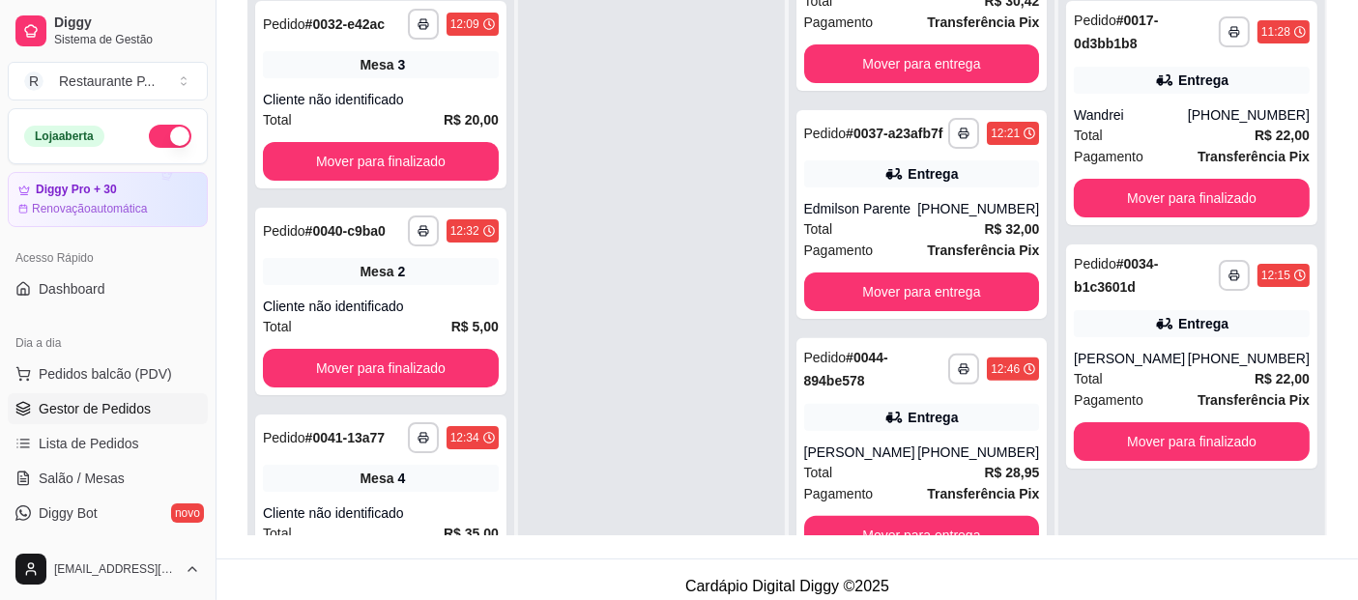
scroll to position [0, 0]
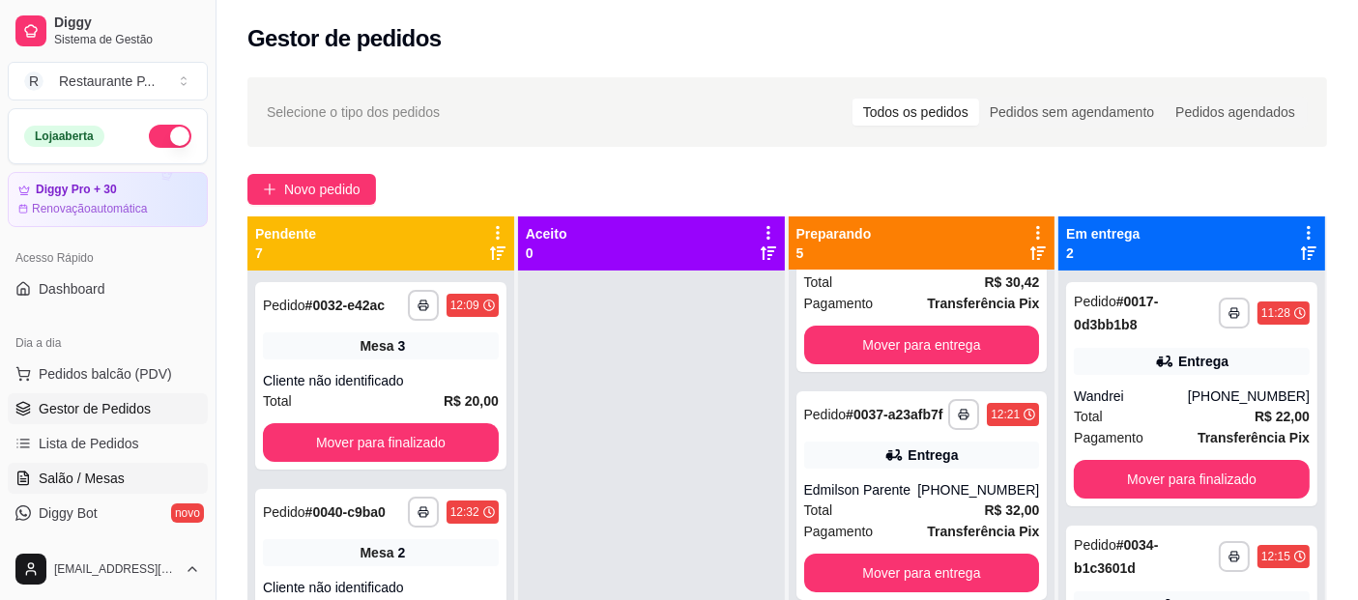
click at [72, 465] on link "Salão / Mesas" at bounding box center [108, 478] width 200 height 31
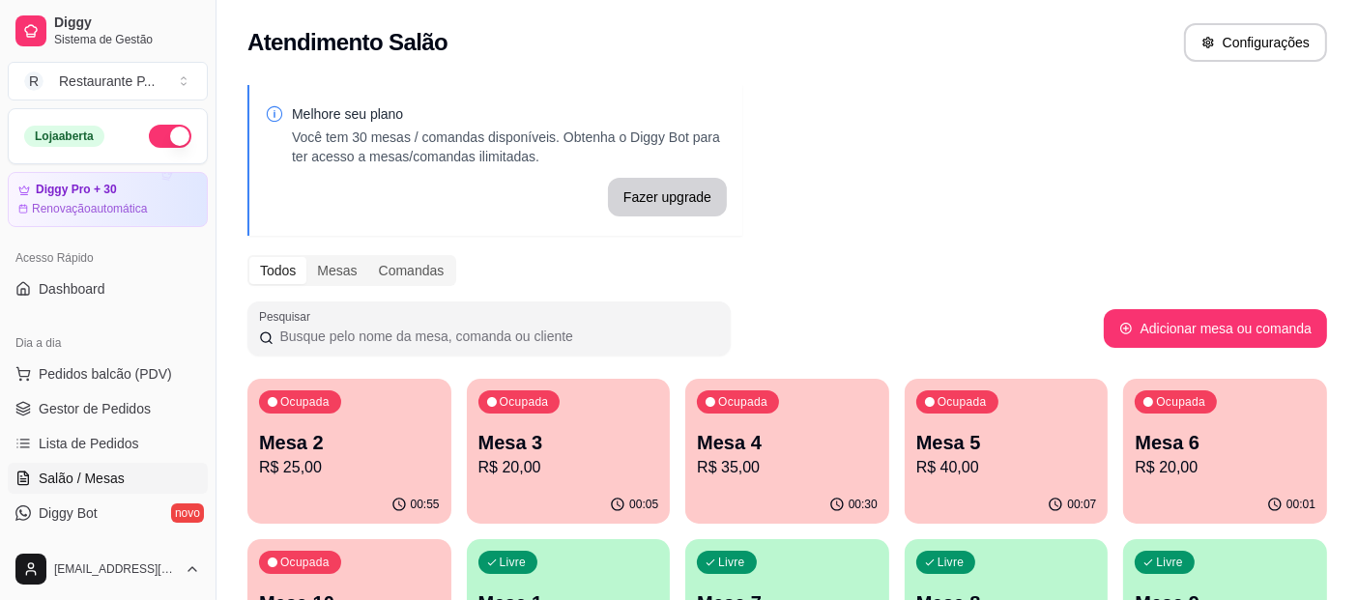
click at [320, 439] on p "Mesa 2" at bounding box center [349, 442] width 181 height 27
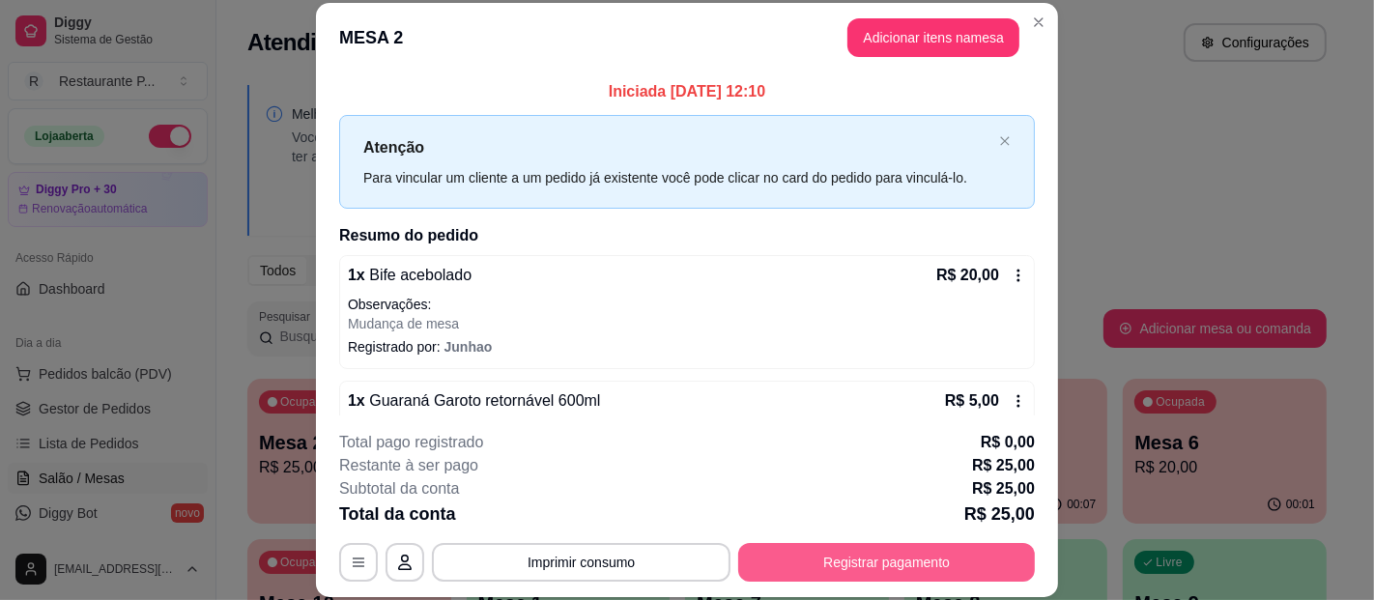
click at [919, 551] on button "Registrar pagamento" at bounding box center [886, 562] width 297 height 39
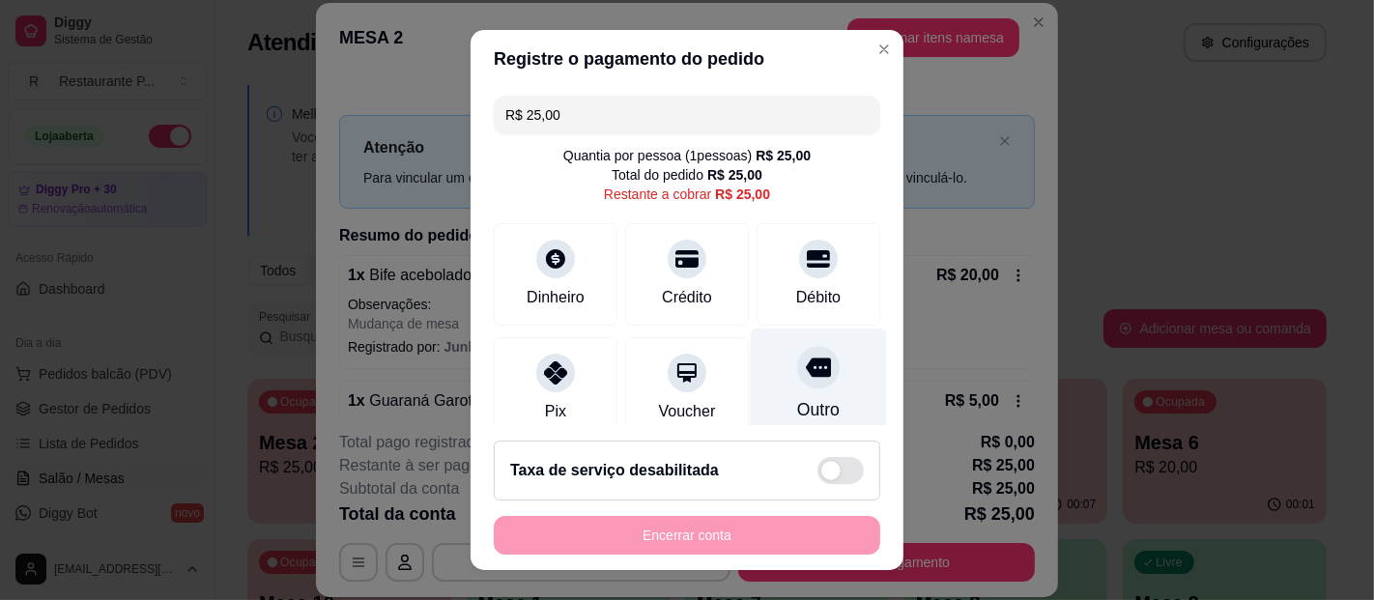
click at [797, 399] on div "Outro" at bounding box center [818, 409] width 43 height 25
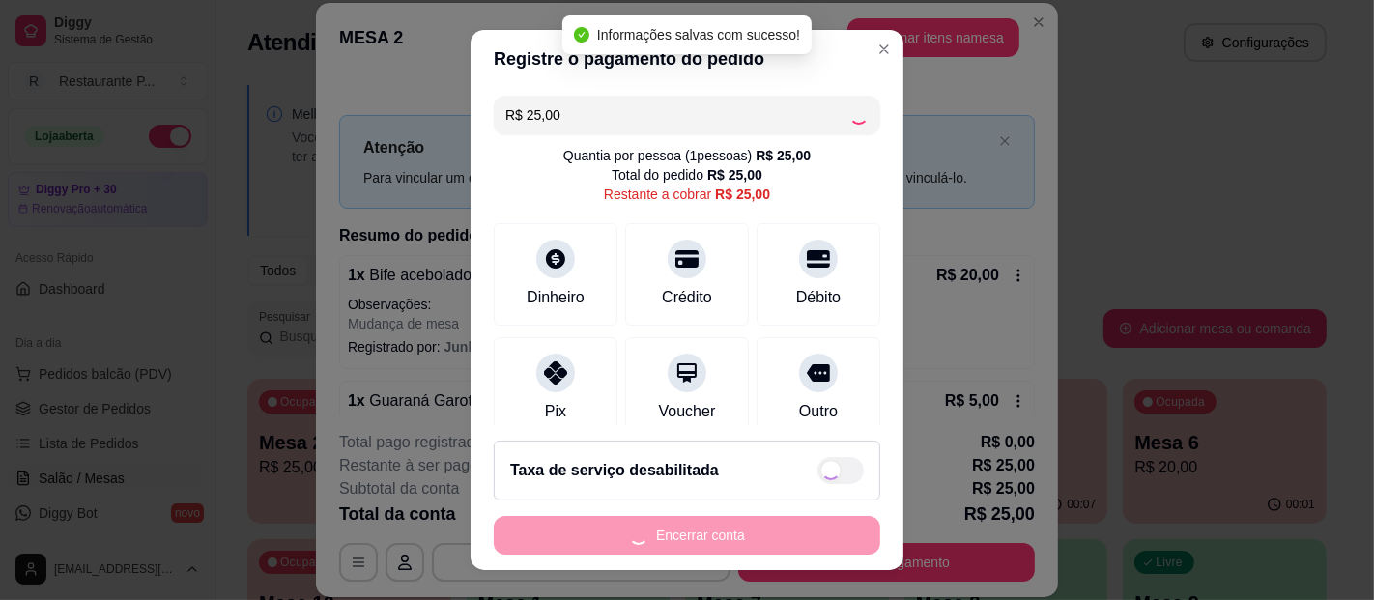
type input "R$ 0,00"
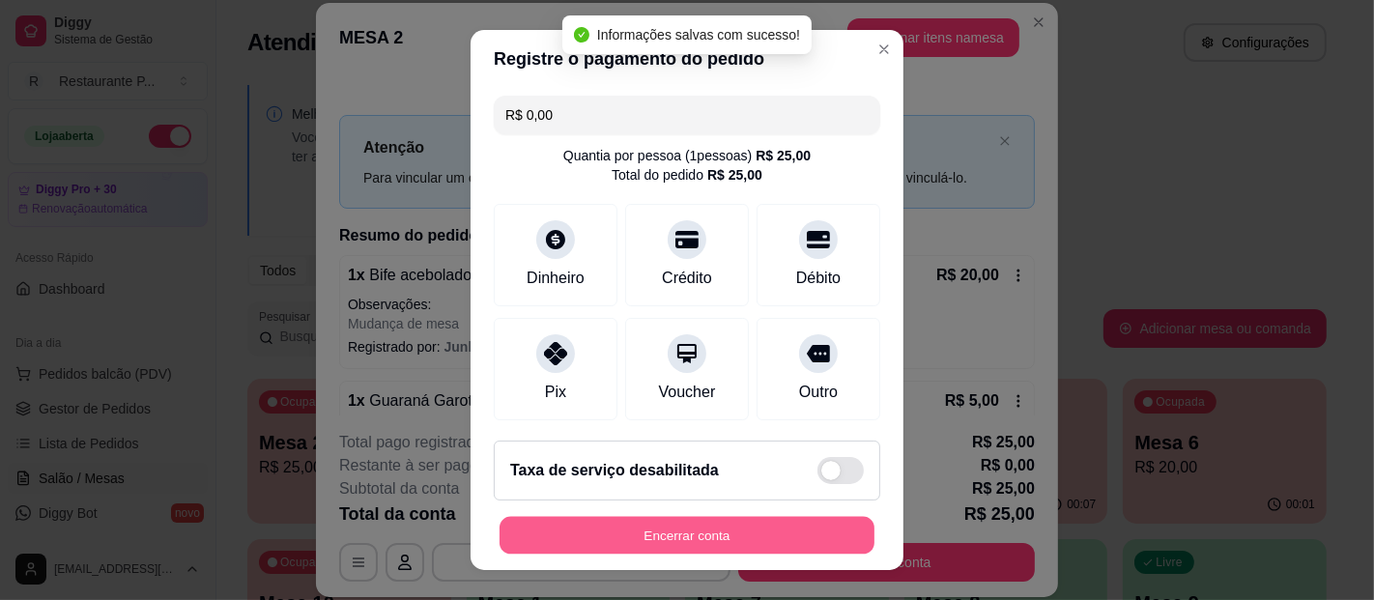
click at [710, 517] on button "Encerrar conta" at bounding box center [687, 536] width 375 height 38
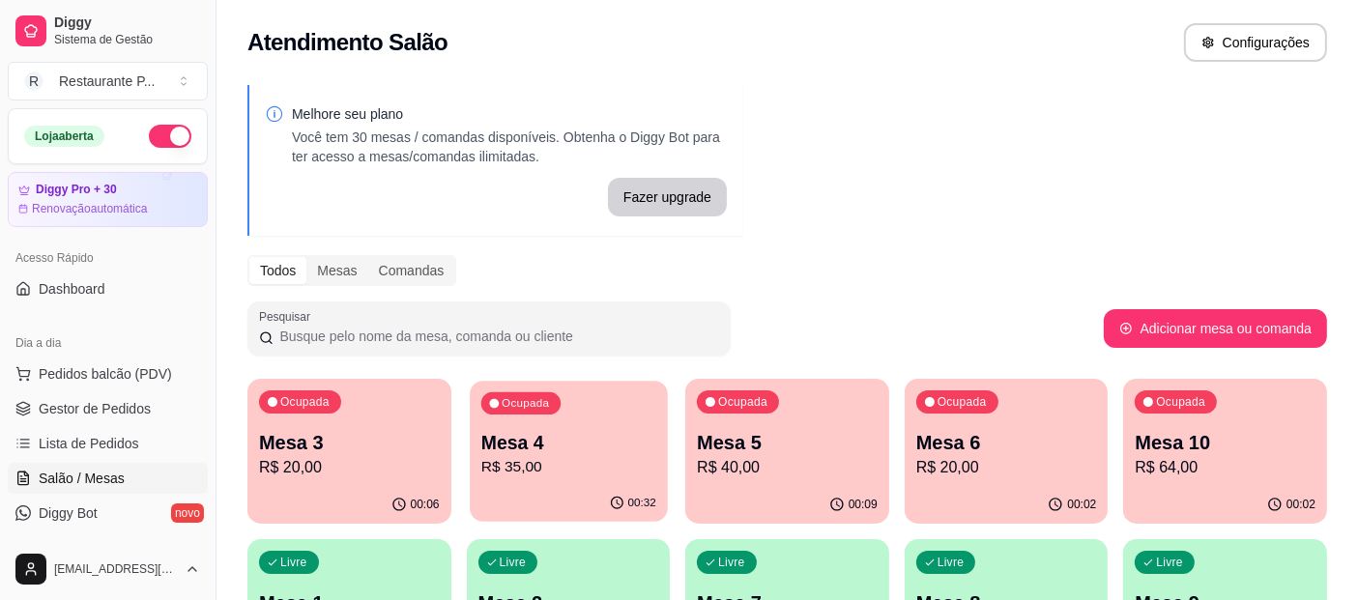
click at [546, 461] on p "R$ 35,00" at bounding box center [567, 467] width 175 height 22
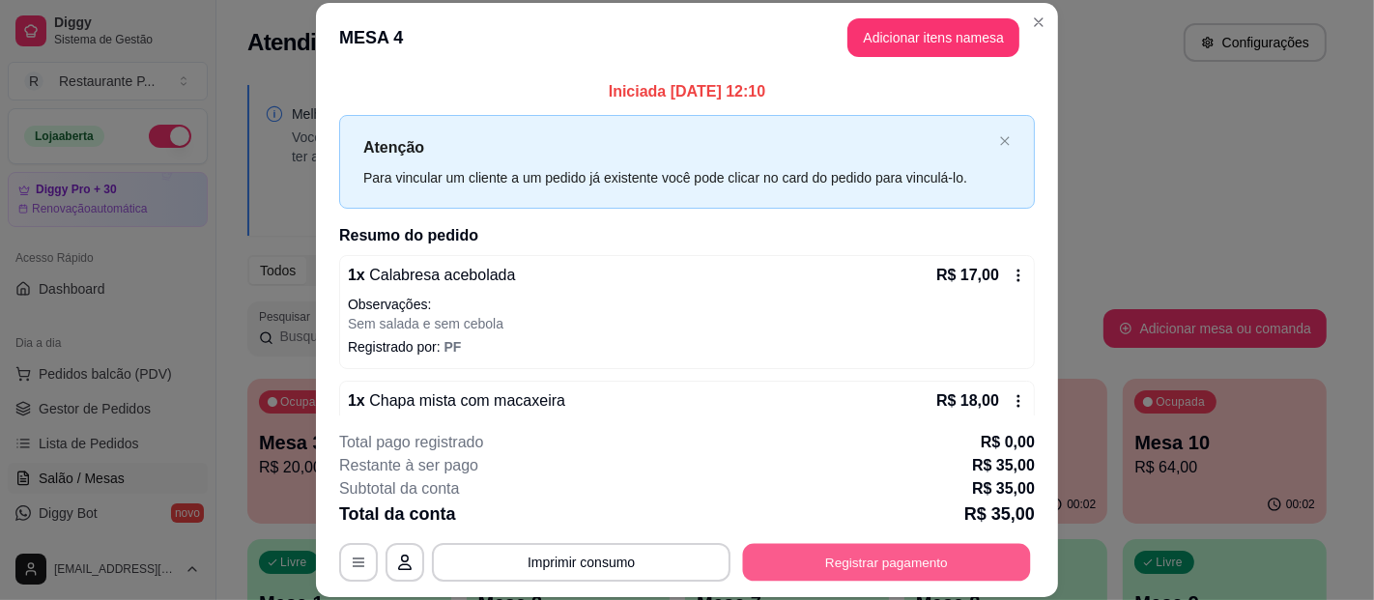
click at [817, 555] on button "Registrar pagamento" at bounding box center [887, 562] width 288 height 38
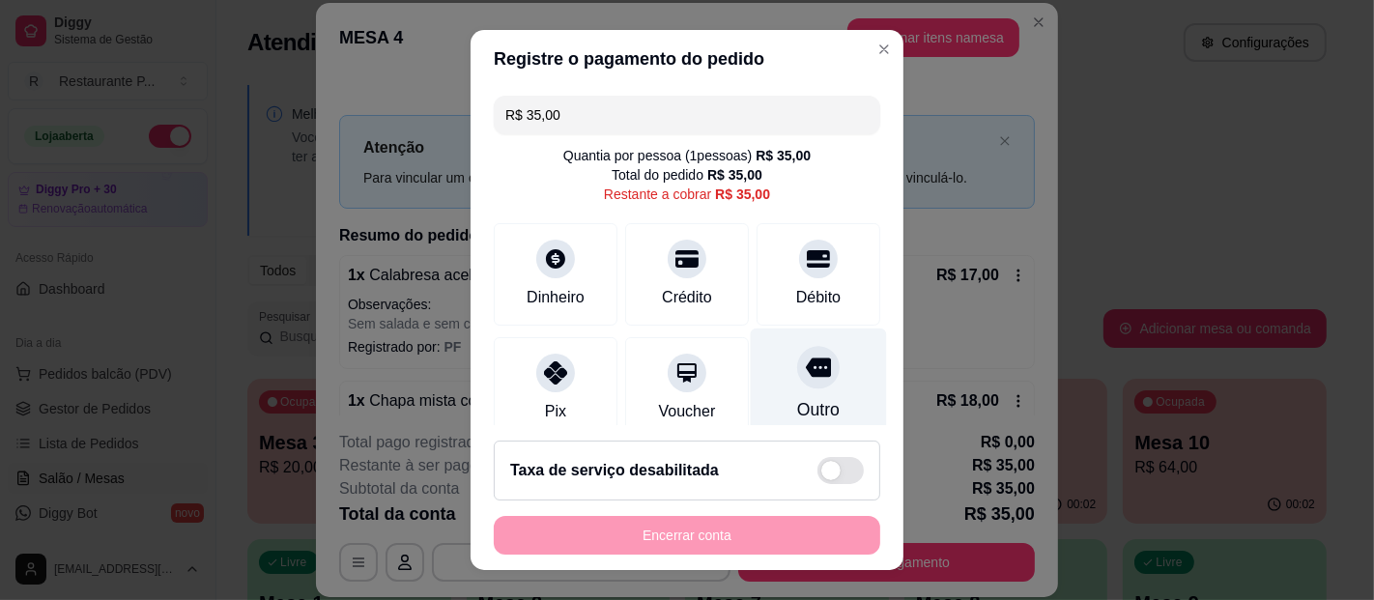
click at [797, 354] on div at bounding box center [818, 367] width 43 height 43
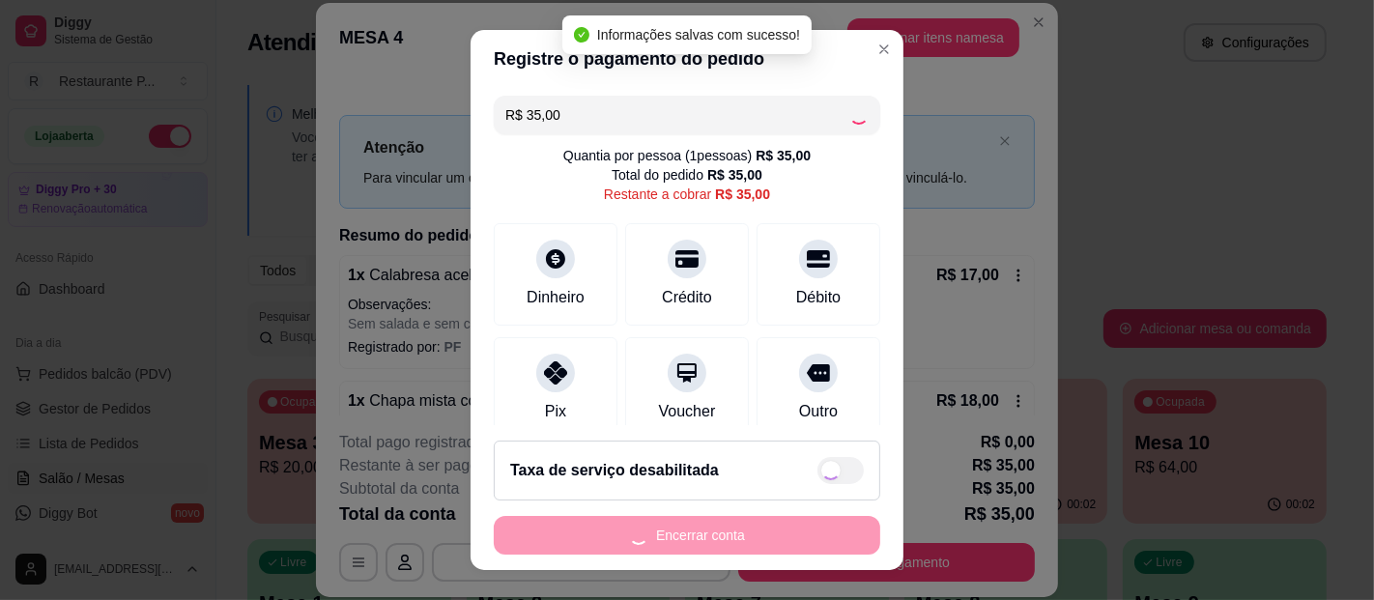
type input "R$ 0,00"
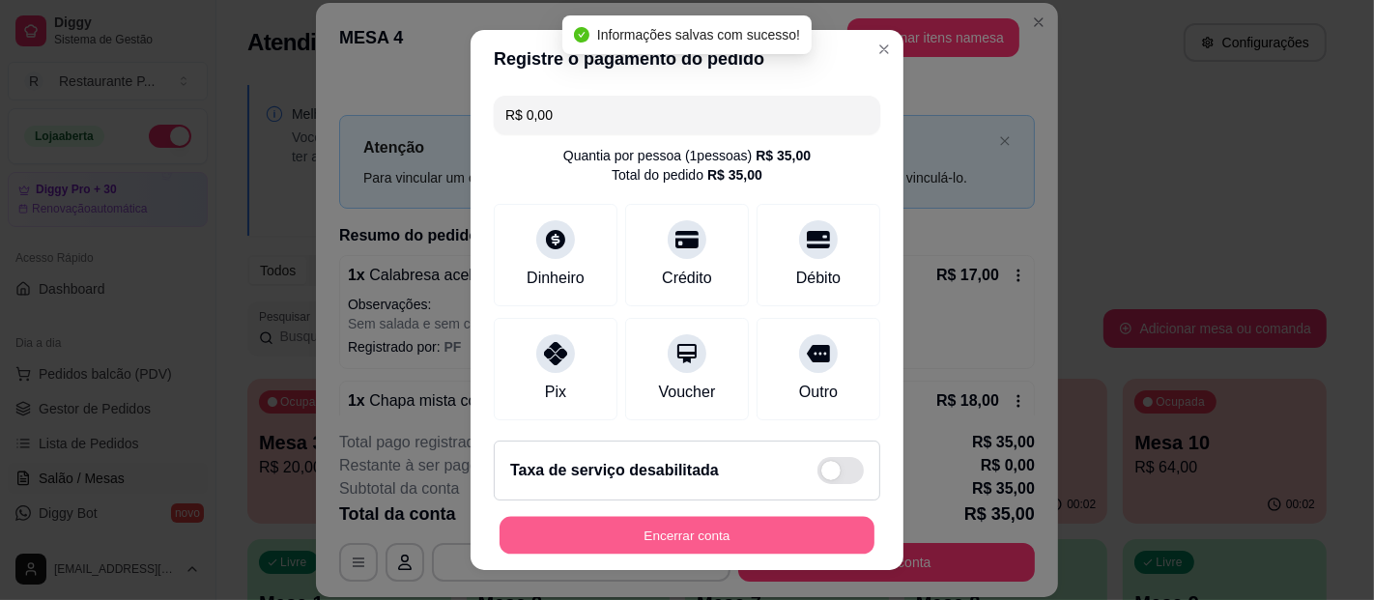
click at [665, 536] on button "Encerrar conta" at bounding box center [687, 536] width 375 height 38
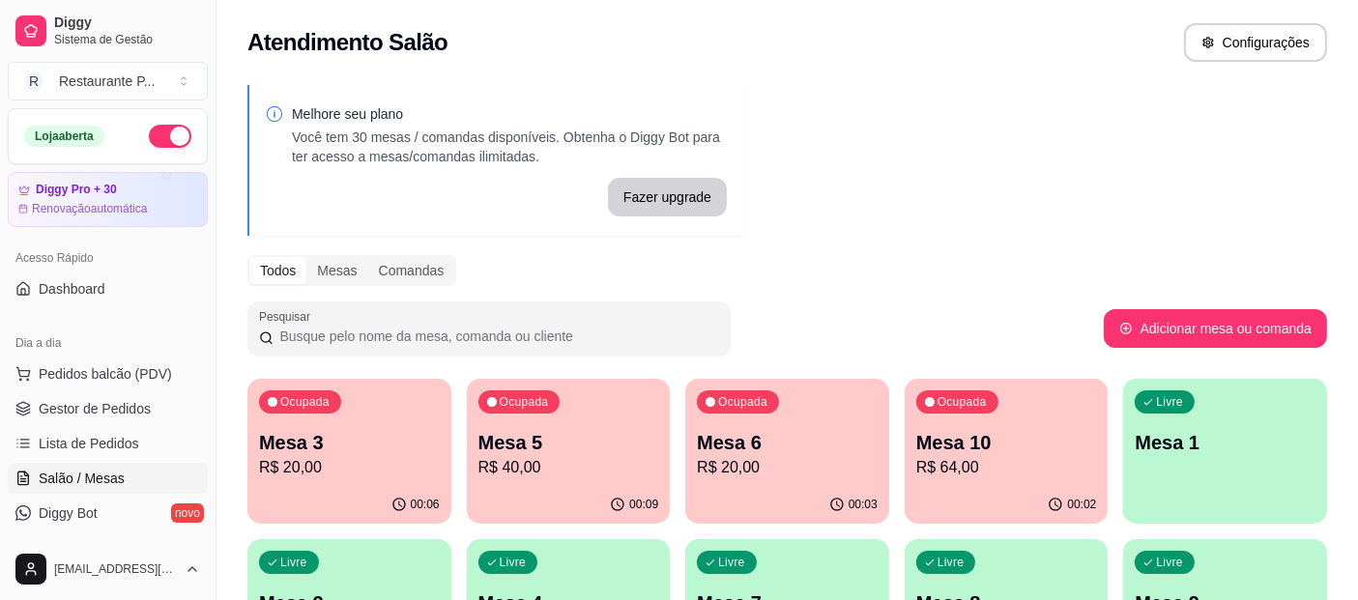
click at [351, 442] on p "Mesa 3" at bounding box center [349, 442] width 181 height 27
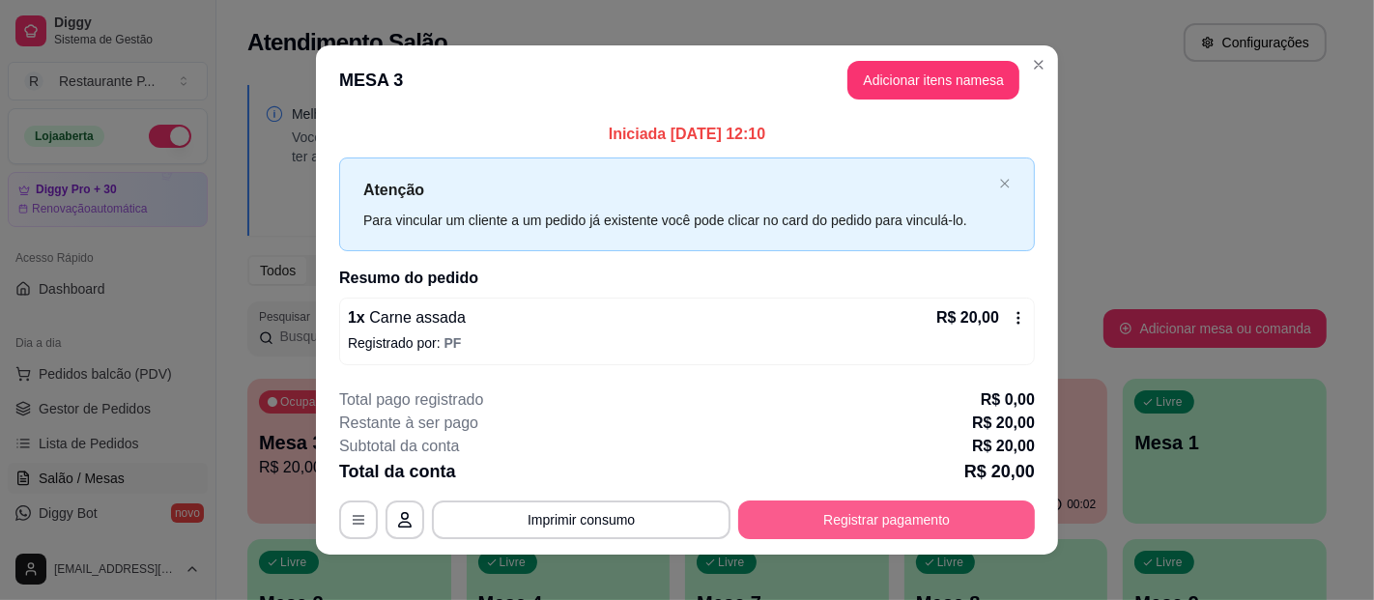
click at [897, 523] on button "Registrar pagamento" at bounding box center [886, 520] width 297 height 39
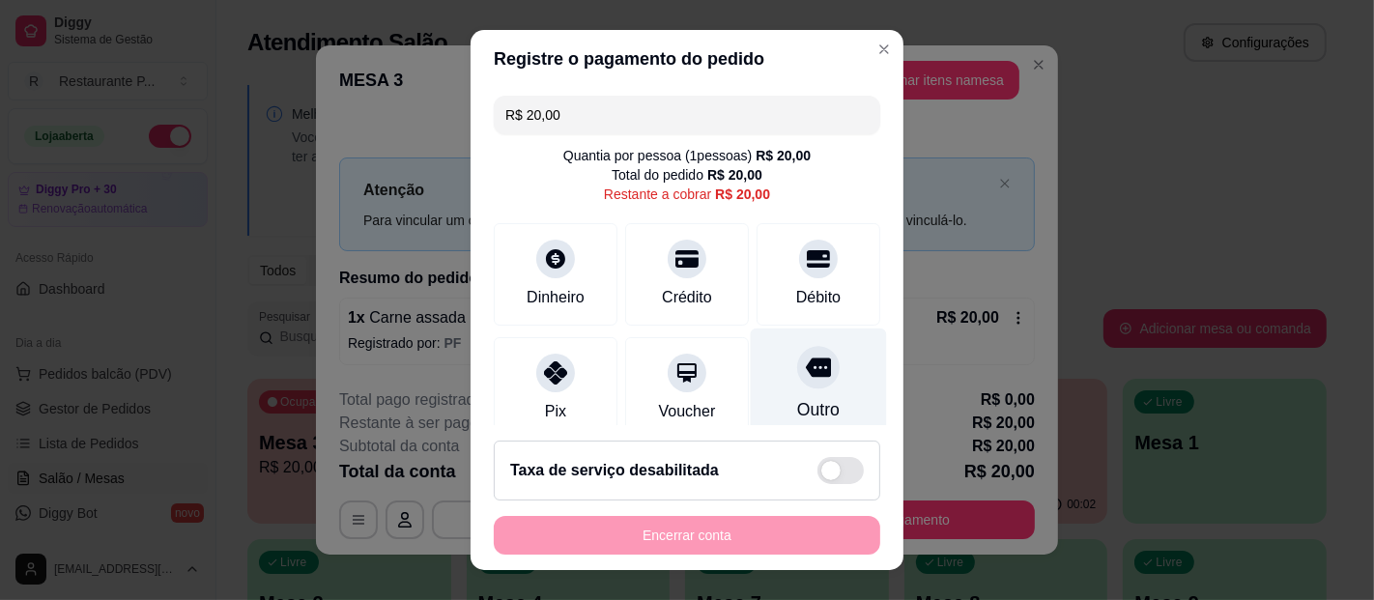
click at [806, 362] on icon at bounding box center [818, 368] width 25 height 19
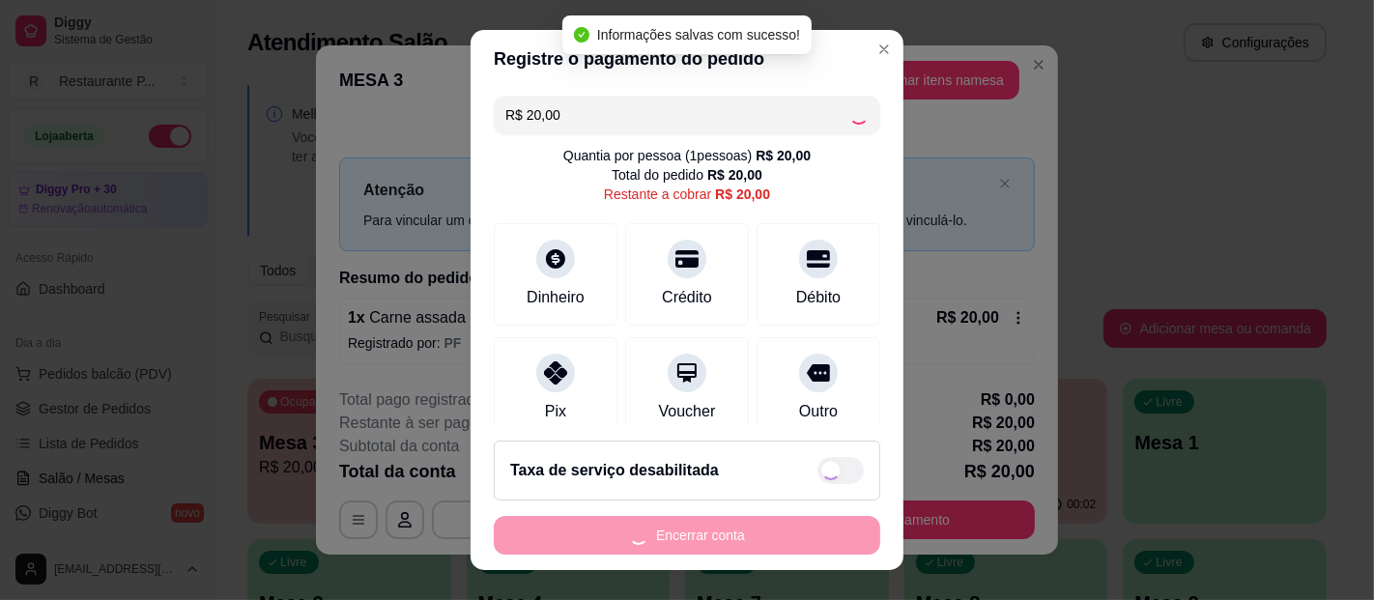
type input "R$ 0,00"
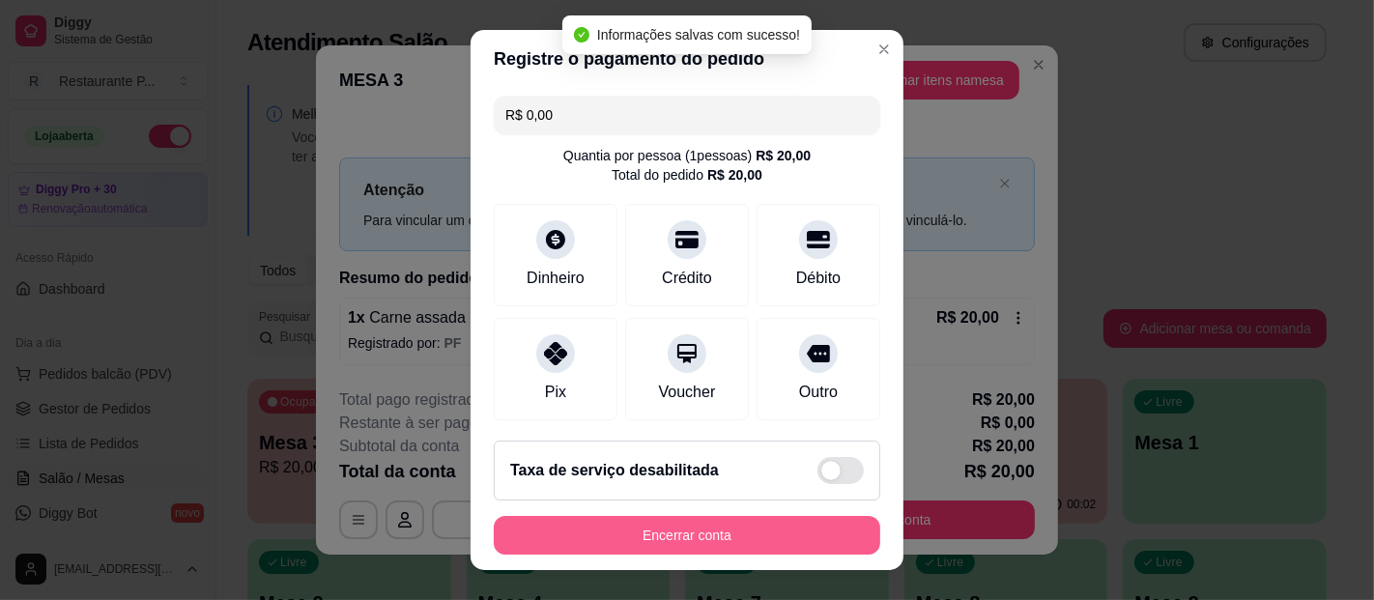
click at [693, 525] on button "Encerrar conta" at bounding box center [687, 535] width 387 height 39
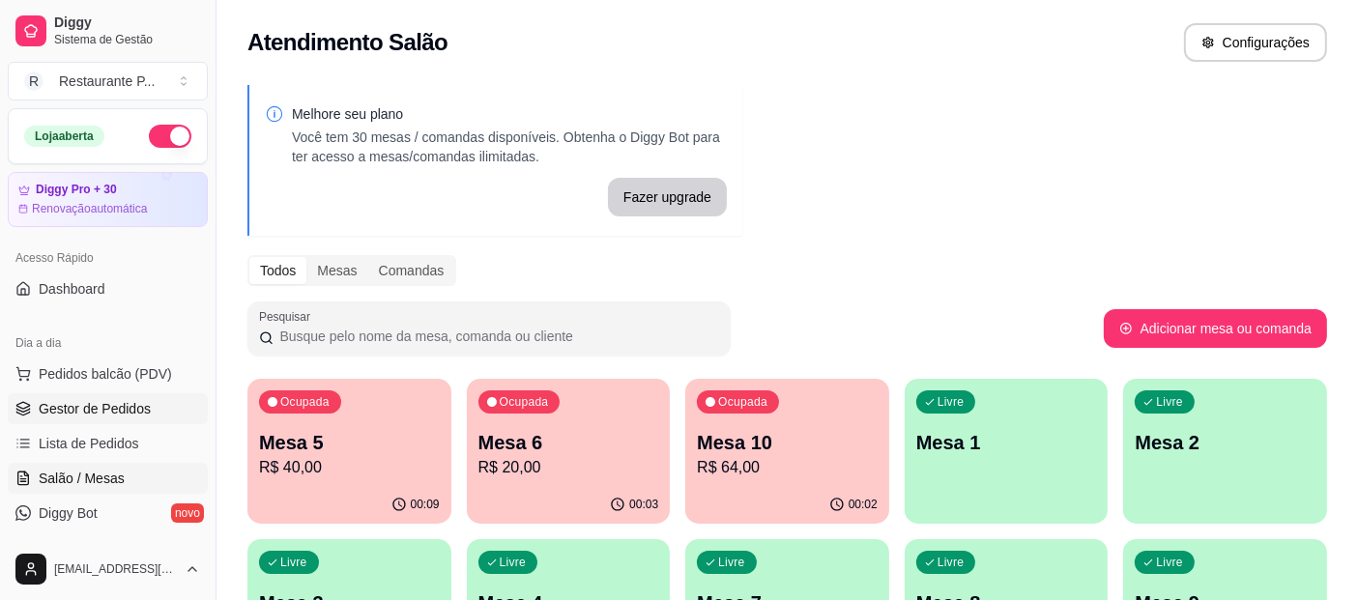
click at [80, 396] on link "Gestor de Pedidos" at bounding box center [108, 408] width 200 height 31
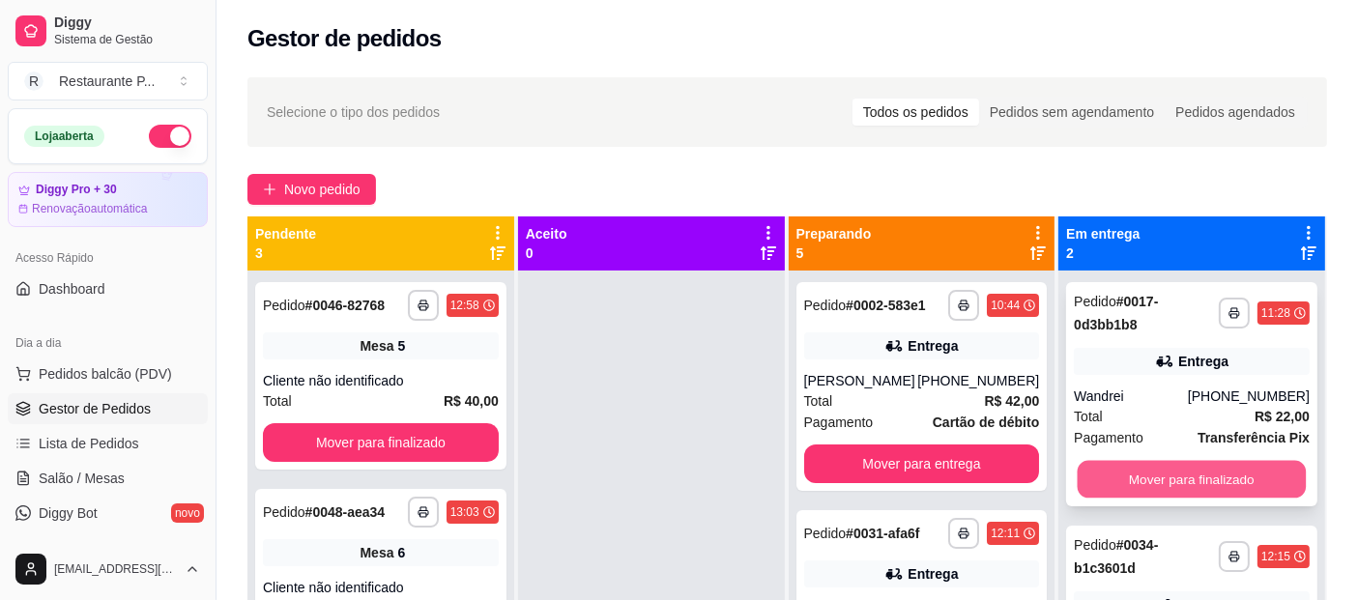
click at [1196, 463] on button "Mover para finalizado" at bounding box center [1192, 480] width 228 height 38
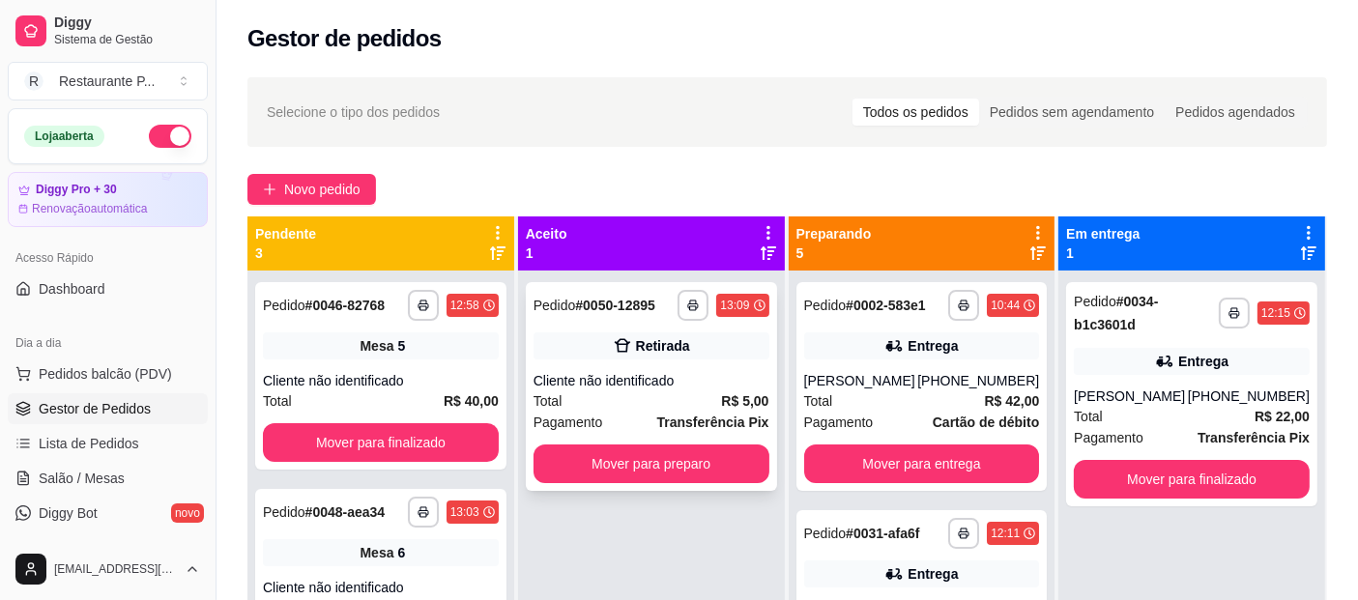
click at [578, 388] on div "Cliente não identificado" at bounding box center [651, 380] width 236 height 19
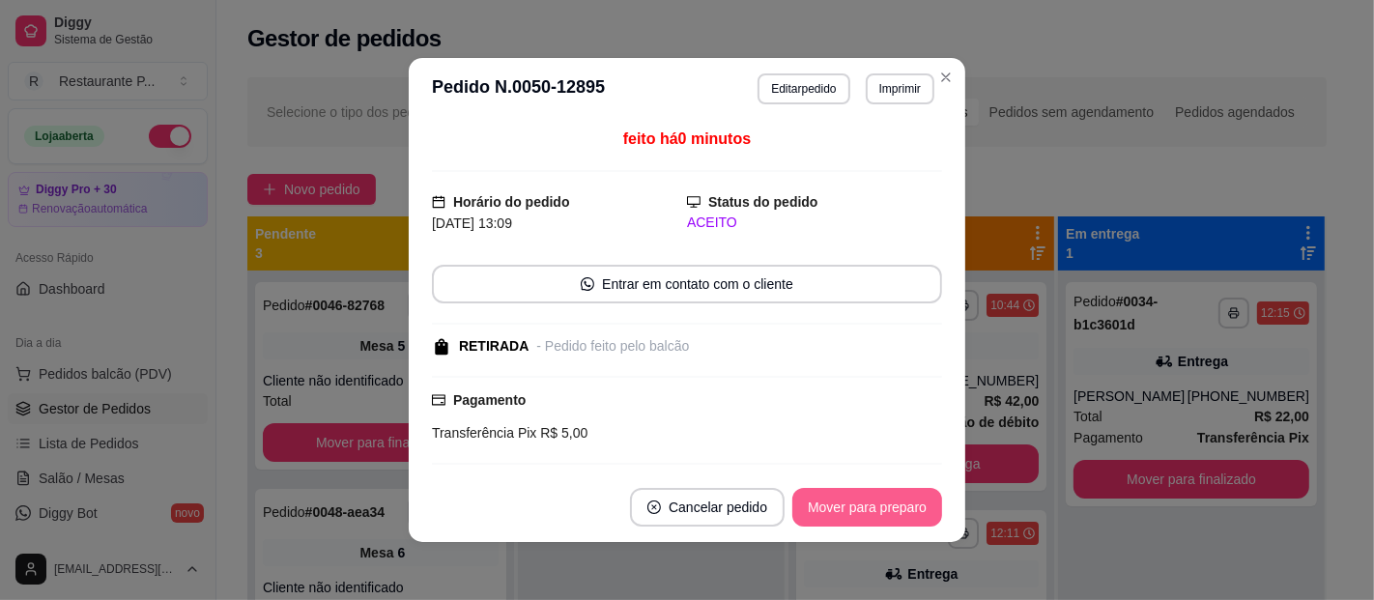
click at [894, 514] on button "Mover para preparo" at bounding box center [867, 507] width 150 height 39
click at [834, 514] on button "Mover para retirada disponível" at bounding box center [836, 507] width 214 height 39
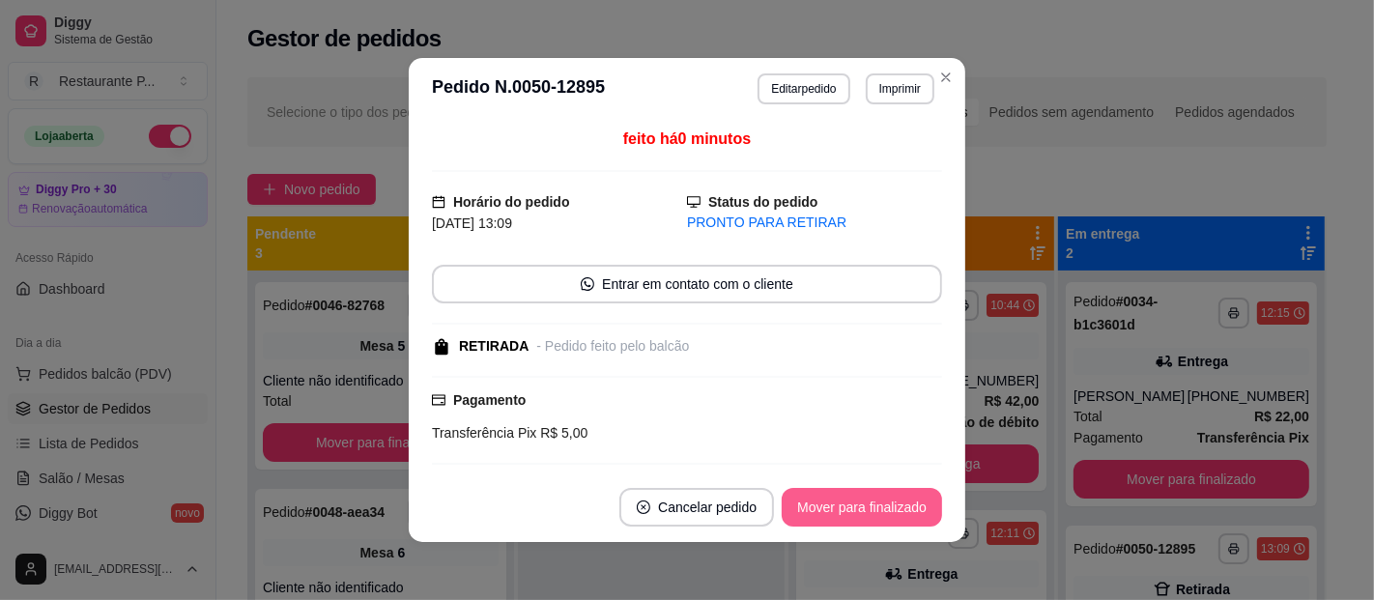
click at [834, 514] on button "Mover para finalizado" at bounding box center [862, 507] width 160 height 39
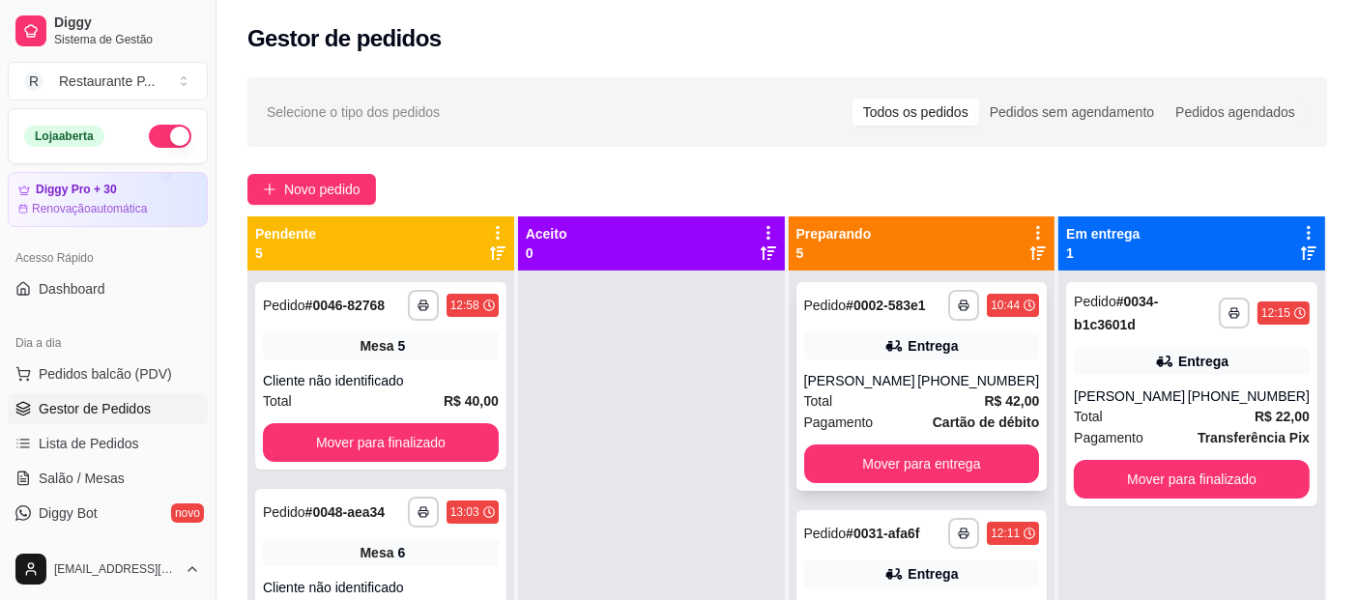
click at [814, 364] on div "**********" at bounding box center [921, 386] width 251 height 209
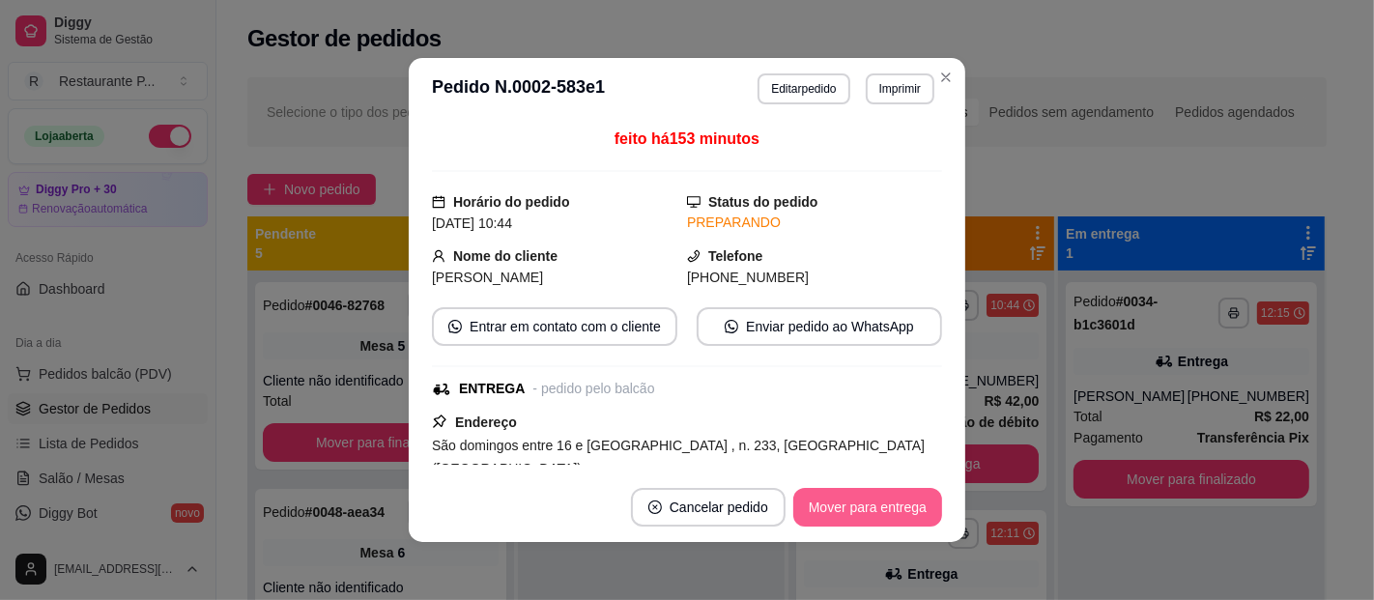
click at [840, 506] on button "Mover para entrega" at bounding box center [867, 507] width 149 height 39
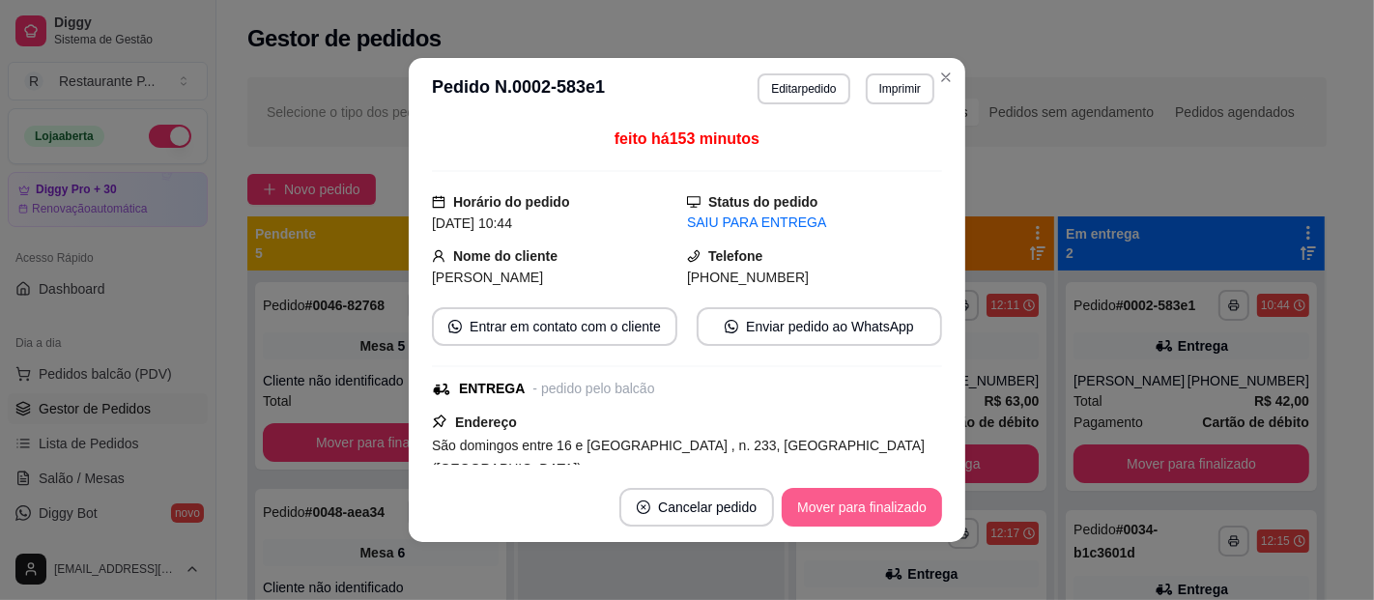
click at [834, 505] on button "Mover para finalizado" at bounding box center [862, 507] width 160 height 39
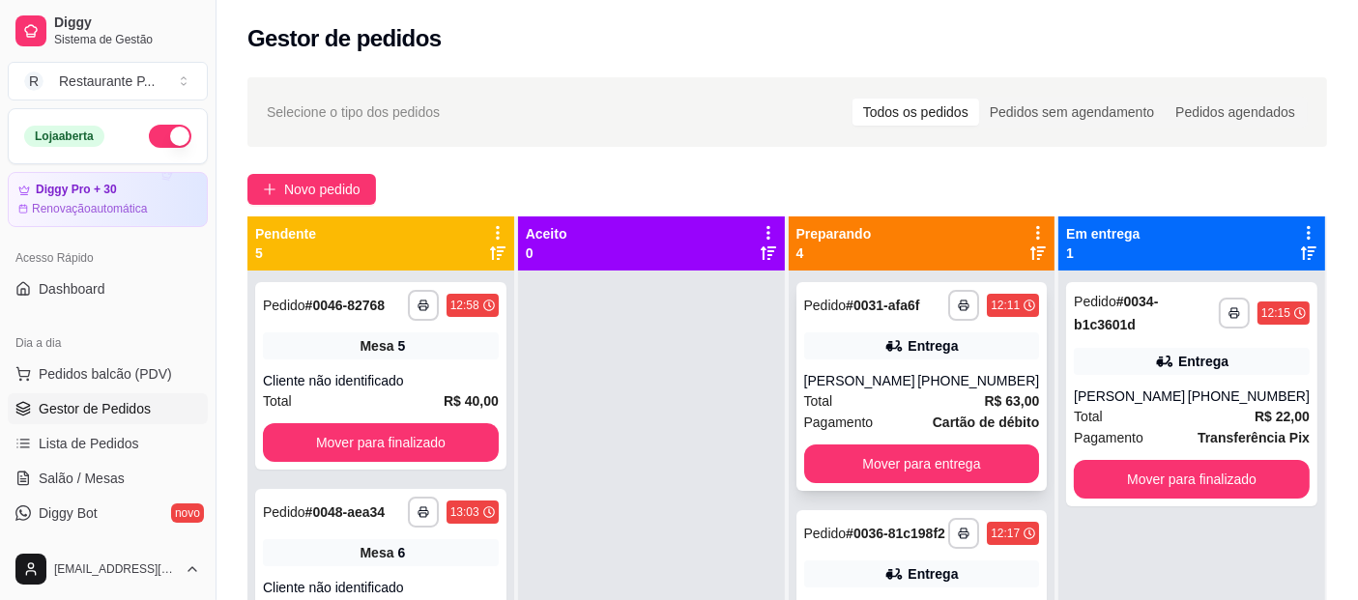
click at [876, 394] on div "Total R$ 63,00" at bounding box center [922, 400] width 236 height 21
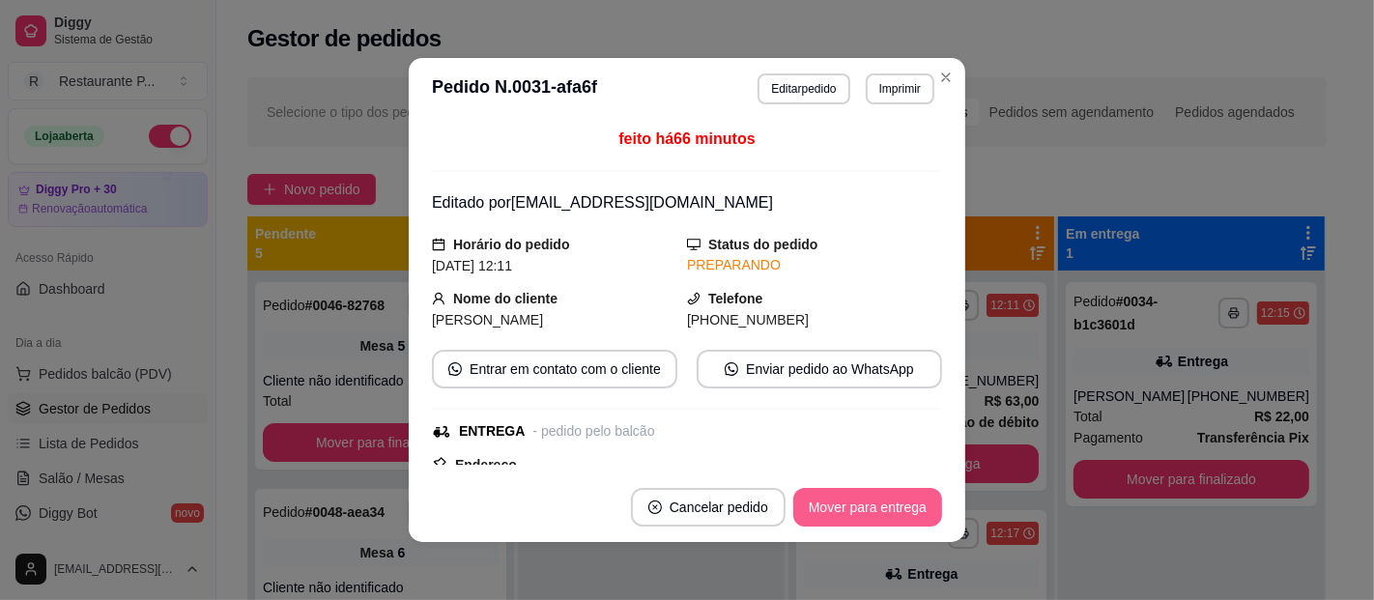
click at [846, 497] on button "Mover para entrega" at bounding box center [867, 507] width 149 height 39
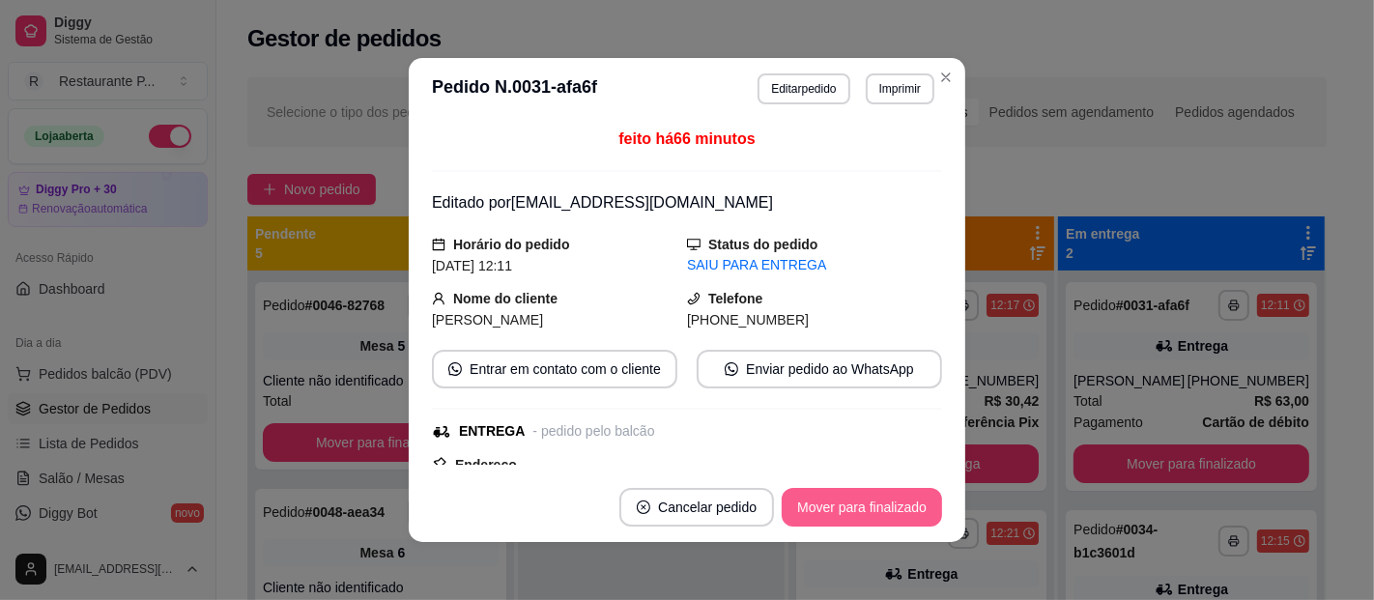
click at [844, 497] on button "Mover para finalizado" at bounding box center [862, 507] width 160 height 39
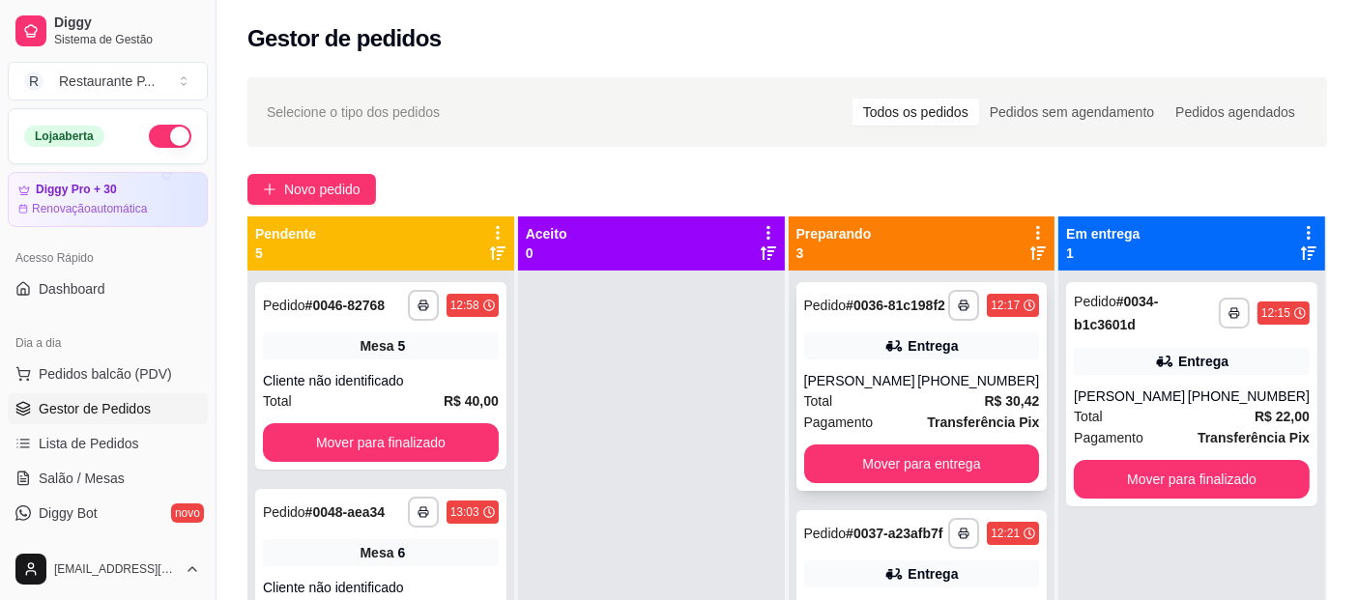
click at [870, 390] on div "[PERSON_NAME]" at bounding box center [861, 380] width 114 height 19
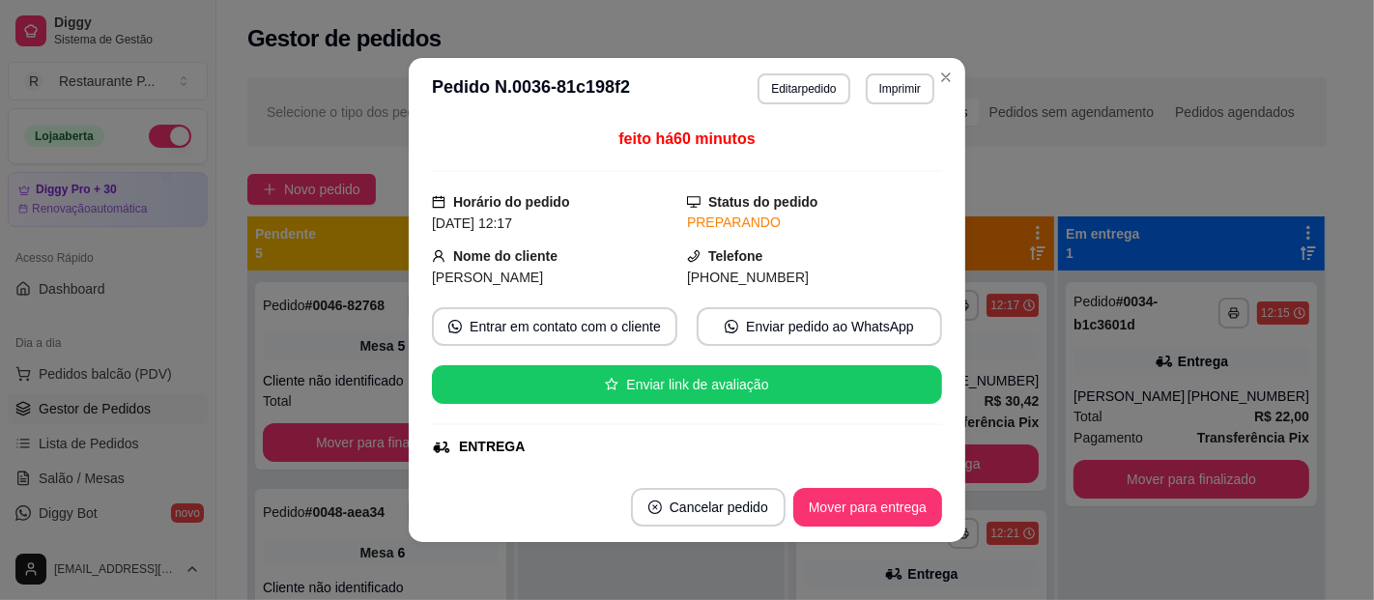
click at [865, 487] on footer "Cancelar pedido Mover para entrega" at bounding box center [687, 508] width 557 height 70
click at [877, 504] on button "Mover para entrega" at bounding box center [867, 507] width 149 height 39
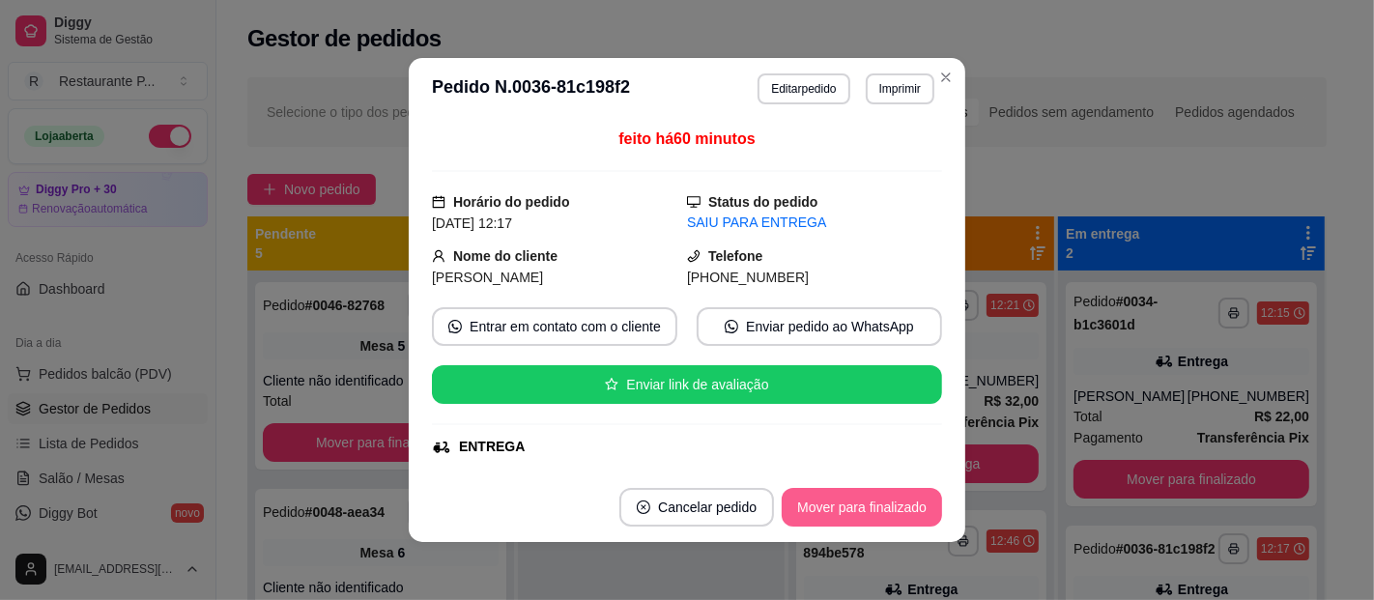
click at [877, 504] on button "Mover para finalizado" at bounding box center [862, 507] width 160 height 39
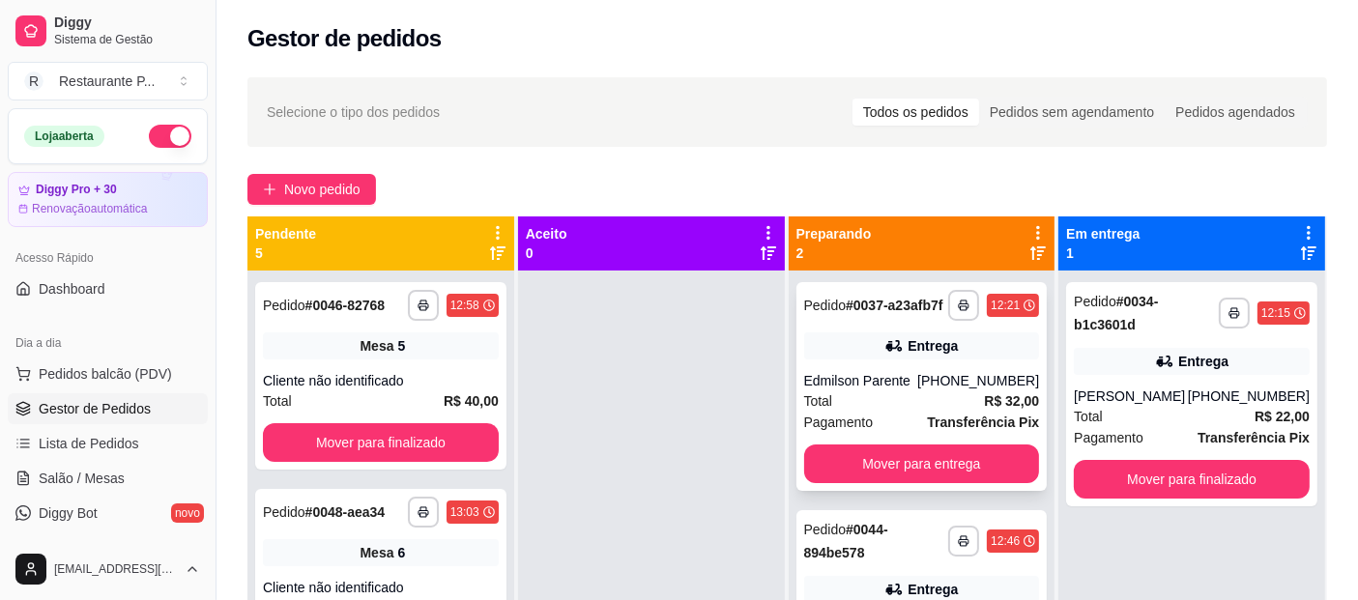
click at [857, 396] on div "Total R$ 32,00" at bounding box center [922, 400] width 236 height 21
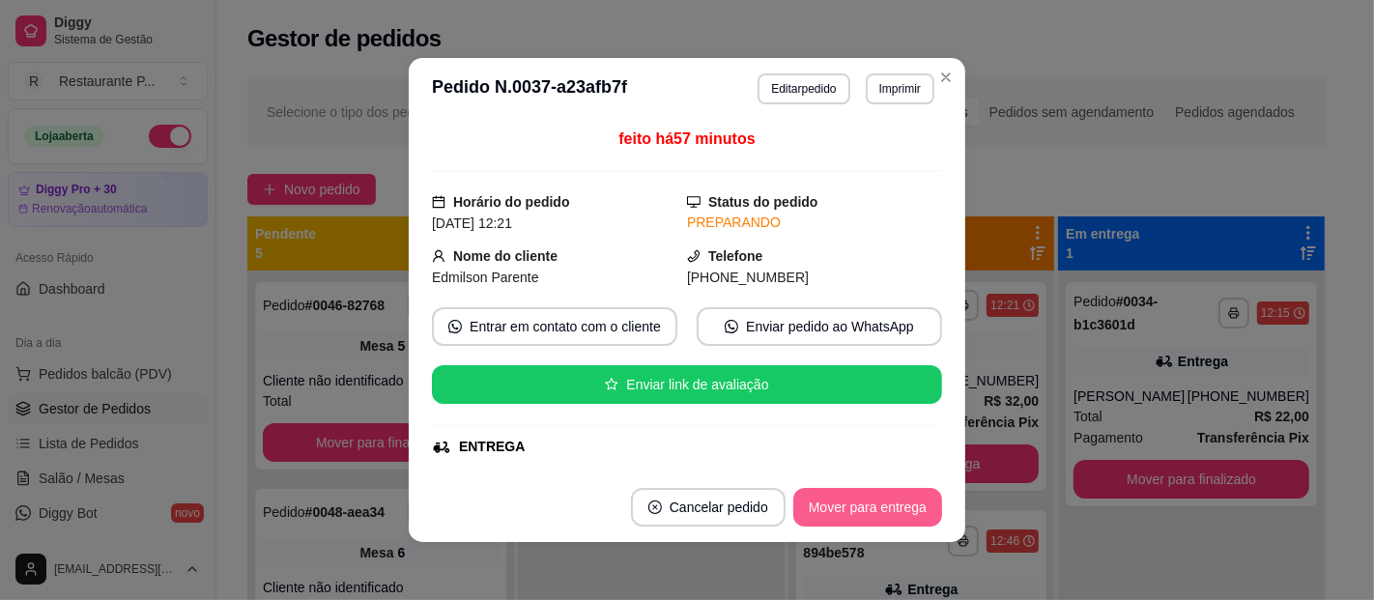
click at [885, 520] on button "Mover para entrega" at bounding box center [867, 507] width 149 height 39
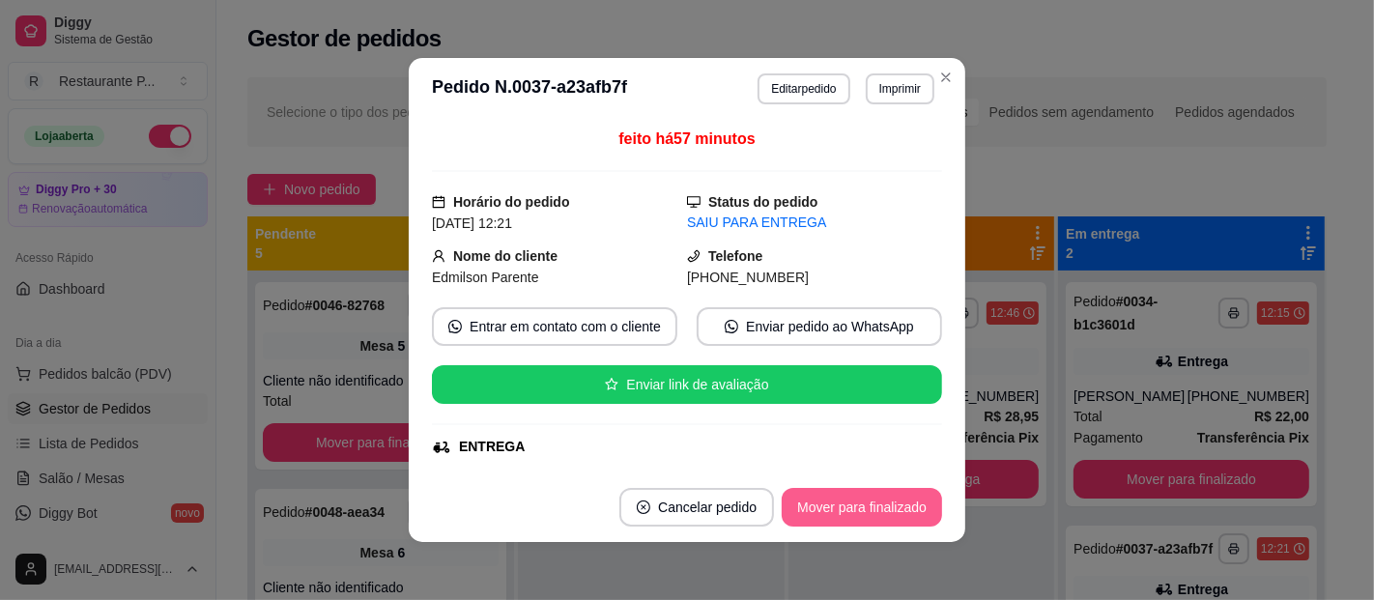
click at [863, 501] on button "Mover para finalizado" at bounding box center [862, 507] width 160 height 39
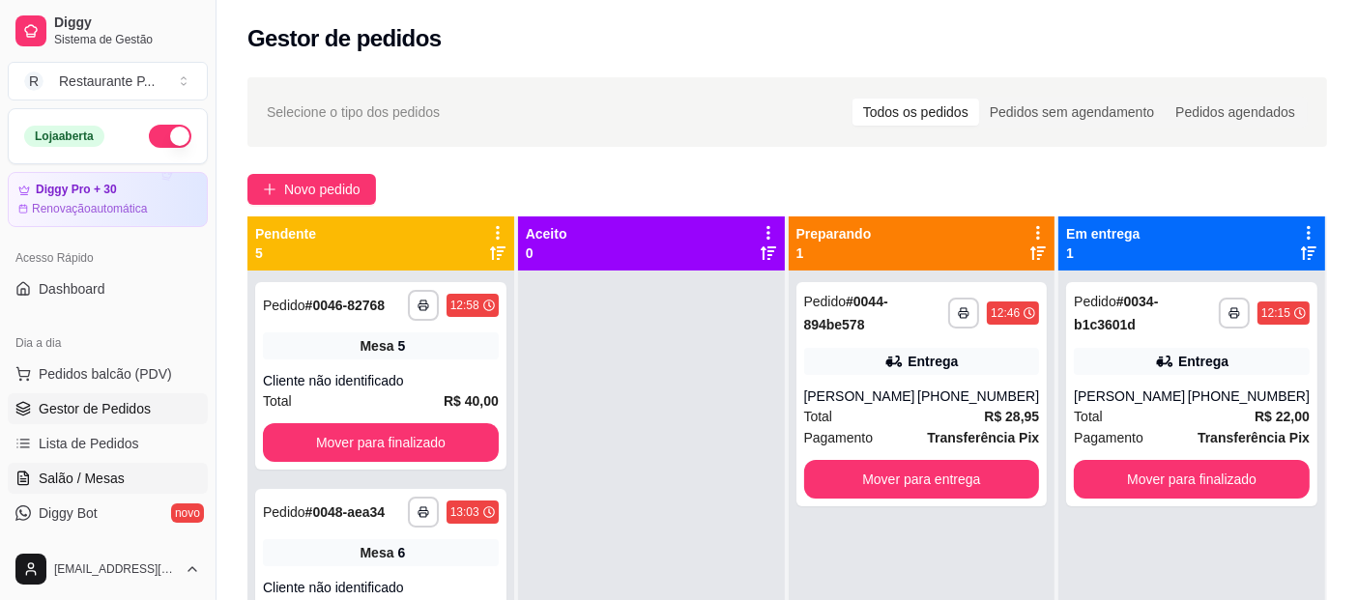
click at [63, 466] on link "Salão / Mesas" at bounding box center [108, 478] width 200 height 31
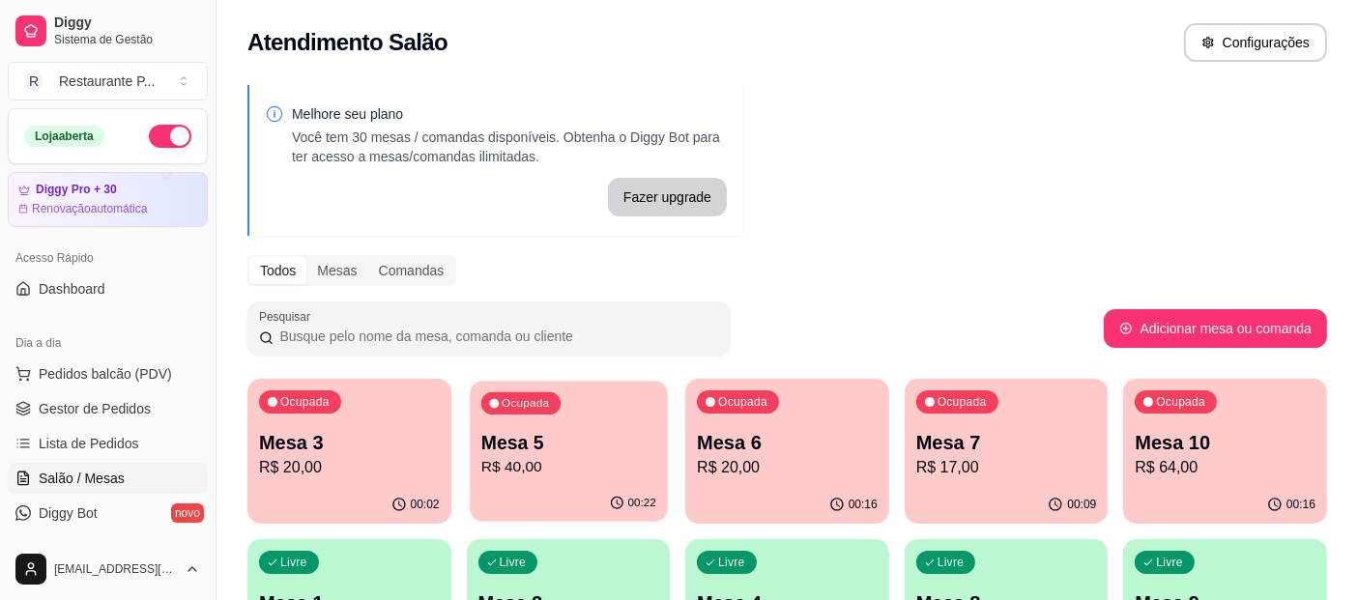
click at [571, 475] on p "R$ 40,00" at bounding box center [567, 467] width 175 height 22
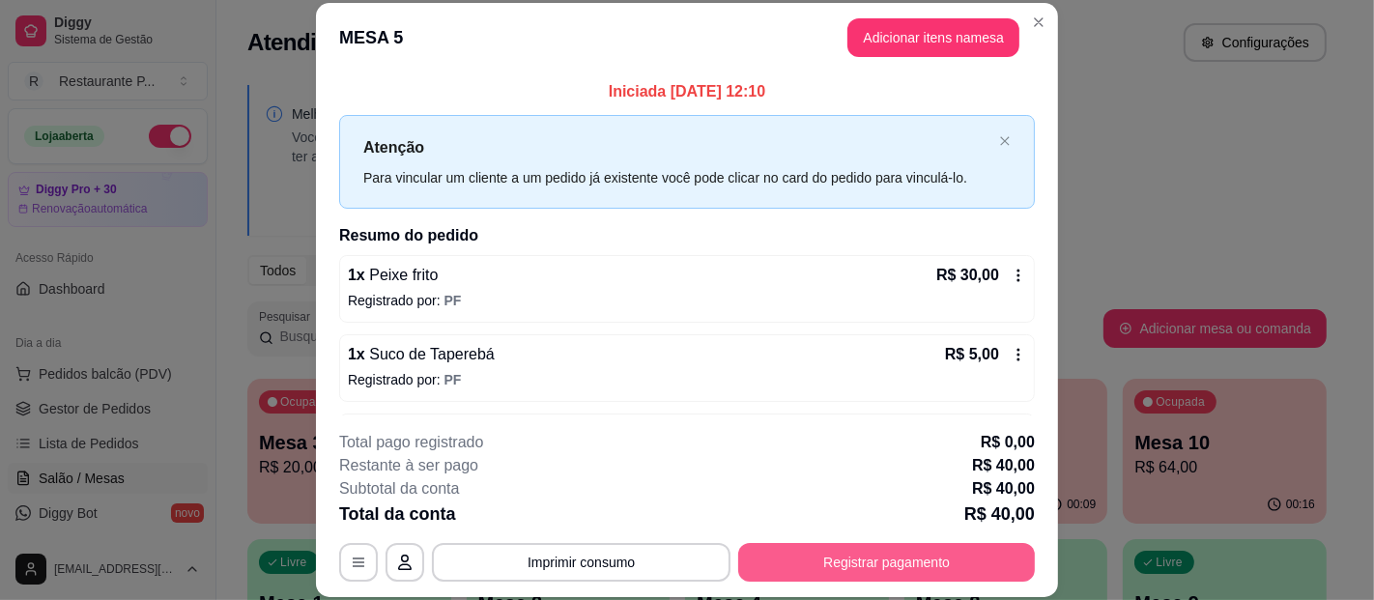
click at [867, 561] on button "Registrar pagamento" at bounding box center [886, 562] width 297 height 39
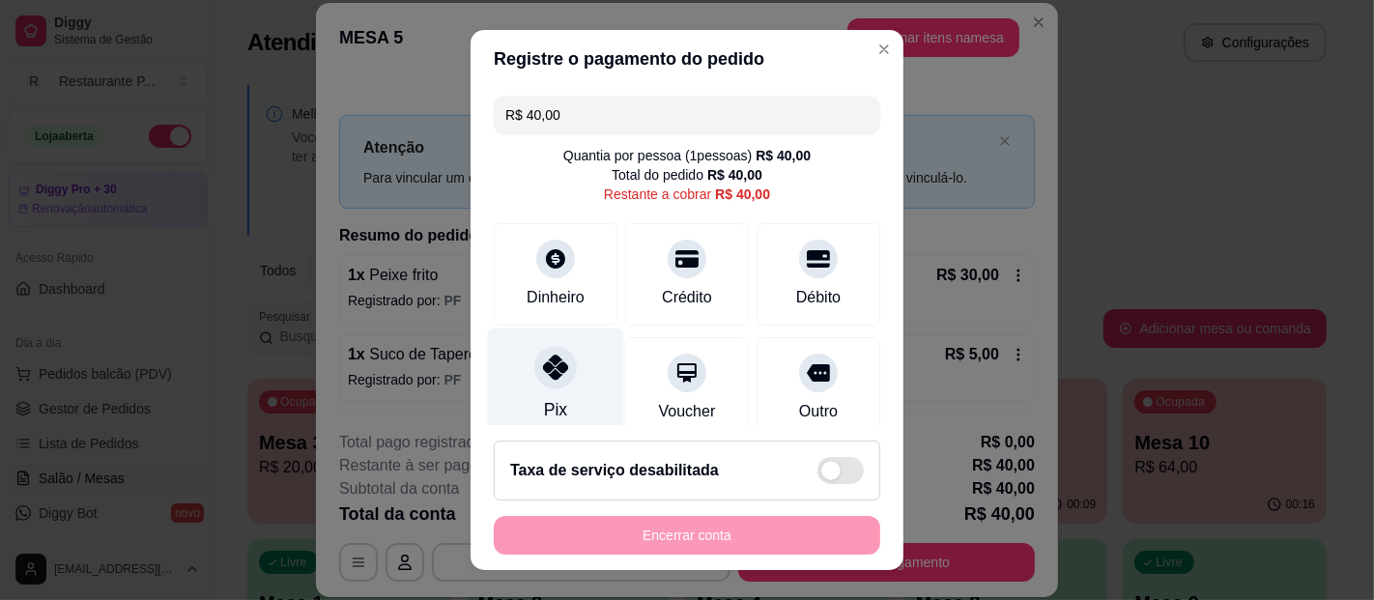
click at [510, 378] on div "Pix" at bounding box center [556, 385] width 136 height 113
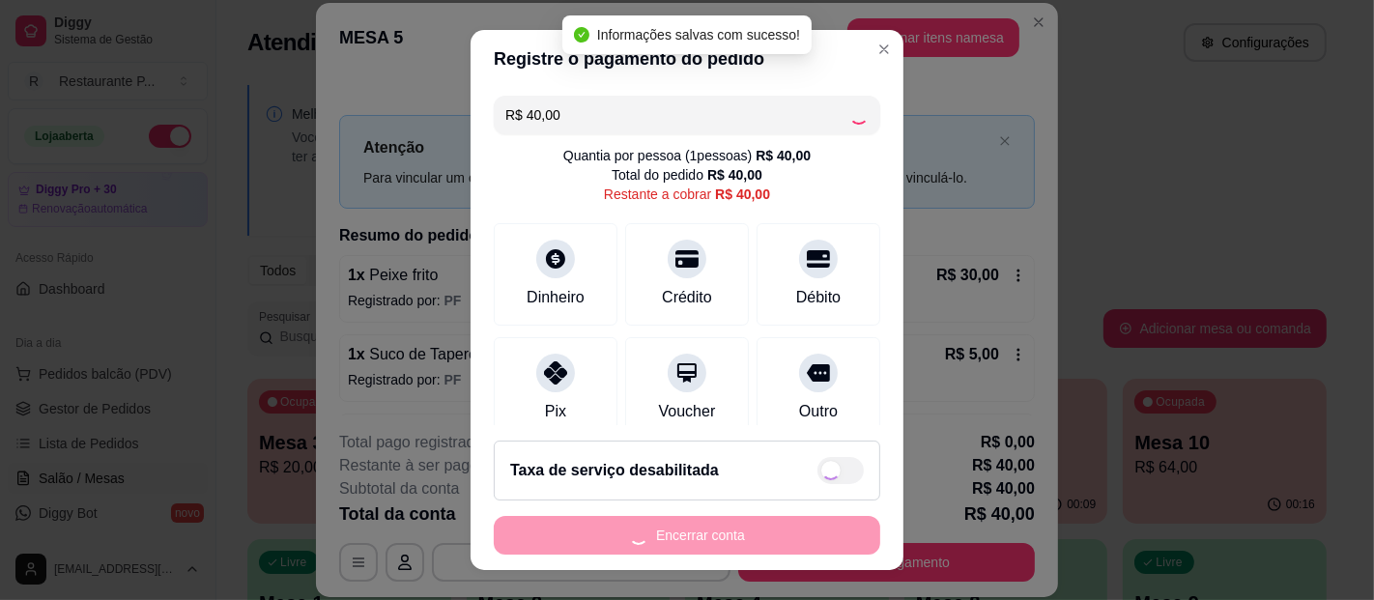
type input "R$ 0,00"
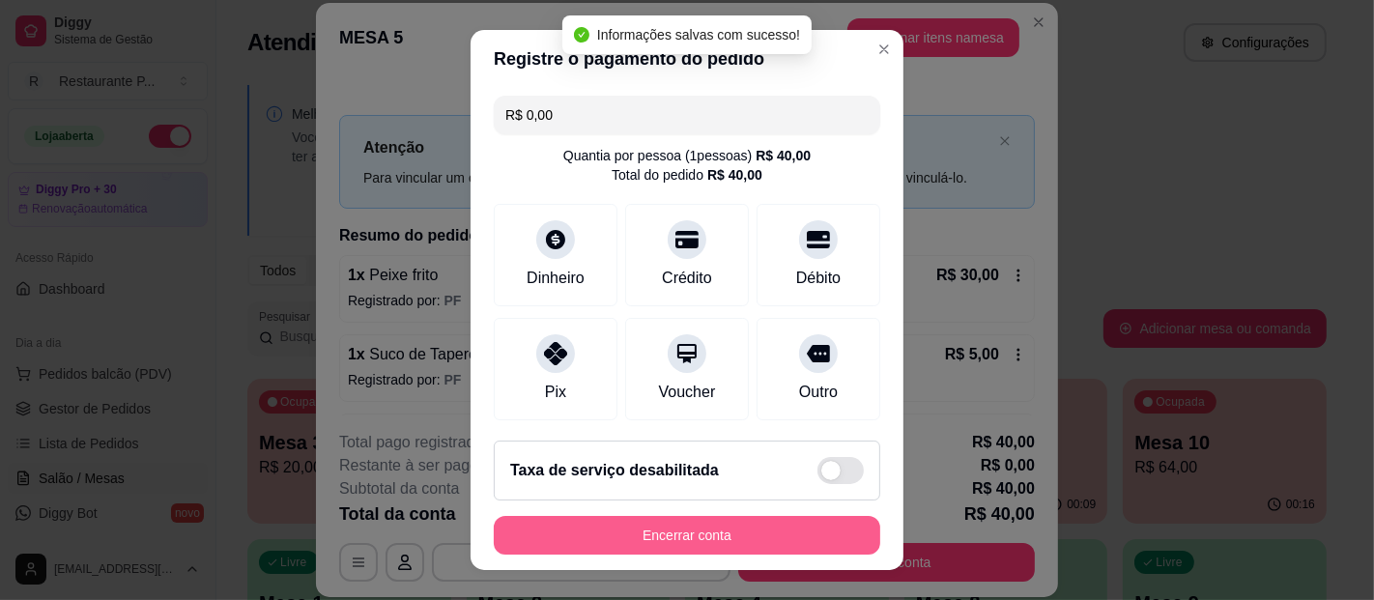
click at [665, 528] on button "Encerrar conta" at bounding box center [687, 535] width 387 height 39
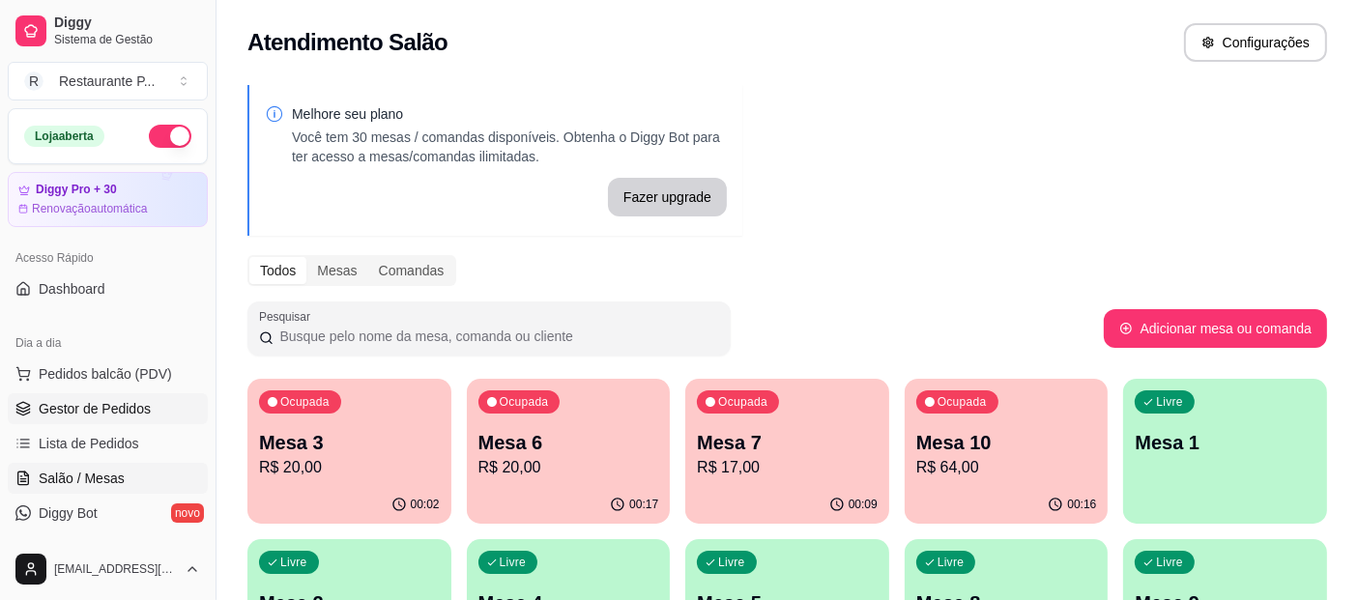
click at [107, 408] on span "Gestor de Pedidos" at bounding box center [95, 408] width 112 height 19
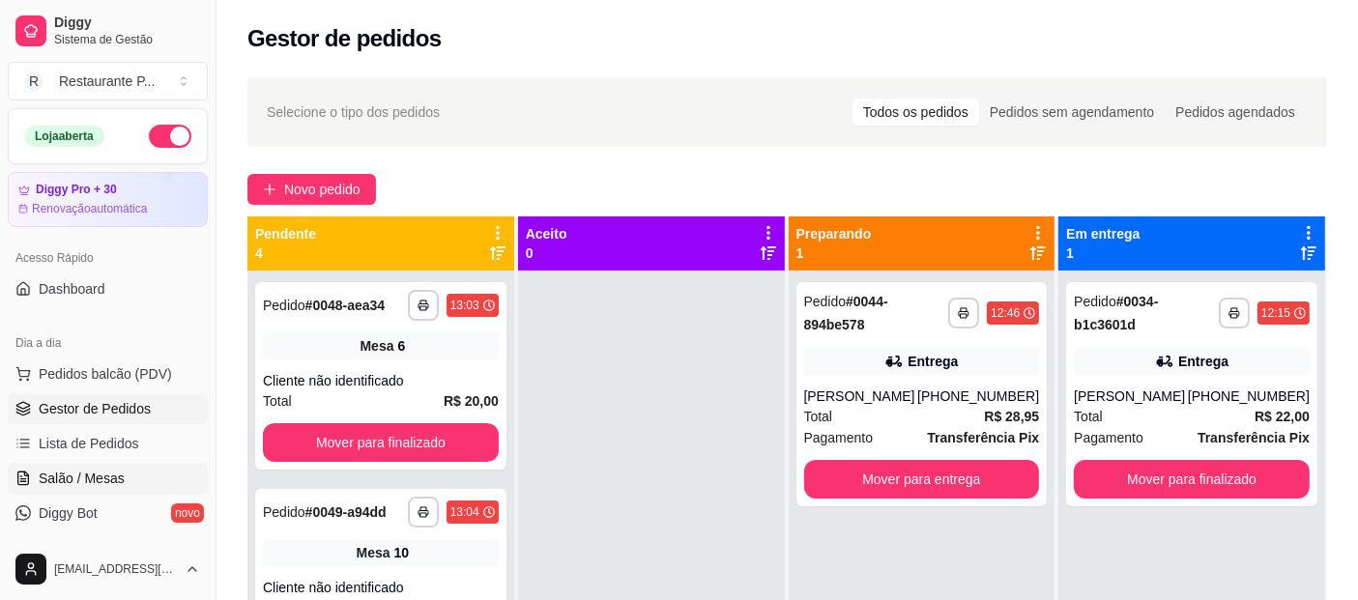
click at [97, 477] on span "Salão / Mesas" at bounding box center [82, 478] width 86 height 19
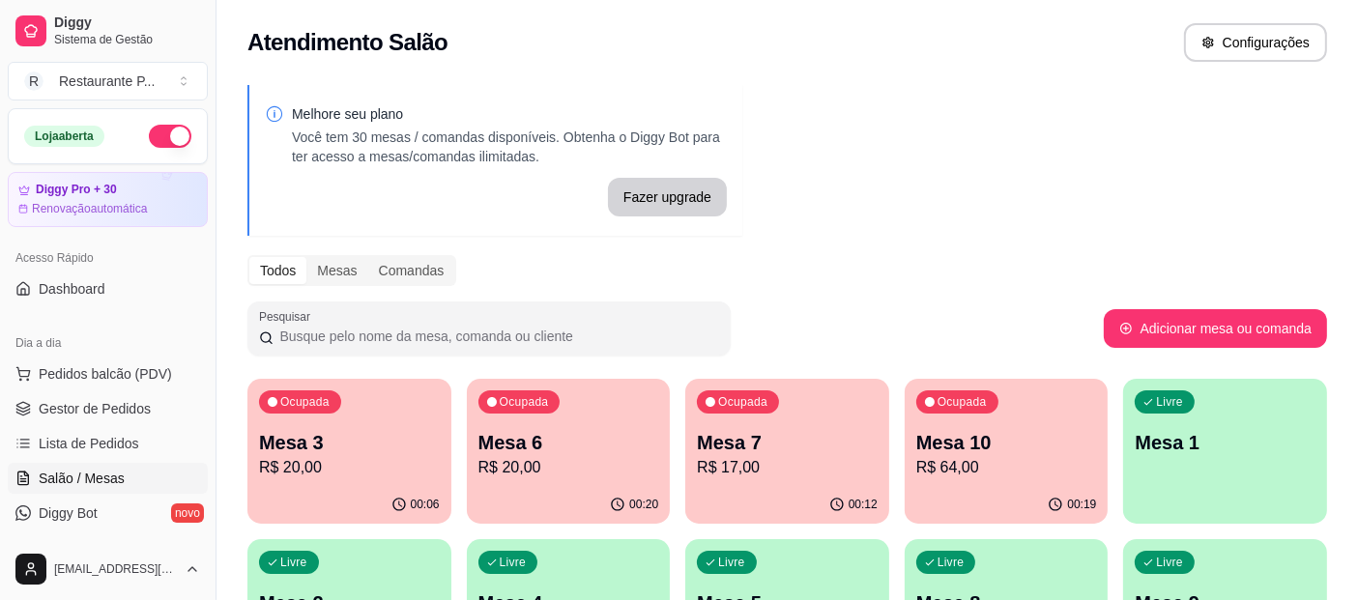
click at [257, 448] on div "Ocupada Mesa 3 R$ 20,00" at bounding box center [349, 432] width 204 height 107
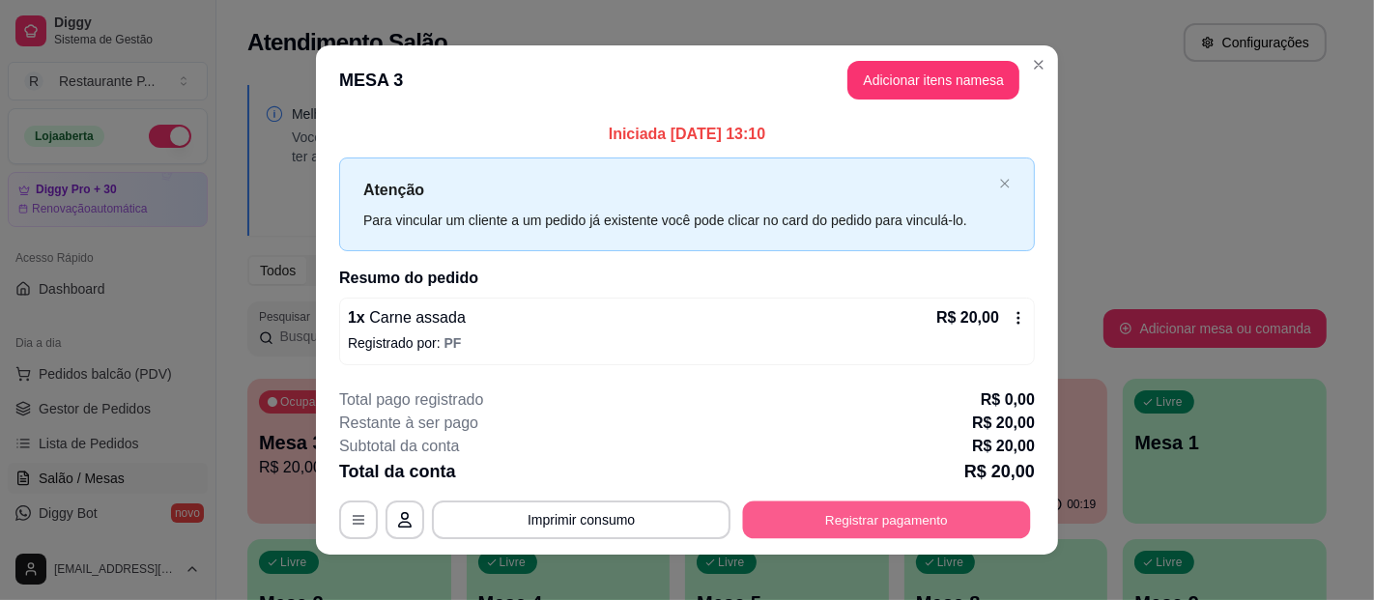
click at [856, 503] on button "Registrar pagamento" at bounding box center [887, 521] width 288 height 38
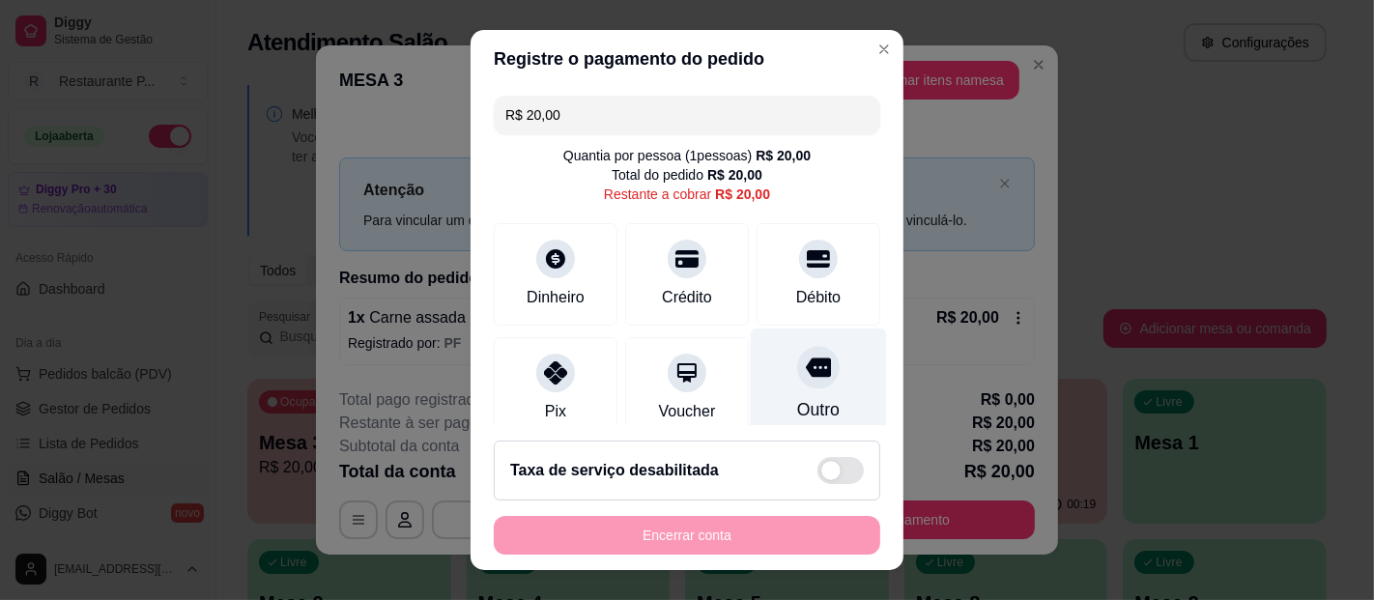
click at [797, 371] on div at bounding box center [818, 367] width 43 height 43
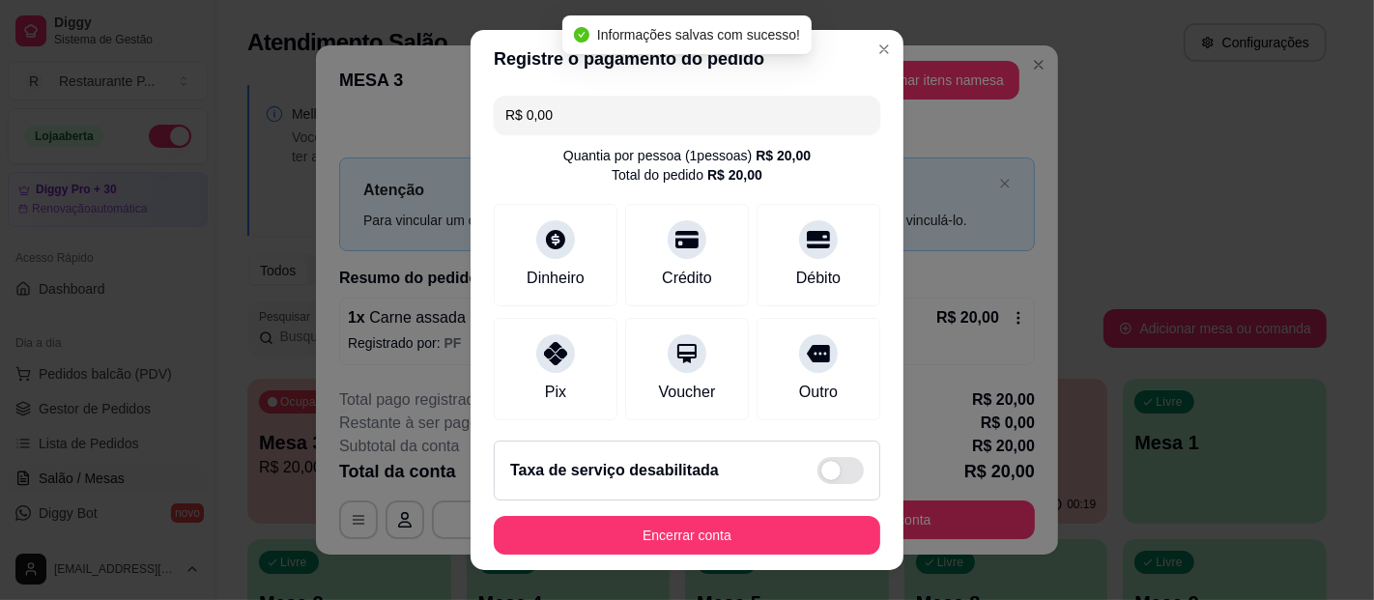
type input "R$ 0,00"
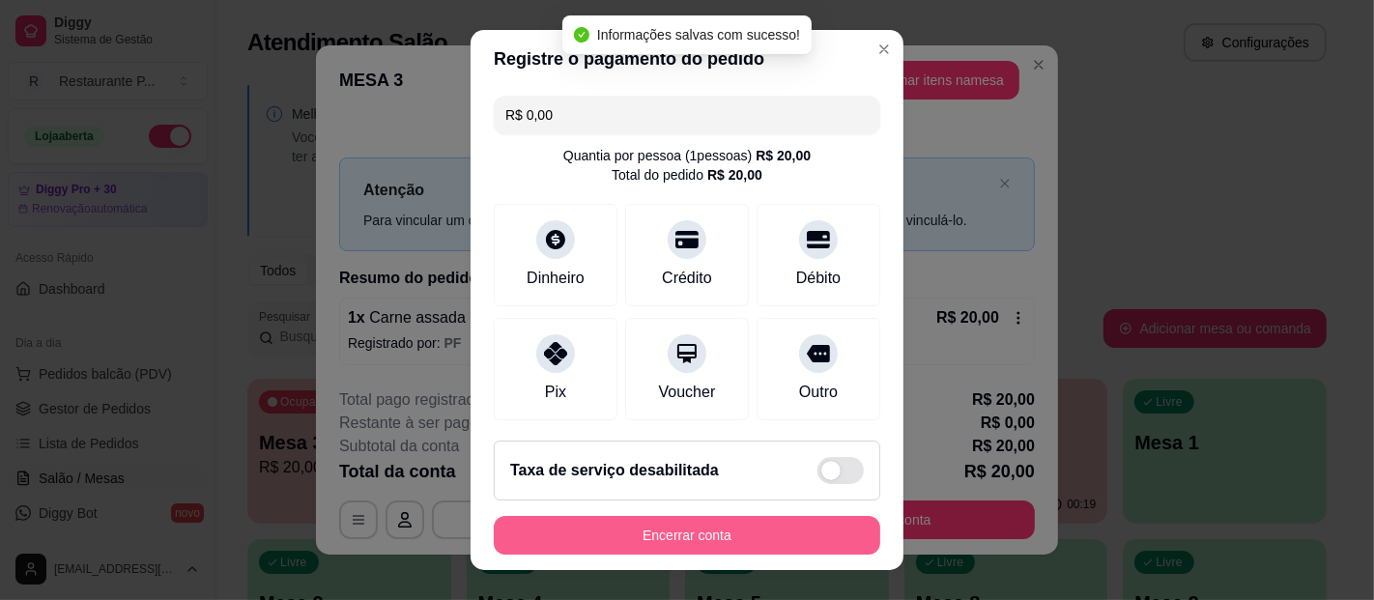
click at [687, 537] on button "Encerrar conta" at bounding box center [687, 535] width 387 height 39
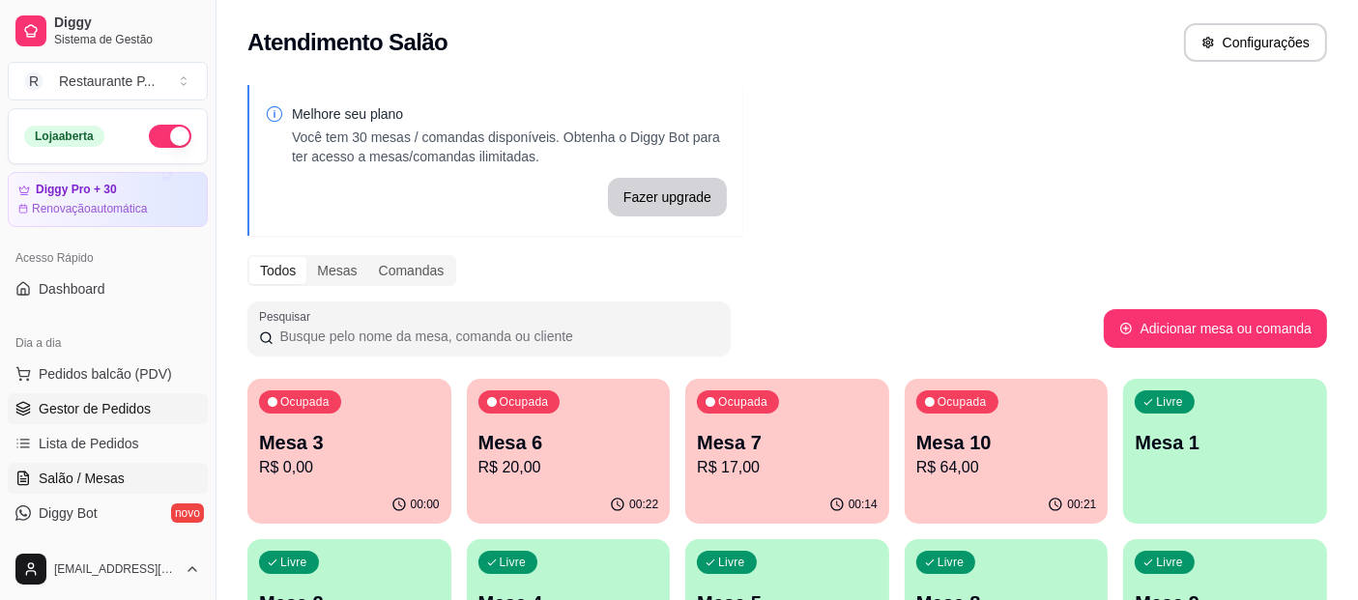
click at [103, 406] on span "Gestor de Pedidos" at bounding box center [95, 408] width 112 height 19
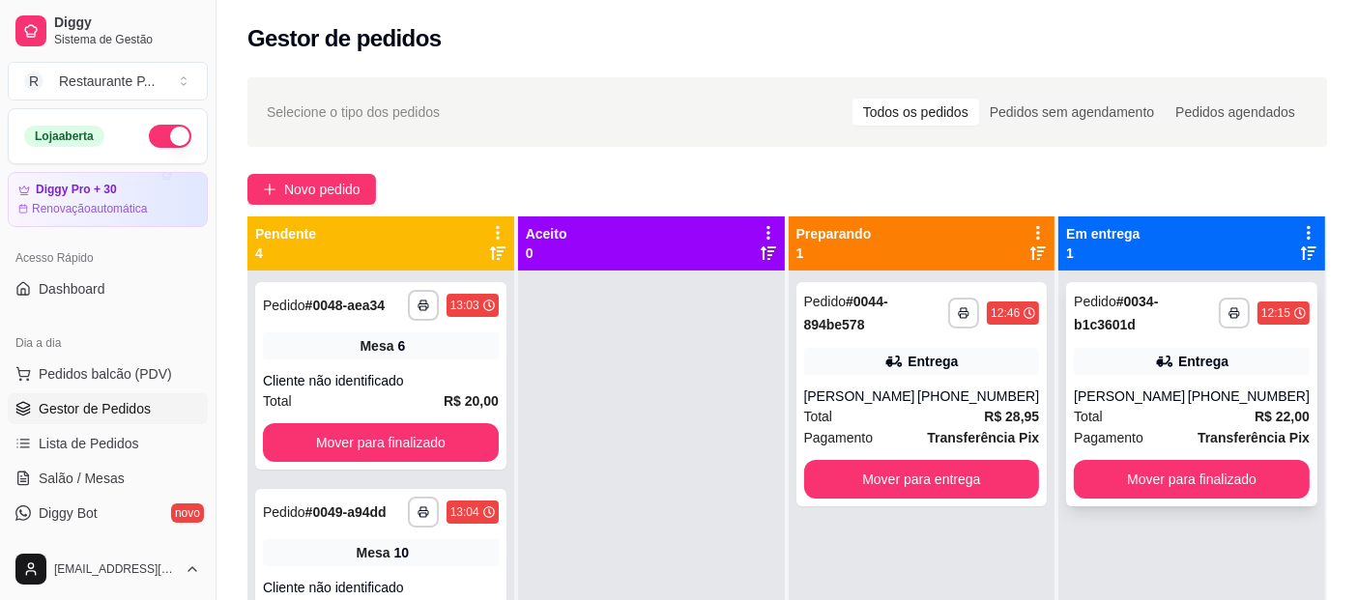
click at [1202, 396] on div "[PHONE_NUMBER]" at bounding box center [1249, 396] width 122 height 19
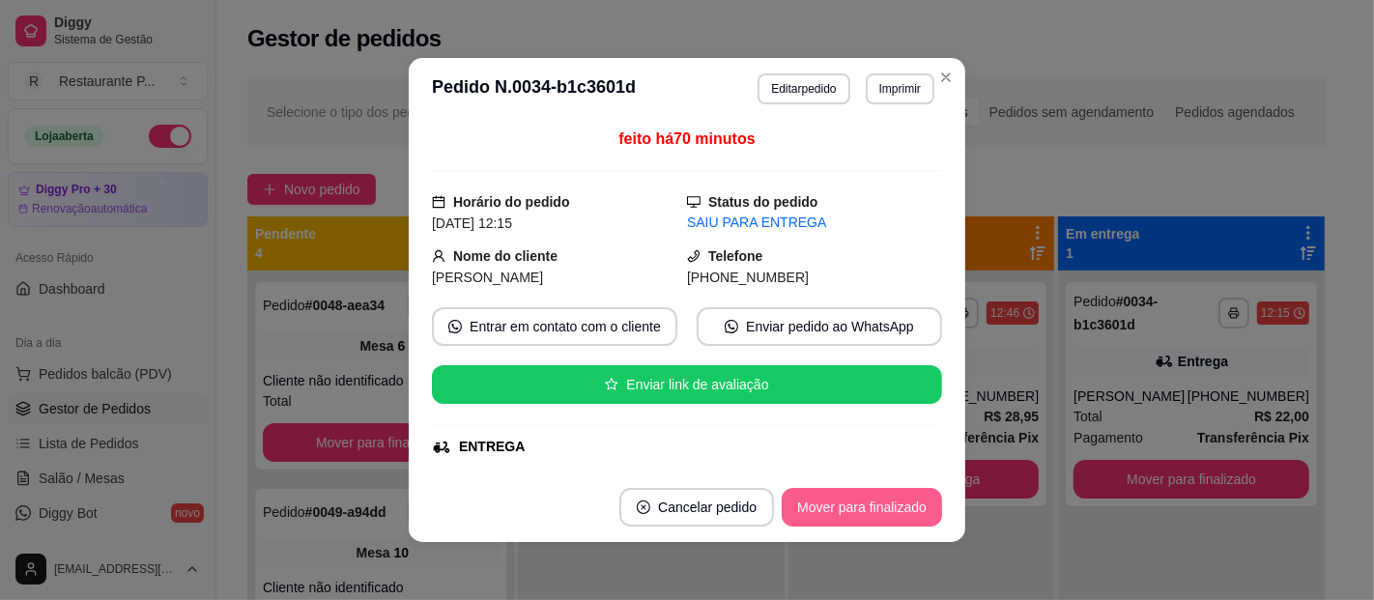
click at [865, 506] on button "Mover para finalizado" at bounding box center [862, 507] width 160 height 39
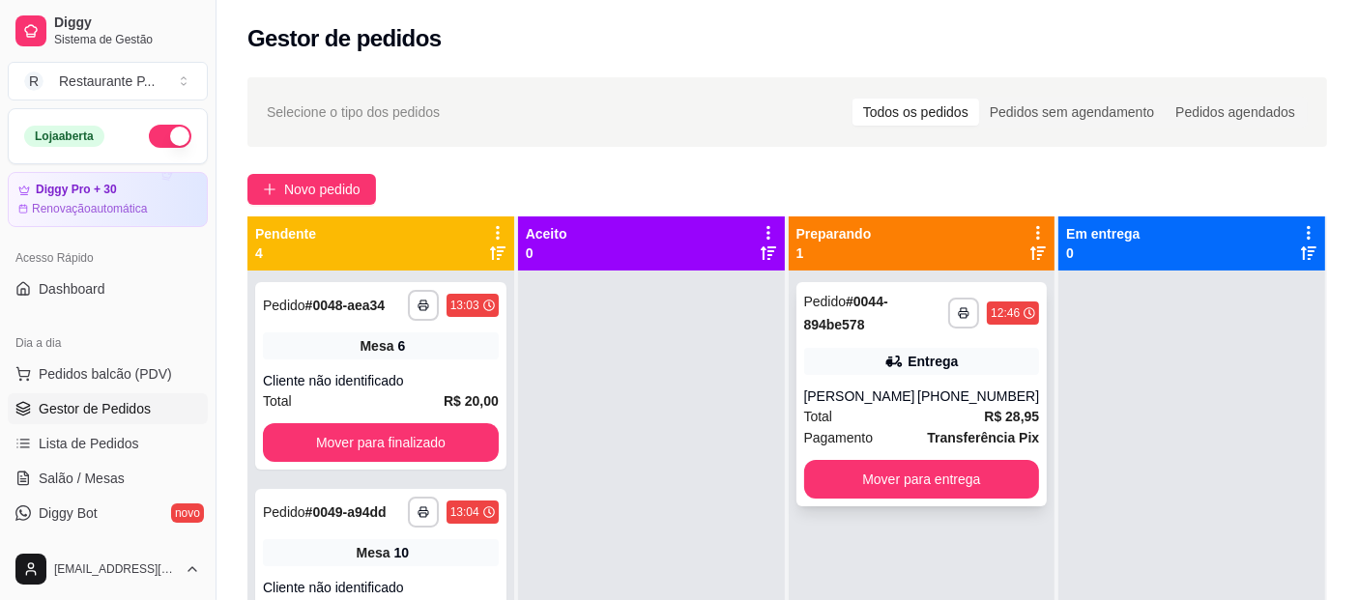
click at [870, 352] on div "Entrega" at bounding box center [922, 361] width 236 height 27
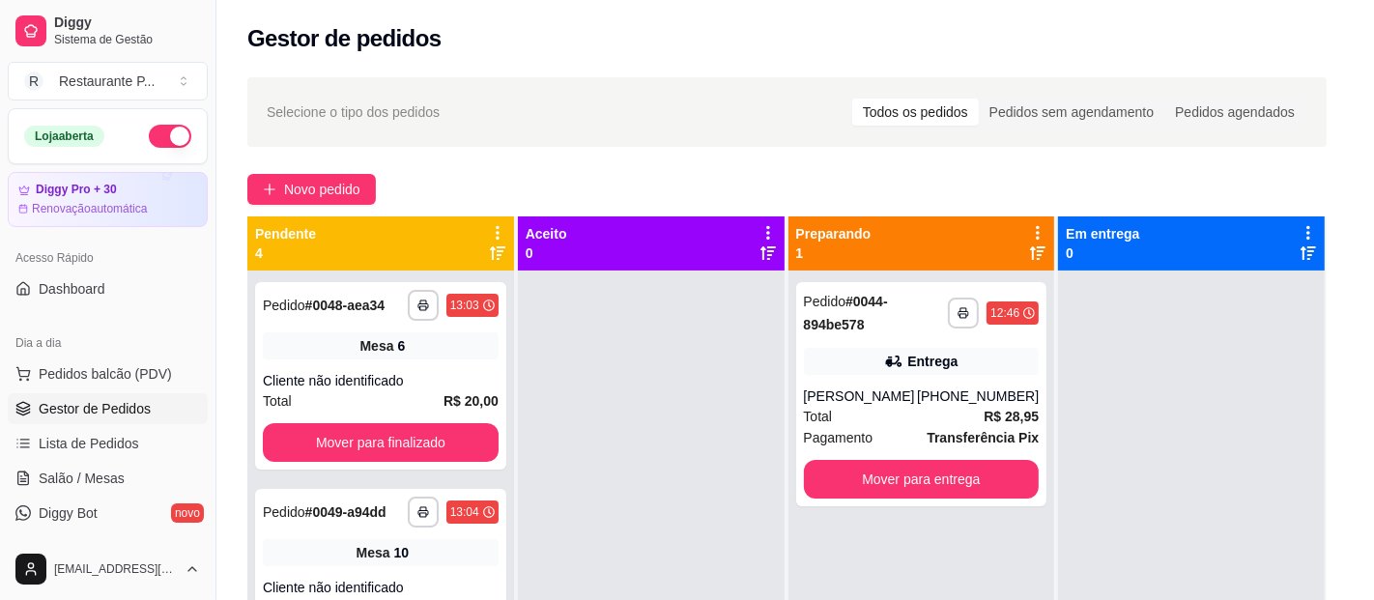
click at [855, 513] on button "Mover para entrega" at bounding box center [867, 507] width 149 height 39
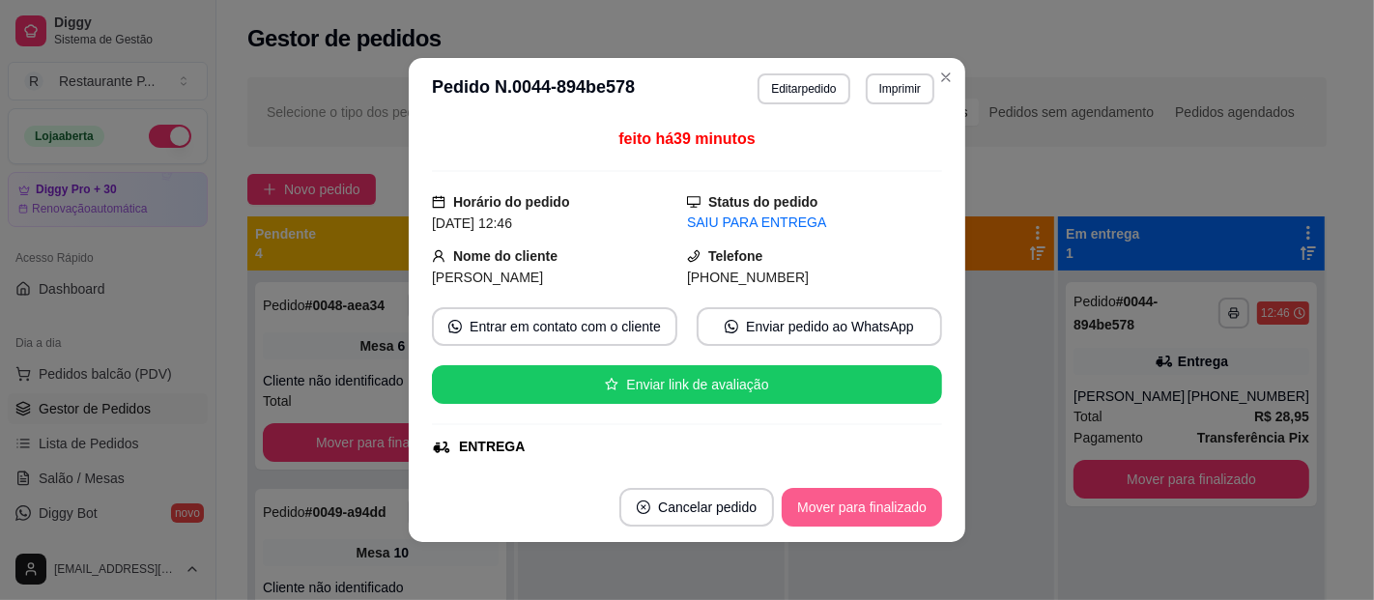
click at [897, 514] on button "Mover para finalizado" at bounding box center [862, 507] width 160 height 39
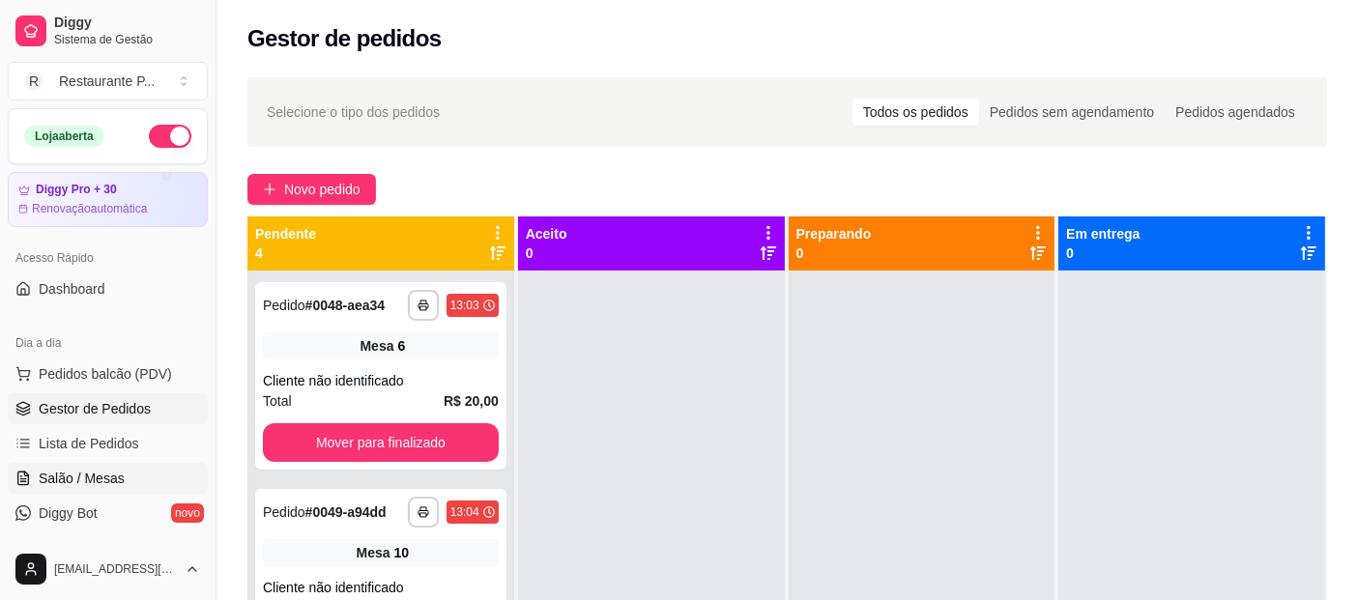
click at [77, 463] on link "Salão / Mesas" at bounding box center [108, 478] width 200 height 31
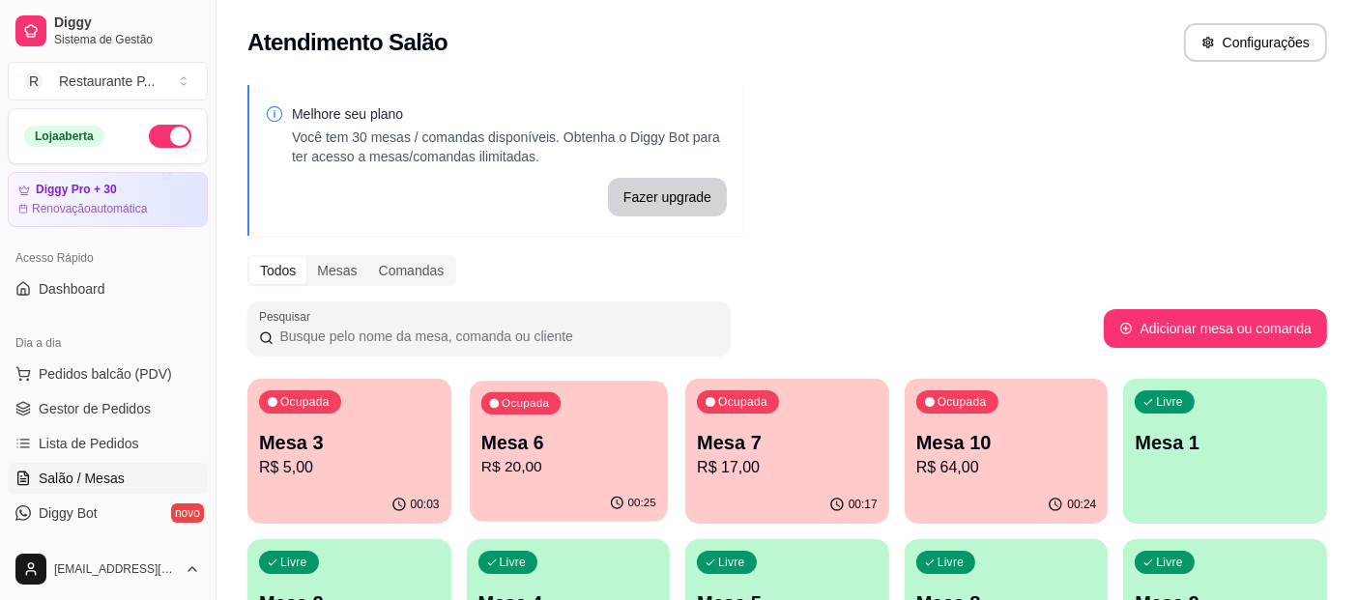
click at [578, 462] on p "R$ 20,00" at bounding box center [567, 467] width 175 height 22
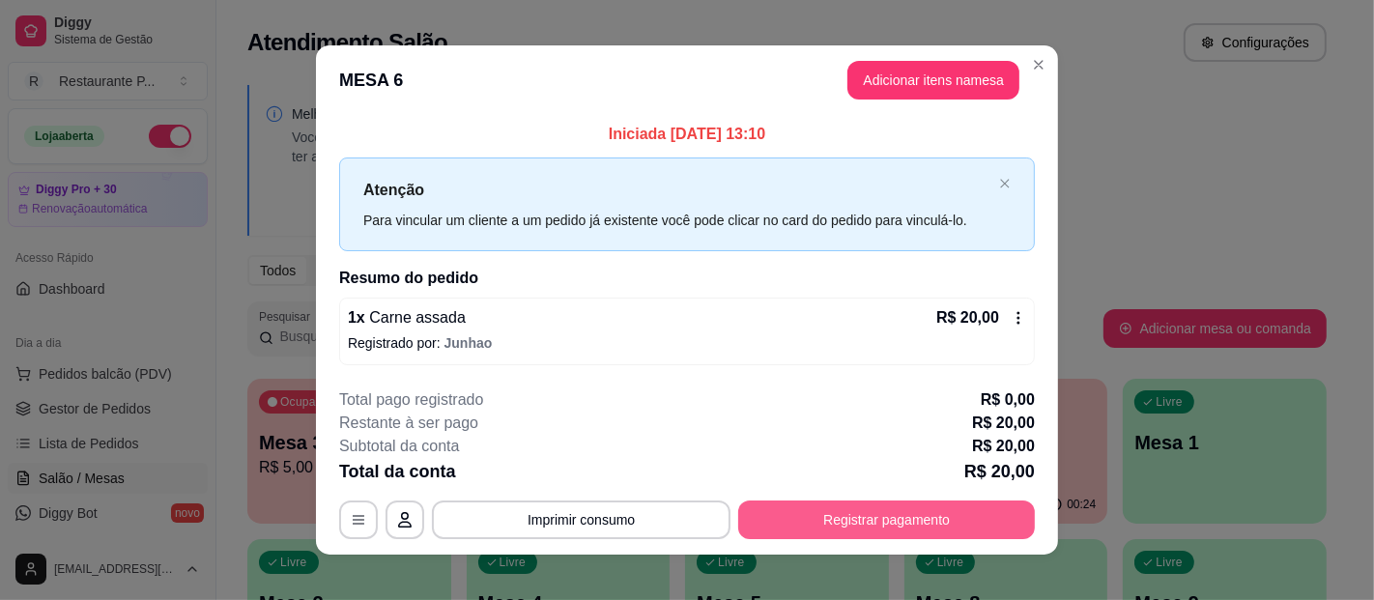
click at [860, 514] on button "Registrar pagamento" at bounding box center [886, 520] width 297 height 39
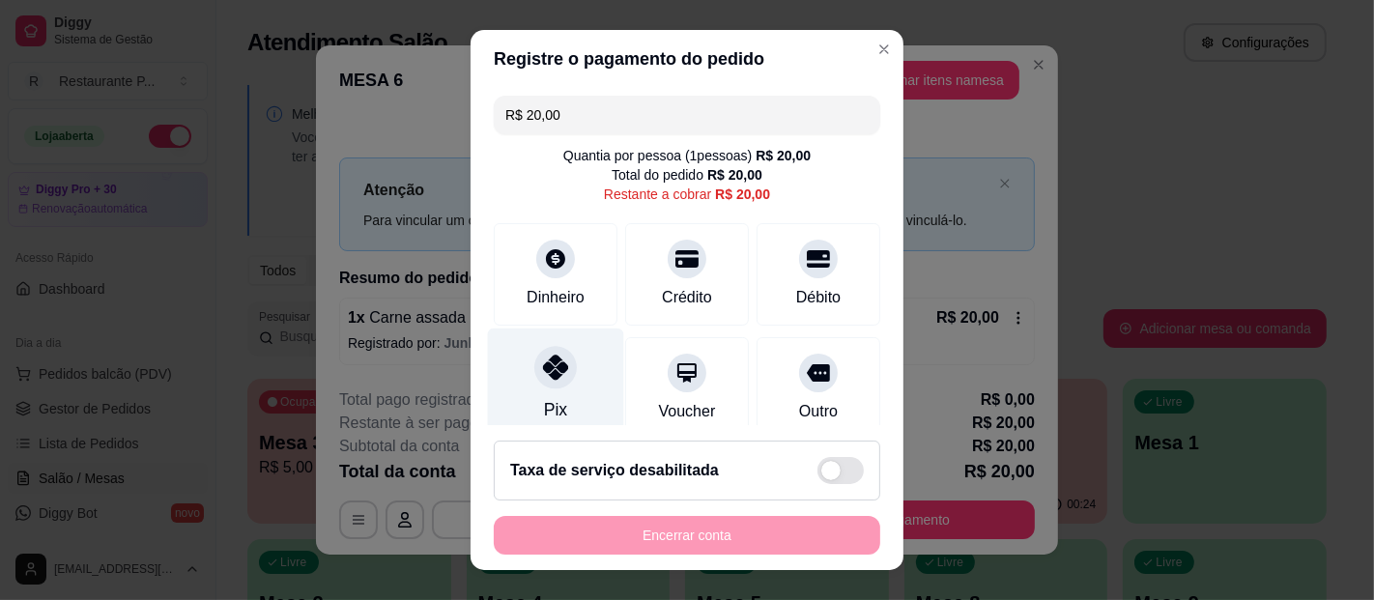
click at [544, 402] on div "Pix" at bounding box center [555, 409] width 23 height 25
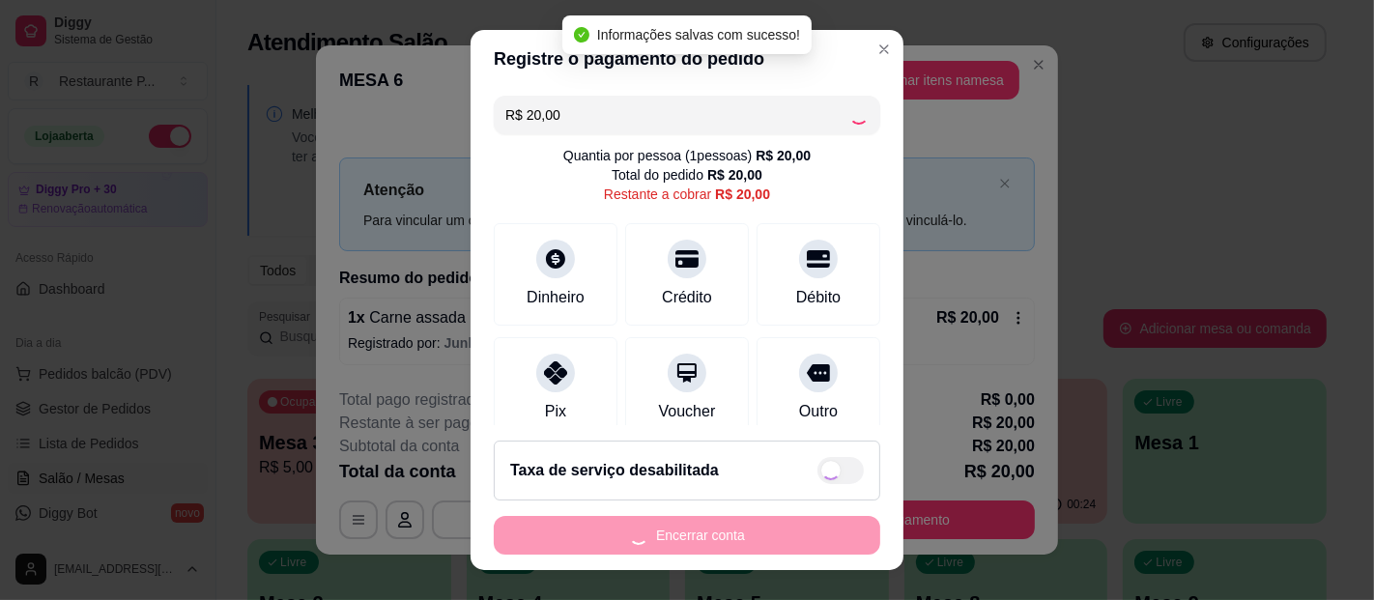
type input "R$ 0,00"
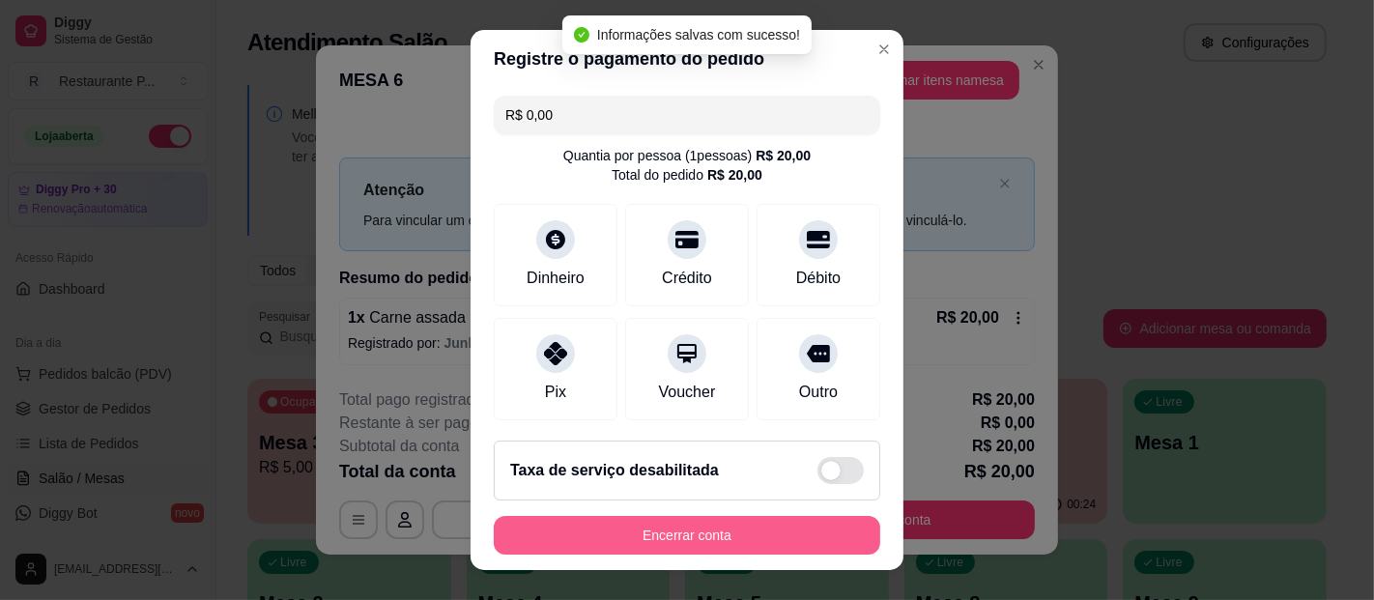
click at [669, 533] on button "Encerrar conta" at bounding box center [687, 535] width 387 height 39
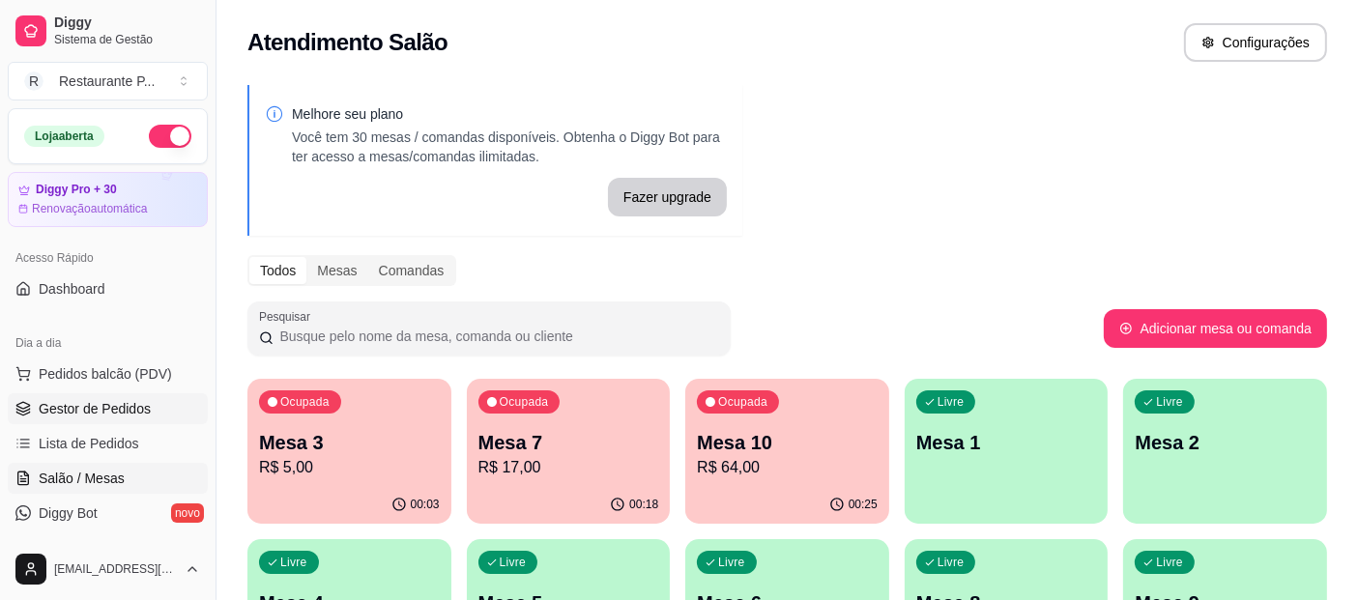
click at [109, 395] on link "Gestor de Pedidos" at bounding box center [108, 408] width 200 height 31
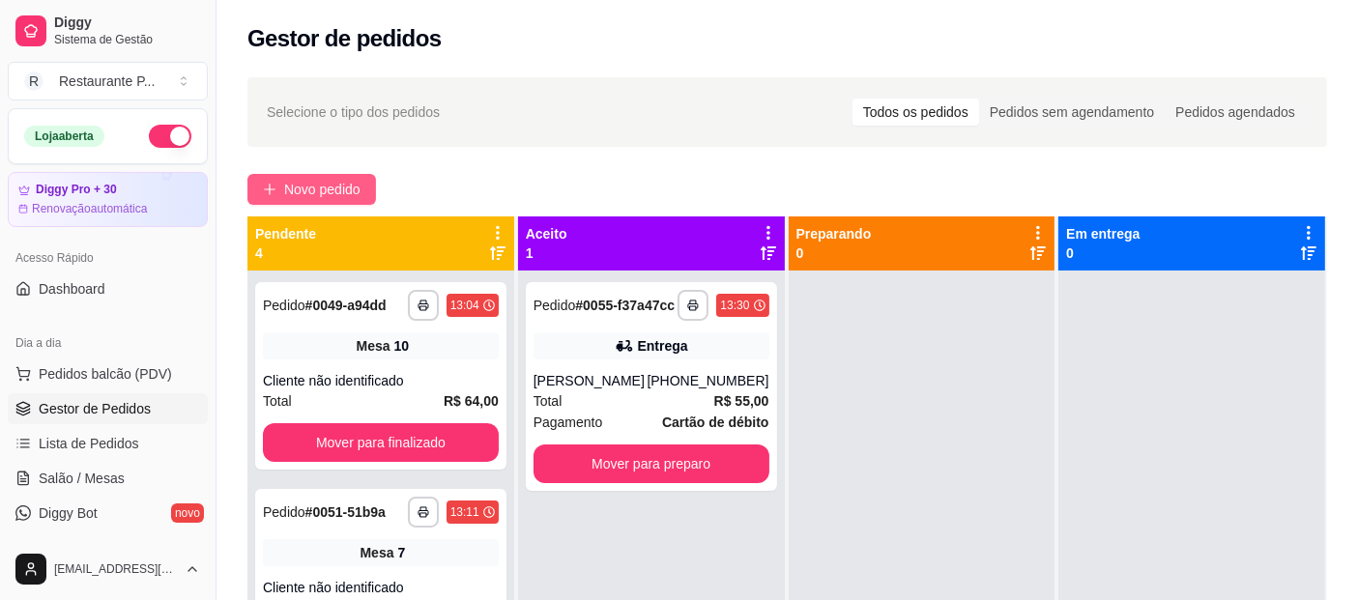
click at [301, 188] on span "Novo pedido" at bounding box center [322, 189] width 76 height 21
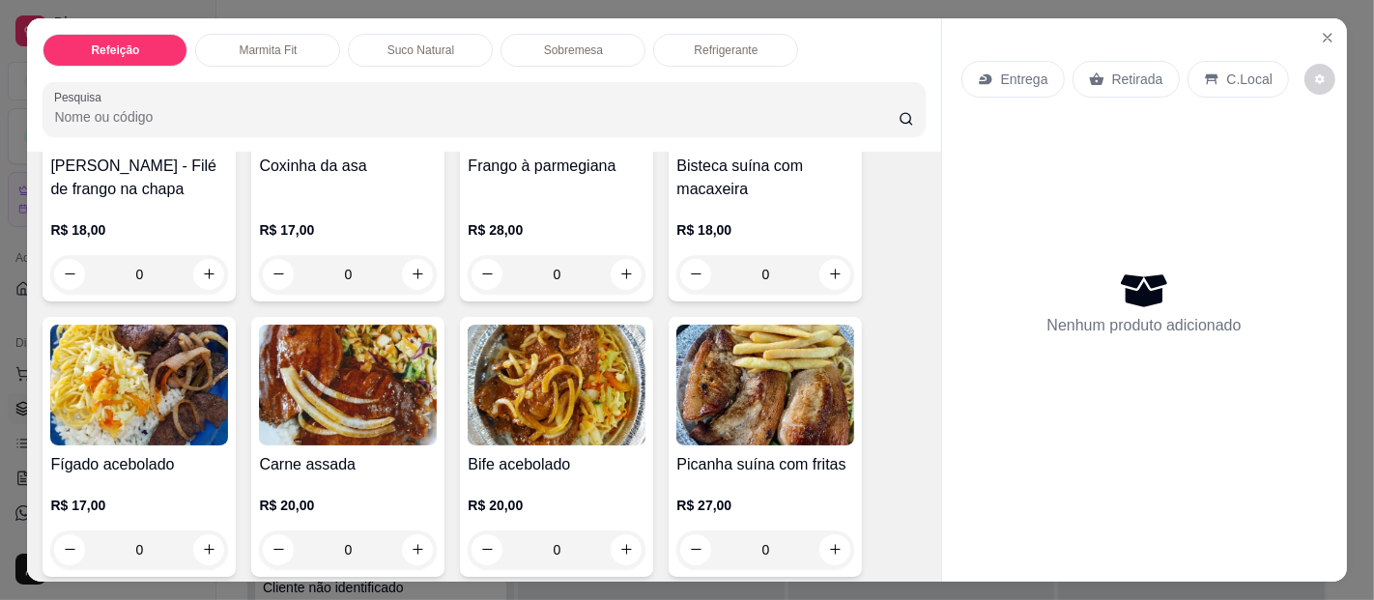
scroll to position [606, 0]
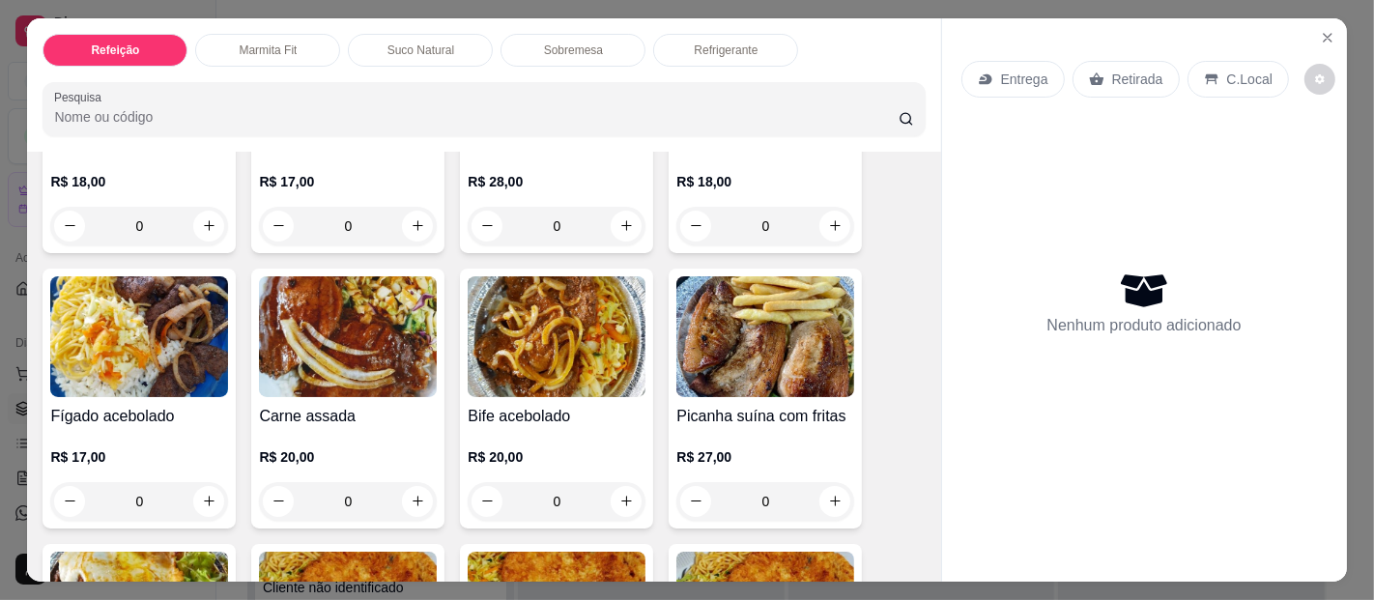
click at [348, 316] on img at bounding box center [348, 336] width 178 height 121
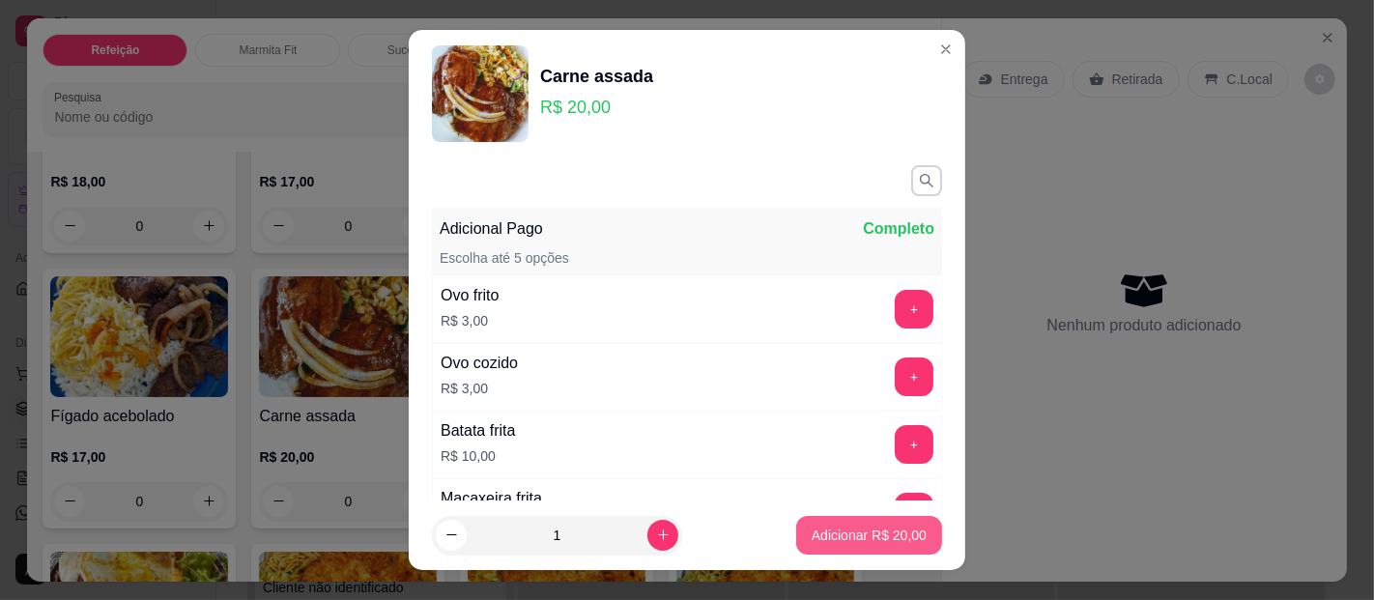
click at [835, 542] on p "Adicionar R$ 20,00" at bounding box center [869, 535] width 115 height 19
type input "1"
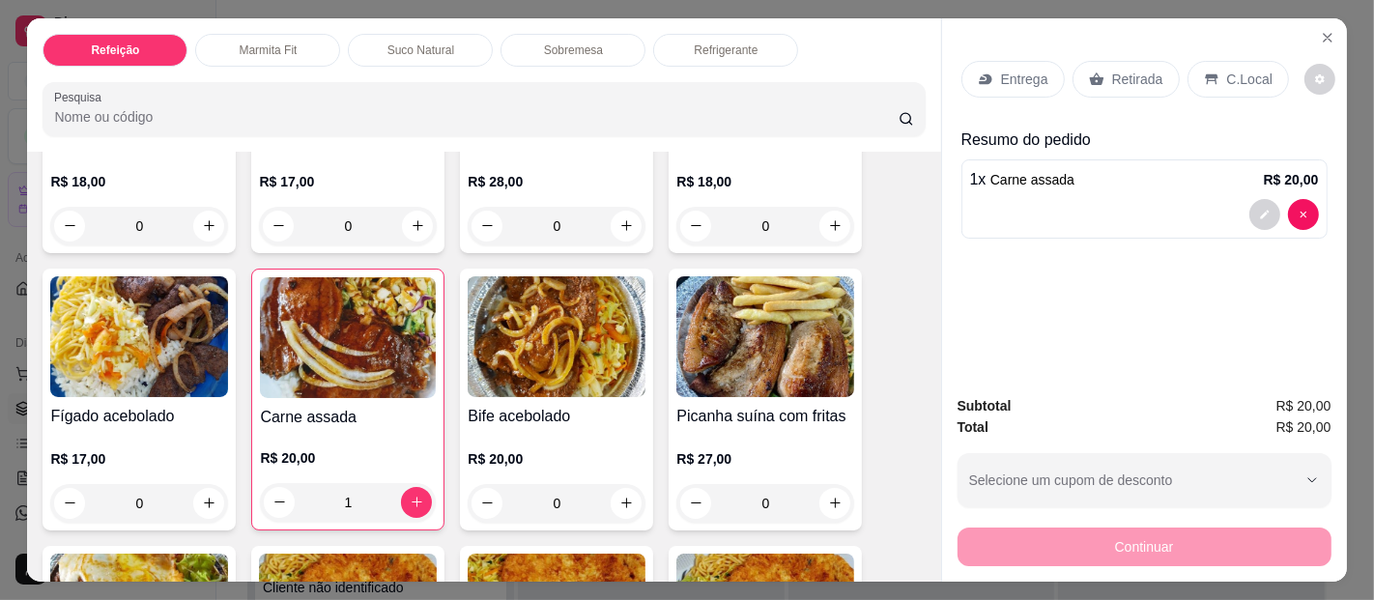
click at [549, 351] on img at bounding box center [557, 336] width 178 height 121
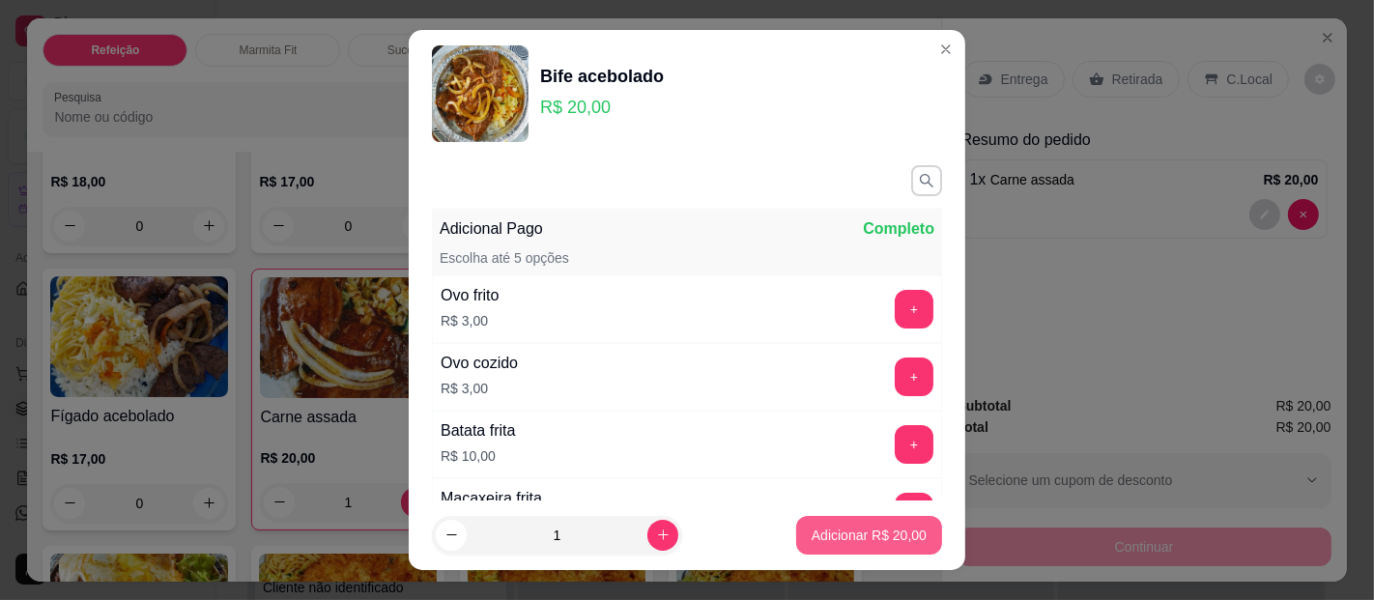
click at [832, 537] on p "Adicionar R$ 20,00" at bounding box center [869, 535] width 115 height 19
type input "1"
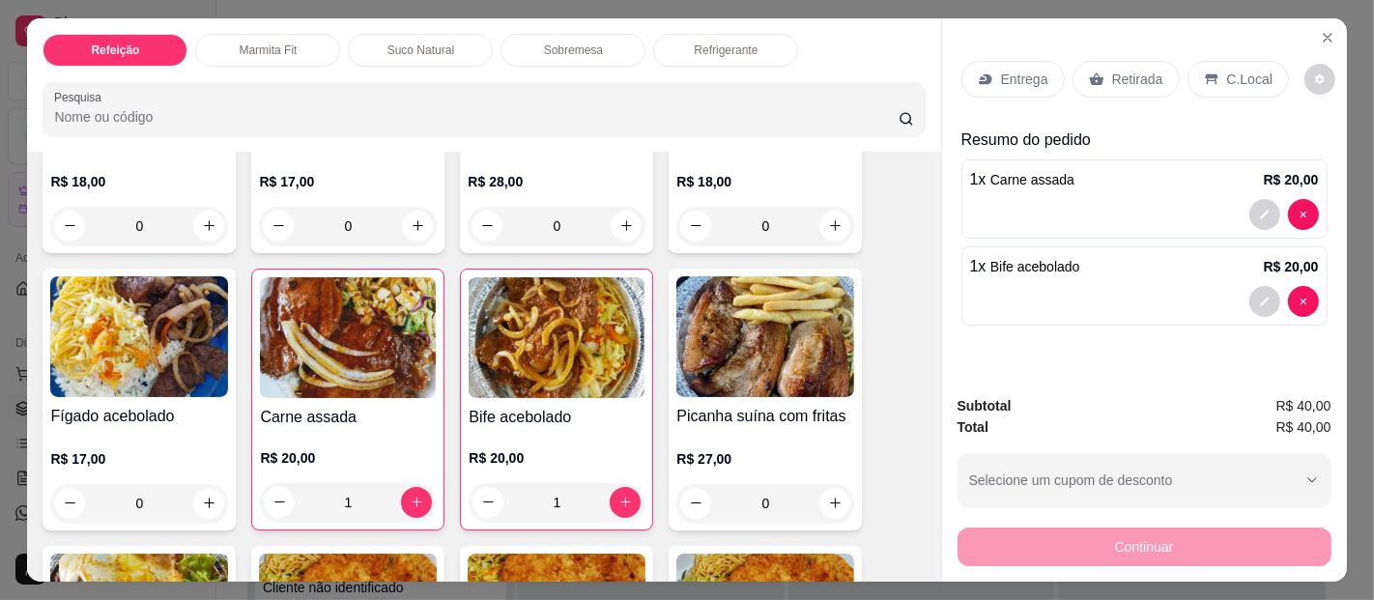
click at [1013, 70] on p "Entrega" at bounding box center [1024, 79] width 47 height 19
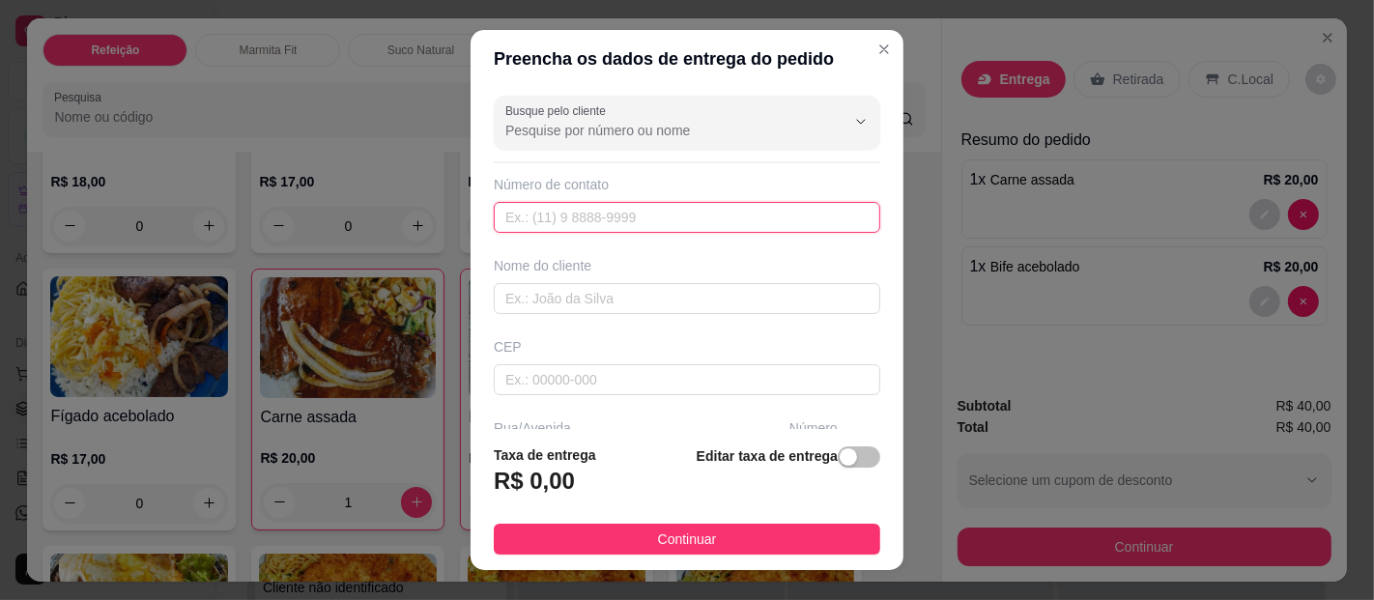
click at [544, 219] on input "text" at bounding box center [687, 217] width 387 height 31
click at [571, 299] on input "text" at bounding box center [687, 298] width 387 height 31
click at [562, 294] on input "text" at bounding box center [687, 298] width 387 height 31
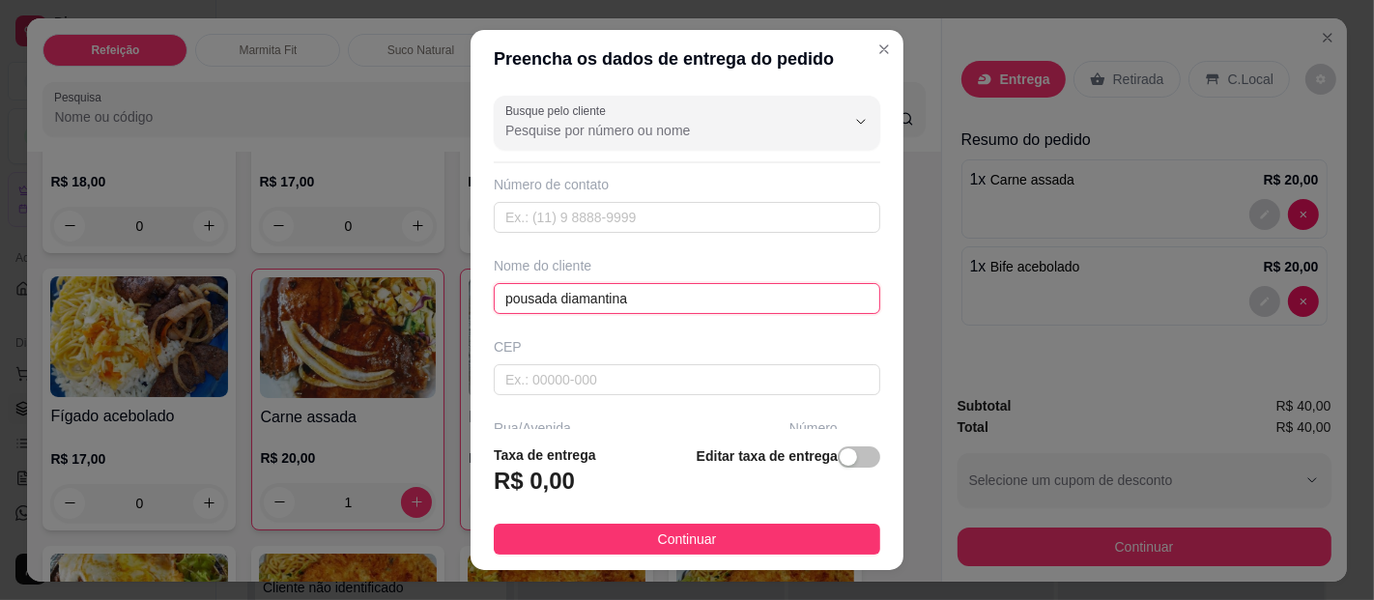
type input "pousada diamantina"
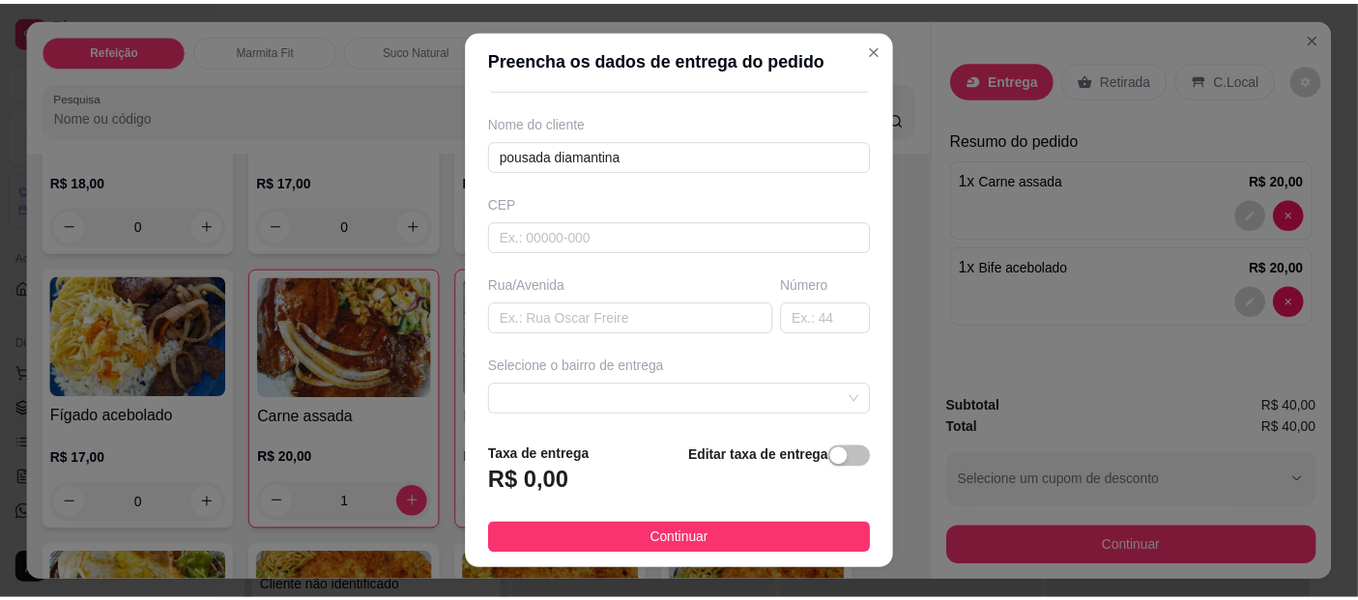
scroll to position [171, 0]
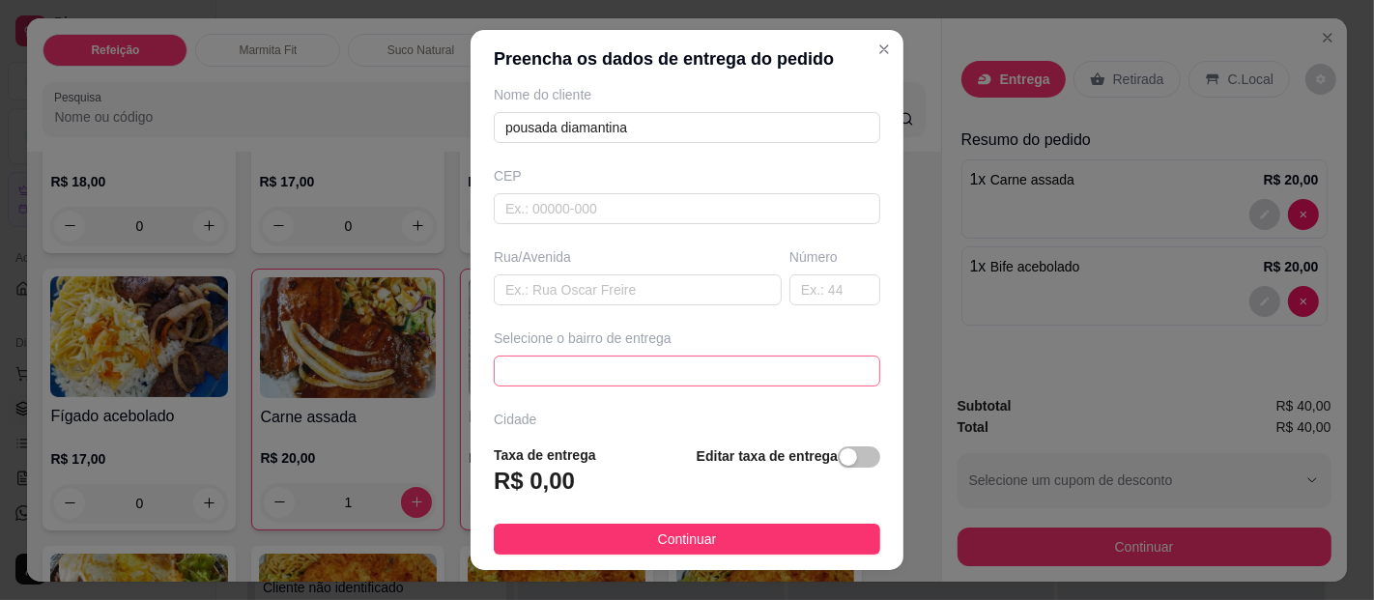
click at [590, 357] on span at bounding box center [686, 371] width 363 height 29
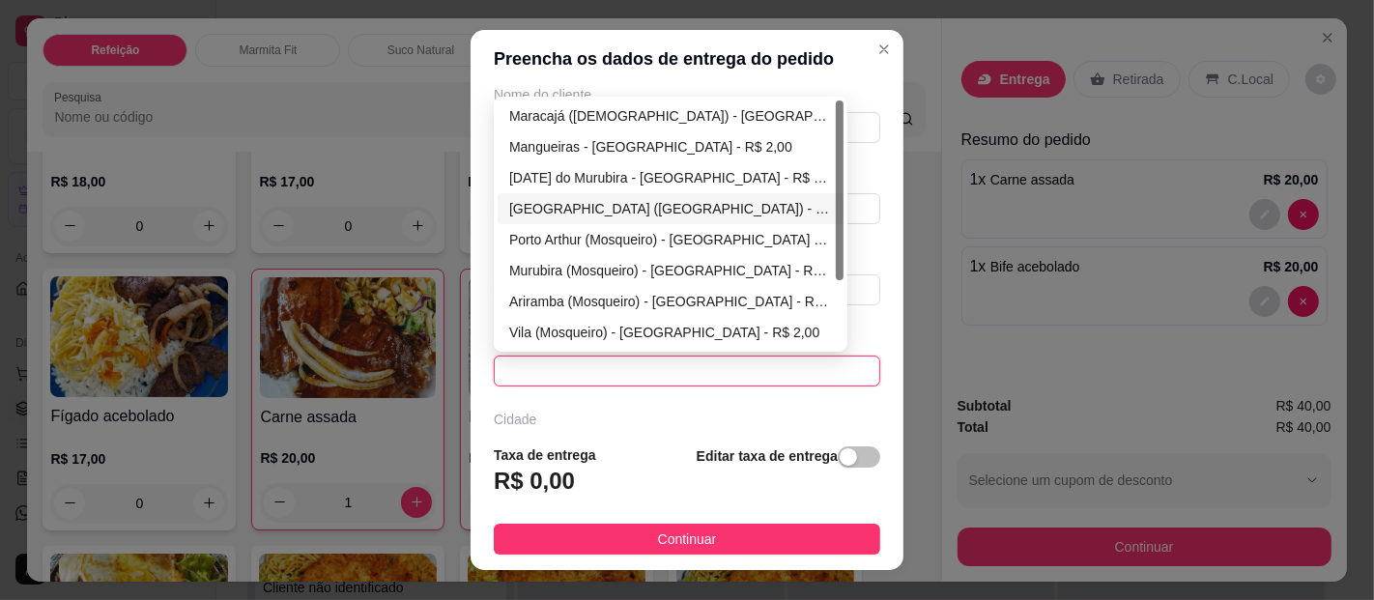
click at [552, 201] on div "[GEOGRAPHIC_DATA] ([GEOGRAPHIC_DATA]) - [GEOGRAPHIC_DATA] - R$ 2,00" at bounding box center [670, 208] width 323 height 21
type input "[GEOGRAPHIC_DATA]"
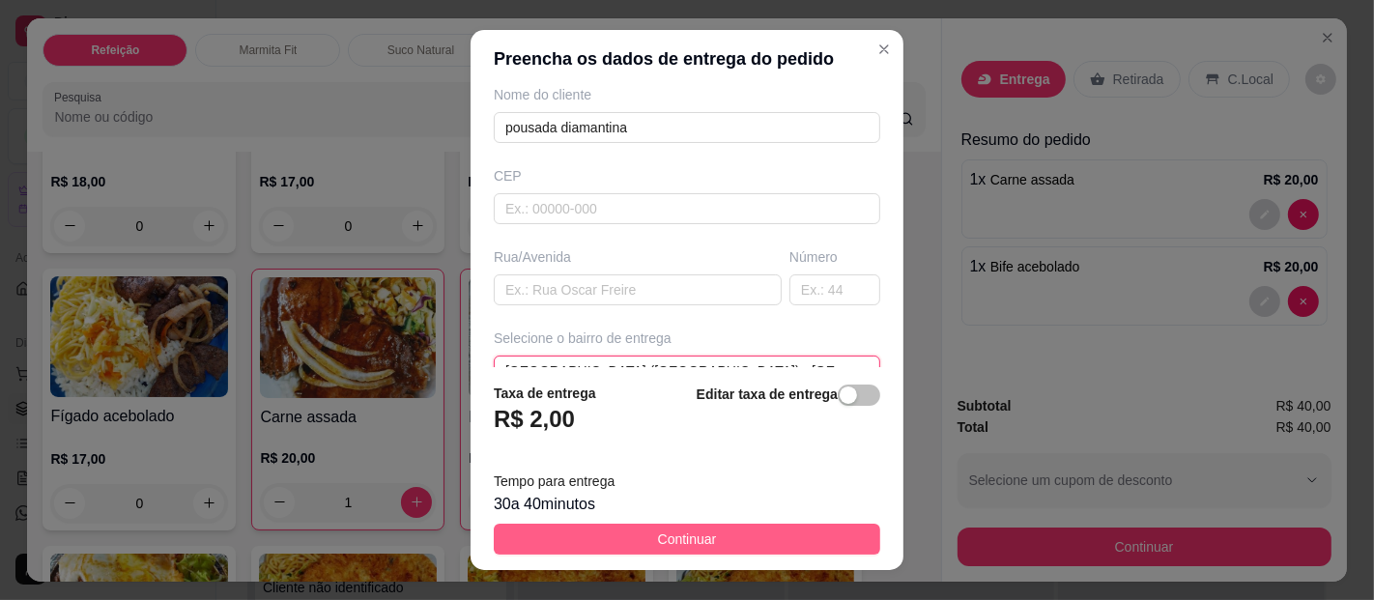
click at [709, 524] on button "Continuar" at bounding box center [687, 539] width 387 height 31
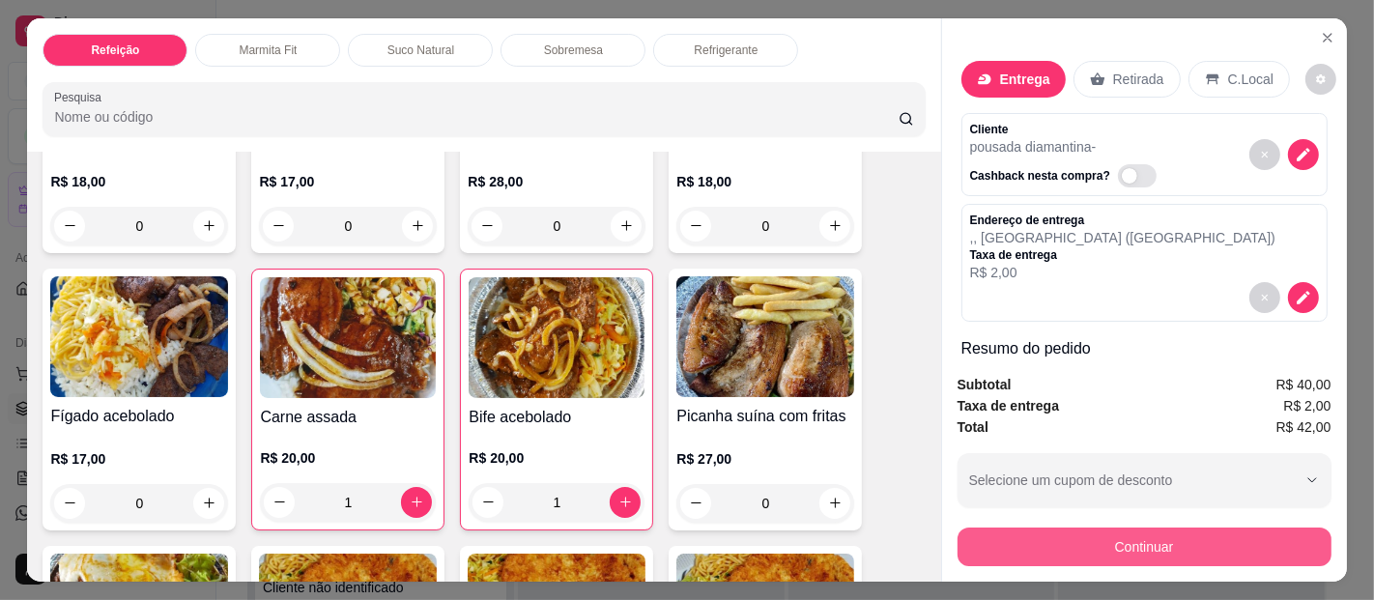
click at [1169, 533] on button "Continuar" at bounding box center [1145, 547] width 374 height 39
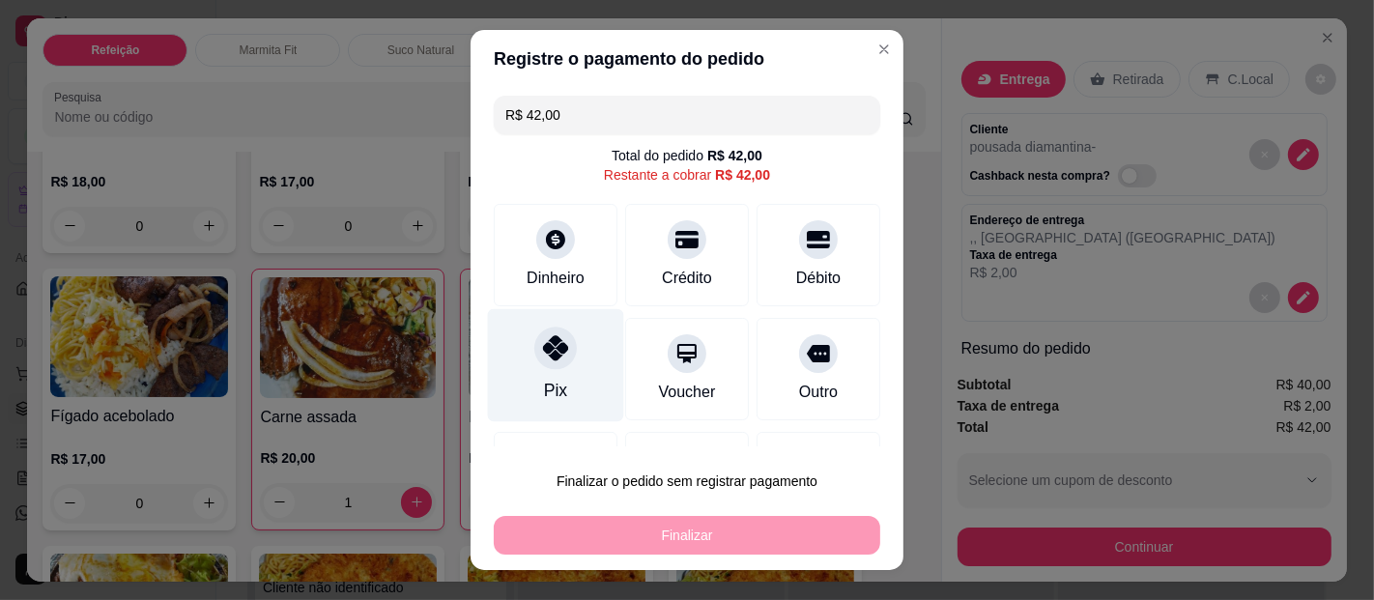
click at [543, 358] on icon at bounding box center [555, 347] width 25 height 25
type input "R$ 0,00"
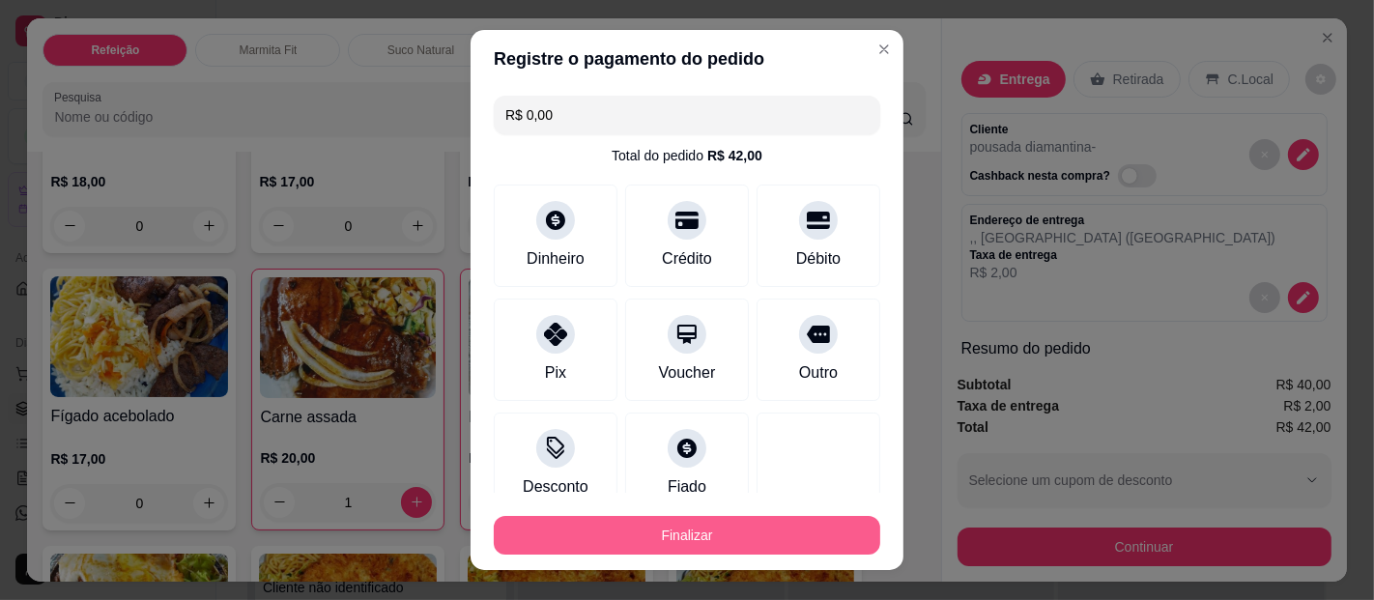
click at [619, 523] on button "Finalizar" at bounding box center [687, 535] width 387 height 39
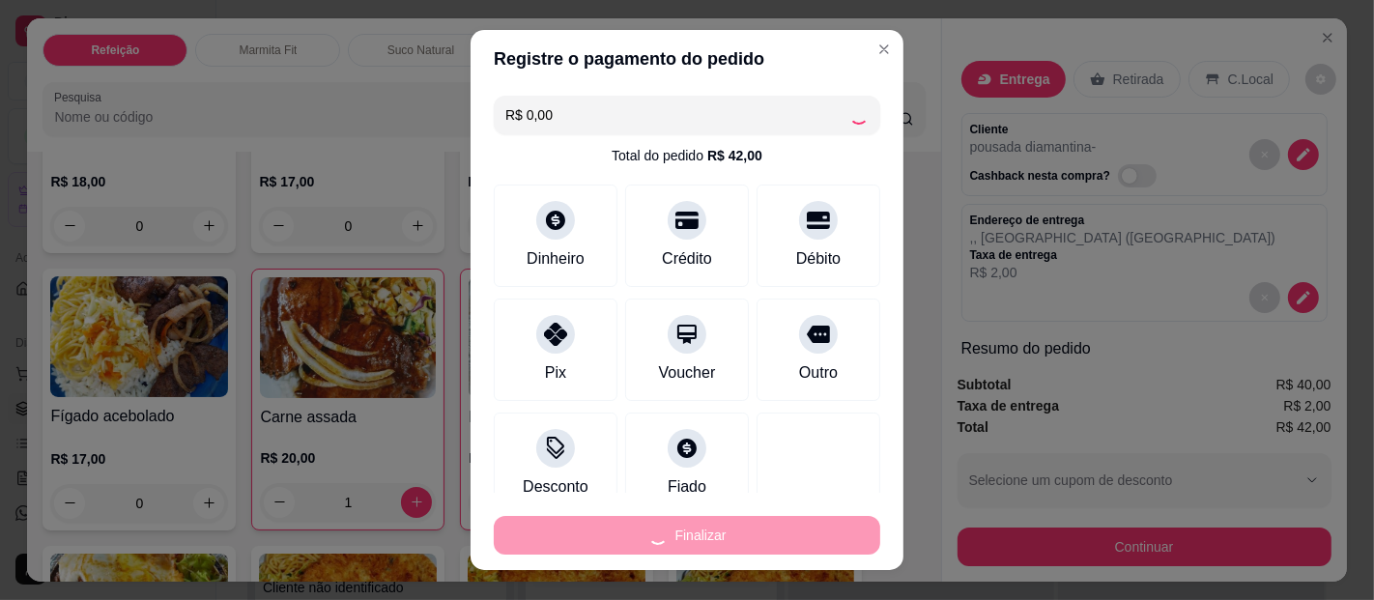
type input "0"
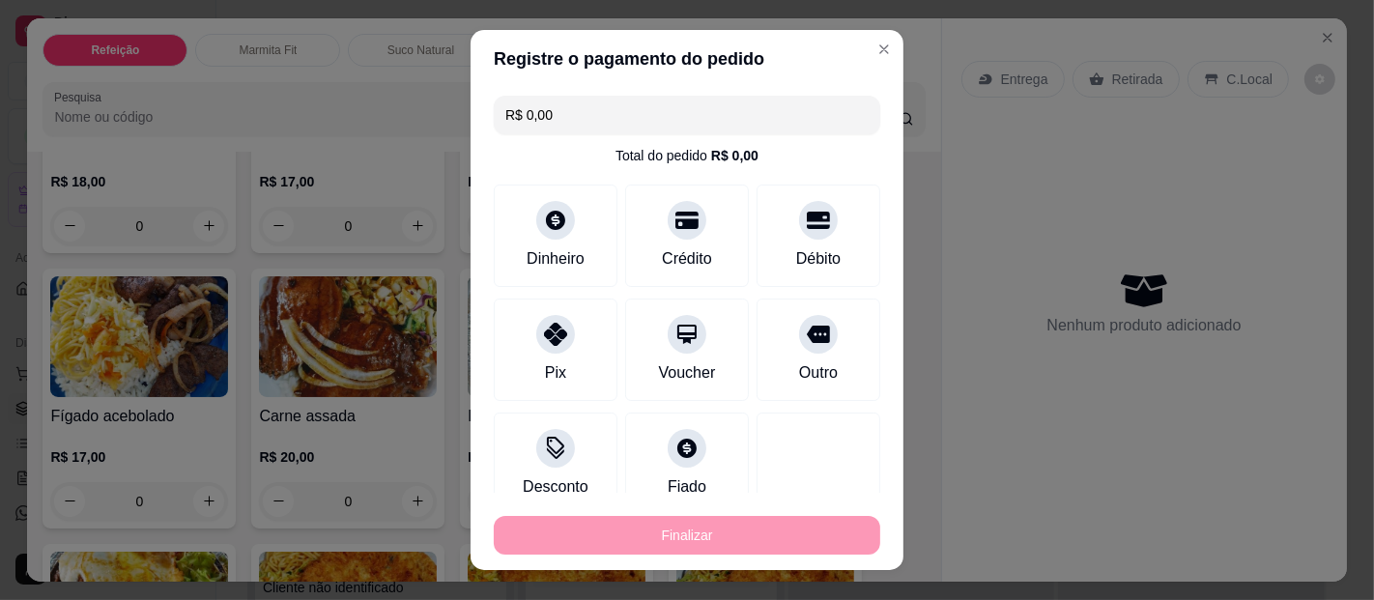
type input "-R$ 42,00"
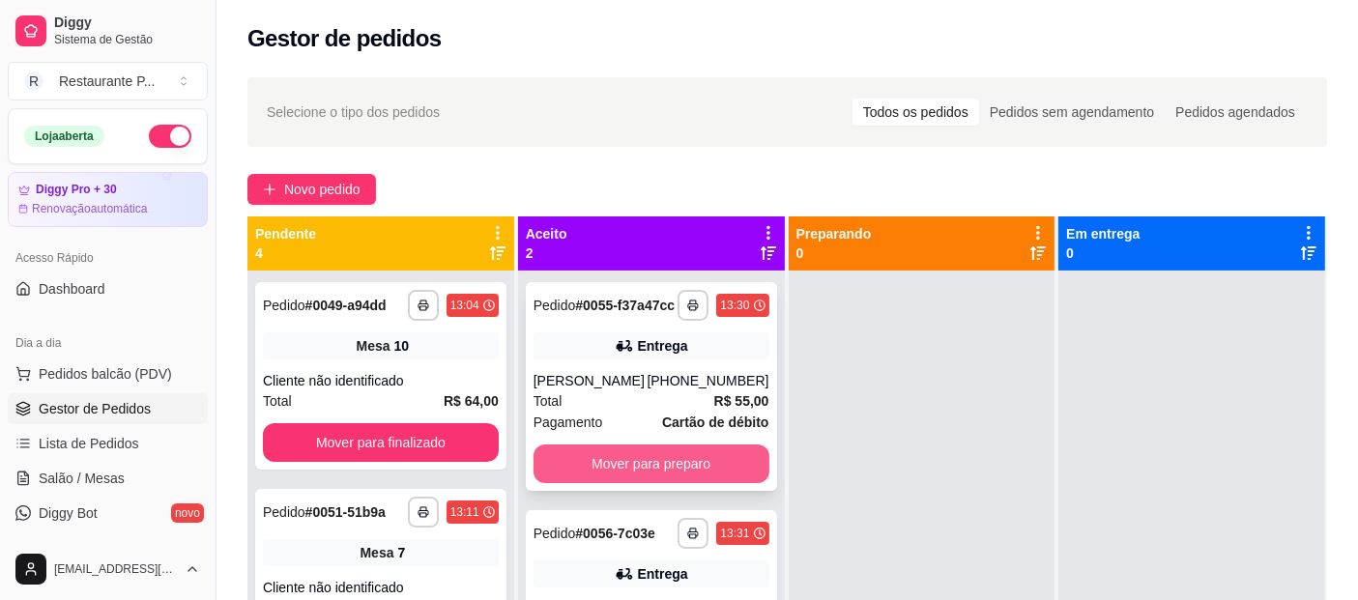
click at [639, 467] on button "Mover para preparo" at bounding box center [651, 464] width 236 height 39
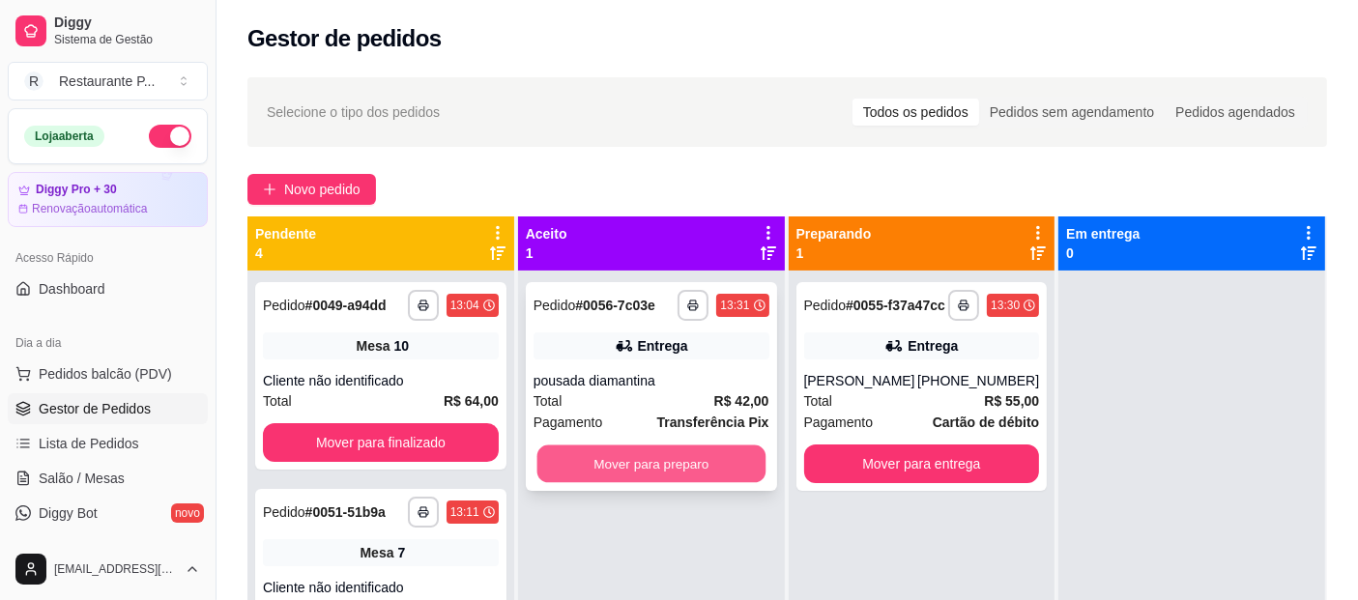
click at [712, 451] on button "Mover para preparo" at bounding box center [650, 465] width 228 height 38
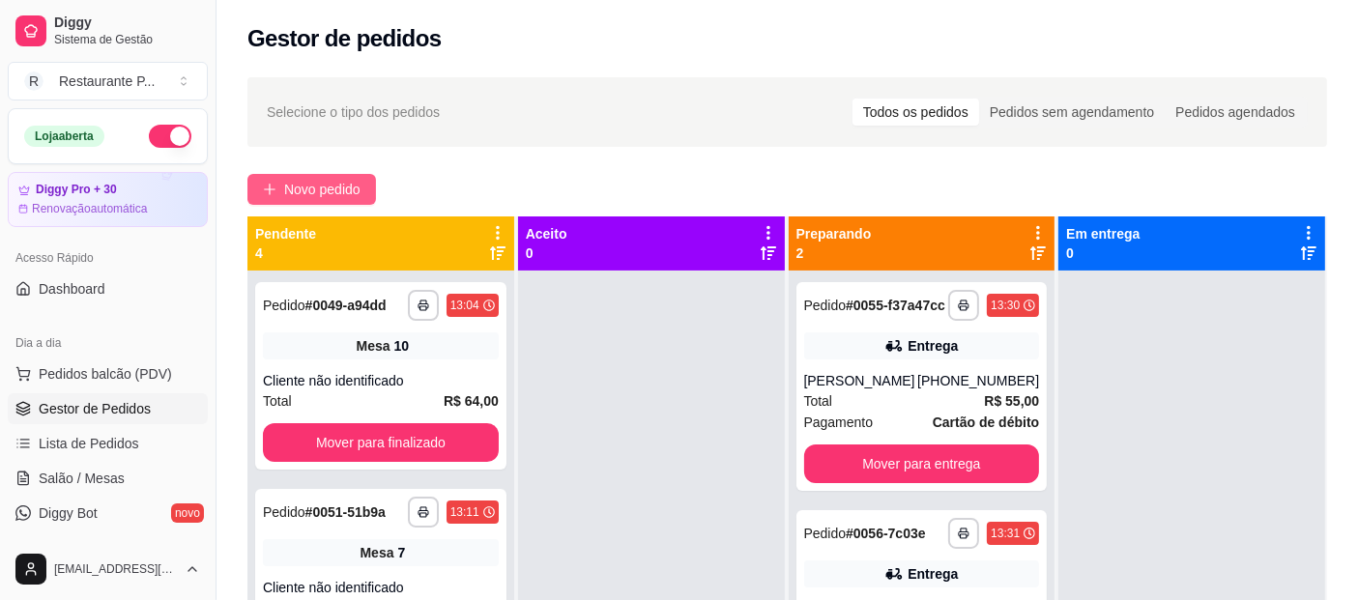
click at [315, 185] on span "Novo pedido" at bounding box center [322, 189] width 76 height 21
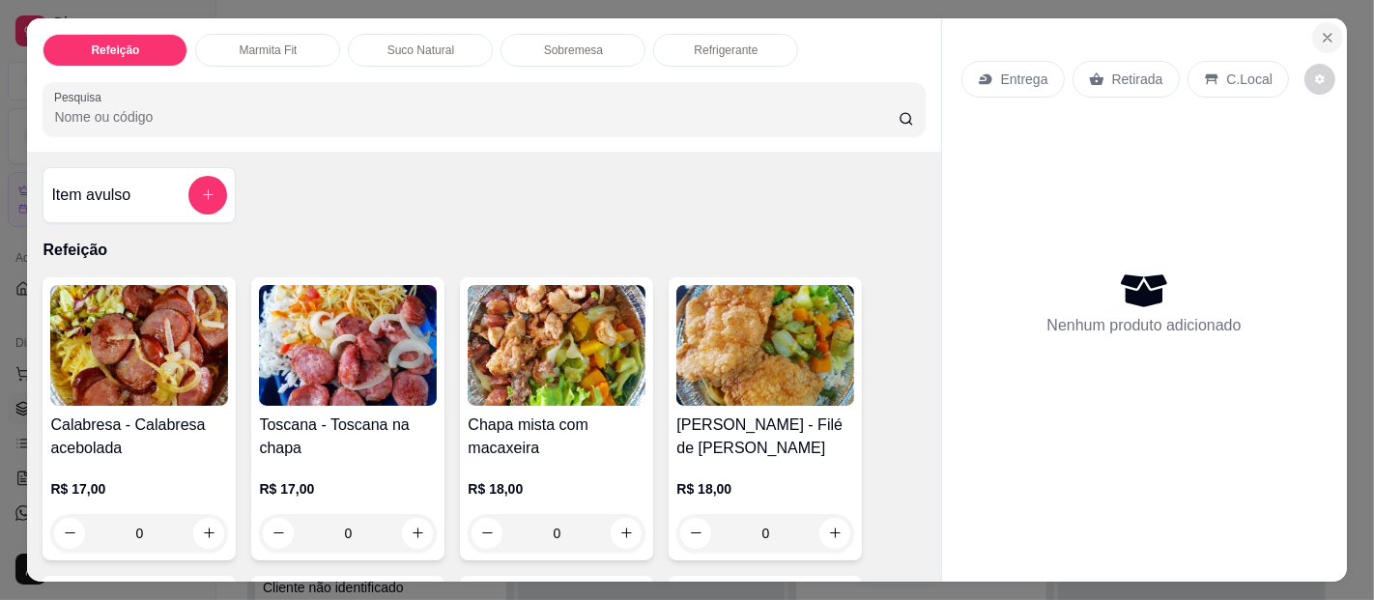
click at [1331, 32] on button "Close" at bounding box center [1327, 37] width 31 height 31
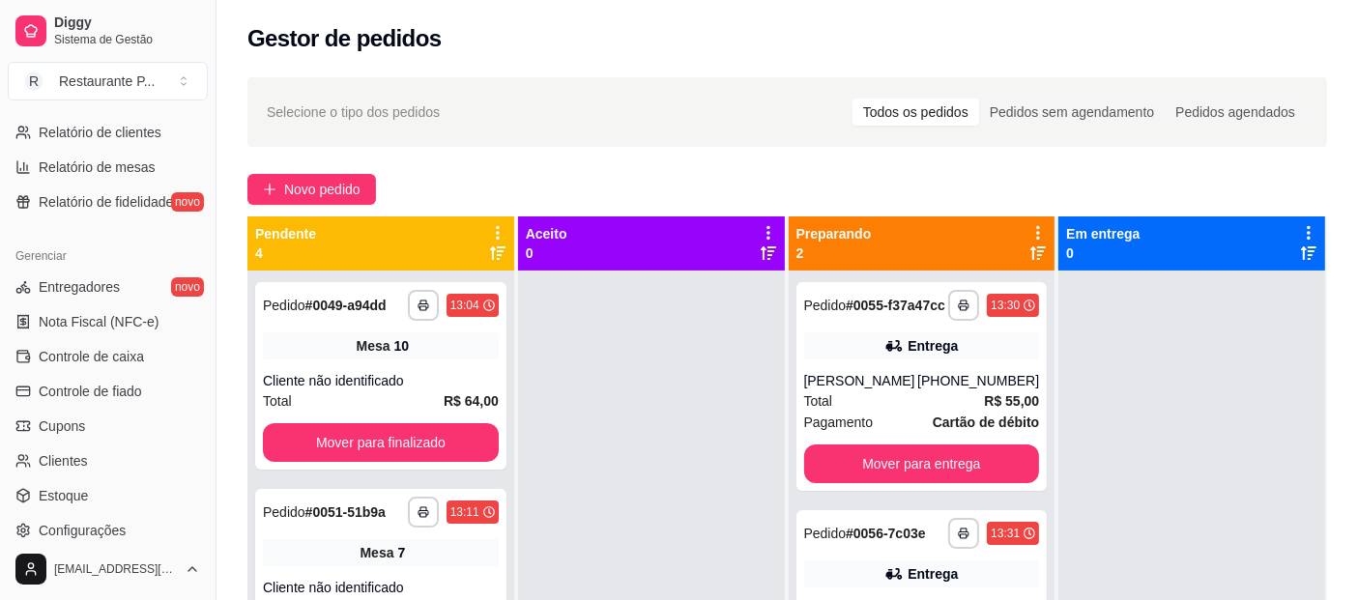
scroll to position [705, 0]
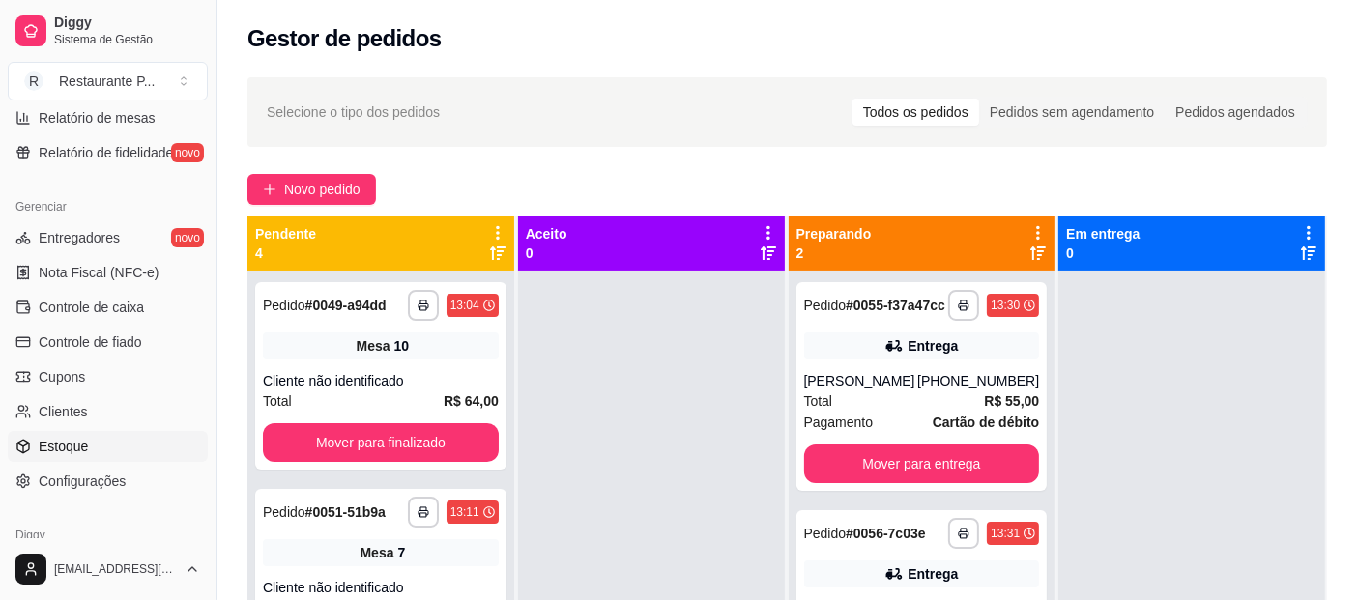
click at [69, 440] on span "Estoque" at bounding box center [63, 446] width 49 height 19
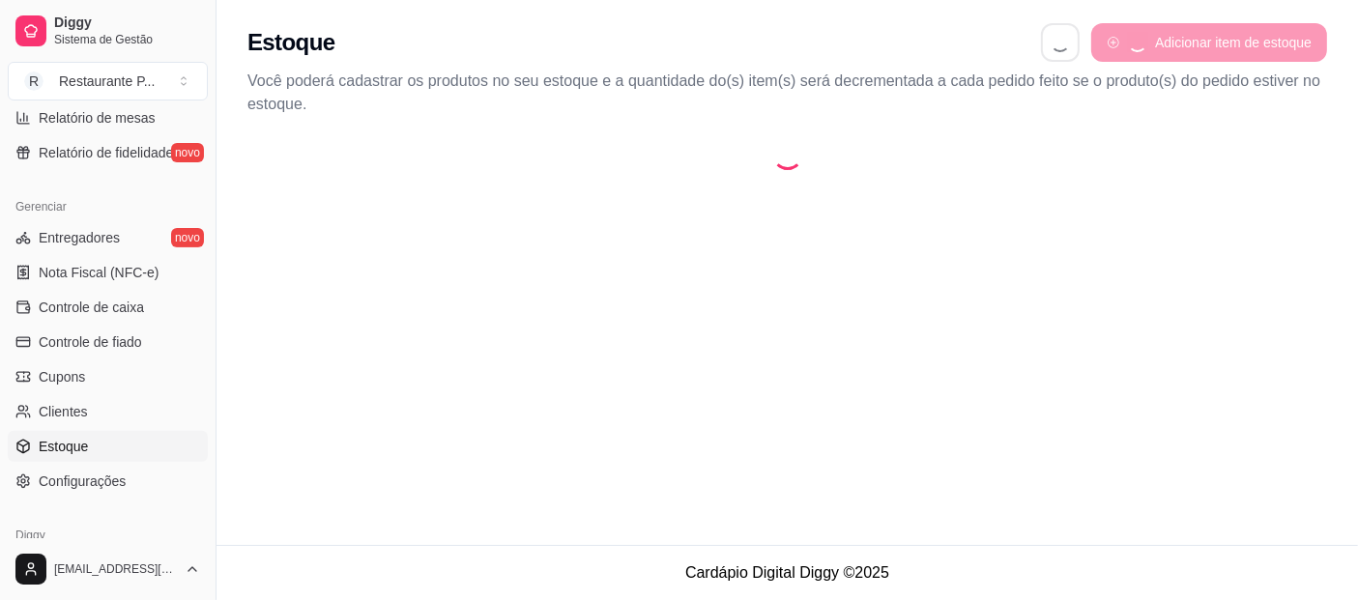
select select "QUANTITY_ORDER"
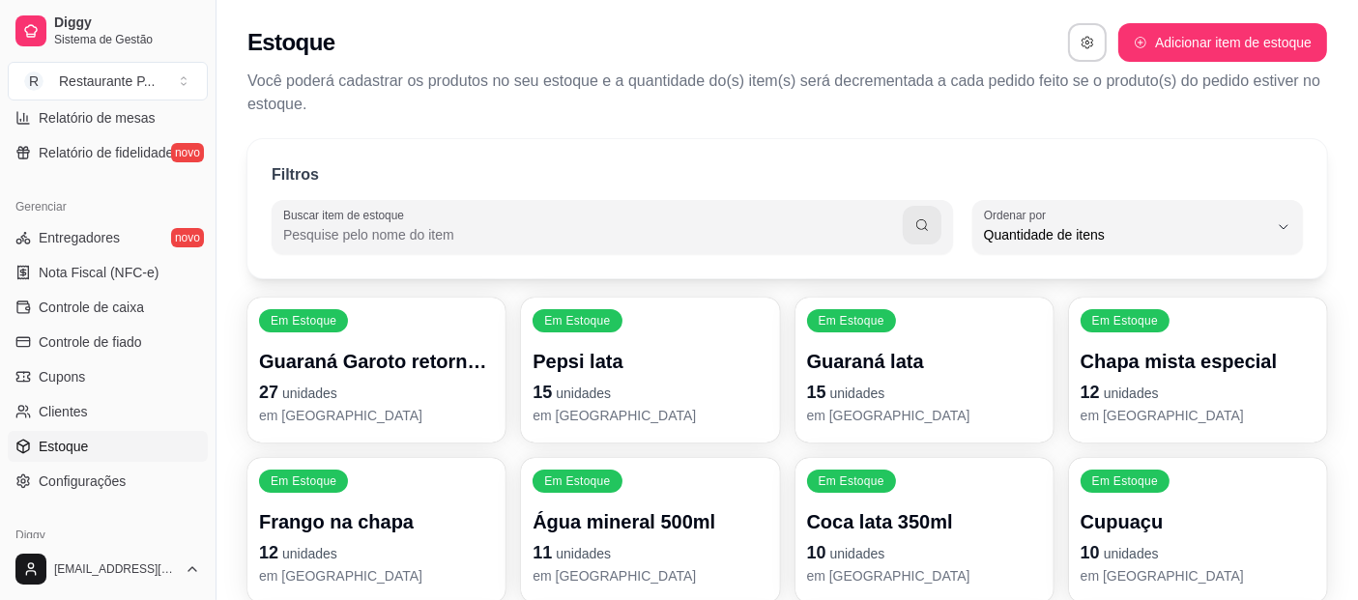
scroll to position [18, 0]
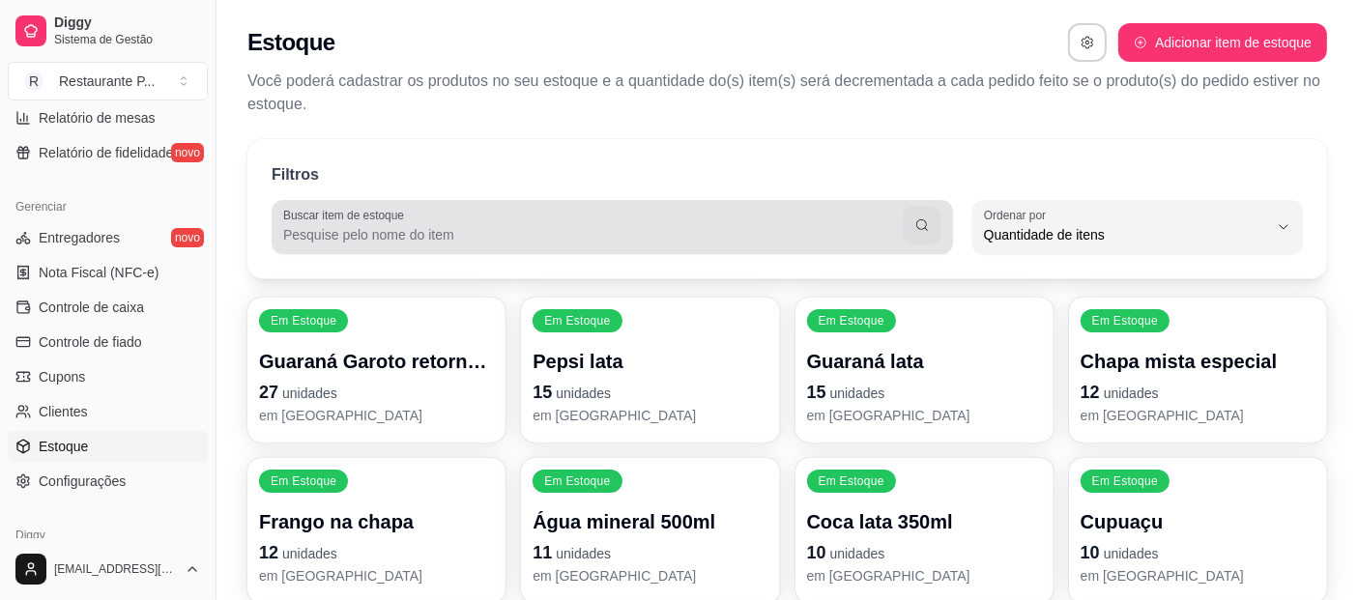
click at [537, 228] on input "Buscar item de estoque" at bounding box center [592, 234] width 619 height 19
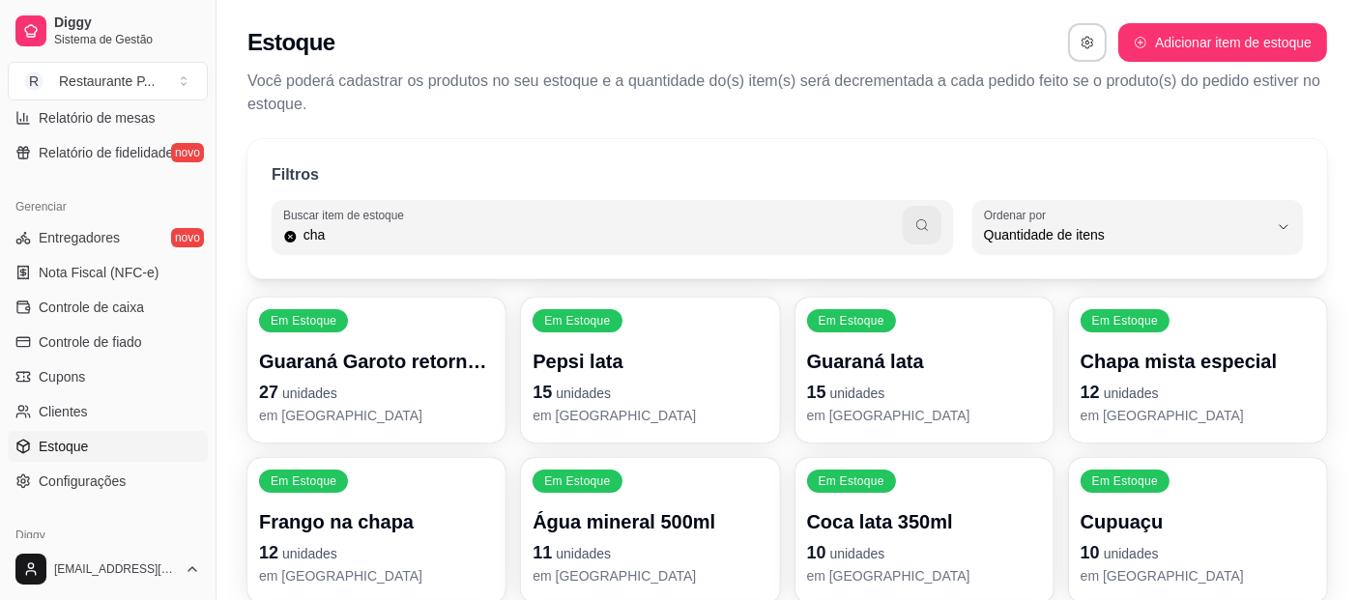
type input "cha"
click at [932, 233] on button "button" at bounding box center [922, 225] width 39 height 39
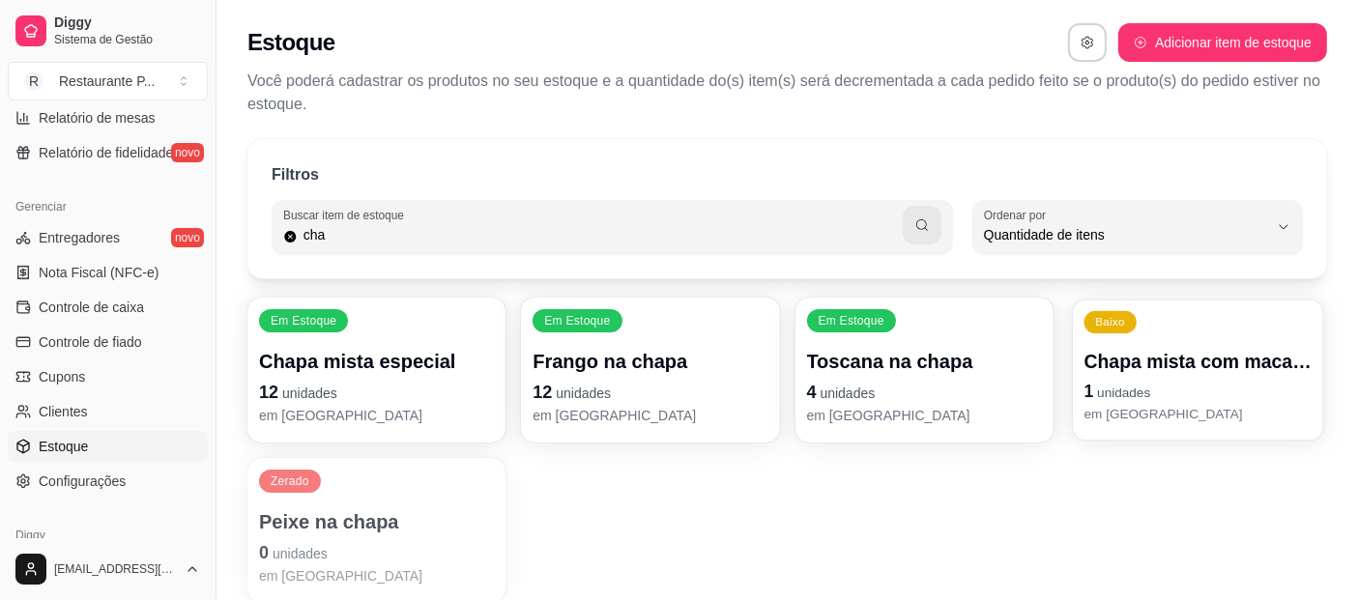
click at [1208, 371] on p "Chapa mista com macaxeira" at bounding box center [1197, 362] width 228 height 26
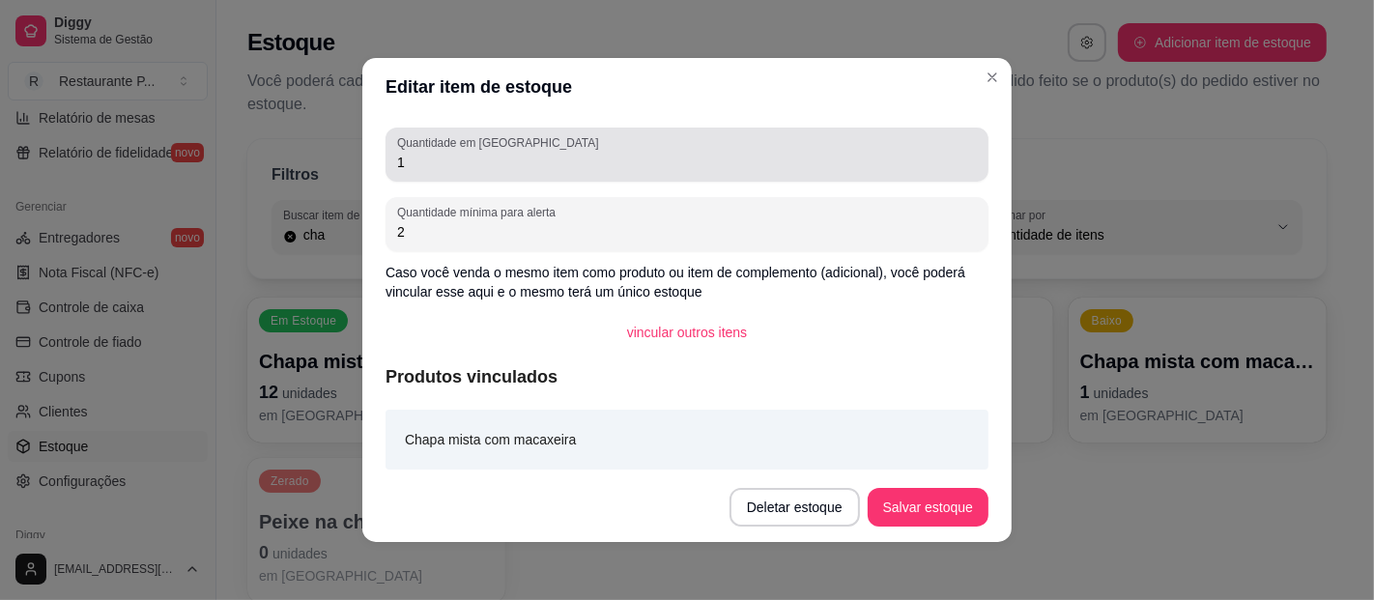
click at [463, 147] on label "Quantidade em [GEOGRAPHIC_DATA]" at bounding box center [501, 142] width 208 height 16
click at [463, 153] on input "1" at bounding box center [687, 162] width 580 height 19
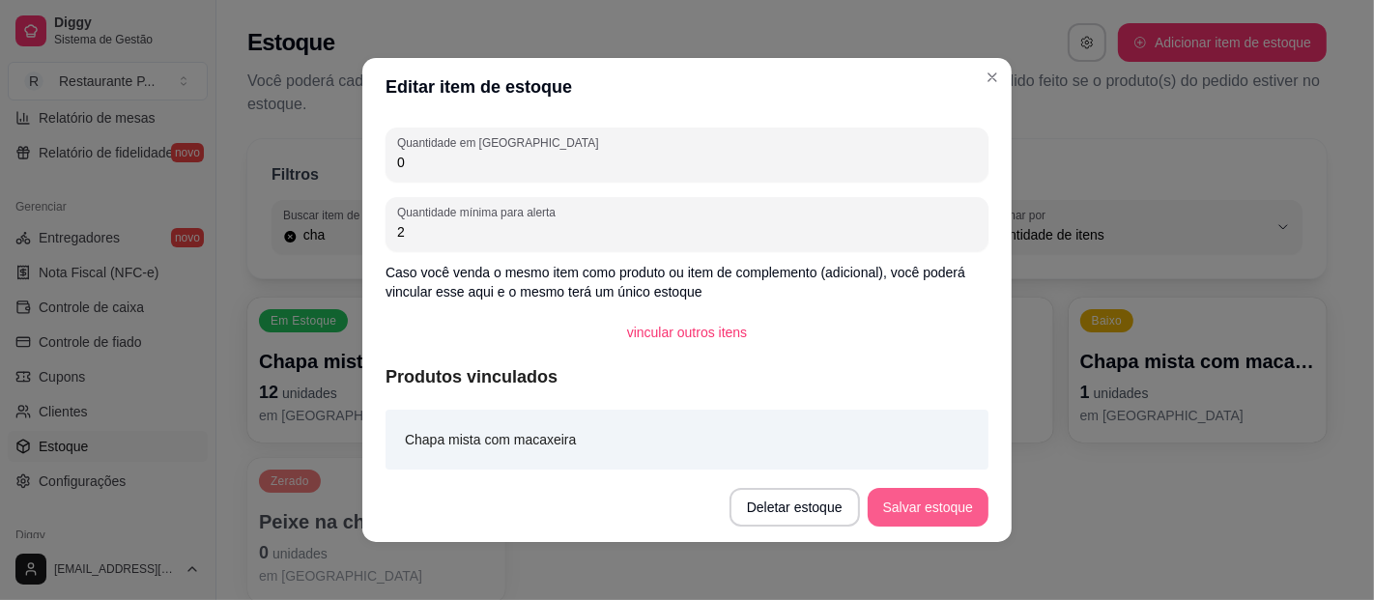
type input "0"
click at [926, 508] on button "Salvar estoque" at bounding box center [928, 507] width 121 height 39
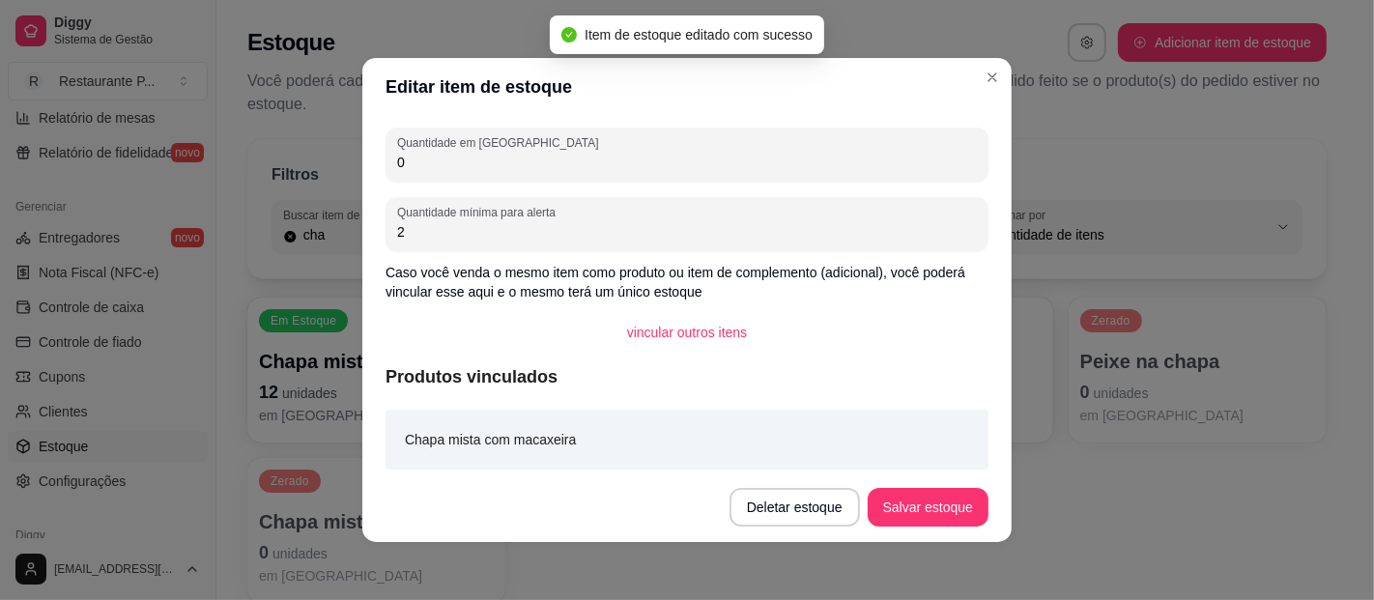
click at [964, 63] on header "Editar item de estoque" at bounding box center [686, 87] width 649 height 58
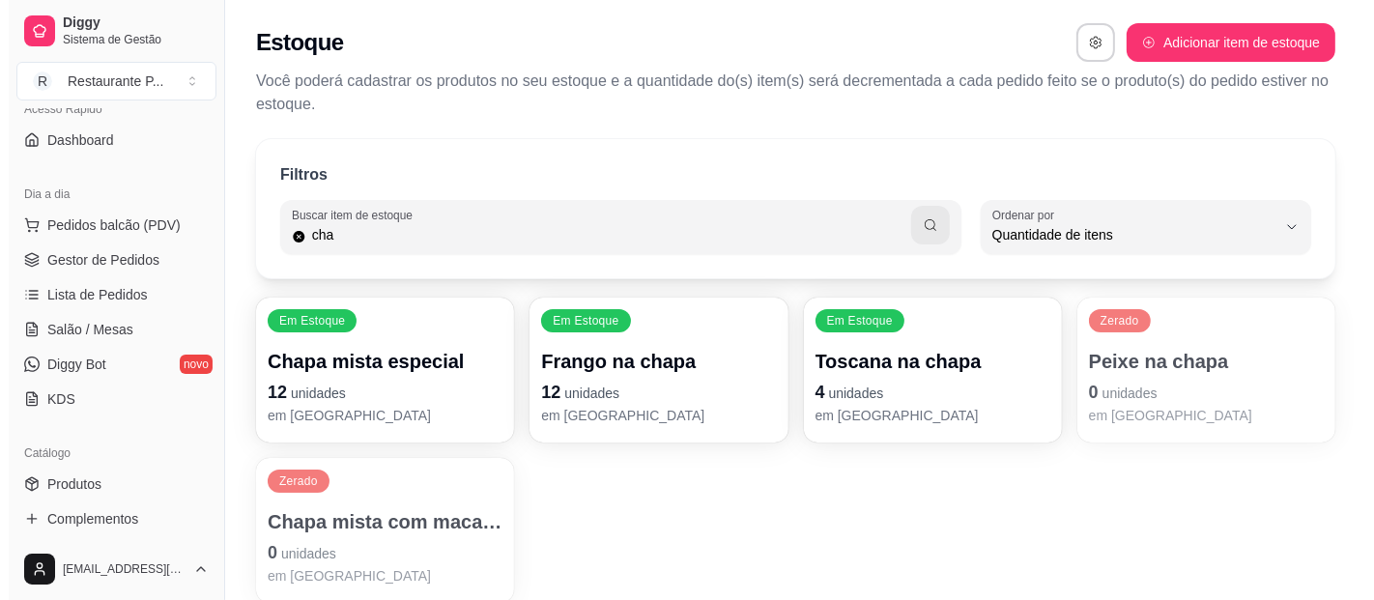
scroll to position [0, 0]
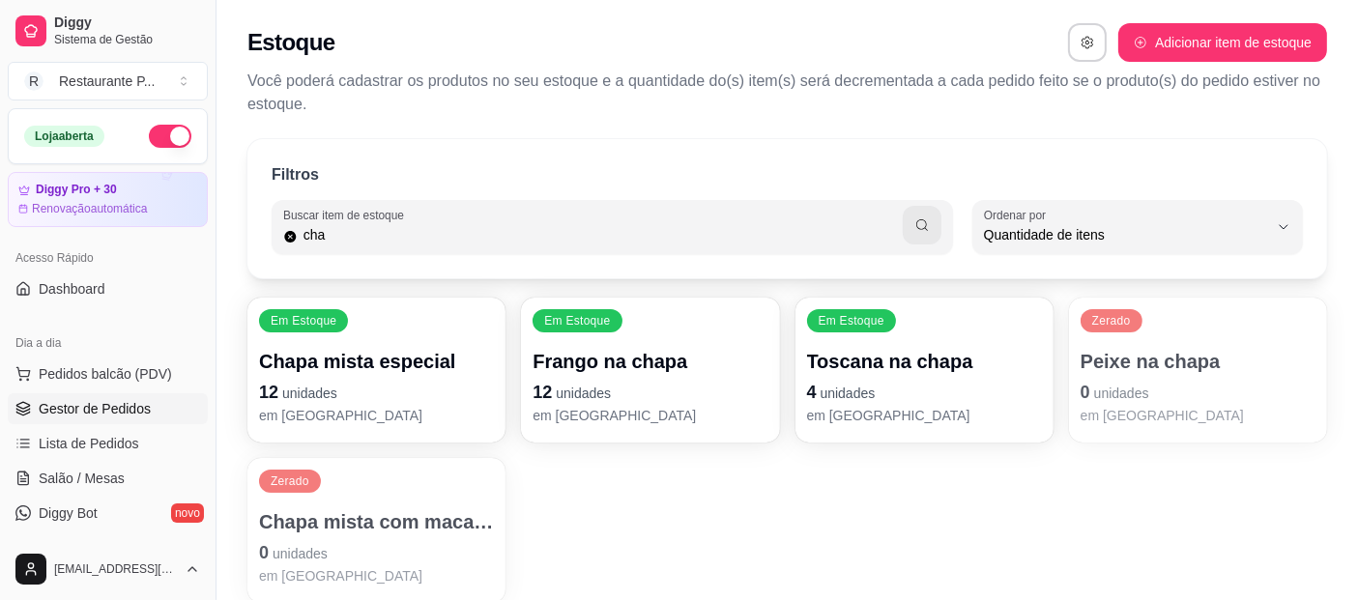
click at [127, 414] on span "Gestor de Pedidos" at bounding box center [95, 408] width 112 height 19
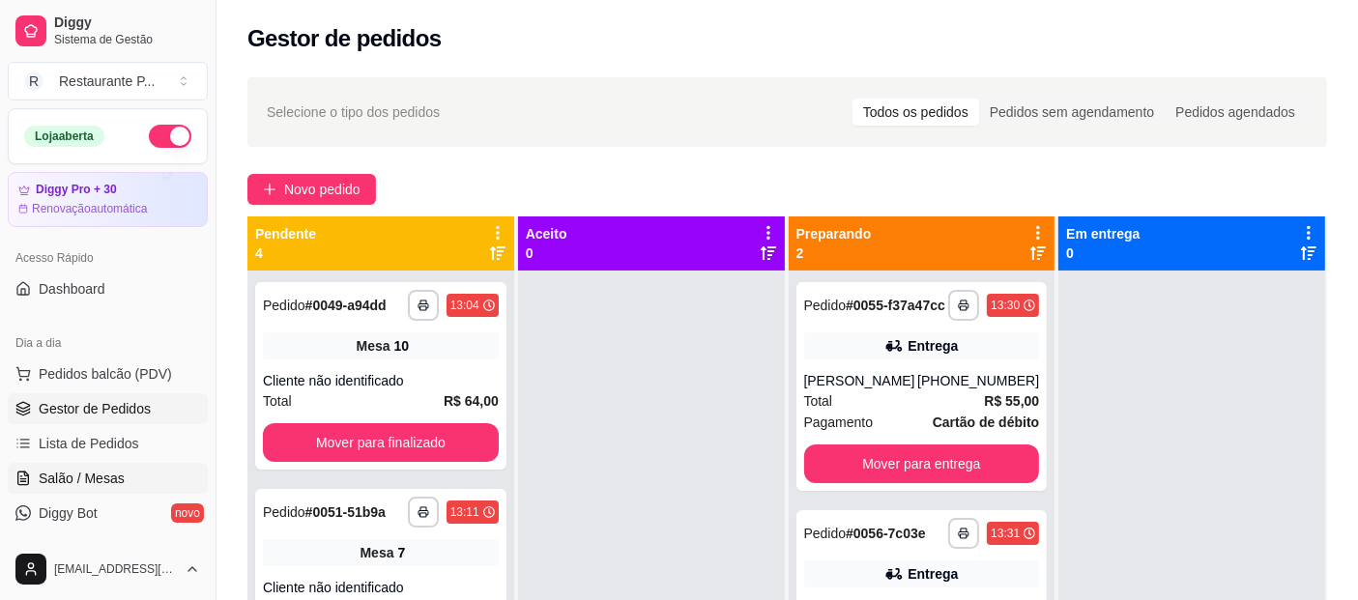
click at [77, 463] on link "Salão / Mesas" at bounding box center [108, 478] width 200 height 31
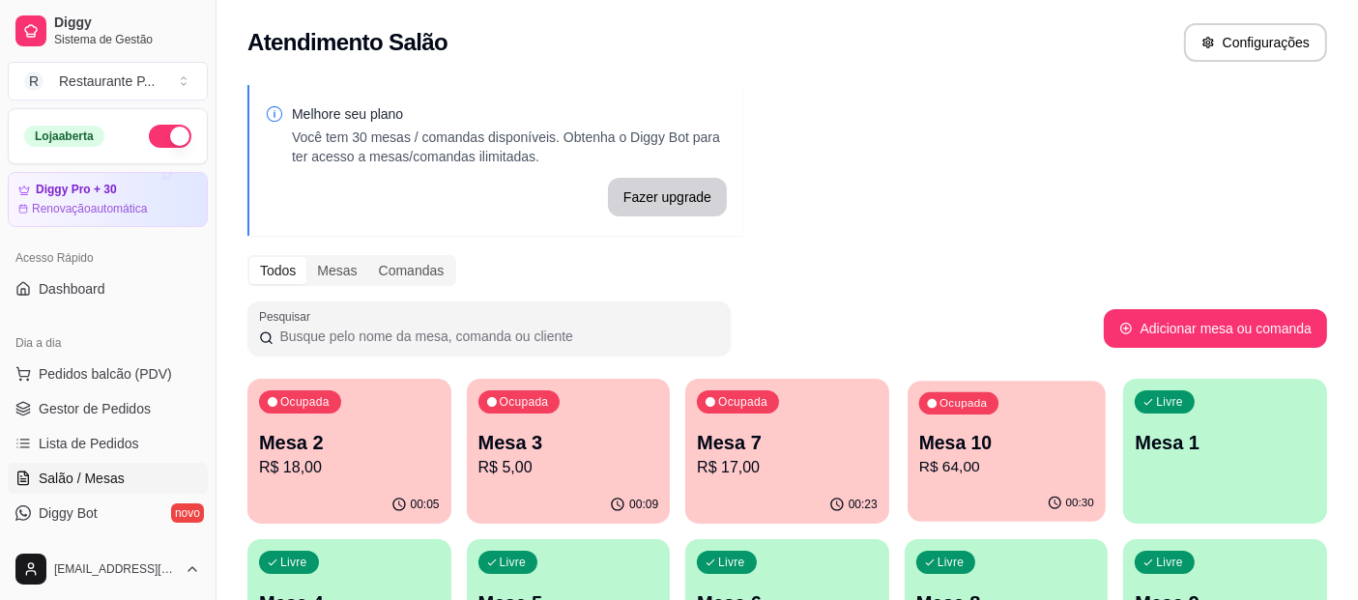
click at [988, 465] on p "R$ 64,00" at bounding box center [1006, 467] width 175 height 22
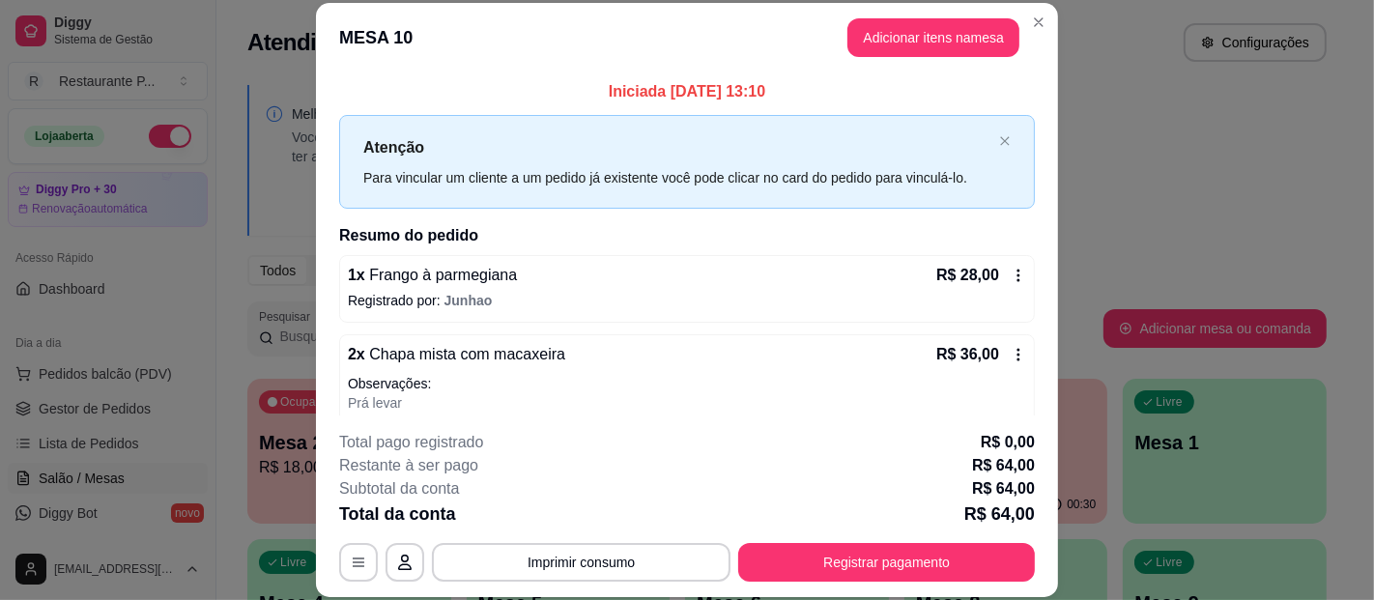
scroll to position [39, 0]
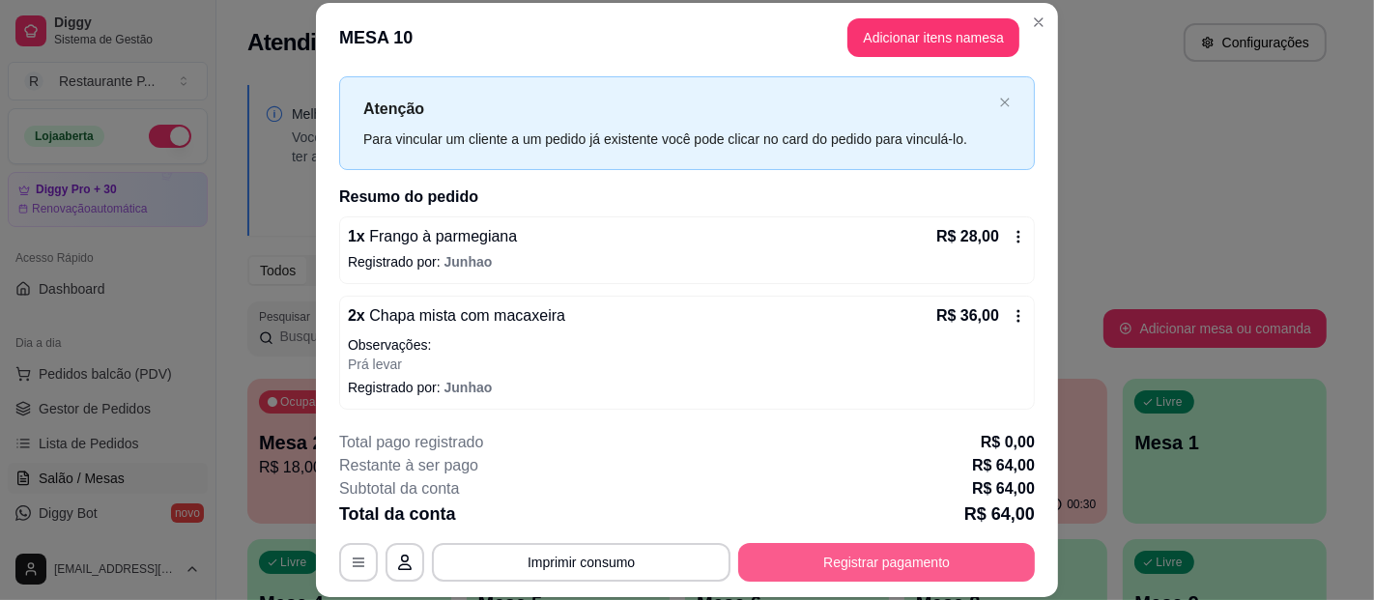
click at [908, 551] on button "Registrar pagamento" at bounding box center [886, 562] width 297 height 39
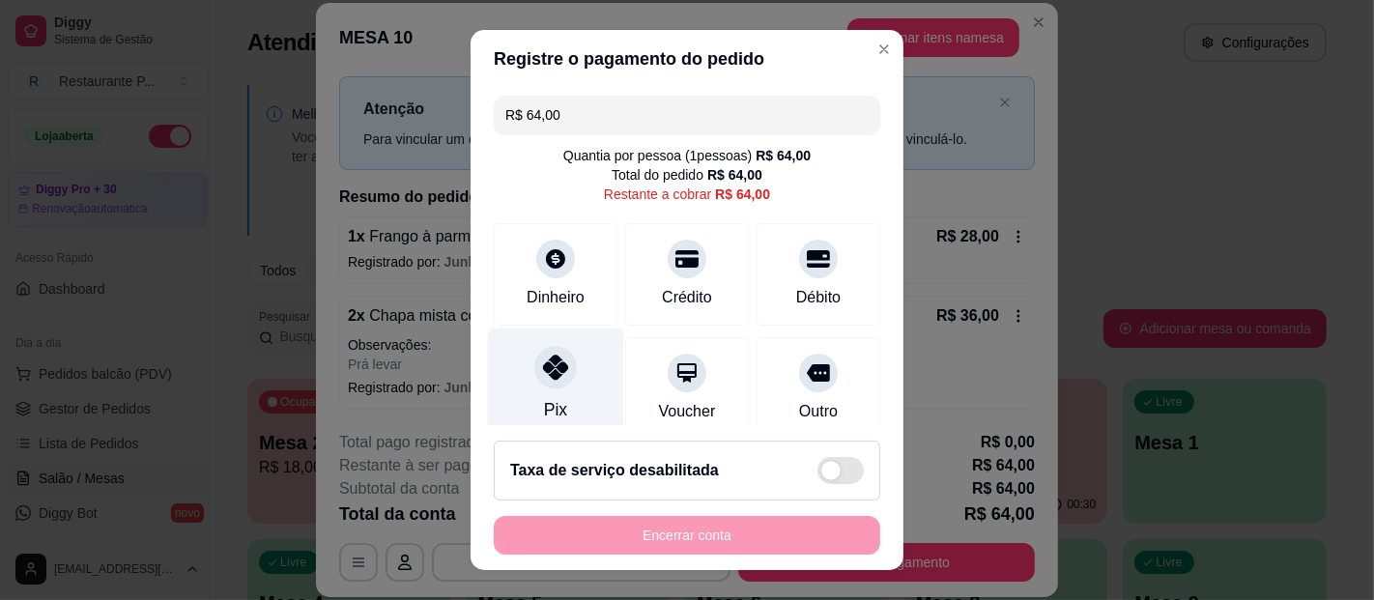
click at [516, 371] on div "Pix" at bounding box center [556, 385] width 136 height 113
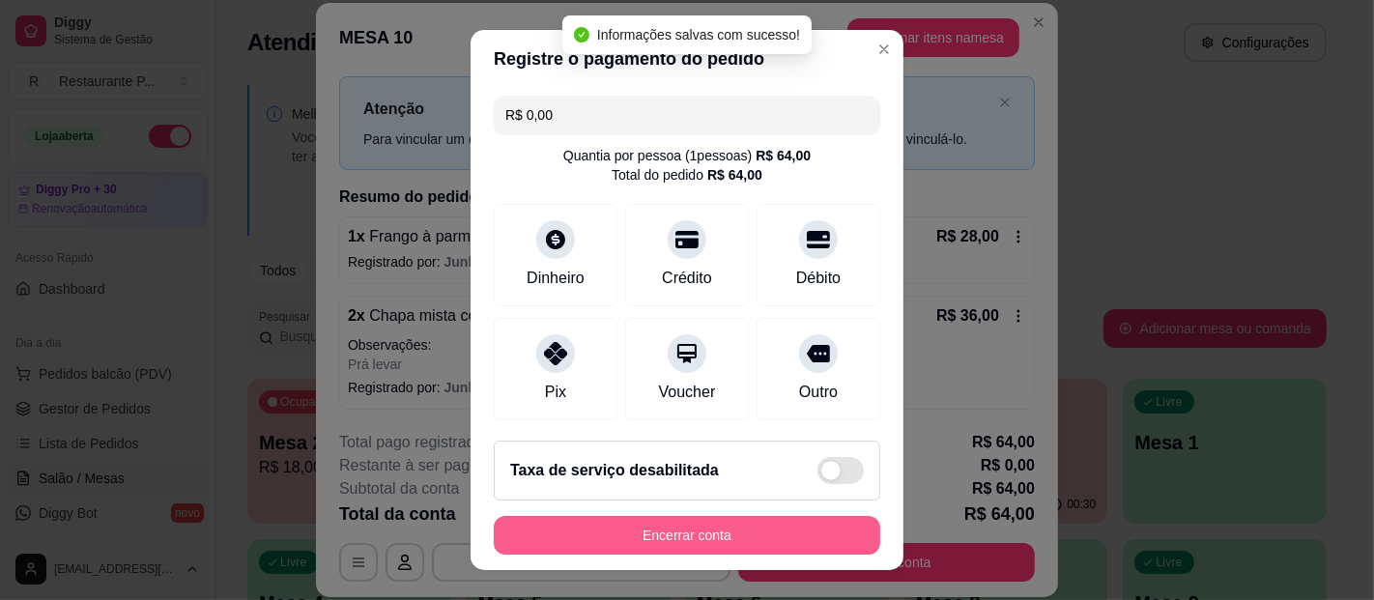
type input "R$ 0,00"
click at [797, 526] on button "Encerrar conta" at bounding box center [687, 535] width 387 height 39
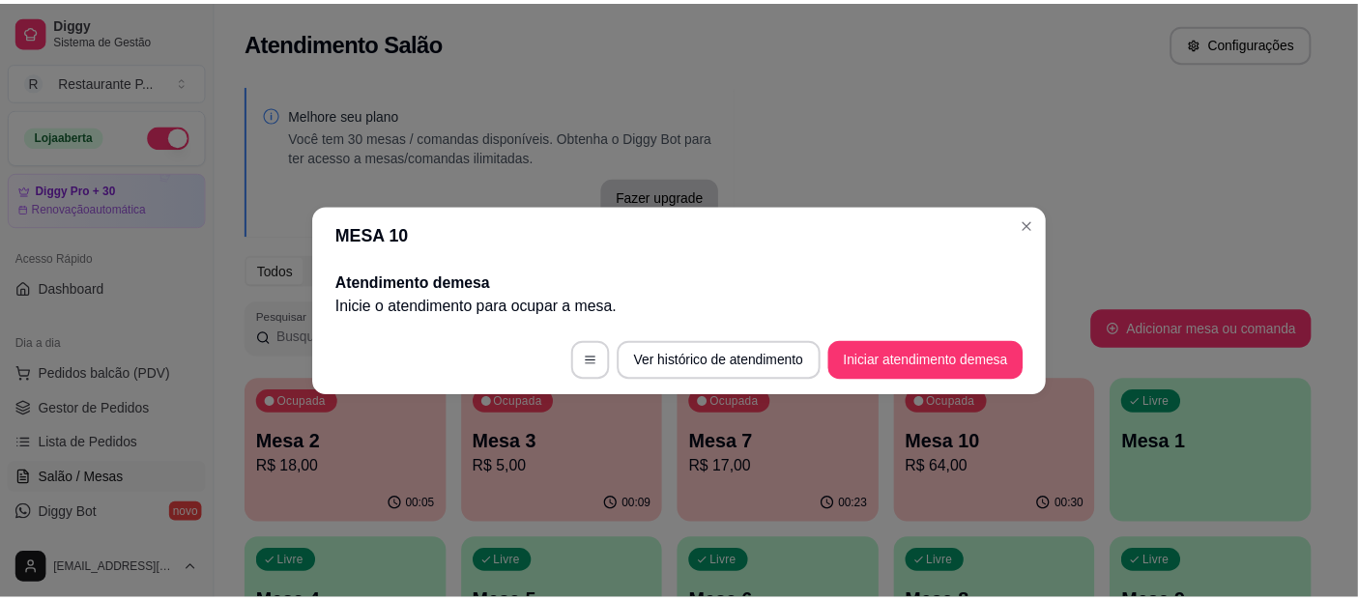
scroll to position [0, 0]
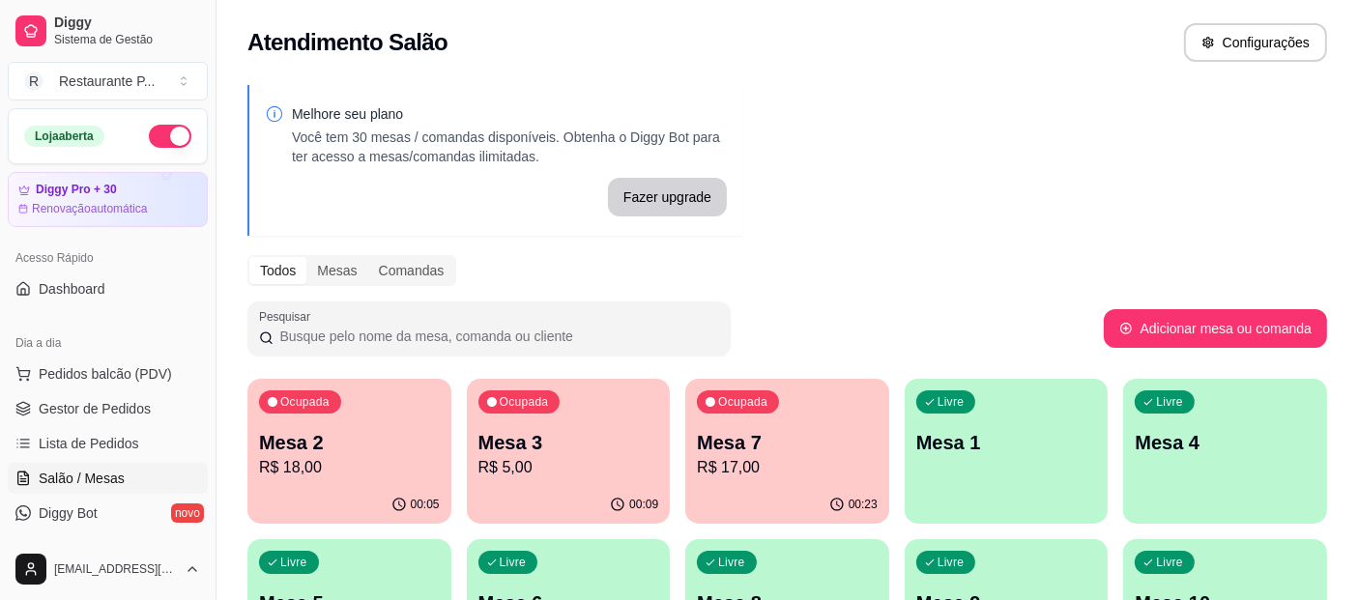
click at [554, 459] on p "R$ 5,00" at bounding box center [568, 467] width 181 height 23
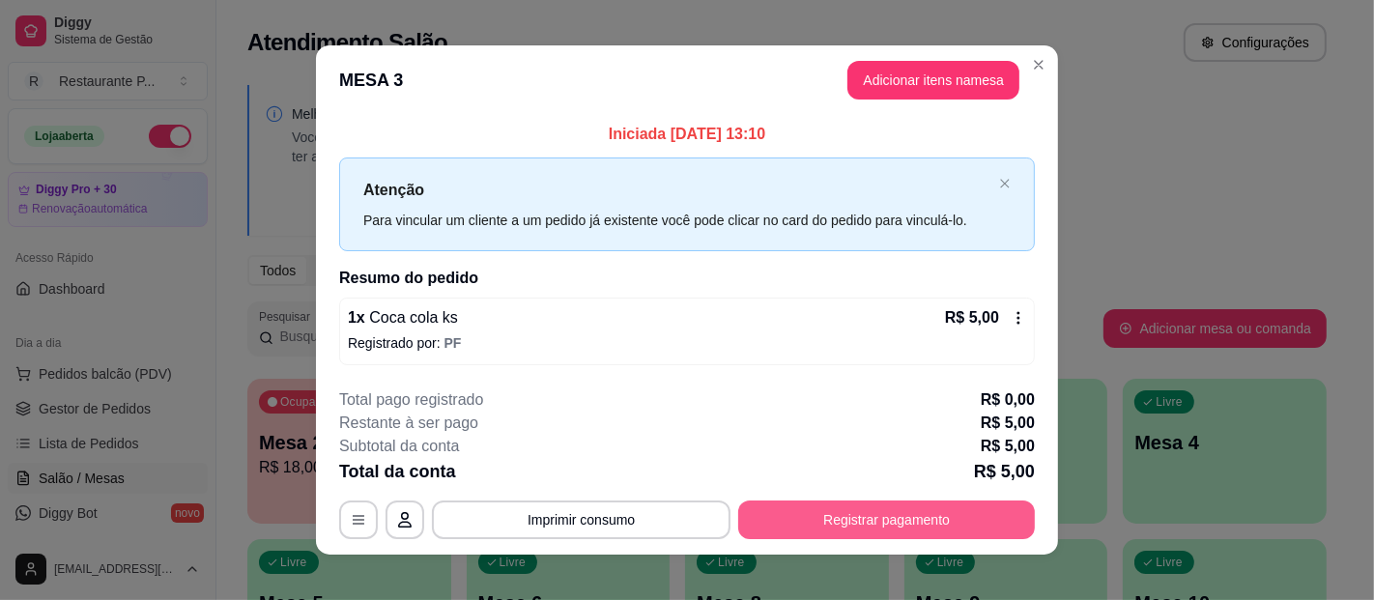
click at [914, 508] on button "Registrar pagamento" at bounding box center [886, 520] width 297 height 39
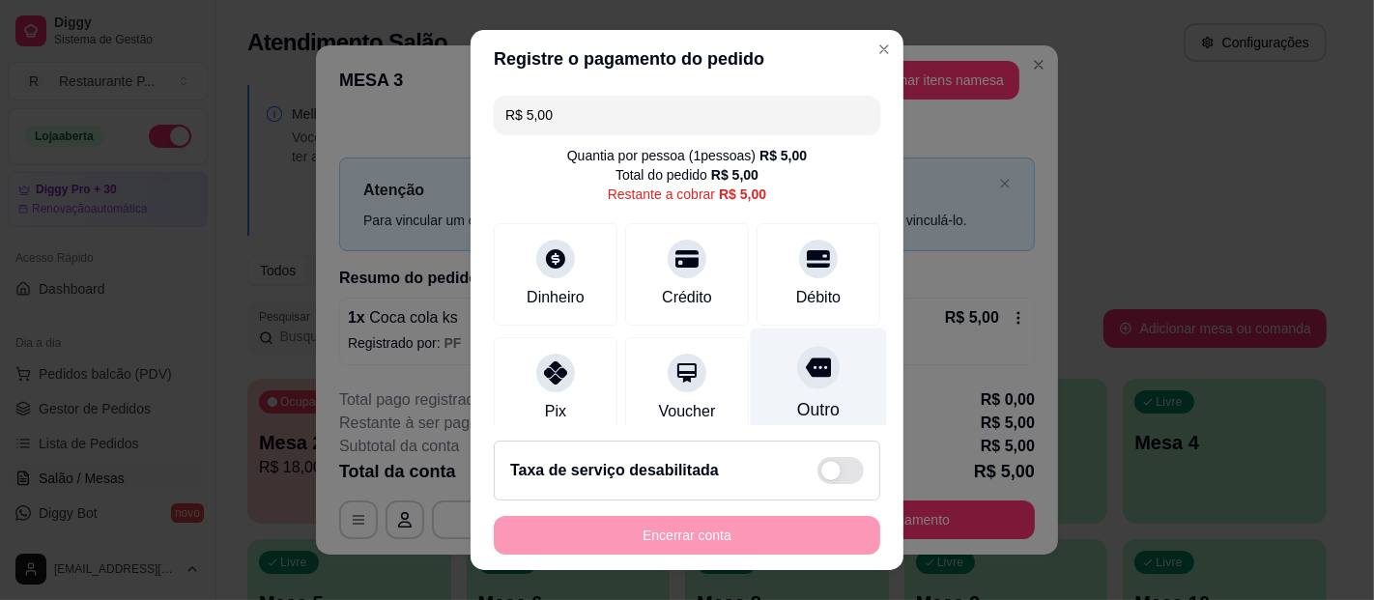
click at [792, 395] on div "Outro" at bounding box center [819, 385] width 136 height 113
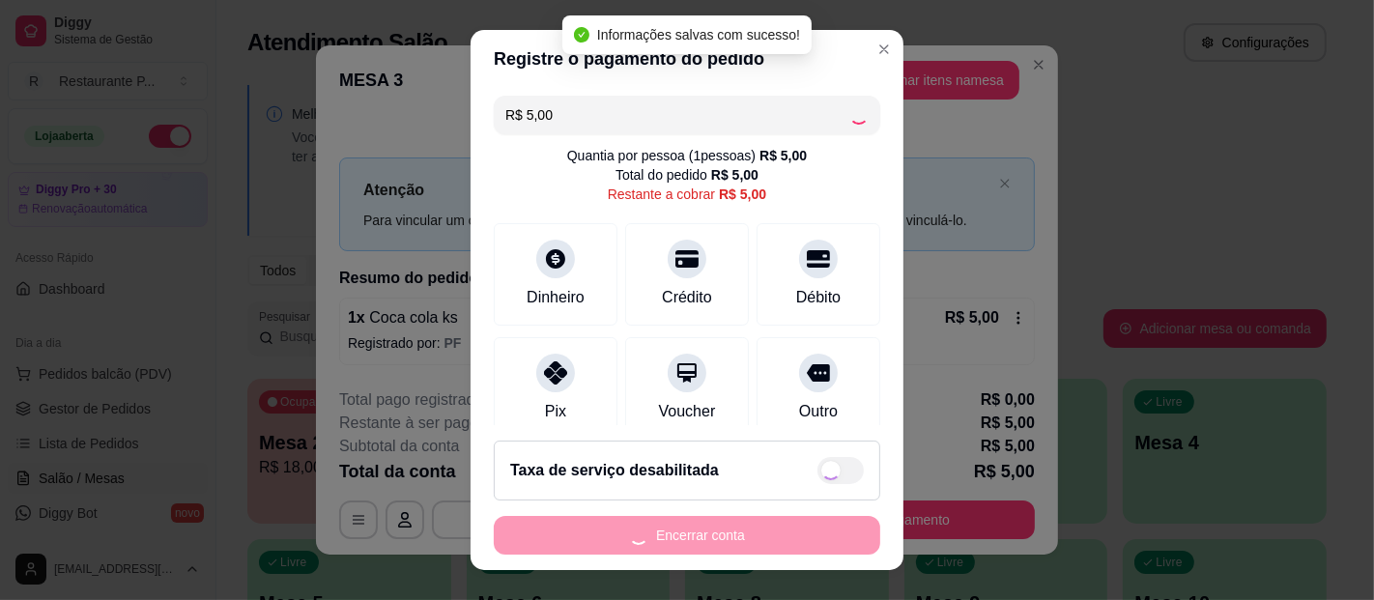
type input "R$ 0,00"
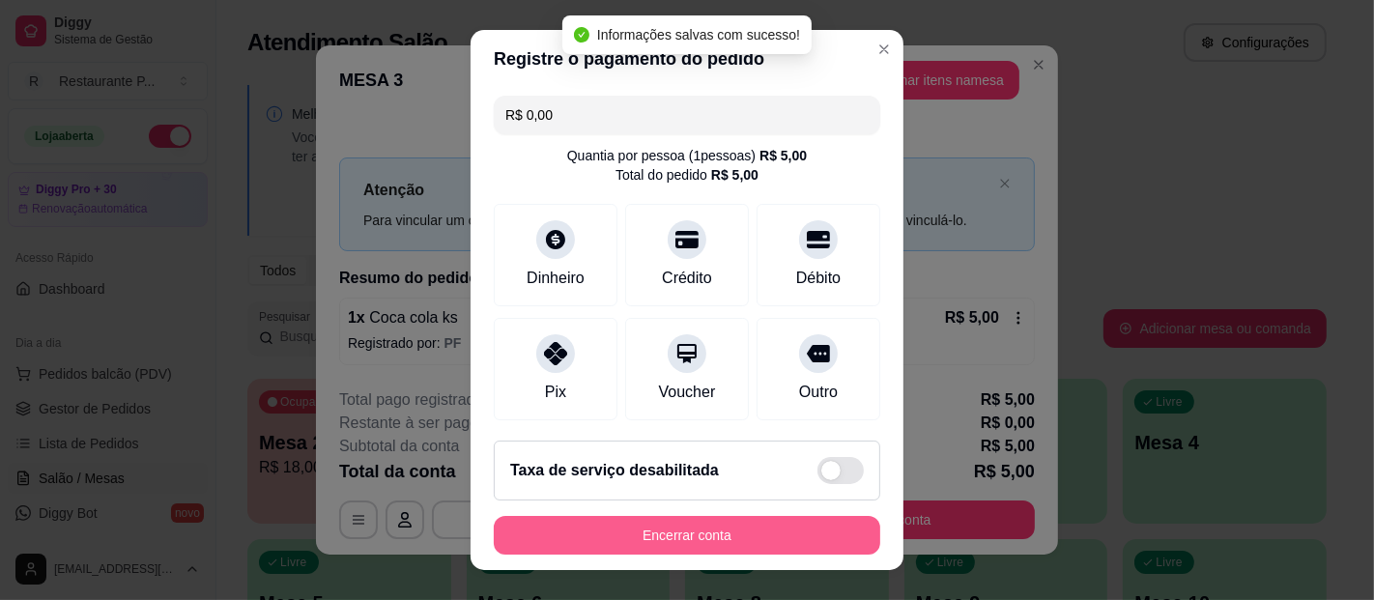
click at [657, 526] on button "Encerrar conta" at bounding box center [687, 535] width 387 height 39
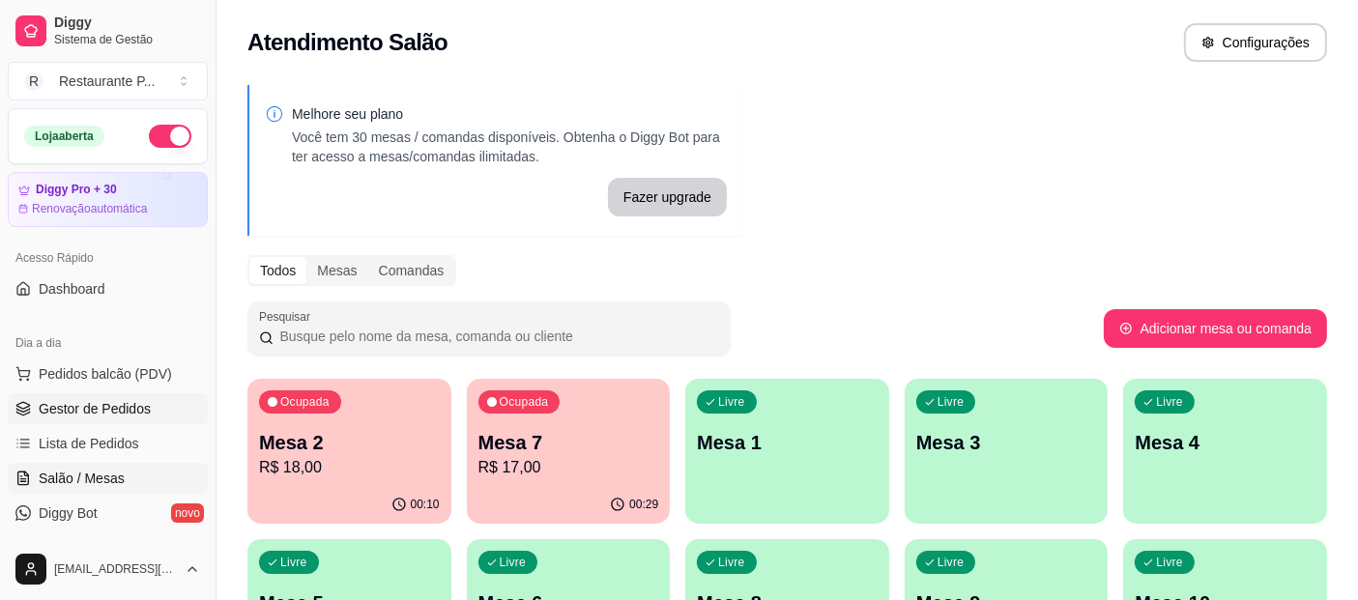
click at [78, 415] on span "Gestor de Pedidos" at bounding box center [95, 408] width 112 height 19
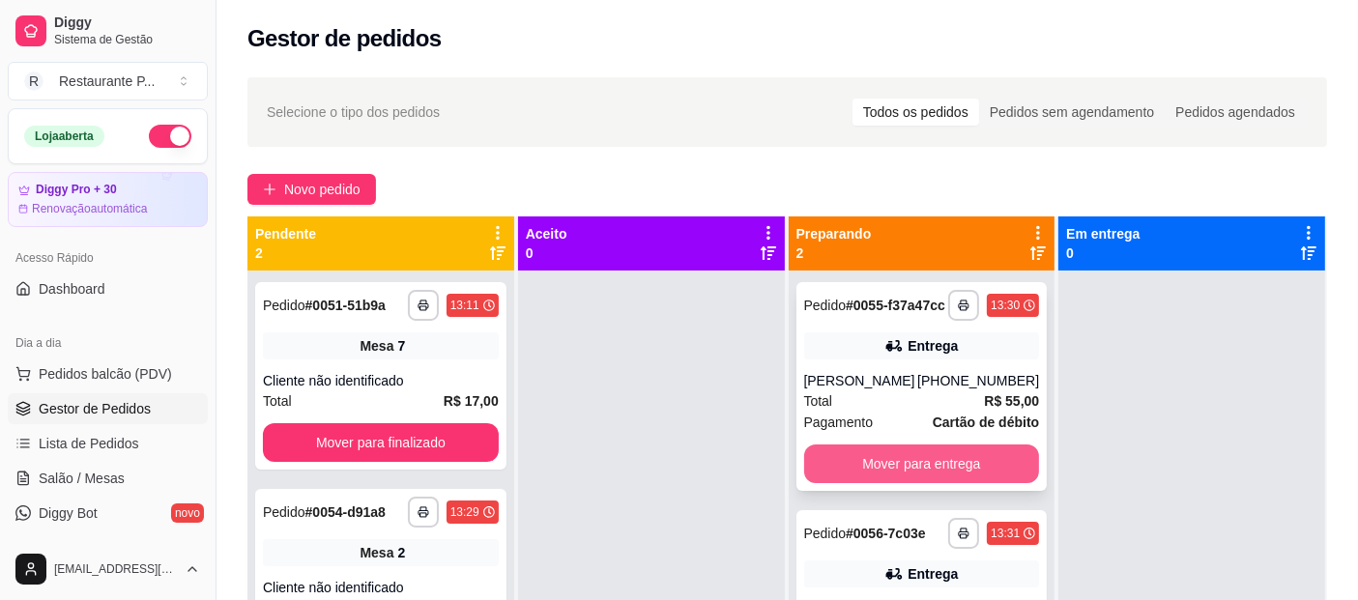
click at [907, 456] on button "Mover para entrega" at bounding box center [922, 464] width 236 height 39
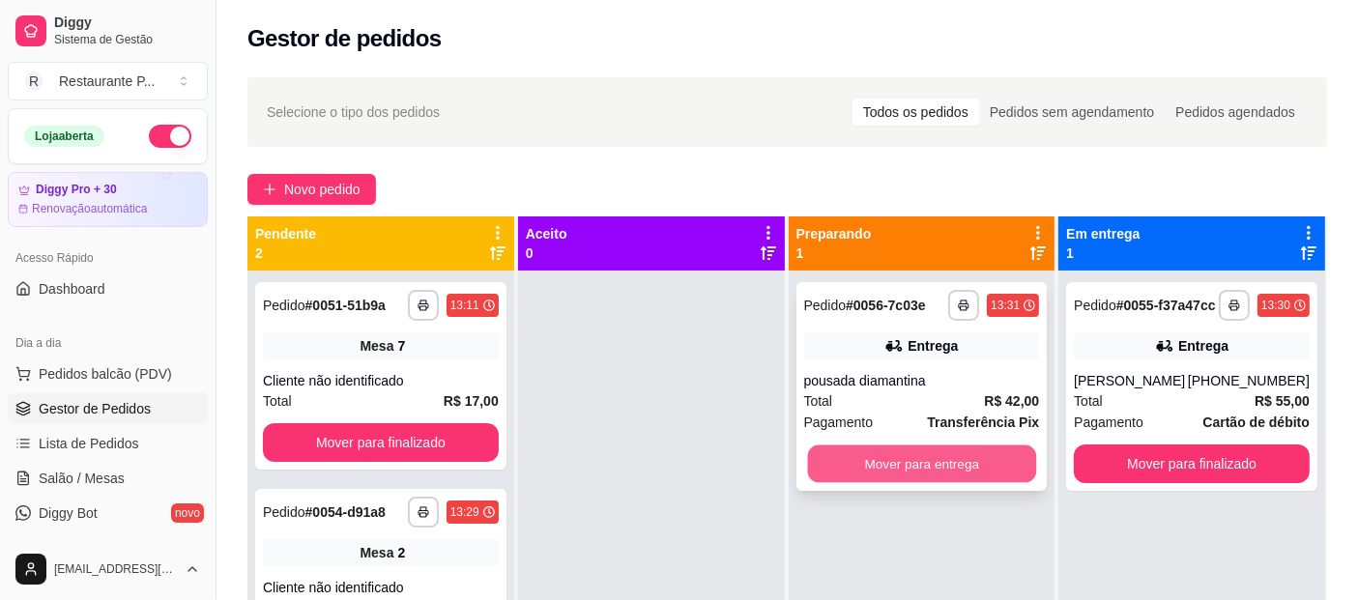
click at [966, 460] on button "Mover para entrega" at bounding box center [921, 465] width 228 height 38
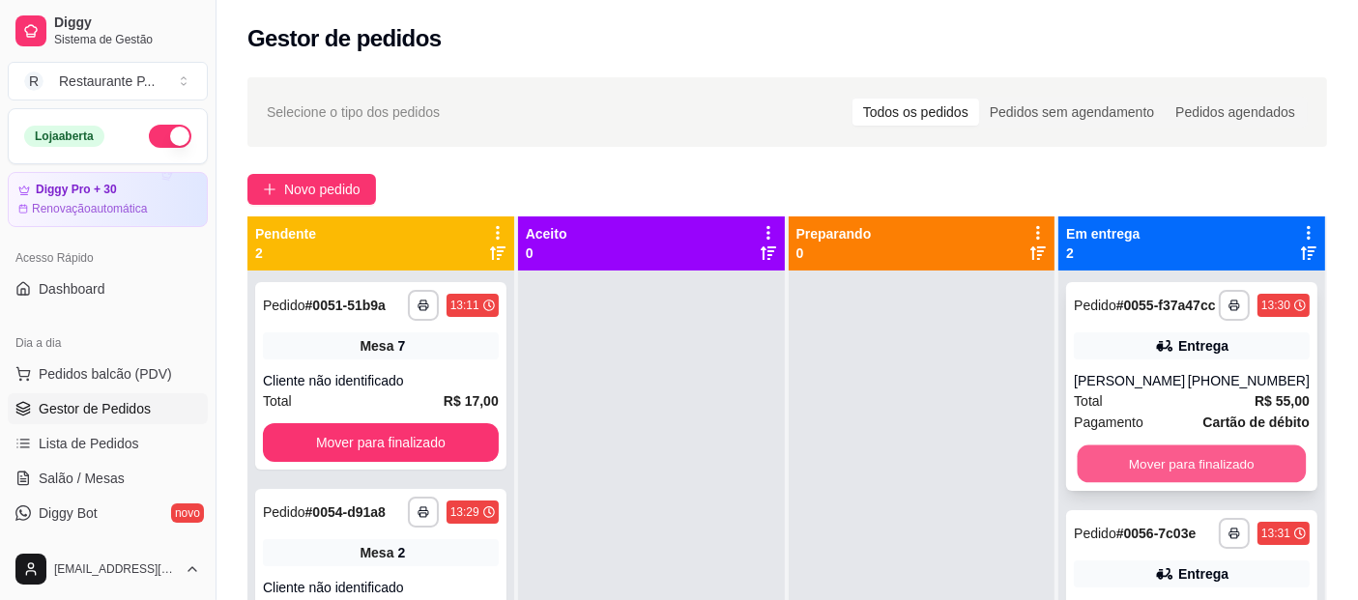
click at [1143, 464] on button "Mover para finalizado" at bounding box center [1192, 465] width 228 height 38
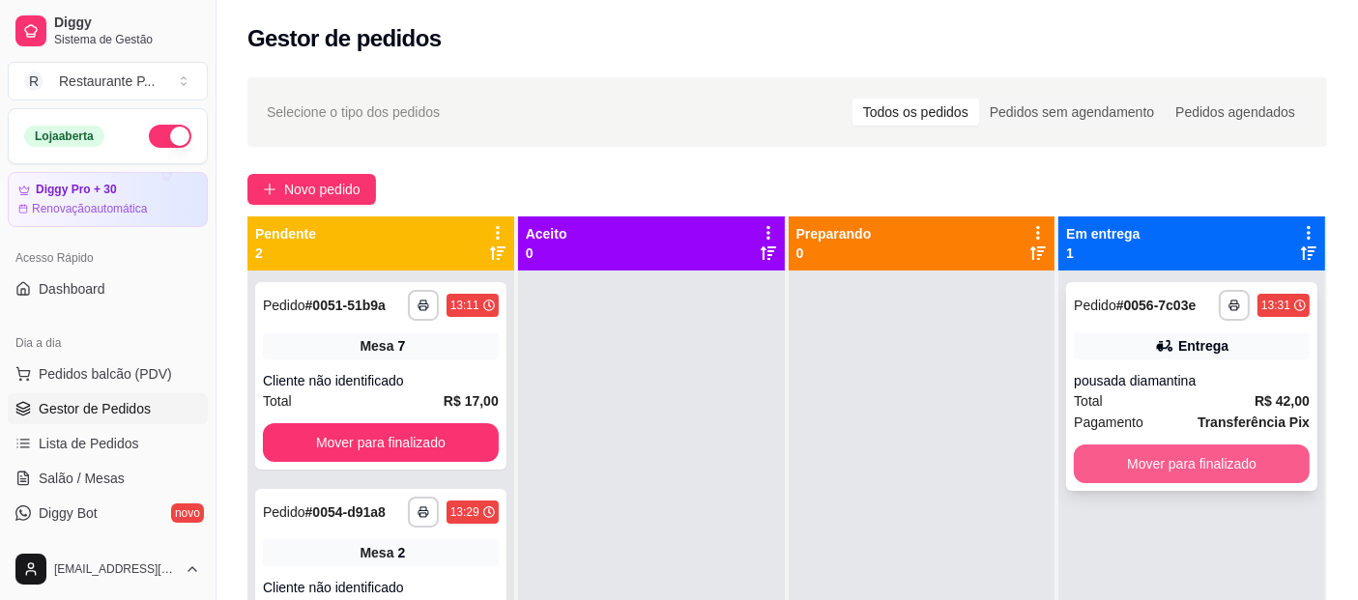
click at [1140, 454] on button "Mover para finalizado" at bounding box center [1192, 464] width 236 height 39
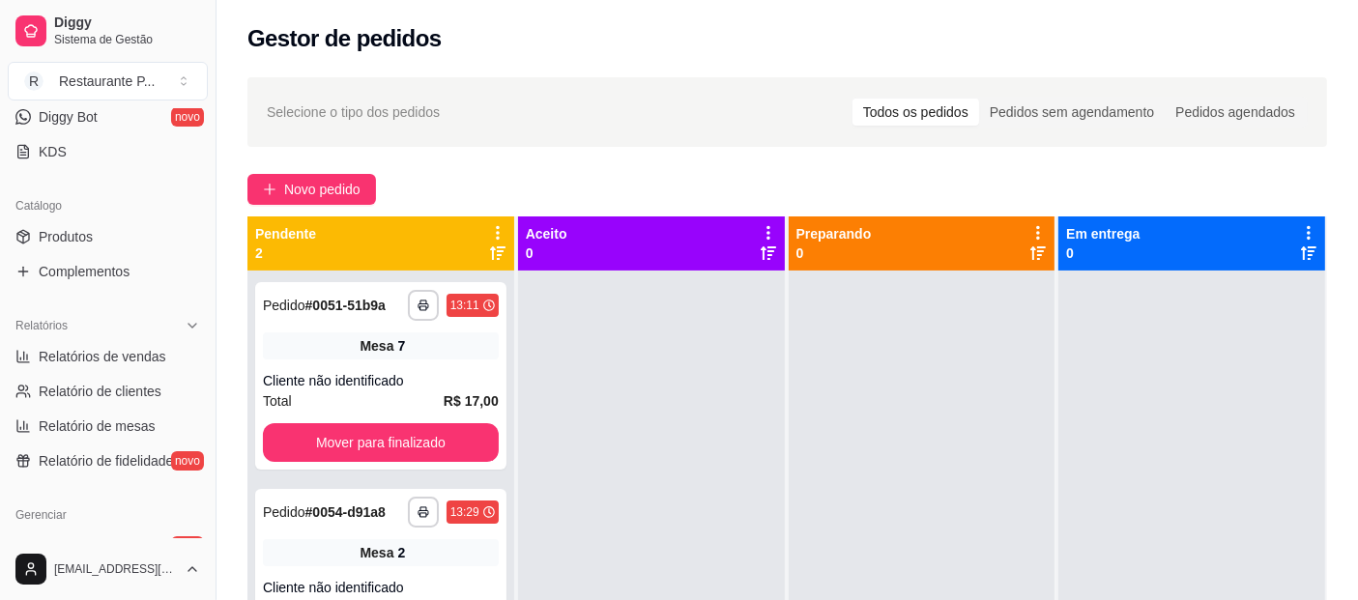
scroll to position [398, 0]
click at [132, 356] on span "Relatórios de vendas" at bounding box center [103, 354] width 128 height 19
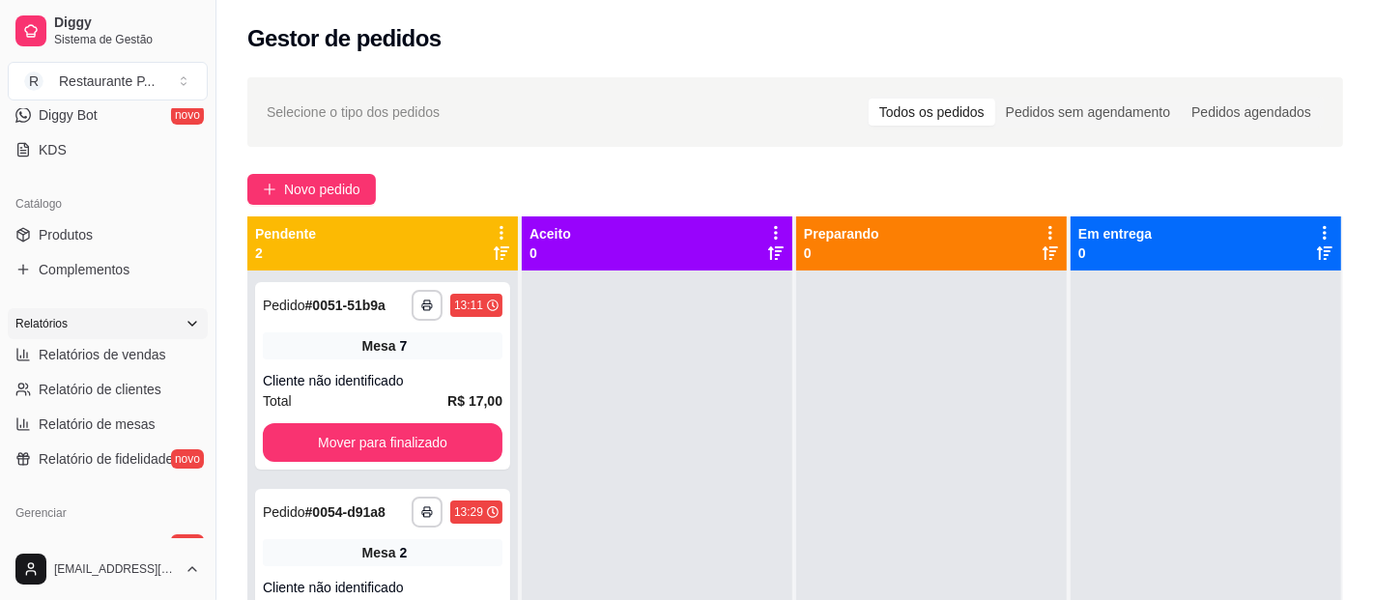
select select "ALL"
select select "0"
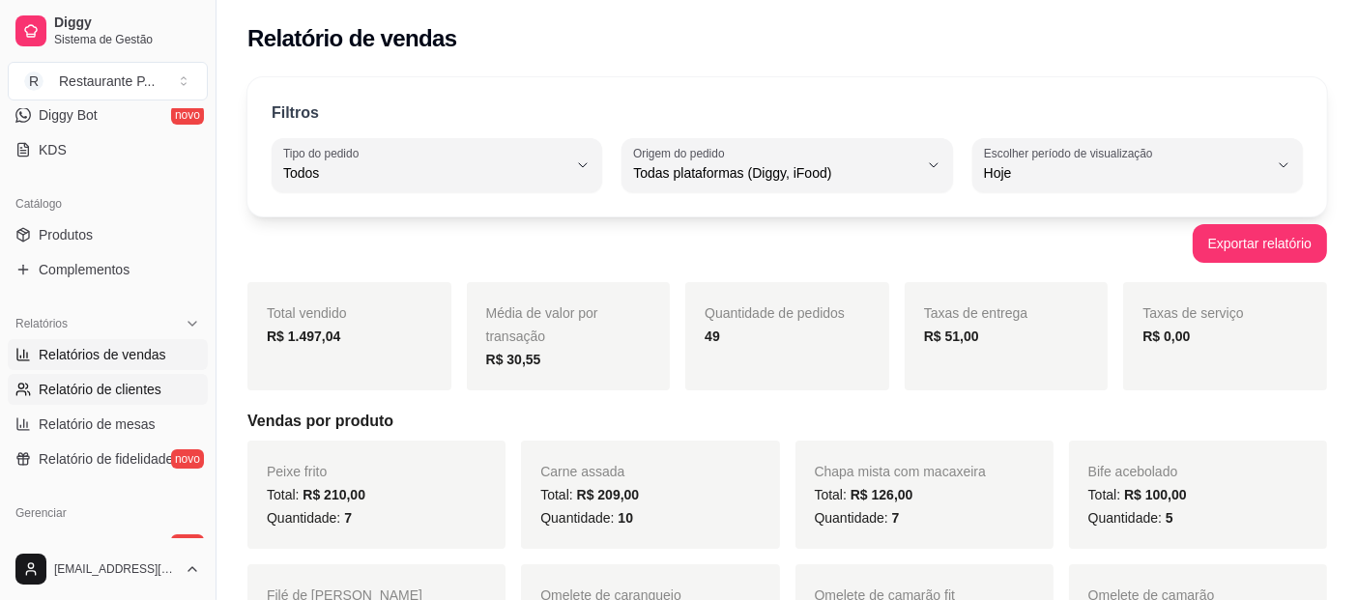
click at [87, 385] on span "Relatório de clientes" at bounding box center [100, 389] width 123 height 19
select select "30"
select select "HIGHEST_TOTAL_SPENT_WITH_ORDERS"
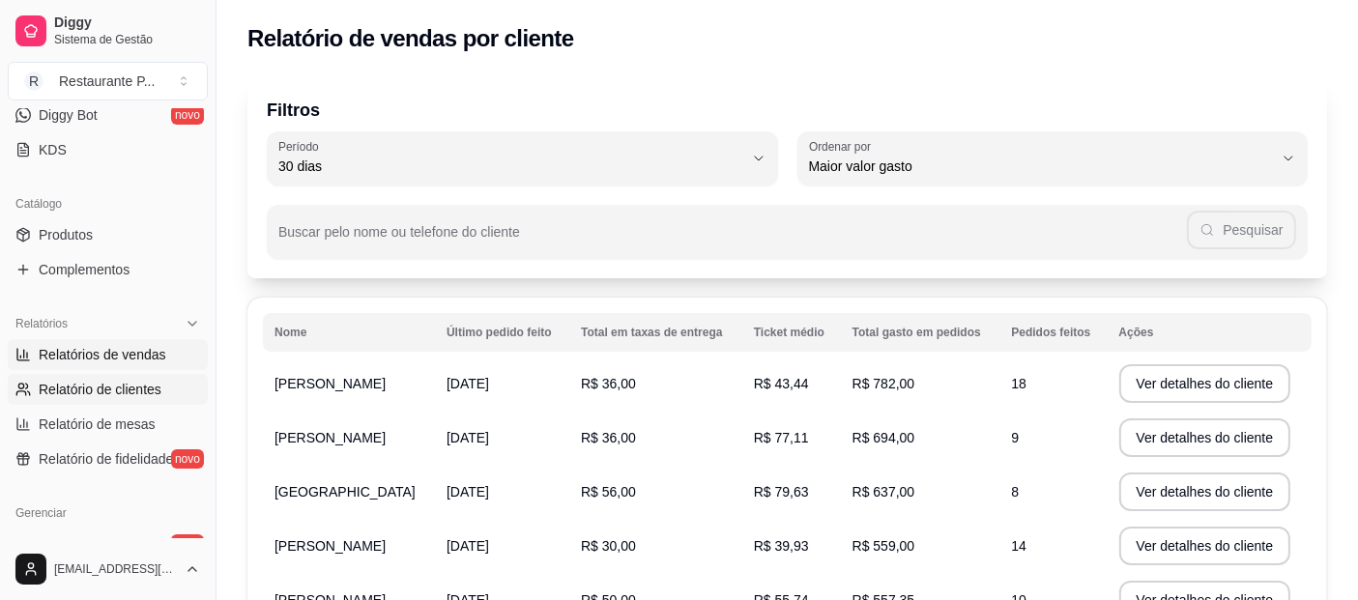
click at [67, 351] on span "Relatórios de vendas" at bounding box center [103, 354] width 128 height 19
select select "ALL"
select select "0"
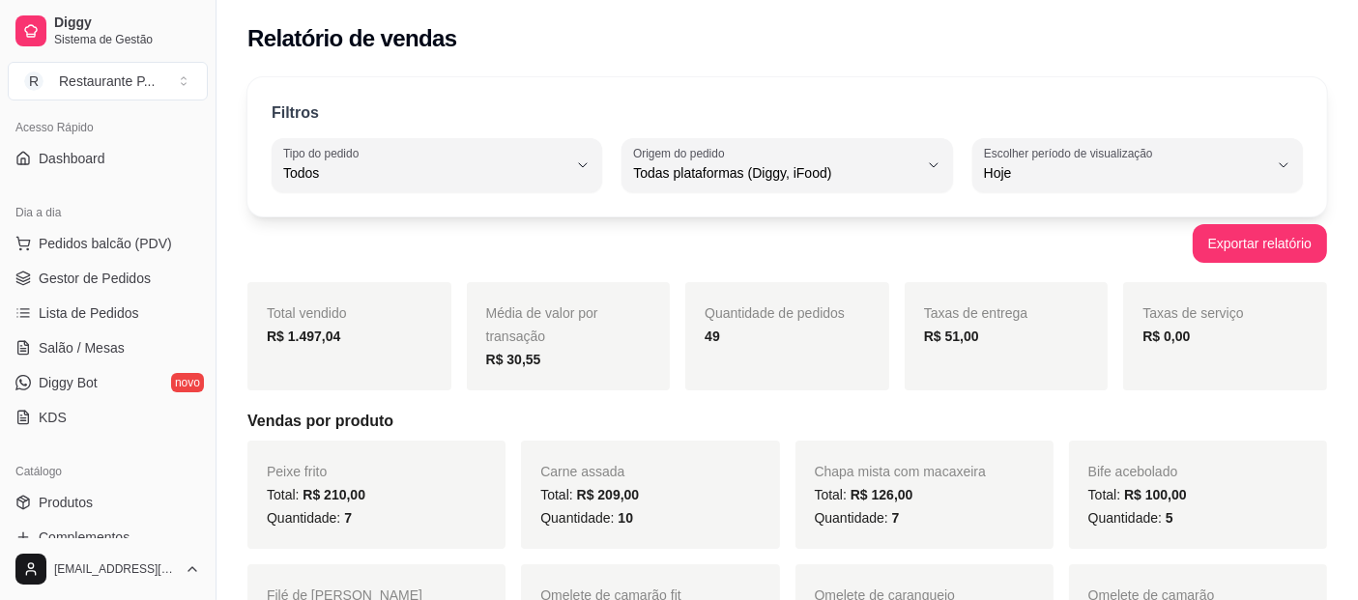
scroll to position [129, 0]
click at [119, 262] on ul "Pedidos balcão (PDV) Gestor de Pedidos Lista de Pedidos Salão / Mesas Diggy Bot…" at bounding box center [108, 332] width 200 height 205
click at [94, 281] on span "Gestor de Pedidos" at bounding box center [95, 280] width 112 height 19
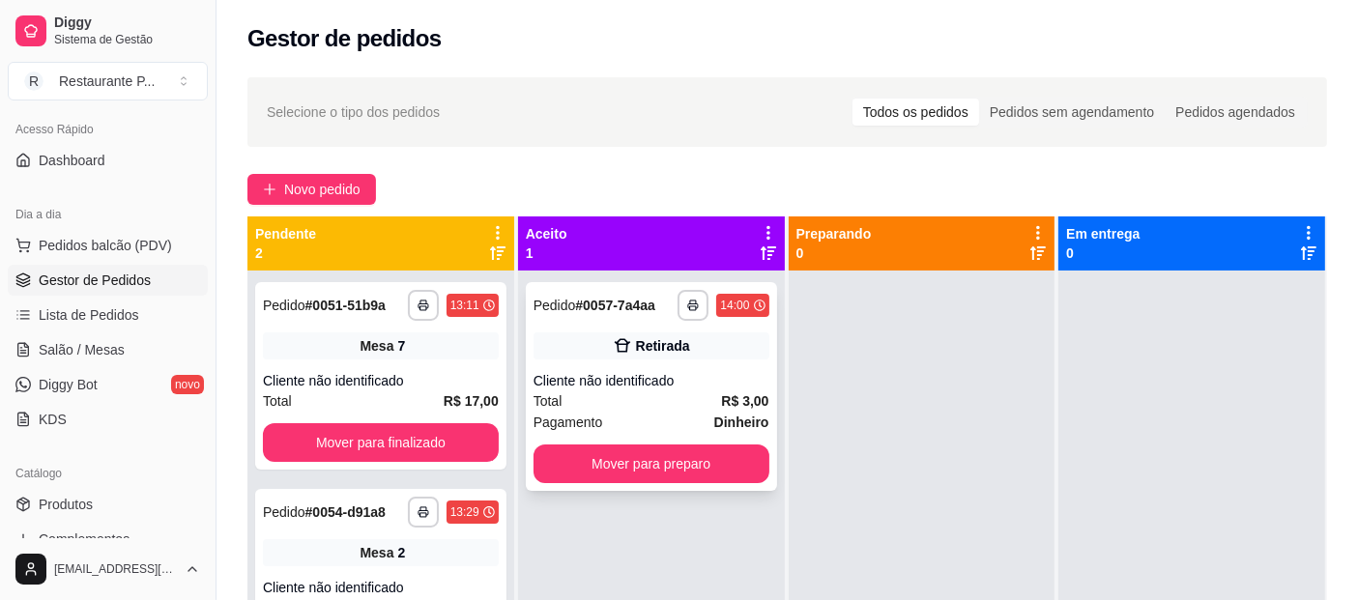
click at [678, 397] on div "Total R$ 3,00" at bounding box center [651, 400] width 236 height 21
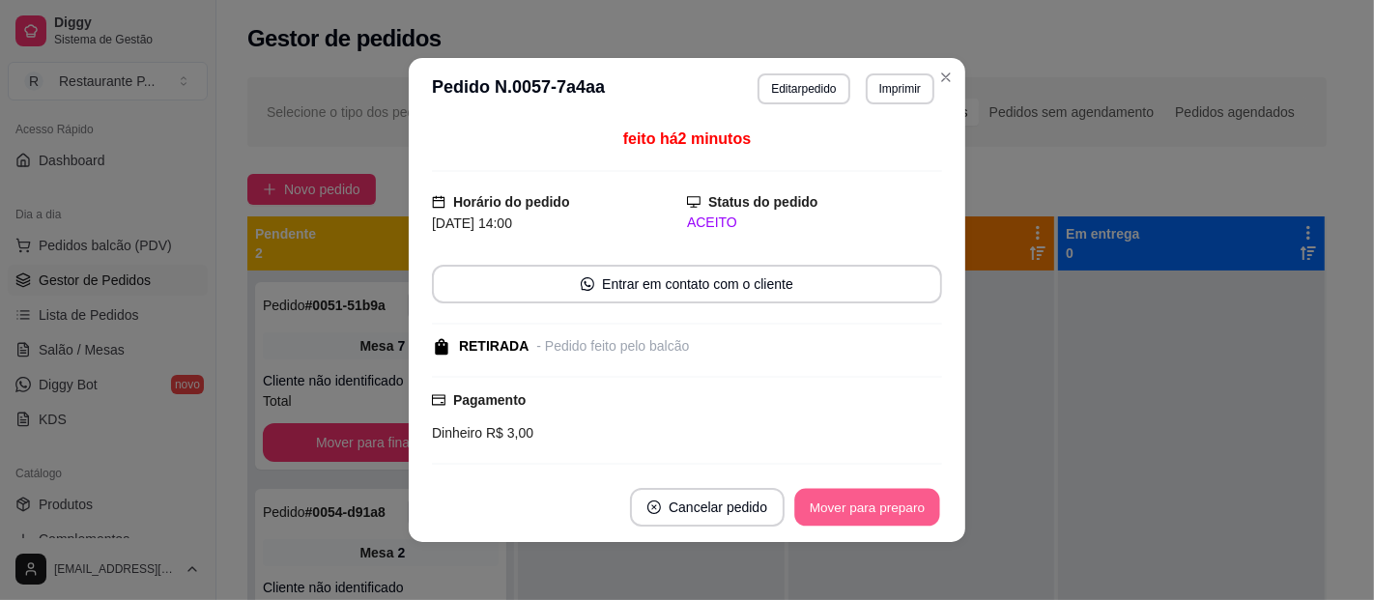
click at [831, 513] on button "Mover para preparo" at bounding box center [866, 508] width 145 height 38
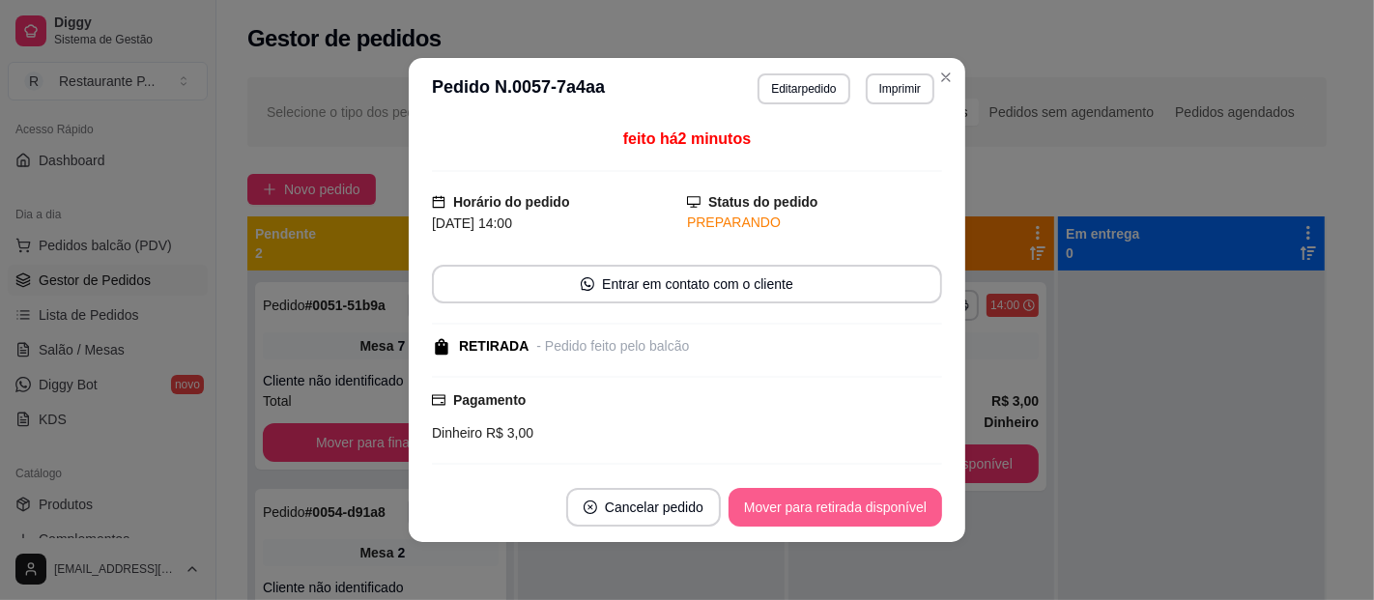
click at [812, 516] on button "Mover para retirada disponível" at bounding box center [836, 507] width 214 height 39
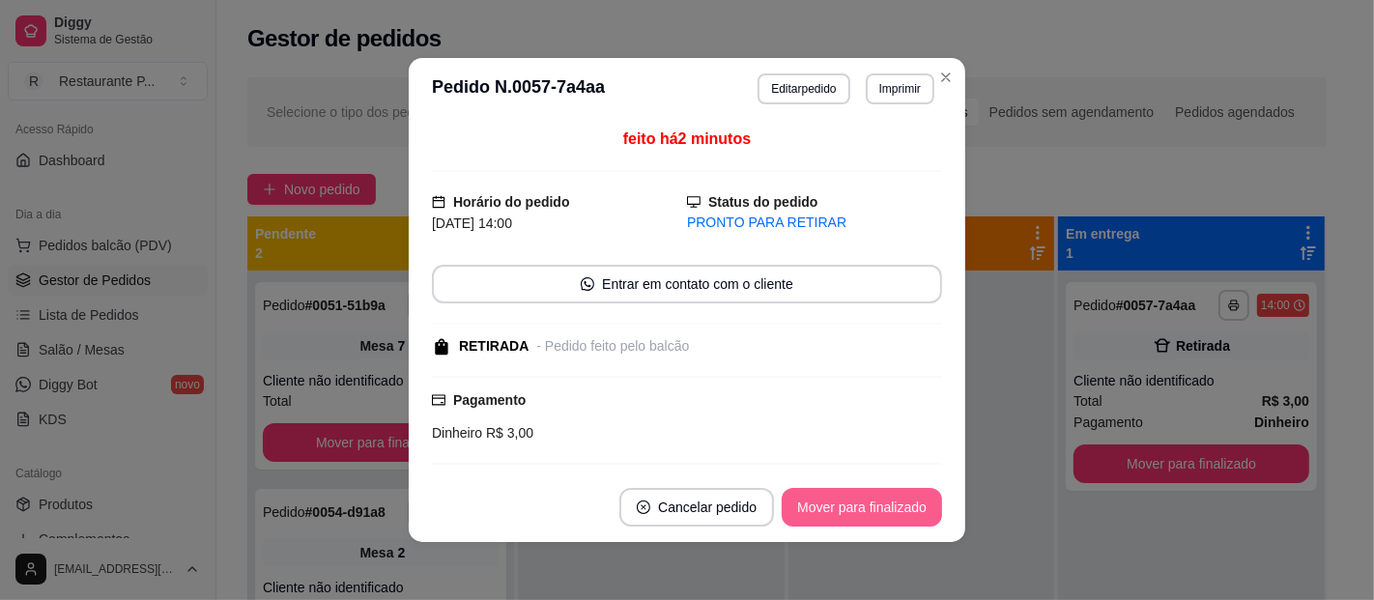
click at [791, 505] on button "Mover para finalizado" at bounding box center [862, 507] width 160 height 39
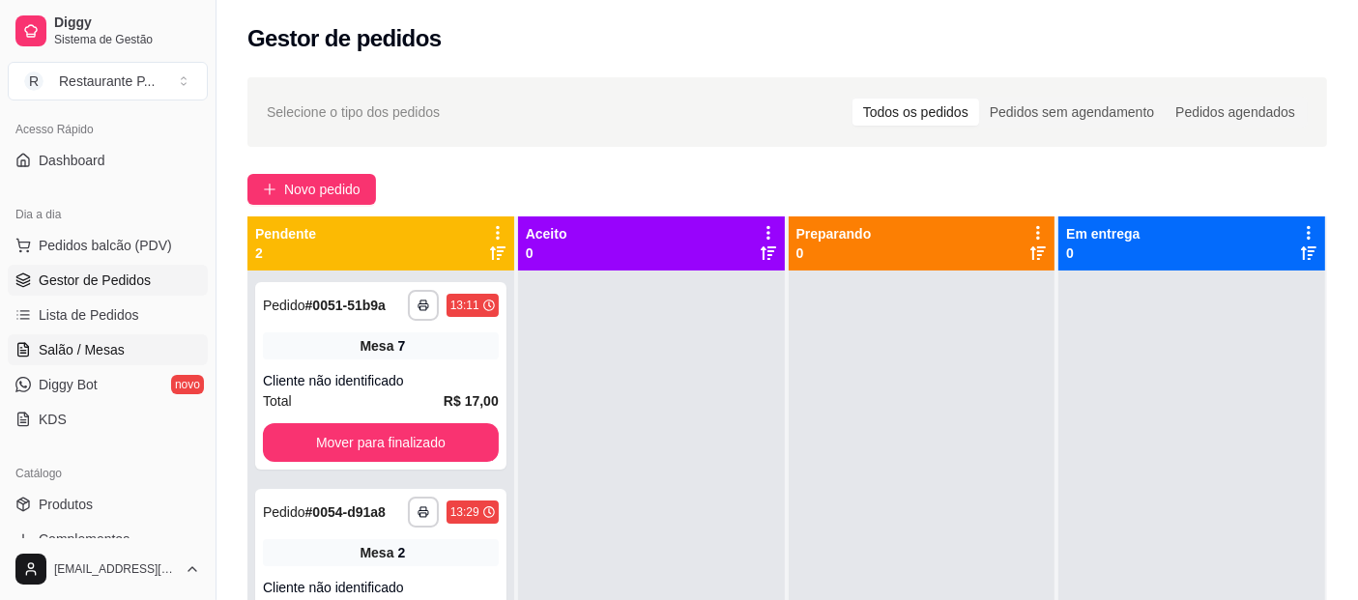
click at [72, 360] on link "Salão / Mesas" at bounding box center [108, 349] width 200 height 31
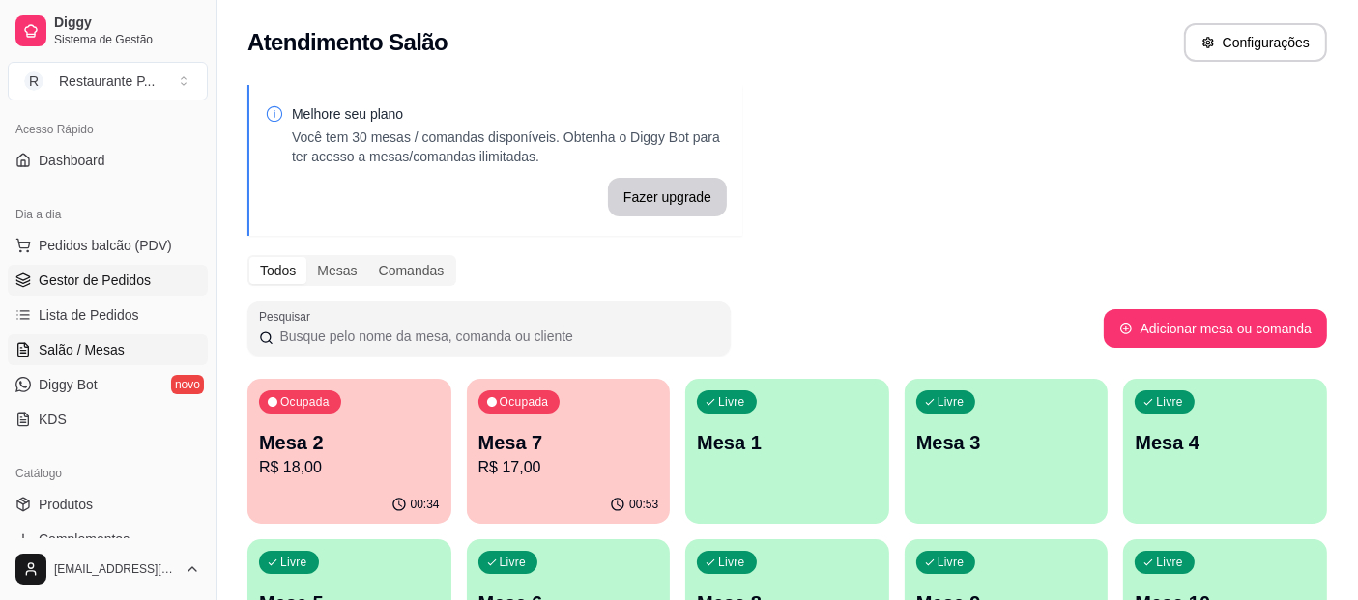
click at [81, 277] on span "Gestor de Pedidos" at bounding box center [95, 280] width 112 height 19
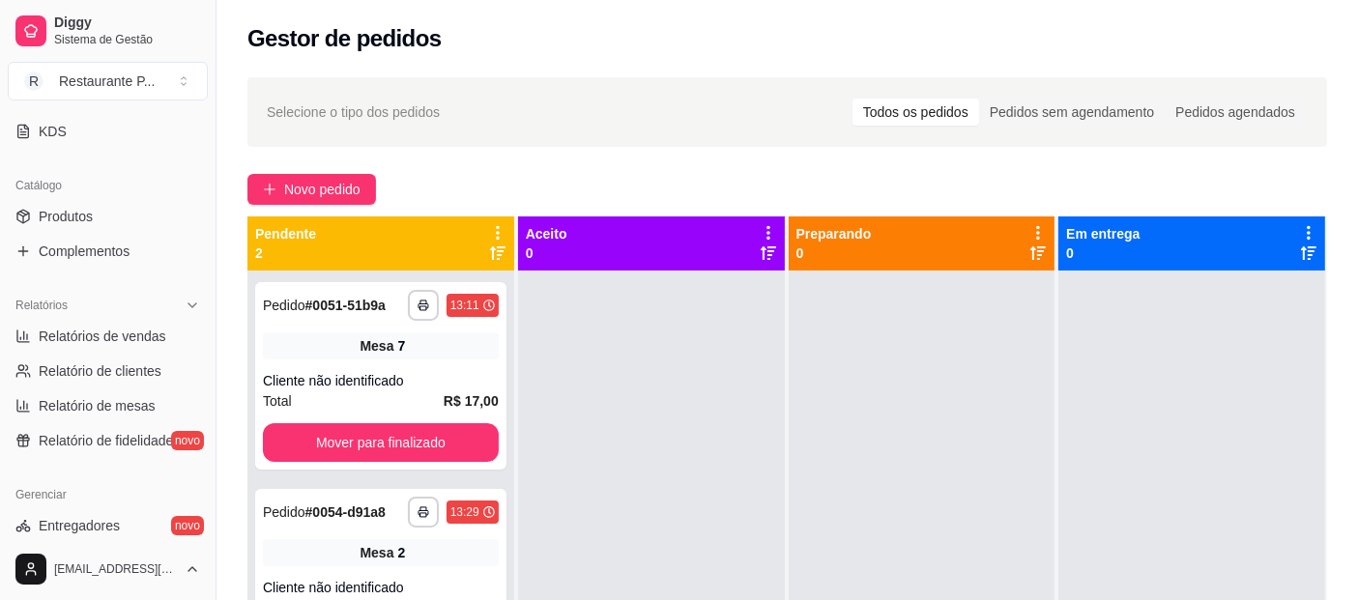
scroll to position [436, 0]
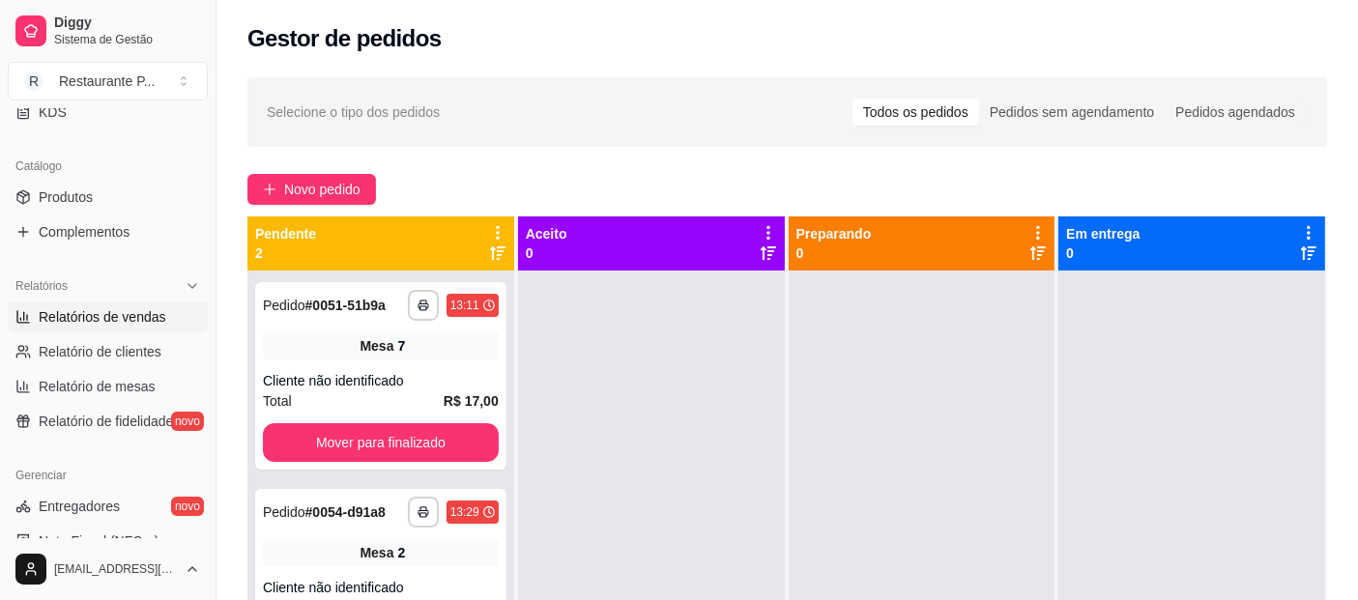
click at [157, 307] on span "Relatórios de vendas" at bounding box center [103, 316] width 128 height 19
select select "ALL"
select select "0"
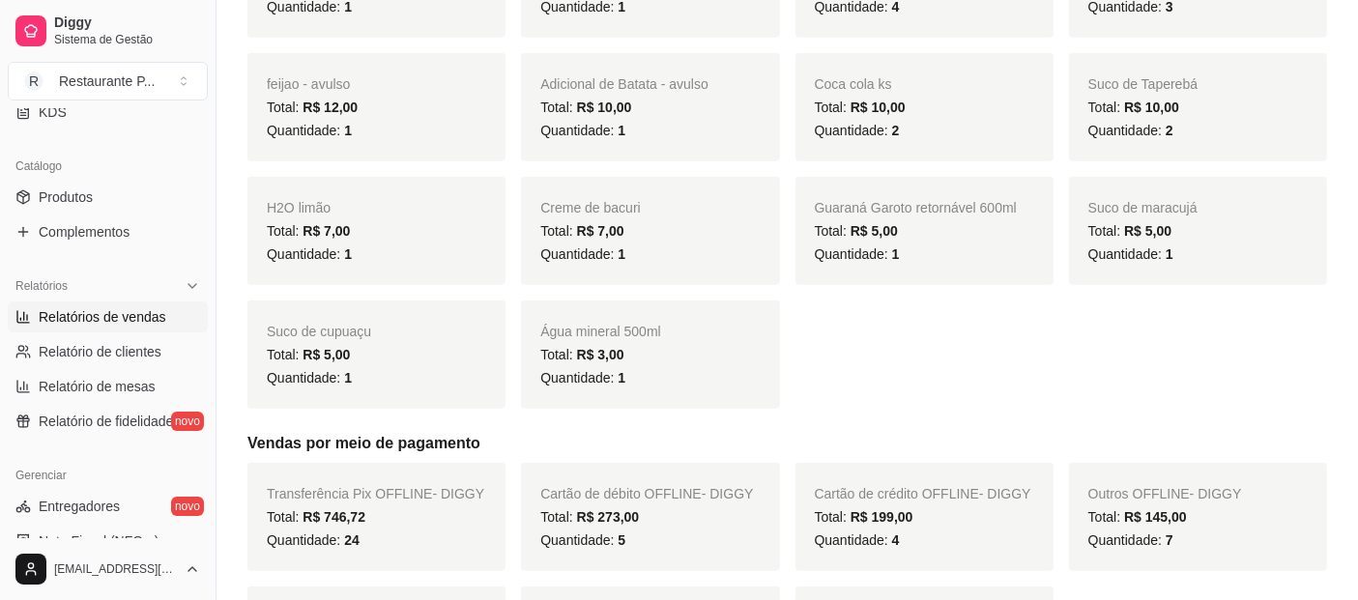
scroll to position [1266, 0]
